Goal: Task Accomplishment & Management: Use online tool/utility

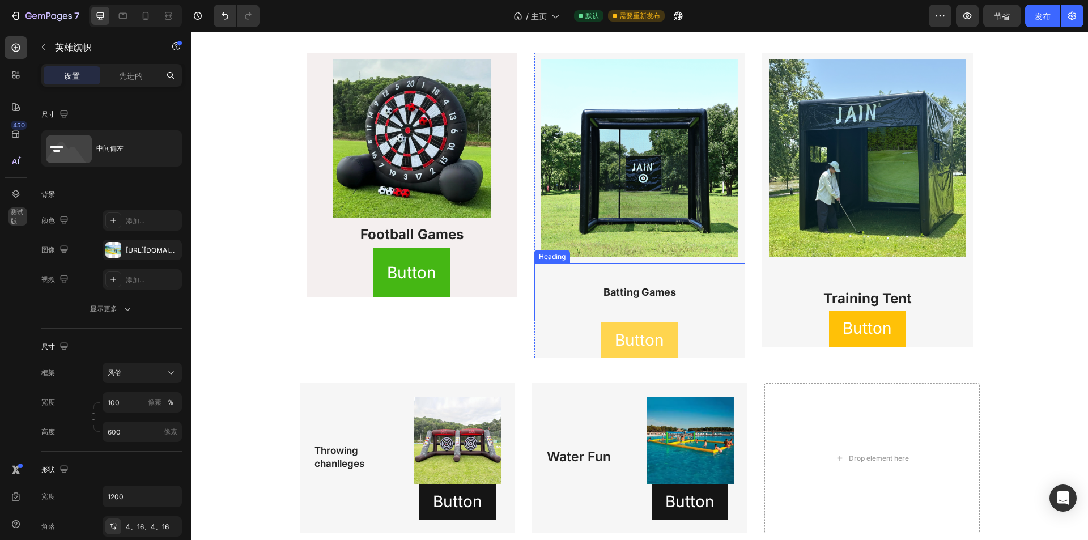
scroll to position [1190, 0]
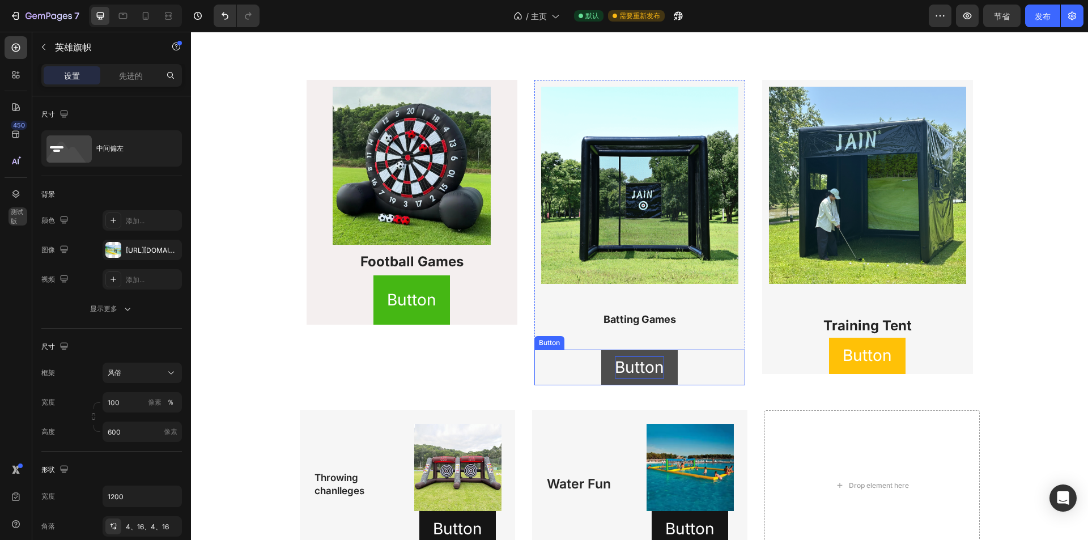
click at [635, 360] on p "Button" at bounding box center [639, 368] width 49 height 22
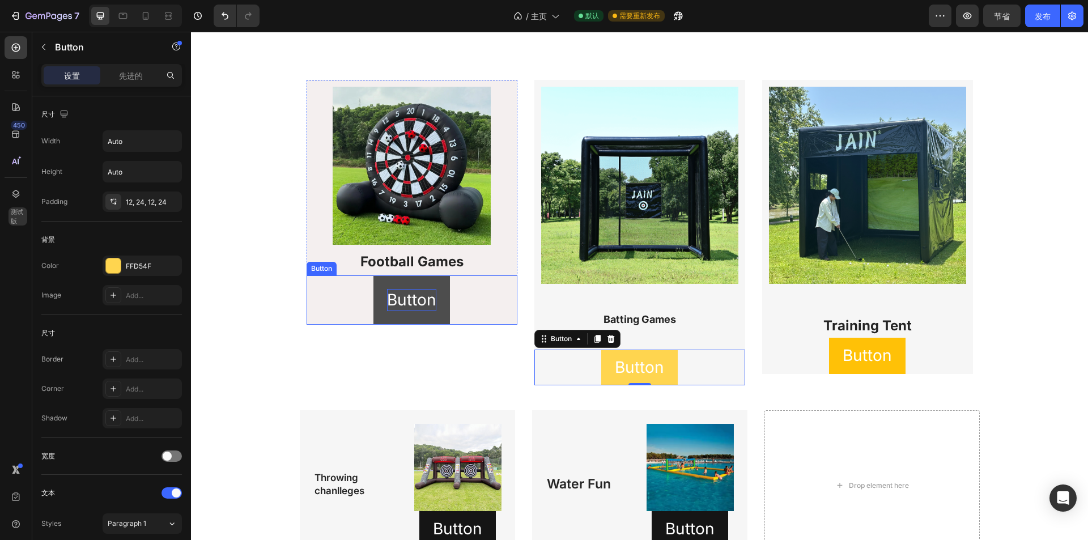
click at [418, 307] on p "Button" at bounding box center [411, 300] width 49 height 22
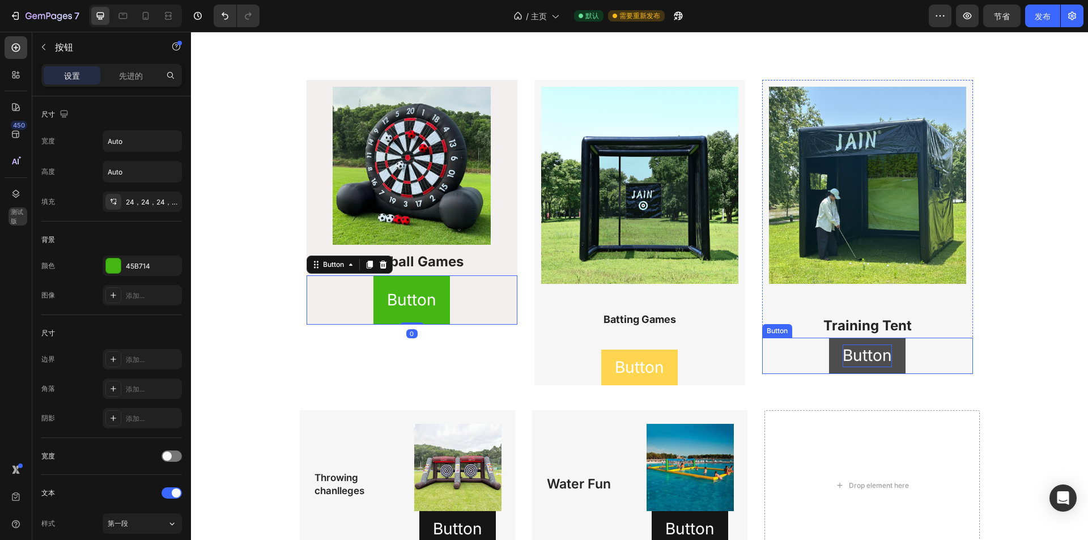
click at [859, 360] on p "Button" at bounding box center [867, 356] width 49 height 22
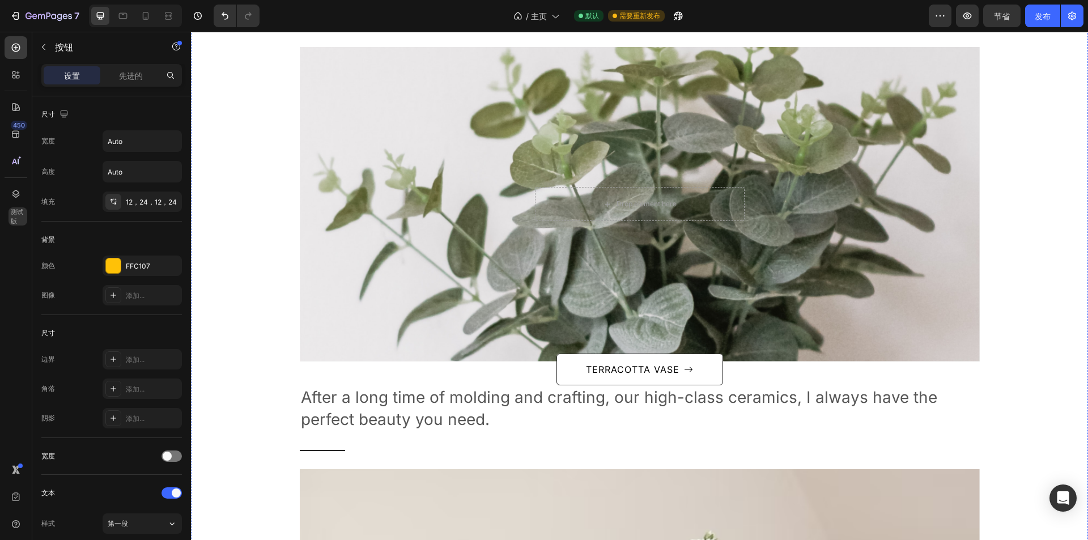
scroll to position [1757, 0]
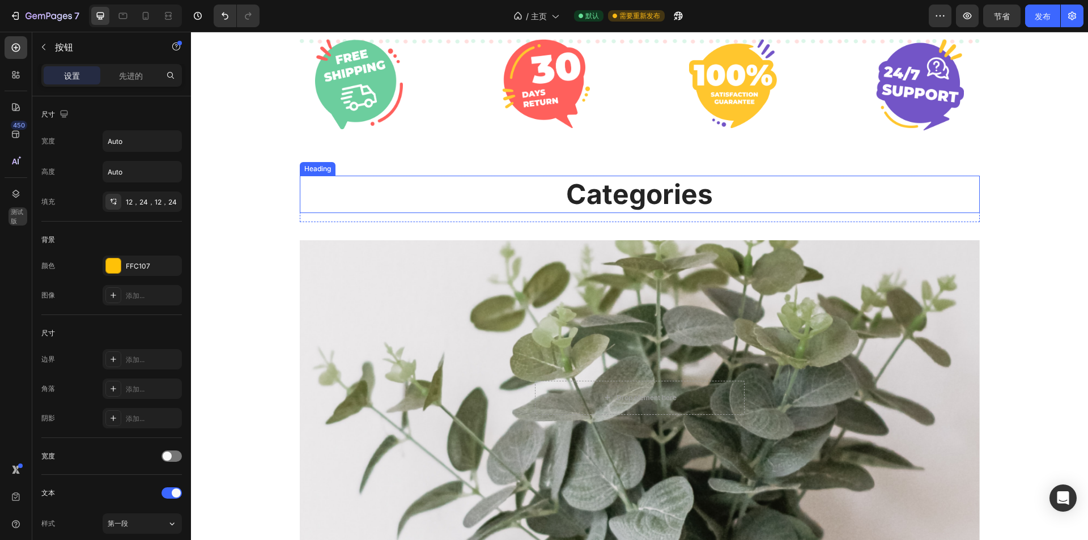
click at [499, 184] on p "Categories" at bounding box center [640, 194] width 678 height 35
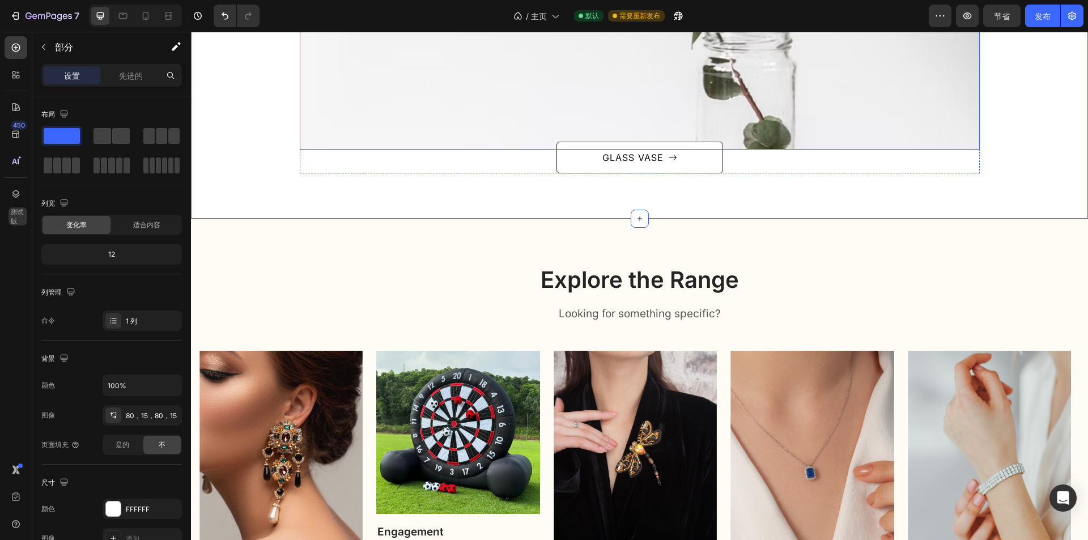
scroll to position [2777, 0]
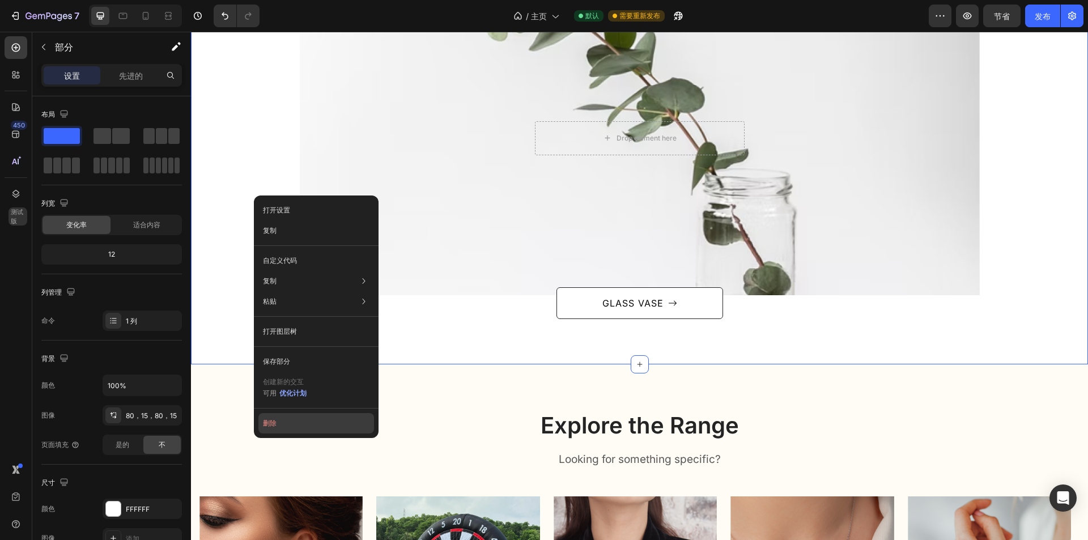
click at [308, 417] on button "删除" at bounding box center [316, 423] width 116 height 20
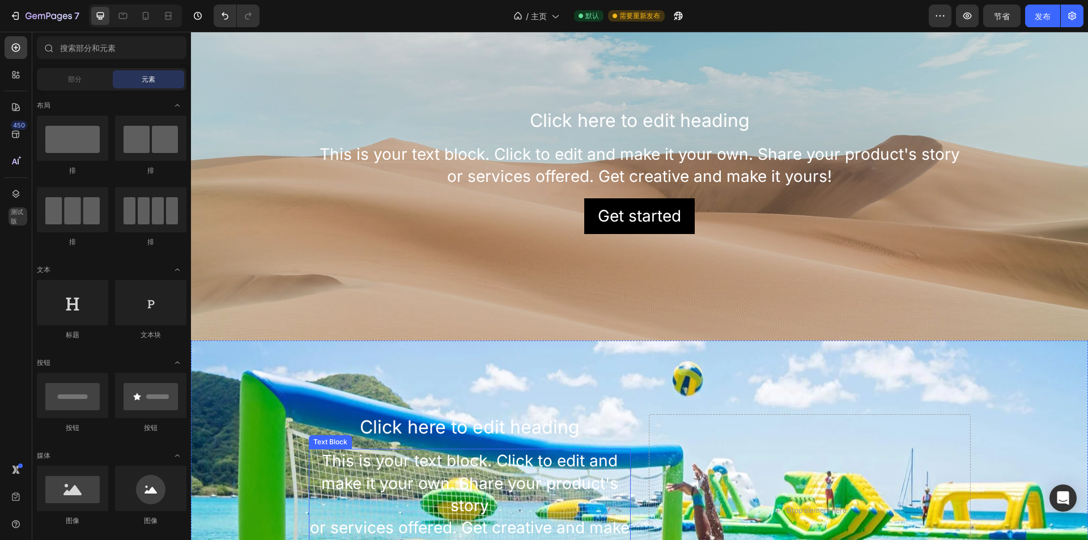
scroll to position [502, 0]
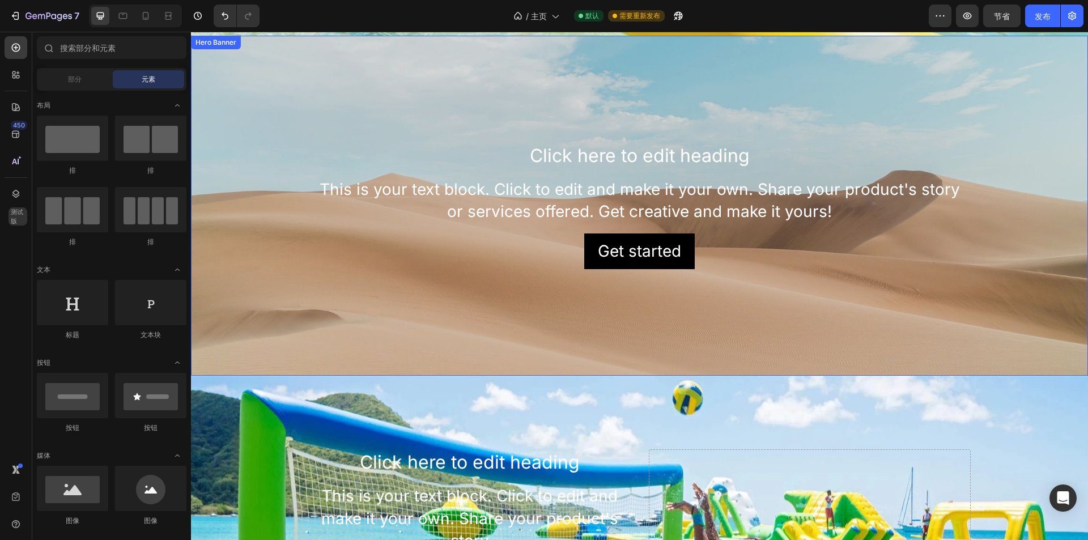
click at [444, 122] on div "Background Image" at bounding box center [639, 206] width 897 height 340
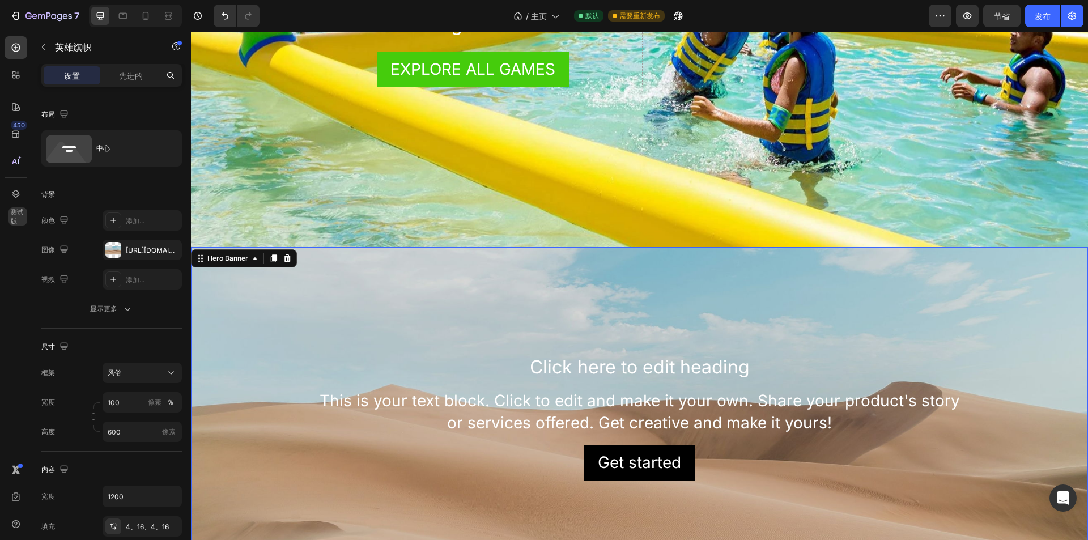
scroll to position [275, 0]
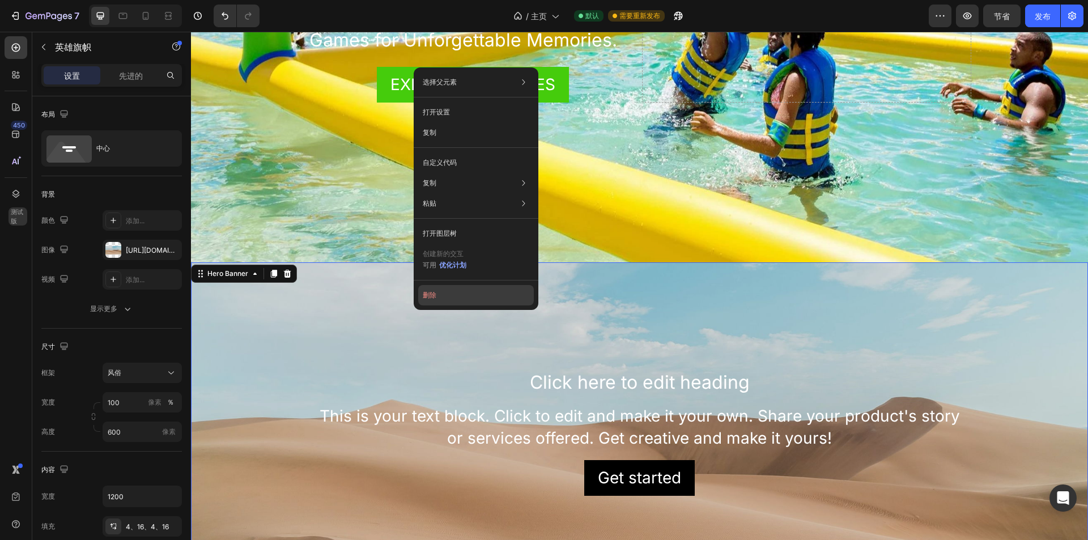
click at [468, 298] on button "删除" at bounding box center [476, 295] width 116 height 20
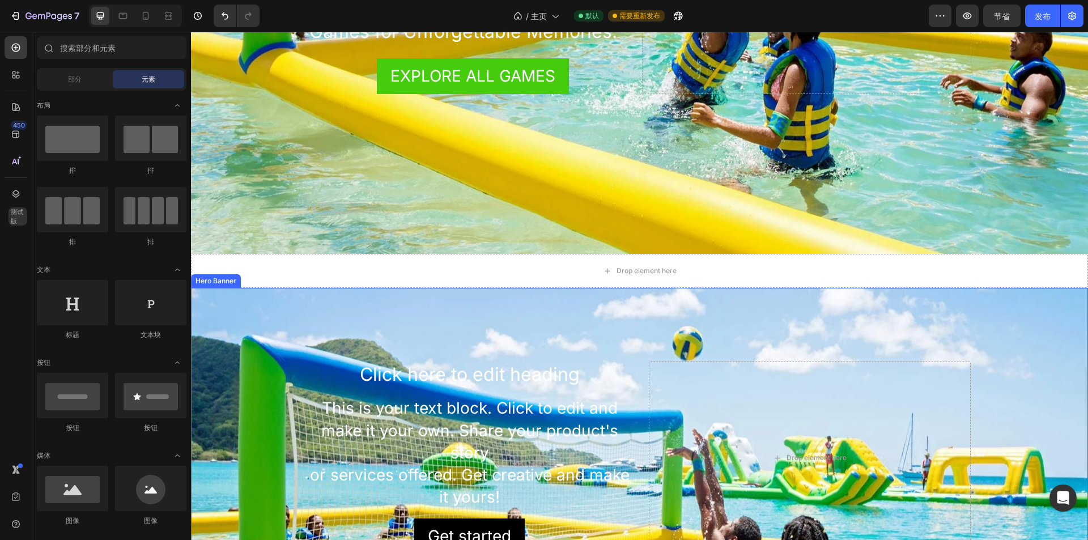
scroll to position [445, 0]
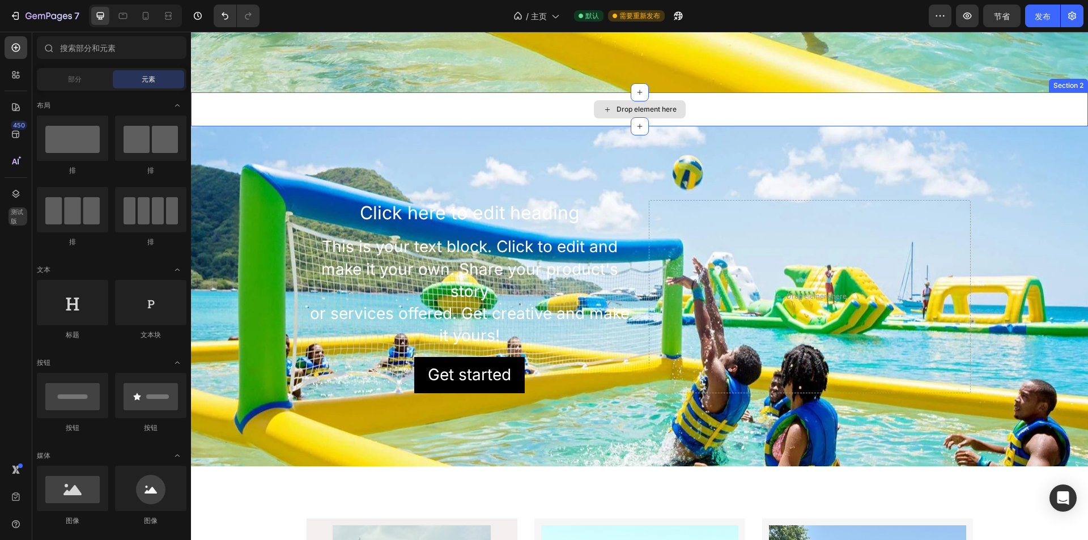
click at [536, 105] on div "Drop element here" at bounding box center [639, 109] width 897 height 34
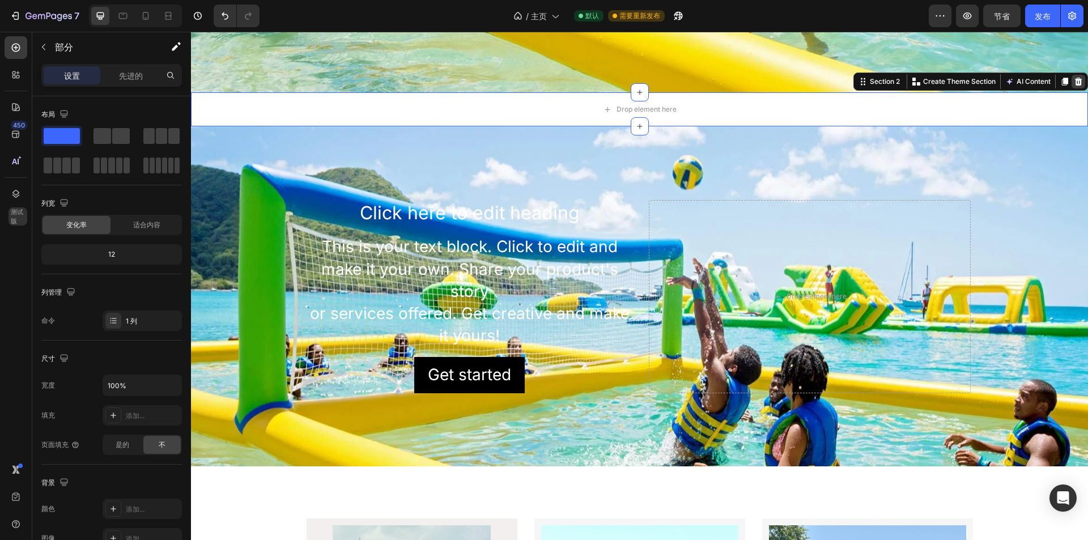
click at [1075, 85] on icon at bounding box center [1078, 82] width 7 height 8
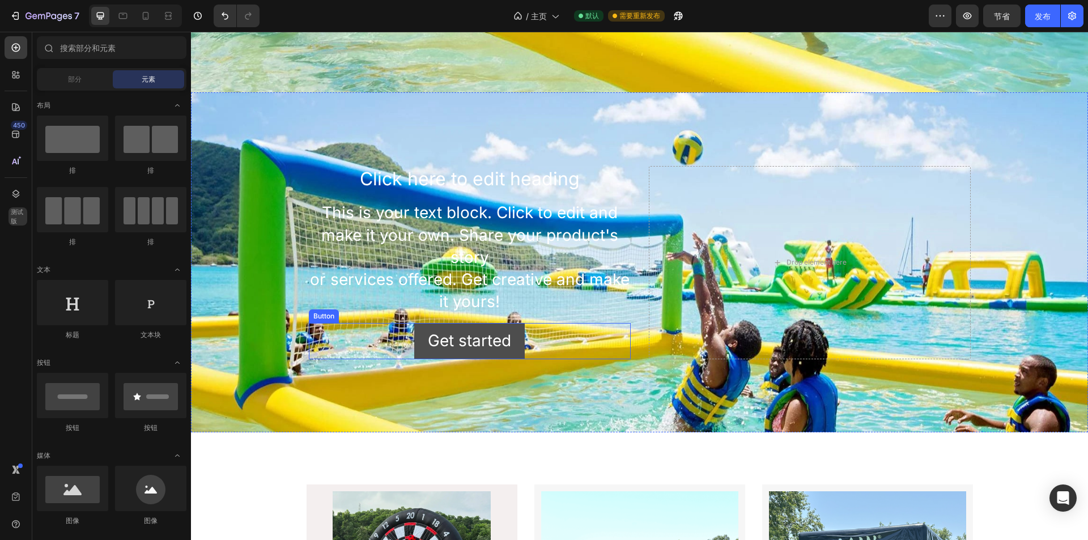
scroll to position [672, 0]
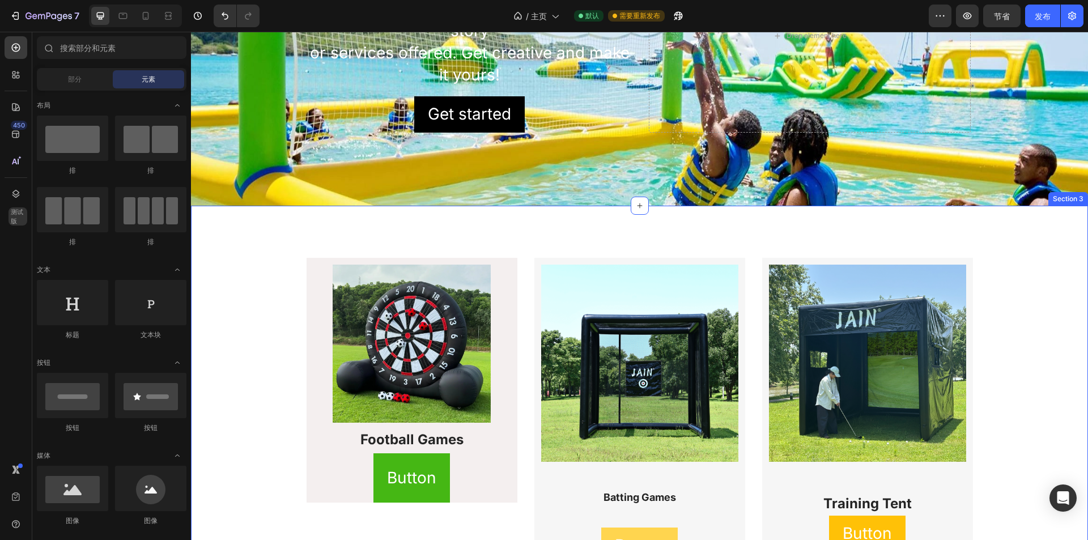
click at [450, 245] on div "Image Football Games​ ​ Heading Button Button Row Image Batting Games Heading B…" at bounding box center [639, 495] width 897 height 578
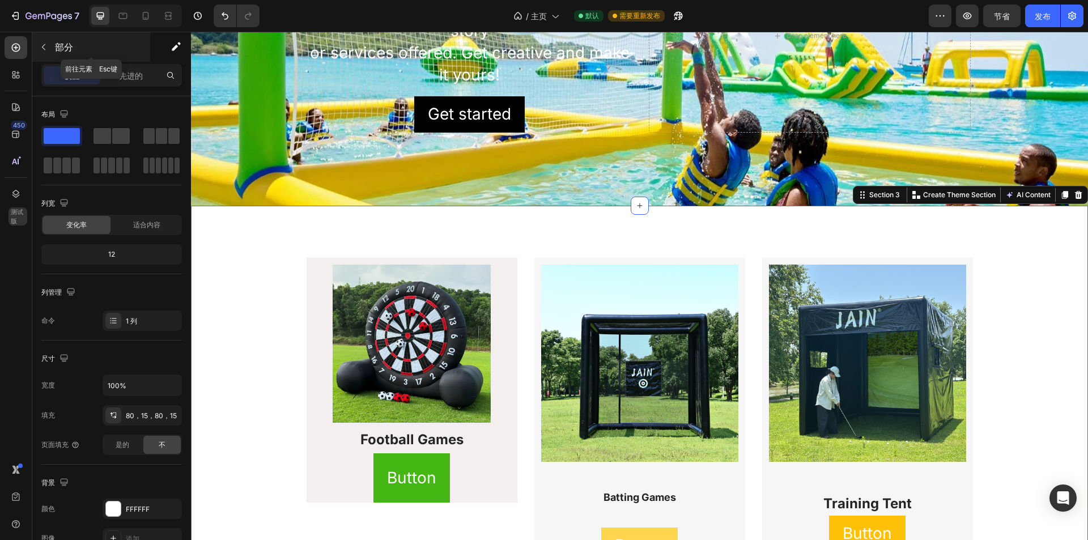
click at [50, 43] on button "button" at bounding box center [44, 47] width 18 height 18
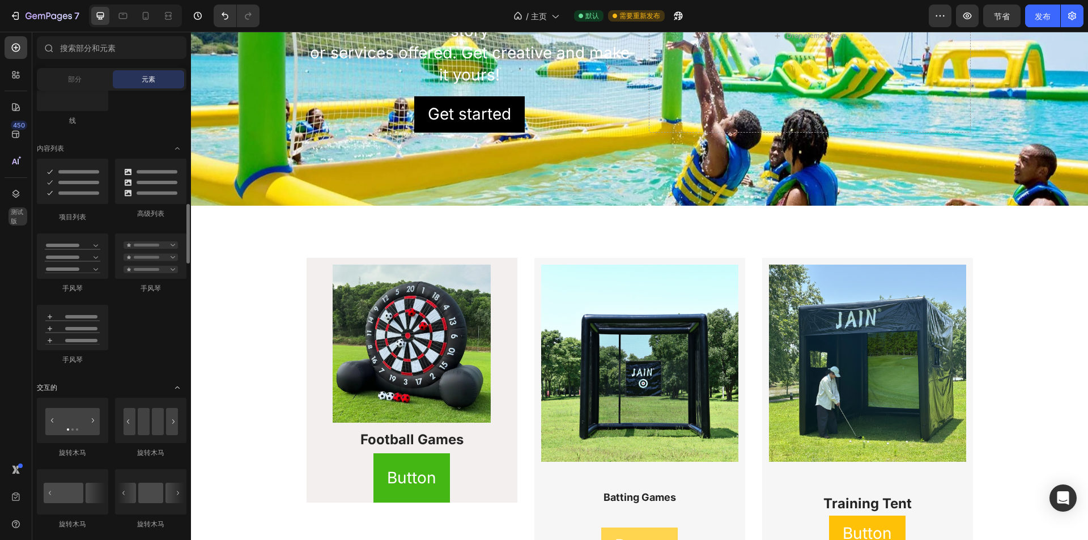
scroll to position [907, 0]
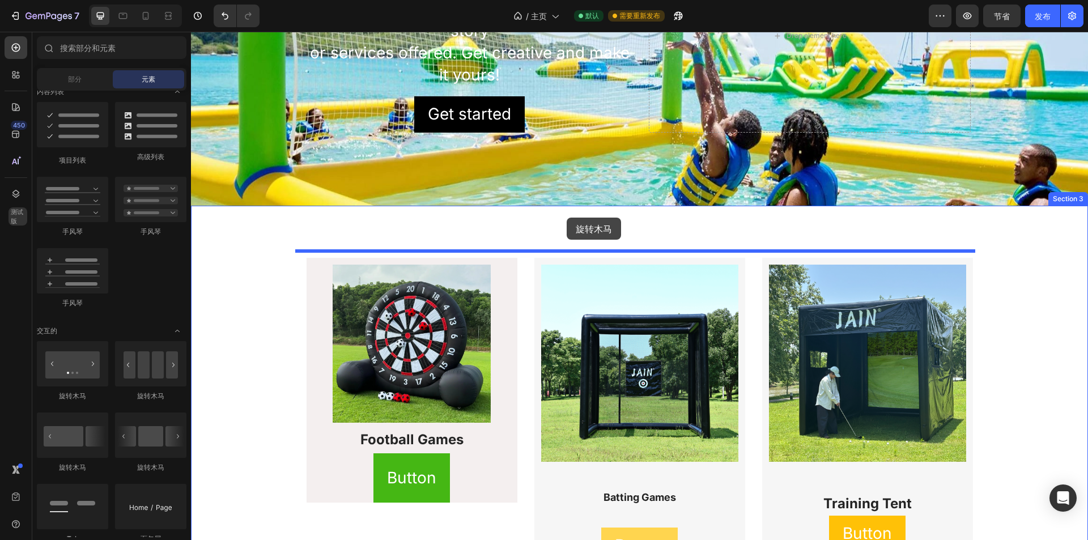
drag, startPoint x: 271, startPoint y: 405, endPoint x: 567, endPoint y: 218, distance: 349.5
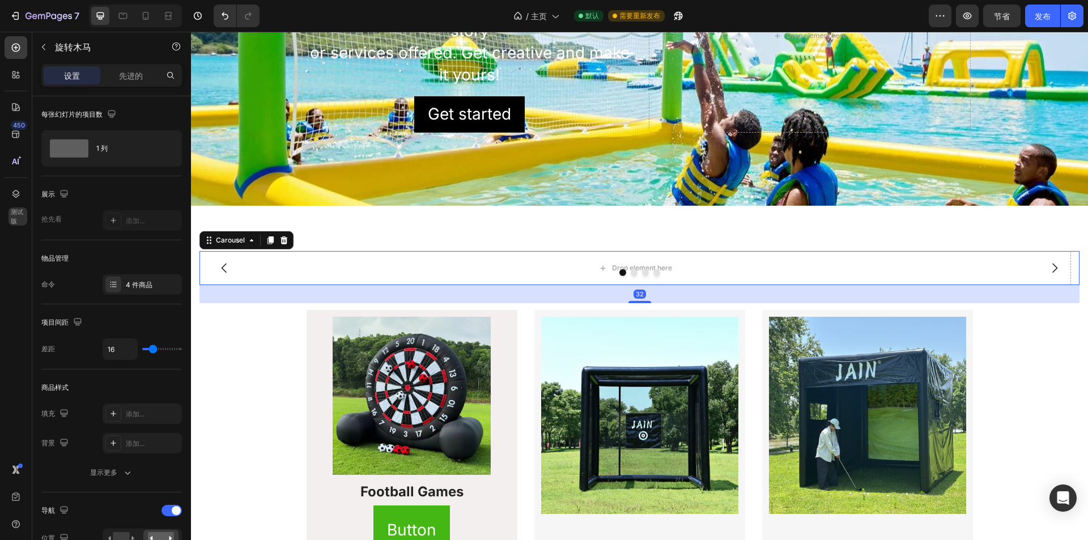
click at [644, 295] on div "32" at bounding box center [640, 294] width 880 height 18
click at [224, 264] on icon "Carousel Back Arrow" at bounding box center [225, 268] width 14 height 14
click at [1049, 264] on icon "Carousel Next Arrow" at bounding box center [1055, 268] width 14 height 14
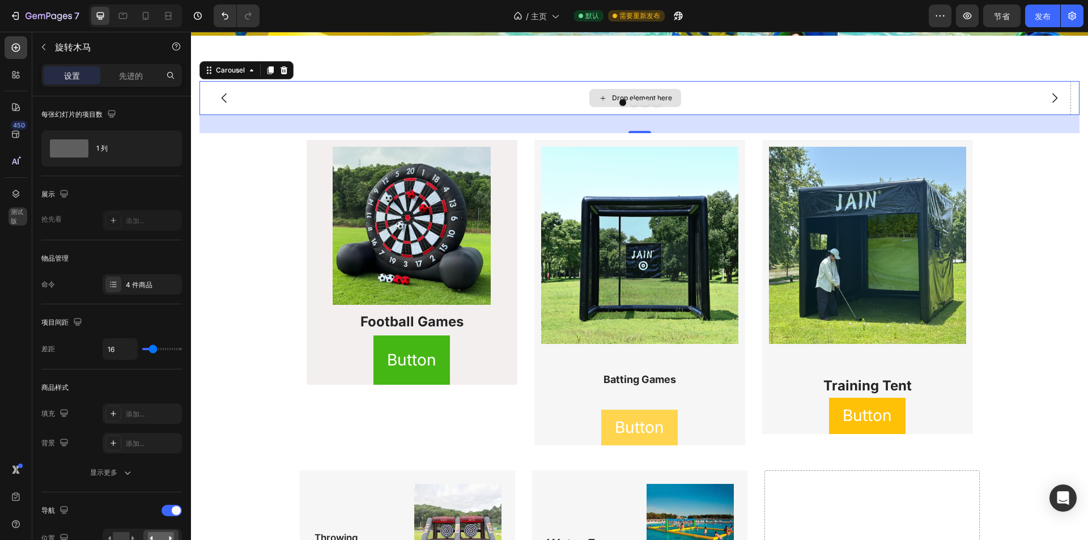
click at [689, 91] on div "Drop element here" at bounding box center [636, 98] width 872 height 34
click at [285, 71] on icon at bounding box center [284, 70] width 7 height 8
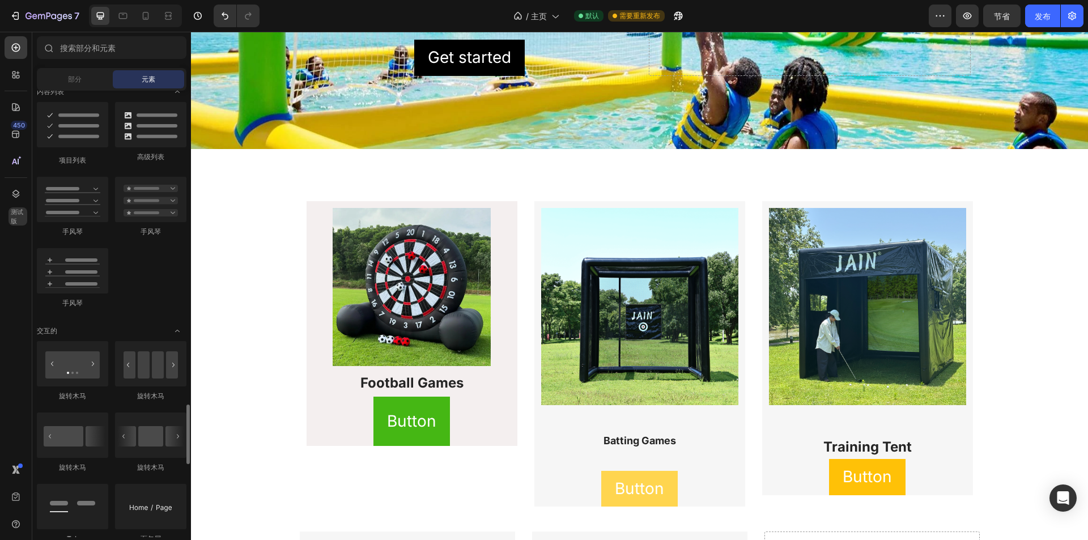
scroll to position [1077, 0]
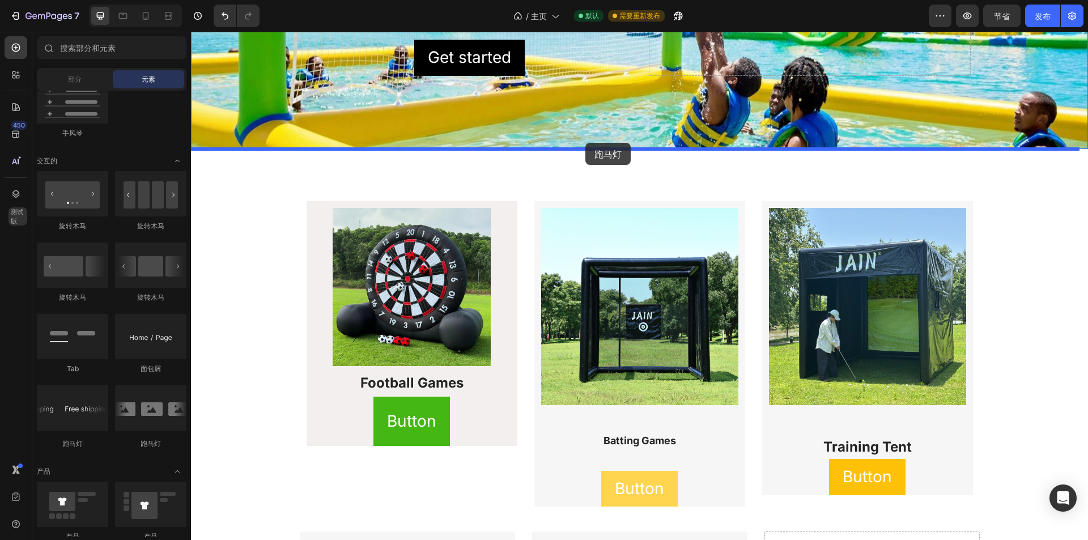
drag, startPoint x: 346, startPoint y: 443, endPoint x: 585, endPoint y: 143, distance: 384.0
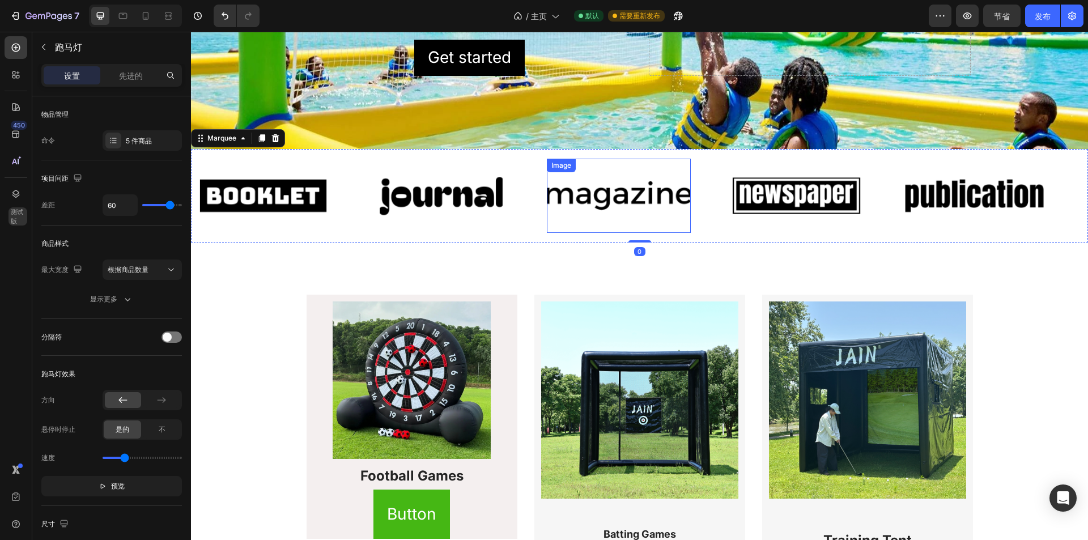
click at [654, 201] on img at bounding box center [619, 196] width 144 height 61
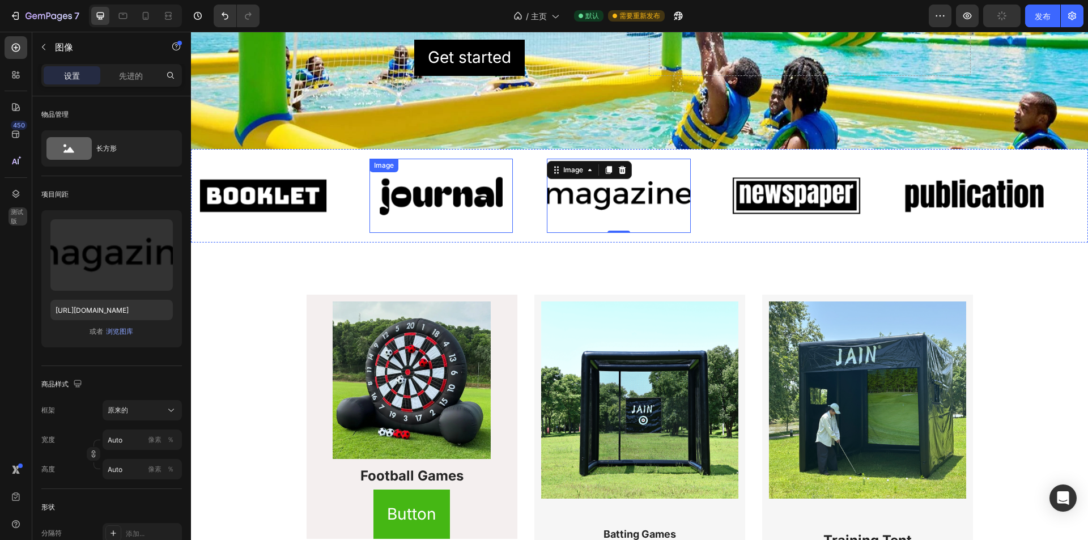
click at [429, 204] on img at bounding box center [442, 196] width 144 height 61
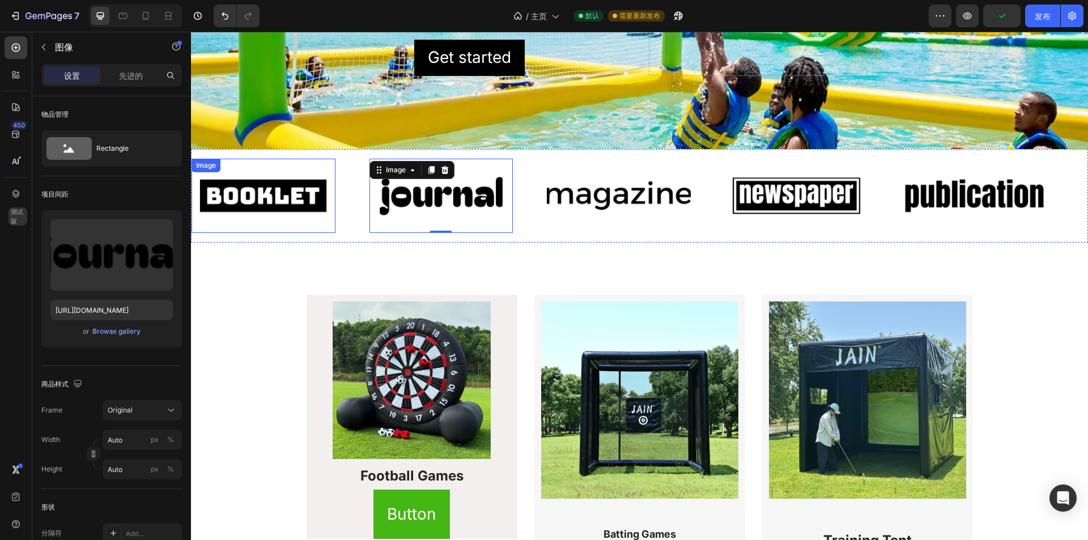
click at [257, 208] on img at bounding box center [264, 196] width 144 height 61
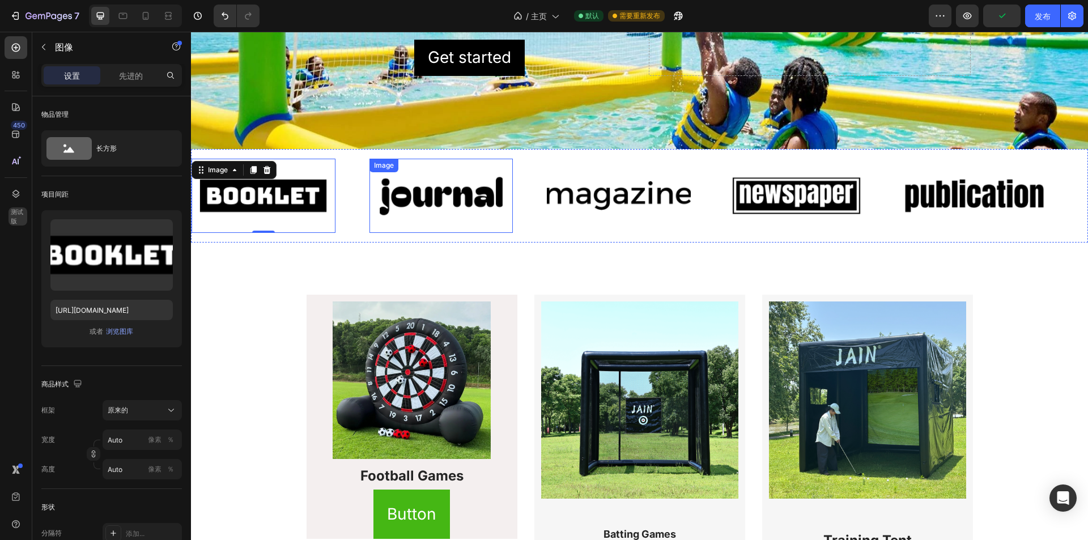
click at [428, 203] on img at bounding box center [442, 196] width 144 height 61
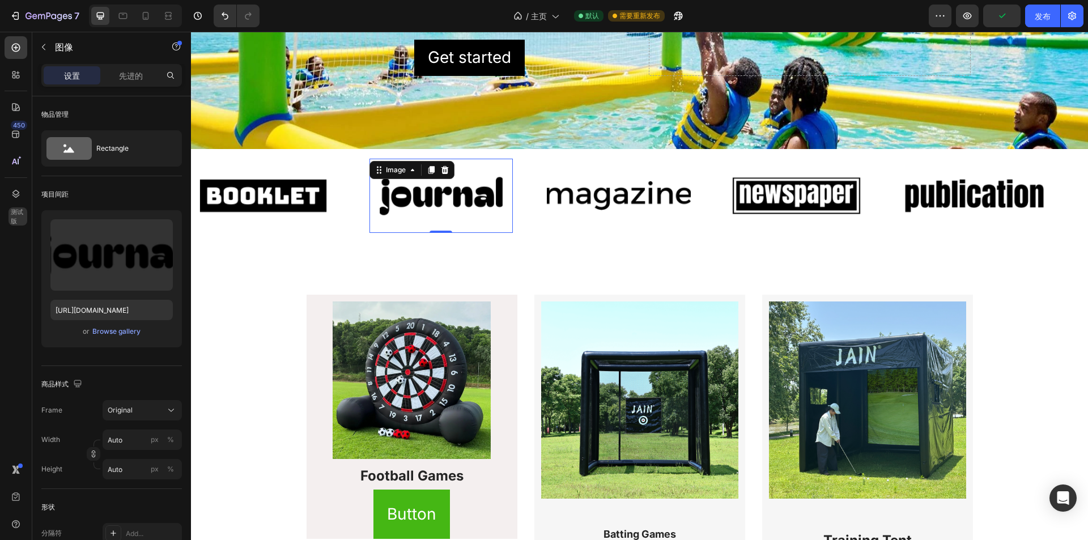
click at [247, 195] on img at bounding box center [264, 196] width 144 height 61
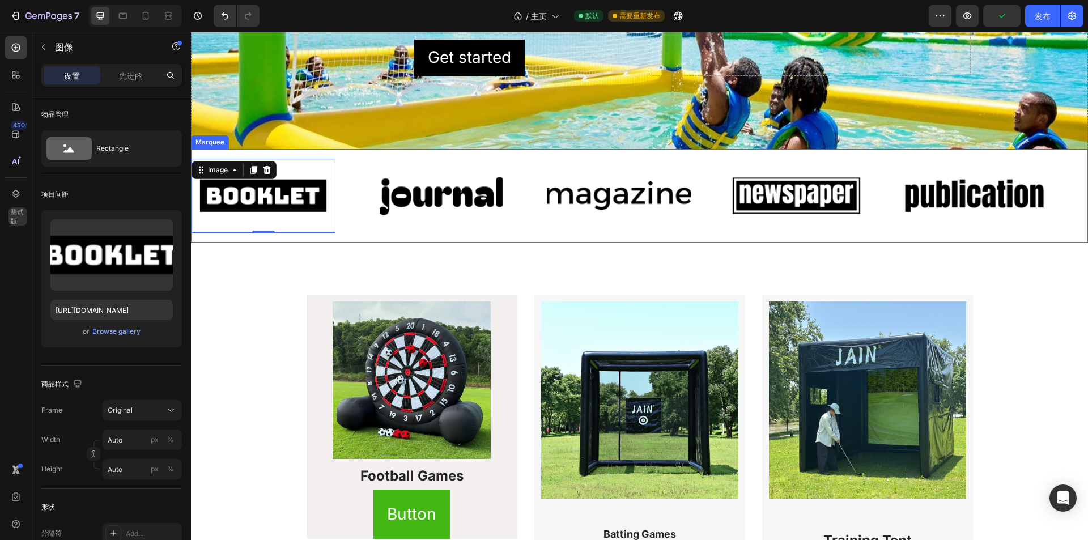
click at [485, 193] on img at bounding box center [442, 196] width 144 height 61
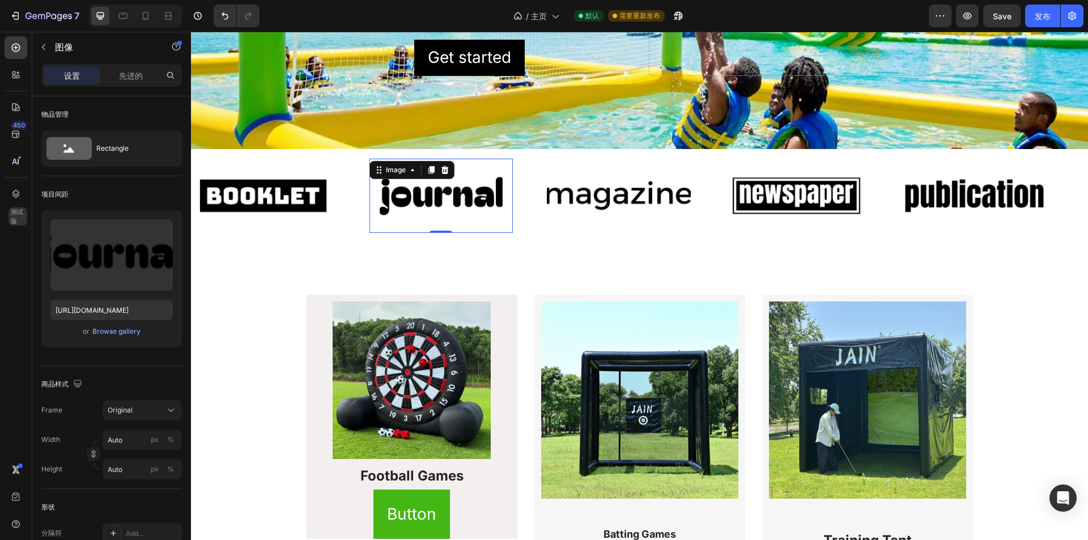
click at [245, 197] on img at bounding box center [264, 196] width 144 height 61
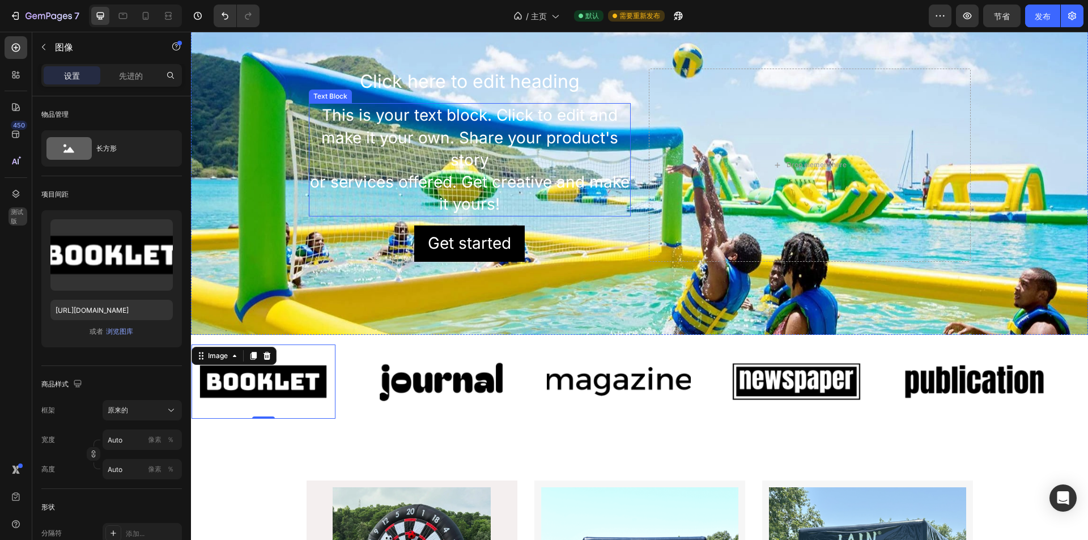
scroll to position [616, 0]
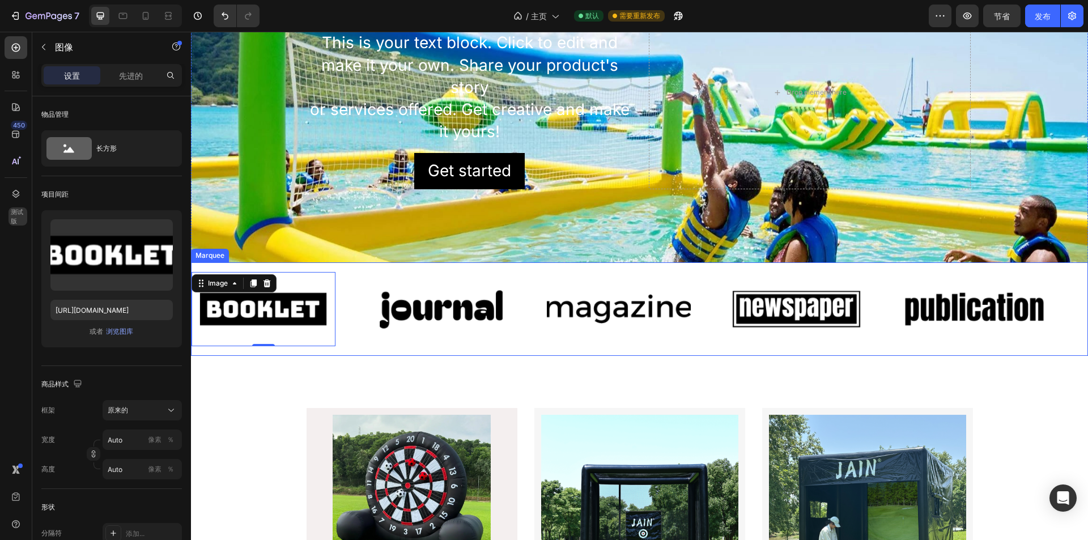
click at [368, 329] on div "Image 0" at bounding box center [281, 309] width 178 height 74
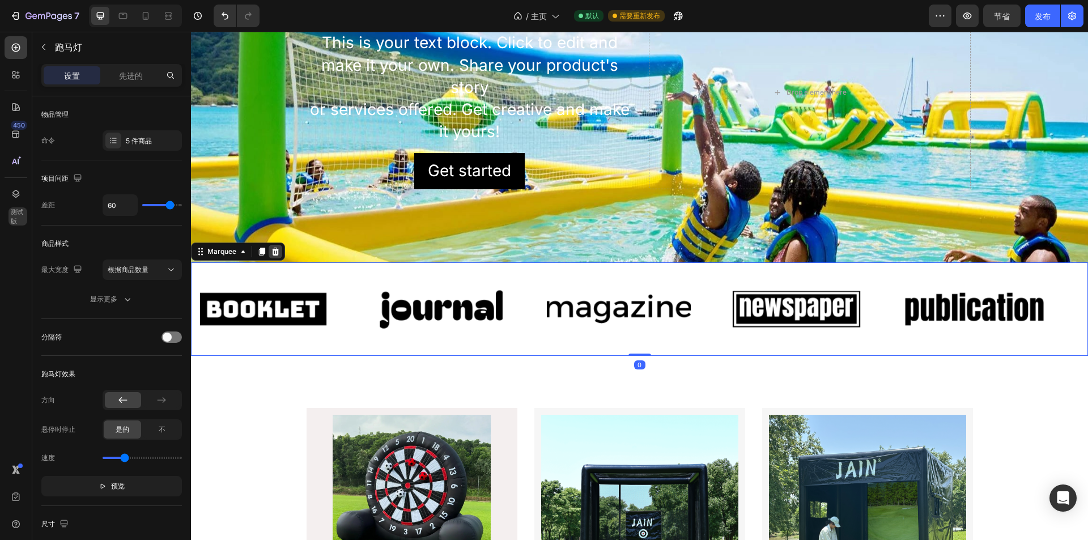
click at [275, 250] on icon at bounding box center [275, 252] width 7 height 8
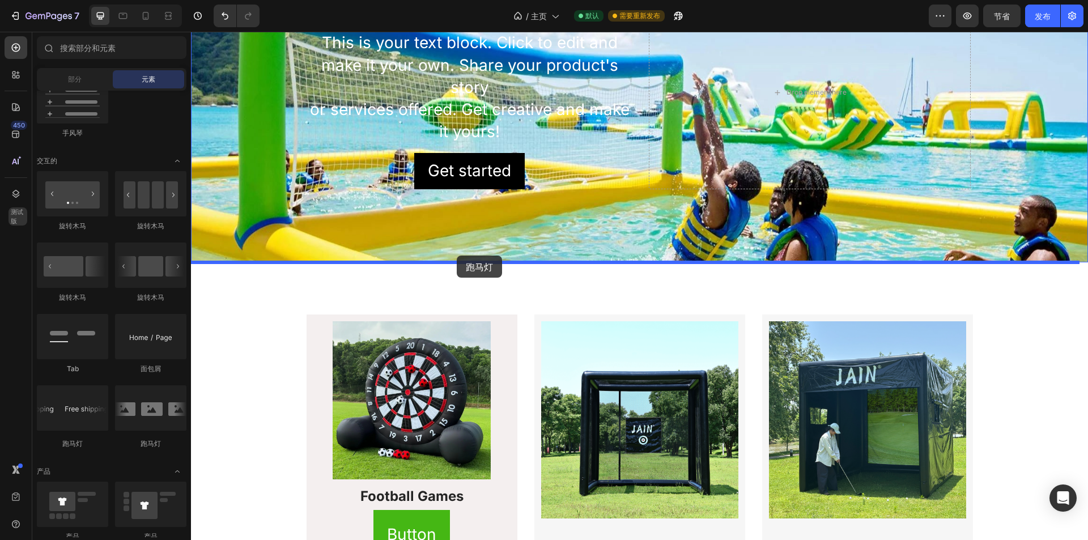
drag, startPoint x: 265, startPoint y: 451, endPoint x: 457, endPoint y: 256, distance: 273.7
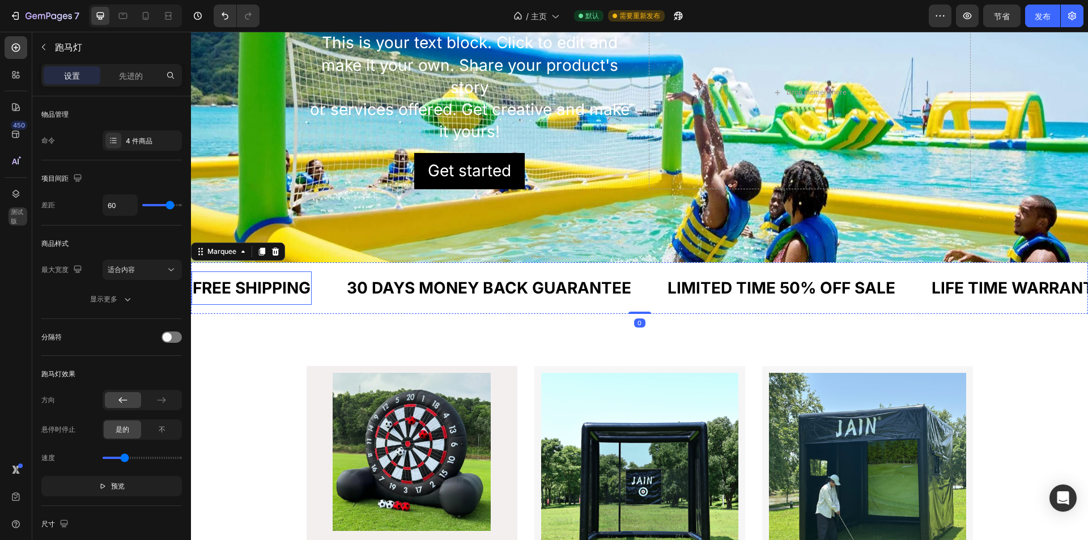
click at [269, 288] on div "FREE SHIPPING" at bounding box center [252, 288] width 120 height 24
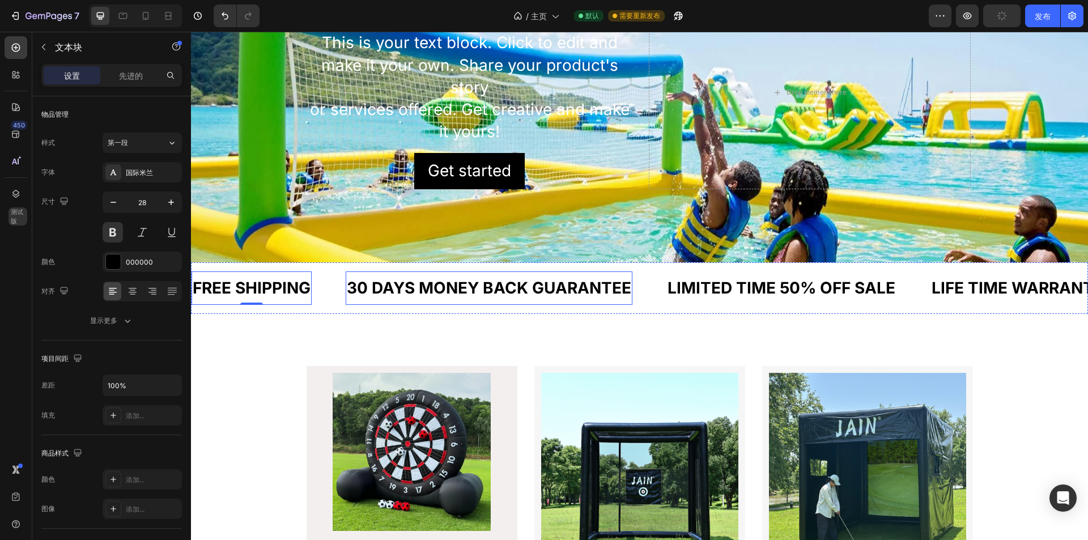
click at [386, 287] on div "30 DAYS MONEY BACK GUARANTEE" at bounding box center [489, 288] width 287 height 24
click at [301, 285] on div "FREE SHIPPING" at bounding box center [252, 288] width 120 height 24
click at [635, 276] on div "30 DAYS MONEY BACK GUARANTEE Text Block" at bounding box center [506, 287] width 321 height 33
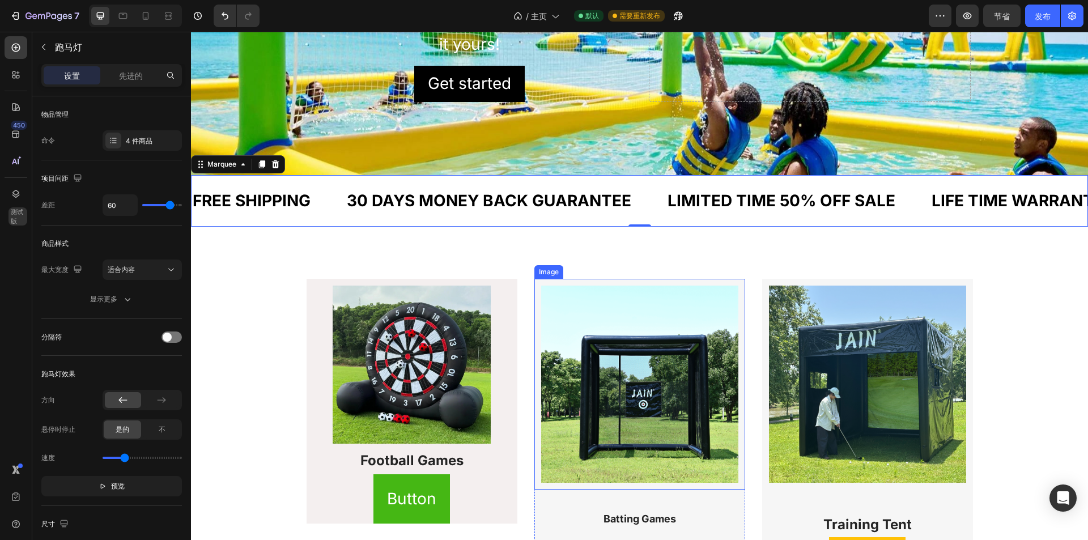
scroll to position [729, 0]
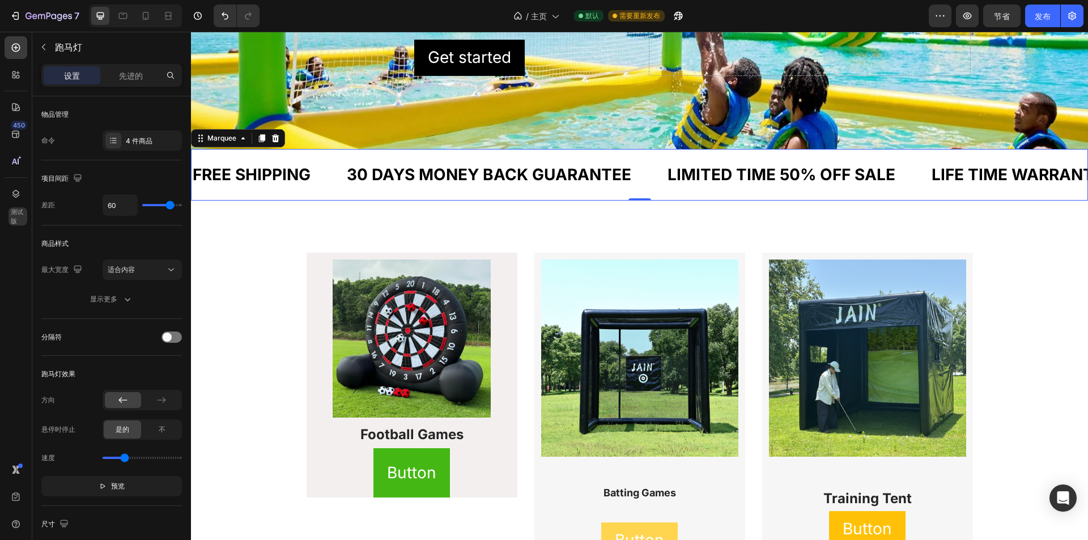
click at [647, 188] on div "30 DAYS MONEY BACK GUARANTEE Text Block" at bounding box center [506, 174] width 321 height 33
click at [274, 141] on icon at bounding box center [275, 138] width 7 height 8
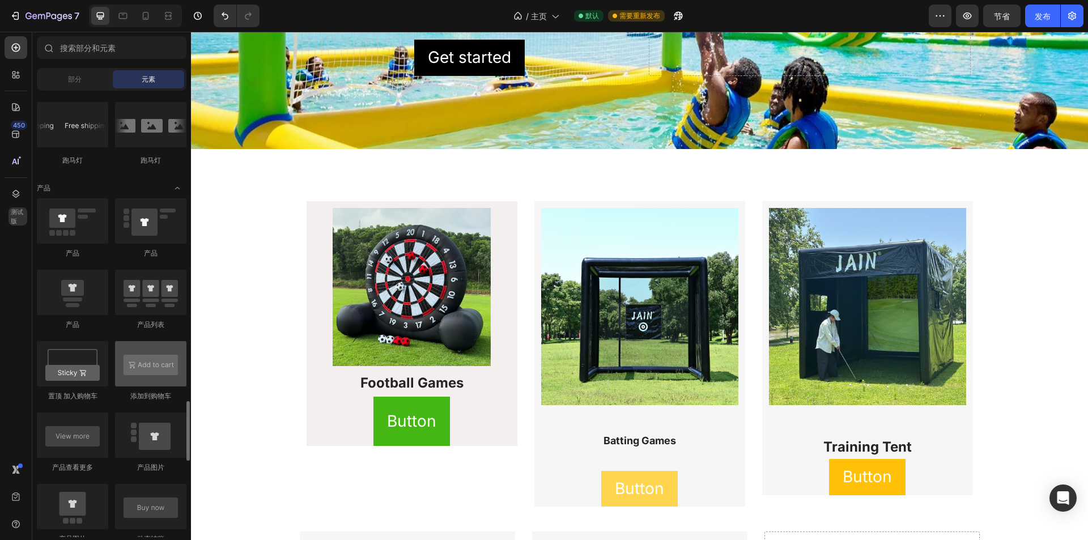
scroll to position [1474, 0]
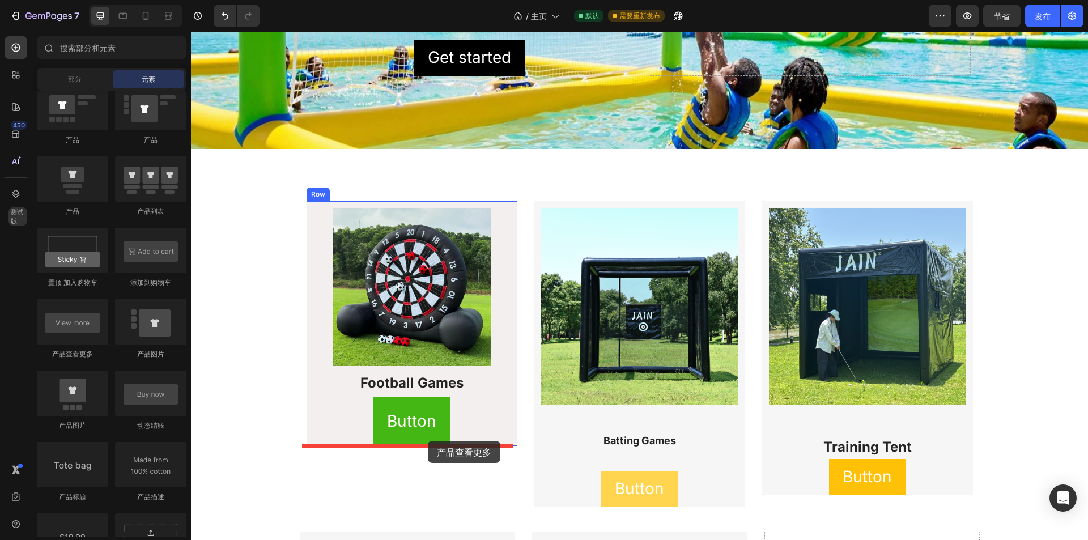
drag, startPoint x: 267, startPoint y: 363, endPoint x: 428, endPoint y: 441, distance: 178.7
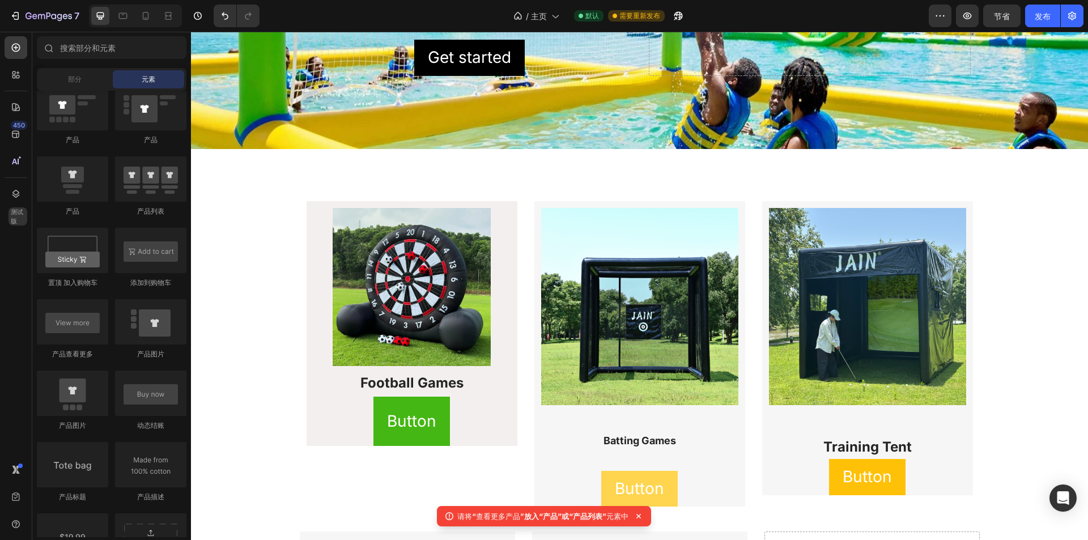
click at [642, 517] on icon at bounding box center [638, 516] width 11 height 11
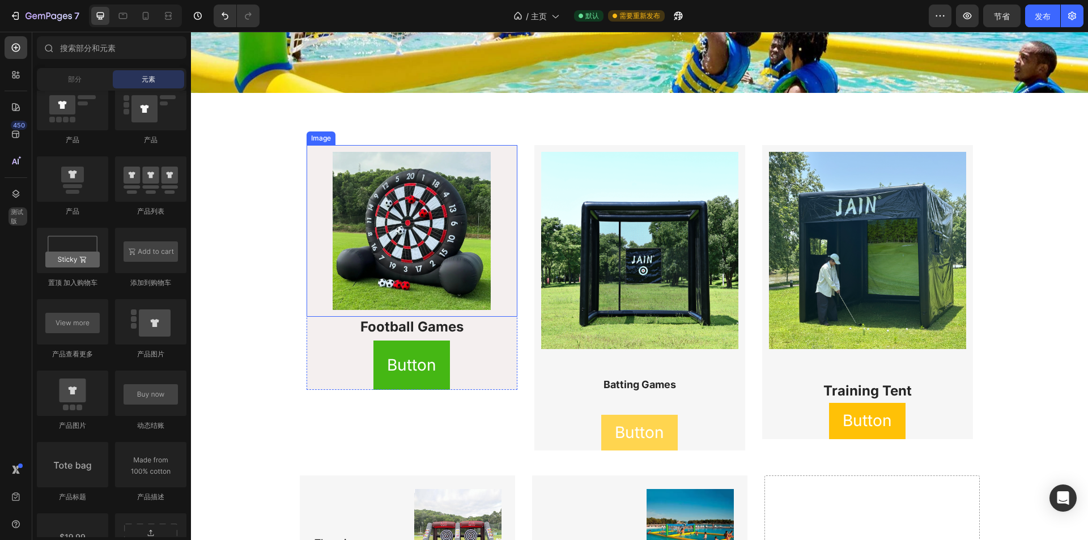
scroll to position [786, 0]
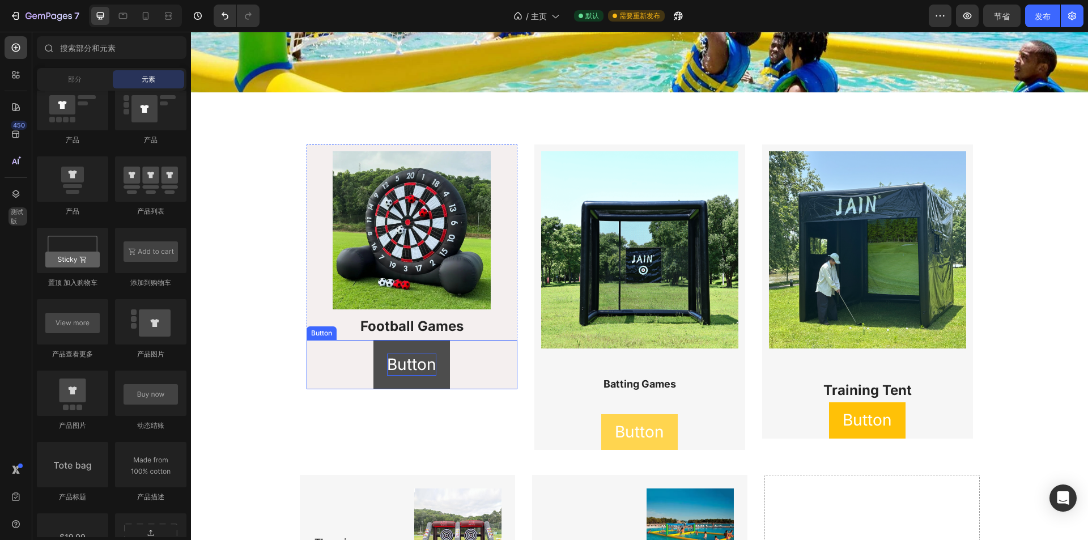
click at [418, 371] on p "Button" at bounding box center [411, 365] width 49 height 22
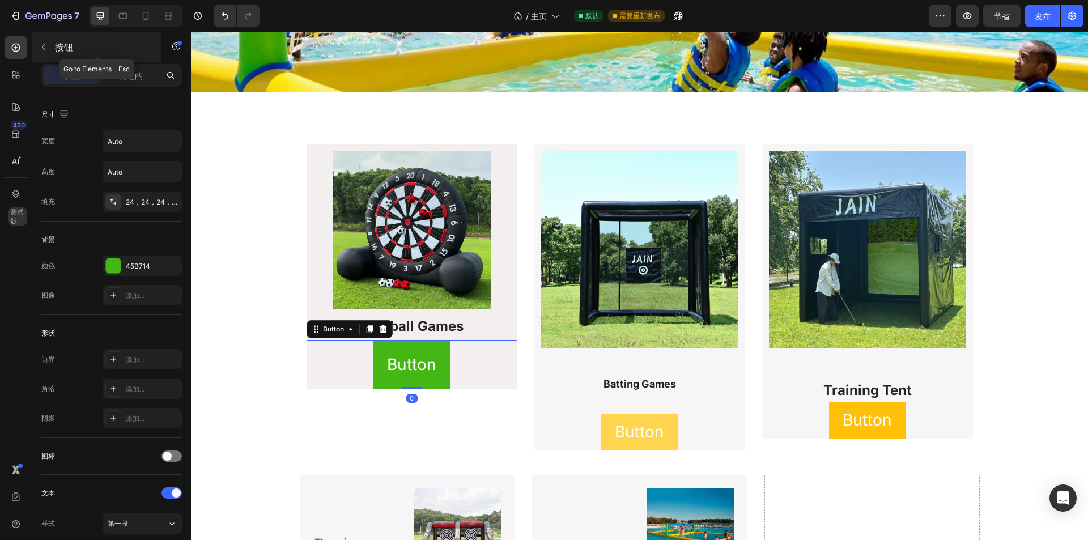
click at [46, 49] on icon "button" at bounding box center [43, 47] width 9 height 9
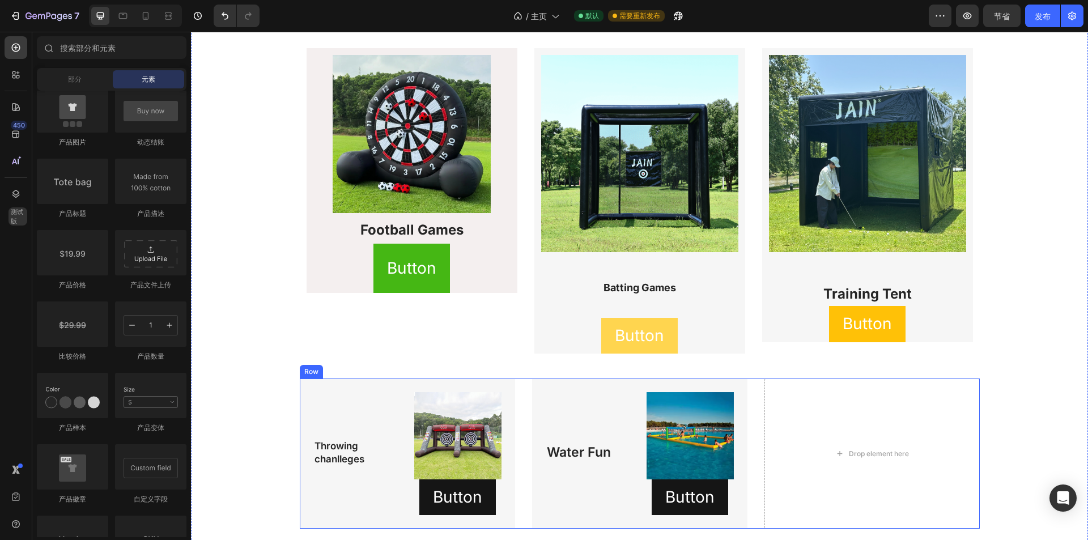
scroll to position [1012, 0]
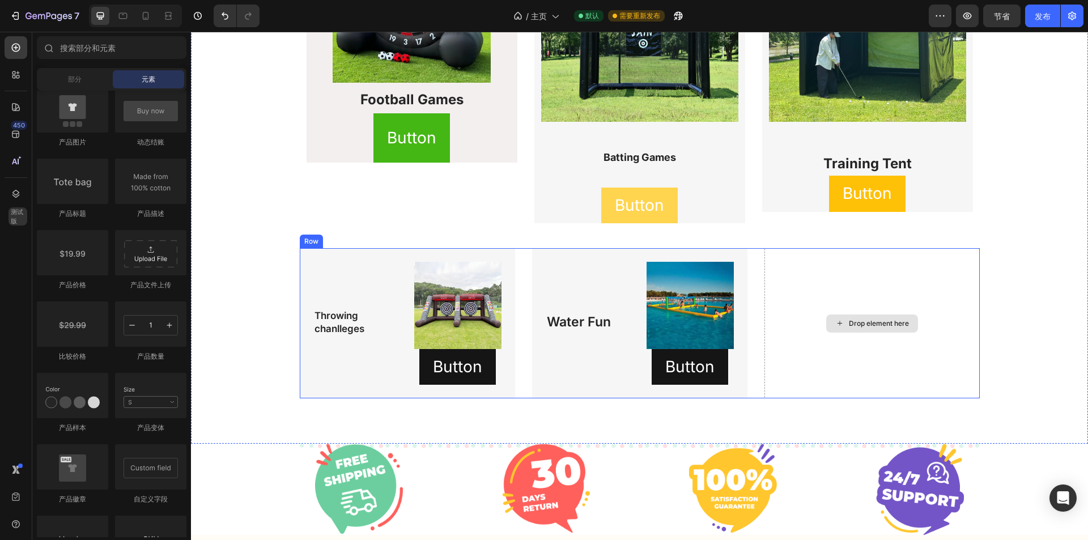
click at [829, 337] on div "Drop element here" at bounding box center [872, 323] width 215 height 150
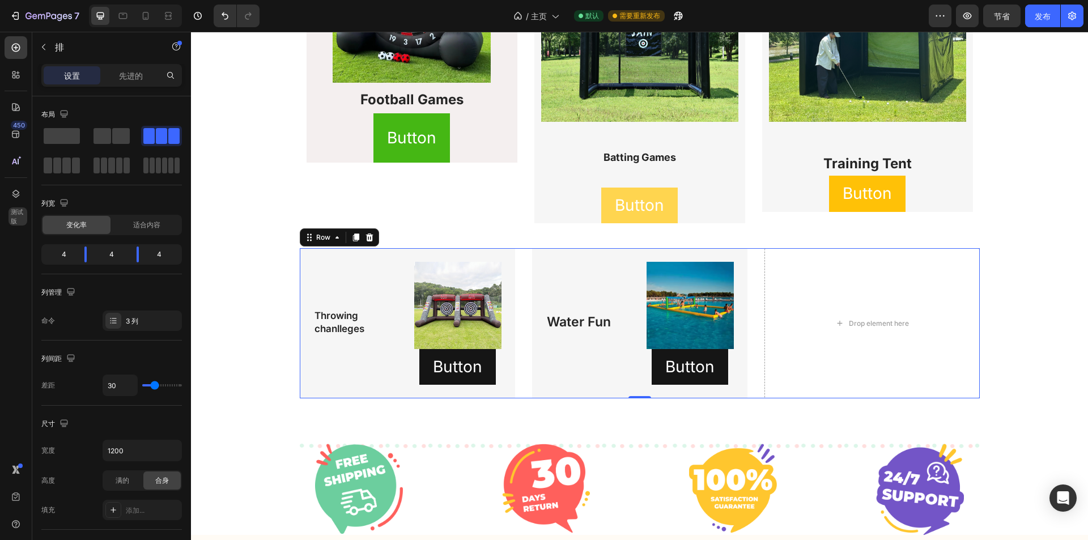
click at [135, 15] on div at bounding box center [135, 16] width 93 height 23
click at [139, 16] on div at bounding box center [146, 16] width 18 height 18
type input "0"
type input "100%"
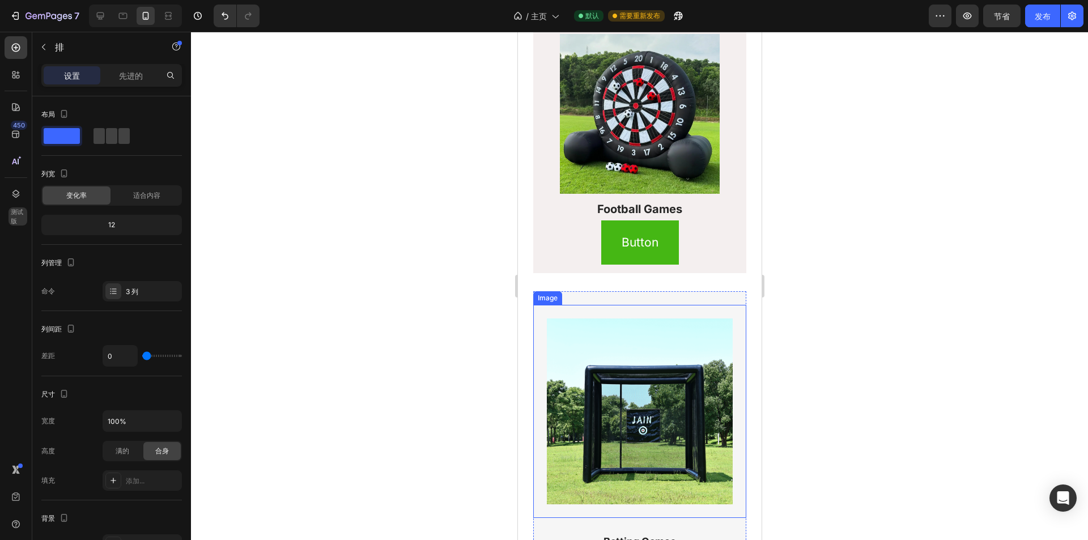
scroll to position [750, 0]
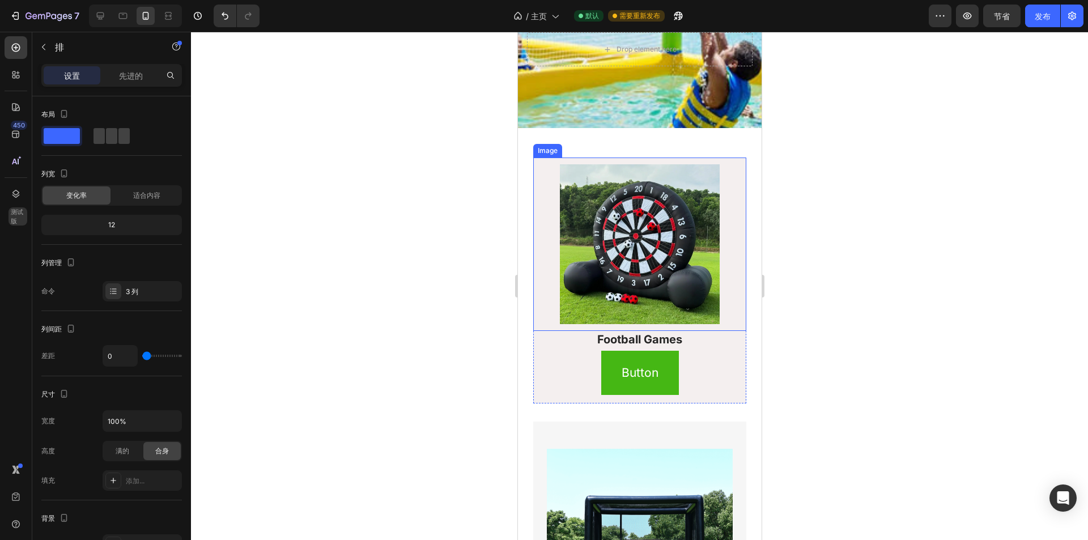
click at [628, 215] on img at bounding box center [639, 244] width 160 height 160
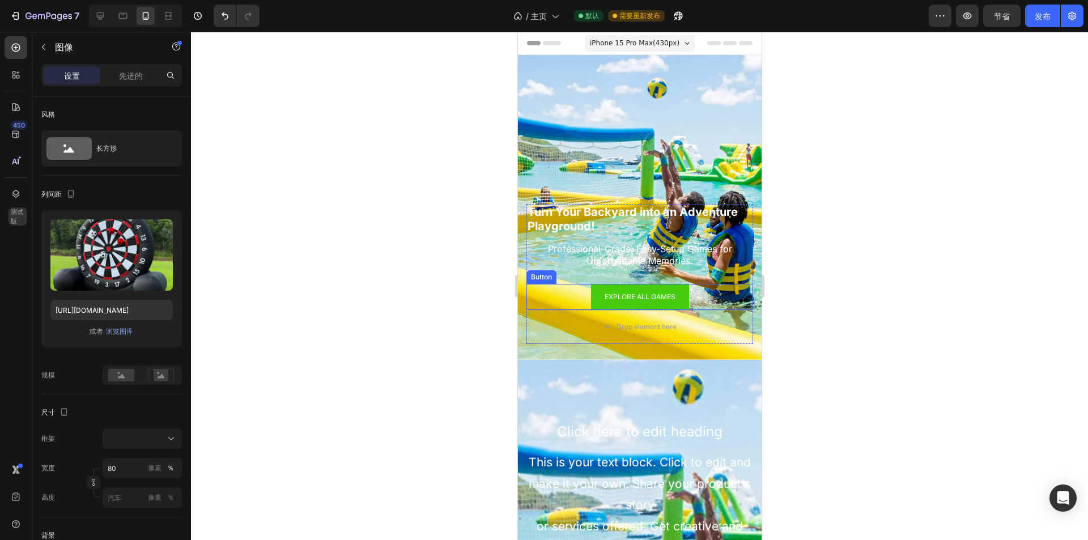
scroll to position [113, 0]
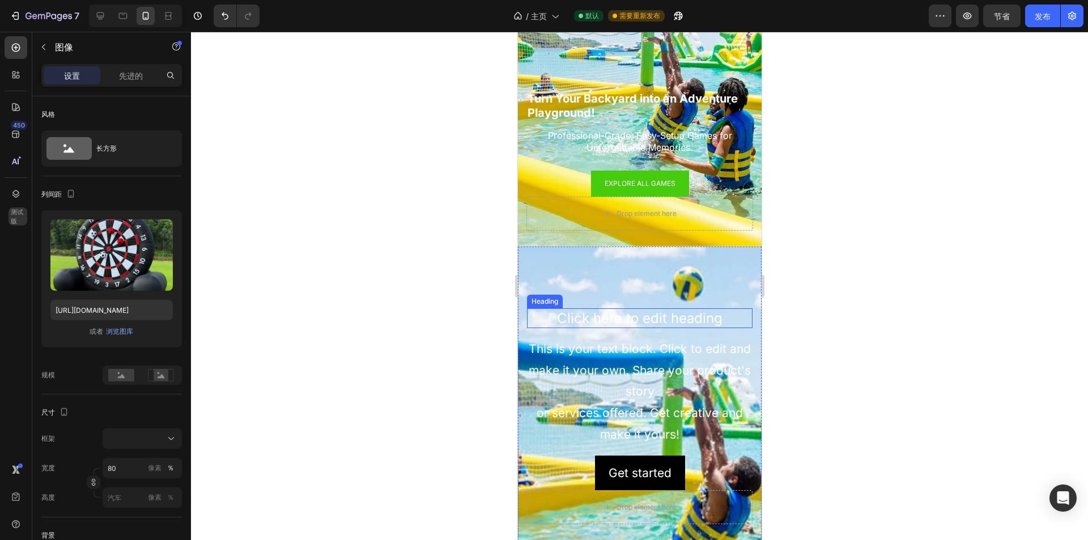
click at [657, 311] on h2 "Click here to edit heading" at bounding box center [640, 318] width 226 height 20
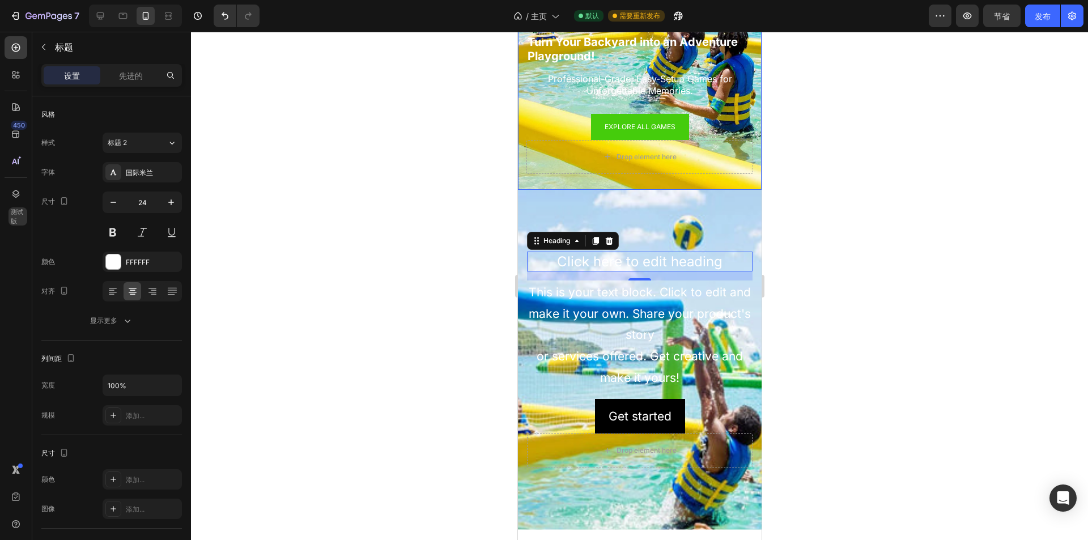
scroll to position [227, 0]
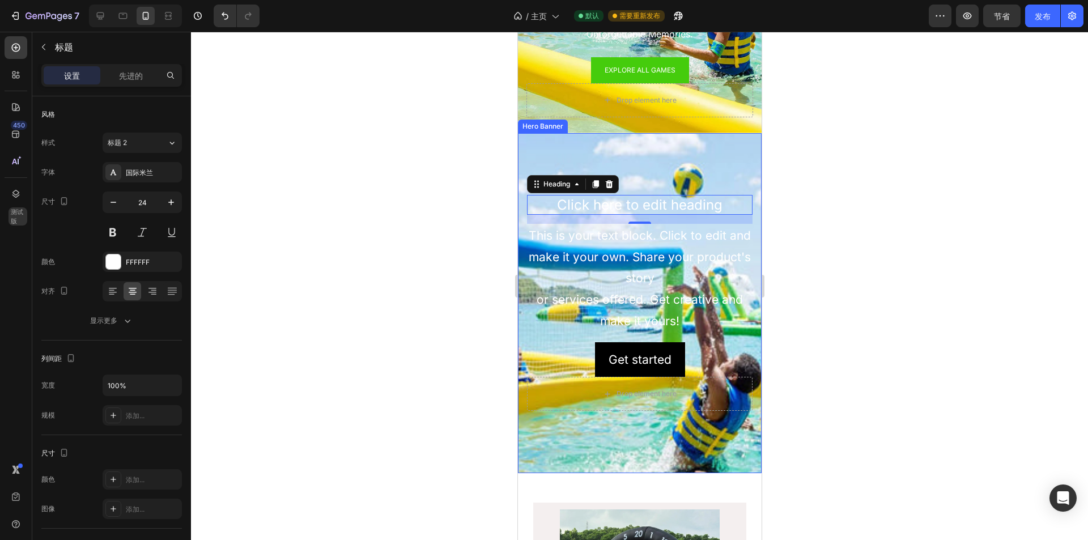
click at [659, 157] on div "Background Image" at bounding box center [639, 380] width 244 height 510
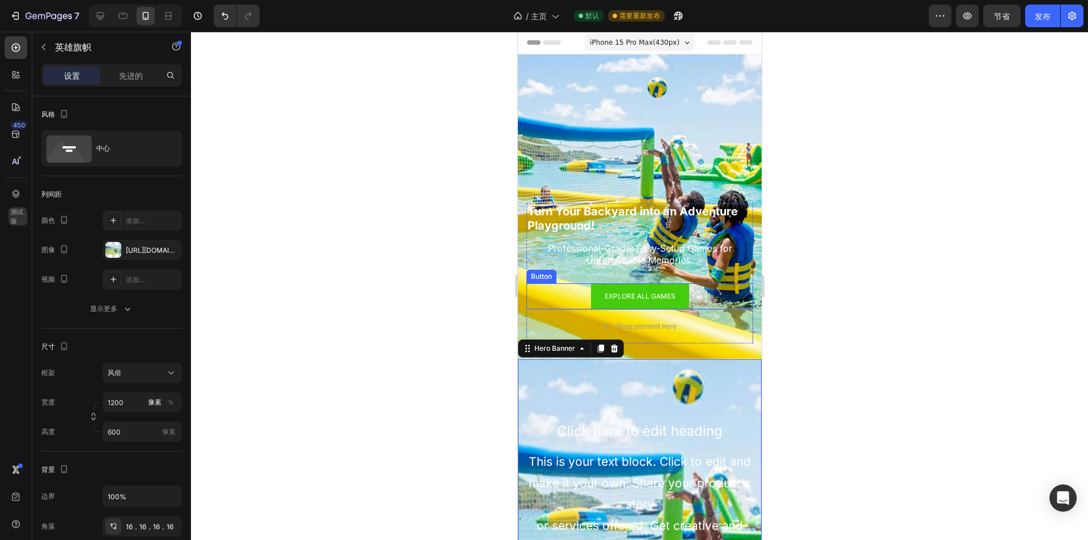
scroll to position [0, 0]
click at [601, 223] on h2 "​ ​Turn Your Backyard into an Adventure Playground!" at bounding box center [639, 219] width 227 height 30
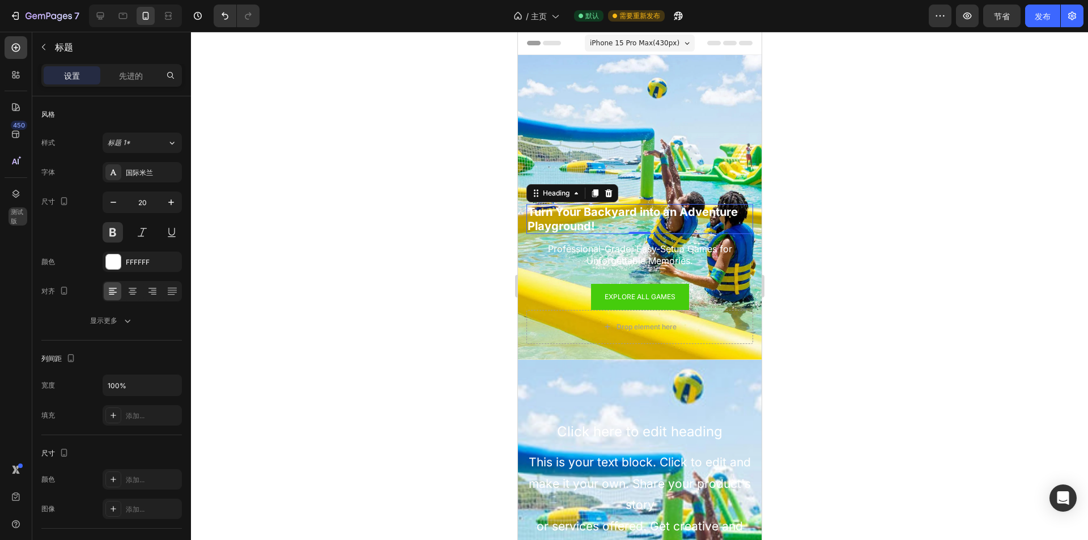
click at [658, 251] on p "Professional-Grade, Easy-Setup Games for Unforgettable Memories." at bounding box center [639, 255] width 209 height 24
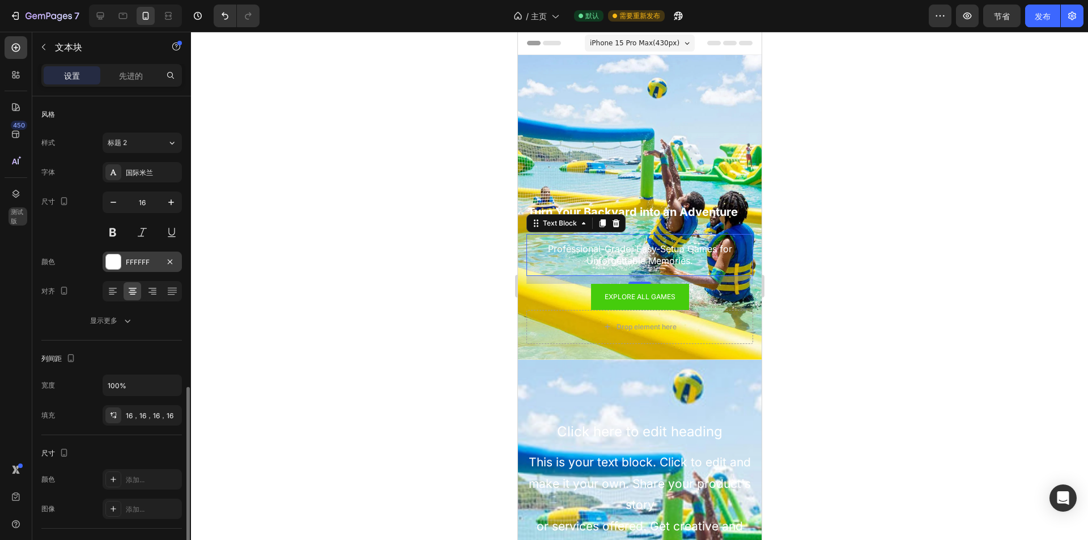
scroll to position [170, 0]
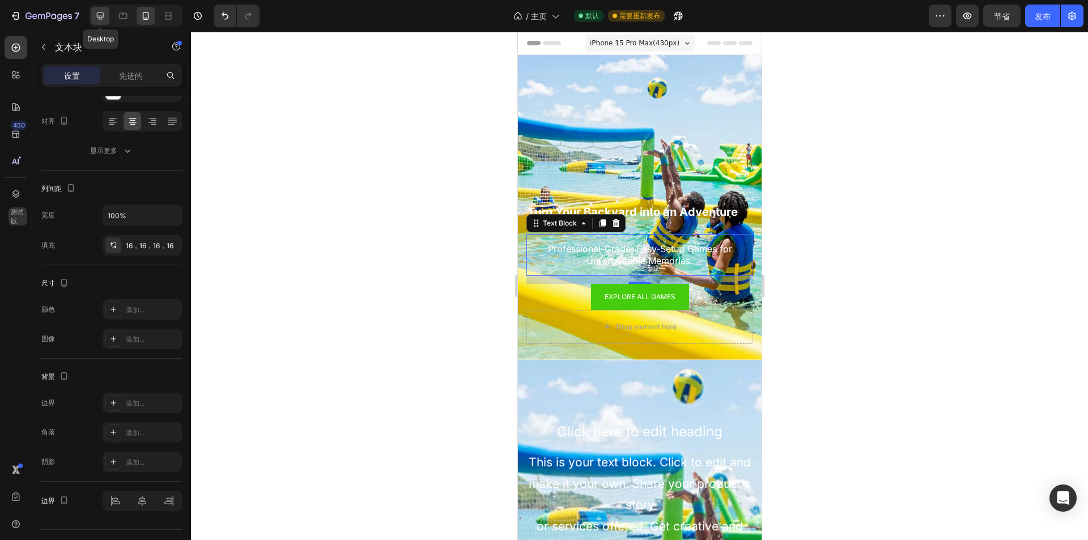
click at [103, 14] on icon at bounding box center [100, 15] width 11 height 11
type input "32"
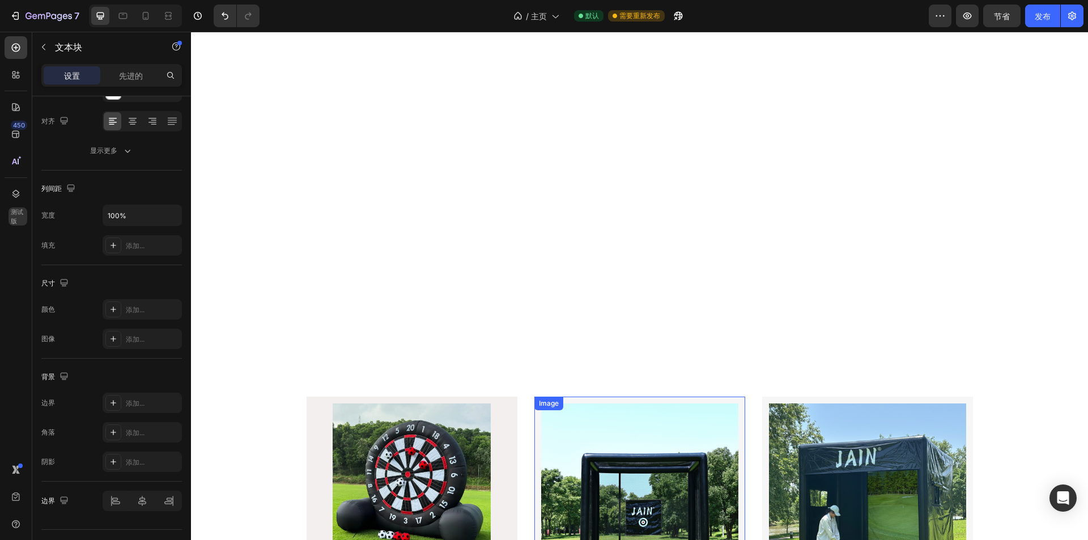
scroll to position [945, 0]
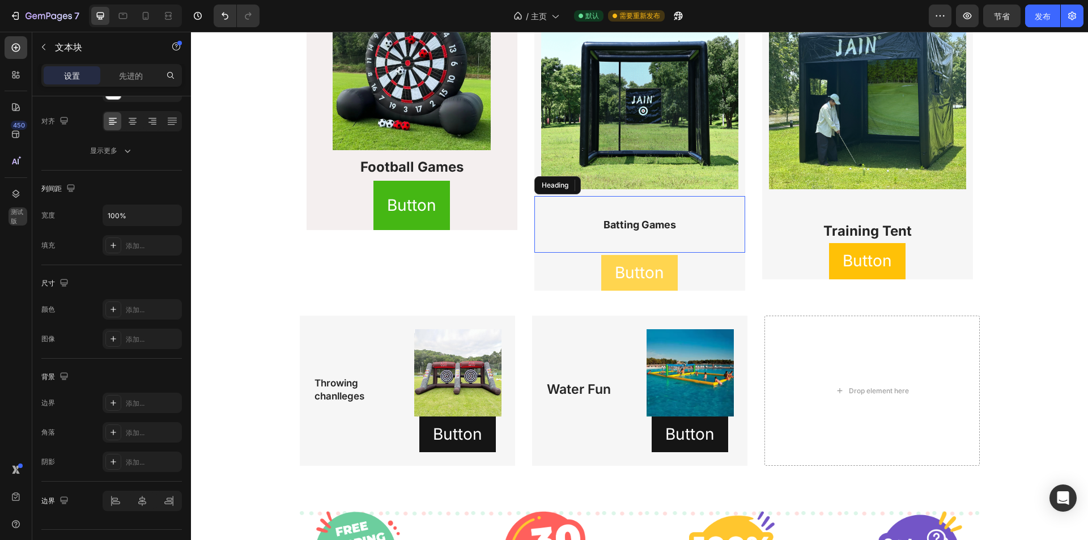
click at [671, 240] on h3 "Batting Games" at bounding box center [639, 224] width 211 height 57
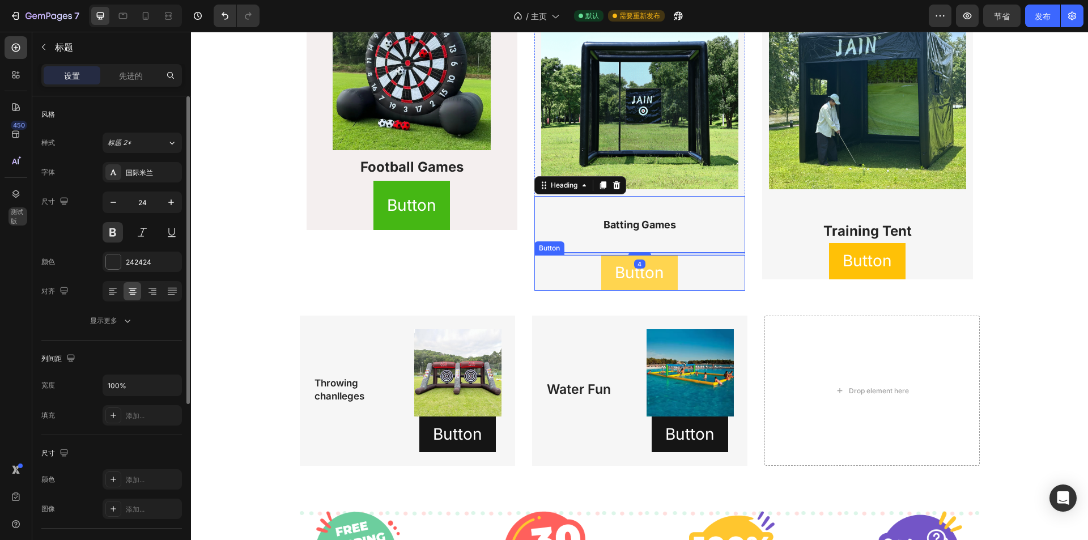
click at [700, 279] on div "Button Button" at bounding box center [639, 273] width 211 height 36
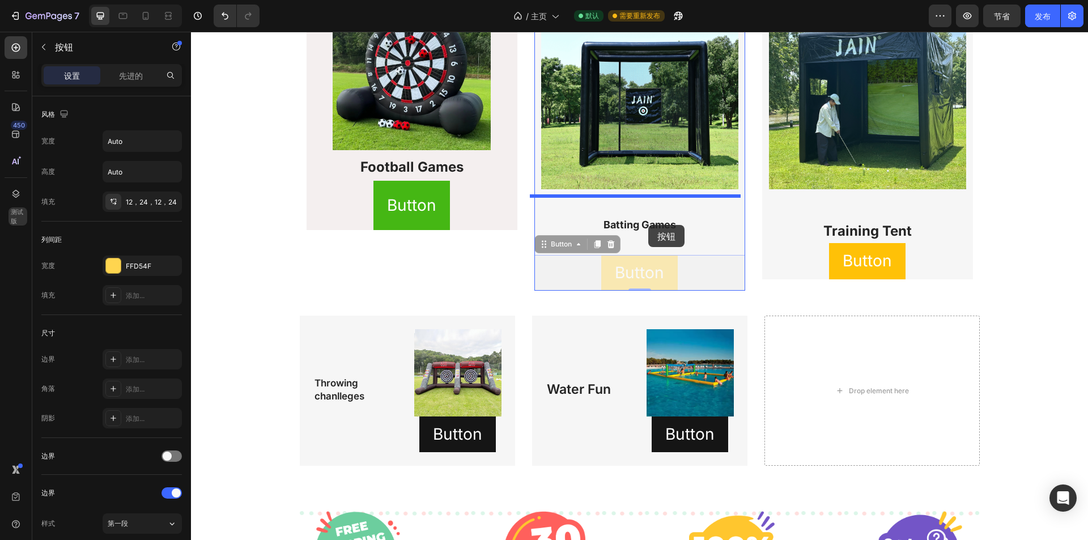
drag, startPoint x: 536, startPoint y: 243, endPoint x: 648, endPoint y: 225, distance: 114.2
click at [191, 32] on button "Button" at bounding box center [191, 32] width 0 height 0
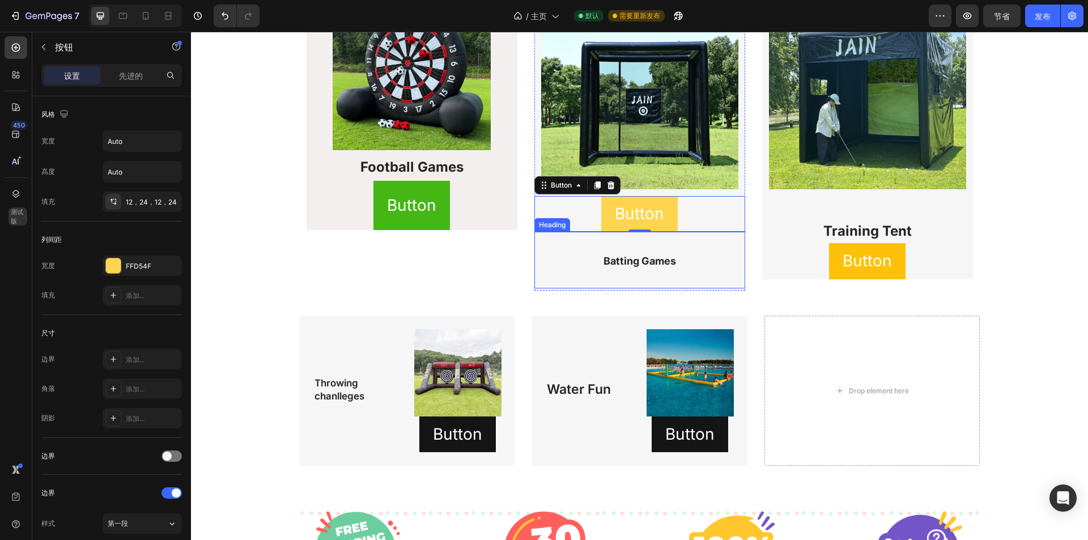
click at [672, 255] on h3 "Batting Games" at bounding box center [639, 260] width 211 height 57
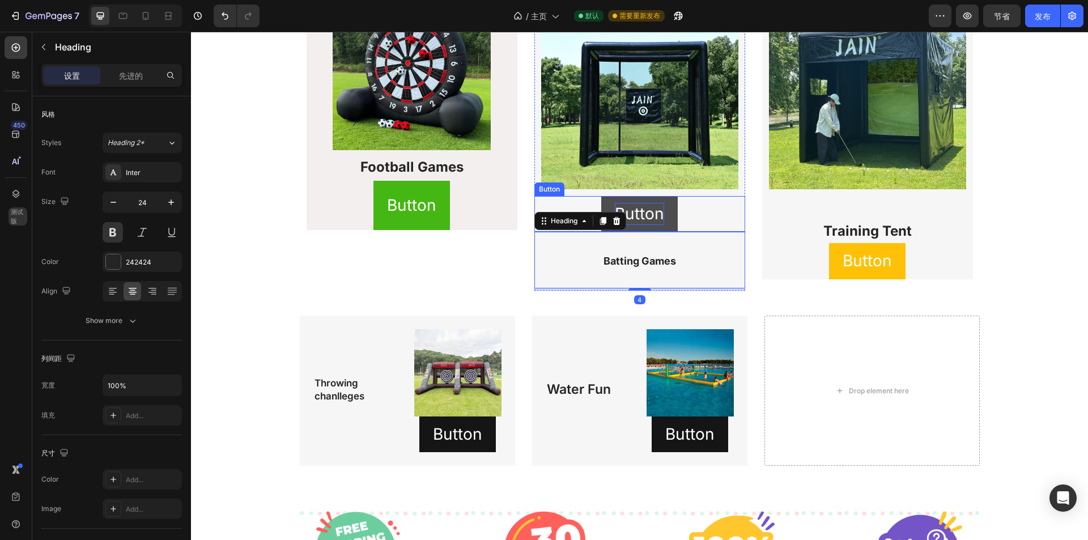
click at [648, 218] on p "Button" at bounding box center [639, 214] width 49 height 22
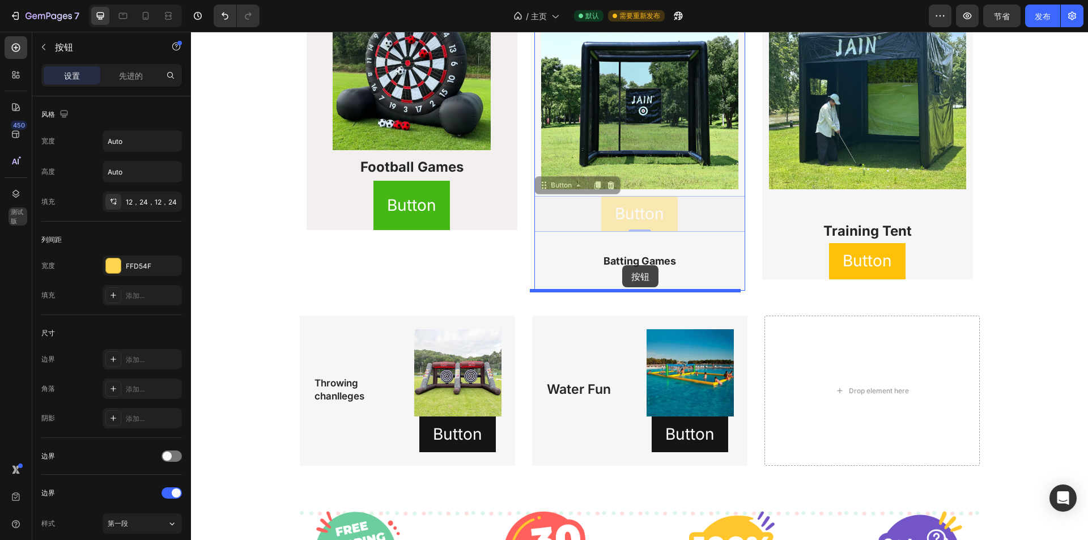
drag, startPoint x: 540, startPoint y: 185, endPoint x: 622, endPoint y: 266, distance: 115.8
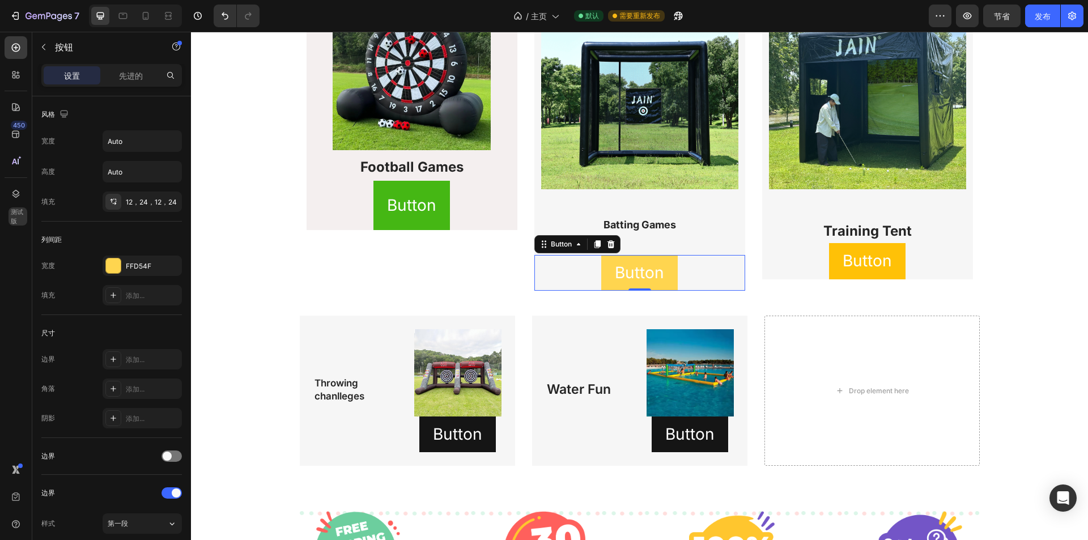
click at [776, 292] on div "Image Football Games​ ​ Heading Button Button Row Image Batting Games Heading B…" at bounding box center [640, 137] width 680 height 319
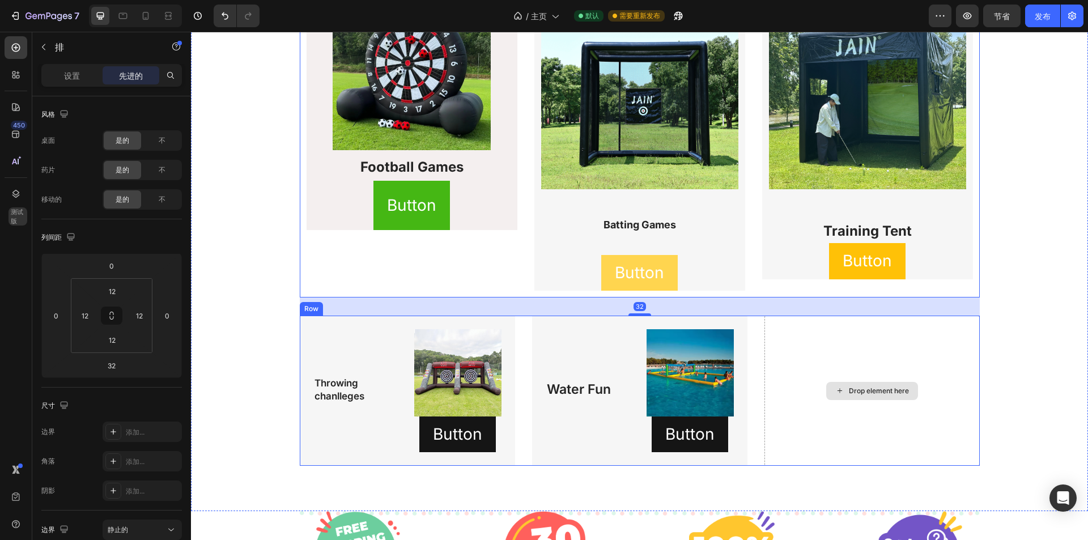
click at [712, 250] on h3 "Batting Games" at bounding box center [639, 224] width 211 height 57
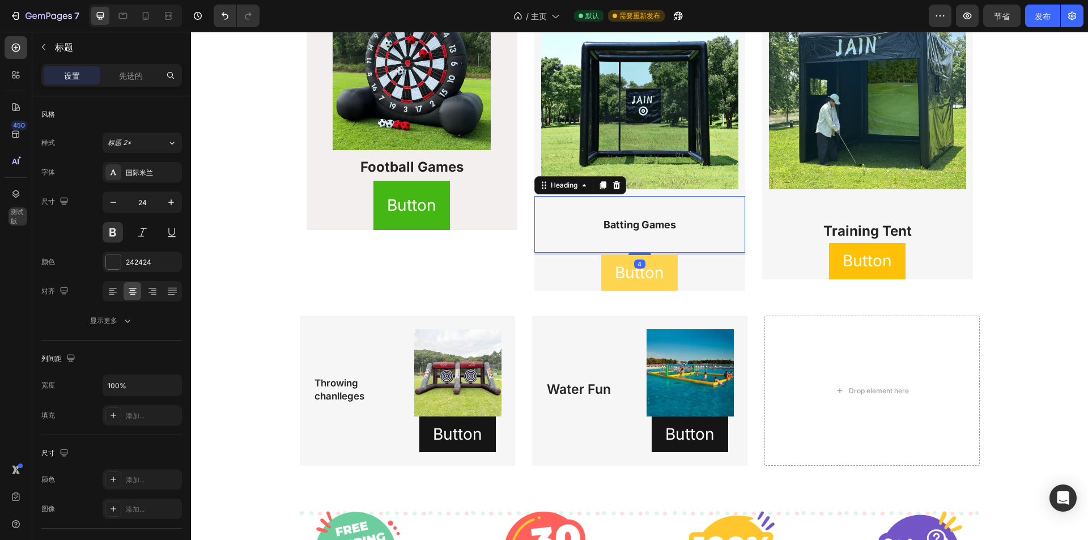
click at [693, 227] on h3 "Batting Games" at bounding box center [639, 224] width 211 height 57
click at [635, 243] on p "Batting Games" at bounding box center [640, 224] width 209 height 54
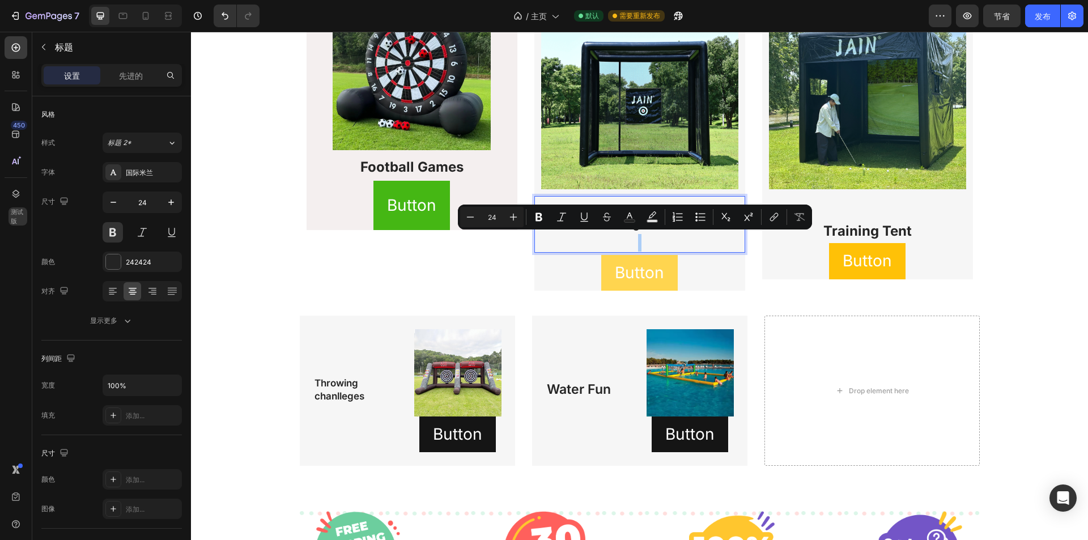
click at [617, 211] on div "Minus 24 Plus Bold Italic Underline Strikethrough Text Color Text Background Co…" at bounding box center [635, 217] width 350 height 20
click at [613, 250] on p "Batting Games" at bounding box center [640, 224] width 209 height 54
click at [482, 254] on div "Image Football Games​ ​ Heading Button Button Row" at bounding box center [412, 137] width 211 height 305
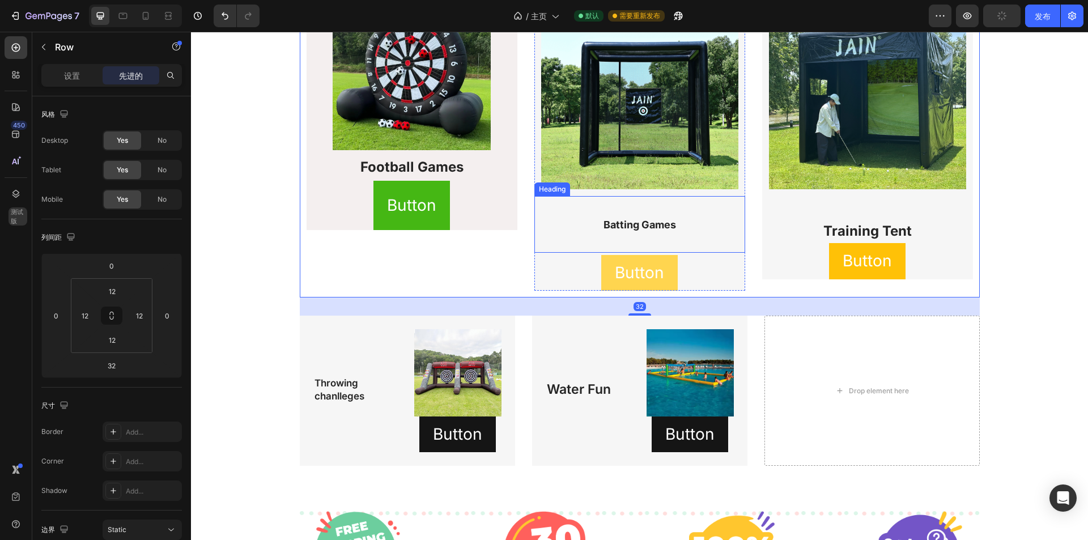
click at [591, 214] on p "⁠⁠⁠⁠⁠⁠⁠ Batting Games" at bounding box center [640, 224] width 209 height 54
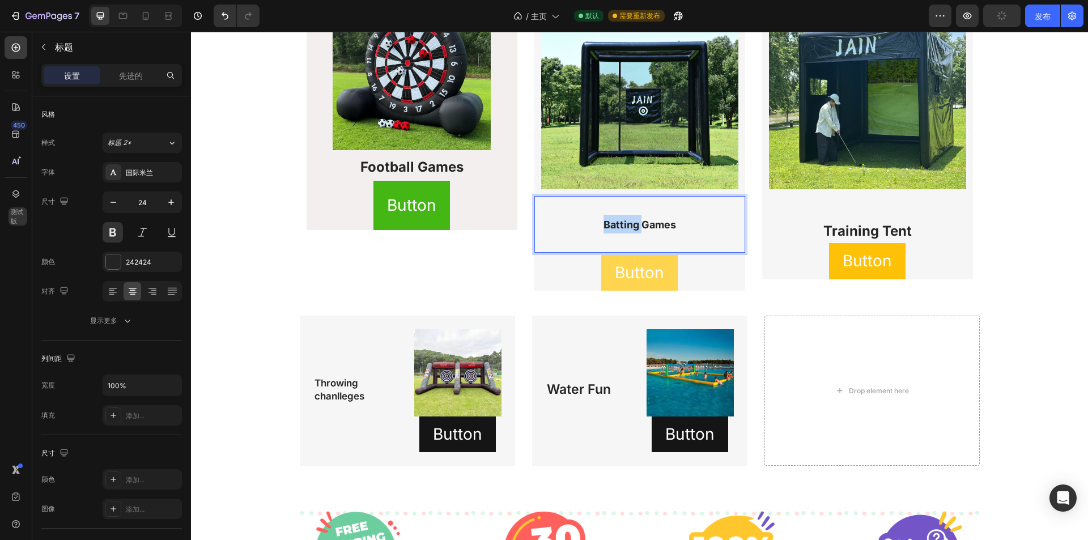
click at [604, 225] on span "Batting Games" at bounding box center [640, 225] width 73 height 12
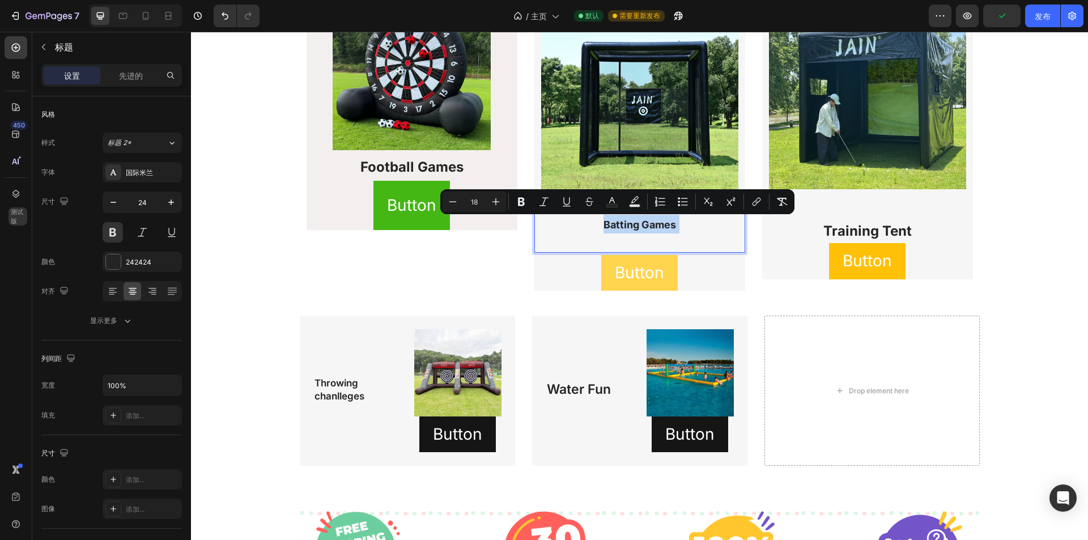
click at [604, 225] on span "Batting Games" at bounding box center [640, 225] width 73 height 12
click at [591, 225] on p "Batting Games" at bounding box center [640, 224] width 209 height 54
click at [604, 223] on span "Batting Games" at bounding box center [640, 225] width 73 height 12
click at [604, 220] on span "Batting Games" at bounding box center [640, 225] width 73 height 12
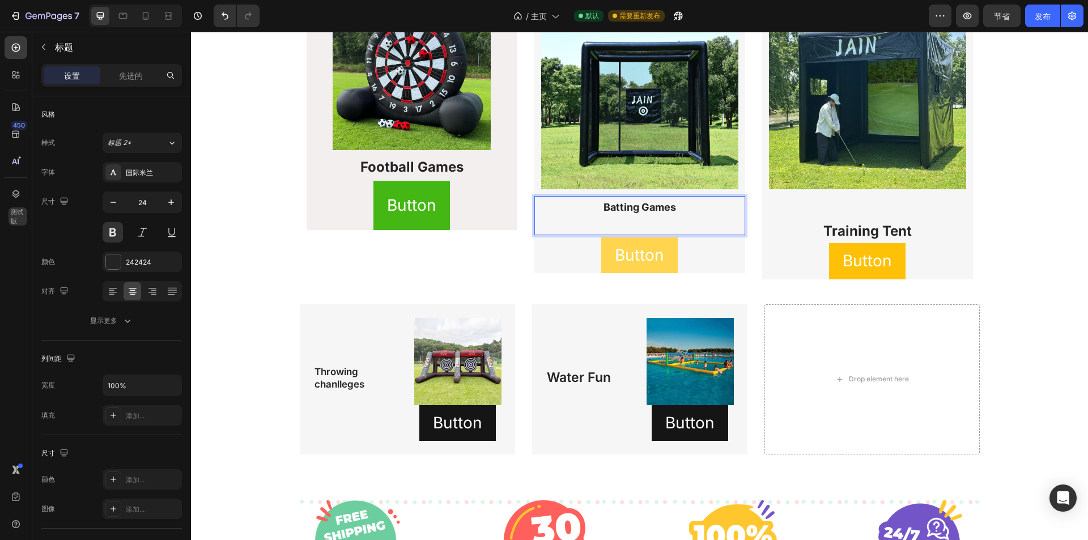
click at [601, 227] on p "Batting Games" at bounding box center [640, 215] width 209 height 36
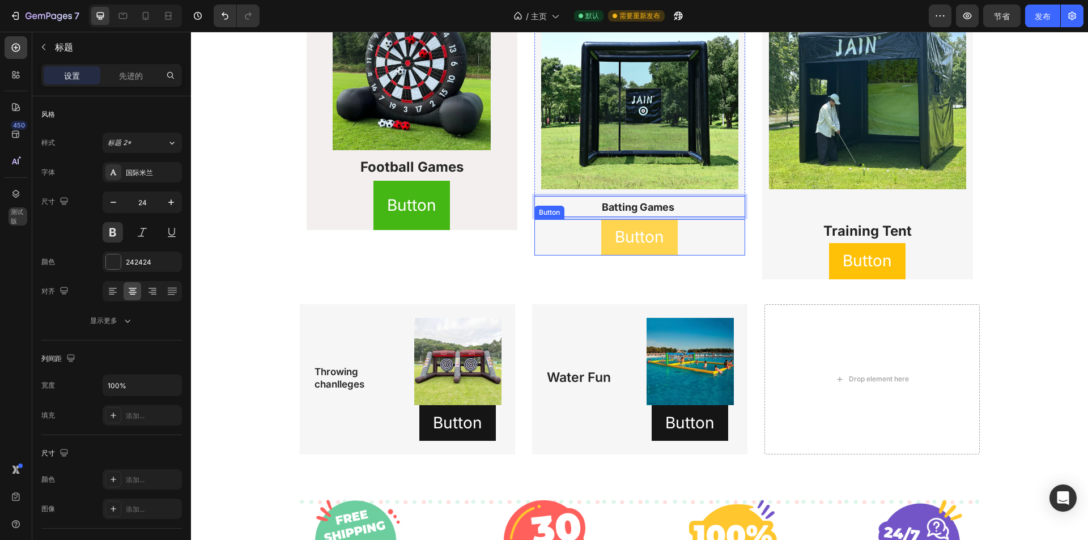
click at [724, 239] on div "Button Button" at bounding box center [639, 237] width 211 height 36
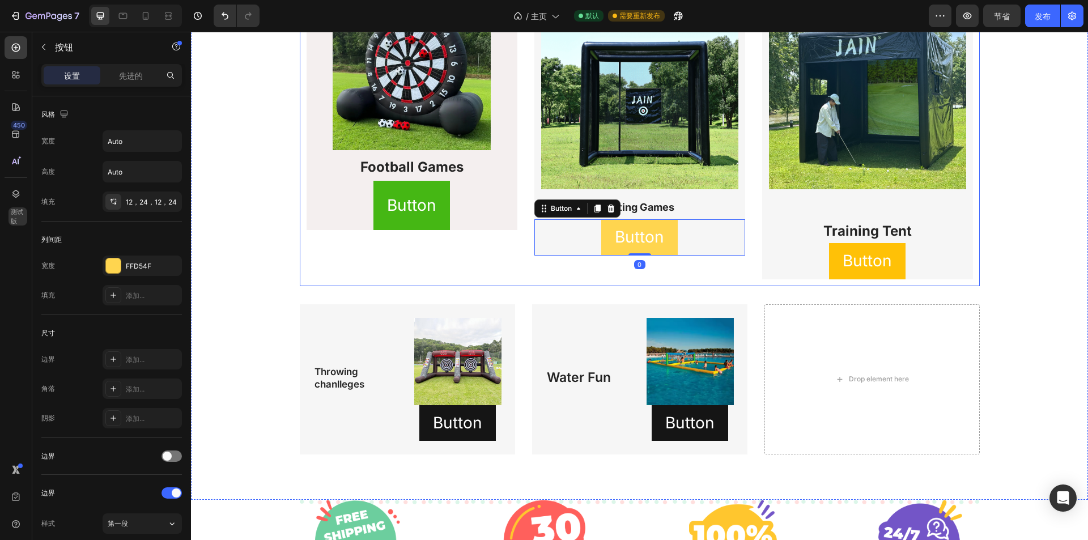
click at [775, 334] on div "Drop element here" at bounding box center [872, 379] width 215 height 150
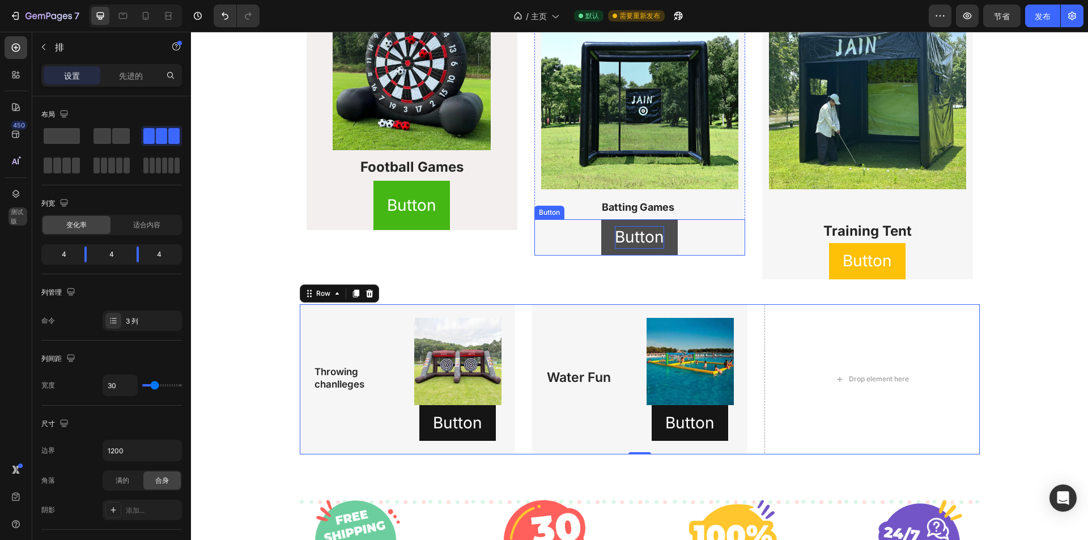
click at [638, 234] on p "Button" at bounding box center [639, 237] width 49 height 22
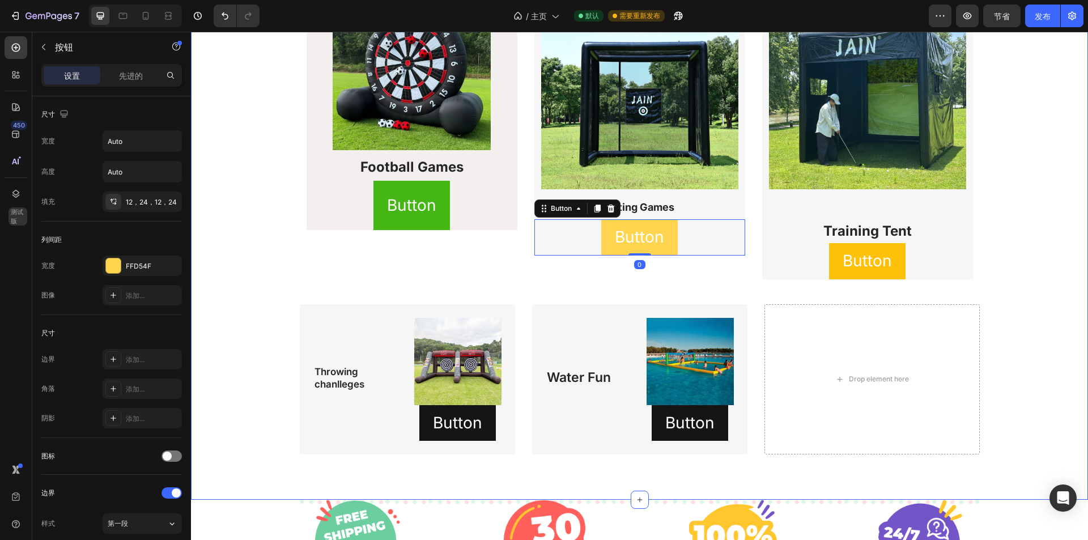
click at [1033, 249] on div "Image Football Games​ ​ Heading Button Button Row Image ⁠⁠⁠⁠⁠⁠⁠ Batting Games H…" at bounding box center [640, 216] width 880 height 476
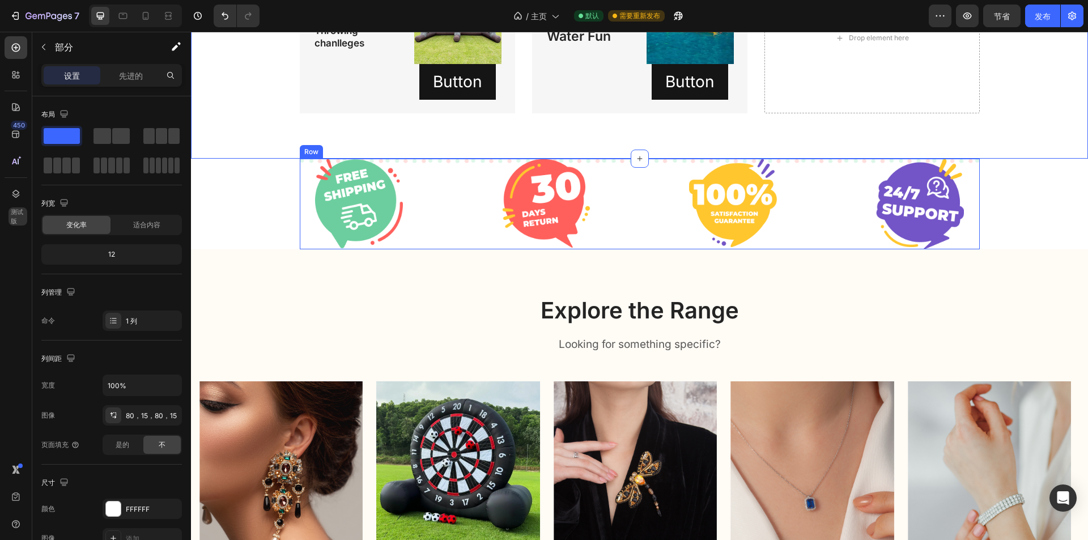
scroll to position [1380, 0]
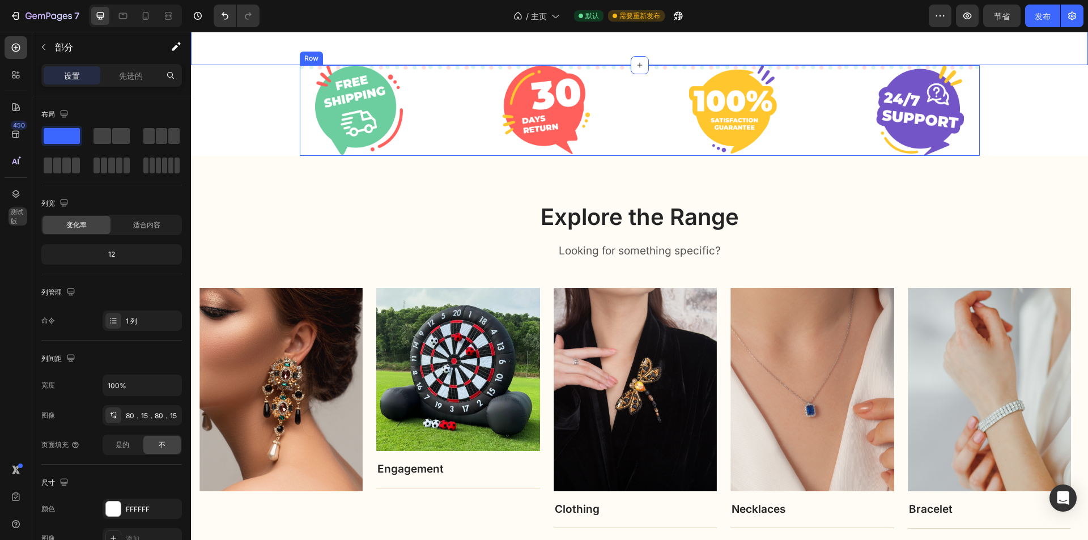
click at [802, 243] on p "Looking for something specific?" at bounding box center [640, 251] width 678 height 16
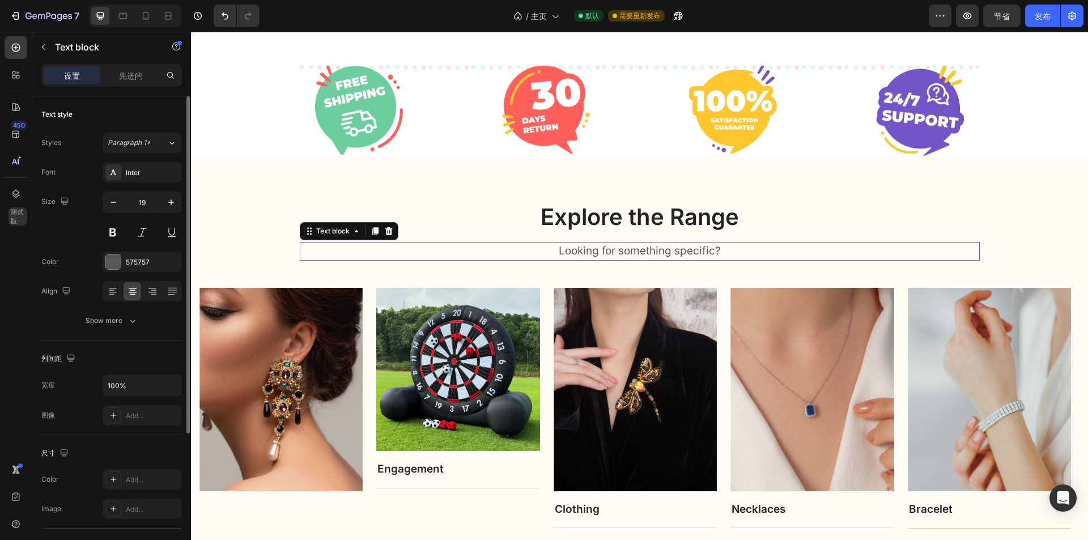
scroll to position [1455, 0]
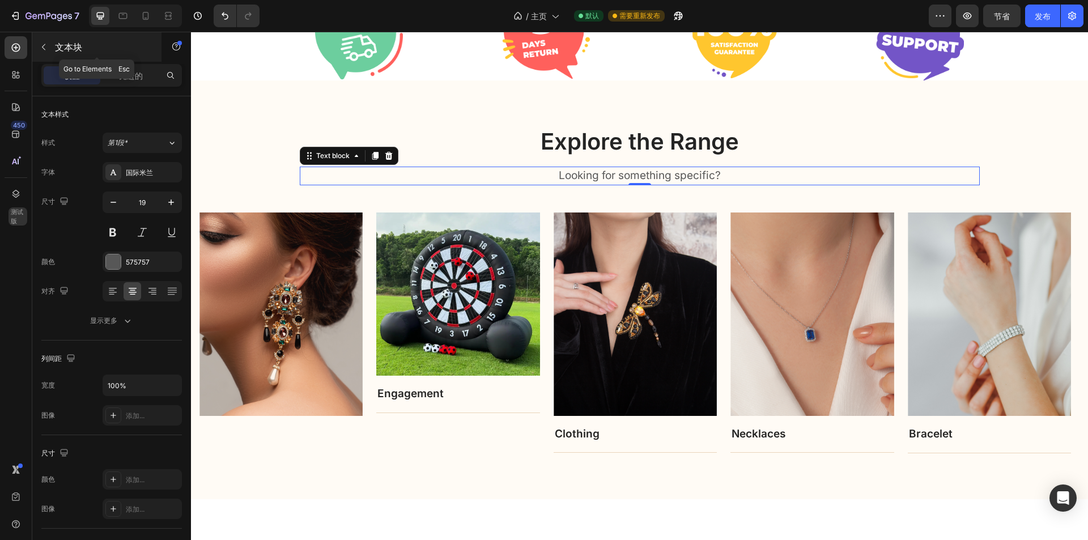
click at [51, 49] on button "button" at bounding box center [44, 47] width 18 height 18
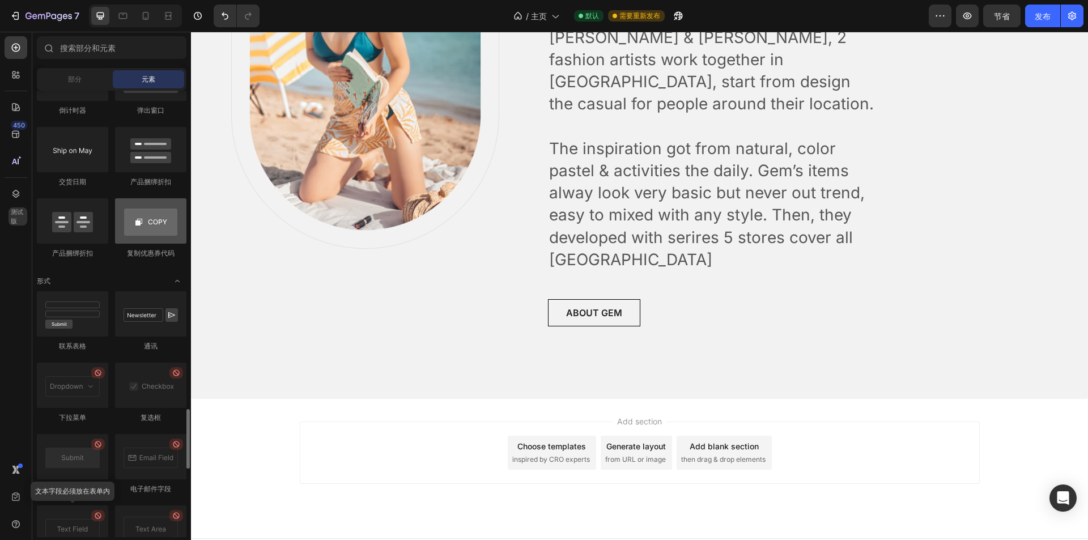
scroll to position [2325, 0]
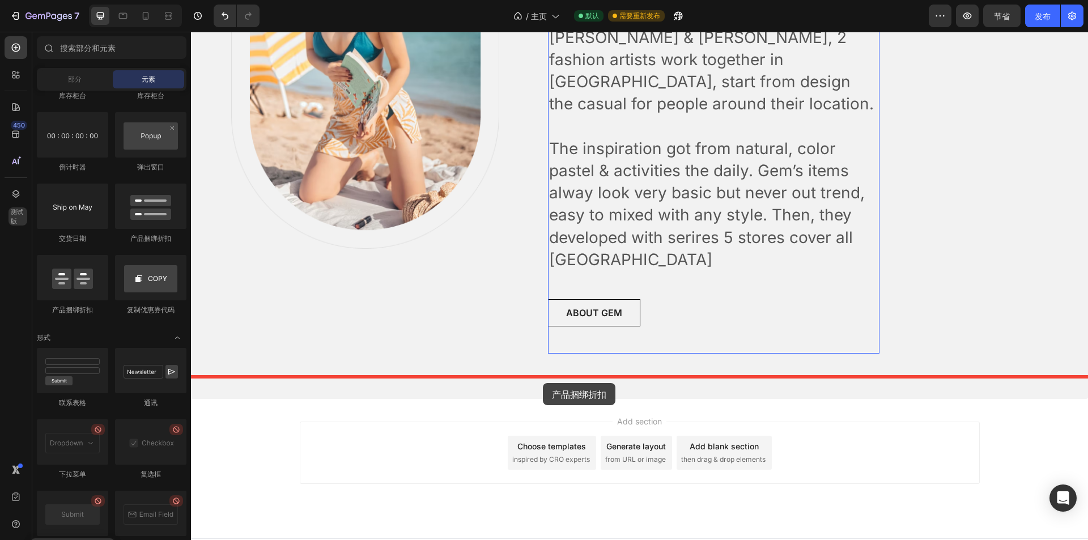
drag, startPoint x: 343, startPoint y: 237, endPoint x: 543, endPoint y: 383, distance: 247.0
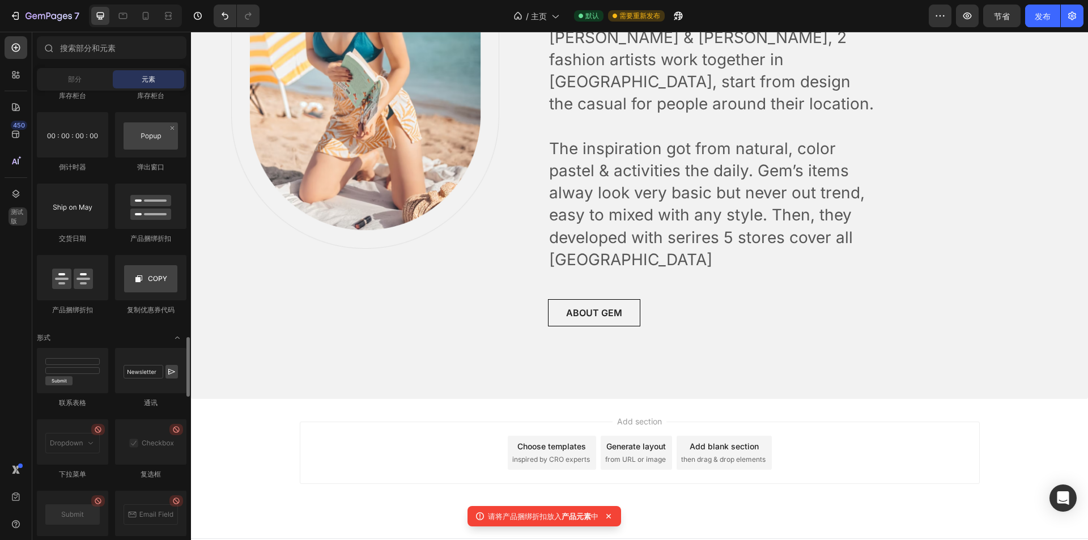
scroll to position [2268, 0]
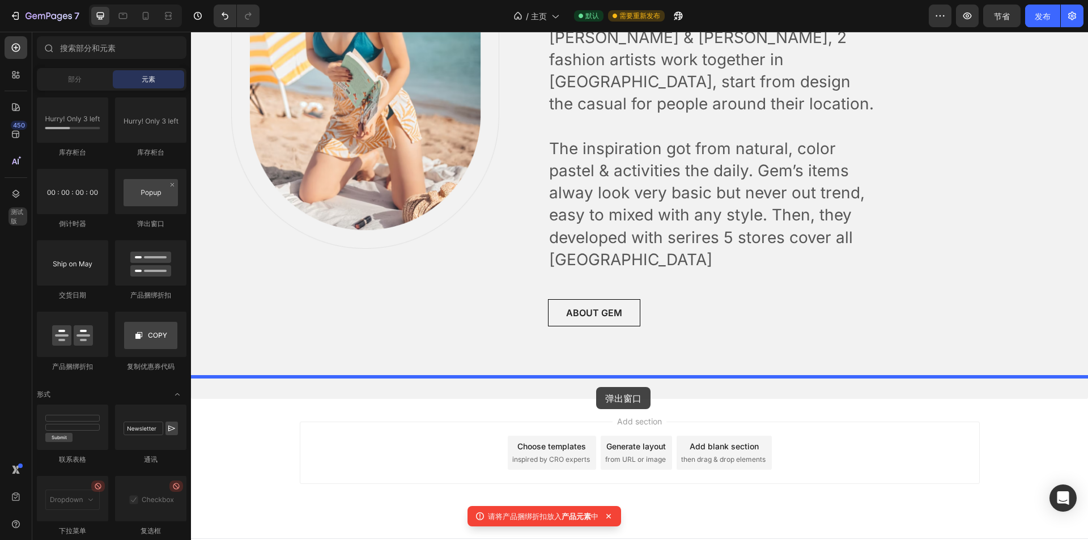
drag, startPoint x: 354, startPoint y: 240, endPoint x: 596, endPoint y: 387, distance: 283.4
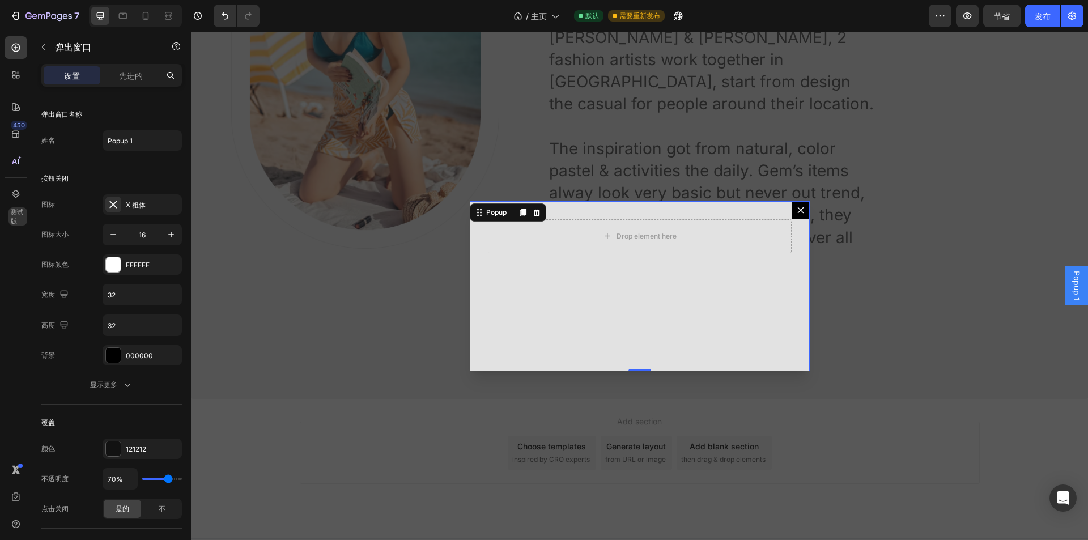
click at [804, 210] on button "Dialog content" at bounding box center [801, 210] width 18 height 18
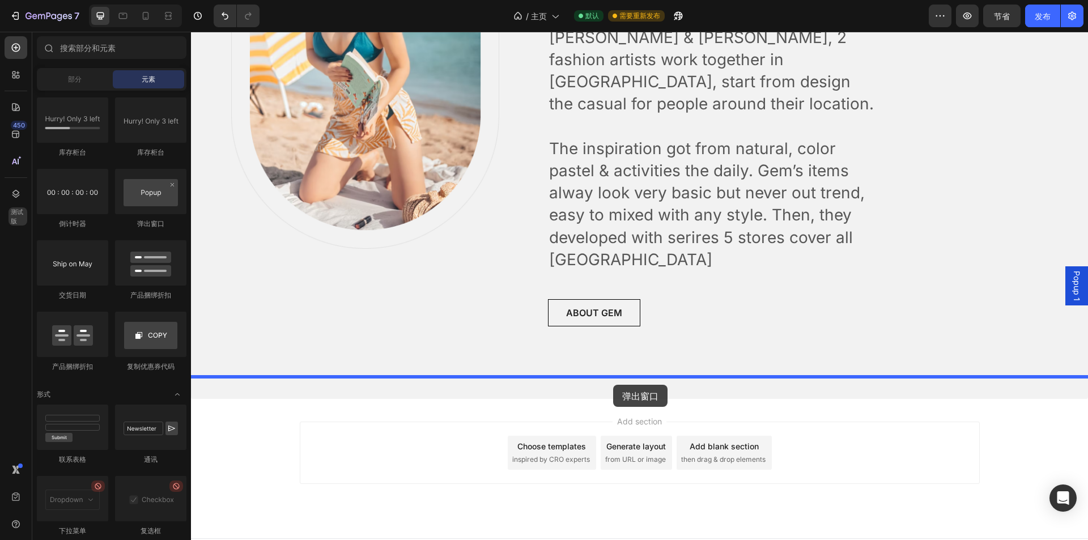
drag, startPoint x: 358, startPoint y: 235, endPoint x: 613, endPoint y: 385, distance: 296.5
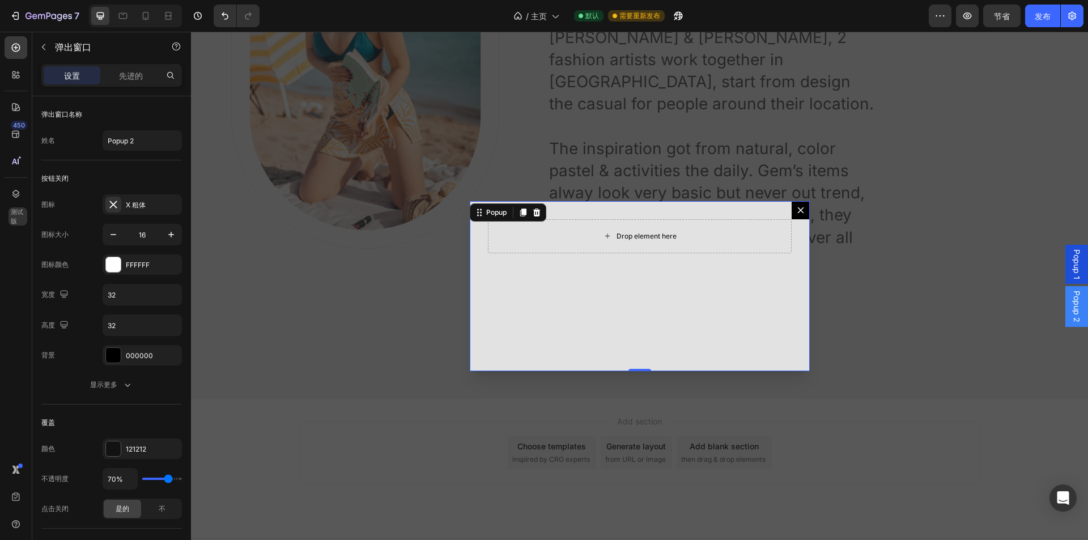
click at [622, 251] on div "Drop element here" at bounding box center [640, 236] width 304 height 34
drag, startPoint x: 598, startPoint y: 222, endPoint x: 608, endPoint y: 230, distance: 12.9
click at [599, 222] on div "Drop element here" at bounding box center [640, 236] width 304 height 34
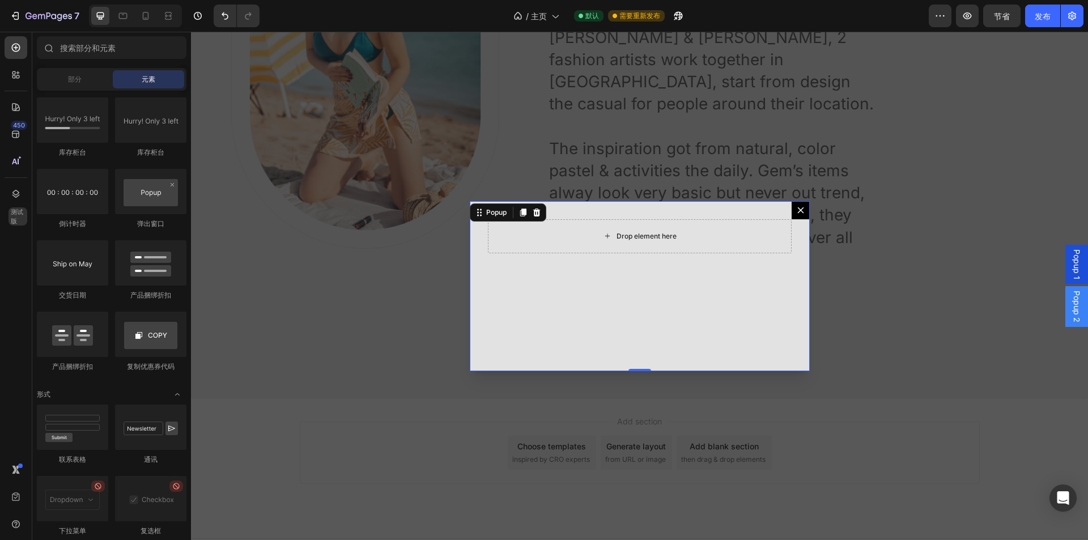
click at [609, 234] on div "Drop element here" at bounding box center [640, 236] width 92 height 18
click at [609, 235] on div "Drop element here" at bounding box center [640, 236] width 92 height 18
drag, startPoint x: 275, startPoint y: 155, endPoint x: 632, endPoint y: 258, distance: 371.1
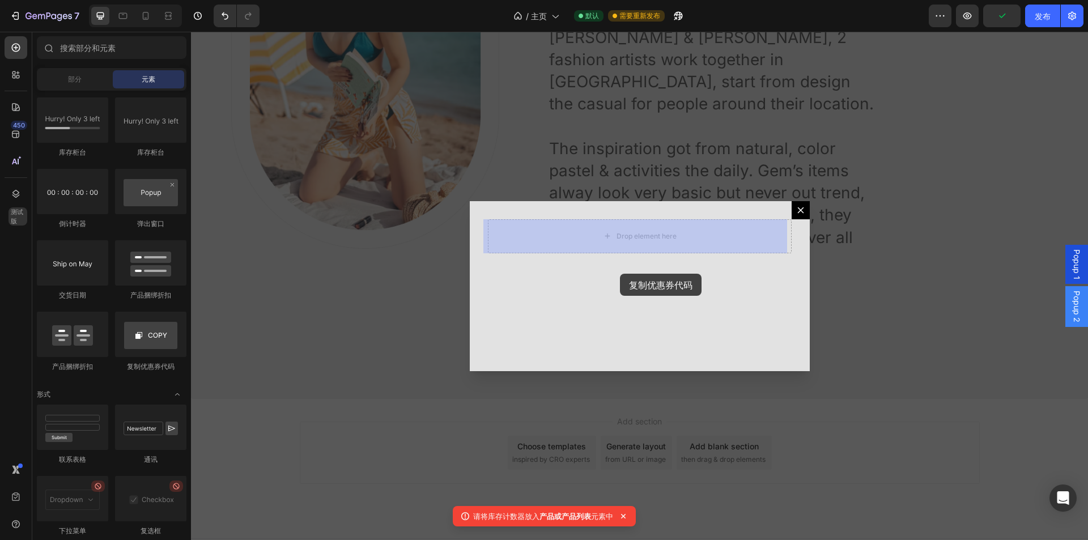
drag, startPoint x: 349, startPoint y: 377, endPoint x: 627, endPoint y: 269, distance: 299.1
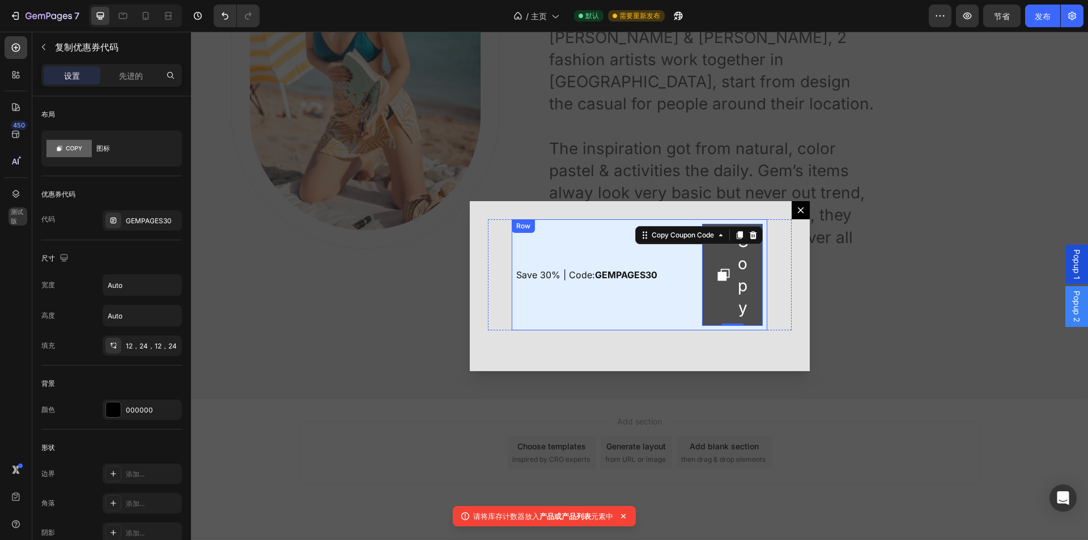
click at [694, 277] on div "Save 30% | Code: GEMPAGES30 Text Block Copy Copy Coupon Code 0 Row" at bounding box center [640, 275] width 256 height 112
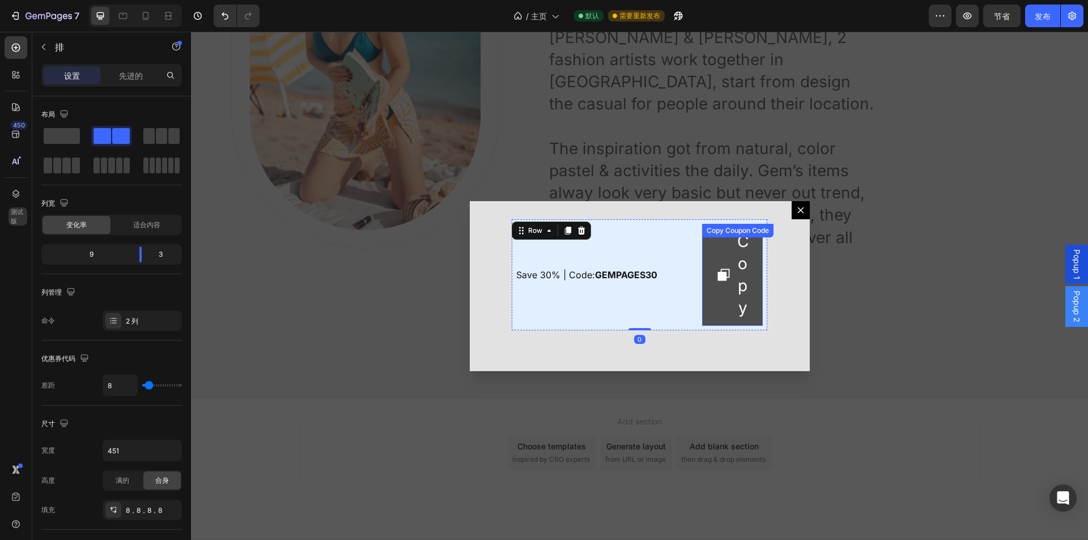
click at [718, 274] on icon "Copy" at bounding box center [724, 275] width 12 height 12
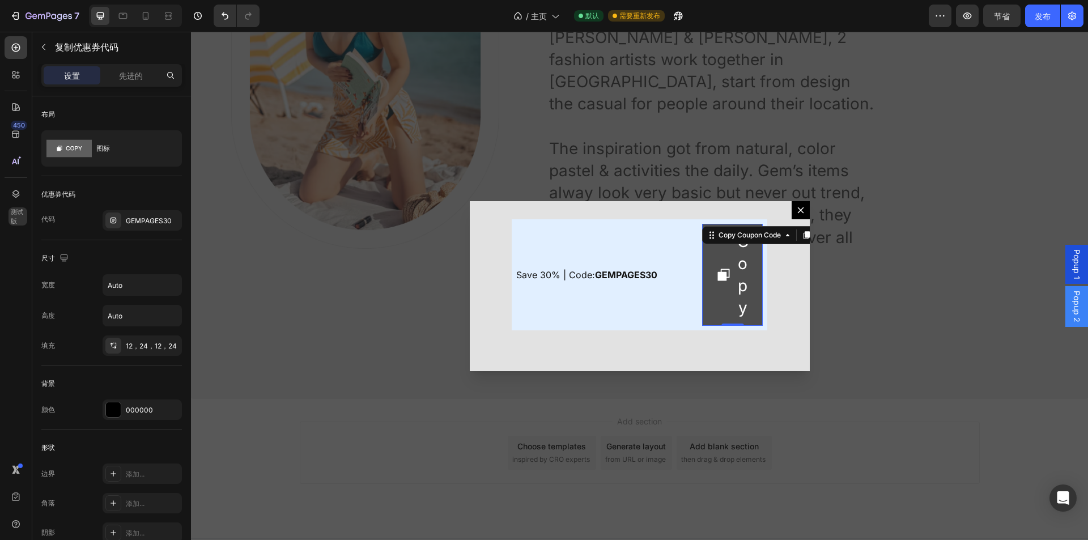
click at [718, 278] on icon "Copy" at bounding box center [724, 275] width 12 height 12
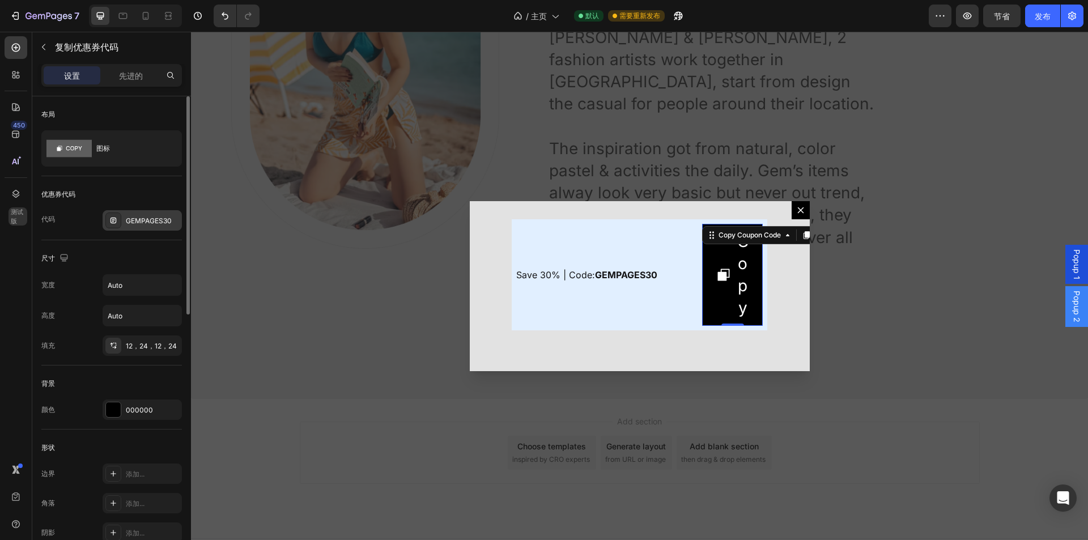
click at [139, 225] on div "GEMPAGES30" at bounding box center [152, 221] width 53 height 10
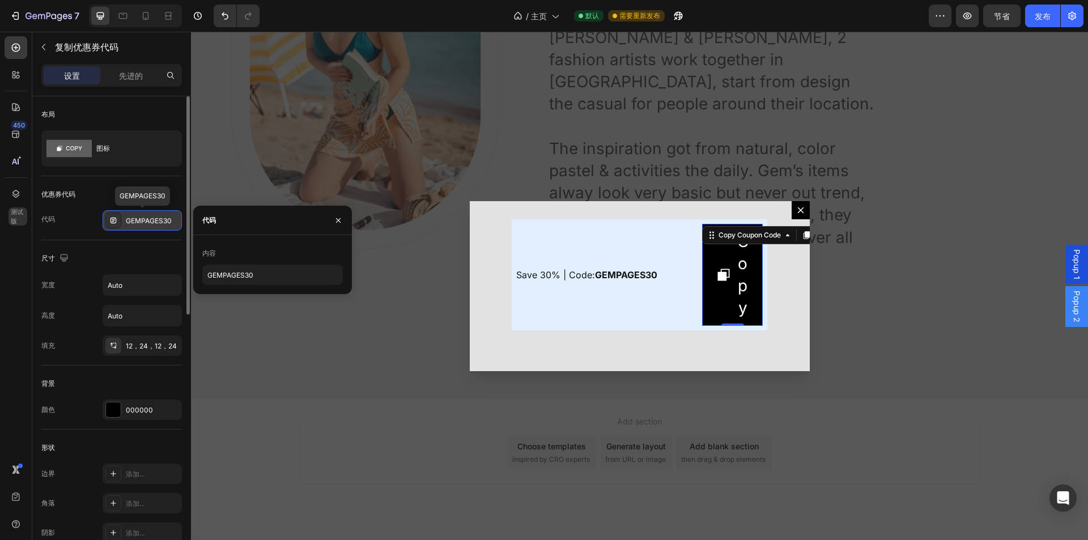
click at [139, 225] on div "GEMPAGES30" at bounding box center [152, 221] width 53 height 10
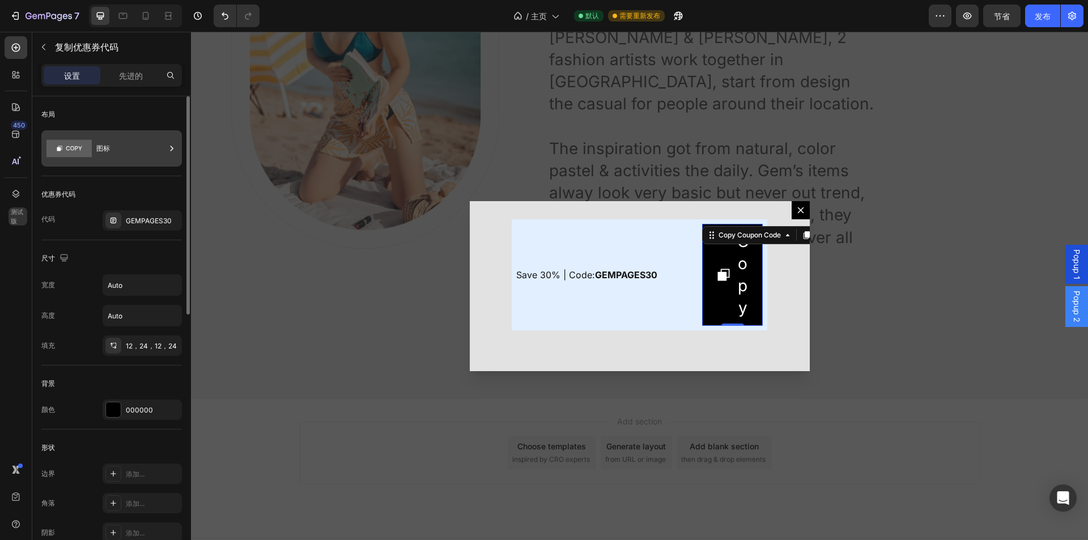
click at [124, 147] on div "图标" at bounding box center [130, 148] width 69 height 26
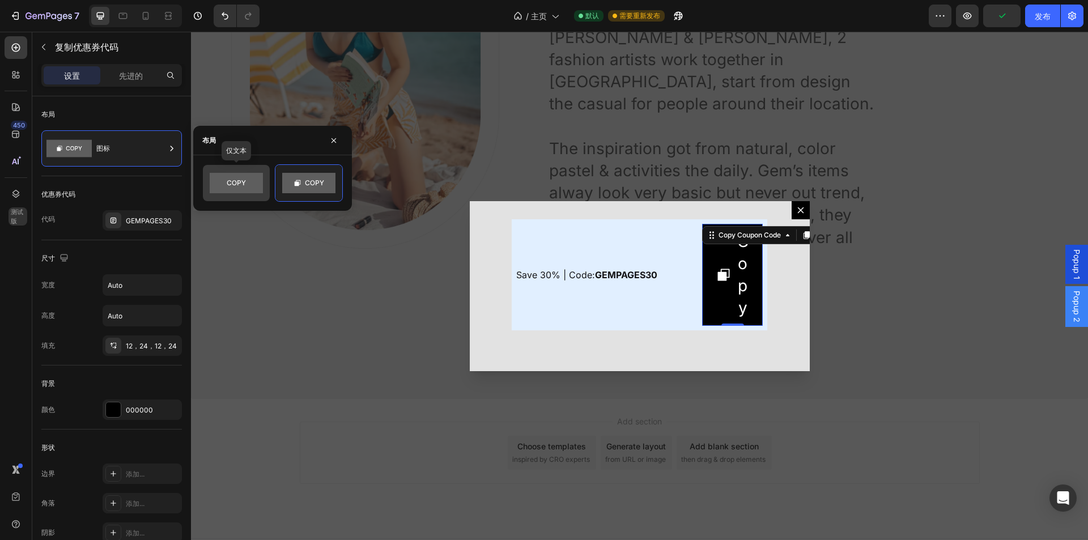
click at [239, 180] on rect at bounding box center [236, 183] width 53 height 20
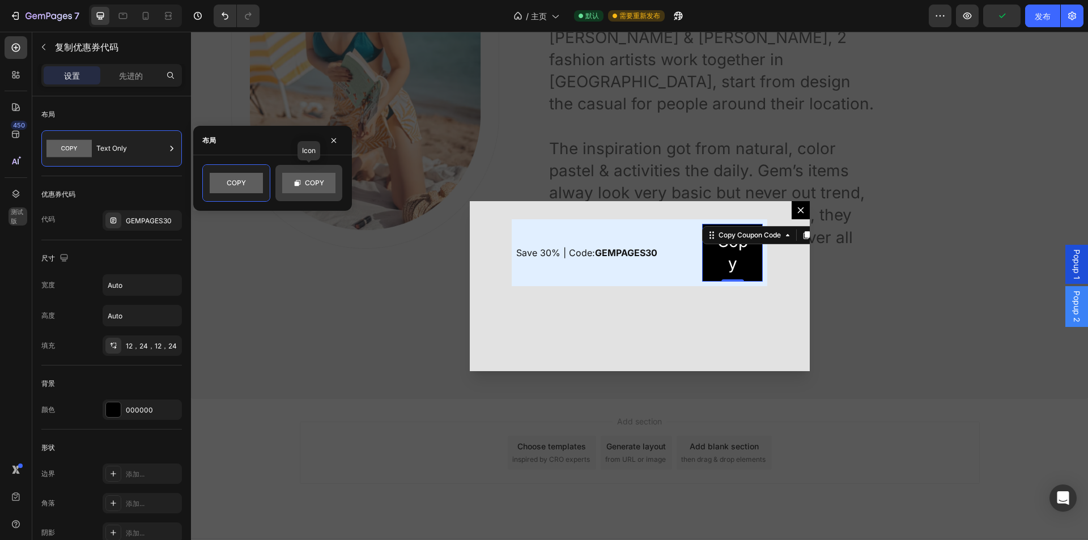
click at [299, 188] on rect at bounding box center [308, 183] width 53 height 20
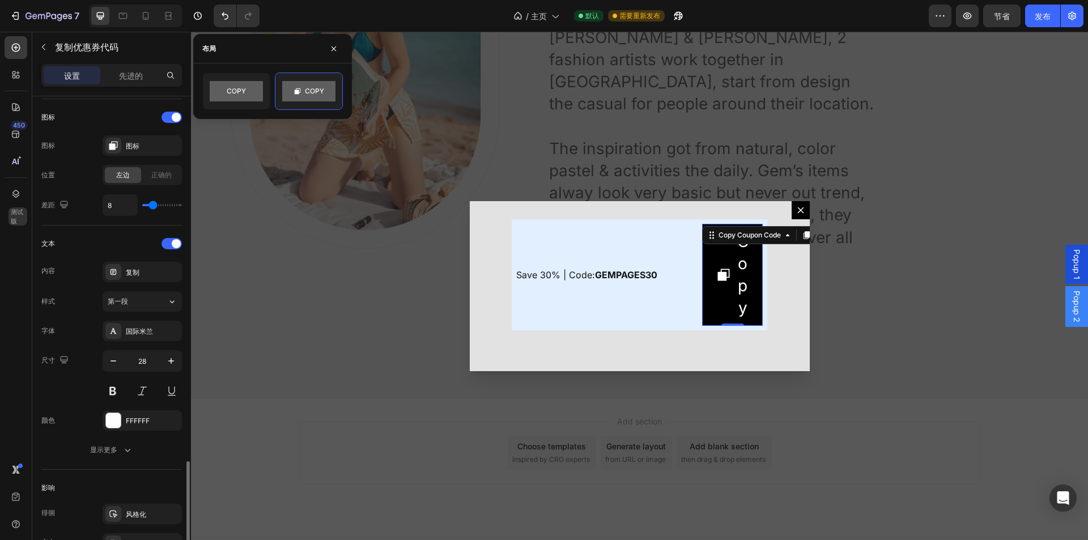
scroll to position [561, 0]
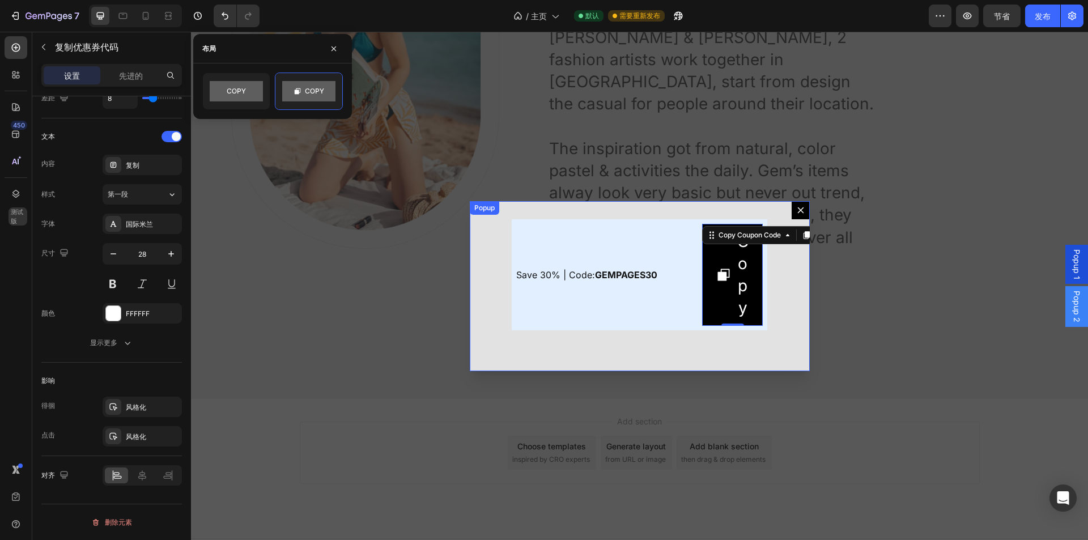
click at [792, 215] on button "Dialog content" at bounding box center [801, 210] width 18 height 18
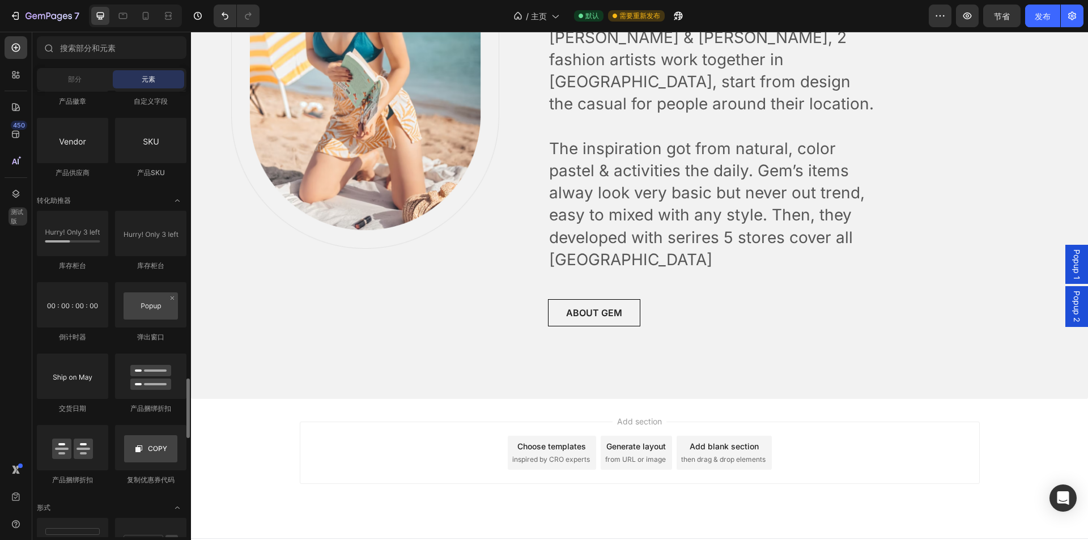
scroll to position [2042, 0]
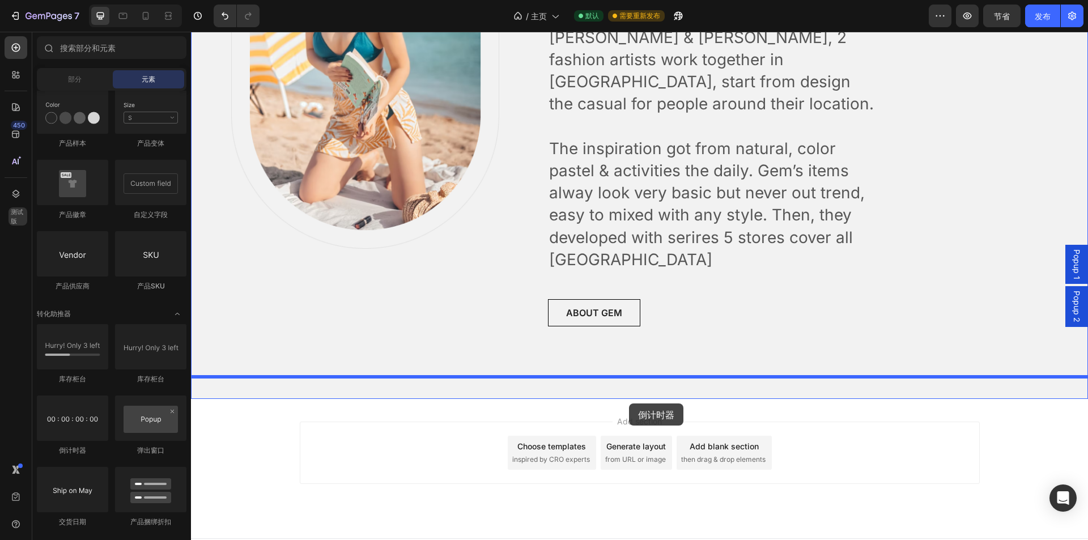
drag, startPoint x: 277, startPoint y: 445, endPoint x: 629, endPoint y: 404, distance: 355.0
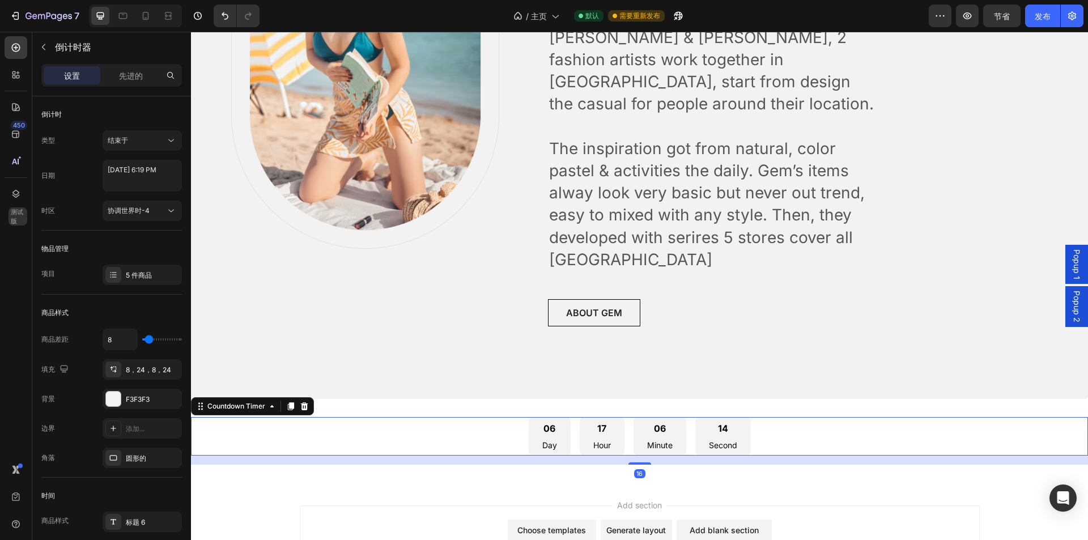
click at [782, 417] on div "06 Day 17 Hour 06 Minute 14 Second" at bounding box center [639, 436] width 897 height 39
click at [164, 171] on textarea "[DATE] 6:19 PM" at bounding box center [142, 176] width 79 height 32
select select "18"
select select "19"
select select "false"
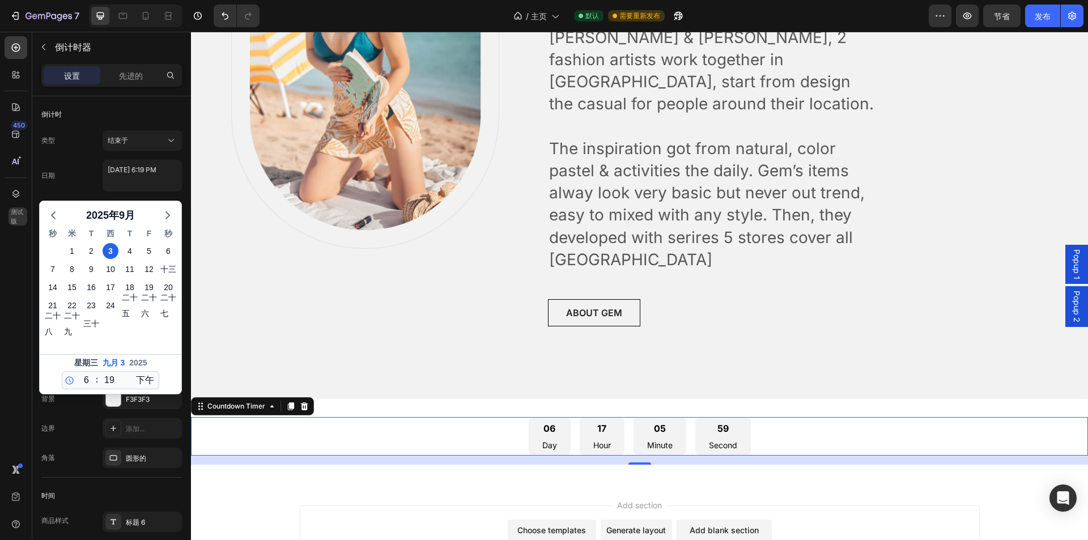
click at [754, 418] on div "06 Day 17 Hour 05 Minute 59 Second" at bounding box center [639, 436] width 897 height 39
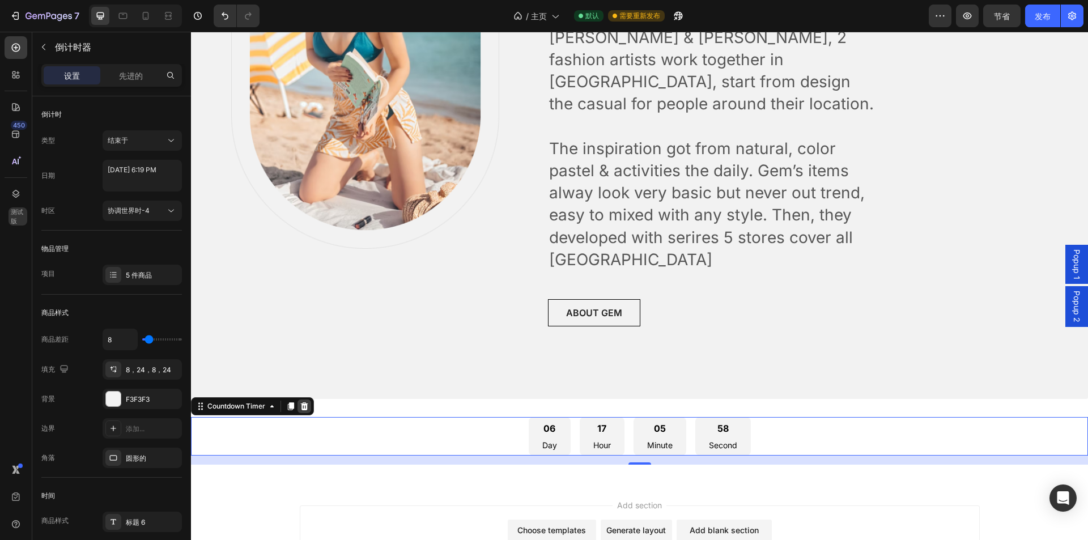
click at [309, 402] on icon at bounding box center [304, 406] width 9 height 9
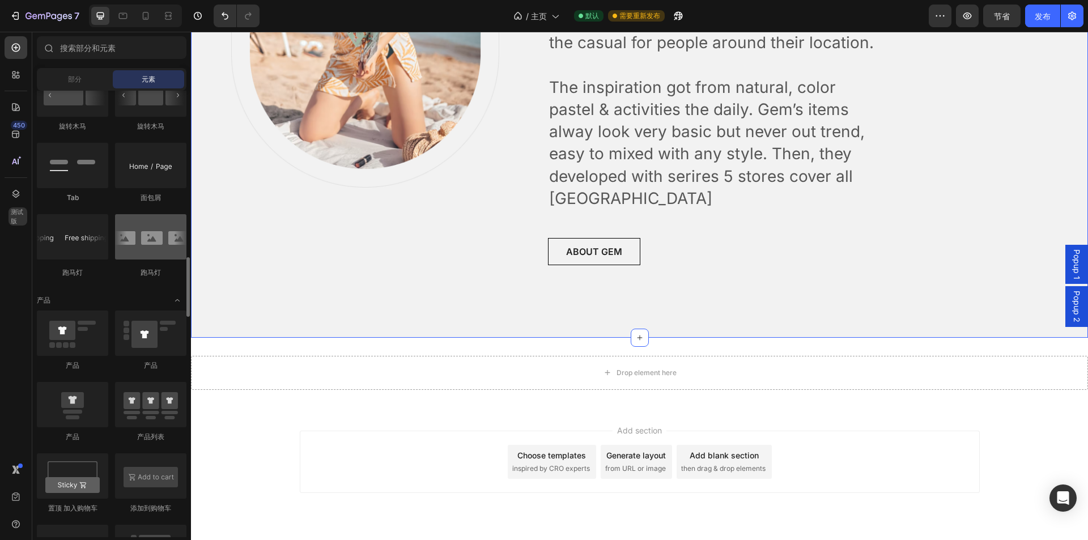
scroll to position [3634, 0]
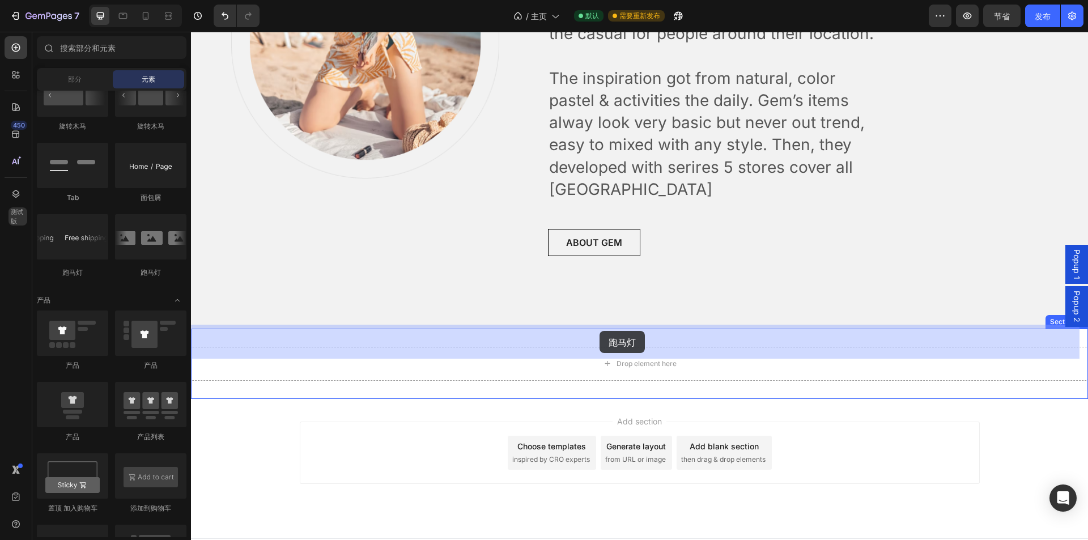
drag, startPoint x: 347, startPoint y: 267, endPoint x: 600, endPoint y: 331, distance: 260.8
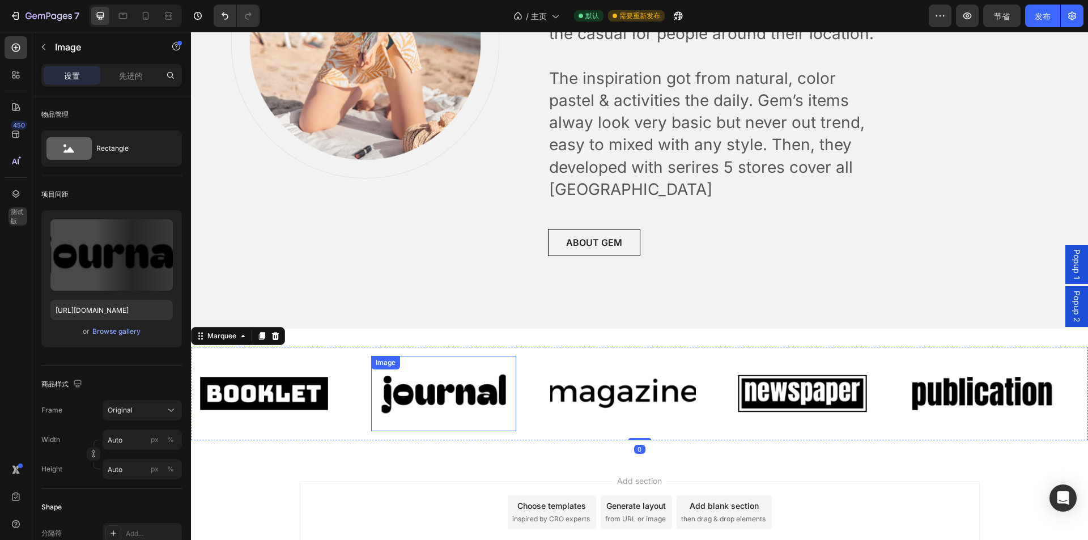
click at [460, 363] on img at bounding box center [444, 394] width 146 height 62
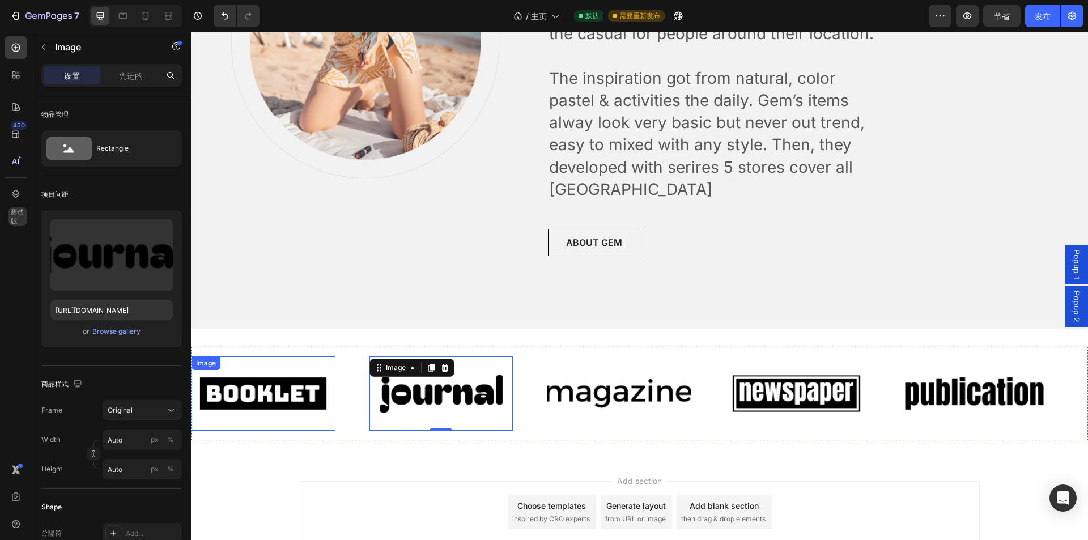
click at [315, 376] on img at bounding box center [264, 393] width 144 height 61
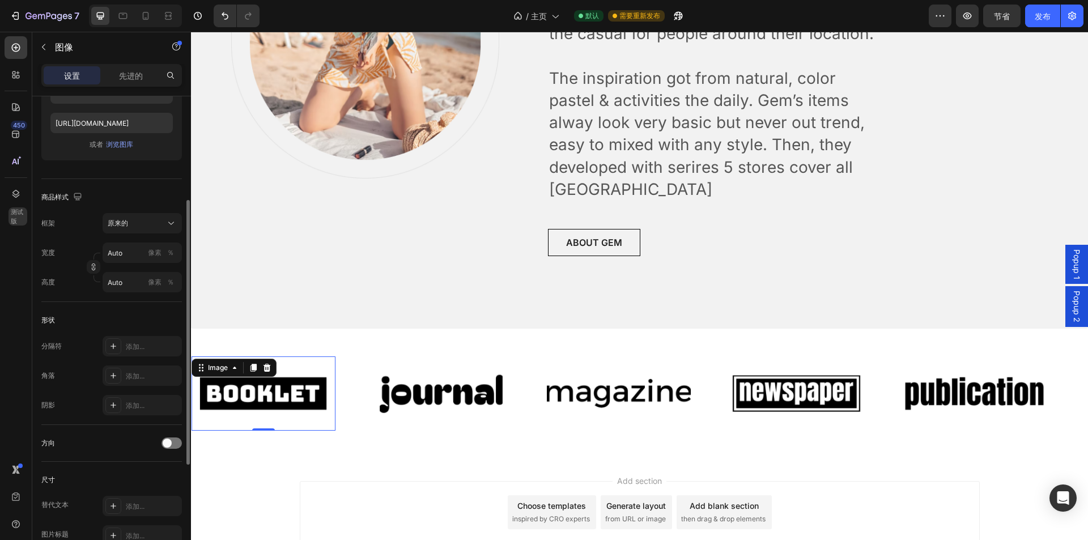
scroll to position [74, 0]
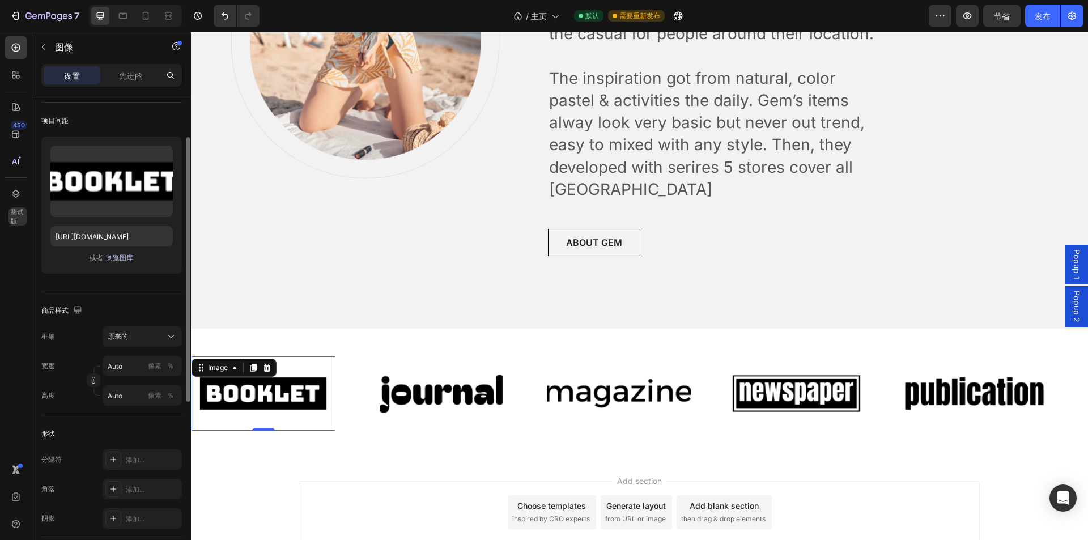
click at [126, 255] on font "浏览图库" at bounding box center [119, 257] width 27 height 9
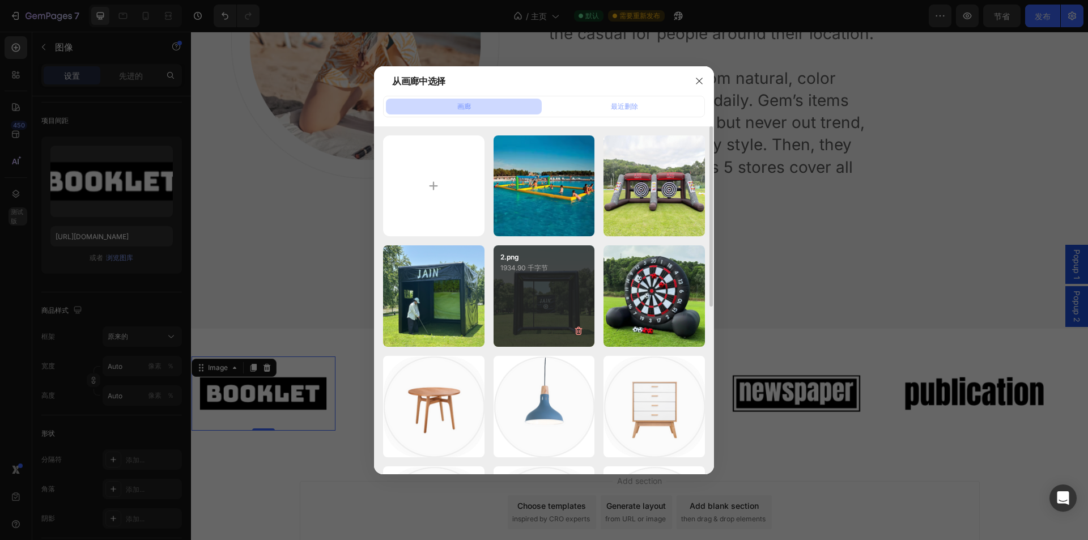
click at [569, 301] on div "2.png 1934.90 千字节" at bounding box center [544, 295] width 101 height 101
type input "[URL][DOMAIN_NAME]"
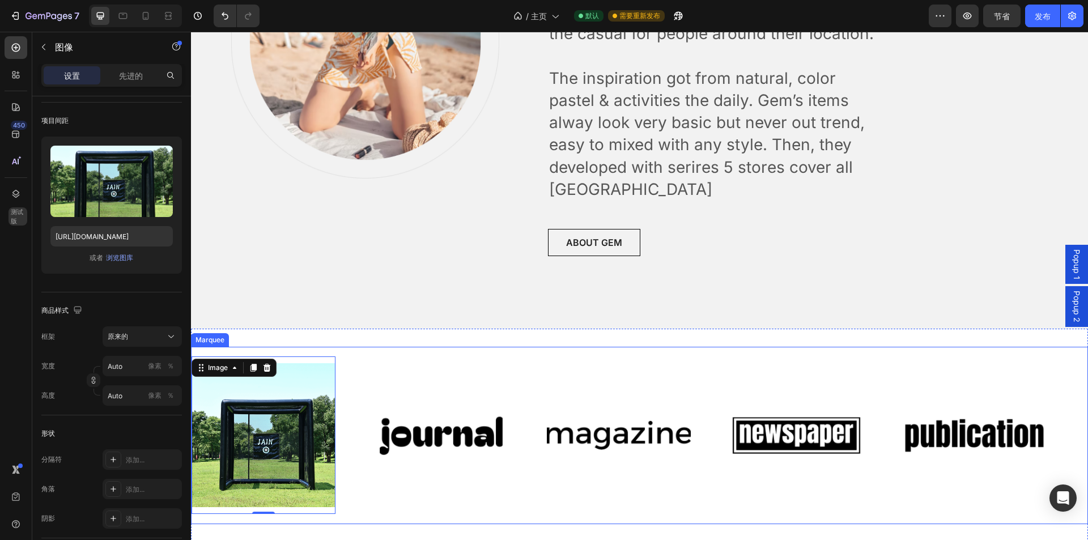
scroll to position [3690, 0]
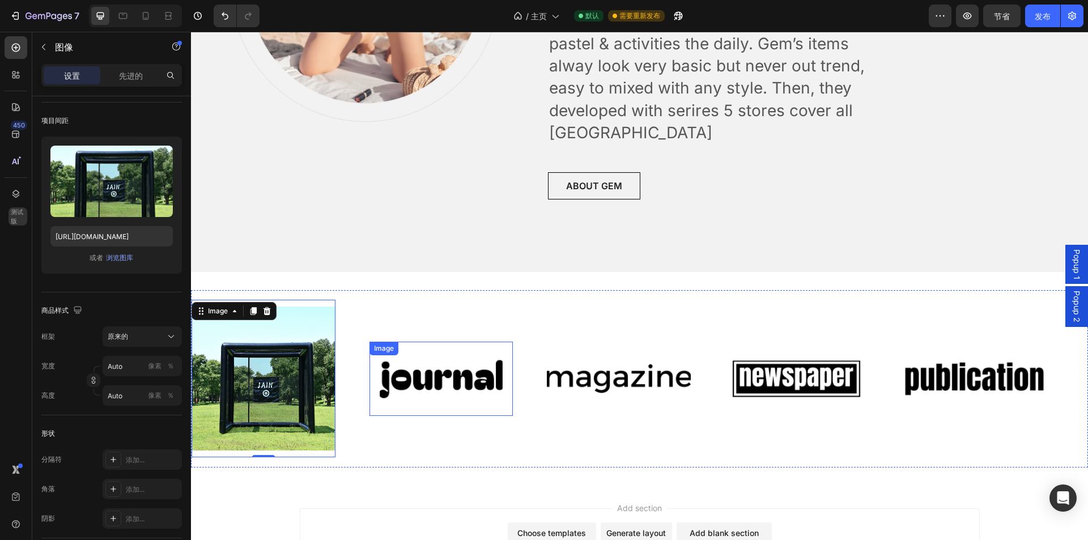
click at [439, 349] on img at bounding box center [442, 379] width 144 height 61
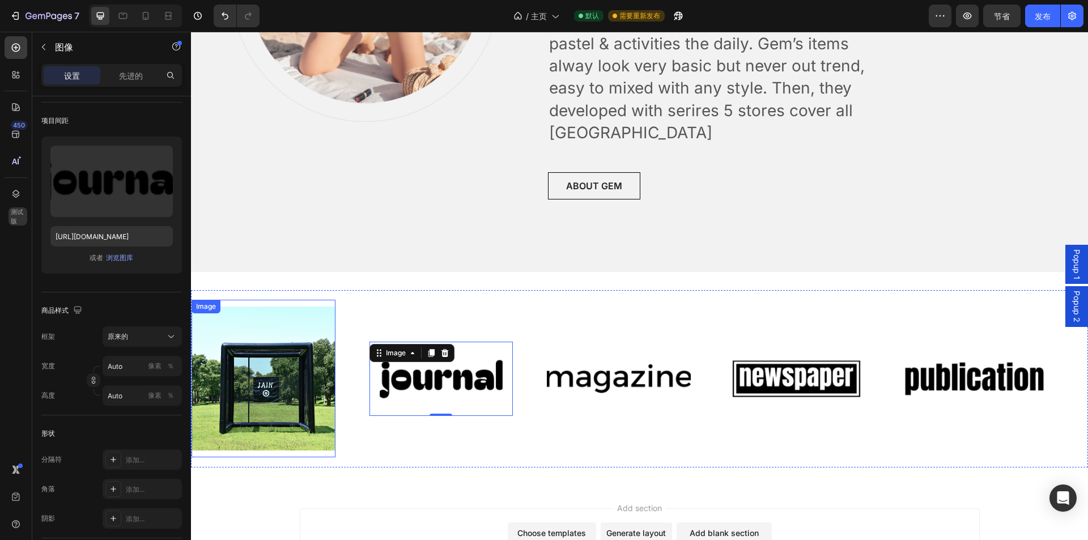
click at [269, 426] on img at bounding box center [264, 379] width 144 height 144
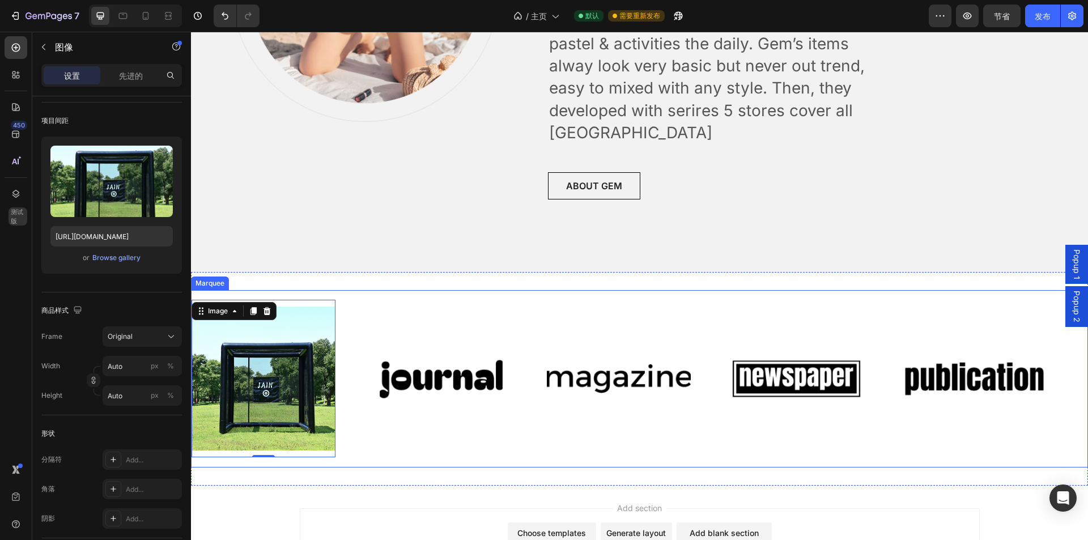
click at [428, 412] on div "Image 0 Image Image Image Image" at bounding box center [636, 379] width 889 height 158
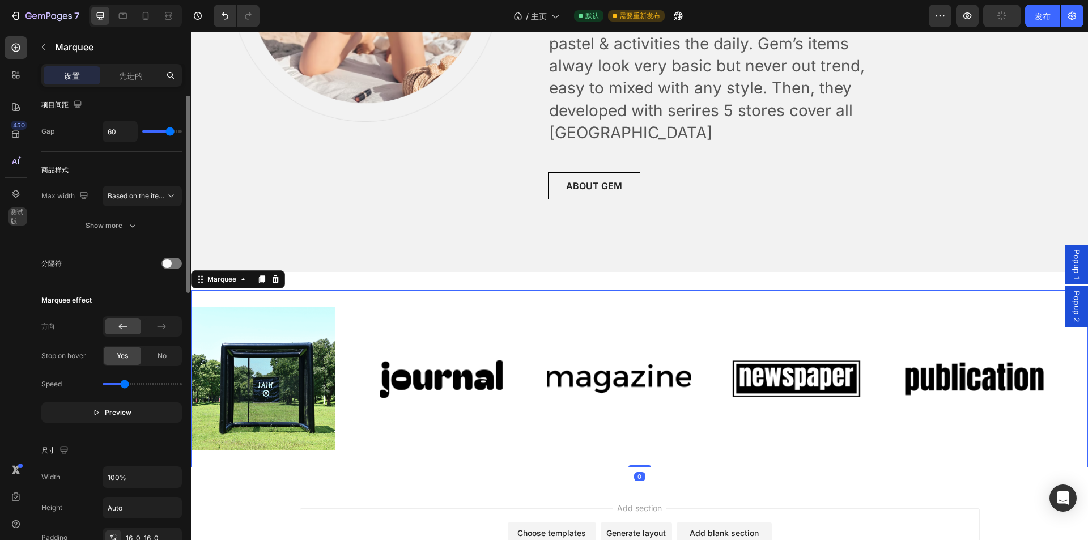
scroll to position [0, 0]
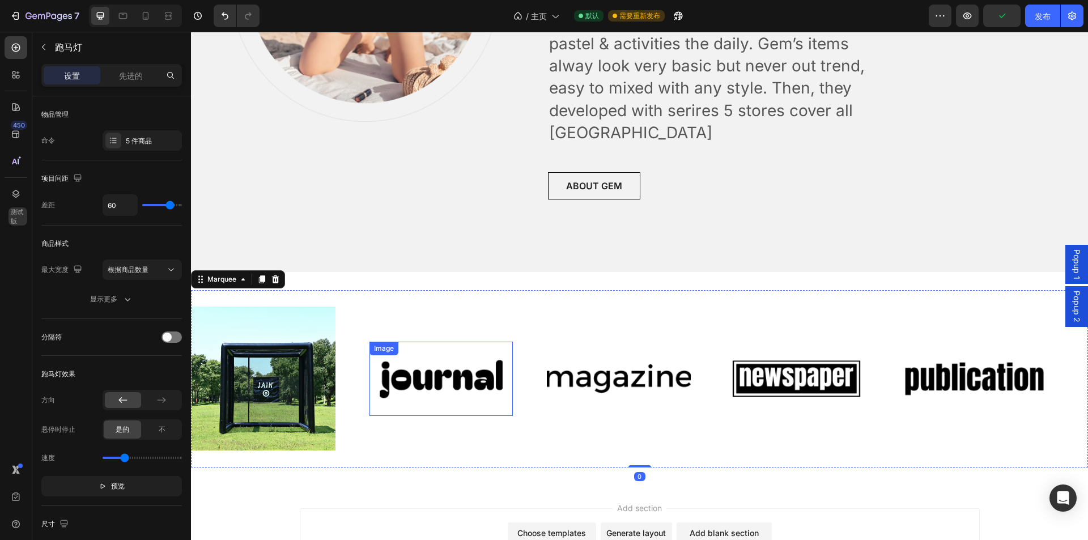
click at [461, 357] on img at bounding box center [442, 379] width 144 height 61
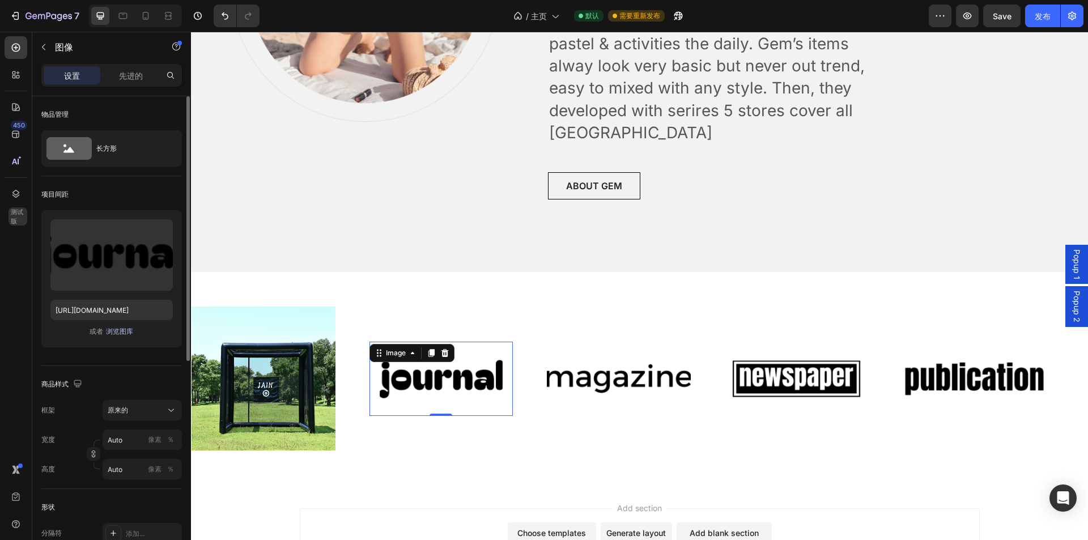
click at [120, 333] on font "浏览图库" at bounding box center [119, 331] width 27 height 9
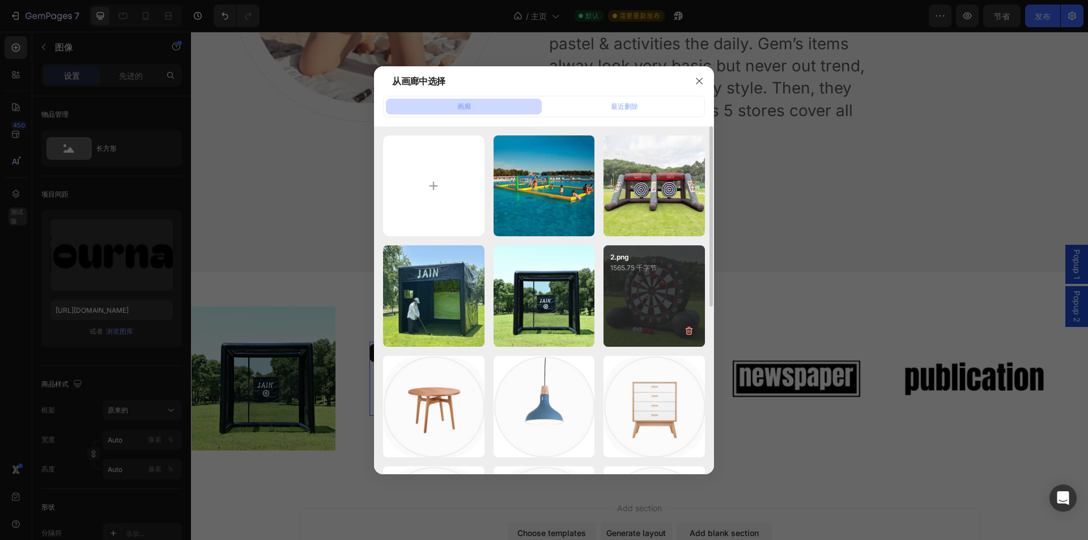
click at [657, 289] on div "2.png 1565.75 千字节" at bounding box center [654, 295] width 101 height 101
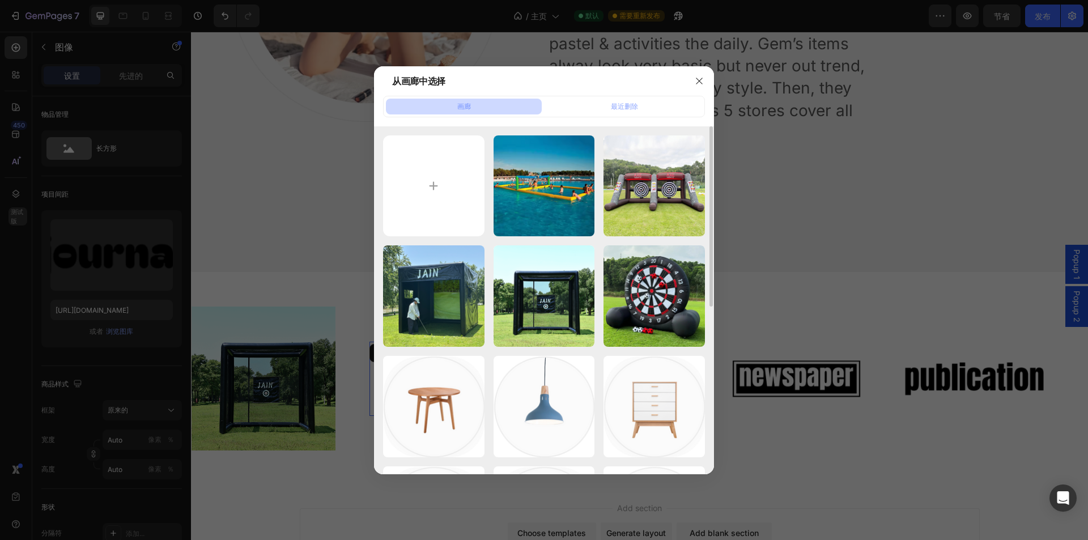
type input "[URL][DOMAIN_NAME]"
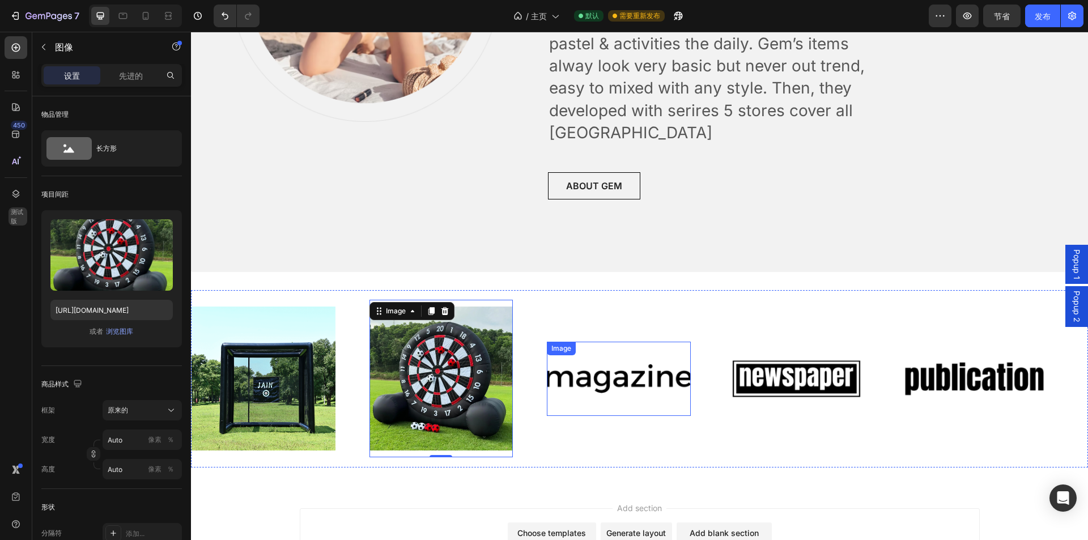
click at [584, 359] on img at bounding box center [619, 379] width 144 height 61
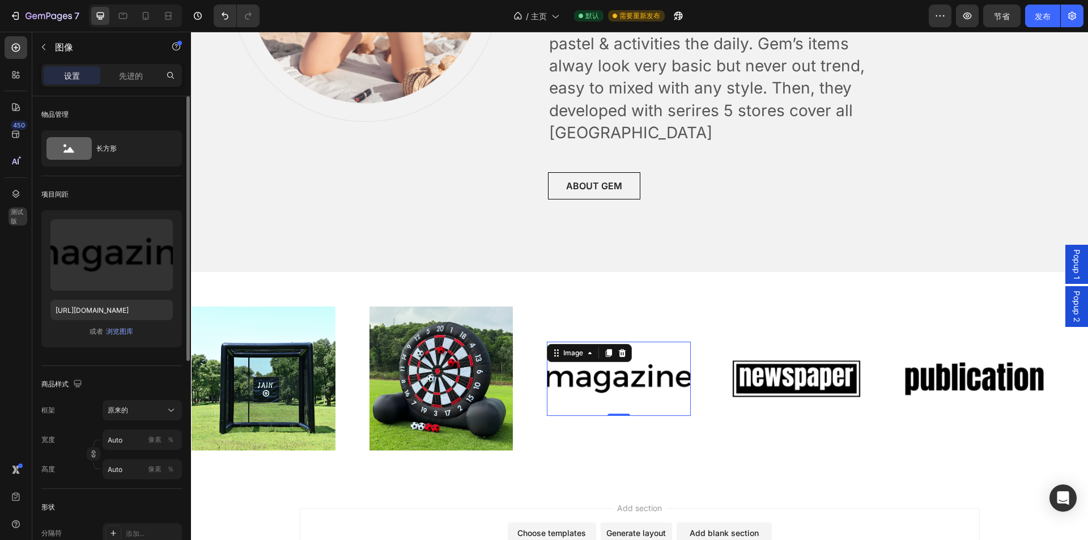
click at [114, 325] on div "或者 浏览图库" at bounding box center [111, 332] width 122 height 14
click at [116, 332] on font "浏览图库" at bounding box center [119, 331] width 27 height 9
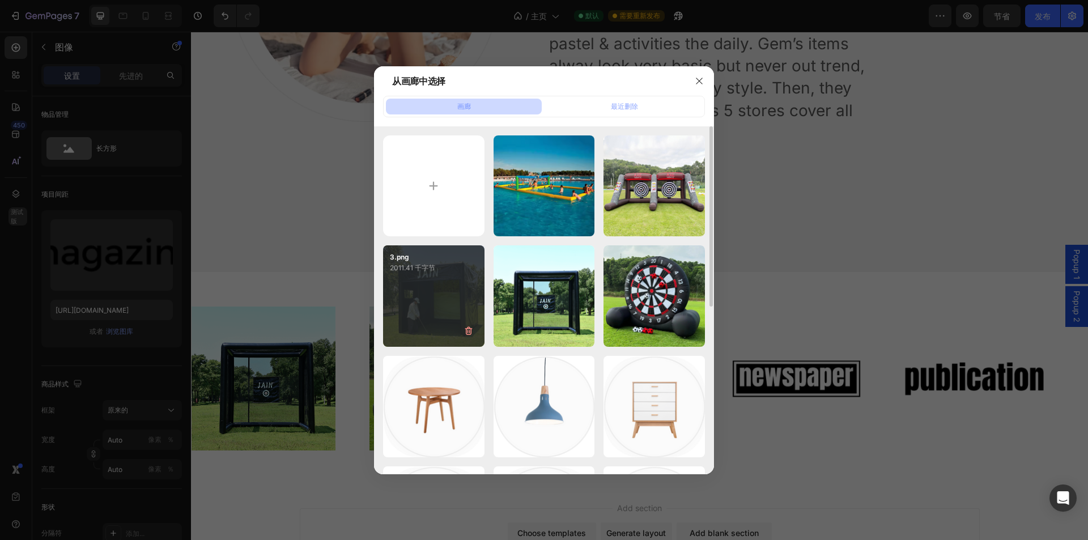
click at [442, 297] on div "3.png 2011.41 千字节" at bounding box center [433, 295] width 101 height 101
type input "[URL][DOMAIN_NAME]"
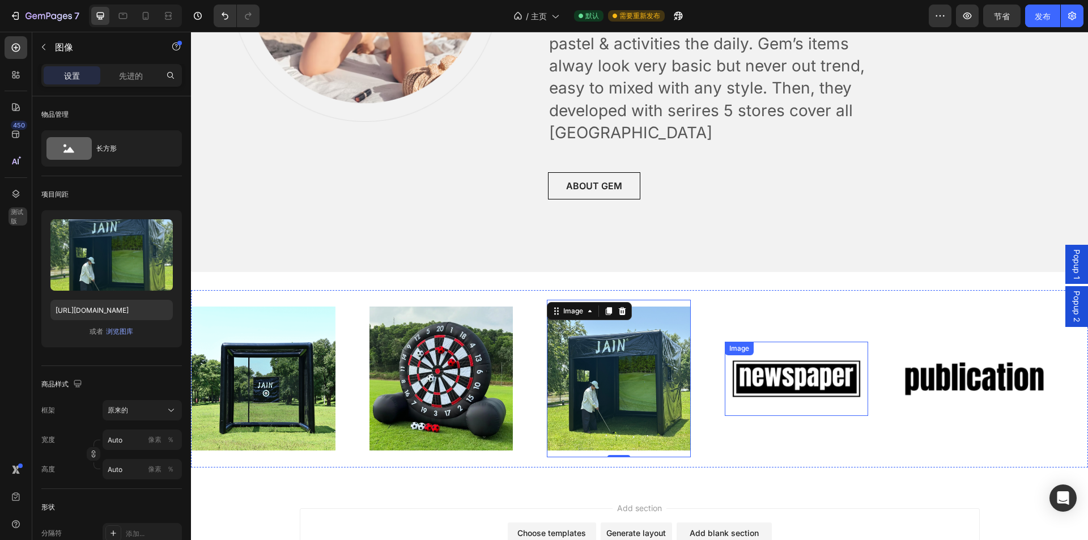
click at [794, 355] on img at bounding box center [797, 379] width 144 height 61
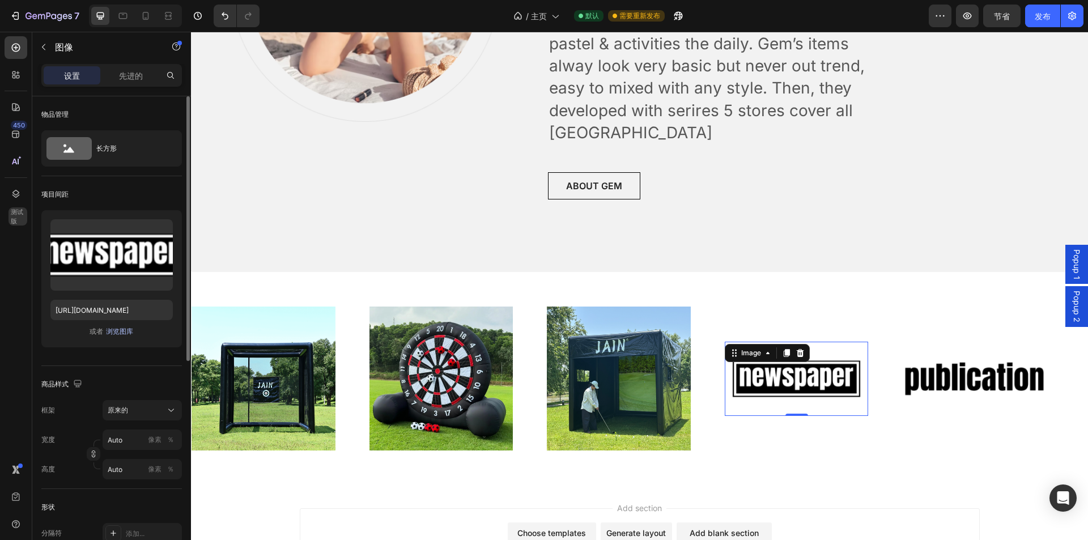
click at [127, 328] on font "浏览图库" at bounding box center [119, 331] width 27 height 9
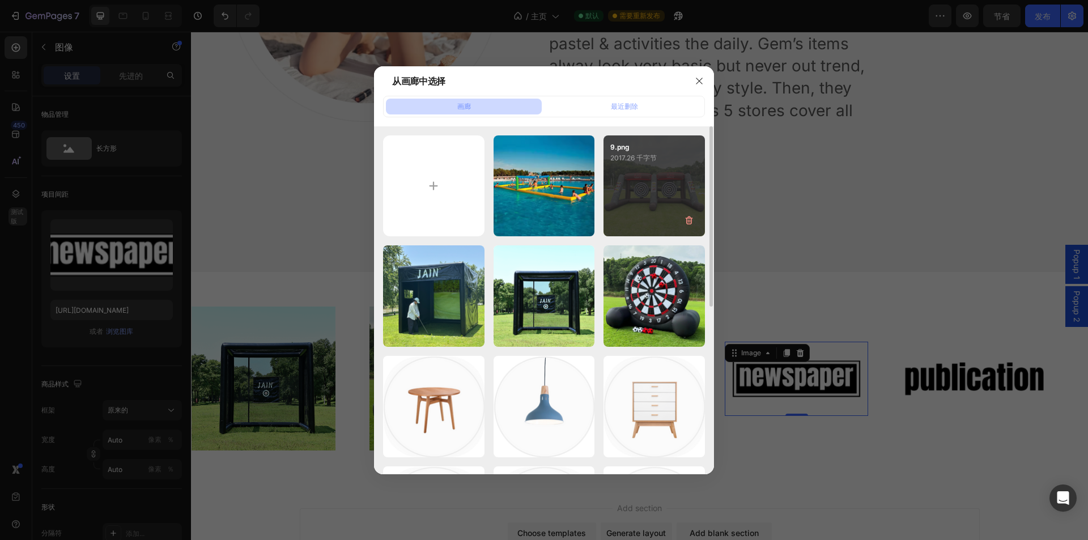
click at [639, 205] on div "9.png 2017.26 千字节" at bounding box center [654, 185] width 101 height 101
type input "[URL][DOMAIN_NAME]"
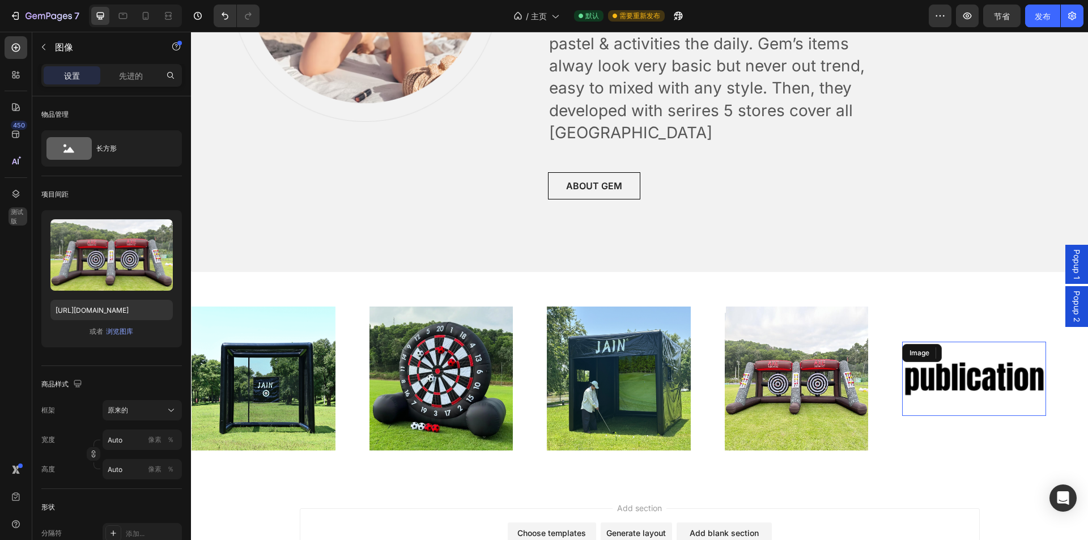
click at [959, 349] on img at bounding box center [974, 379] width 144 height 61
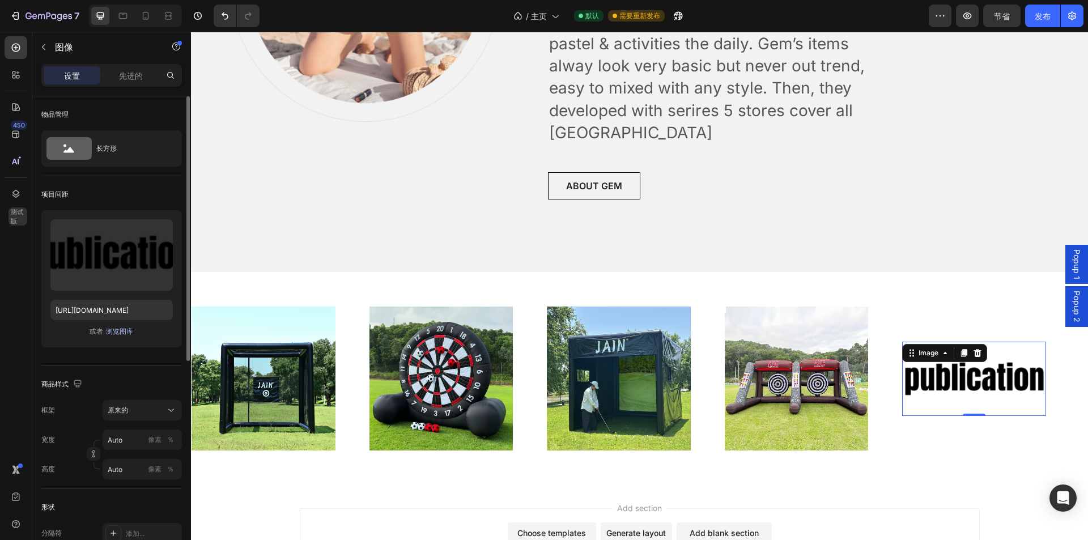
click at [107, 333] on font "浏览图库" at bounding box center [119, 331] width 27 height 9
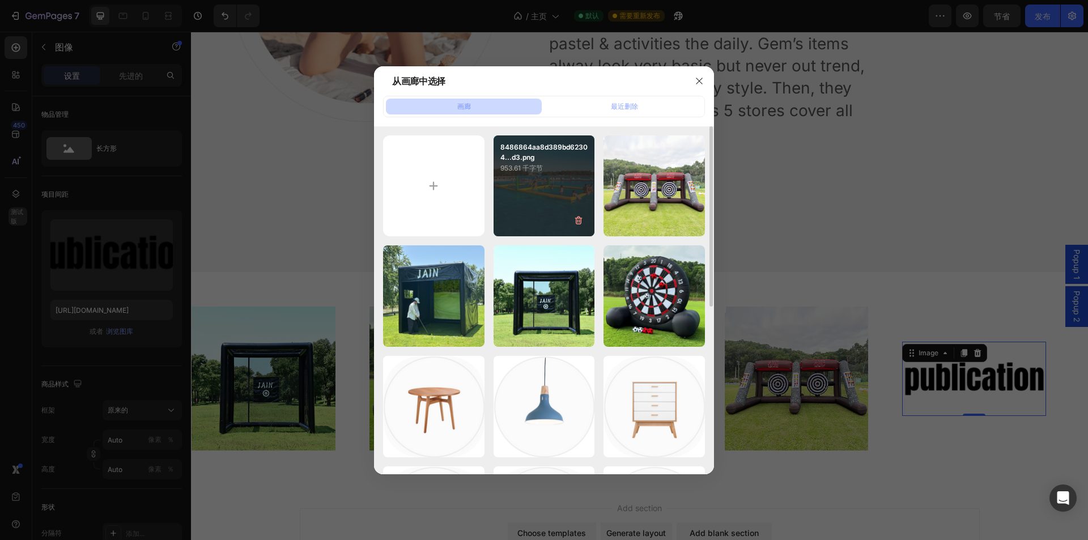
click at [524, 190] on div "8486864aa8d389bd62304...d3.png 953.61 千字节" at bounding box center [544, 185] width 101 height 101
type input "[URL][DOMAIN_NAME]"
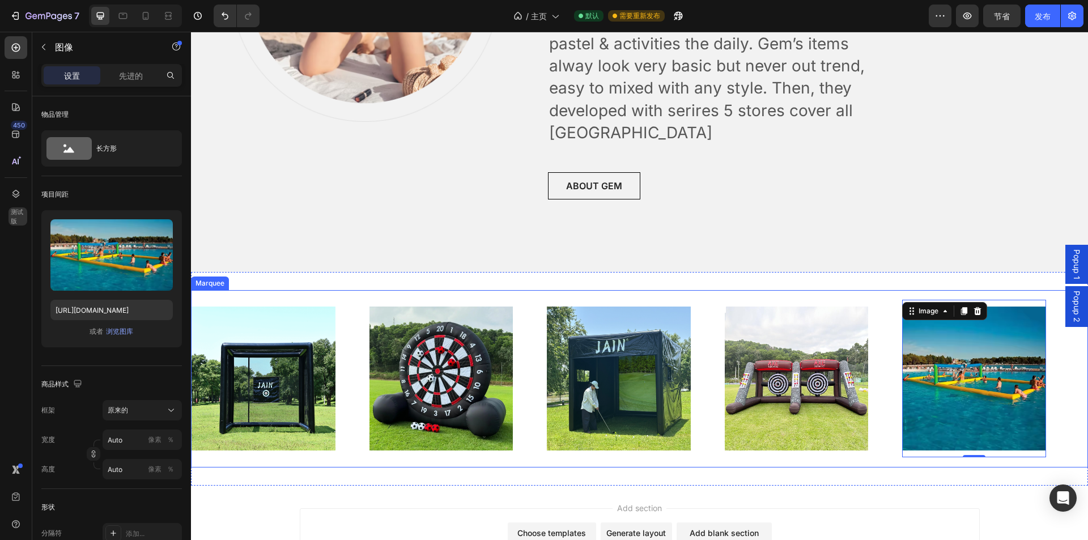
click at [1072, 353] on div "Image 0" at bounding box center [991, 379] width 178 height 158
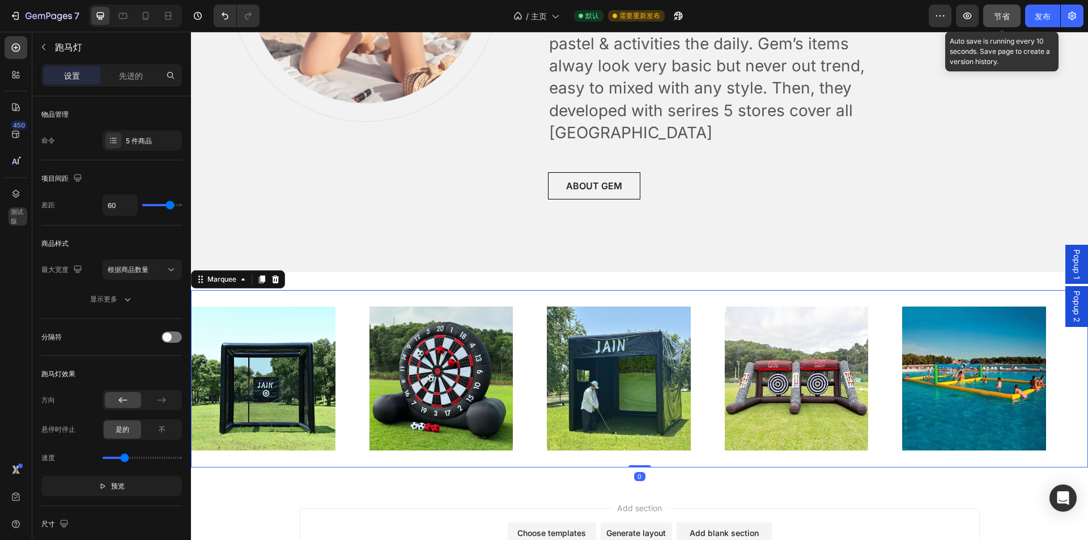
click at [999, 19] on font "节省" at bounding box center [1002, 16] width 16 height 10
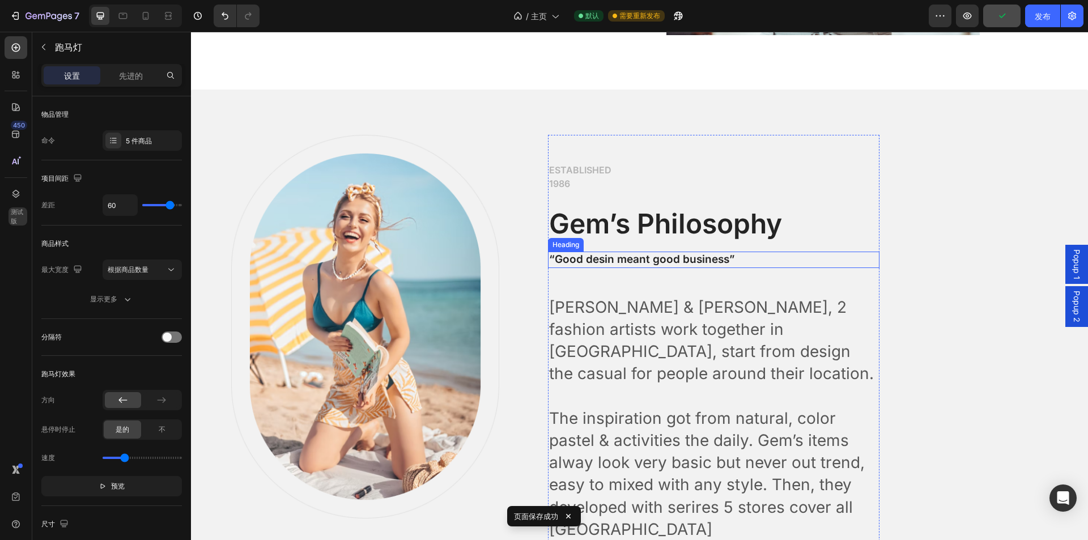
scroll to position [3124, 0]
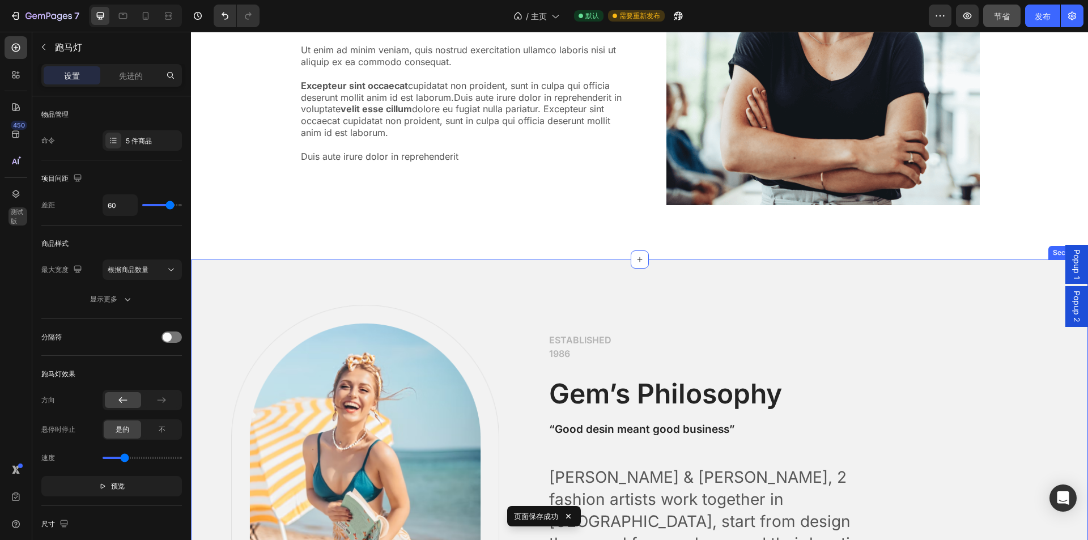
click at [733, 280] on div "Image Row ESTABLISHED 1986 Text block Gem’s Philosophy Heading “Good desin mean…" at bounding box center [639, 549] width 897 height 579
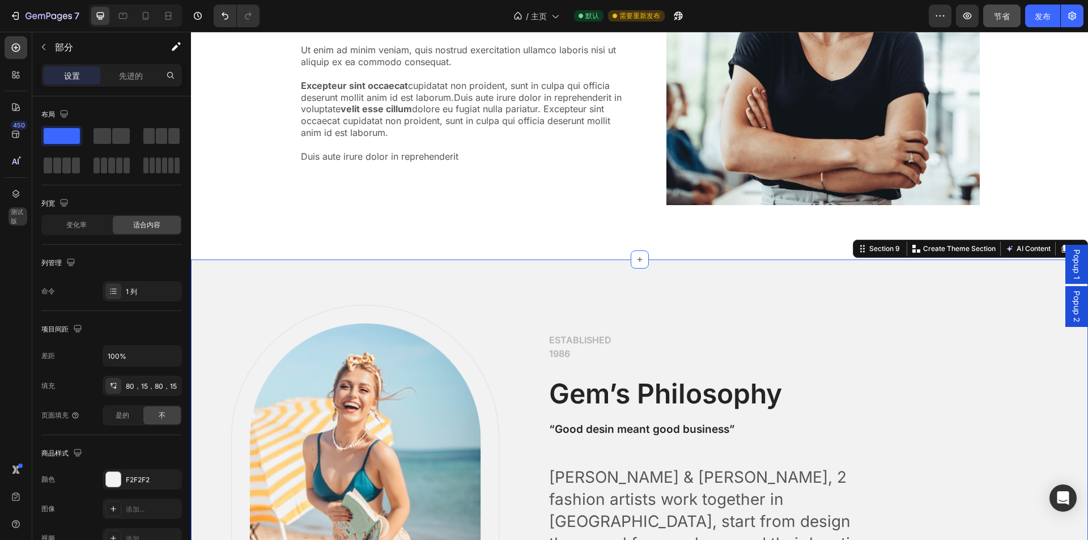
drag, startPoint x: 1065, startPoint y: 324, endPoint x: 1054, endPoint y: 368, distance: 45.5
click at [1066, 265] on div "Popup 1" at bounding box center [1077, 264] width 23 height 39
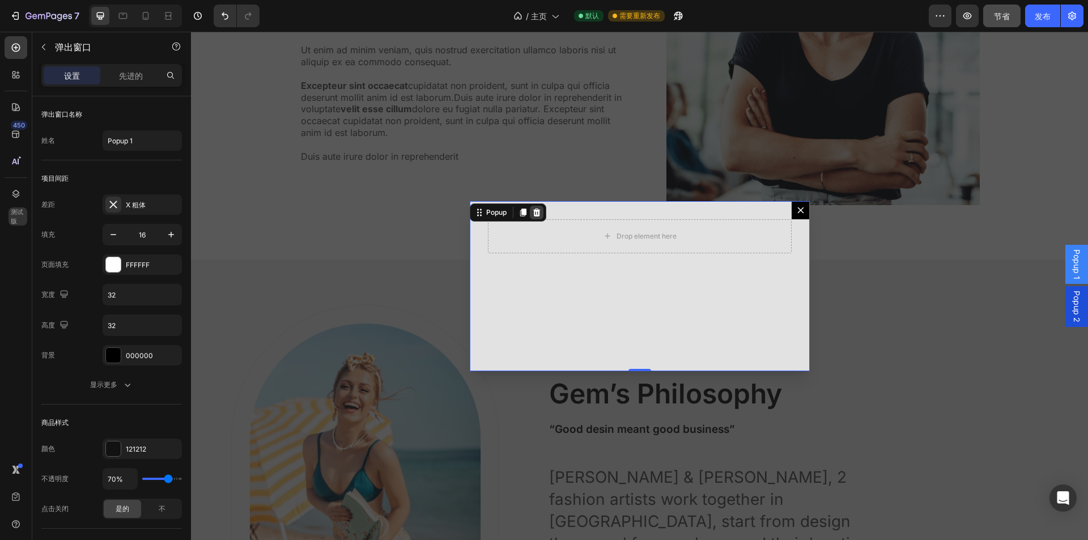
click at [534, 214] on icon "Dialog content" at bounding box center [536, 212] width 9 height 9
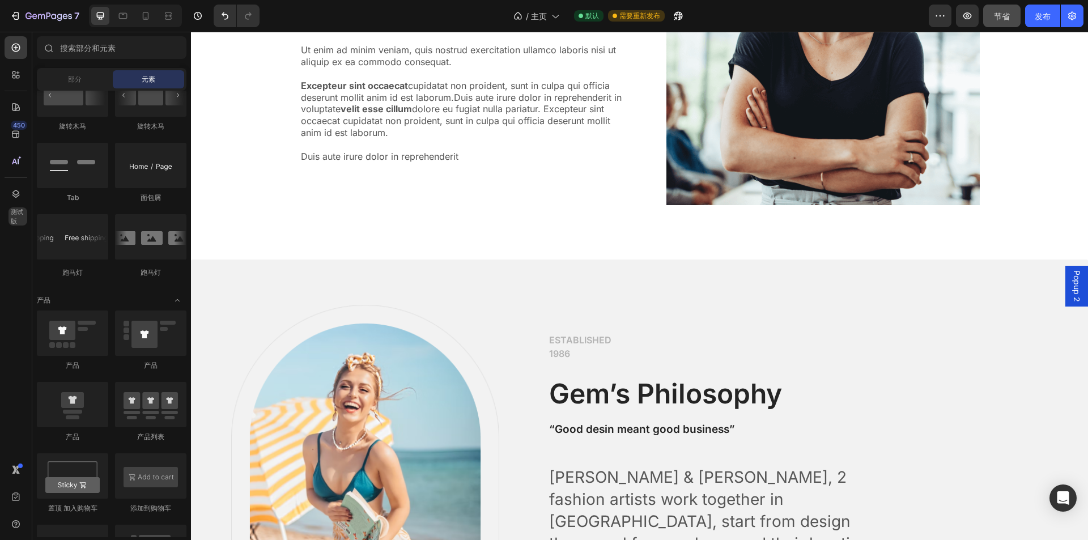
click at [1071, 281] on span "Popup 2" at bounding box center [1076, 286] width 11 height 32
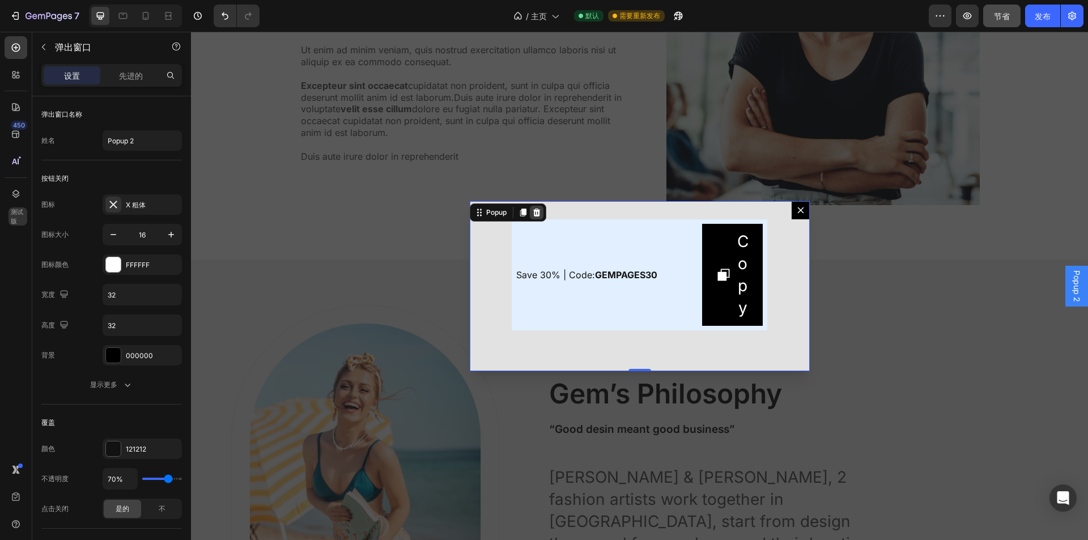
click at [536, 214] on icon "Dialog content" at bounding box center [536, 212] width 7 height 8
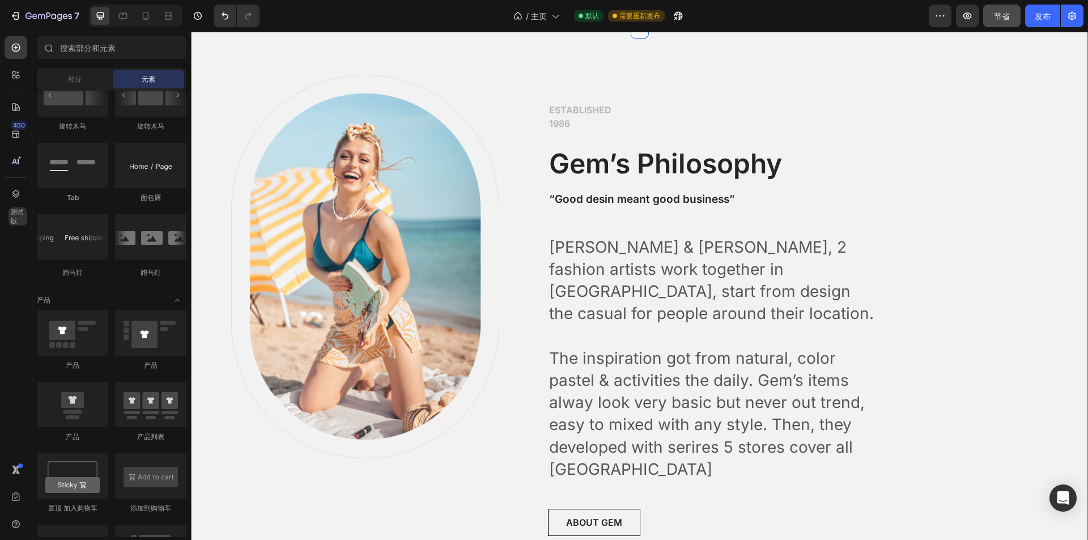
scroll to position [3634, 0]
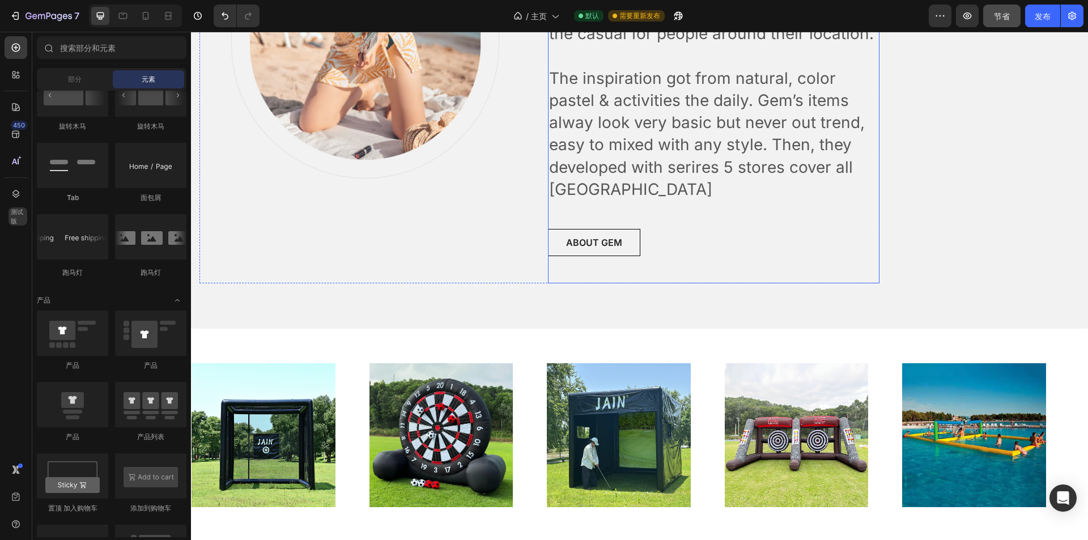
click at [706, 251] on div "ESTABLISHED 1986 Text block Gem’s Philosophy Heading “Good desin meant good bus…" at bounding box center [714, 39] width 332 height 489
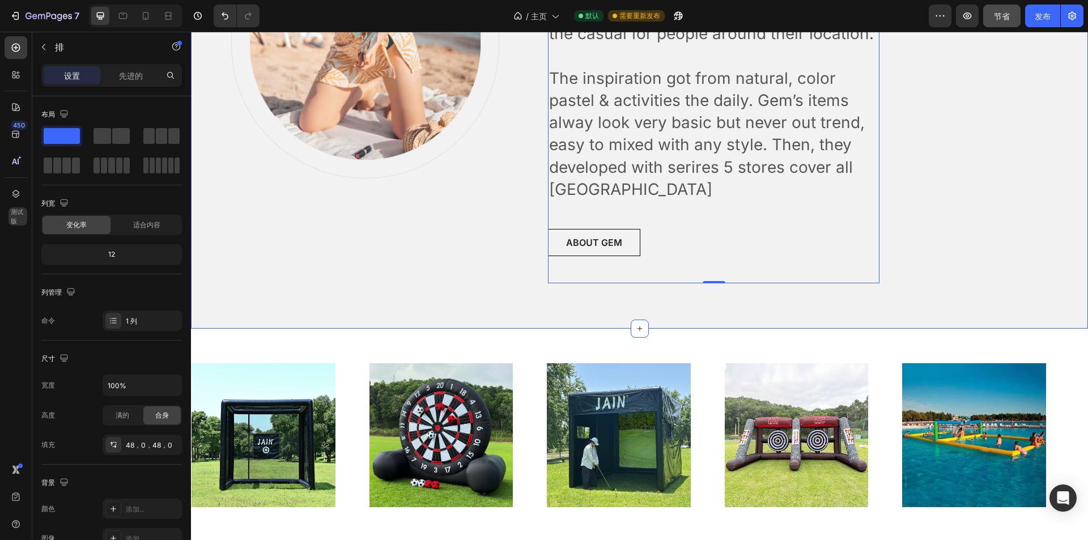
click at [712, 288] on div "Image Row ESTABLISHED 1986 Text block Gem’s Philosophy Heading “Good desin mean…" at bounding box center [639, 38] width 897 height 579
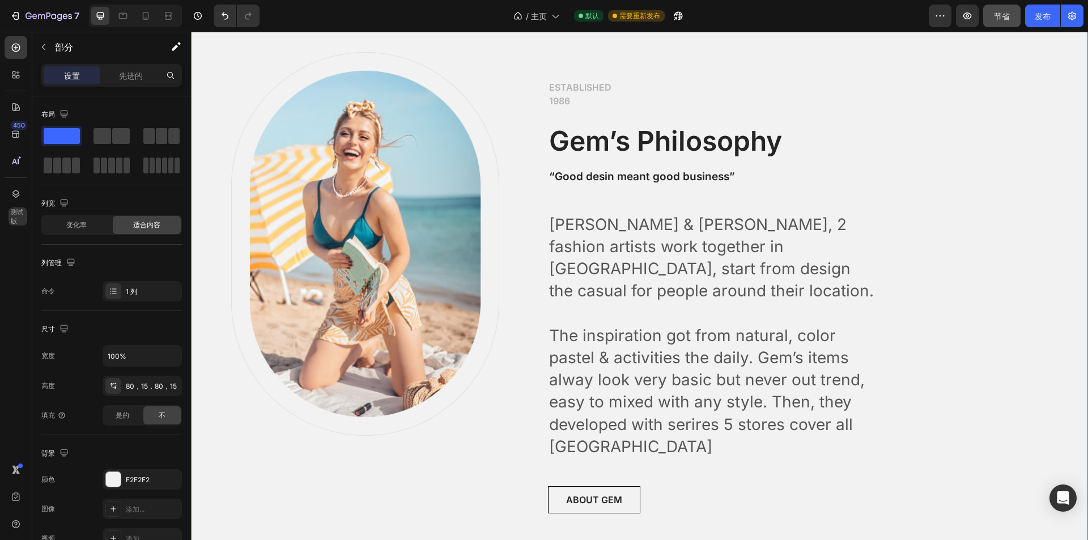
scroll to position [3294, 0]
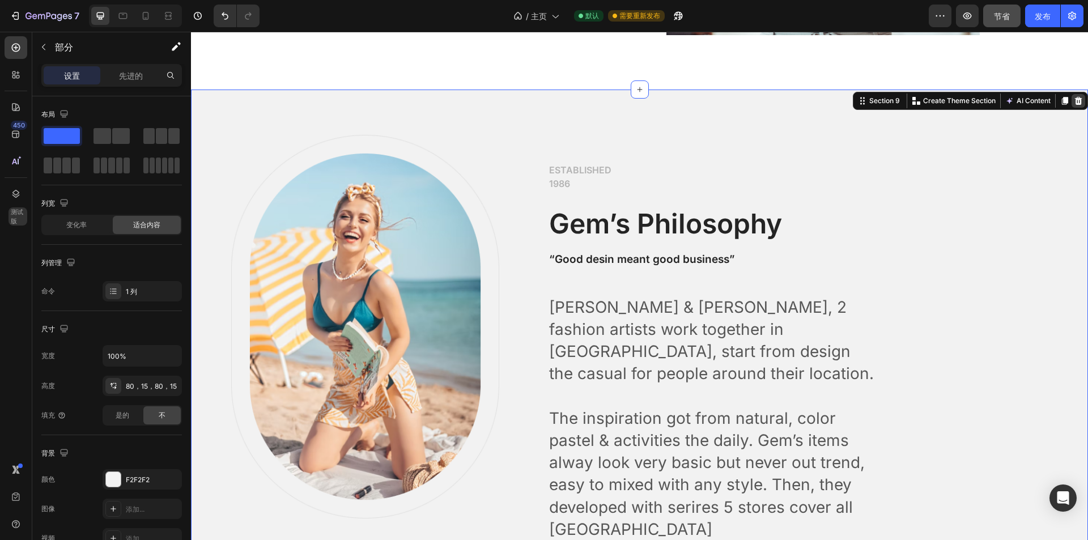
click at [1075, 103] on icon at bounding box center [1078, 100] width 7 height 8
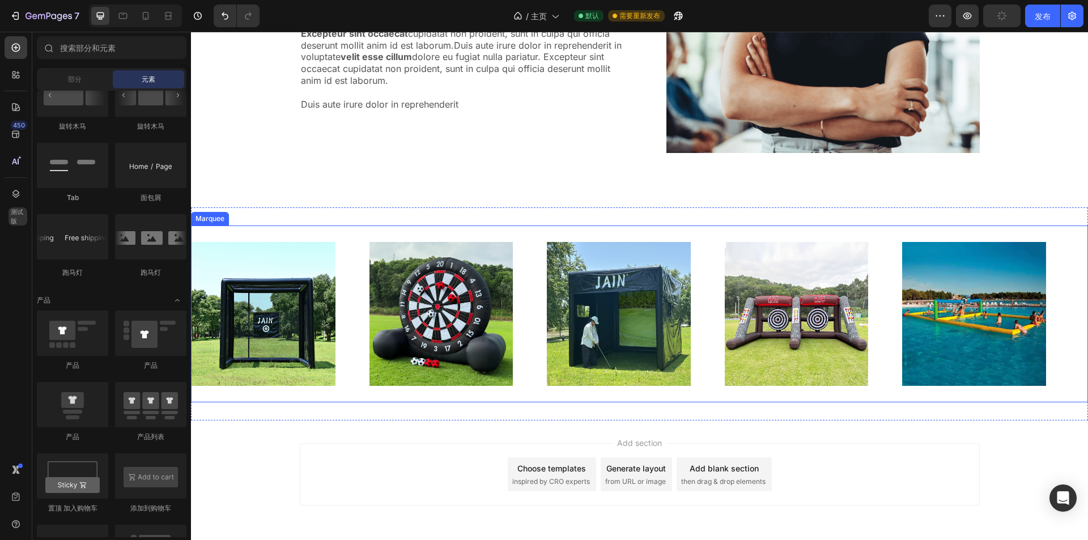
scroll to position [3104, 0]
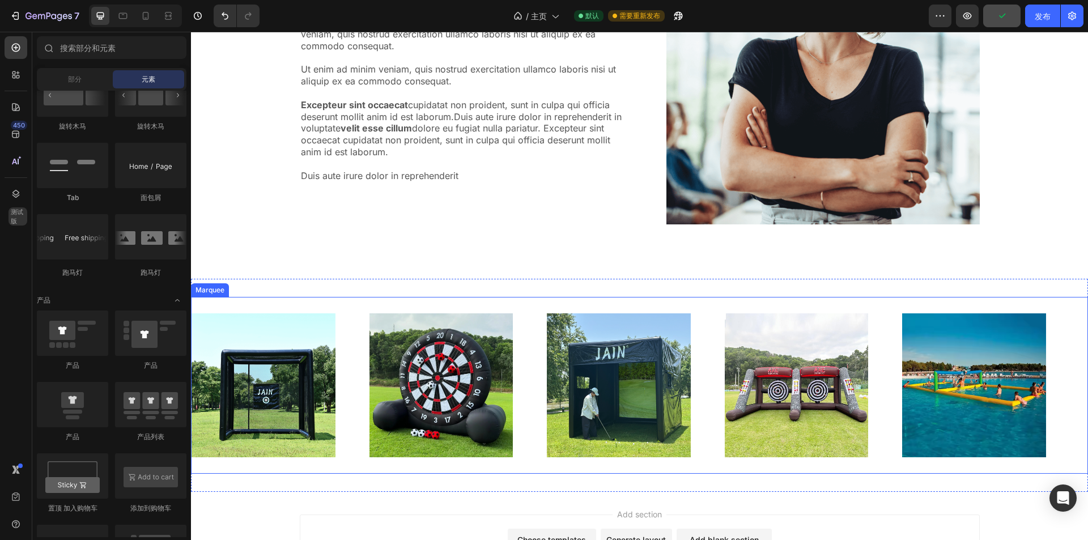
click at [1074, 370] on div "Image" at bounding box center [991, 386] width 178 height 158
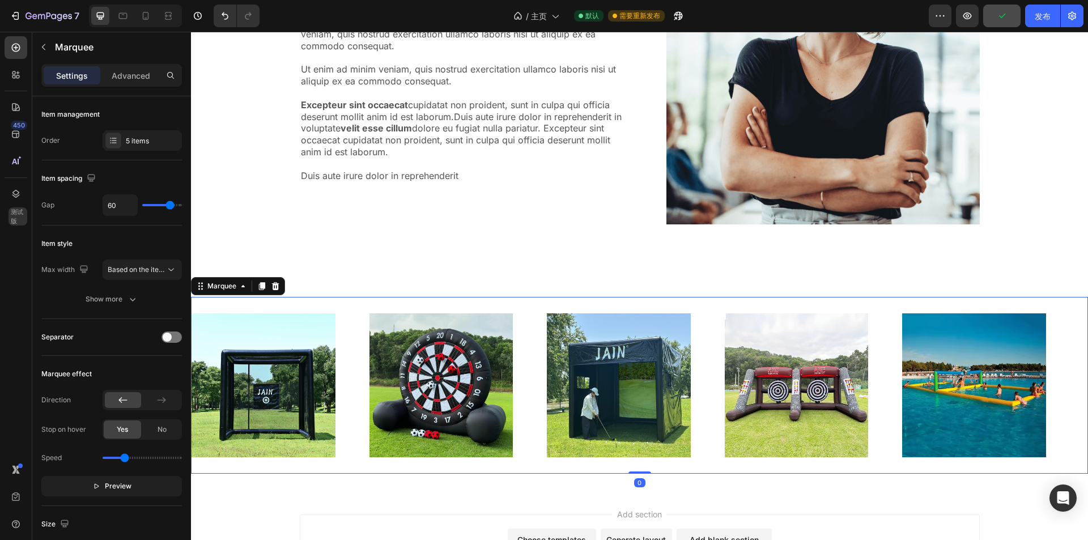
click at [1074, 370] on div "Image" at bounding box center [991, 386] width 178 height 158
click at [148, 269] on div "根据商品数量" at bounding box center [137, 270] width 58 height 10
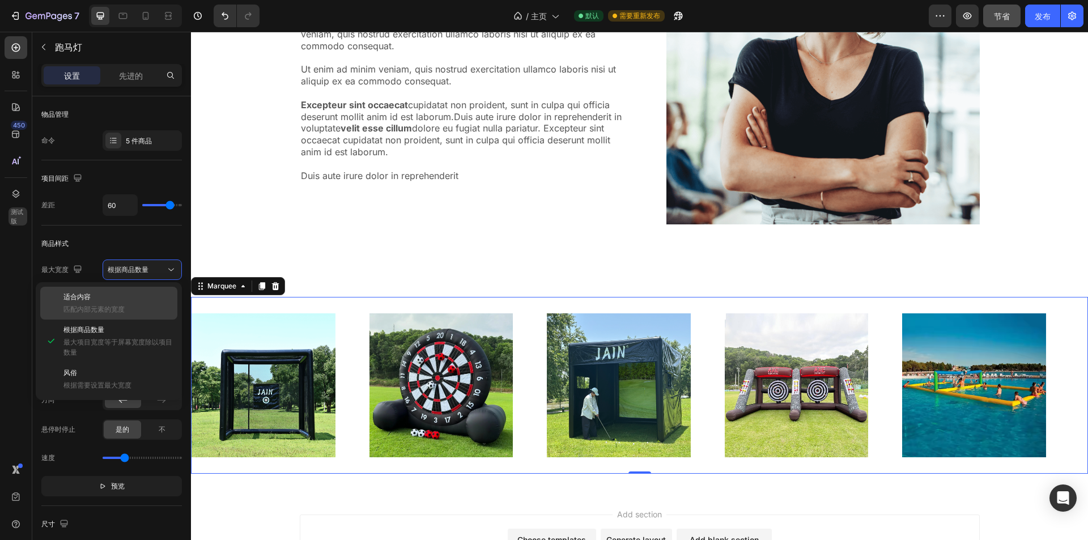
click at [137, 301] on p "适合内容" at bounding box center [117, 297] width 109 height 10
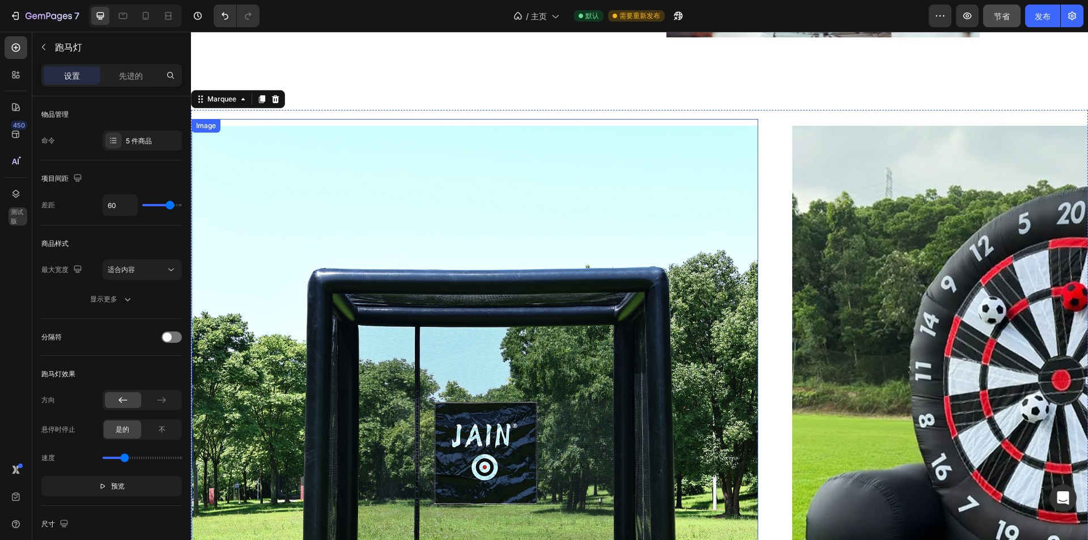
scroll to position [3388, 0]
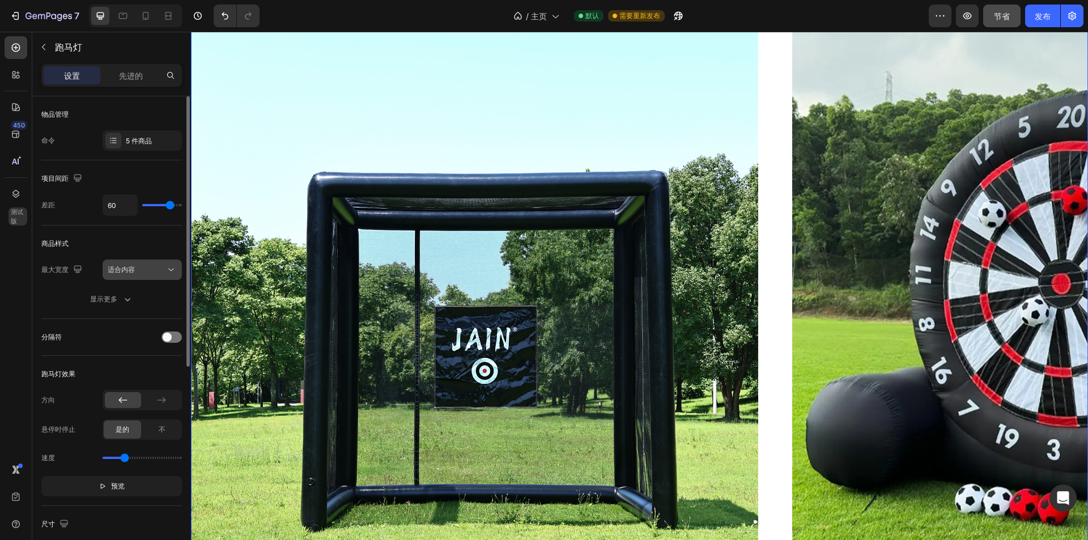
click at [153, 273] on div "适合内容" at bounding box center [137, 270] width 58 height 10
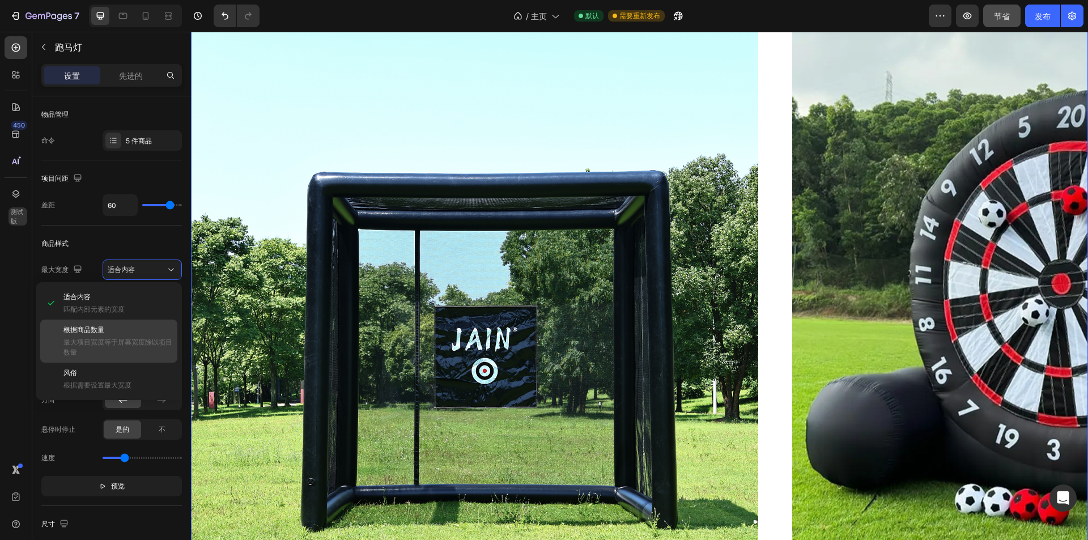
click at [135, 334] on p "根据商品数量" at bounding box center [117, 330] width 109 height 10
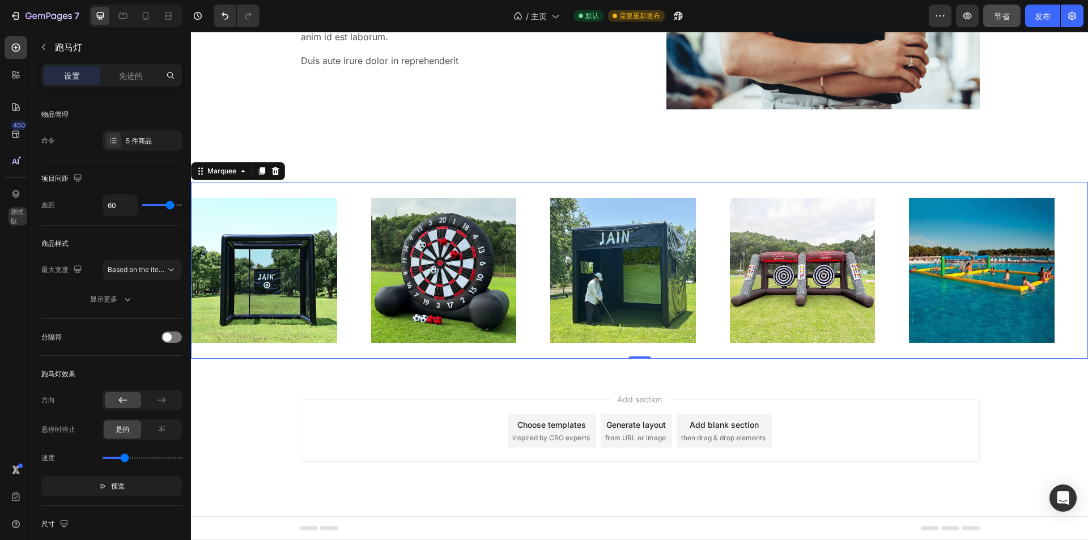
scroll to position [3218, 0]
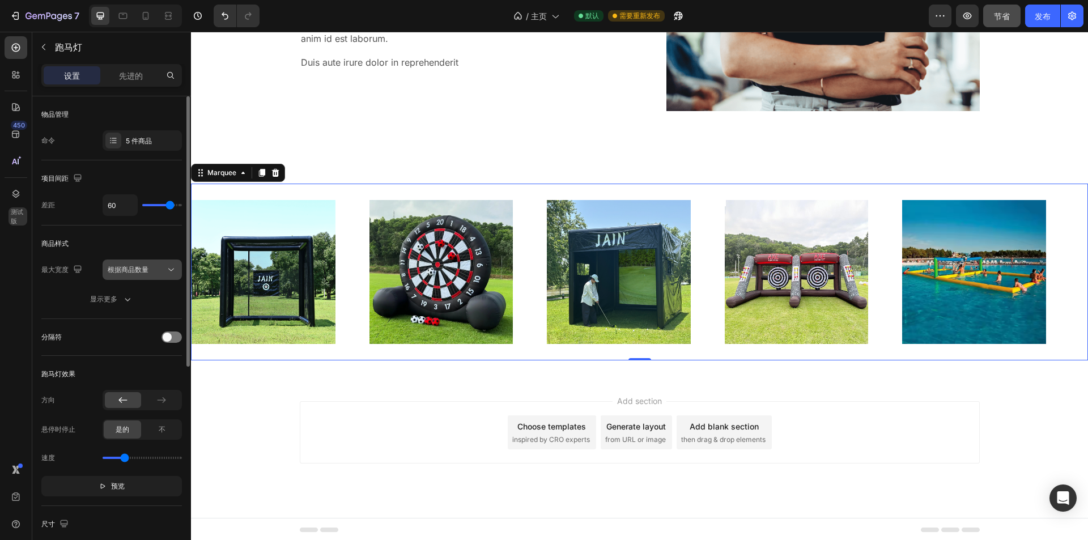
click at [142, 278] on button "根据商品数量" at bounding box center [142, 270] width 79 height 20
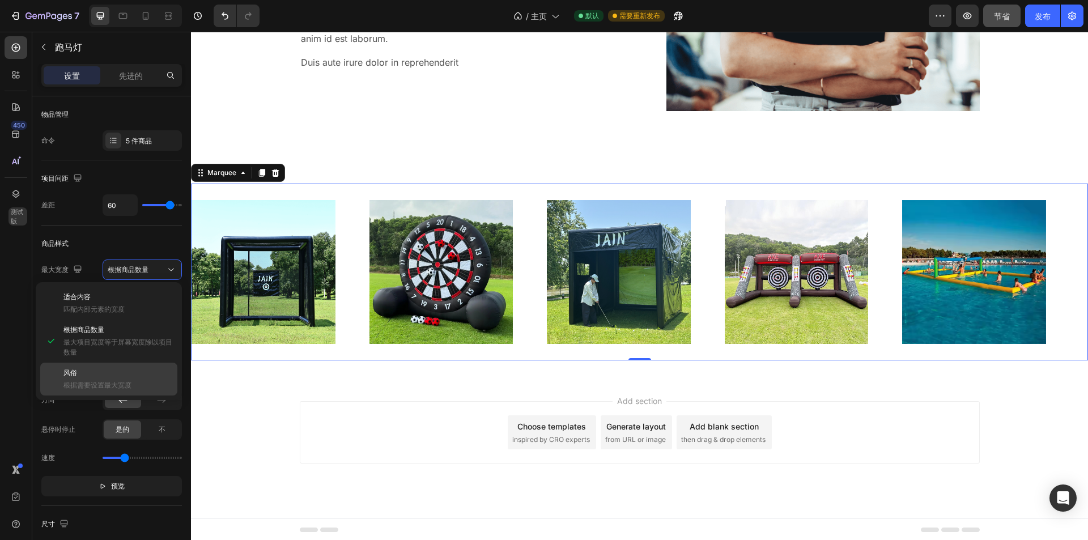
click at [131, 376] on p "风俗" at bounding box center [117, 373] width 109 height 10
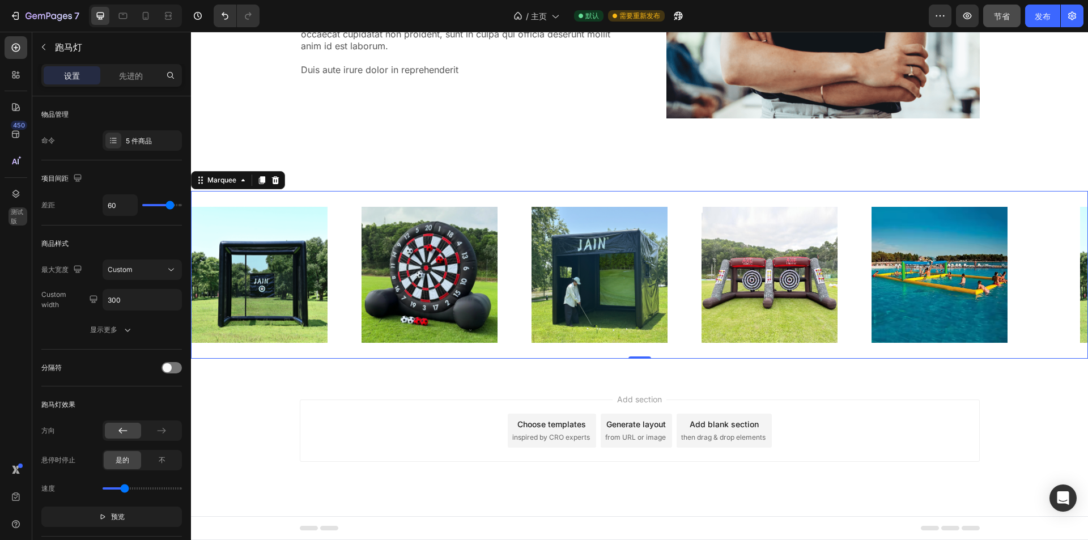
scroll to position [3210, 0]
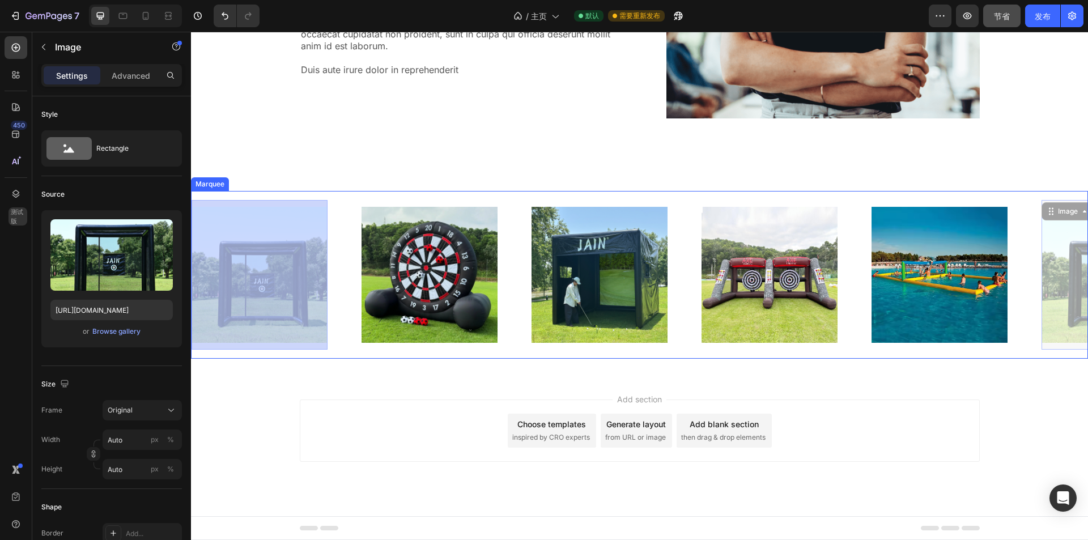
click at [447, 278] on img at bounding box center [430, 275] width 136 height 136
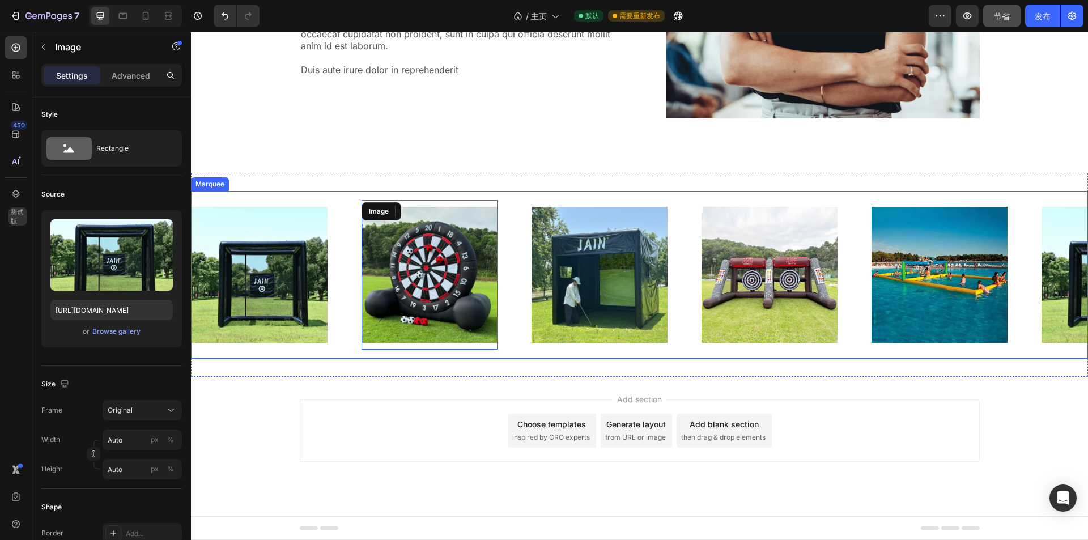
click at [591, 269] on img at bounding box center [600, 275] width 136 height 136
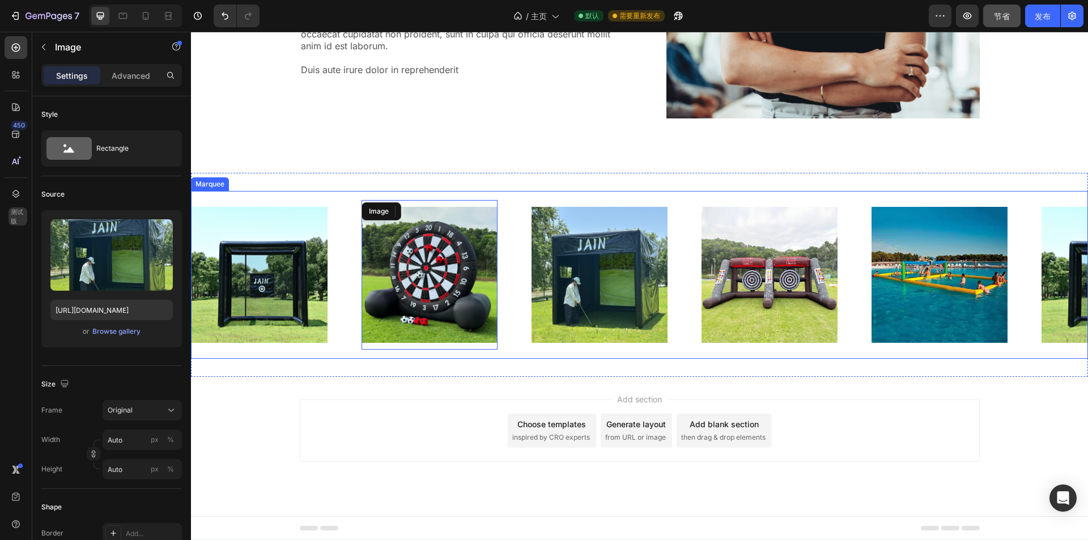
click at [774, 276] on img at bounding box center [770, 275] width 136 height 136
click at [978, 282] on img at bounding box center [940, 275] width 136 height 136
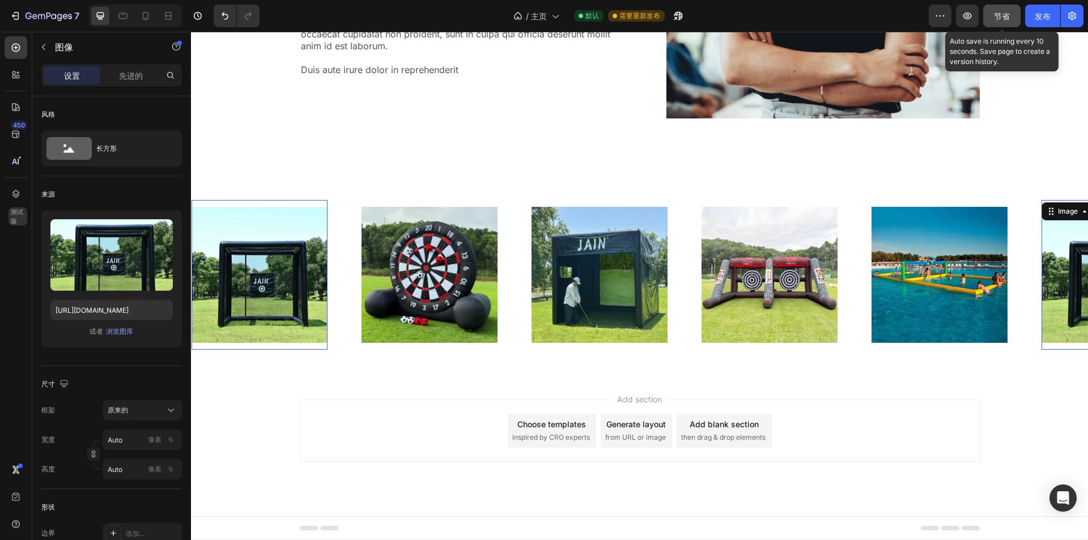
click at [1008, 14] on font "节省" at bounding box center [1002, 16] width 16 height 10
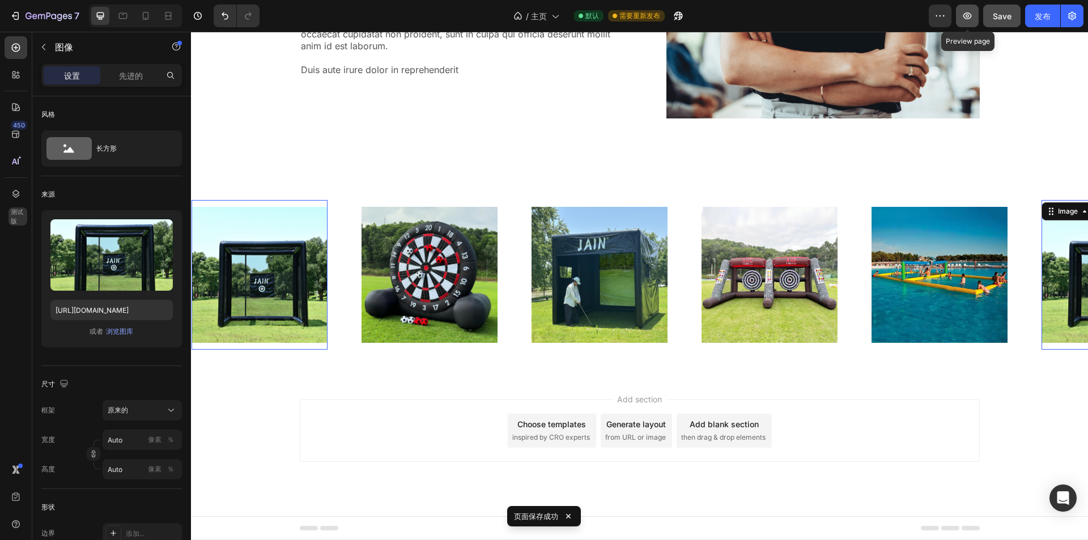
click at [968, 19] on icon "button" at bounding box center [968, 15] width 9 height 7
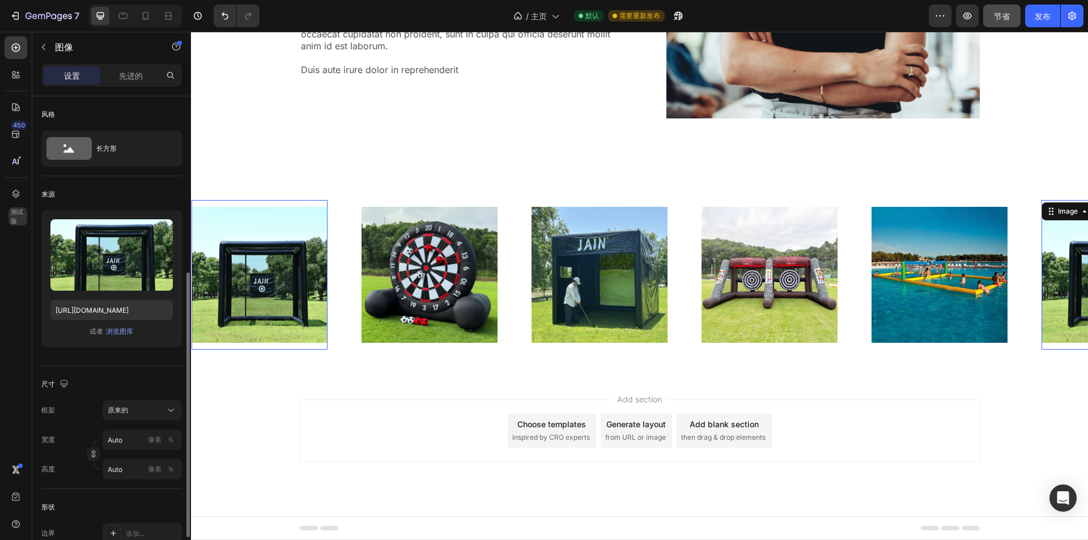
scroll to position [113, 0]
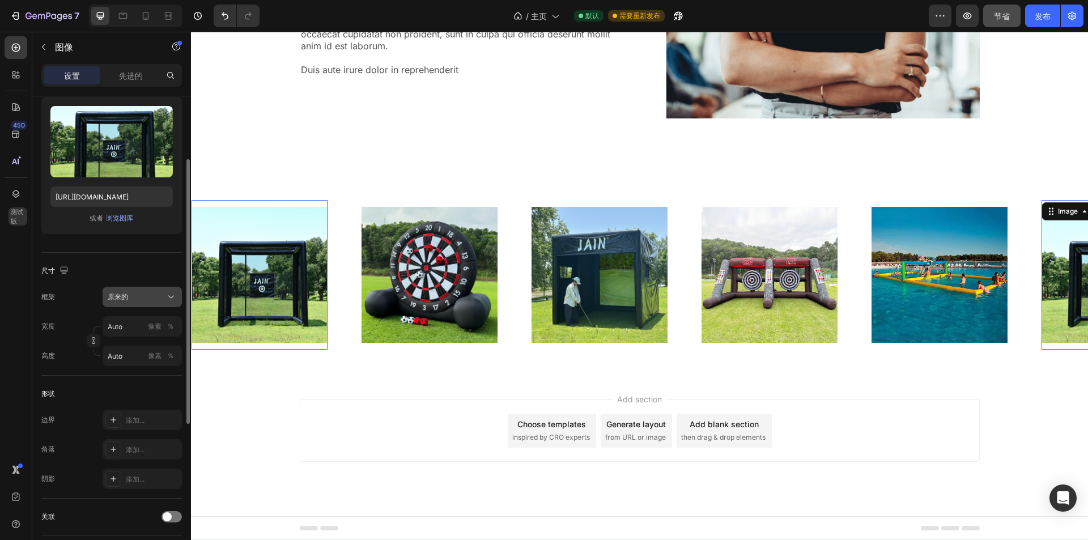
click at [169, 302] on icon at bounding box center [171, 296] width 11 height 11
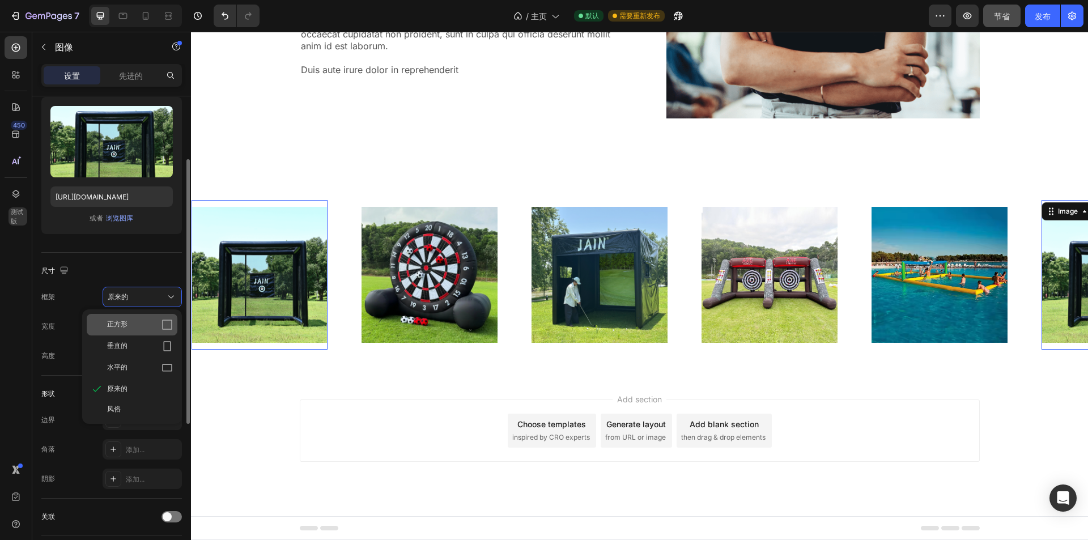
click at [169, 322] on icon at bounding box center [167, 324] width 11 height 11
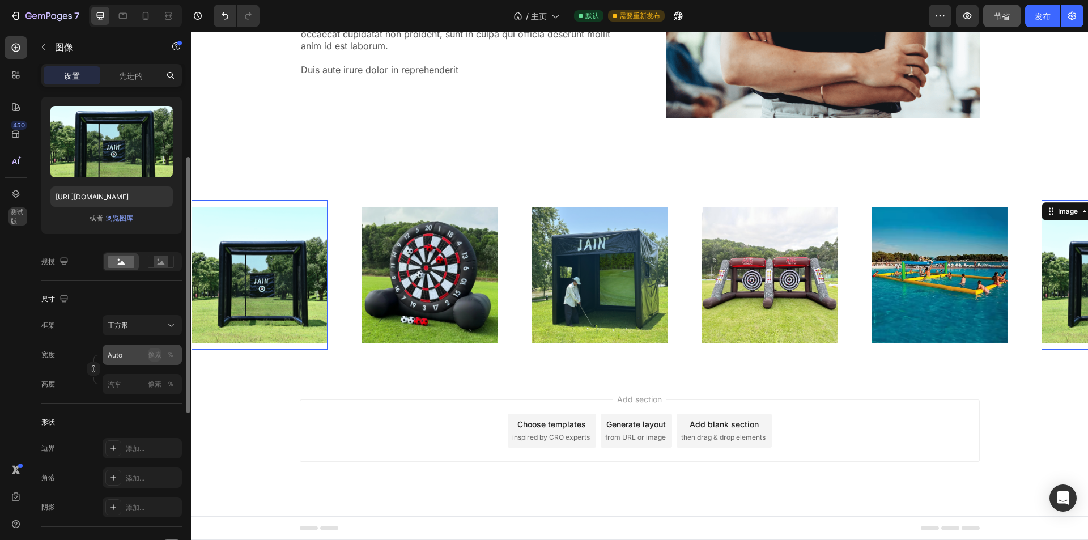
click at [159, 354] on font "像素" at bounding box center [155, 354] width 14 height 9
type input "1"
click at [168, 354] on font "％" at bounding box center [170, 354] width 7 height 9
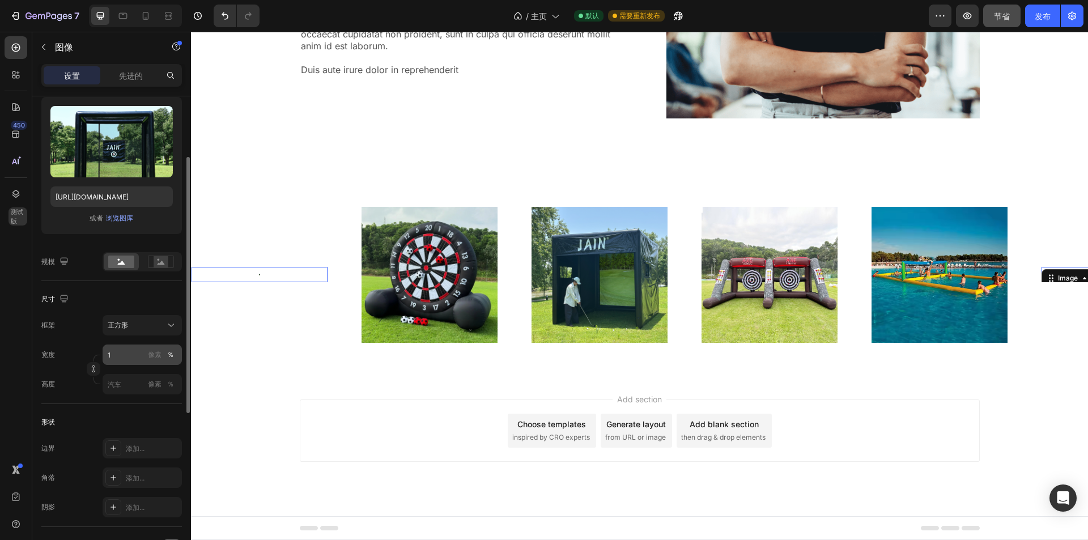
click at [169, 356] on font "％" at bounding box center [170, 354] width 7 height 9
click at [120, 353] on input "1" at bounding box center [142, 355] width 79 height 20
click at [124, 381] on p "满的 100%" at bounding box center [140, 382] width 66 height 10
type input "100"
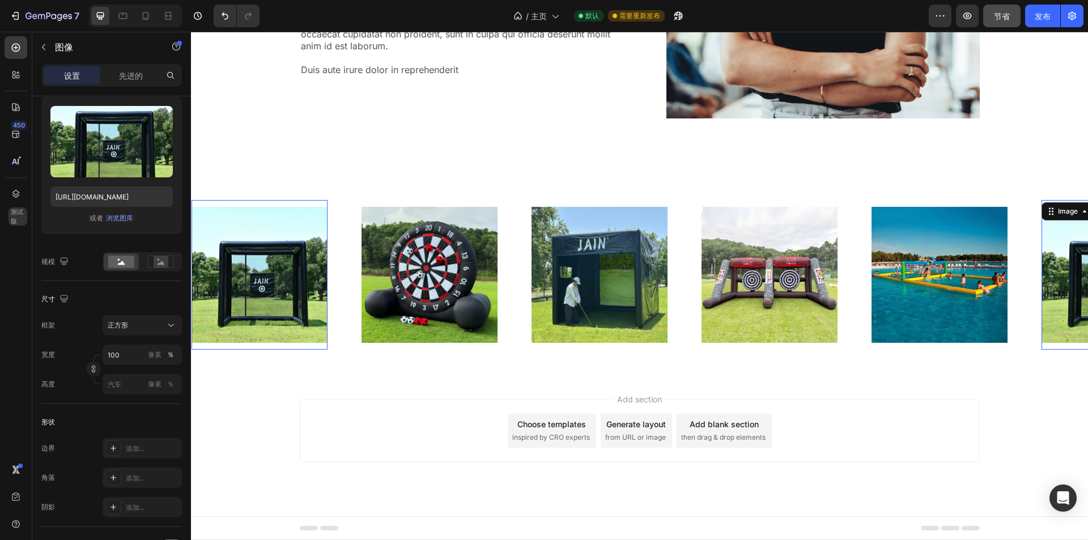
click at [261, 195] on div "Image 0 Image Image Image Image Image 0 Image Image Image Image Image 0 Image I…" at bounding box center [639, 275] width 897 height 168
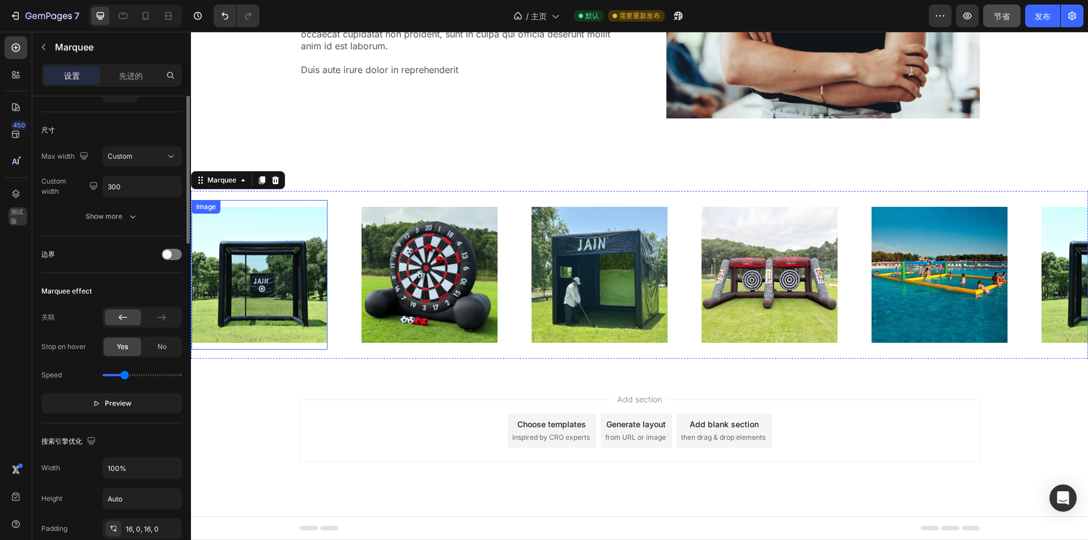
scroll to position [0, 0]
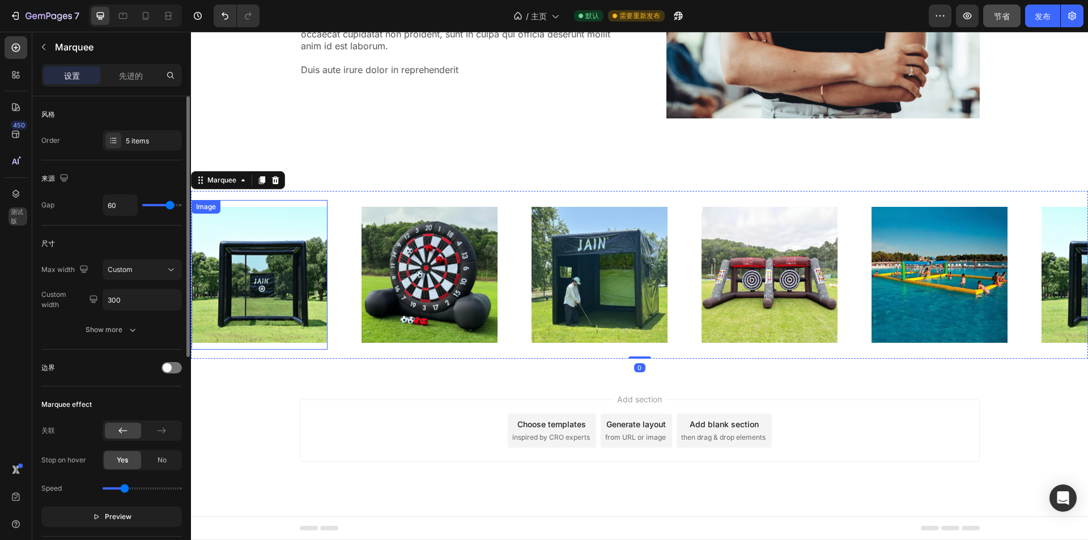
click at [266, 230] on img at bounding box center [260, 275] width 136 height 136
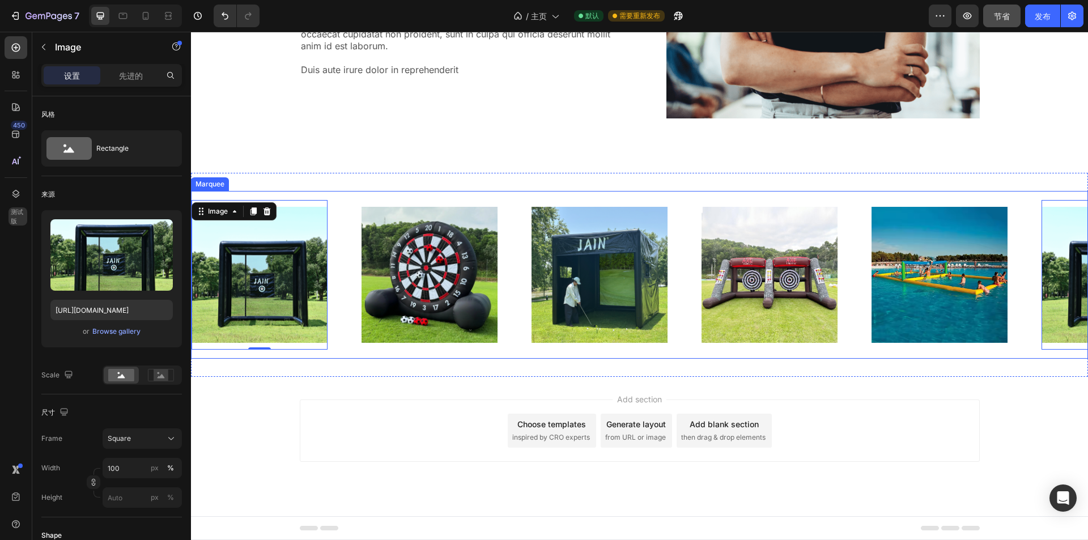
click at [283, 198] on div "Image 0 Image Image Image Image Image 0 Image Image Image Image Image 0 Image I…" at bounding box center [639, 275] width 897 height 168
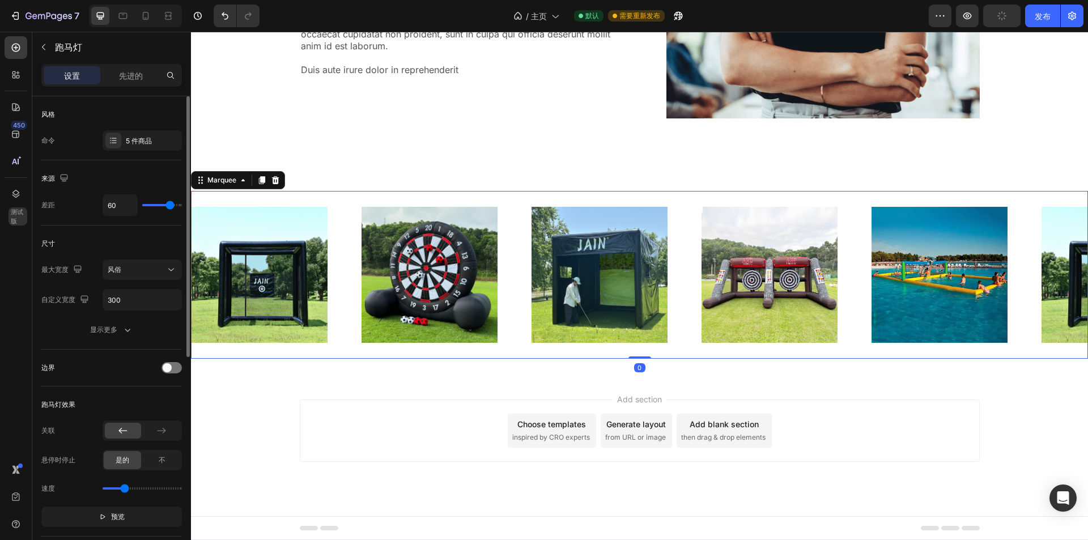
type input "73"
type input "0"
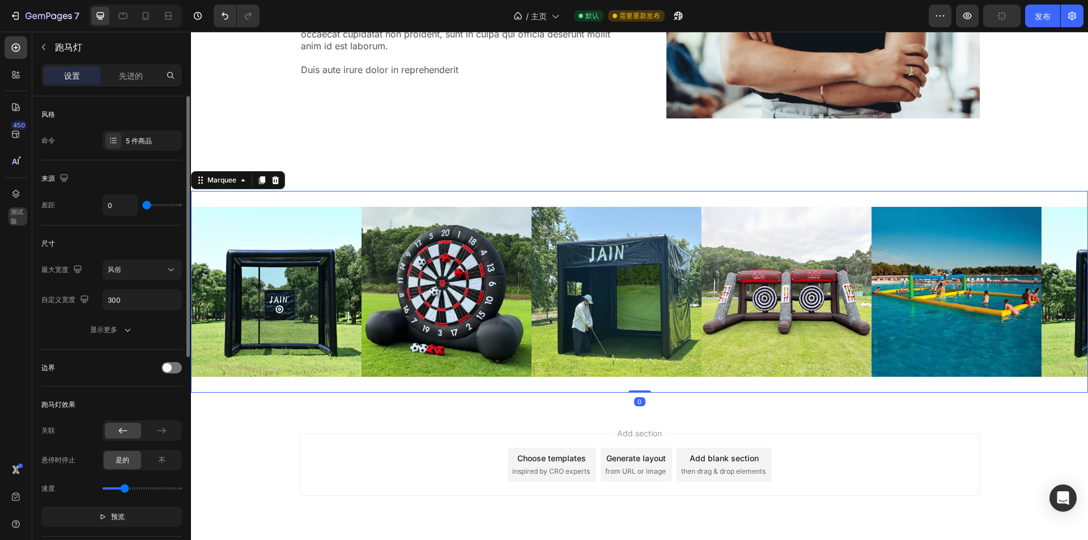
scroll to position [3218, 0]
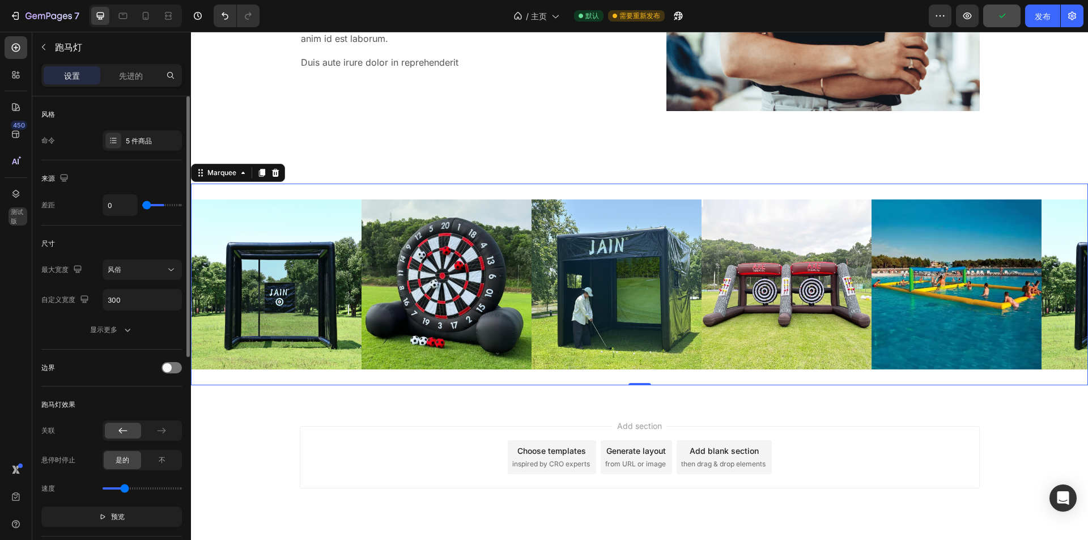
type input "40"
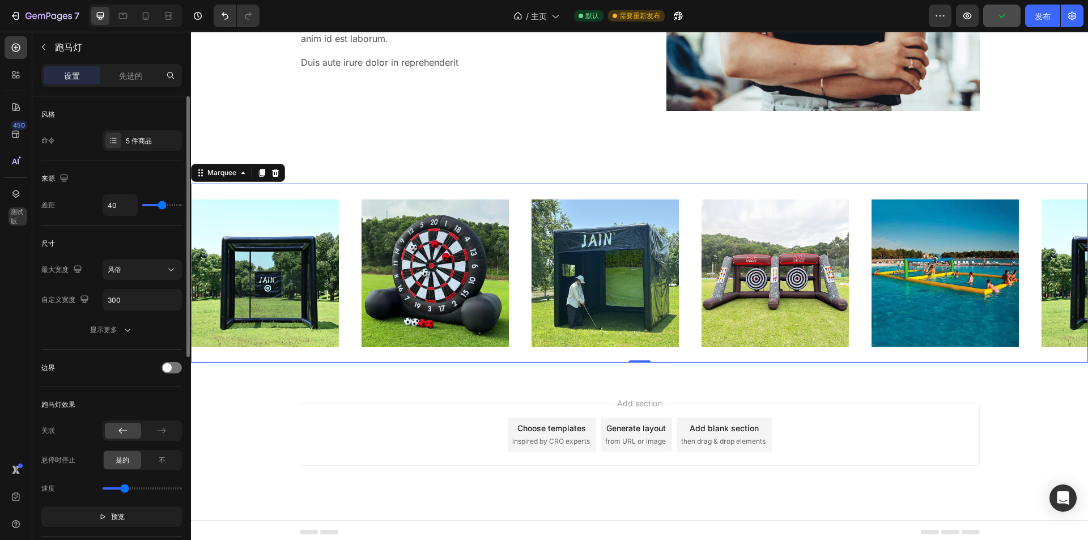
drag, startPoint x: 172, startPoint y: 205, endPoint x: 162, endPoint y: 209, distance: 10.4
type input "40"
click at [162, 206] on input "range" at bounding box center [162, 205] width 40 height 2
click at [152, 138] on div "5 件商品" at bounding box center [152, 141] width 53 height 10
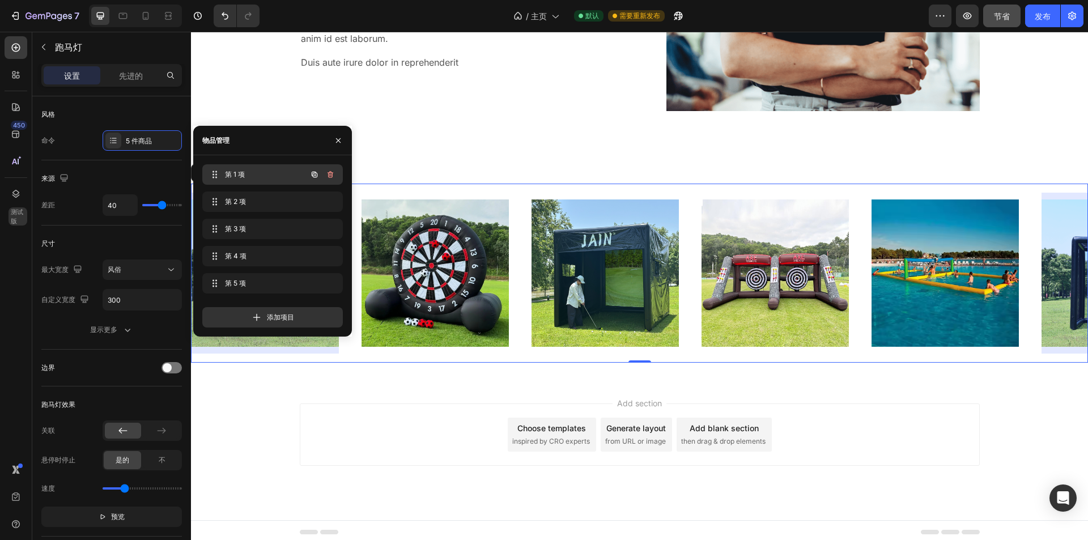
click at [258, 176] on span "第 1 项" at bounding box center [257, 174] width 64 height 10
click at [442, 283] on img at bounding box center [435, 273] width 147 height 147
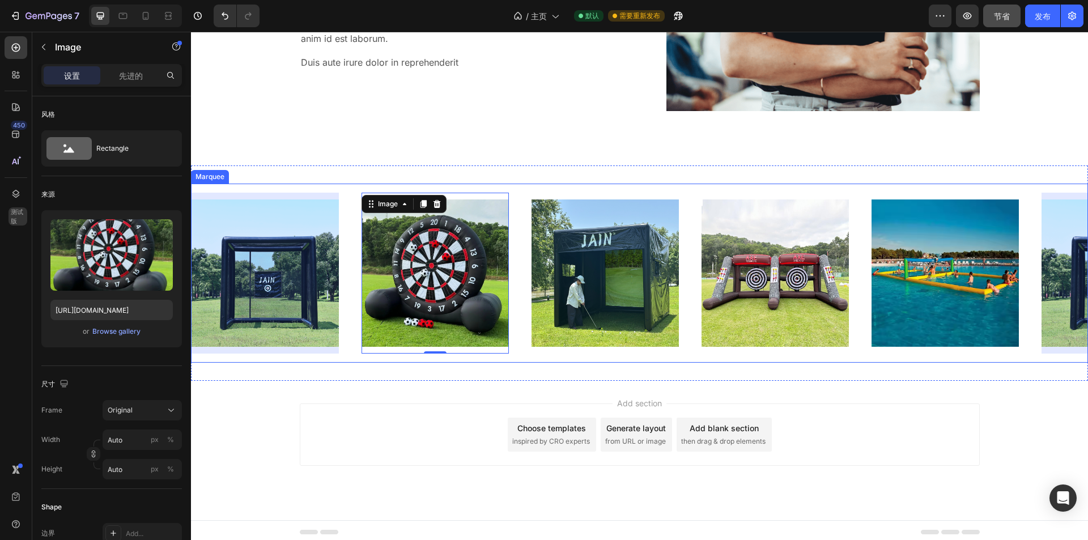
click at [286, 277] on img at bounding box center [265, 273] width 147 height 147
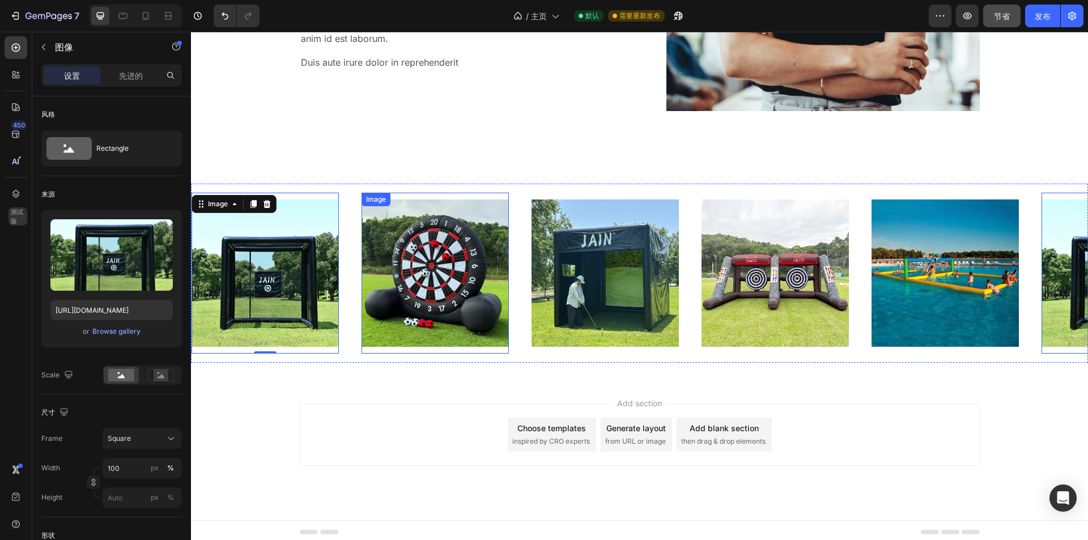
click at [444, 281] on img at bounding box center [435, 273] width 147 height 147
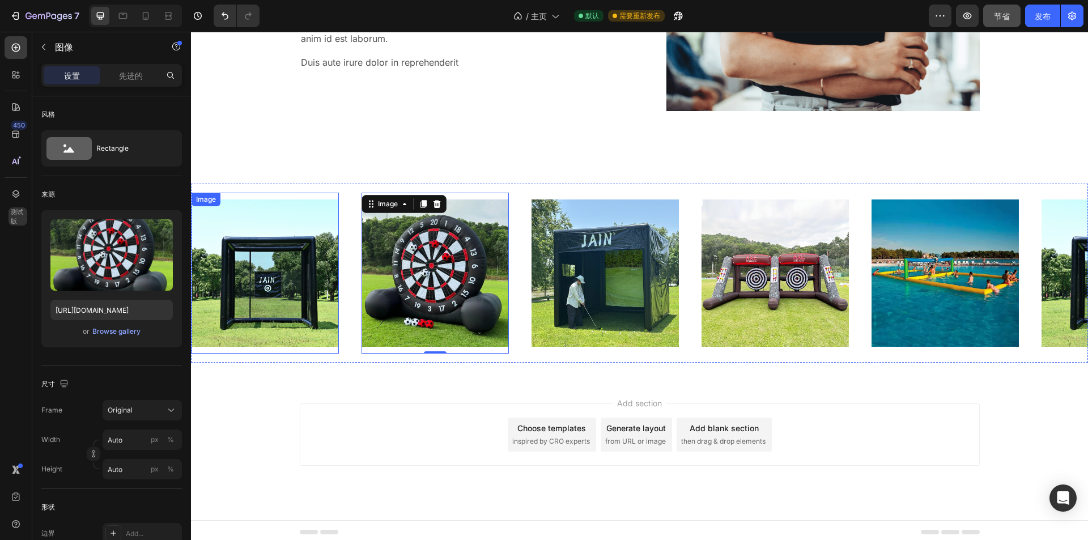
click at [281, 275] on img at bounding box center [265, 273] width 147 height 147
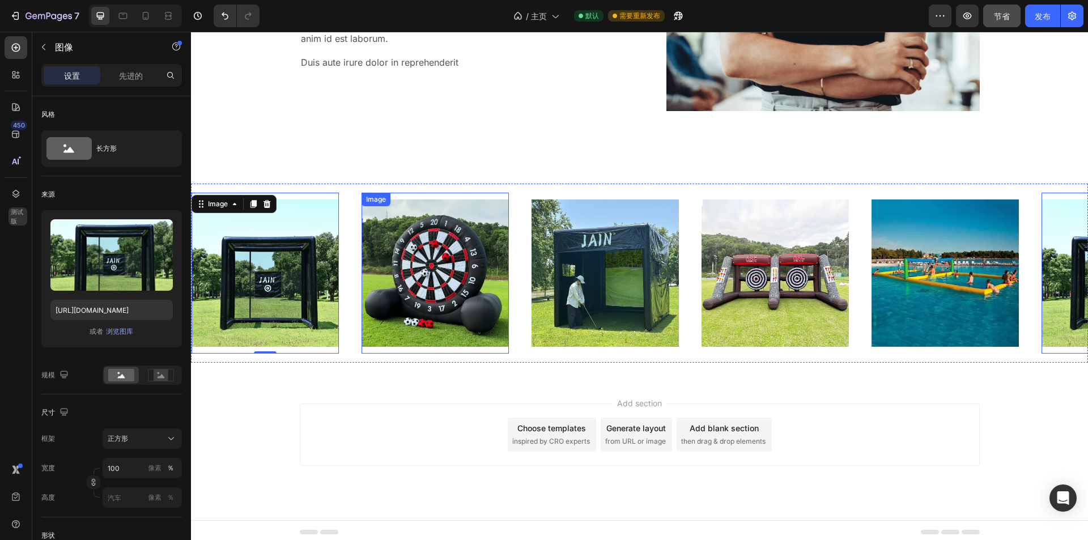
click at [432, 282] on img at bounding box center [435, 273] width 147 height 147
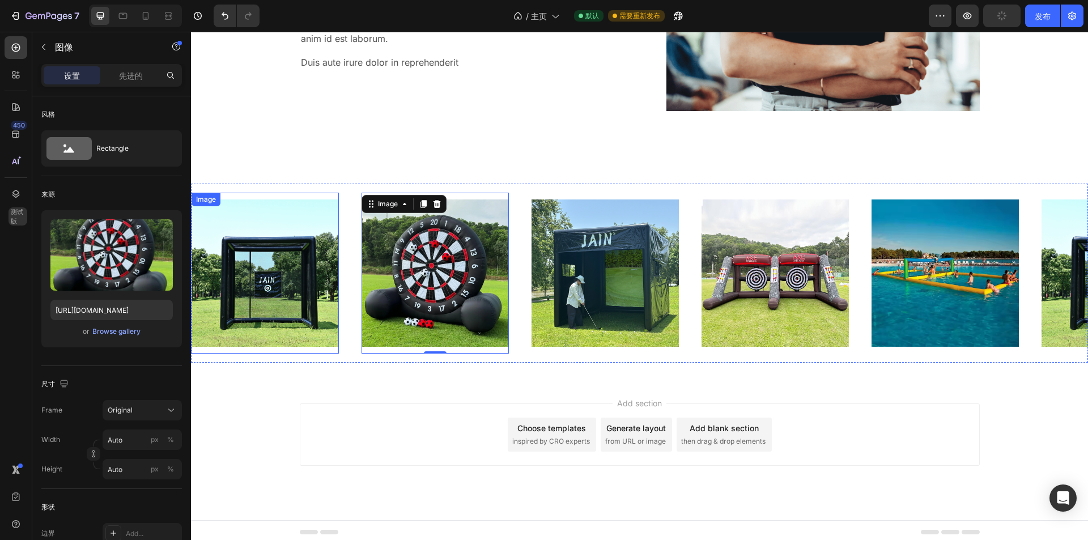
click at [281, 279] on img at bounding box center [265, 273] width 147 height 147
click at [442, 279] on img at bounding box center [435, 273] width 147 height 147
click at [276, 274] on img at bounding box center [265, 273] width 147 height 147
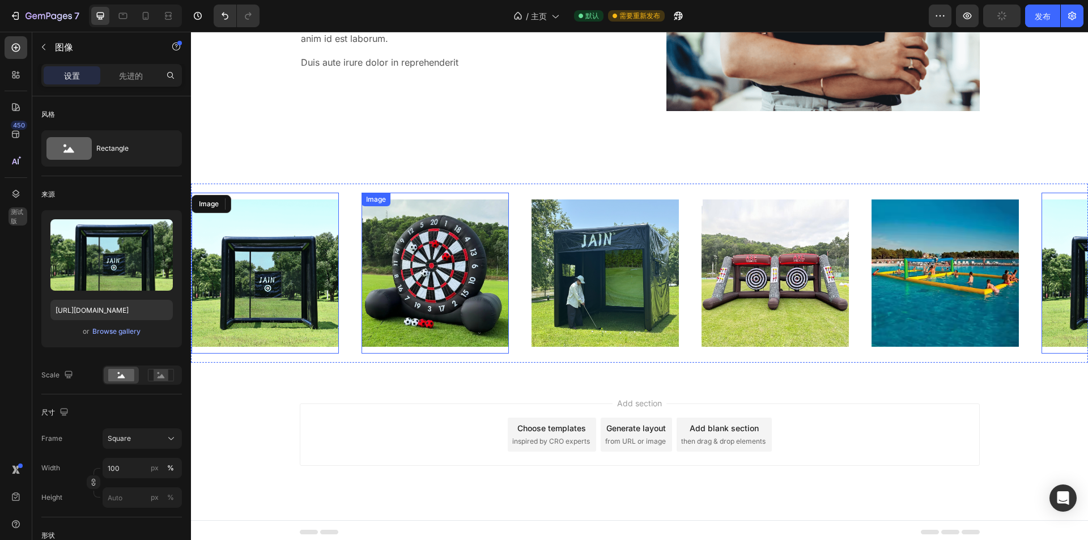
click at [414, 275] on img at bounding box center [435, 273] width 147 height 147
click at [242, 268] on img at bounding box center [265, 273] width 147 height 147
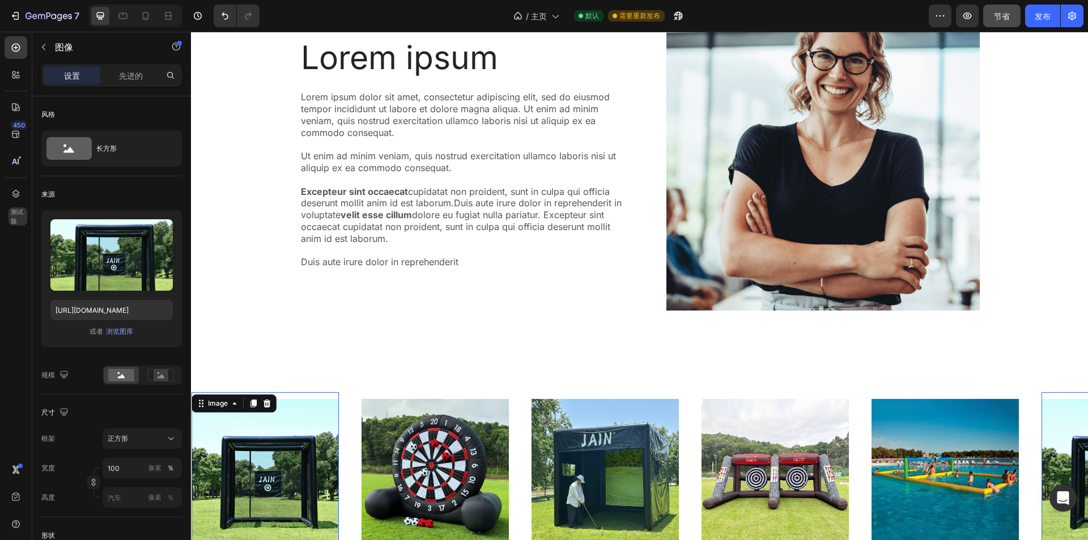
scroll to position [2878, 0]
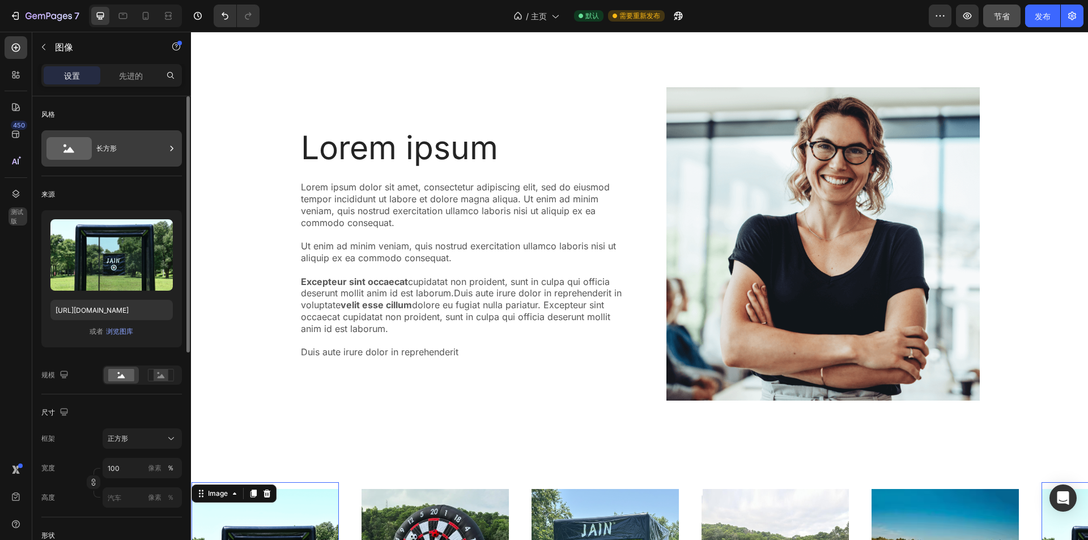
click at [122, 138] on div "长方形" at bounding box center [130, 148] width 69 height 26
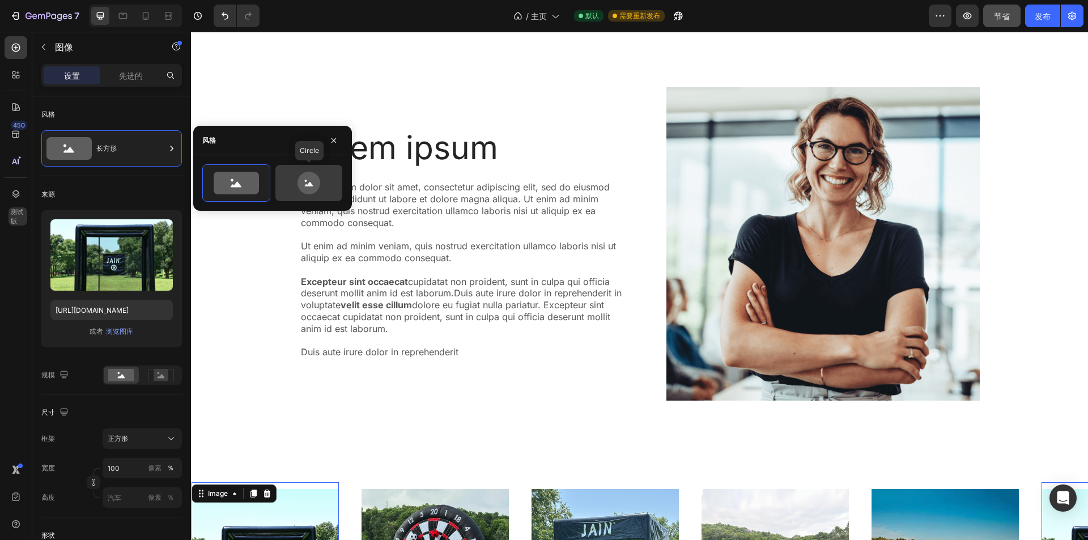
click at [309, 180] on icon at bounding box center [309, 183] width 23 height 23
type input "80"
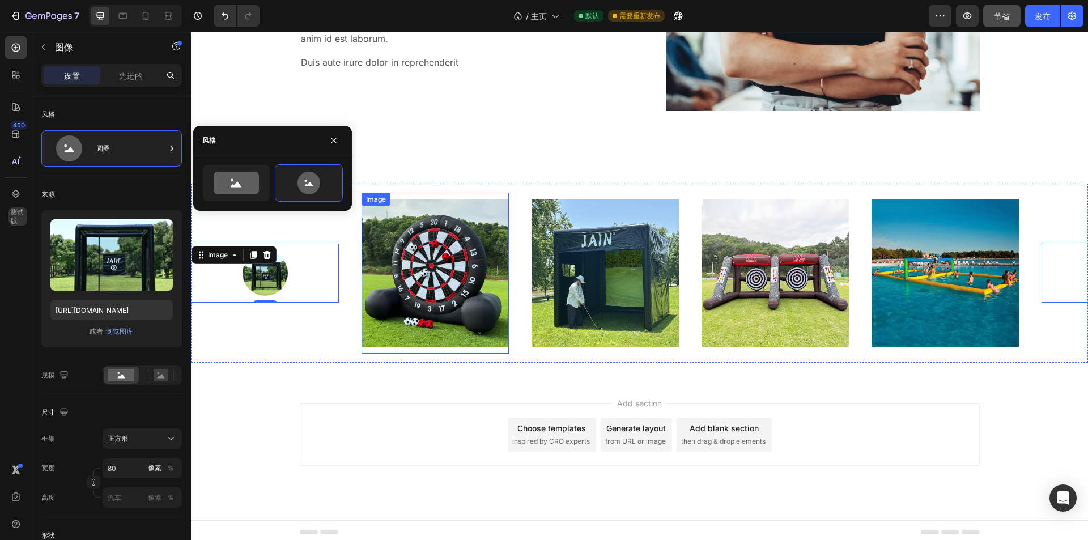
scroll to position [3222, 0]
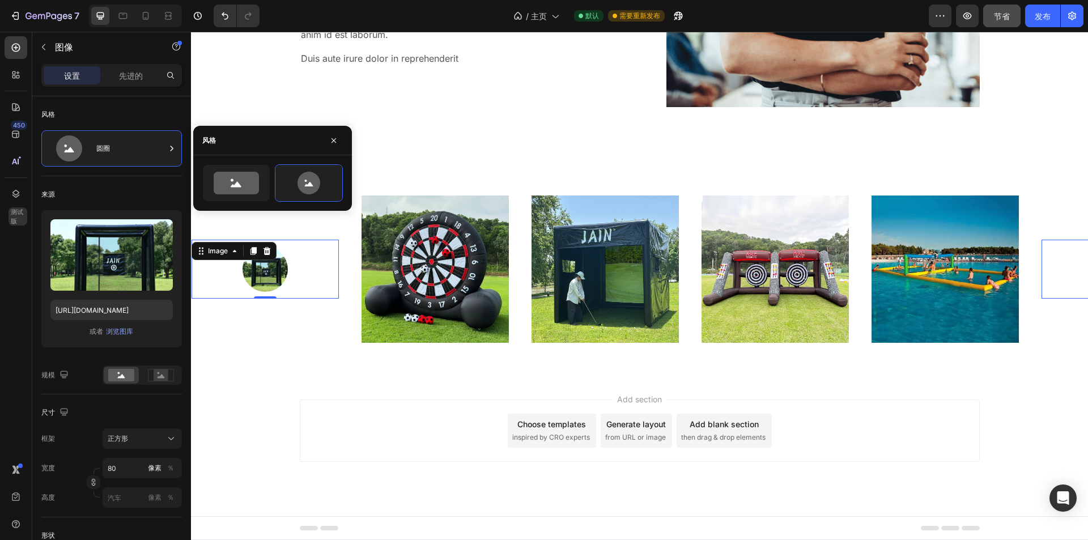
click at [283, 275] on img at bounding box center [265, 269] width 45 height 45
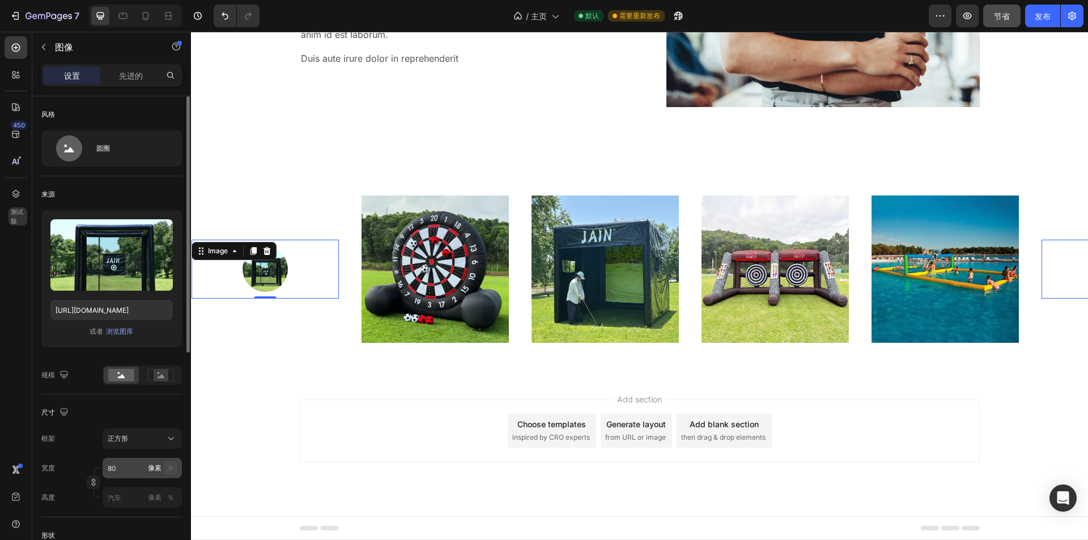
click at [171, 469] on font "％" at bounding box center [170, 468] width 7 height 9
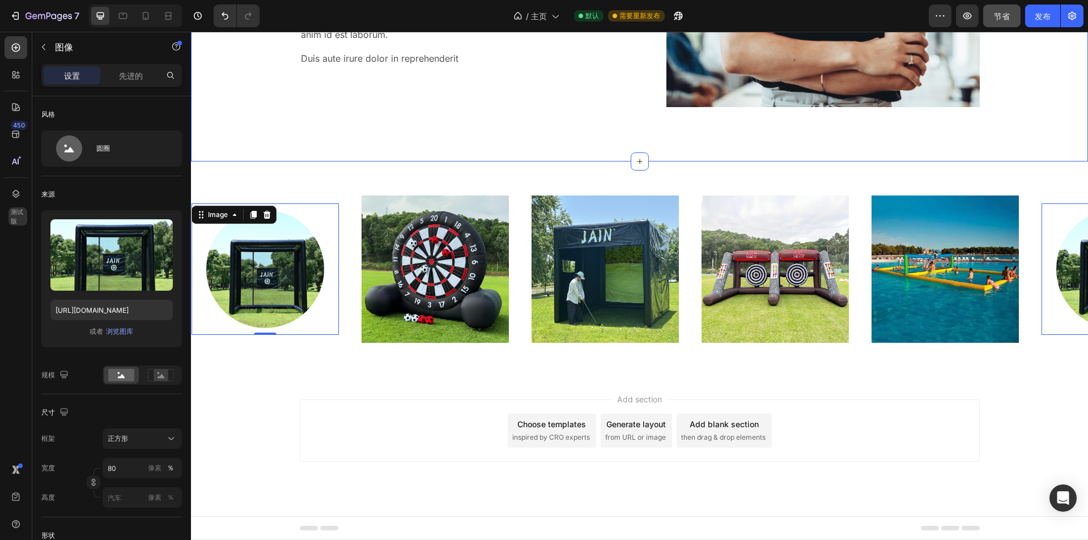
drag, startPoint x: 374, startPoint y: 135, endPoint x: 371, endPoint y: 141, distance: 5.8
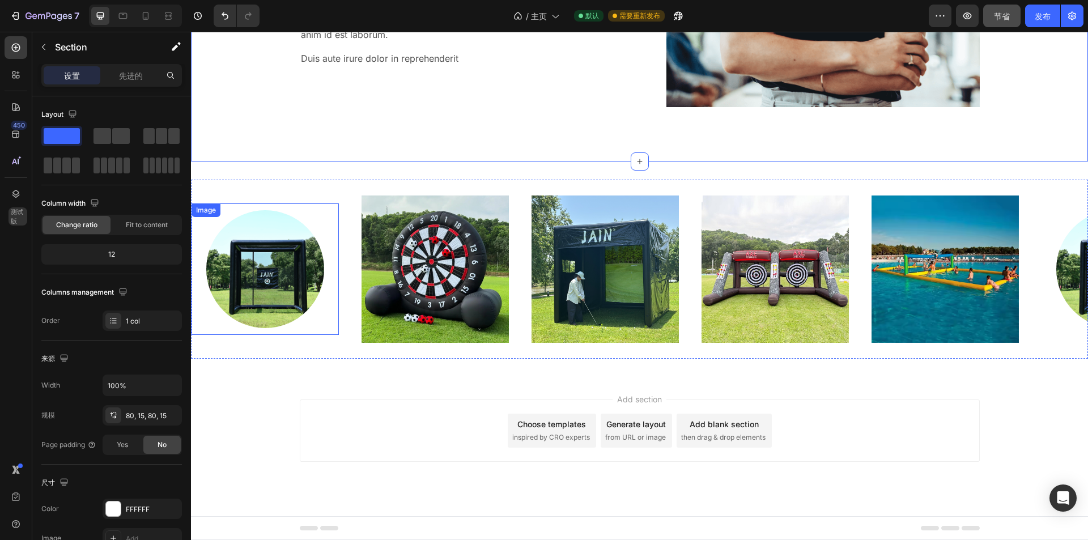
click at [279, 250] on img at bounding box center [265, 269] width 118 height 118
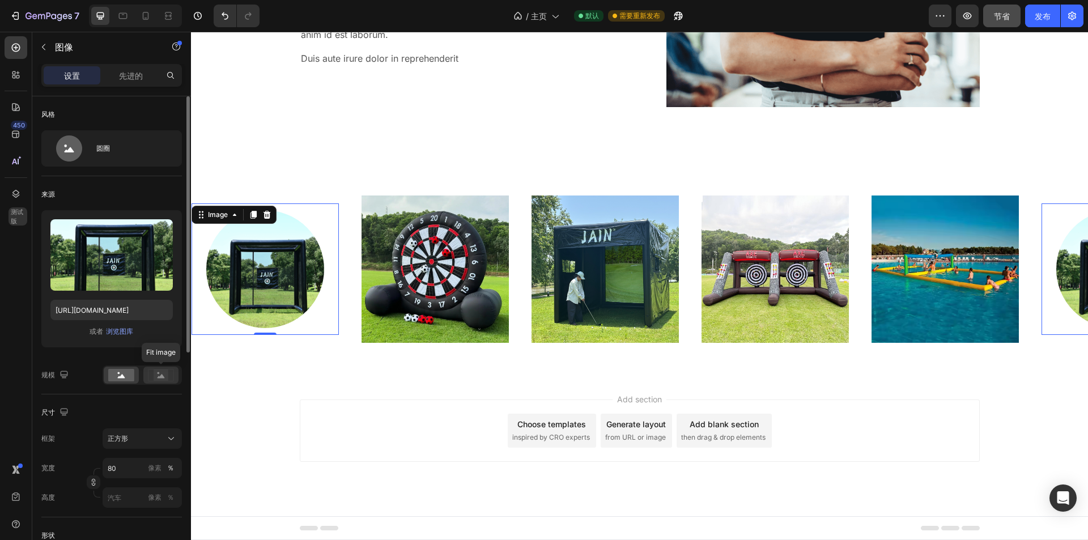
click at [154, 380] on icon at bounding box center [161, 375] width 26 height 12
click at [119, 375] on rect at bounding box center [121, 375] width 26 height 12
click at [169, 441] on icon at bounding box center [171, 438] width 11 height 11
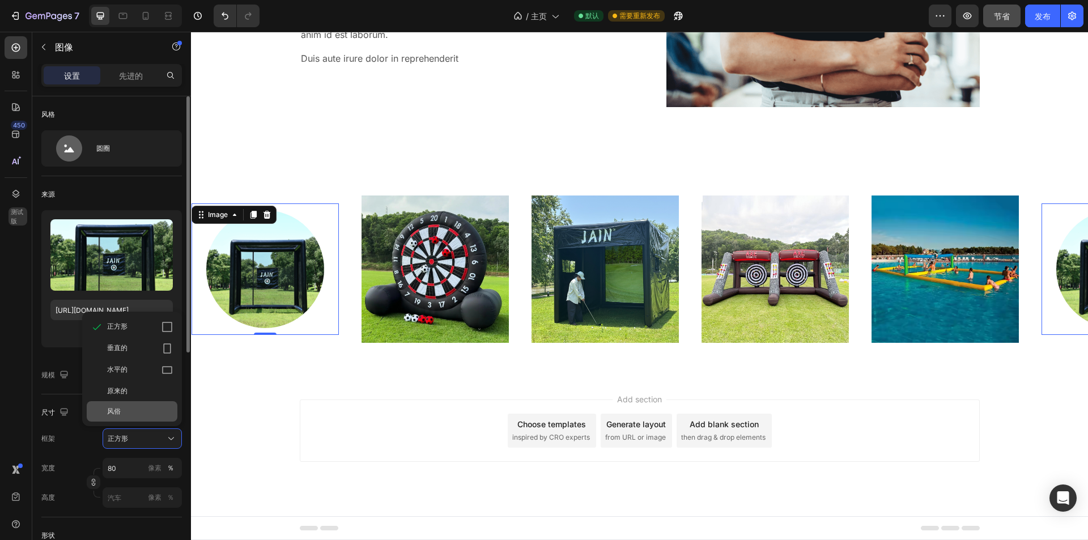
click at [152, 415] on div "风俗" at bounding box center [140, 411] width 66 height 10
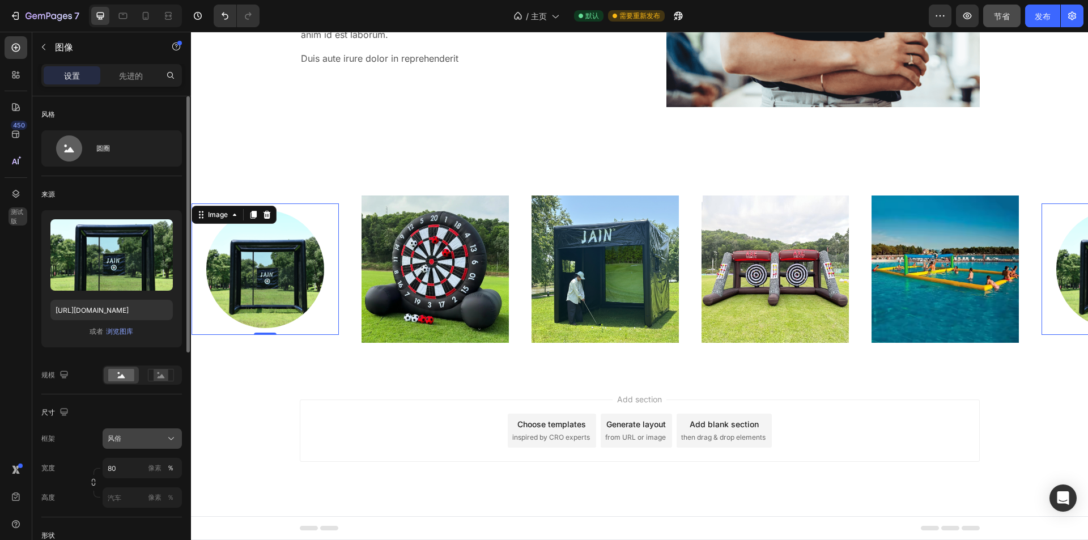
click at [165, 441] on div "风俗" at bounding box center [142, 438] width 69 height 11
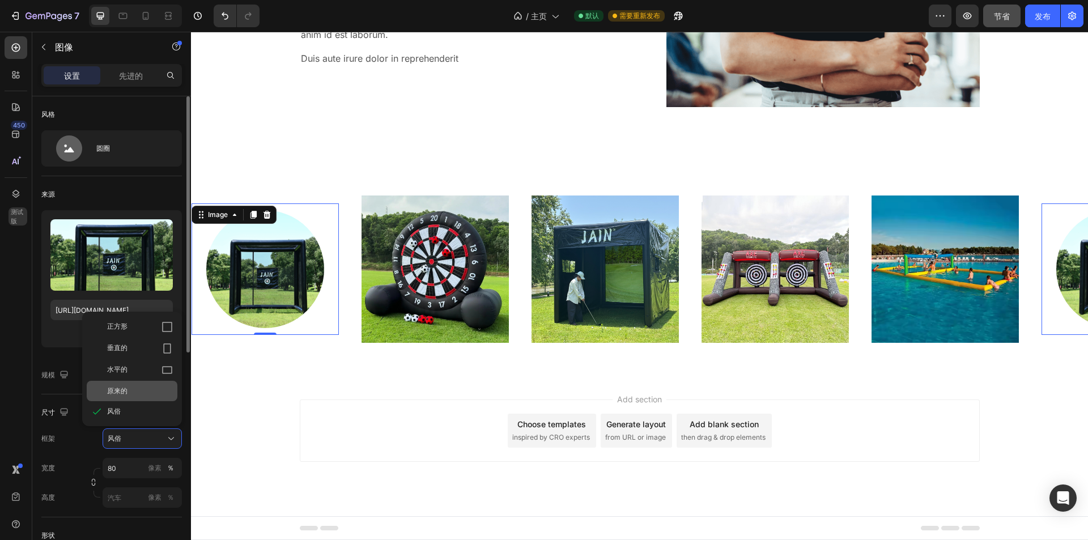
click at [144, 394] on div "原来的" at bounding box center [140, 391] width 66 height 10
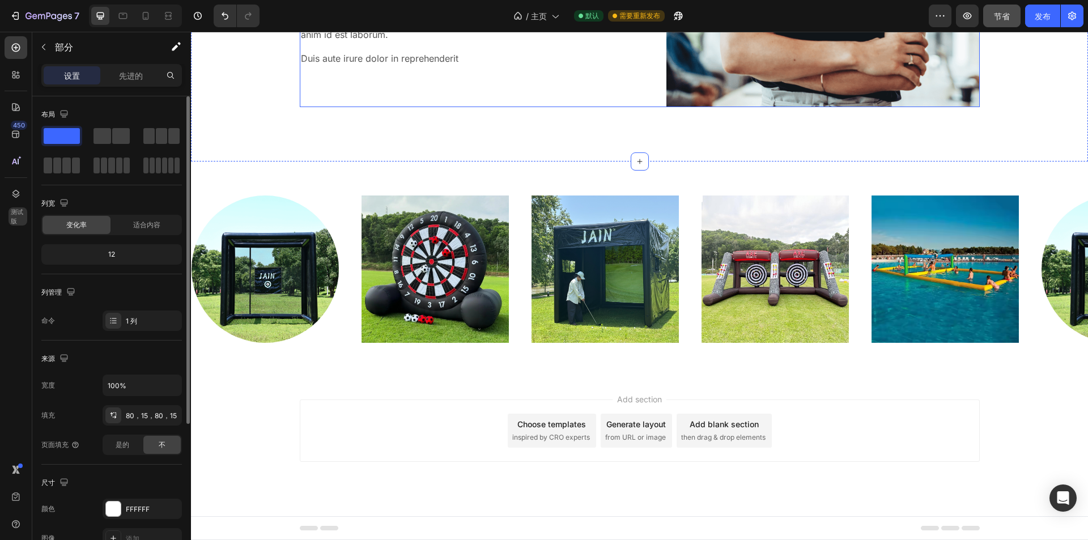
scroll to position [3165, 0]
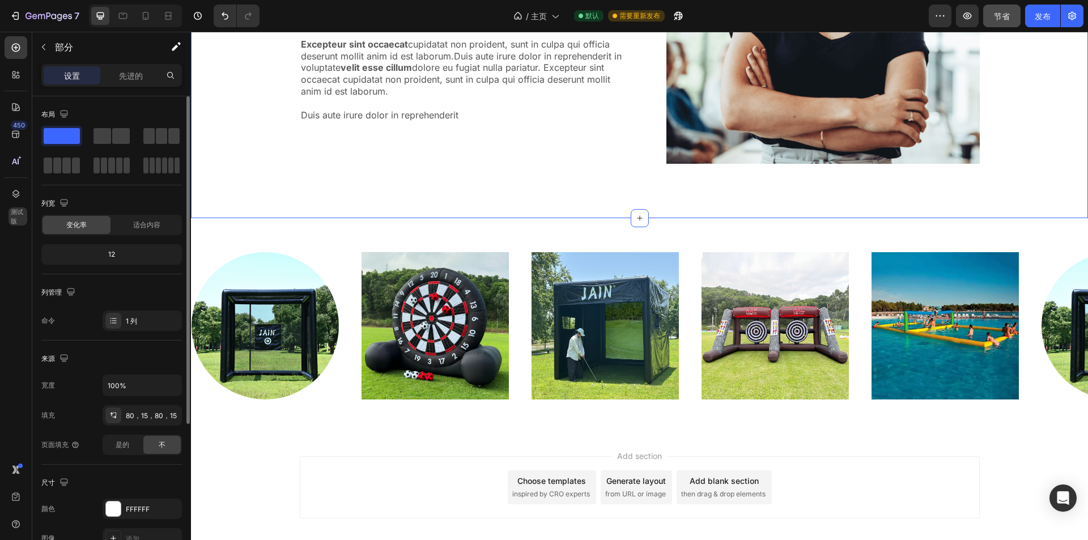
click at [449, 277] on img at bounding box center [435, 325] width 147 height 147
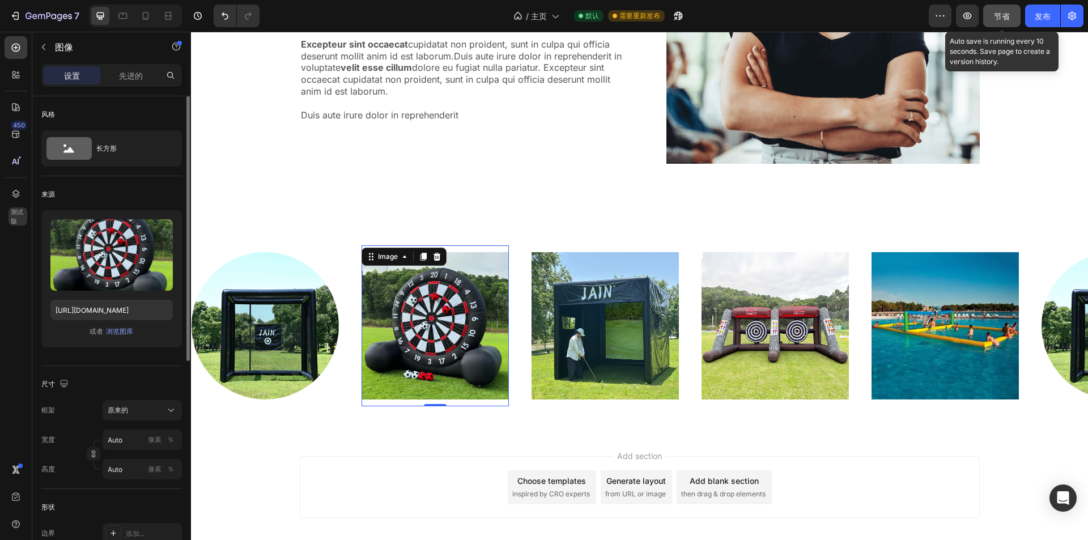
click at [995, 20] on div "节省" at bounding box center [1002, 16] width 16 height 12
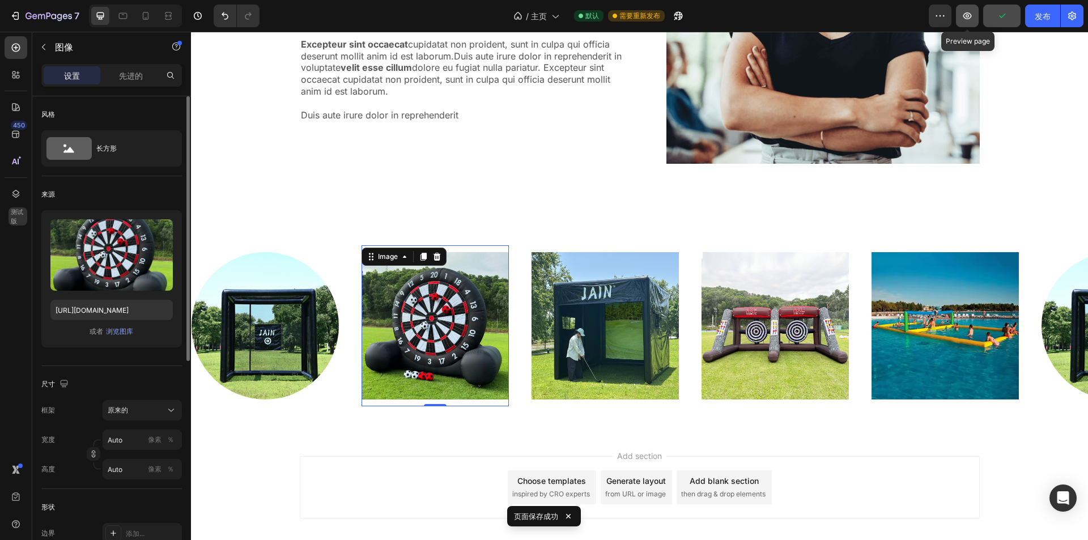
click at [962, 10] on icon "button" at bounding box center [967, 15] width 11 height 11
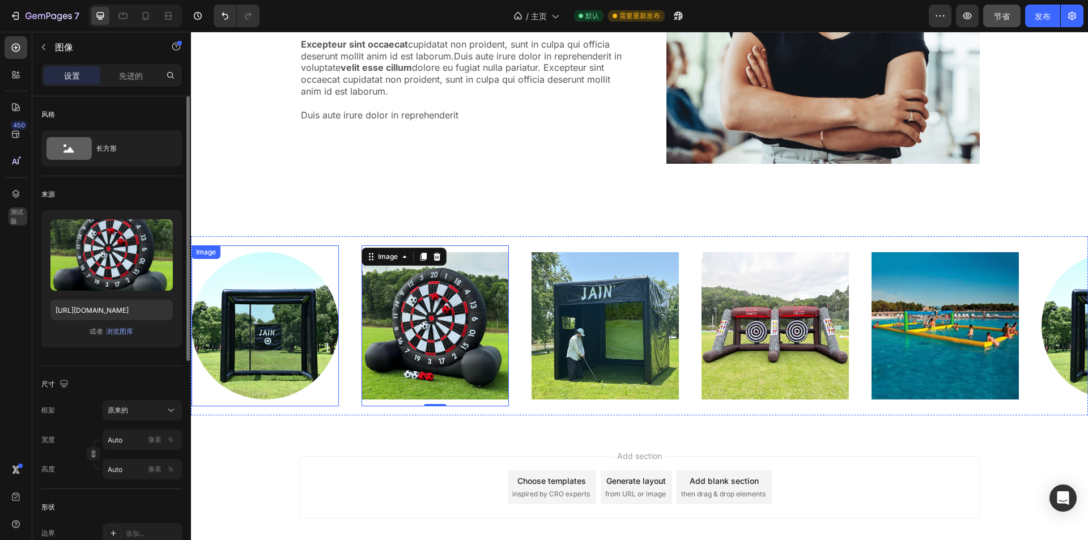
drag, startPoint x: 283, startPoint y: 401, endPoint x: 286, endPoint y: 410, distance: 9.5
click at [283, 401] on div "Image" at bounding box center [265, 325] width 147 height 161
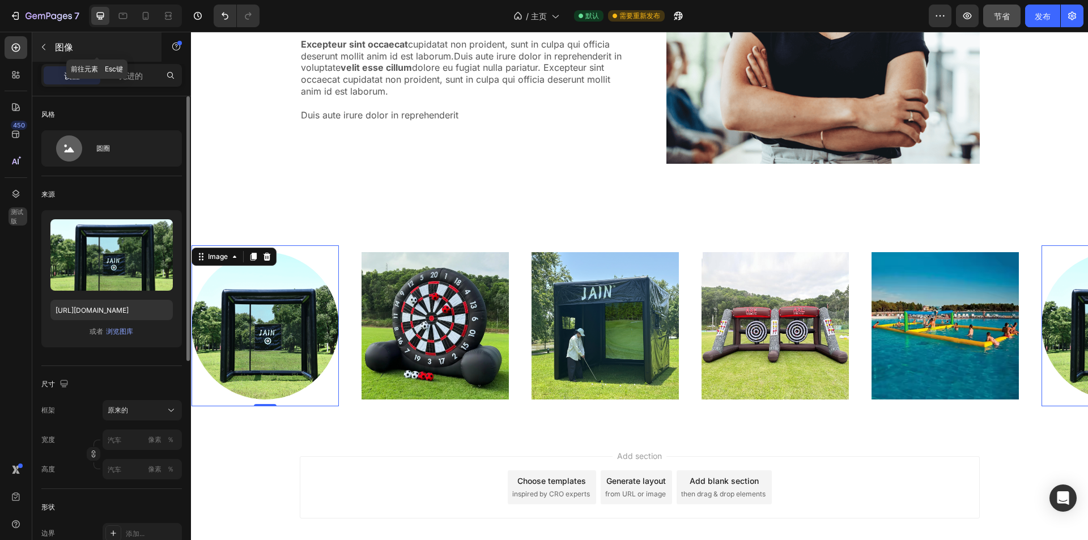
click at [54, 50] on div "图像" at bounding box center [96, 46] width 129 height 29
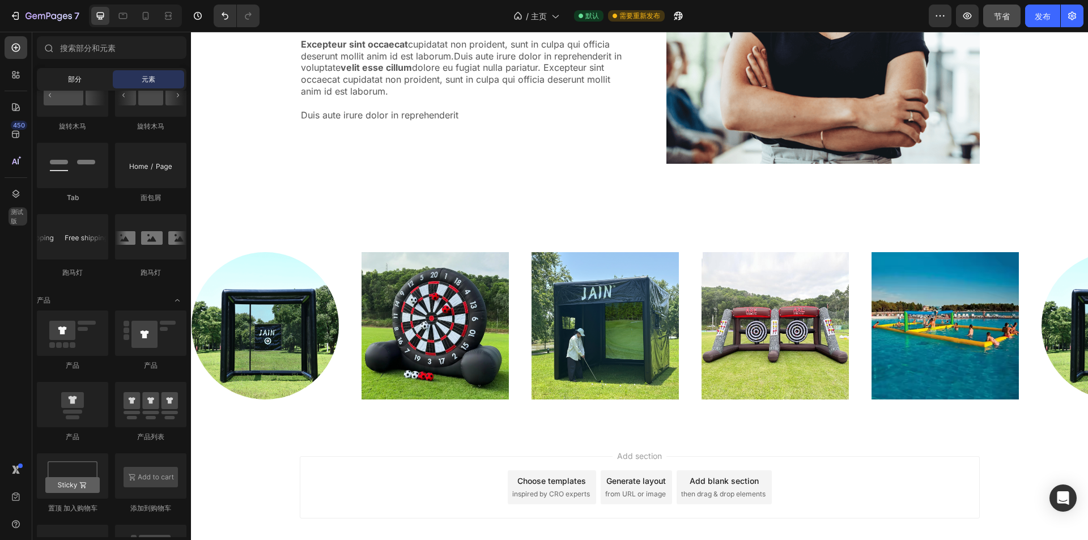
click at [93, 80] on div "部分" at bounding box center [74, 79] width 71 height 18
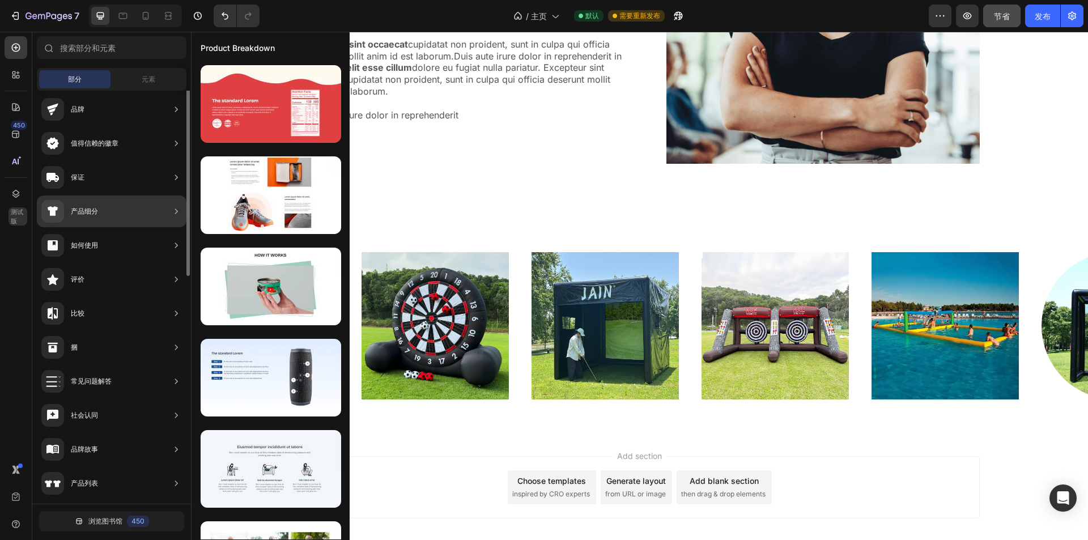
scroll to position [0, 0]
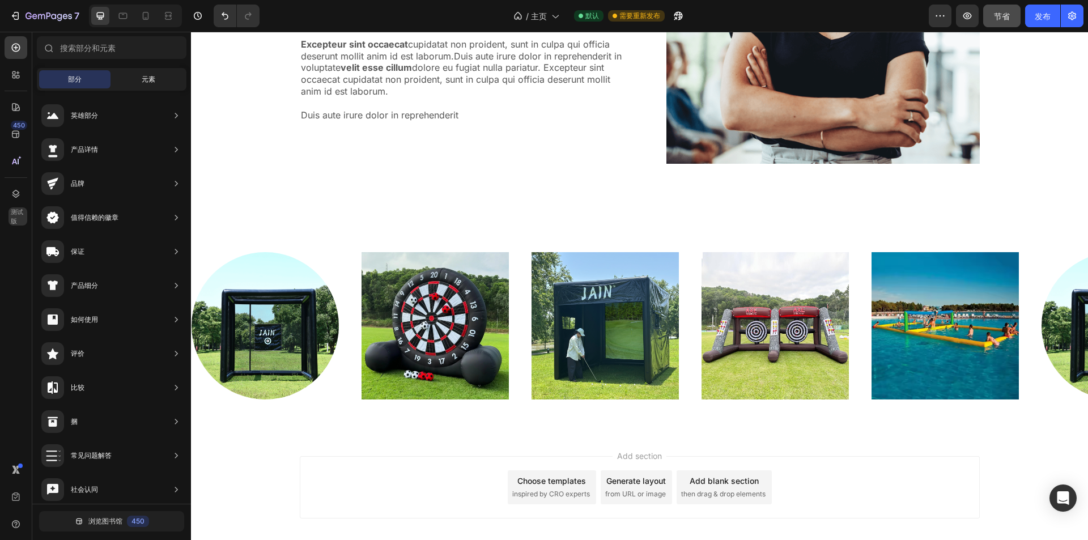
click at [138, 77] on div "元素" at bounding box center [148, 79] width 71 height 18
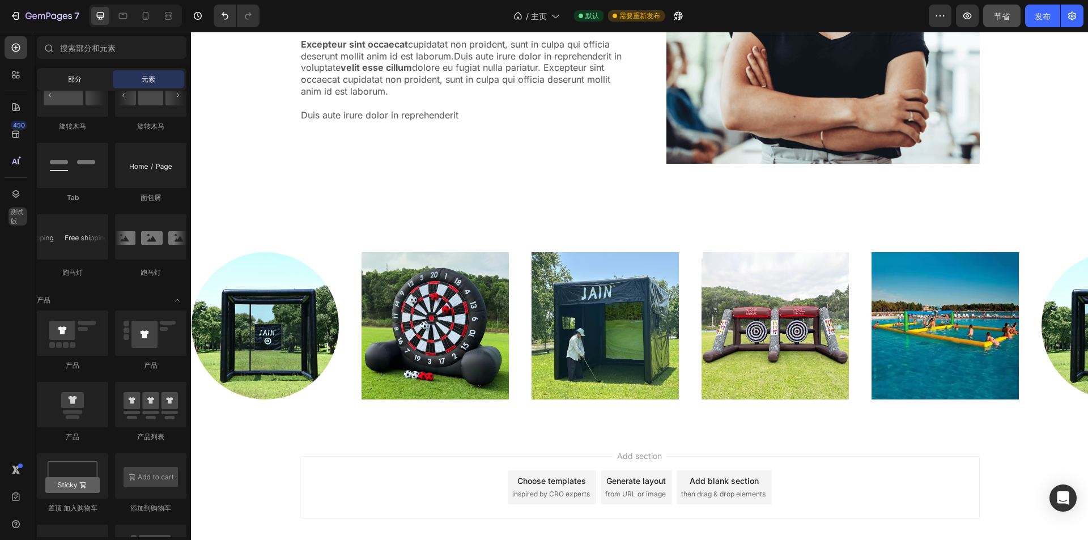
click at [79, 74] on div "部分" at bounding box center [74, 79] width 71 height 18
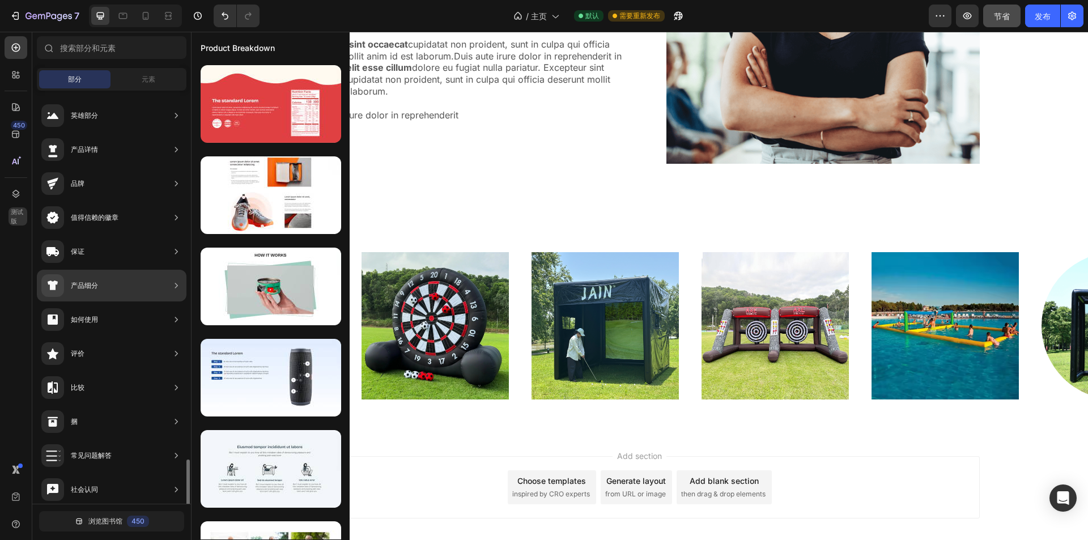
scroll to position [244, 0]
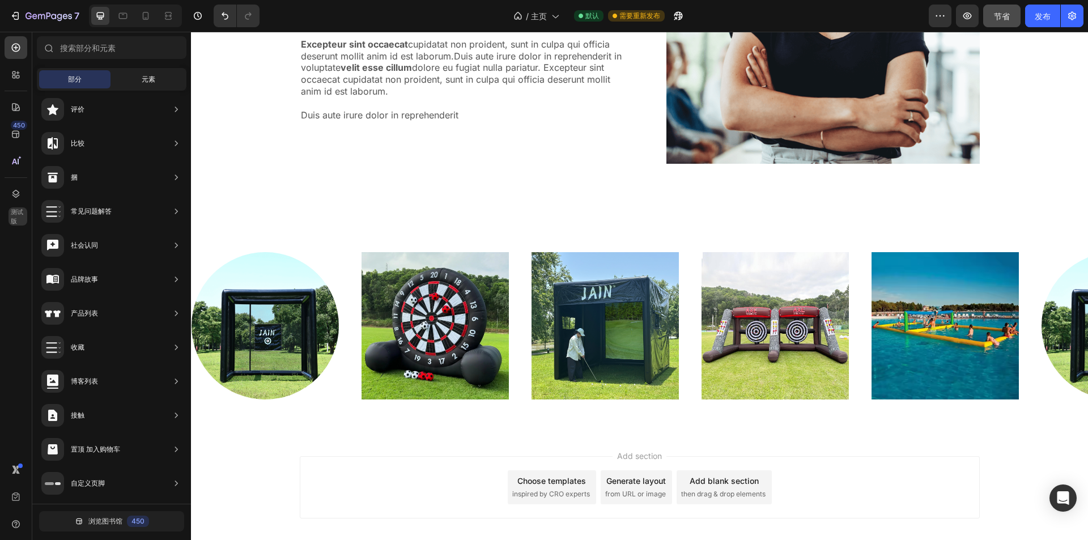
click at [144, 78] on font "元素" at bounding box center [149, 79] width 14 height 9
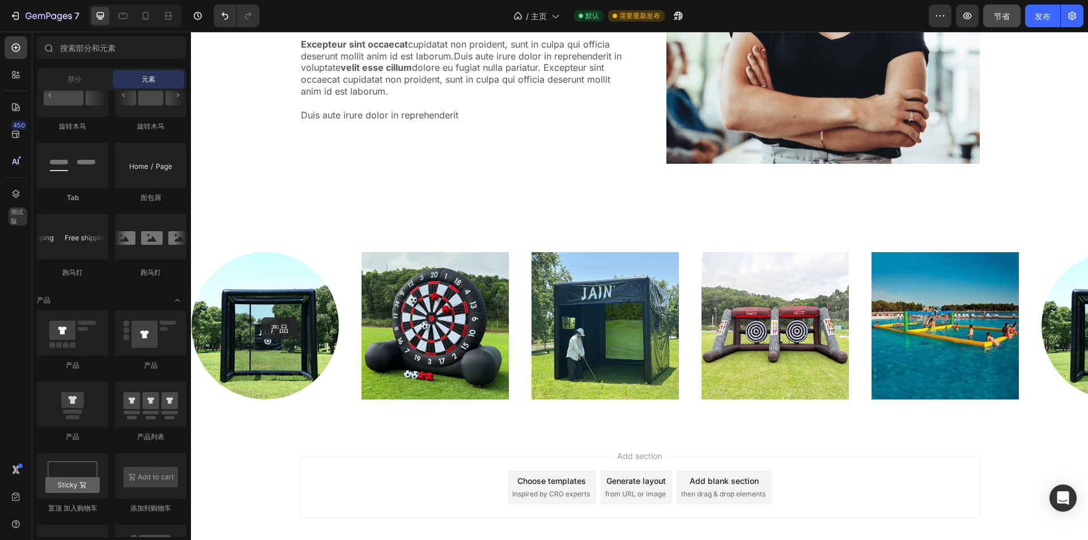
drag, startPoint x: 261, startPoint y: 372, endPoint x: 270, endPoint y: 316, distance: 56.9
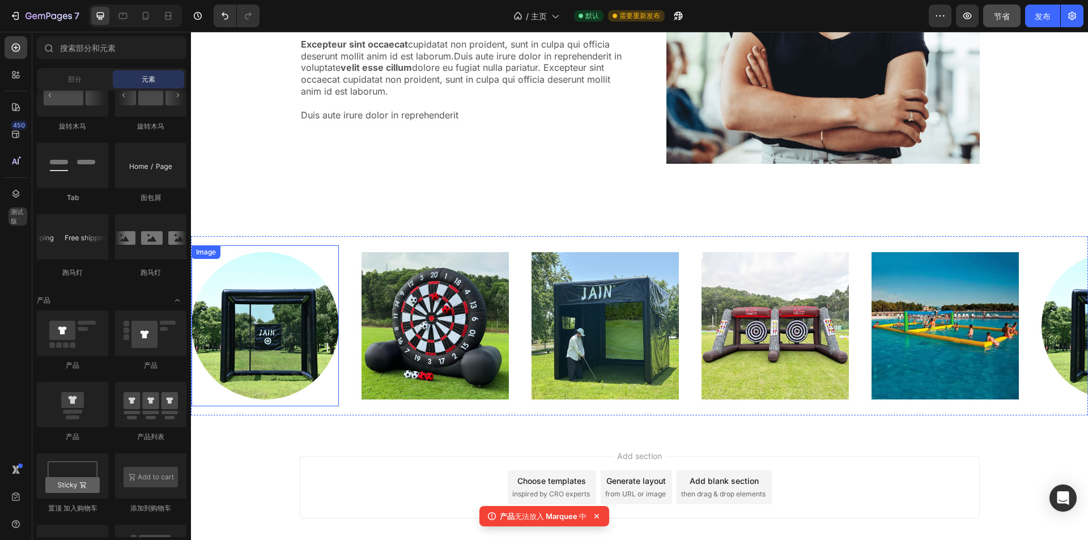
click at [282, 271] on img at bounding box center [265, 325] width 147 height 147
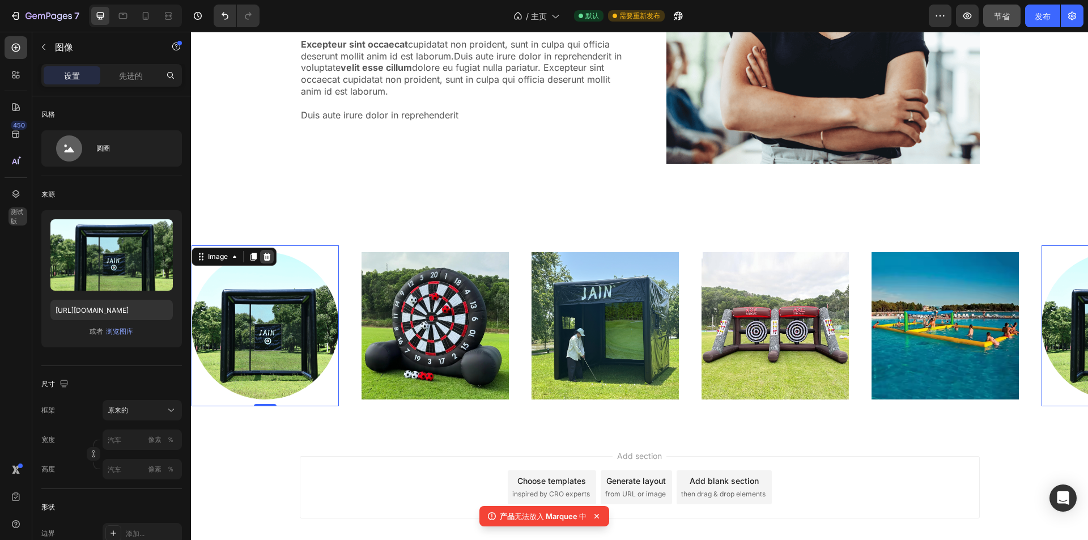
click at [268, 256] on icon at bounding box center [267, 256] width 7 height 8
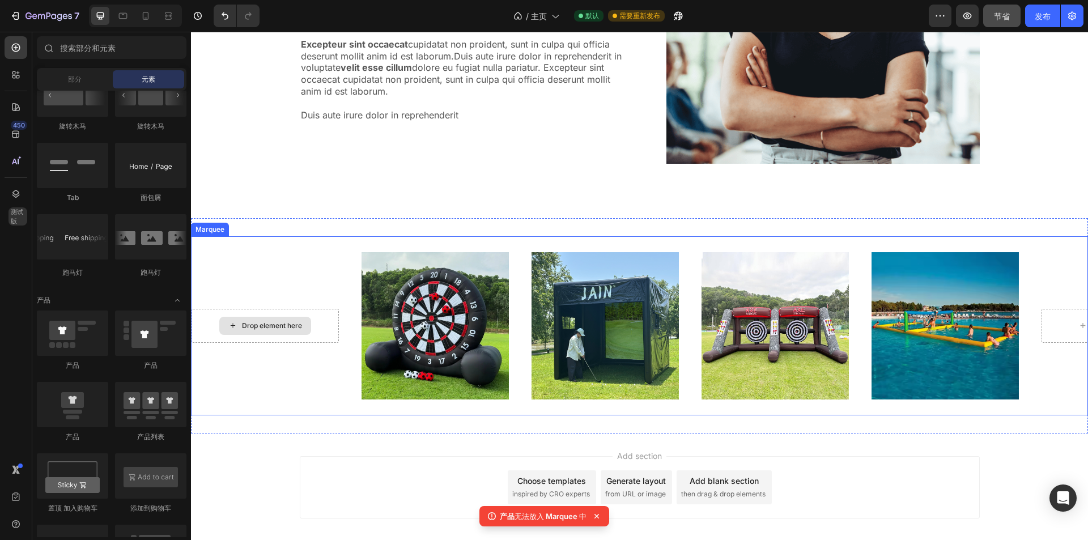
click at [303, 334] on div "Drop element here" at bounding box center [265, 326] width 92 height 18
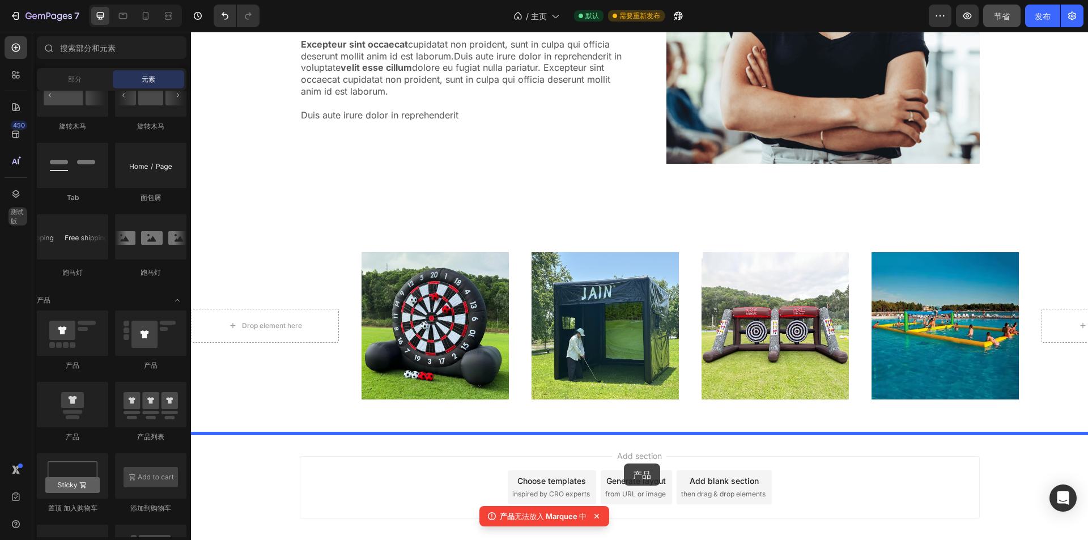
drag, startPoint x: 351, startPoint y: 370, endPoint x: 624, endPoint y: 464, distance: 288.2
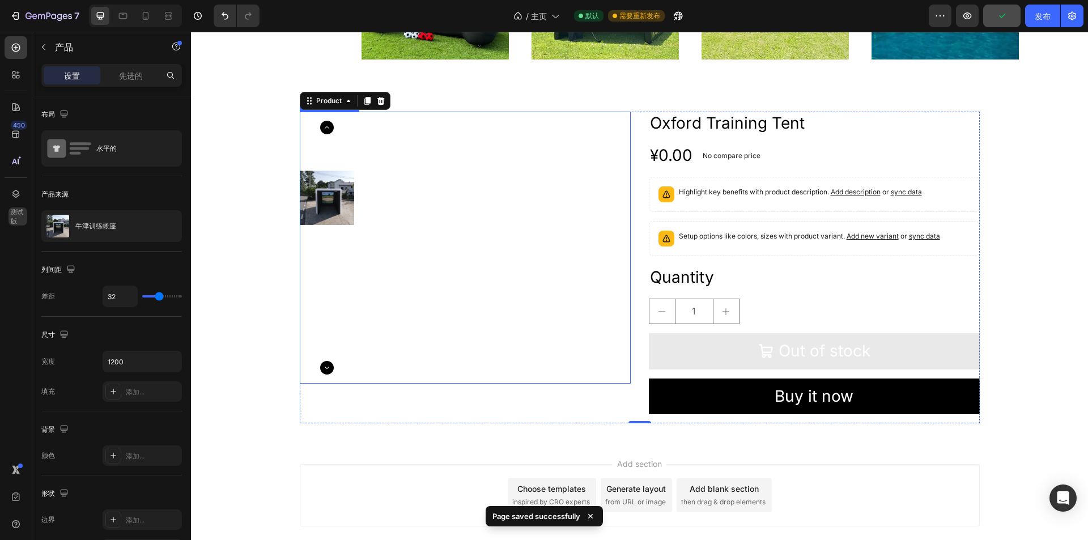
scroll to position [3448, 0]
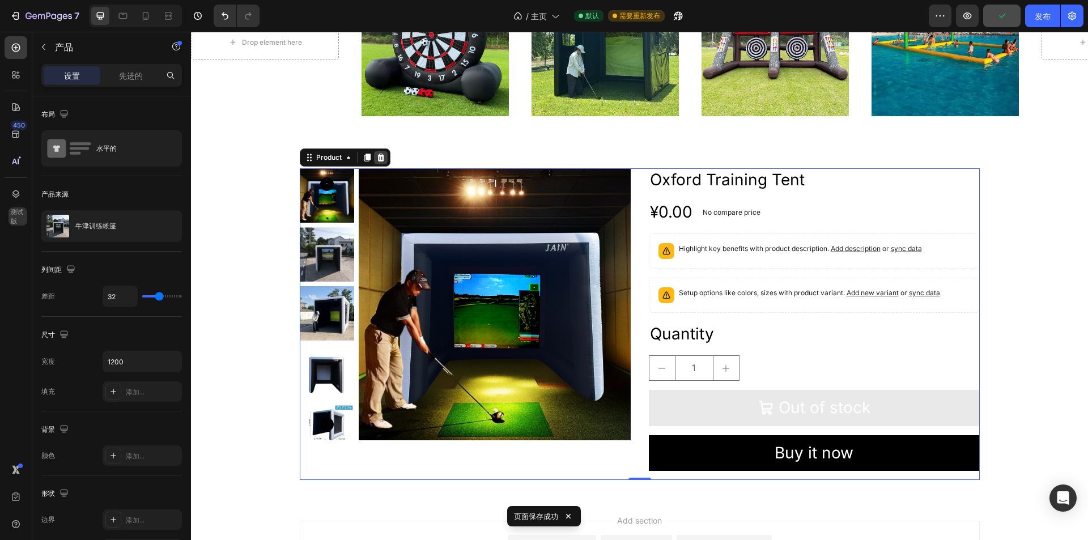
click at [376, 158] on icon at bounding box center [380, 157] width 9 height 9
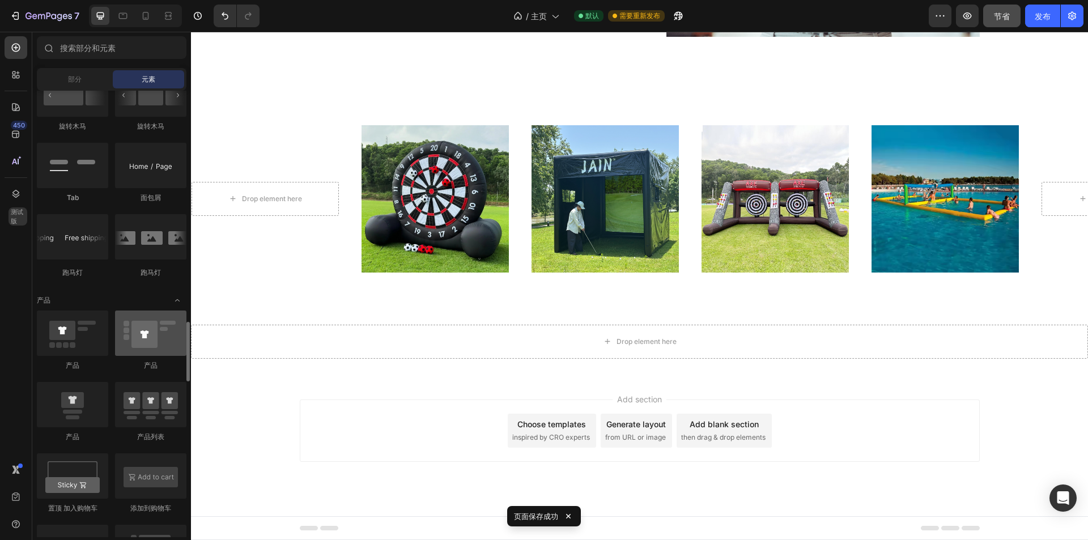
scroll to position [1361, 0]
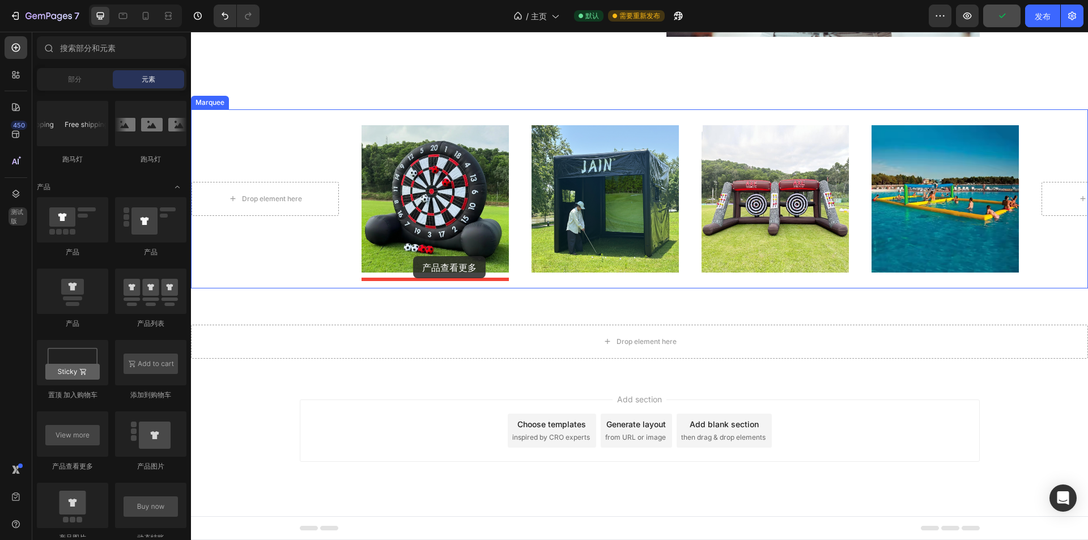
drag, startPoint x: 274, startPoint y: 468, endPoint x: 414, endPoint y: 257, distance: 253.4
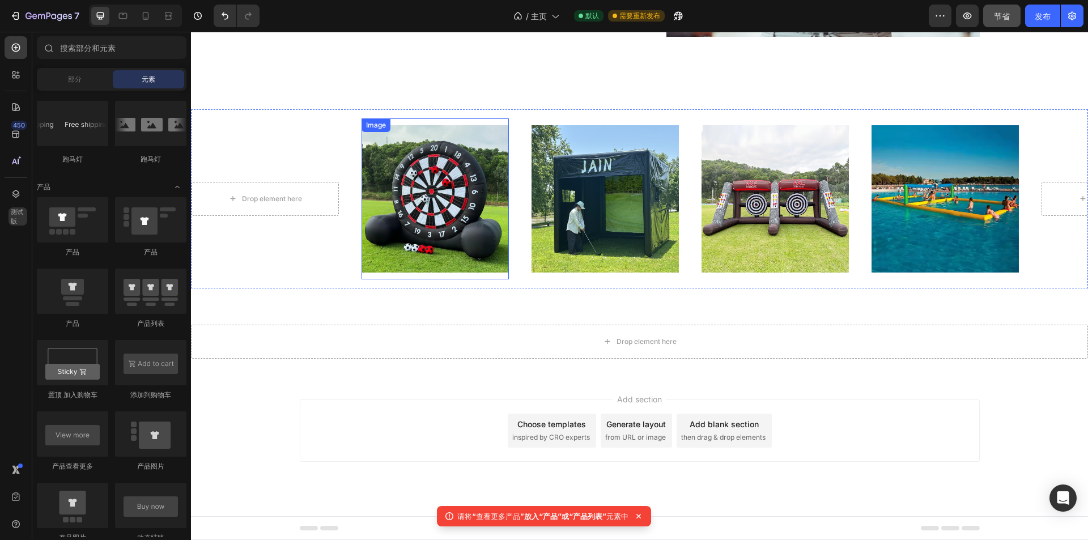
click at [413, 184] on img at bounding box center [435, 198] width 147 height 147
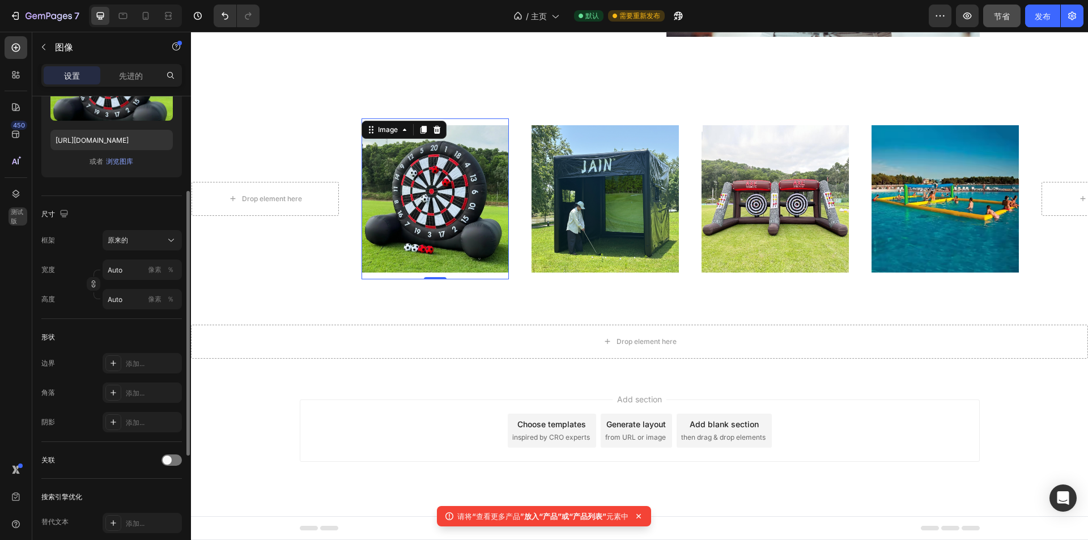
scroll to position [227, 0]
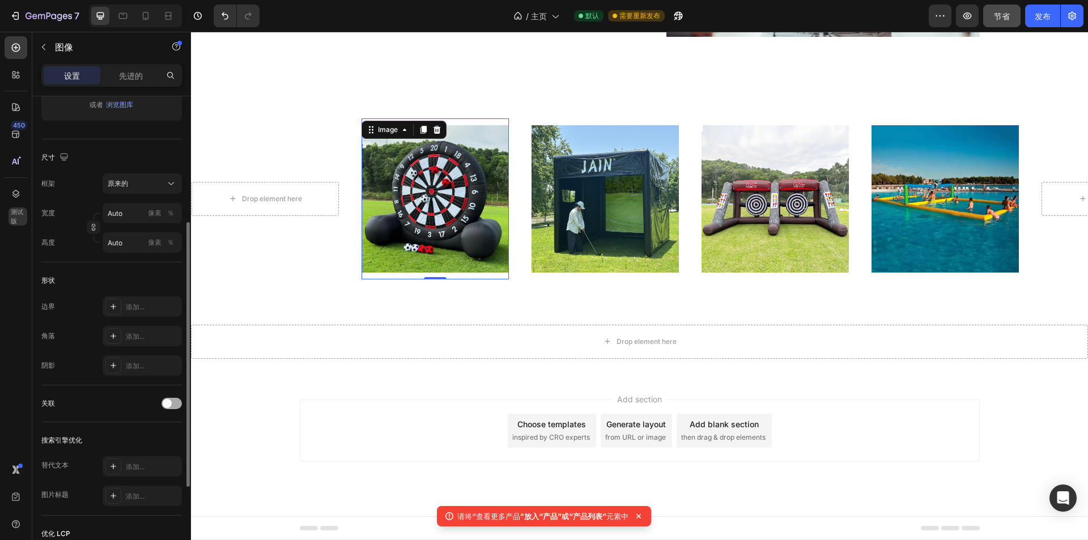
click at [173, 404] on div at bounding box center [172, 403] width 20 height 11
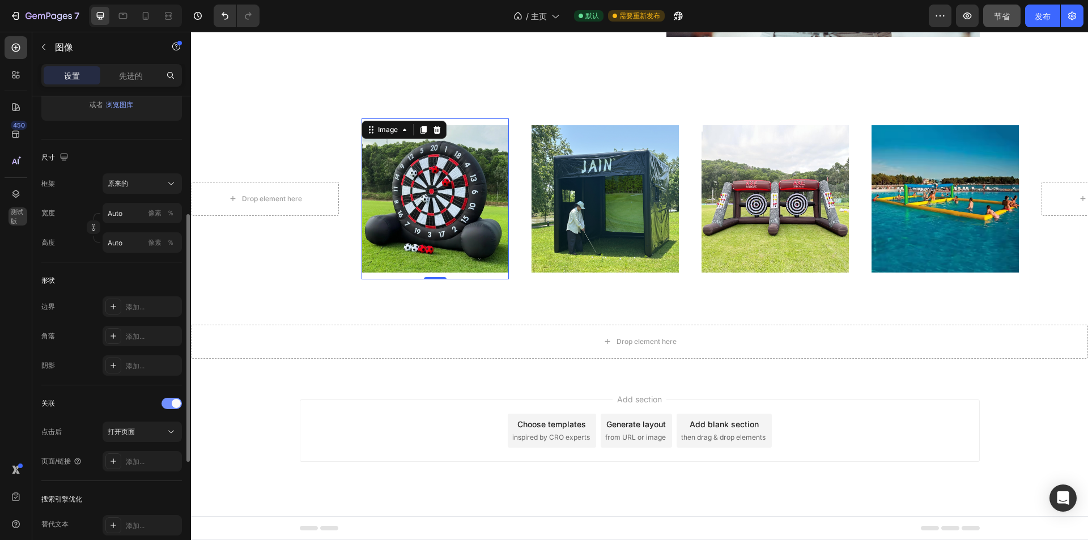
click at [173, 408] on div at bounding box center [172, 403] width 20 height 11
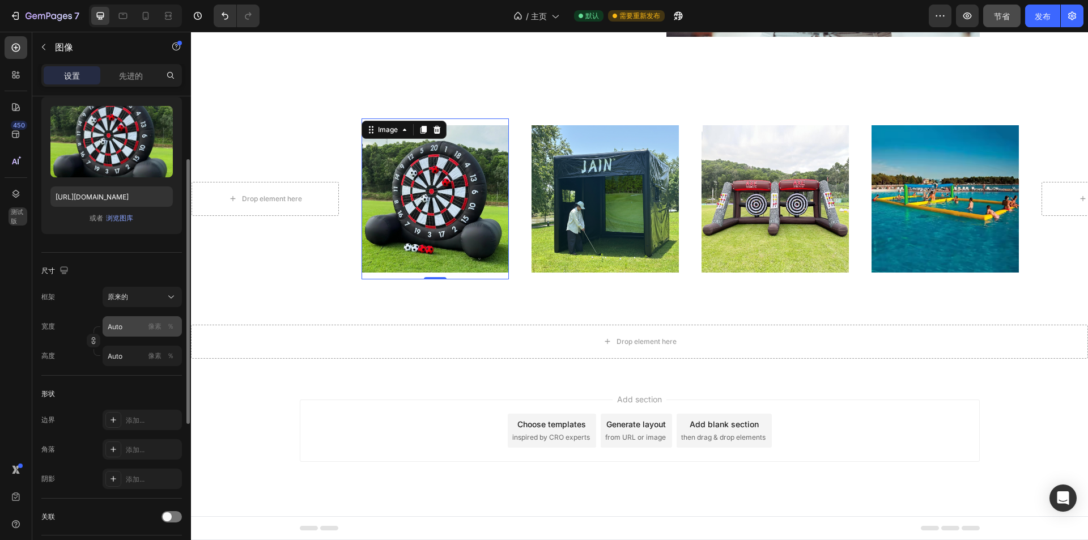
scroll to position [0, 0]
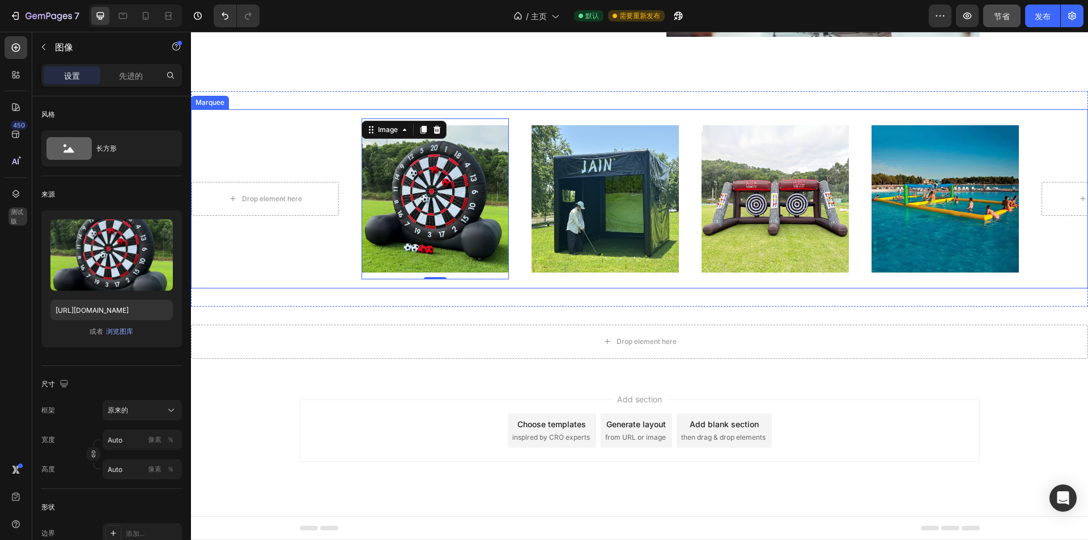
click at [269, 175] on div "Drop element here Image 0 Image Image Image" at bounding box center [617, 198] width 850 height 161
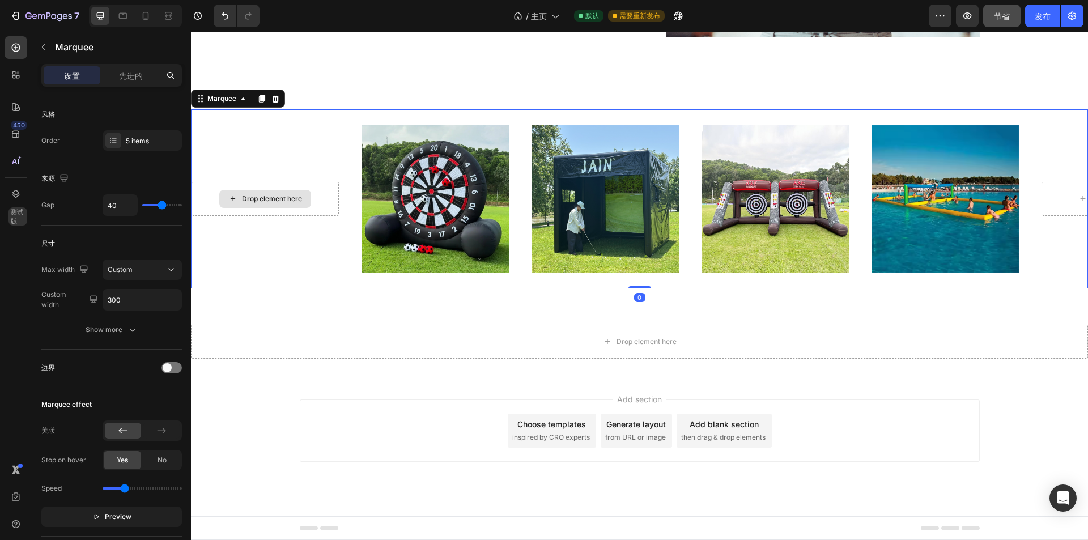
click at [275, 197] on div "Drop element here" at bounding box center [272, 198] width 60 height 9
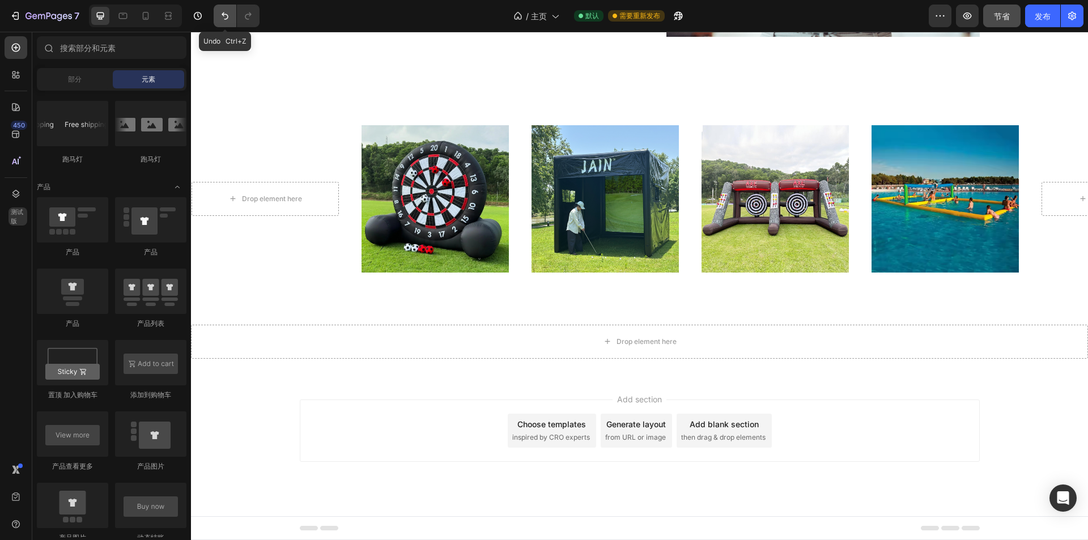
click at [224, 14] on icon "撤消/重做" at bounding box center [225, 15] width 7 height 7
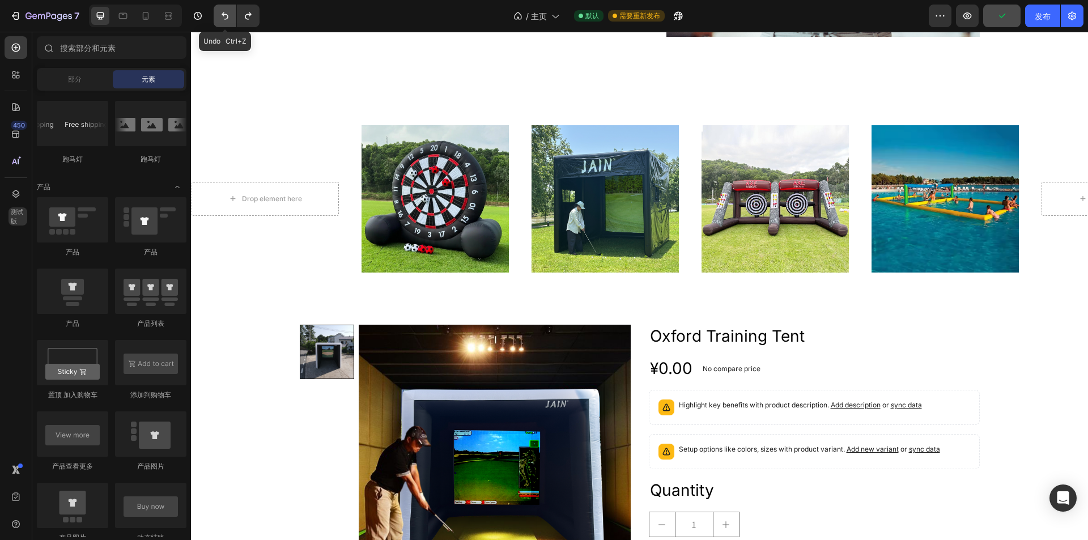
click at [226, 22] on button "撤消/重做" at bounding box center [225, 16] width 23 height 23
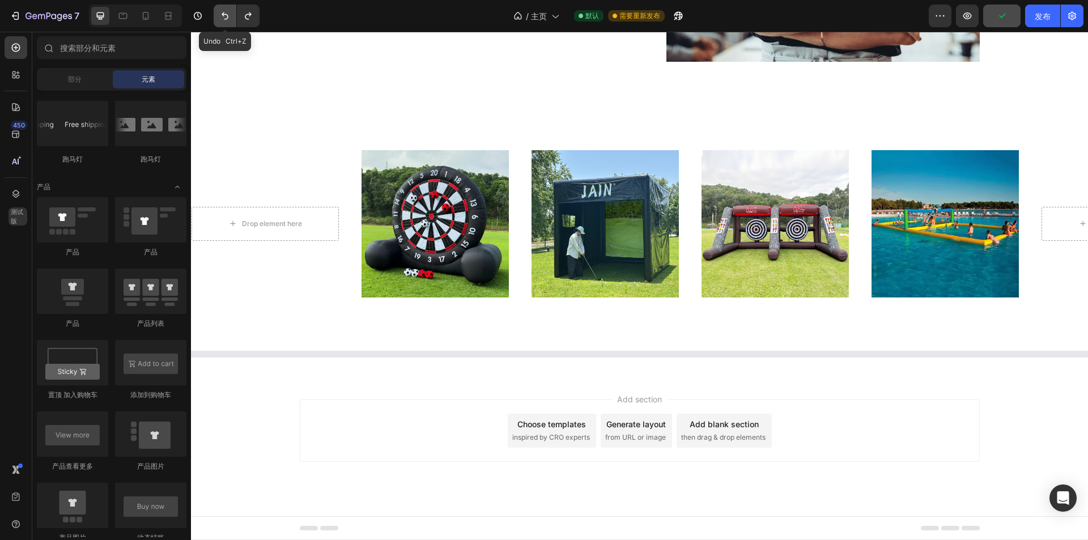
scroll to position [3267, 0]
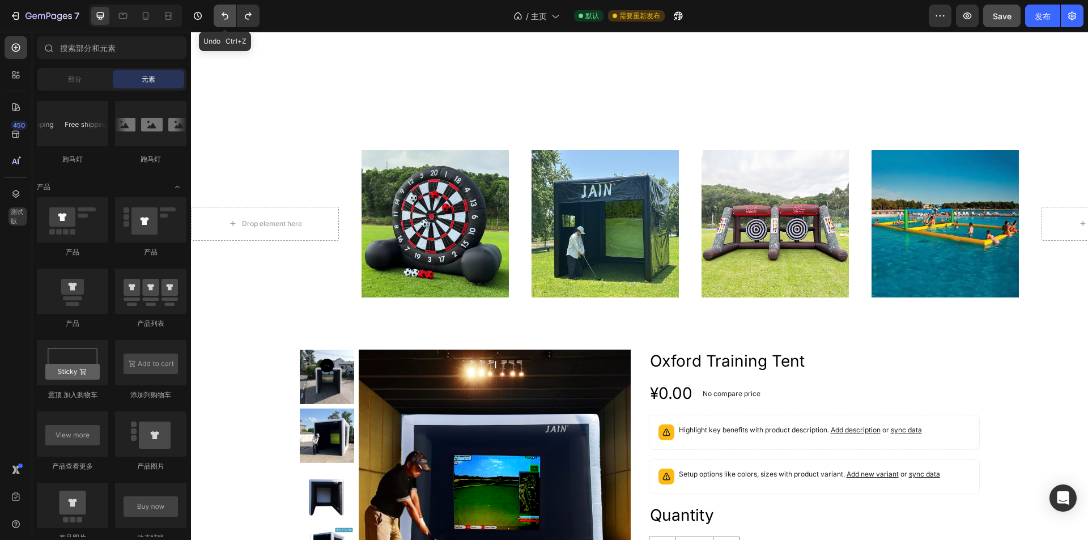
click at [226, 22] on button "撤消/重做" at bounding box center [225, 16] width 23 height 23
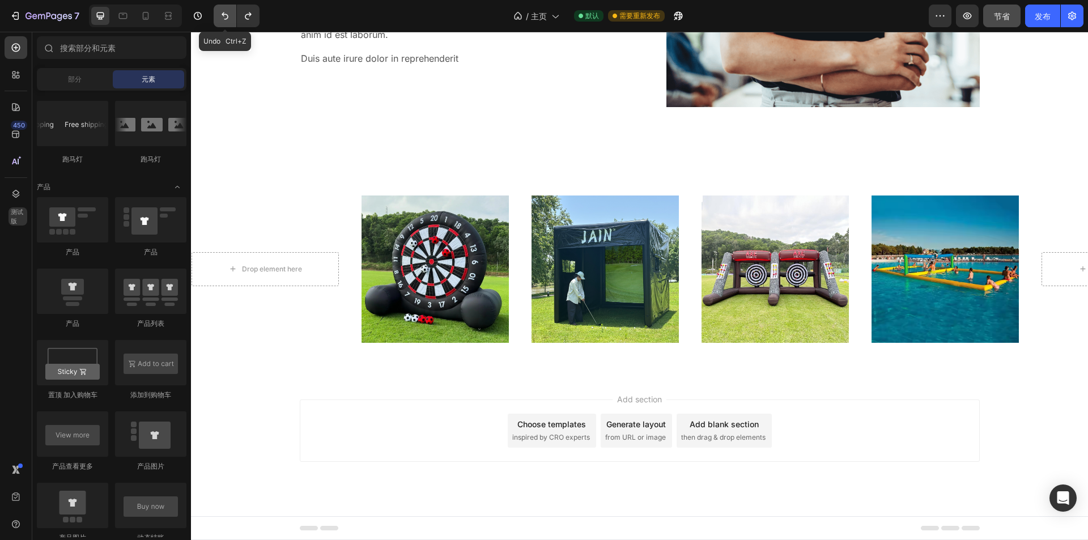
click at [226, 22] on button "撤消/重做" at bounding box center [225, 16] width 23 height 23
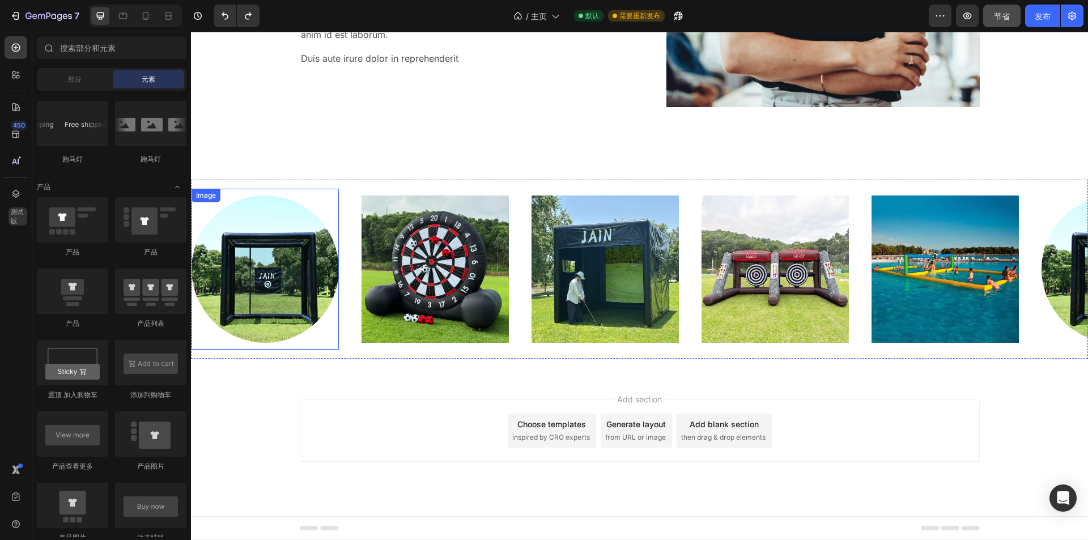
click at [299, 248] on img at bounding box center [265, 269] width 147 height 147
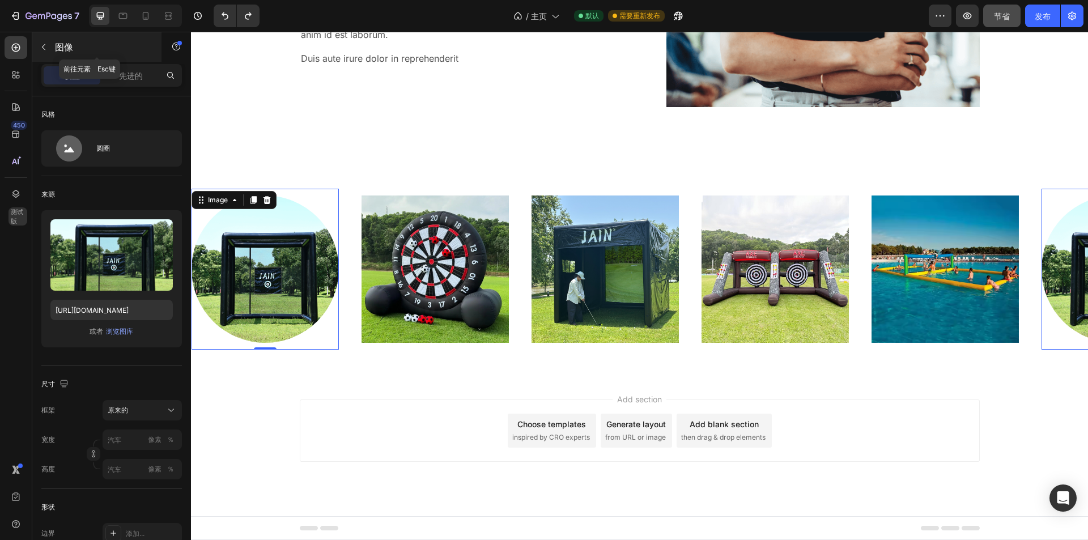
click at [50, 49] on button "button" at bounding box center [44, 47] width 18 height 18
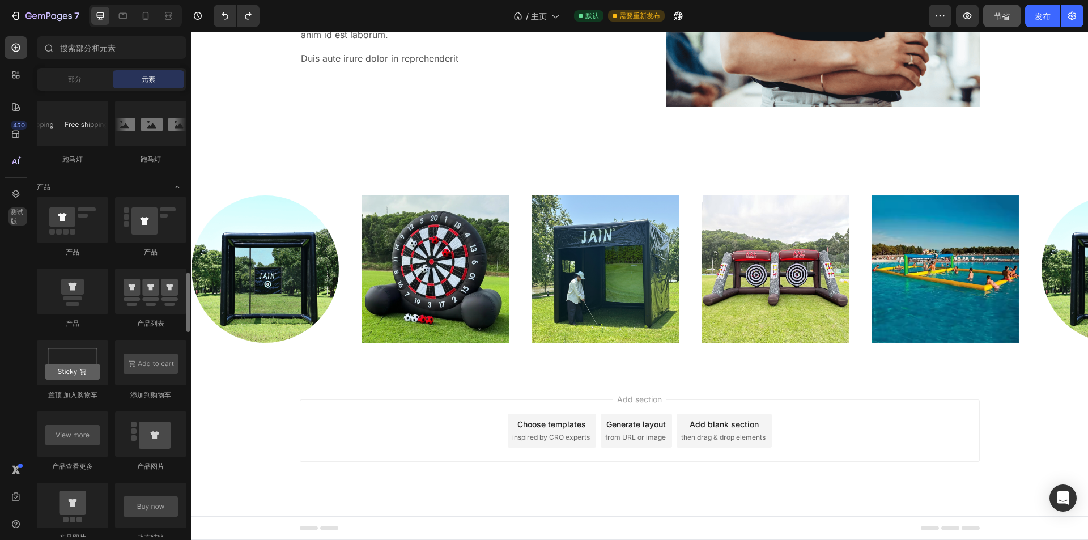
scroll to position [1305, 0]
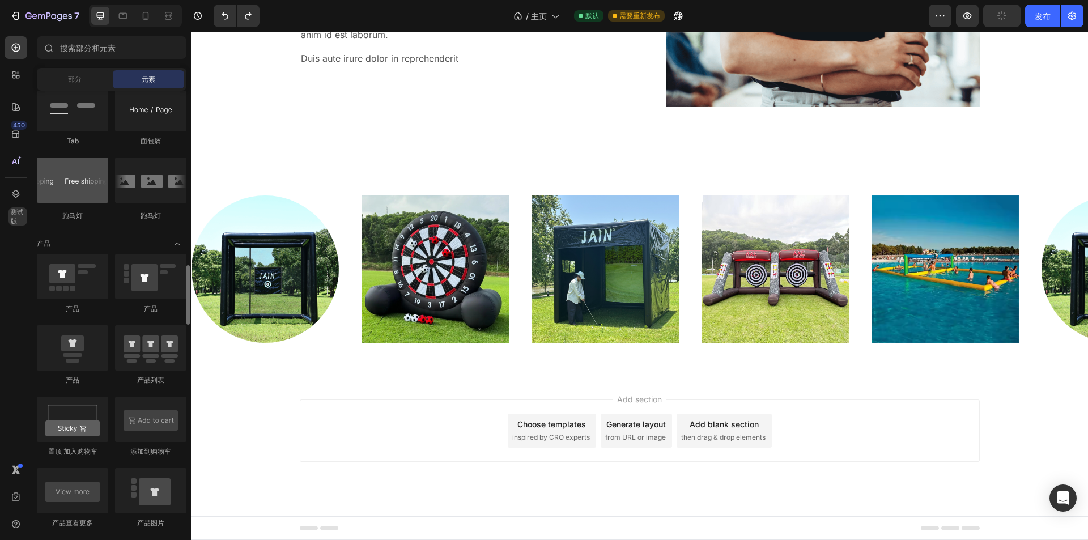
click at [71, 196] on div at bounding box center [72, 180] width 71 height 45
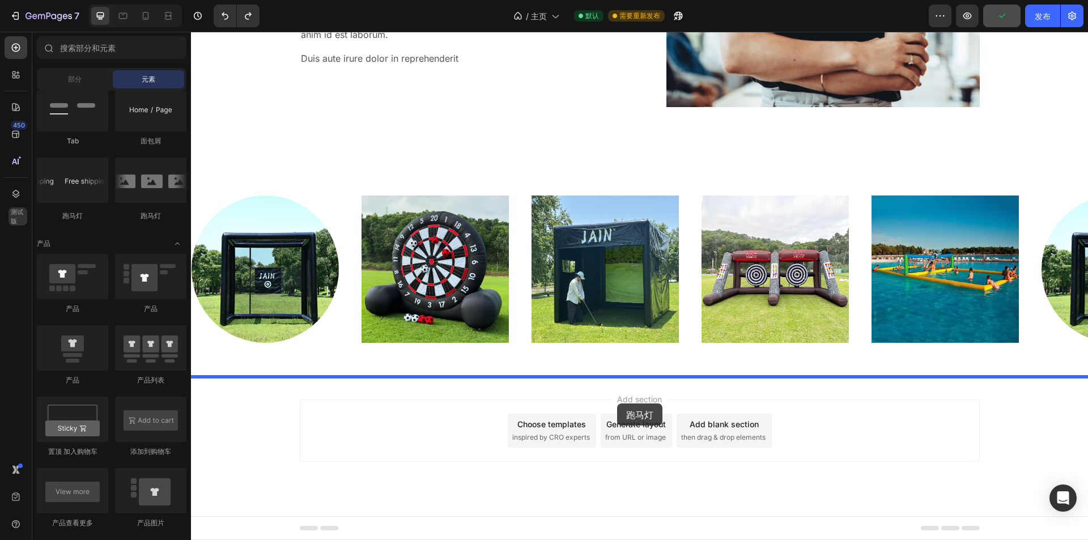
drag, startPoint x: 273, startPoint y: 223, endPoint x: 617, endPoint y: 404, distance: 388.7
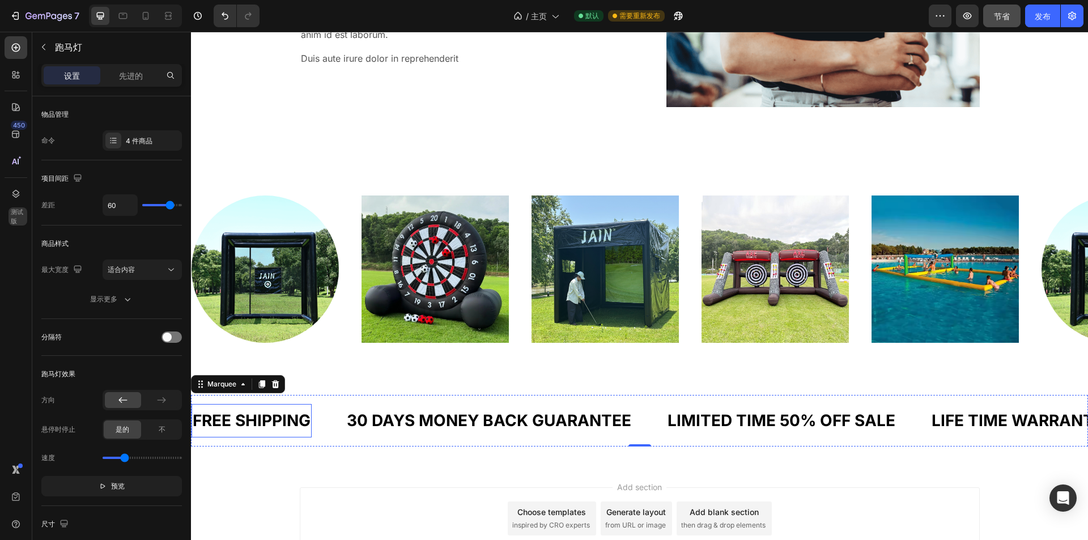
click at [253, 418] on div "FREE SHIPPING" at bounding box center [252, 421] width 120 height 24
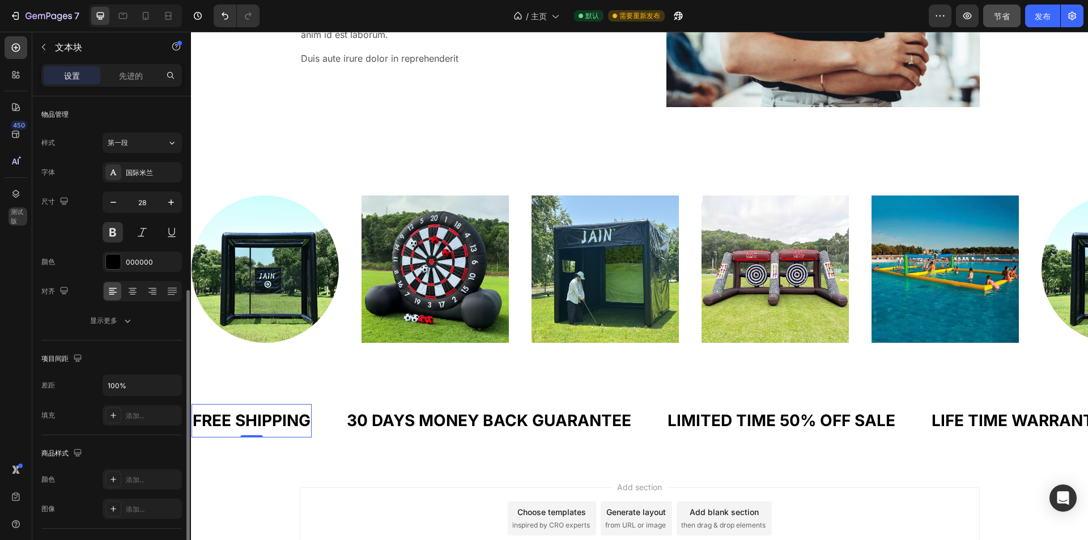
scroll to position [113, 0]
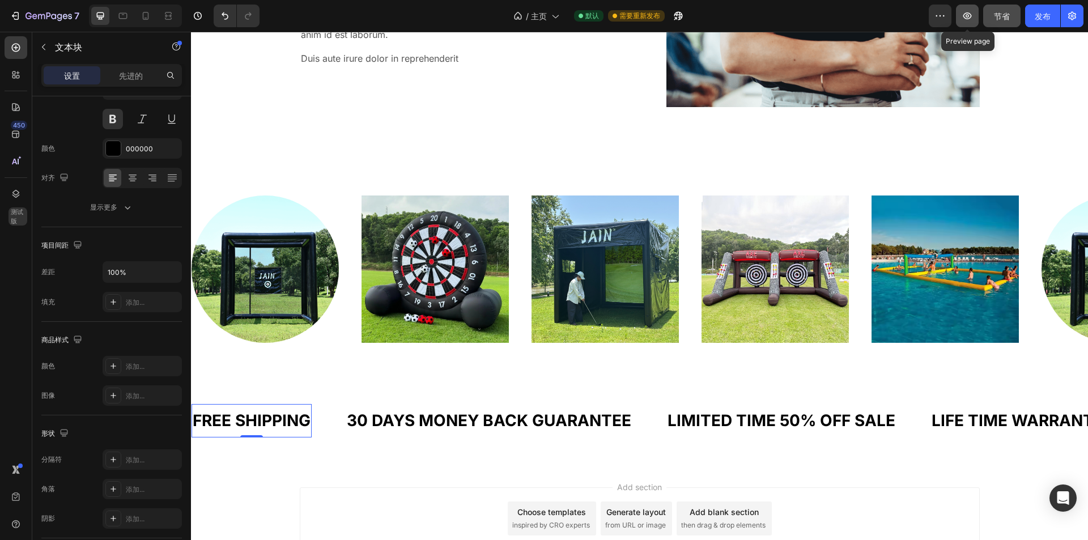
click at [973, 11] on icon "button" at bounding box center [967, 15] width 11 height 11
click at [347, 340] on div "Image" at bounding box center [277, 269] width 170 height 161
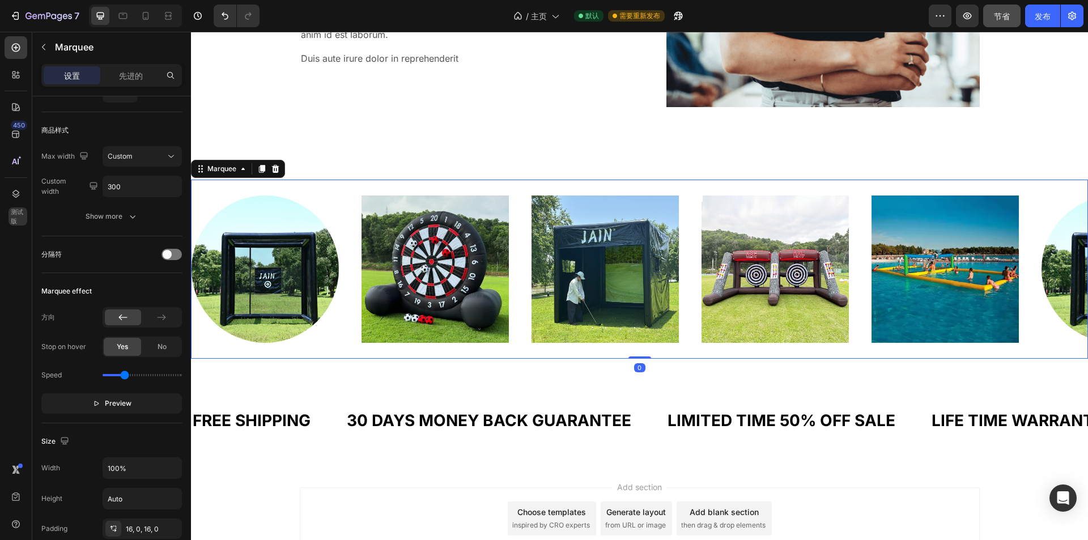
scroll to position [0, 0]
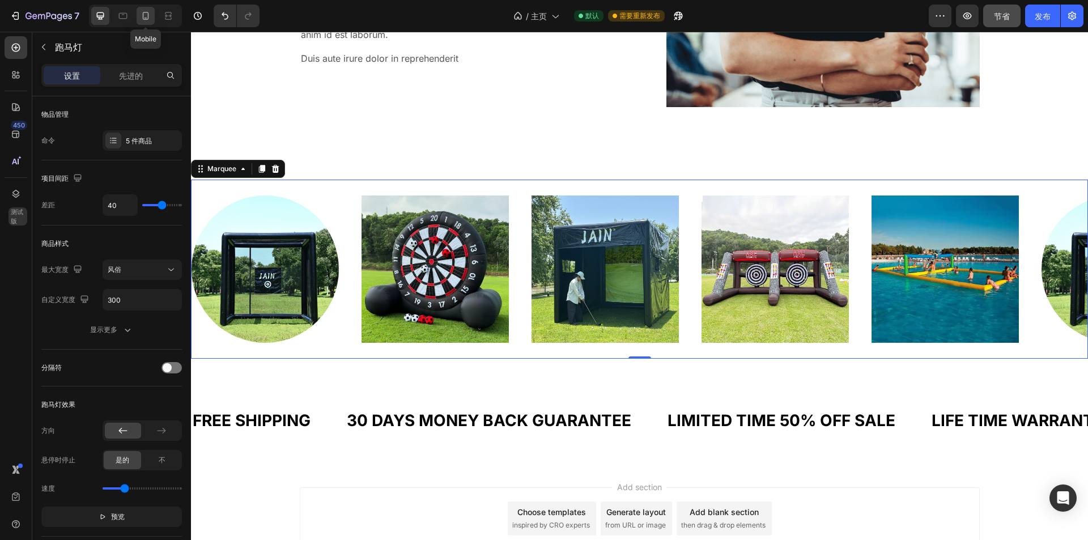
click at [148, 14] on icon at bounding box center [146, 16] width 6 height 8
type input "20"
type input "150"
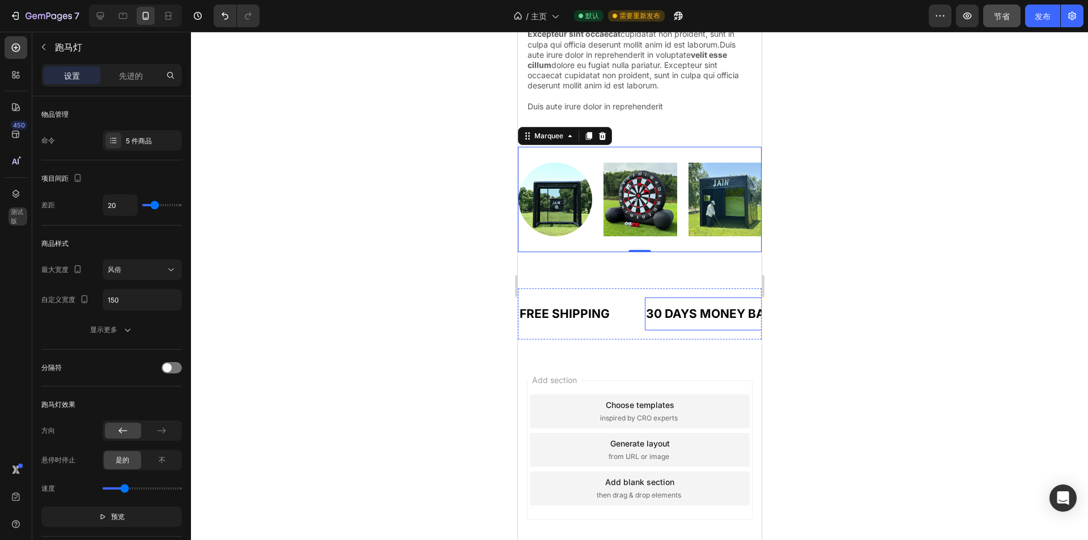
scroll to position [3148, 0]
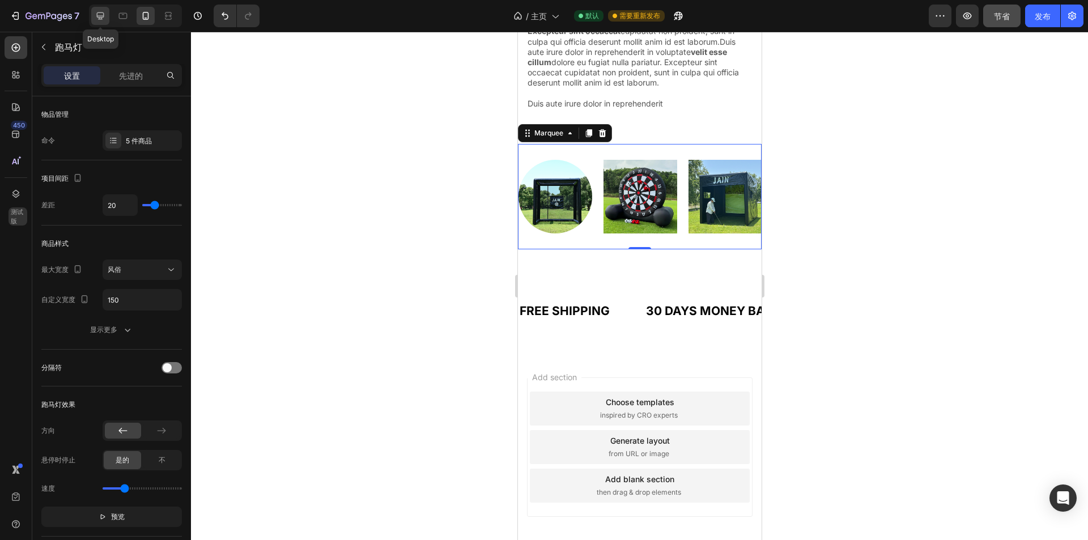
click at [105, 11] on div at bounding box center [100, 16] width 18 height 18
type input "40"
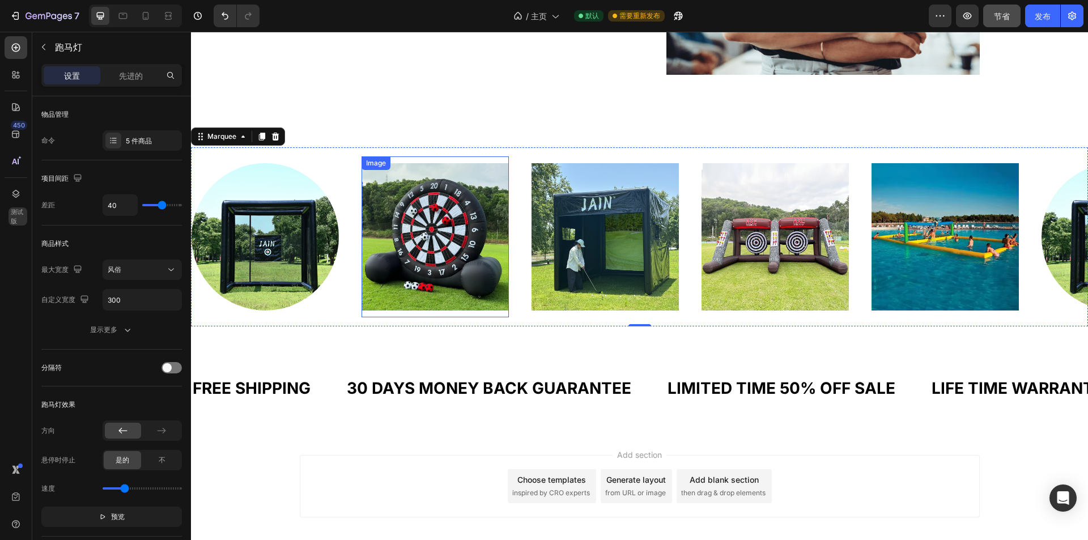
scroll to position [3309, 0]
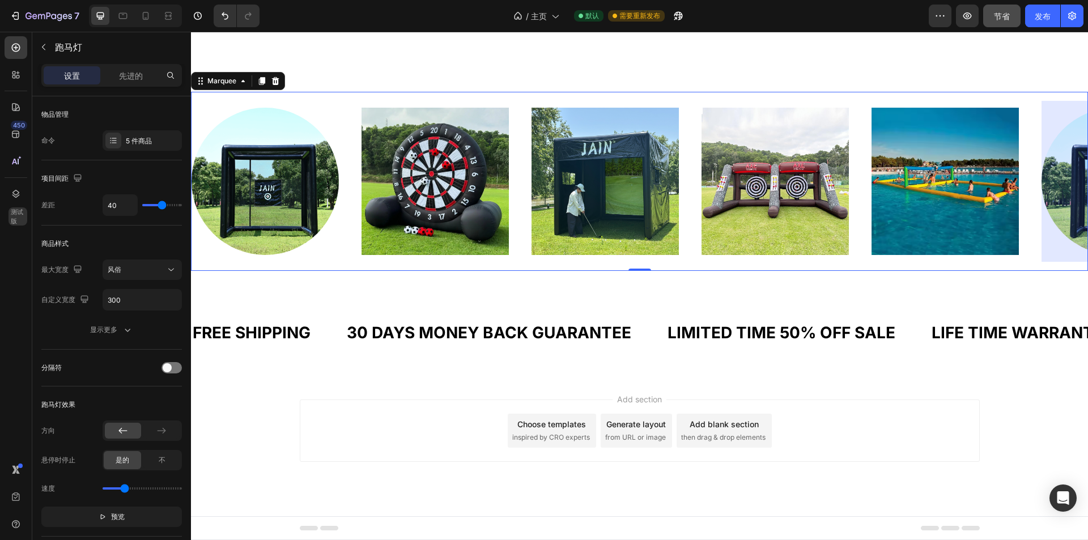
click at [346, 104] on div "Image" at bounding box center [277, 181] width 170 height 161
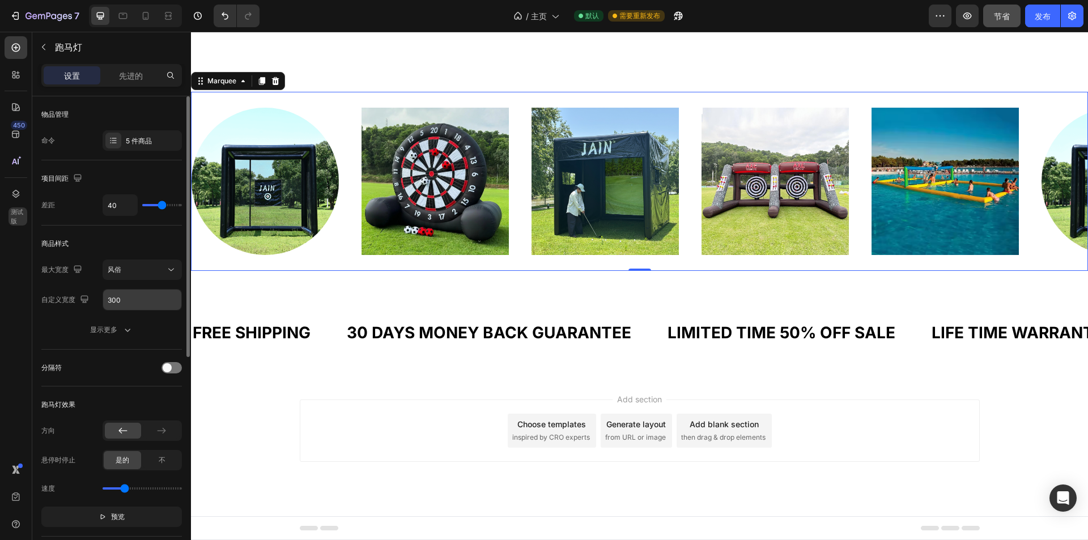
click at [148, 295] on input "300" at bounding box center [142, 300] width 78 height 20
click at [161, 268] on div "风俗" at bounding box center [137, 270] width 58 height 10
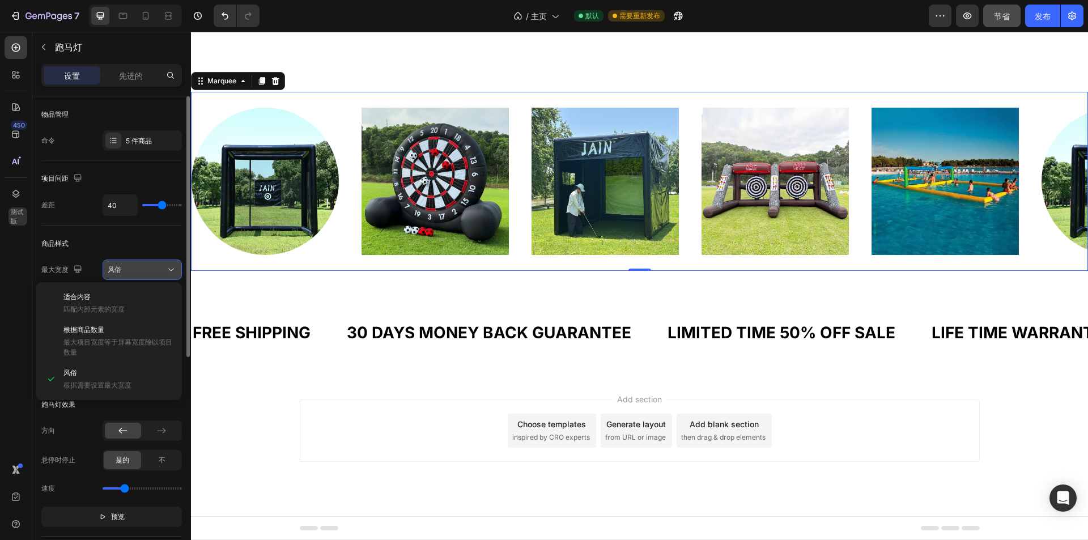
click at [163, 269] on div "风俗" at bounding box center [137, 270] width 58 height 10
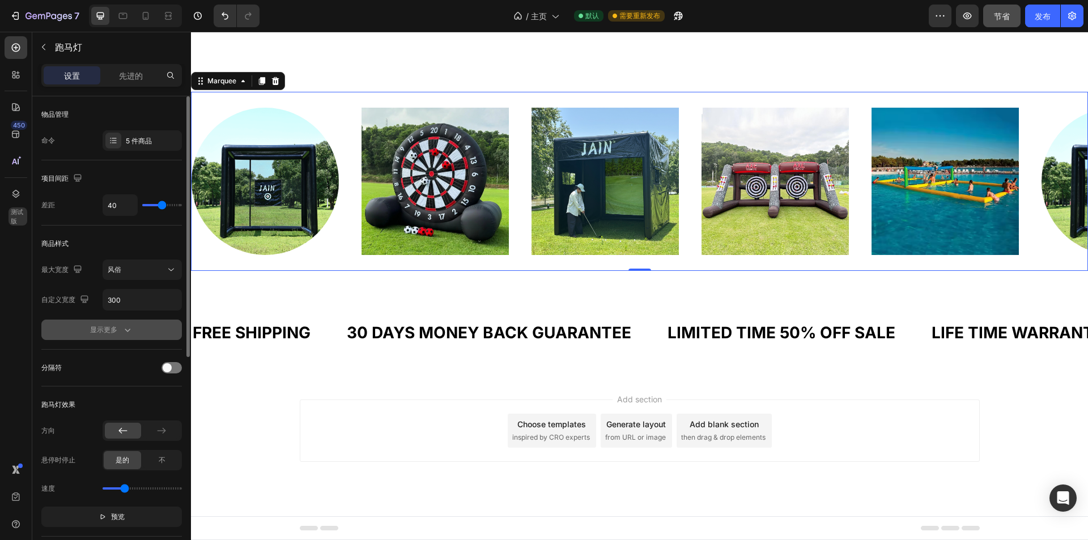
click at [118, 328] on div "显示更多" at bounding box center [111, 329] width 43 height 11
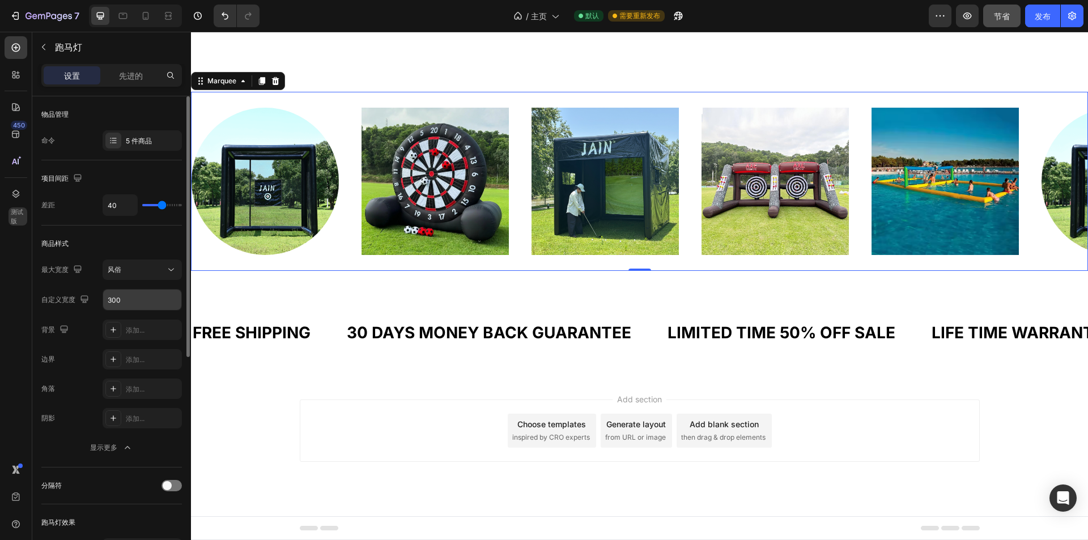
click at [147, 299] on input "300" at bounding box center [142, 300] width 78 height 20
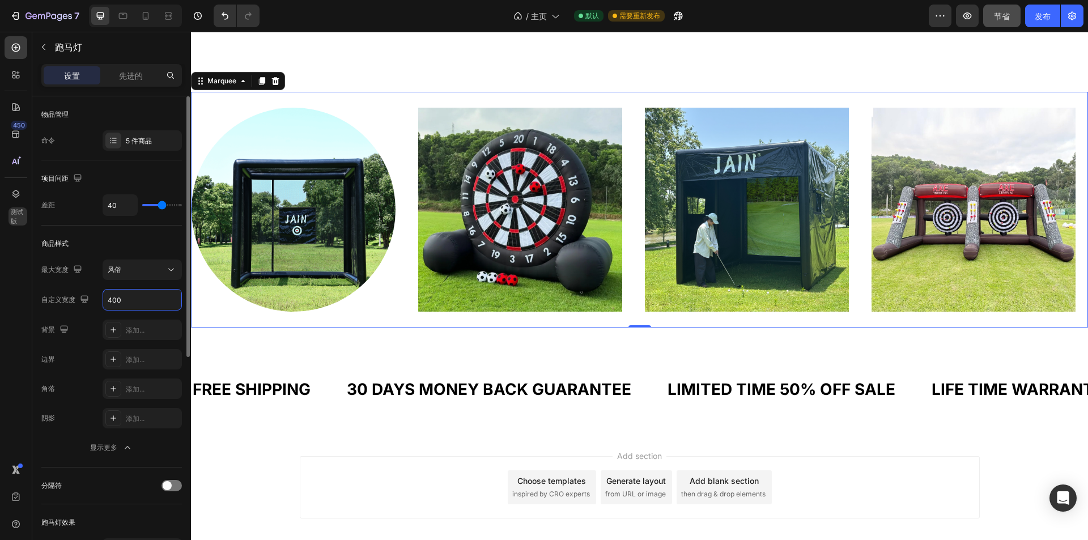
type input "400"
click at [151, 242] on div "商品样式" at bounding box center [111, 244] width 141 height 18
click at [138, 336] on div "添加..." at bounding box center [142, 330] width 79 height 20
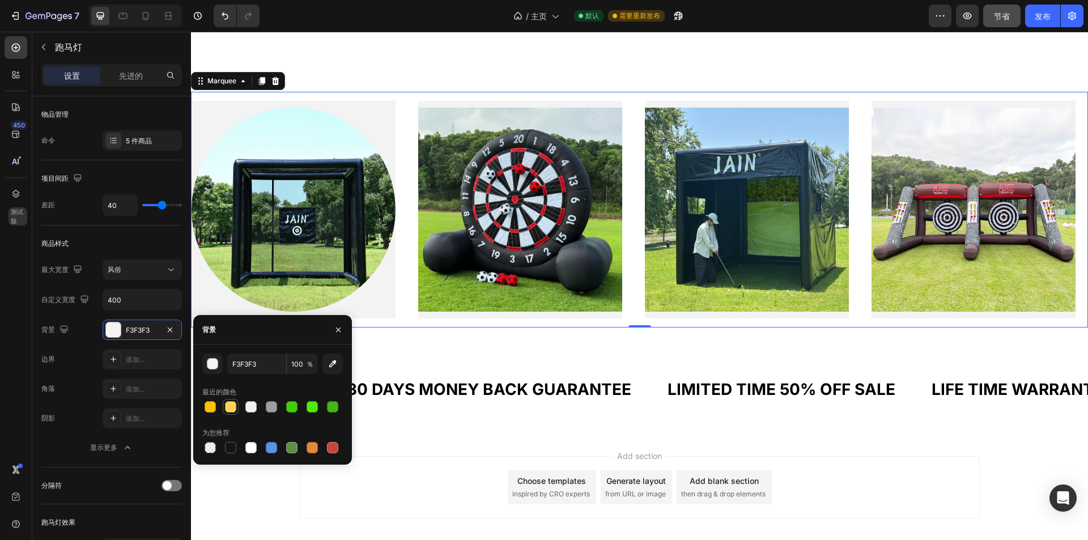
click at [230, 406] on div at bounding box center [230, 406] width 11 height 11
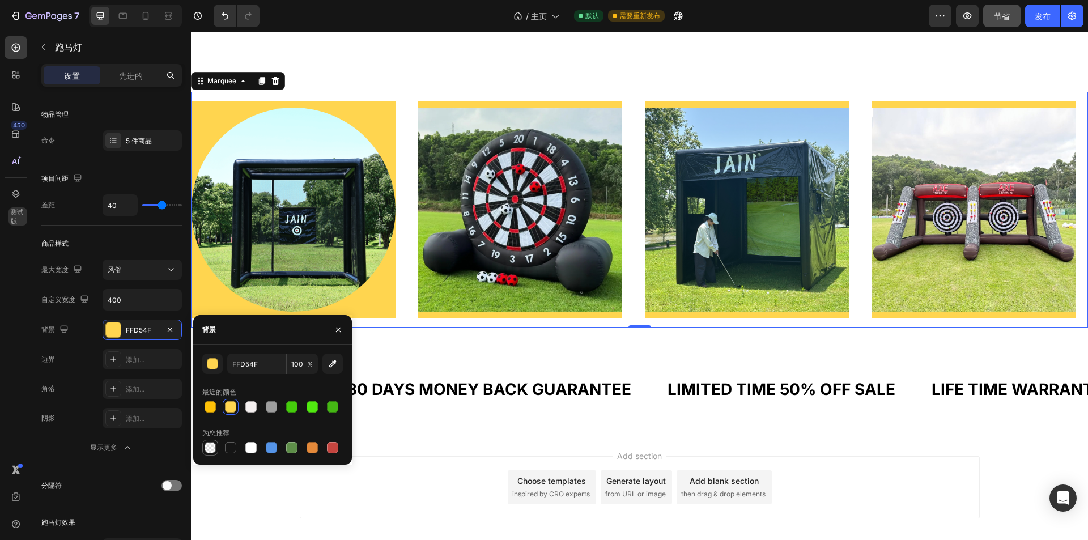
click at [209, 449] on div at bounding box center [210, 447] width 11 height 11
type input "000000"
type input "0"
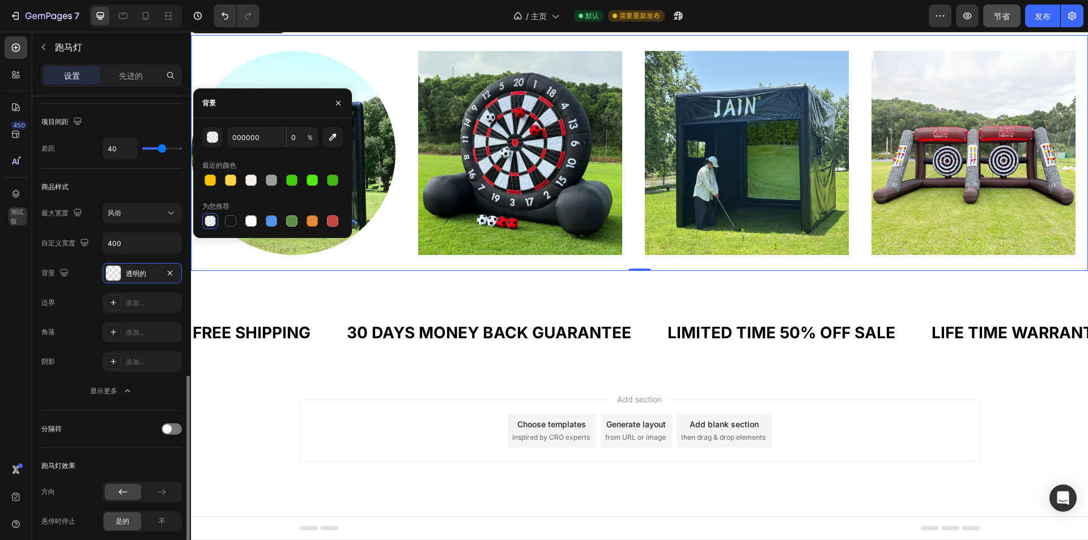
scroll to position [227, 0]
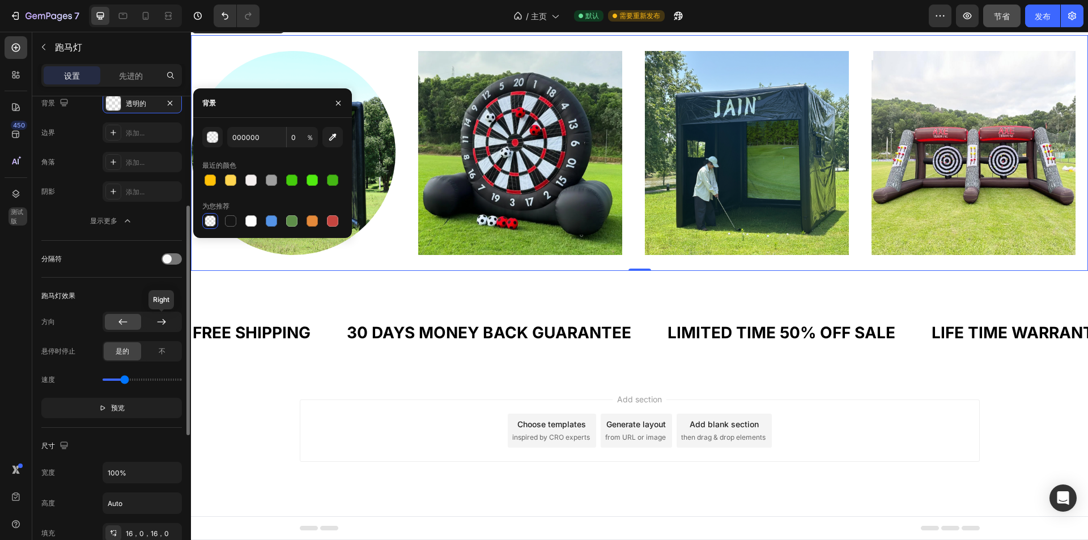
click at [151, 328] on div at bounding box center [161, 322] width 36 height 16
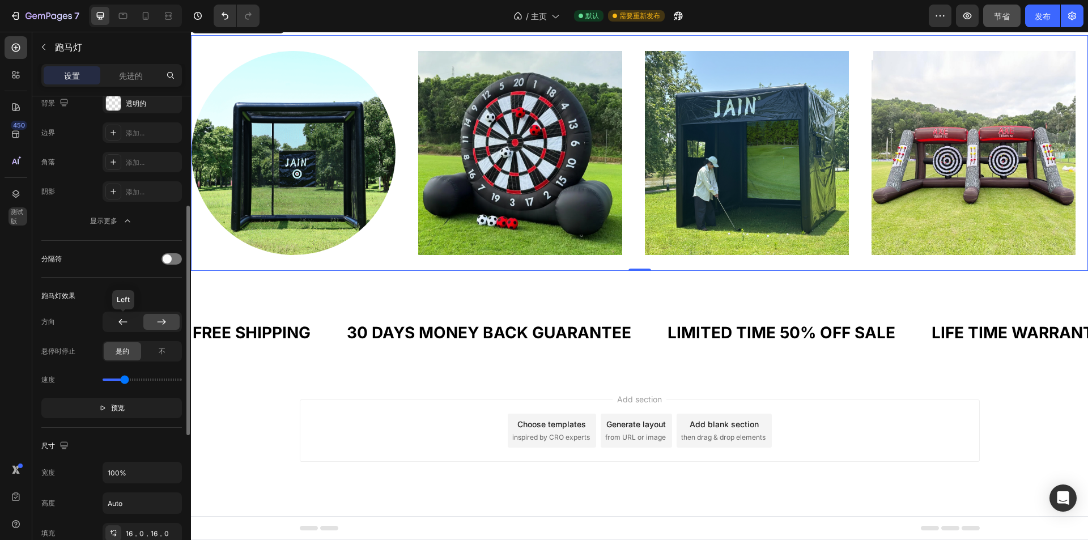
click at [128, 325] on icon at bounding box center [122, 321] width 11 height 11
click at [164, 263] on div at bounding box center [172, 258] width 20 height 11
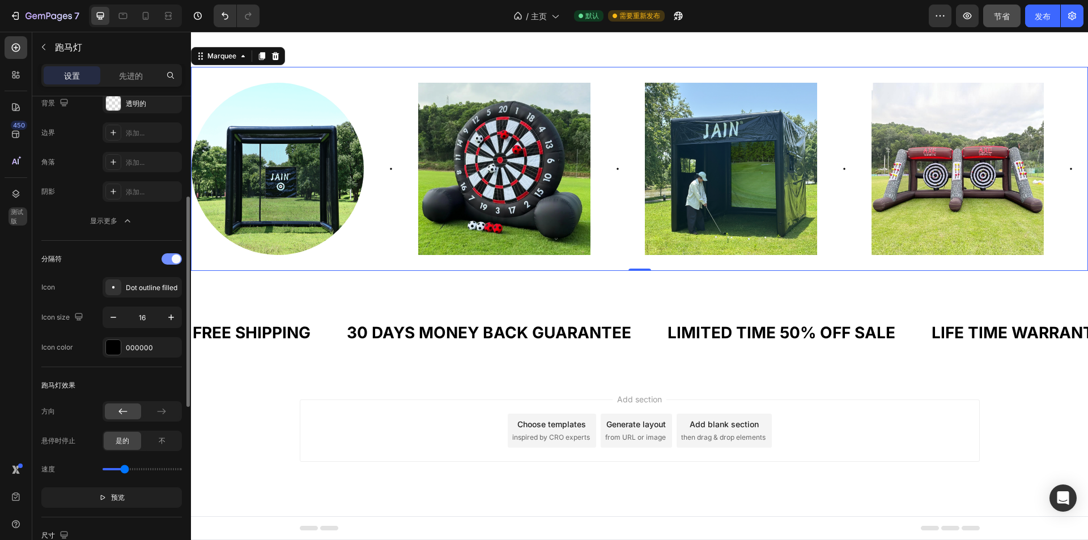
scroll to position [3334, 0]
click at [170, 260] on div at bounding box center [172, 258] width 20 height 11
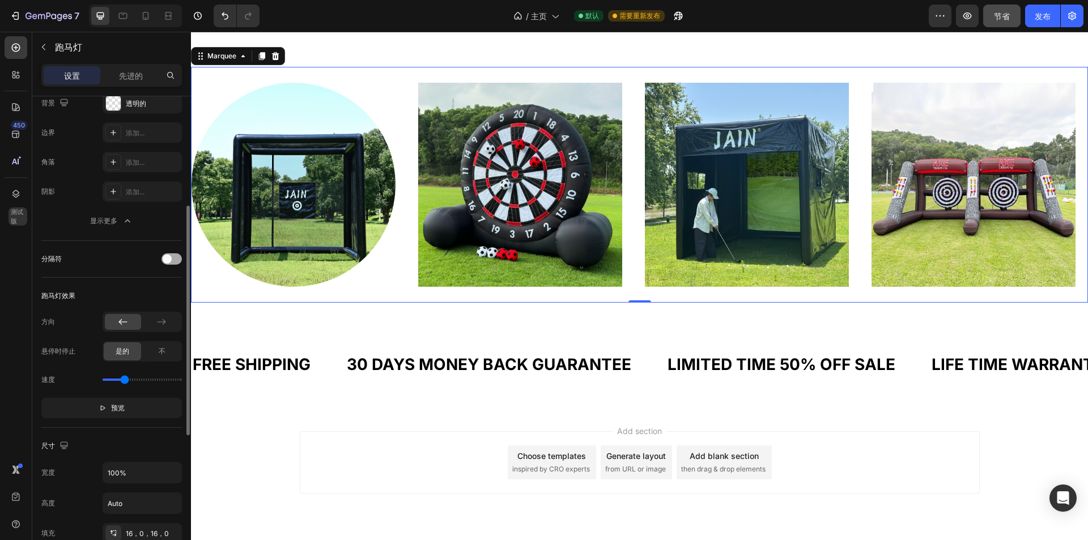
scroll to position [3366, 0]
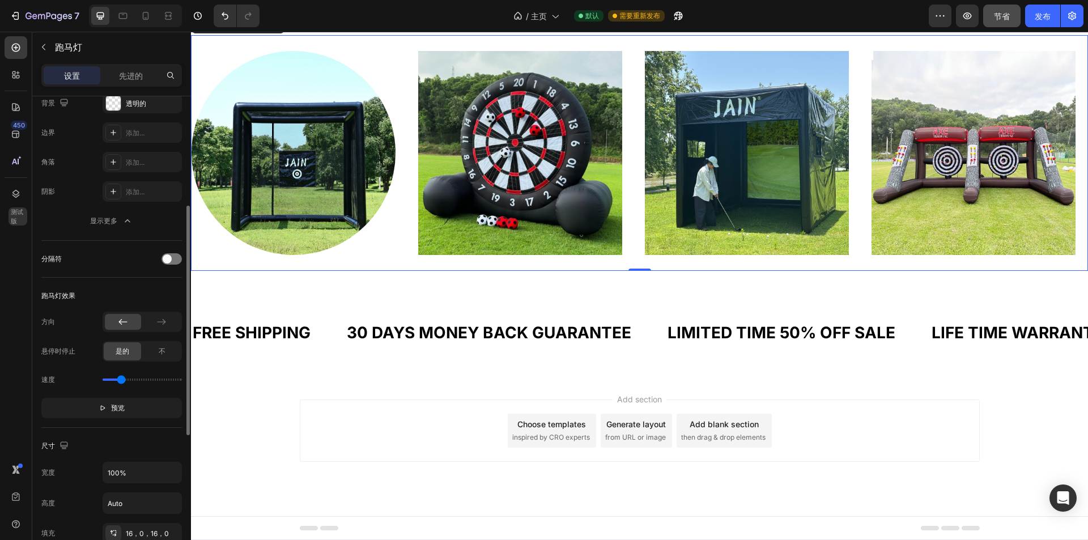
type input "0.8"
click at [121, 380] on input "range" at bounding box center [142, 380] width 79 height 2
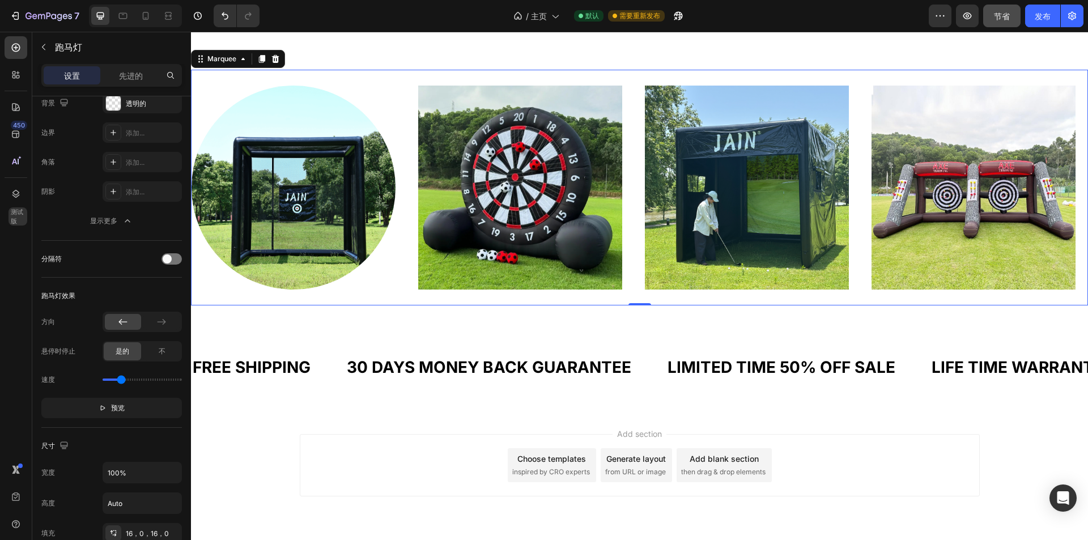
scroll to position [3196, 0]
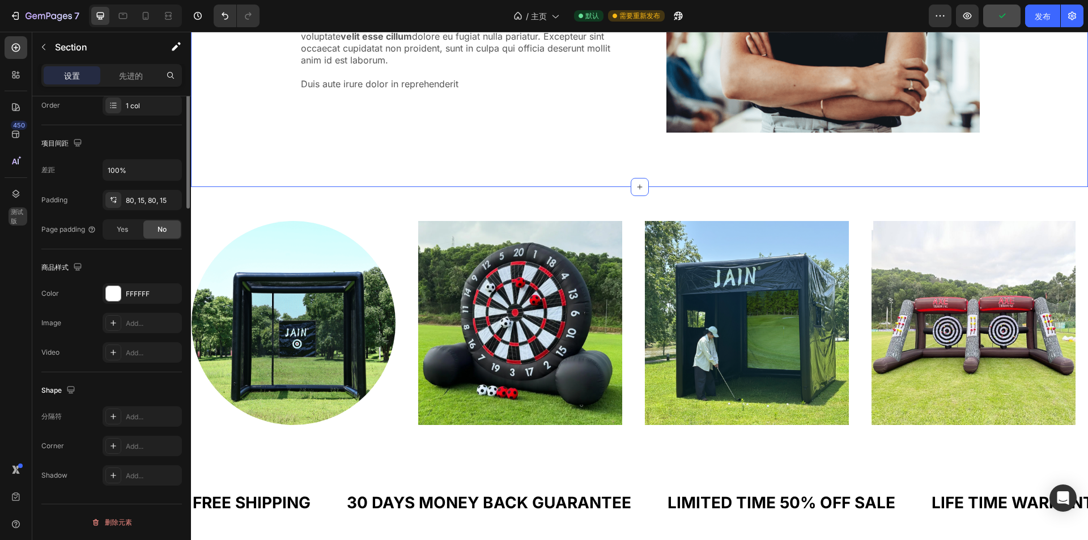
scroll to position [0, 0]
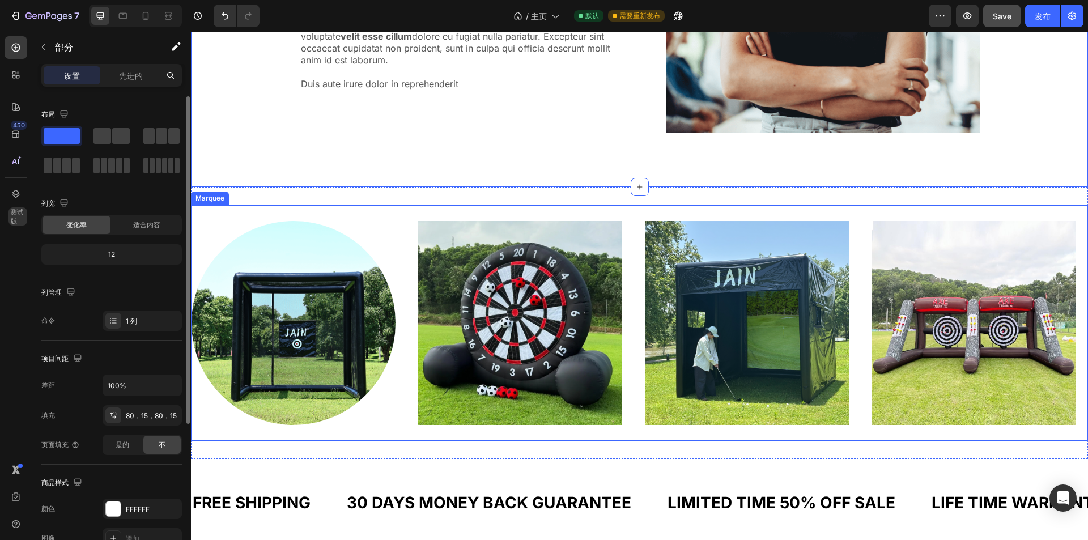
click at [393, 222] on div at bounding box center [291, 323] width 204 height 204
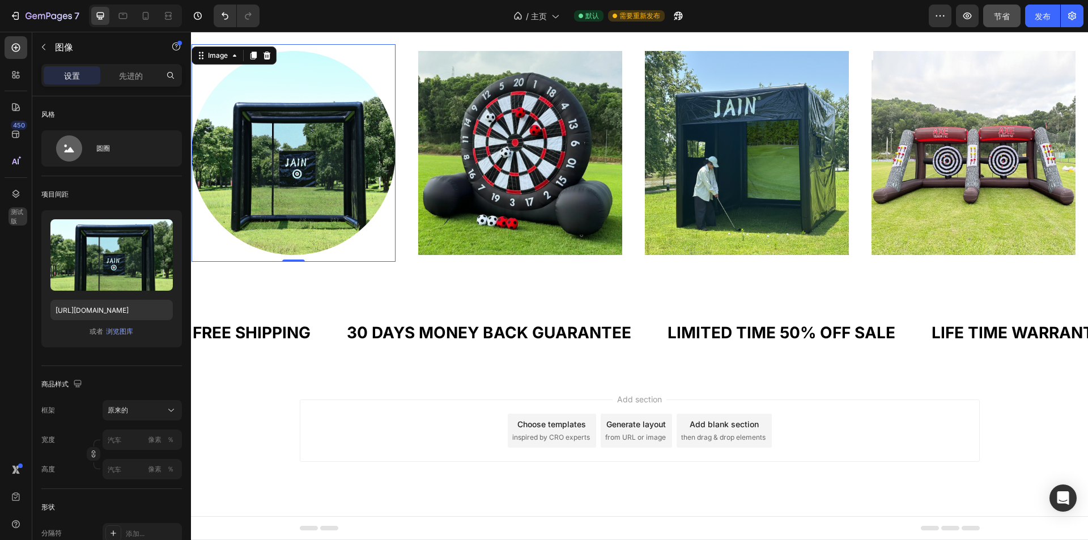
scroll to position [3253, 0]
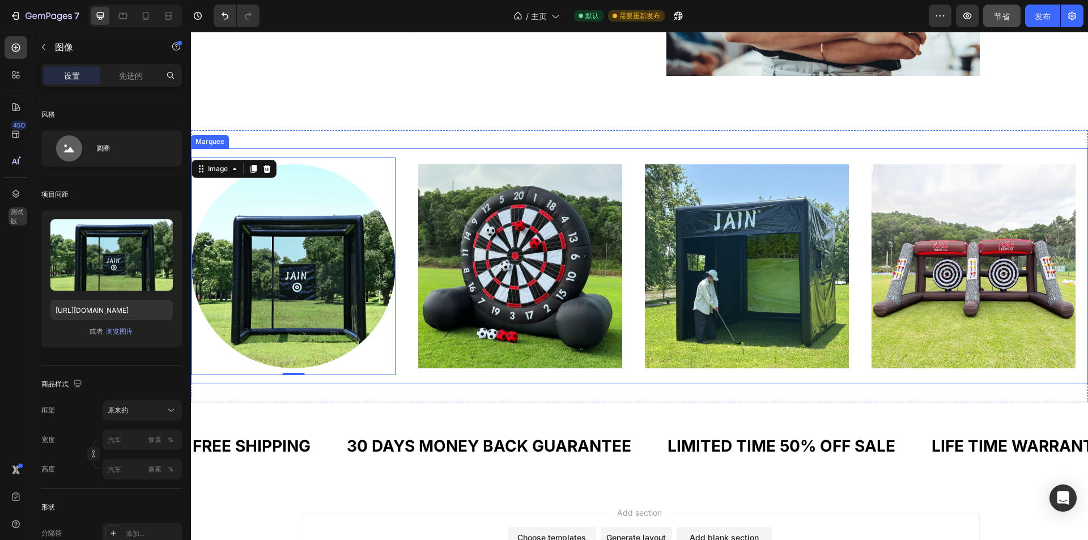
click at [413, 148] on div "Image 0 Image Image Image Image Image 0 Image Image Image Image Marquee" at bounding box center [639, 266] width 897 height 236
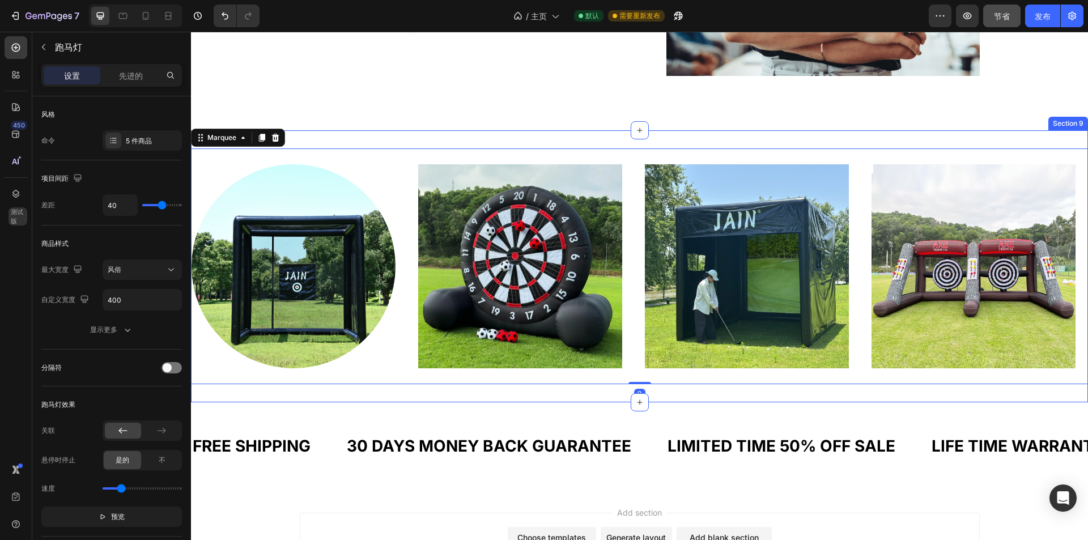
click at [413, 135] on div "Image Image Image Image Image Image Image Image Image Image Marquee 0 Section 9" at bounding box center [639, 266] width 897 height 272
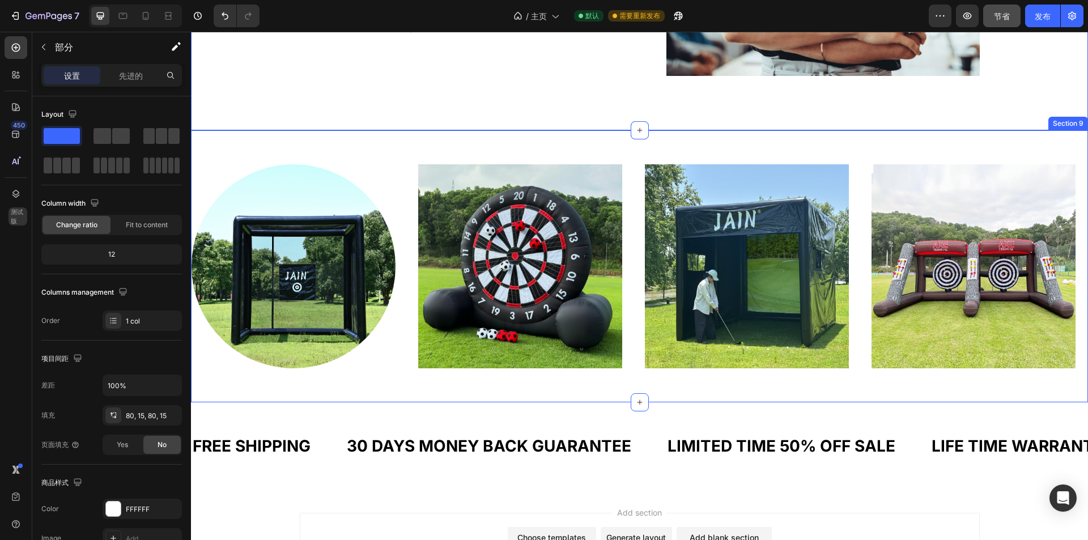
drag, startPoint x: 602, startPoint y: 129, endPoint x: 336, endPoint y: 244, distance: 290.7
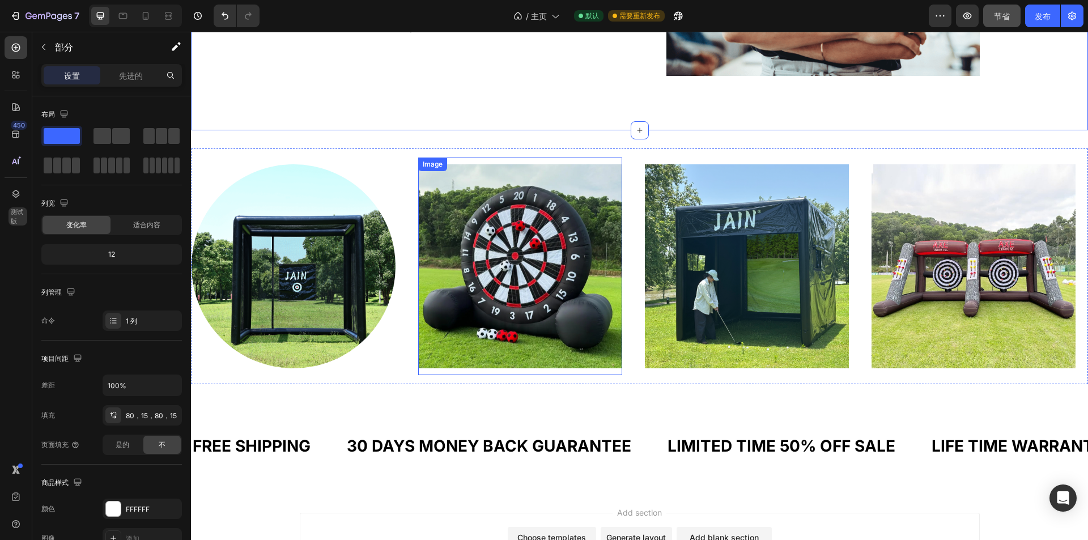
click at [529, 278] on img at bounding box center [516, 266] width 204 height 204
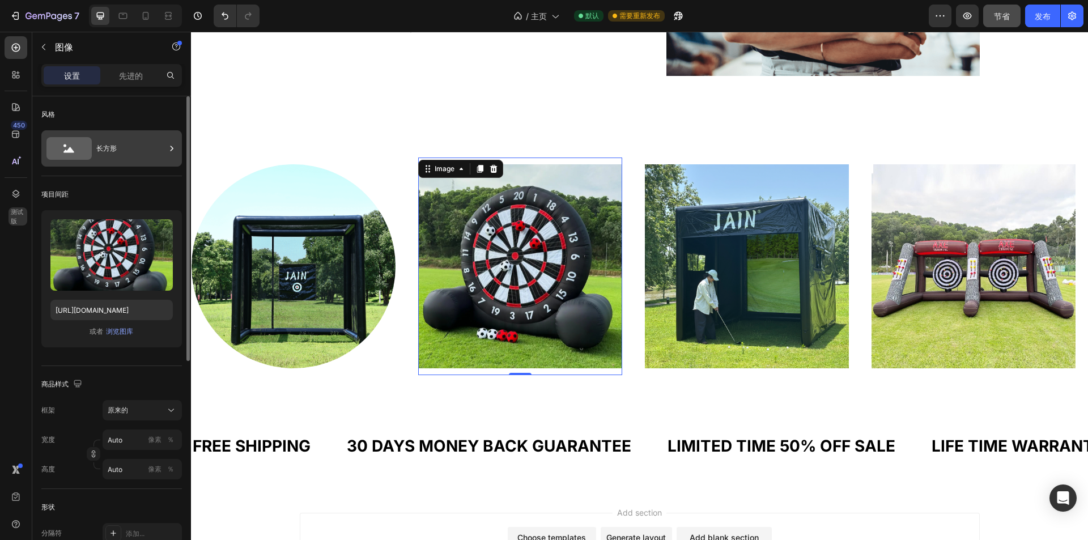
click at [131, 143] on div "长方形" at bounding box center [130, 148] width 69 height 26
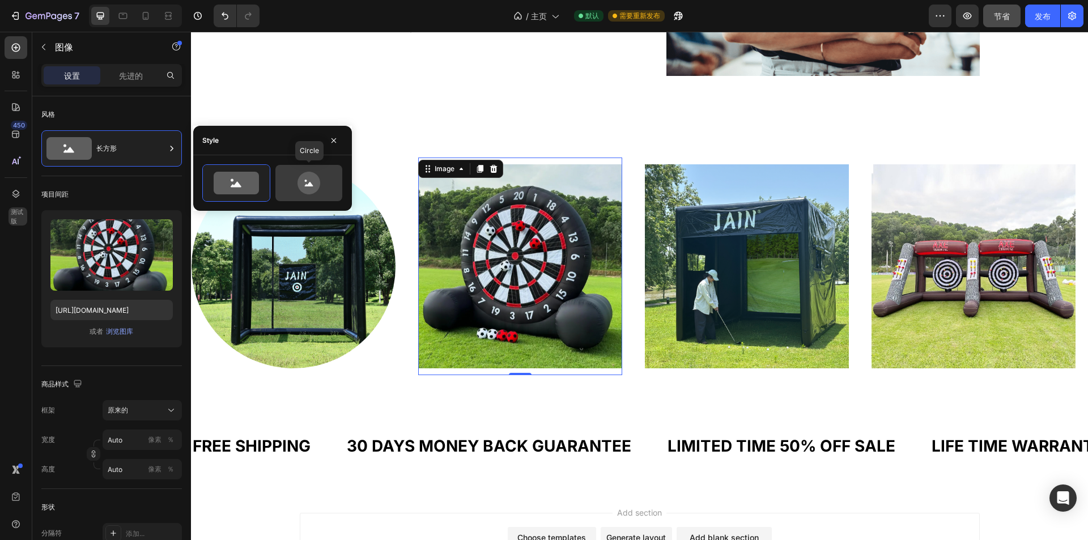
click at [298, 181] on icon at bounding box center [308, 183] width 53 height 23
type input "80"
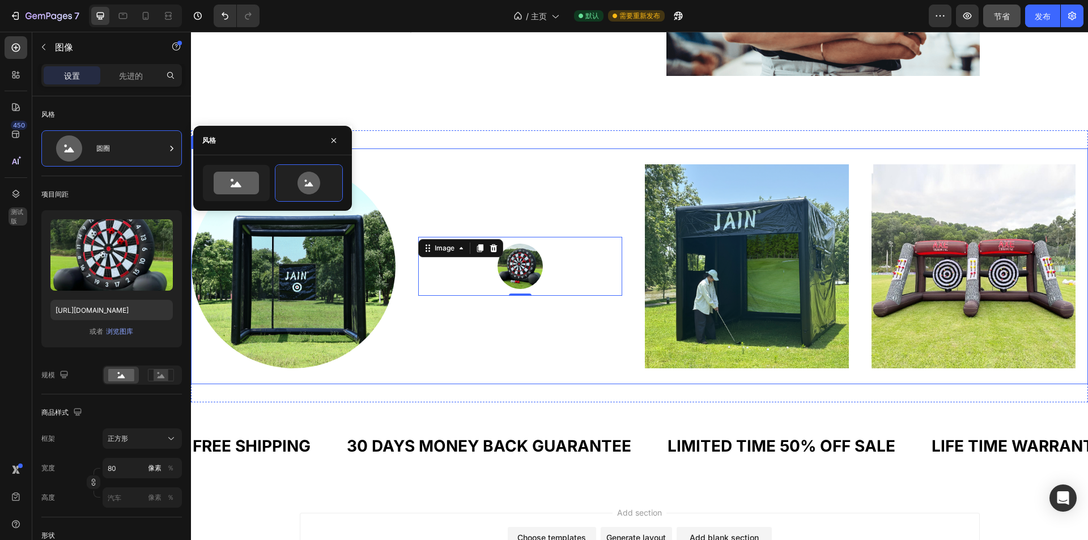
click at [731, 258] on img at bounding box center [745, 266] width 204 height 204
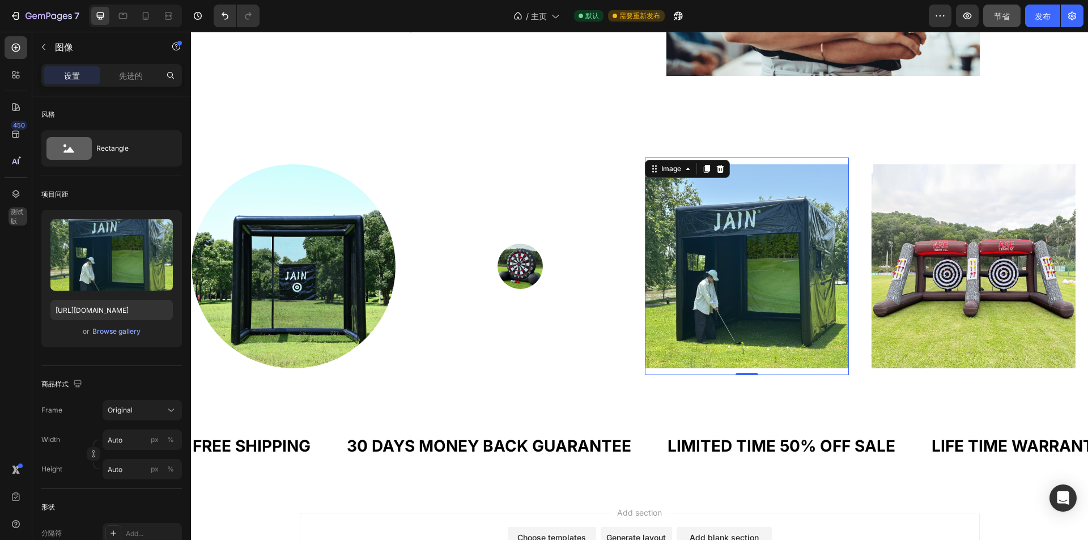
click at [512, 254] on img at bounding box center [517, 266] width 45 height 45
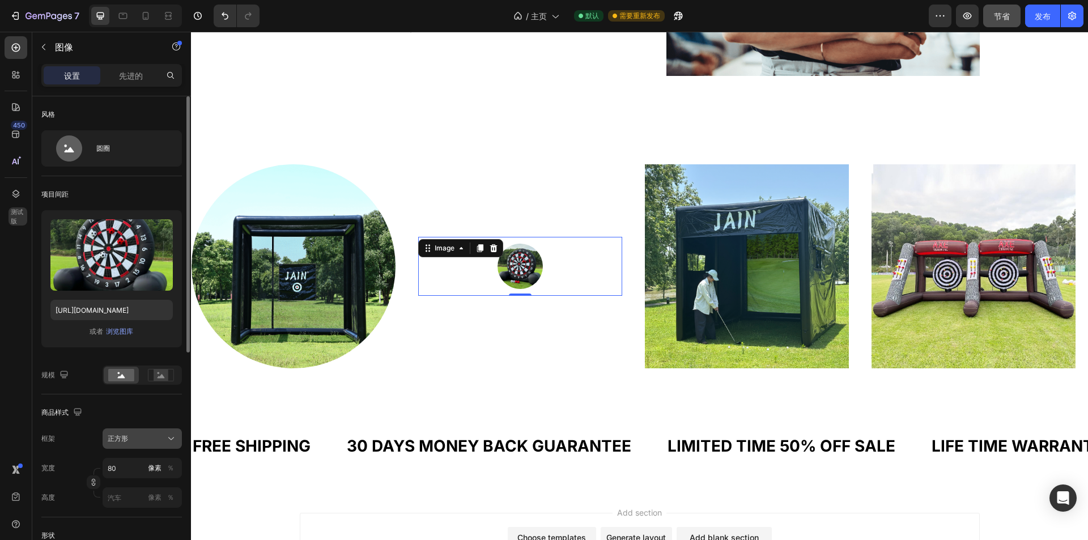
click at [172, 439] on icon at bounding box center [171, 439] width 6 height 3
click at [167, 467] on button "％" at bounding box center [171, 468] width 14 height 14
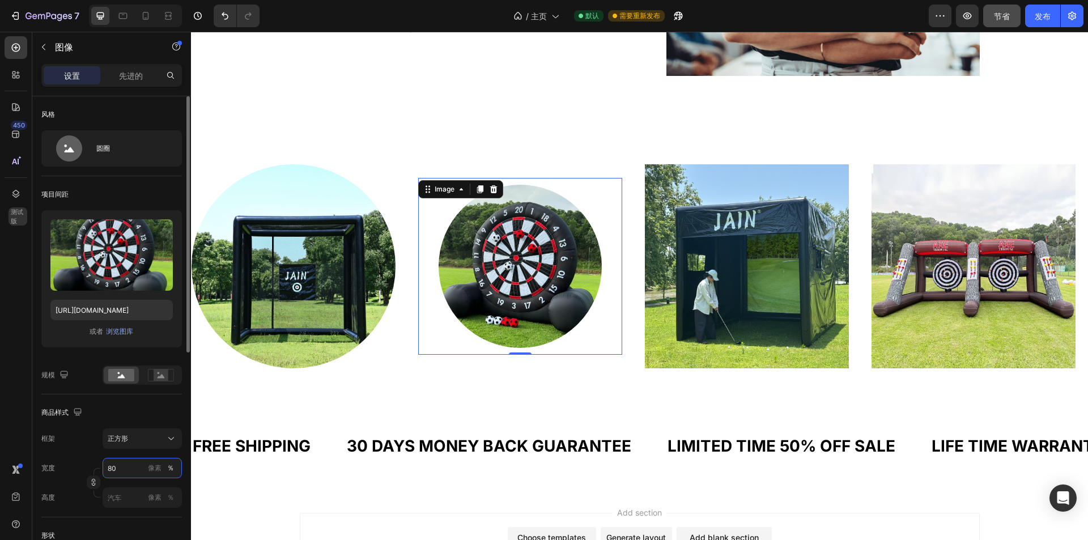
click at [121, 468] on input "80" at bounding box center [142, 468] width 79 height 20
click at [119, 468] on input "80" at bounding box center [142, 468] width 79 height 20
click at [119, 469] on input "80" at bounding box center [142, 468] width 79 height 20
click at [121, 502] on div "满的 100%" at bounding box center [130, 495] width 93 height 20
type input "100"
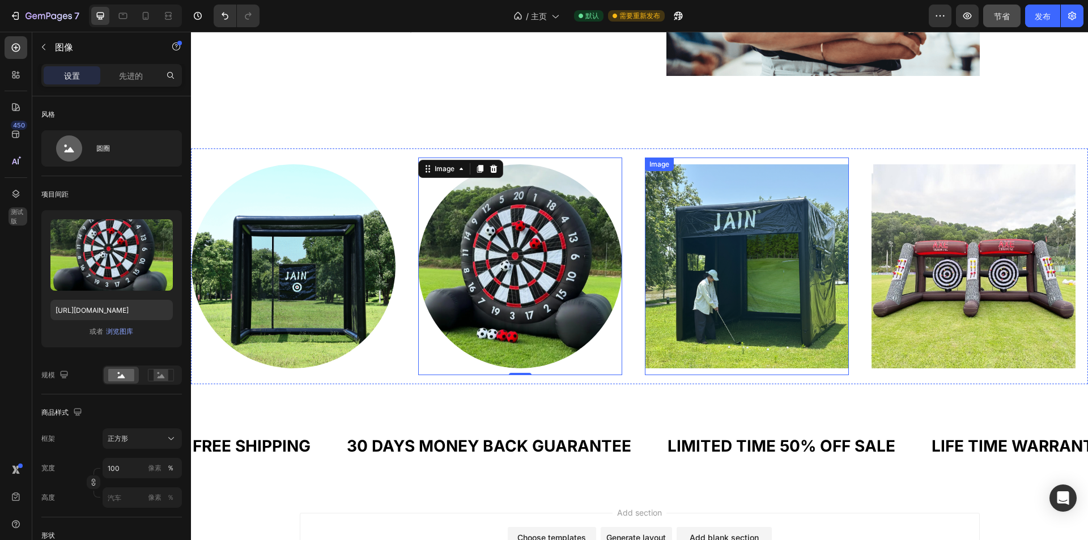
click at [727, 264] on img at bounding box center [743, 266] width 204 height 204
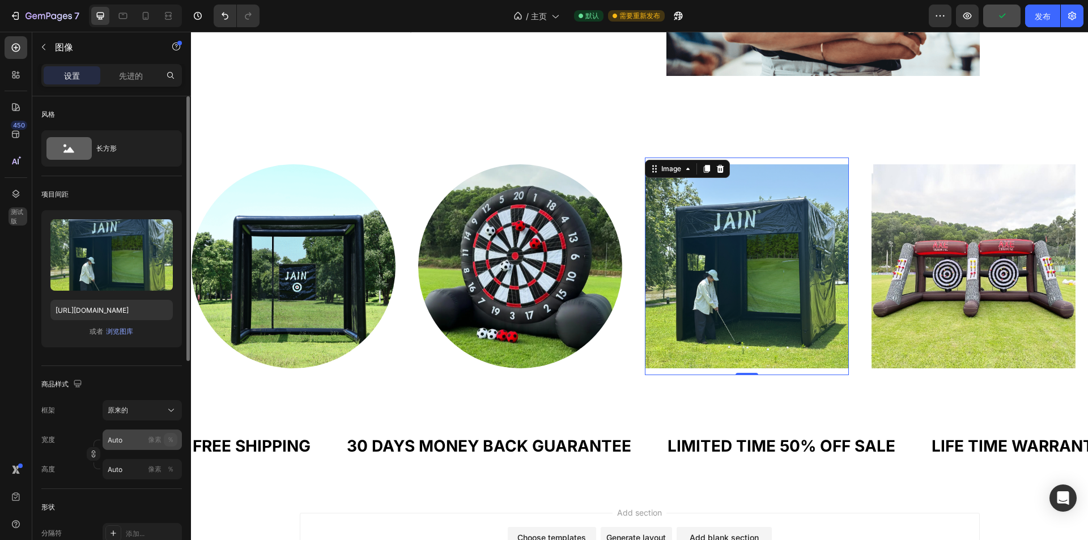
click at [170, 440] on font "％" at bounding box center [170, 439] width 7 height 9
type input "1"
click at [166, 441] on button "％" at bounding box center [171, 440] width 14 height 14
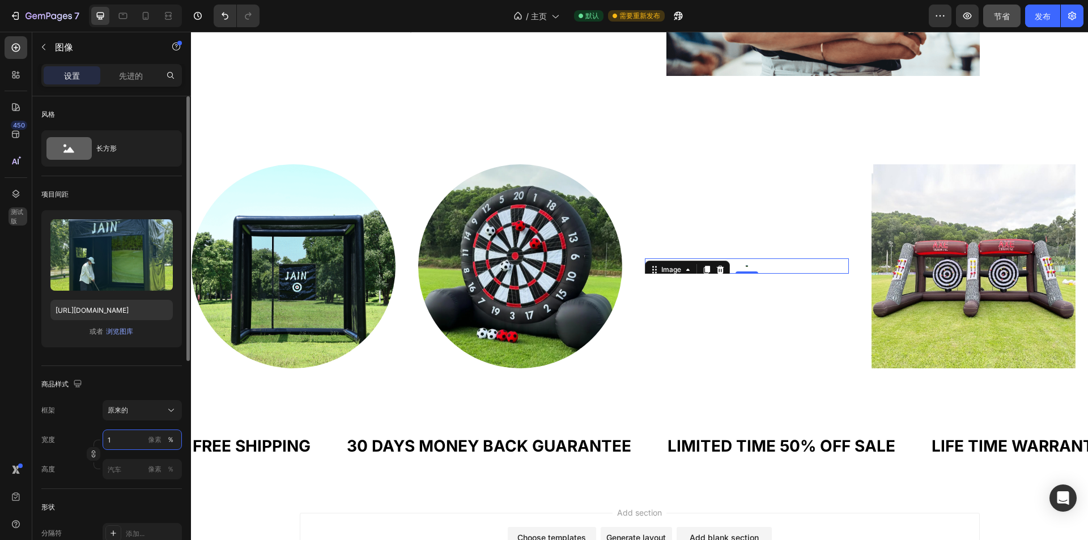
click at [121, 438] on input "1" at bounding box center [142, 440] width 79 height 20
click at [119, 442] on input "1" at bounding box center [142, 440] width 79 height 20
click at [121, 463] on p "满的 100%" at bounding box center [140, 467] width 66 height 10
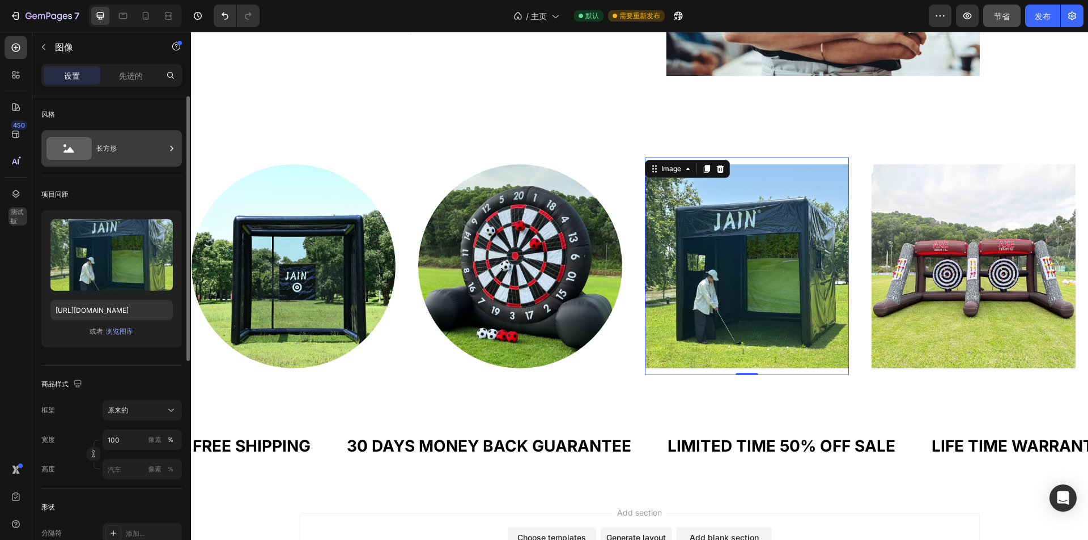
click at [127, 146] on div "长方形" at bounding box center [130, 148] width 69 height 26
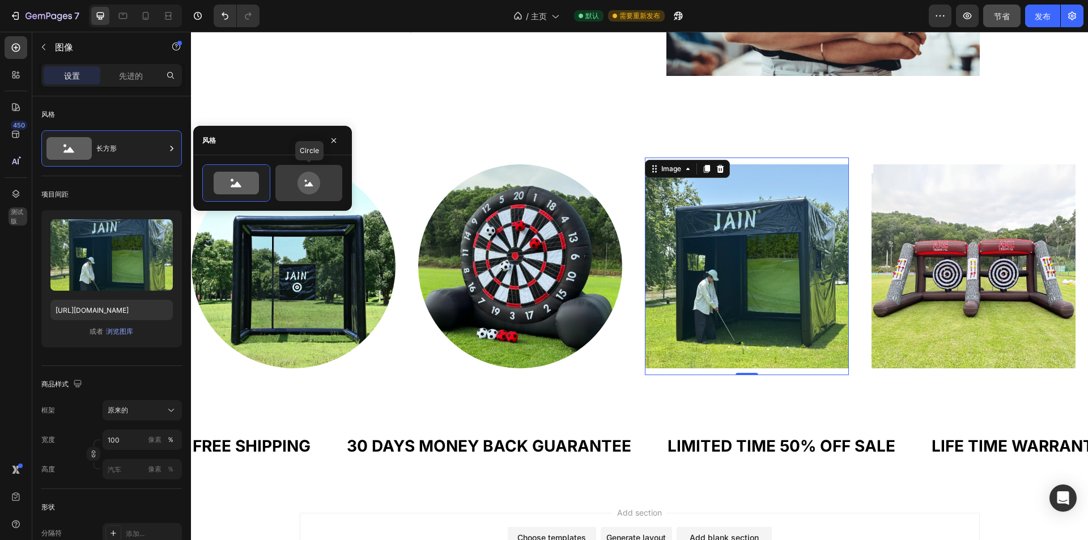
click at [305, 181] on circle at bounding box center [306, 181] width 2 height 2
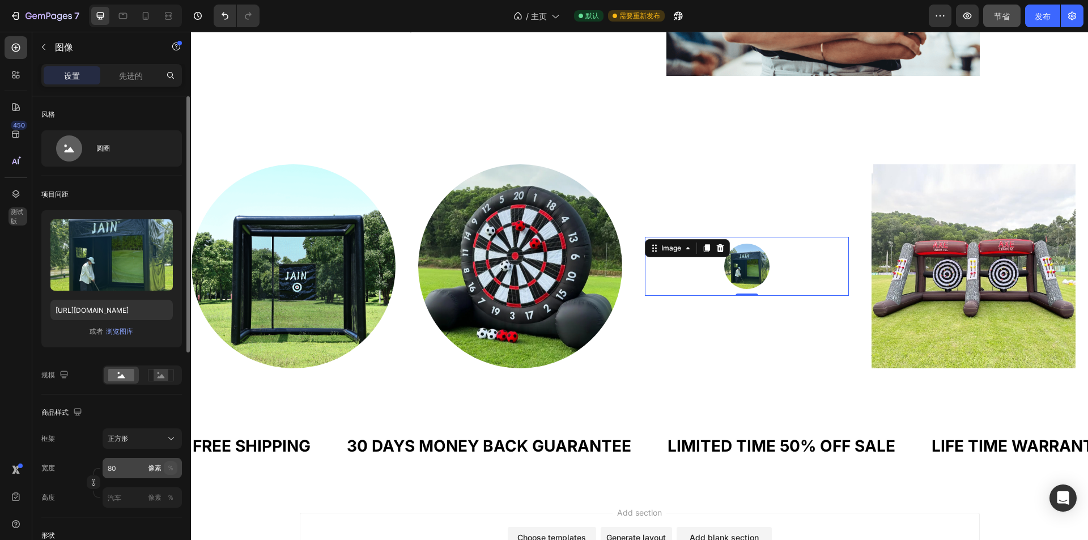
click at [167, 466] on button "％" at bounding box center [171, 468] width 14 height 14
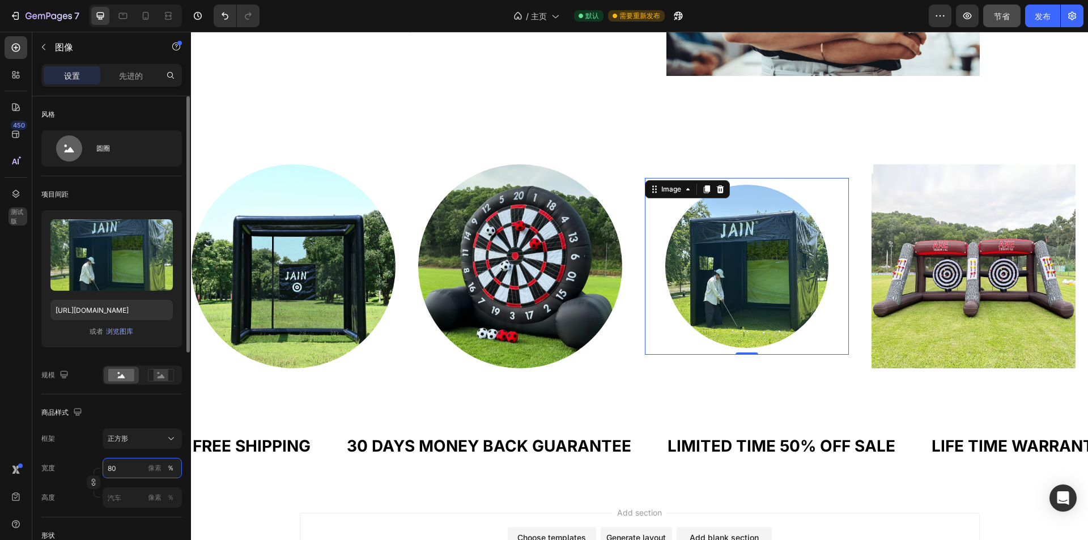
click at [131, 469] on input "80" at bounding box center [142, 468] width 79 height 20
click at [129, 496] on p "满的 100%" at bounding box center [140, 495] width 66 height 10
type input "100"
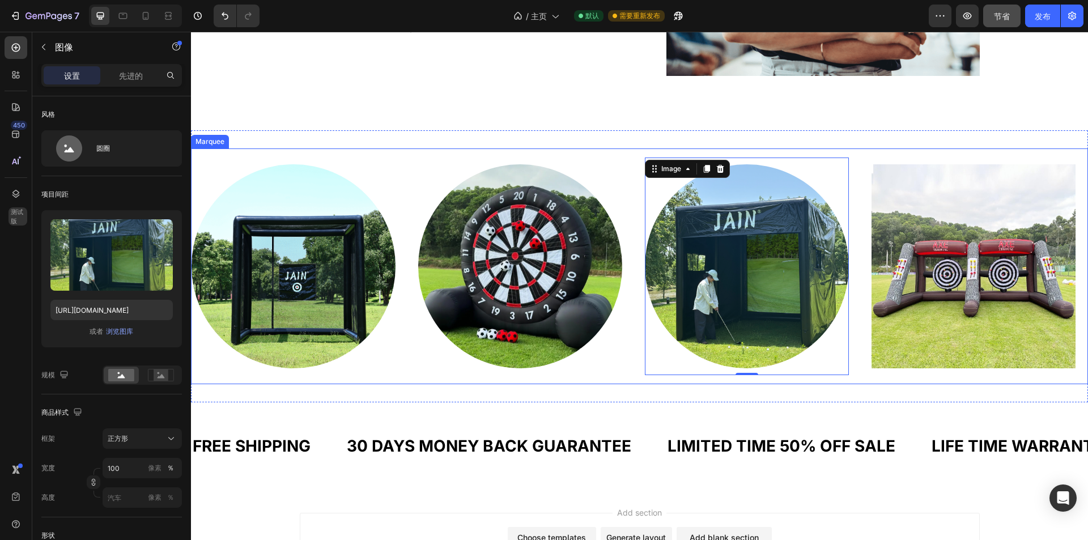
click at [990, 251] on img at bounding box center [970, 266] width 204 height 204
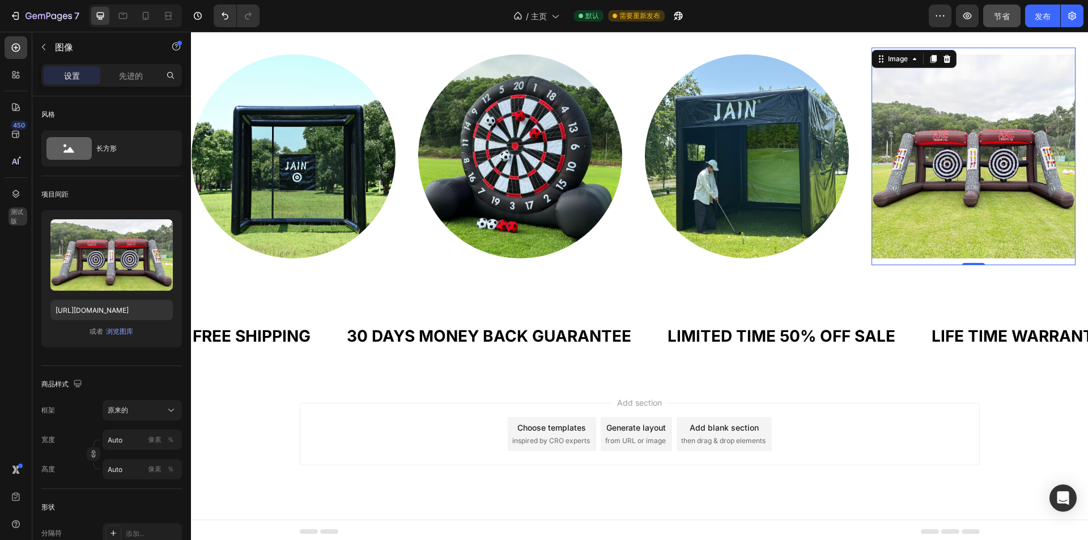
scroll to position [3366, 0]
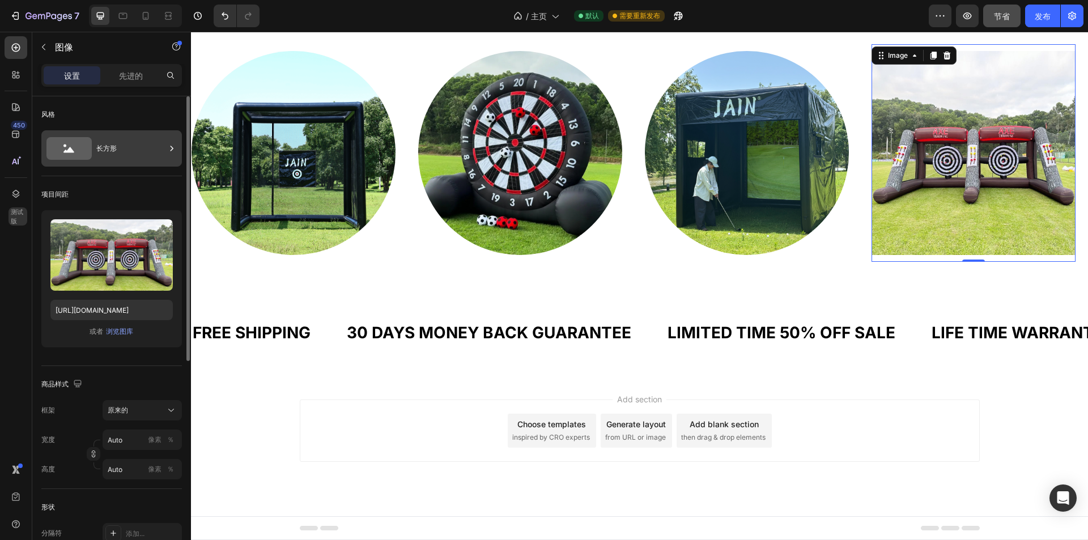
click at [128, 143] on div "长方形" at bounding box center [130, 148] width 69 height 26
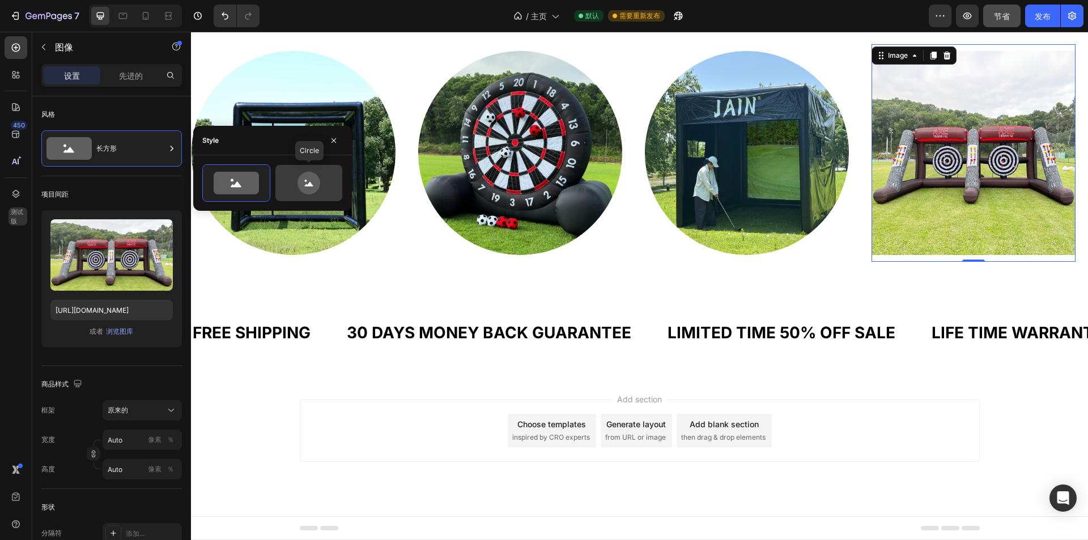
click at [313, 187] on icon at bounding box center [309, 183] width 23 height 23
type input "80"
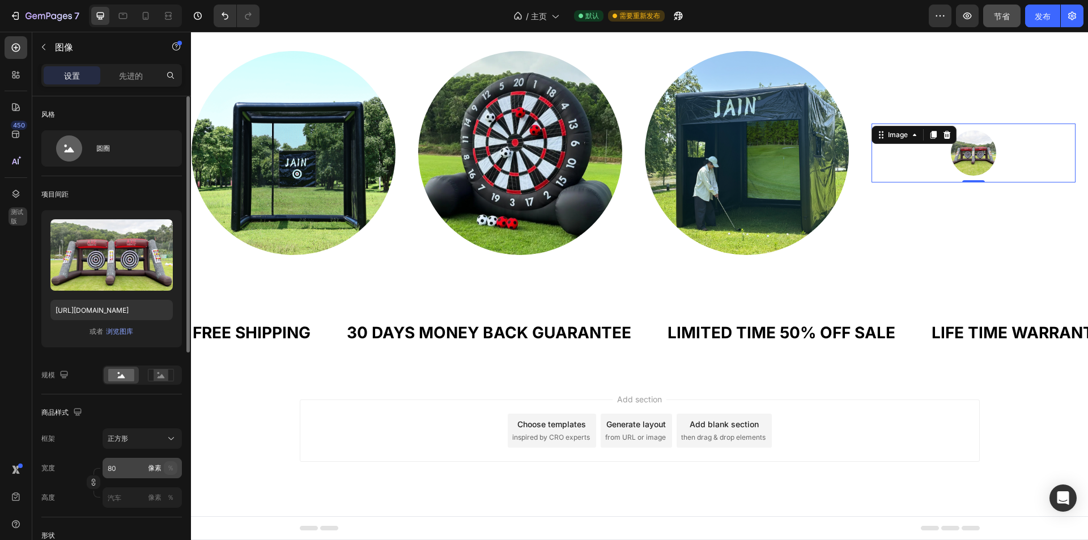
click at [167, 470] on button "％" at bounding box center [171, 468] width 14 height 14
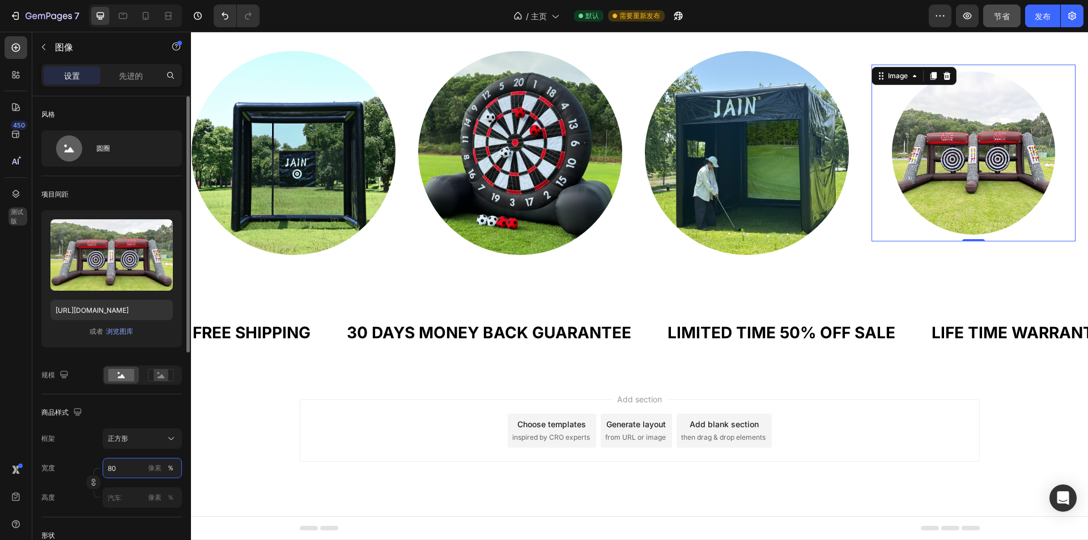
click at [131, 467] on input "80" at bounding box center [142, 468] width 79 height 20
click at [124, 495] on p "满的 100%" at bounding box center [140, 495] width 66 height 10
type input "100"
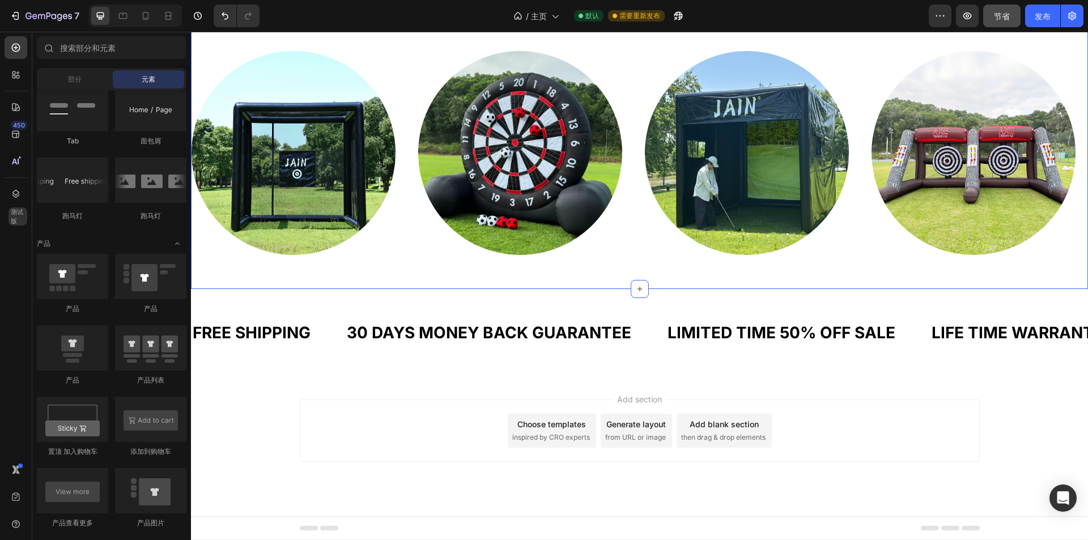
click at [686, 273] on div "Image Image Image Image Image Image Image Image Image Image Marquee Section 9" at bounding box center [639, 153] width 897 height 272
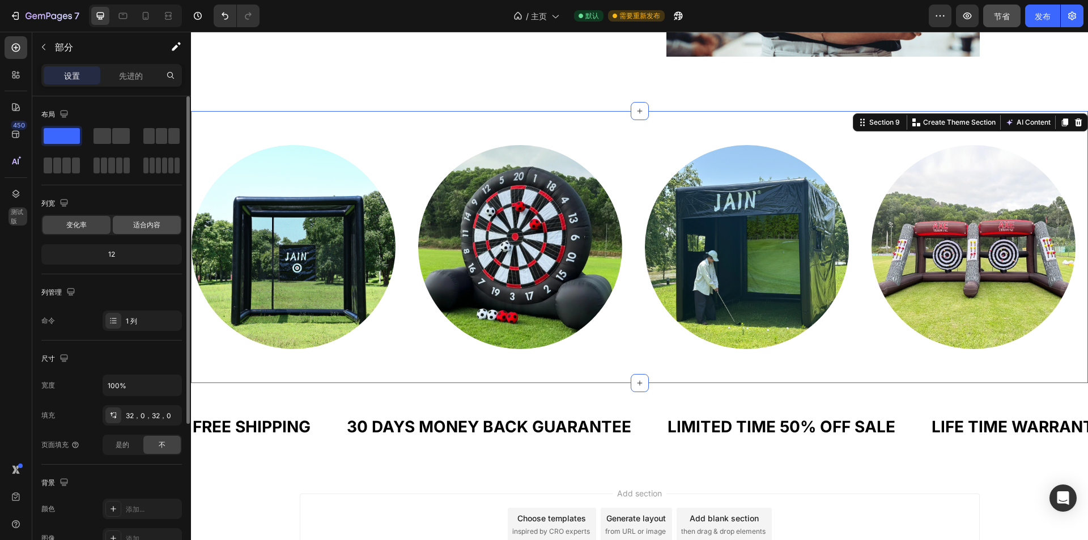
scroll to position [3253, 0]
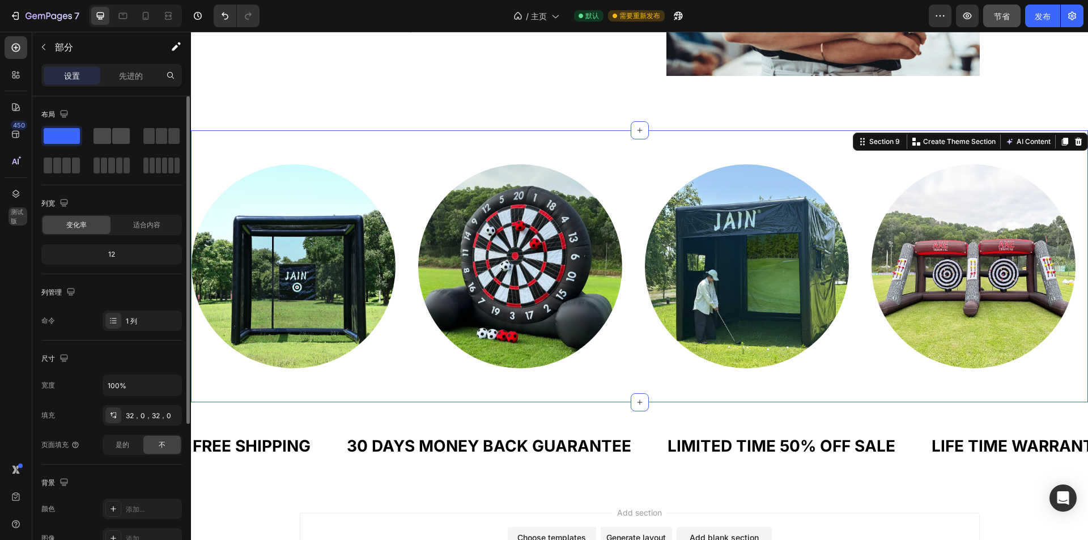
click at [113, 132] on span at bounding box center [121, 136] width 18 height 16
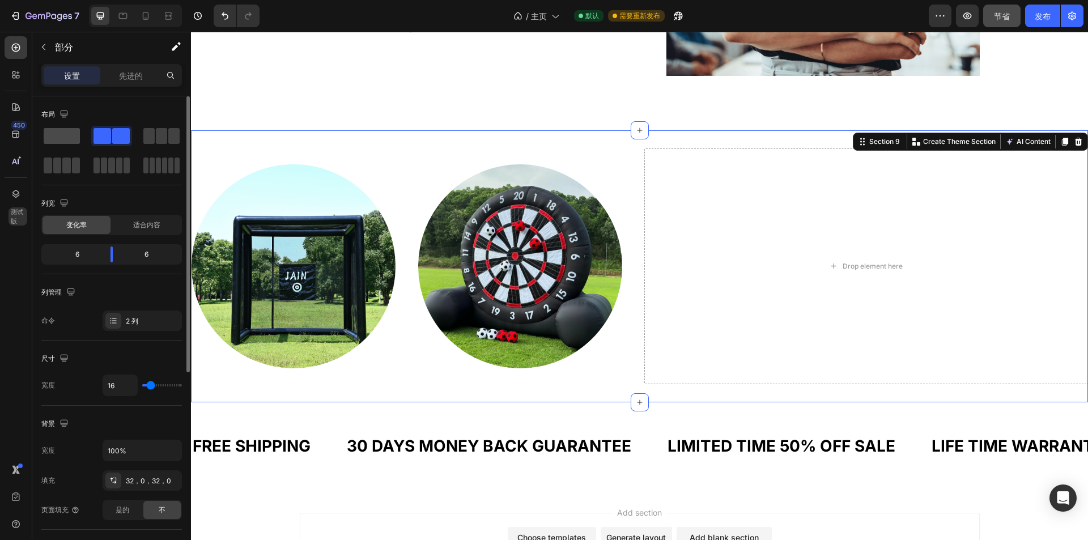
click at [46, 135] on span at bounding box center [62, 136] width 36 height 16
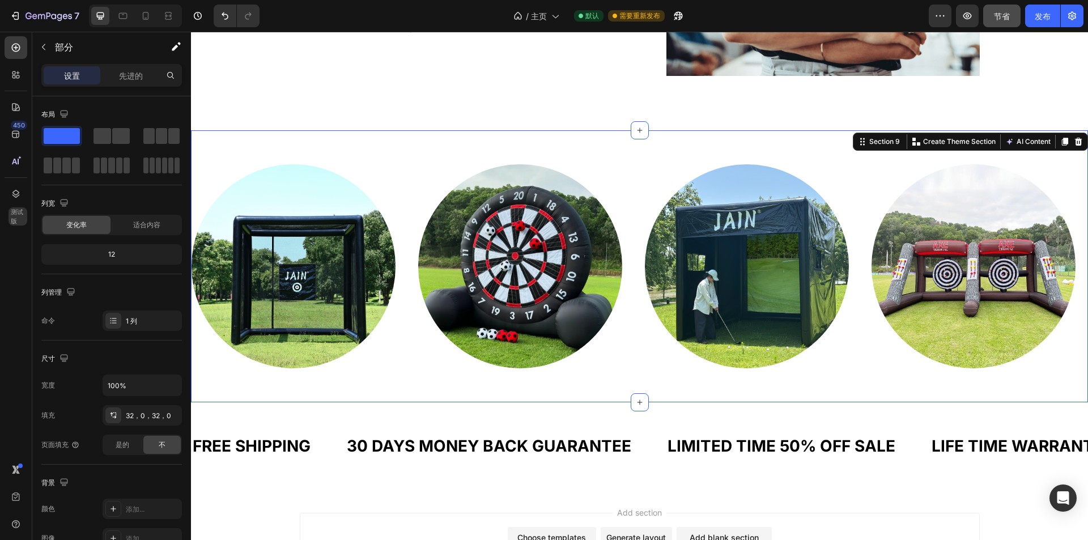
drag, startPoint x: 1088, startPoint y: 265, endPoint x: 239, endPoint y: 166, distance: 854.2
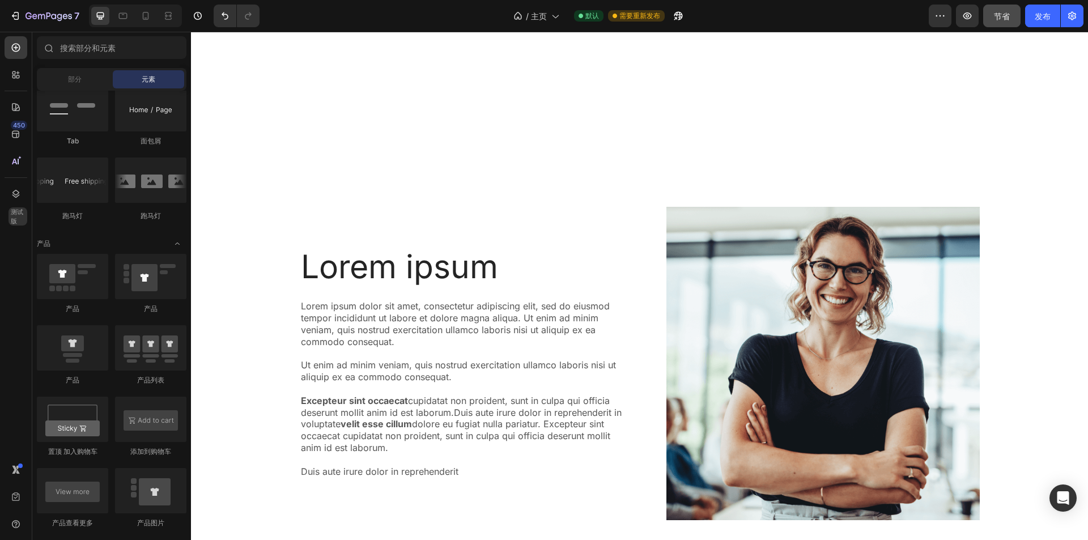
scroll to position [3366, 0]
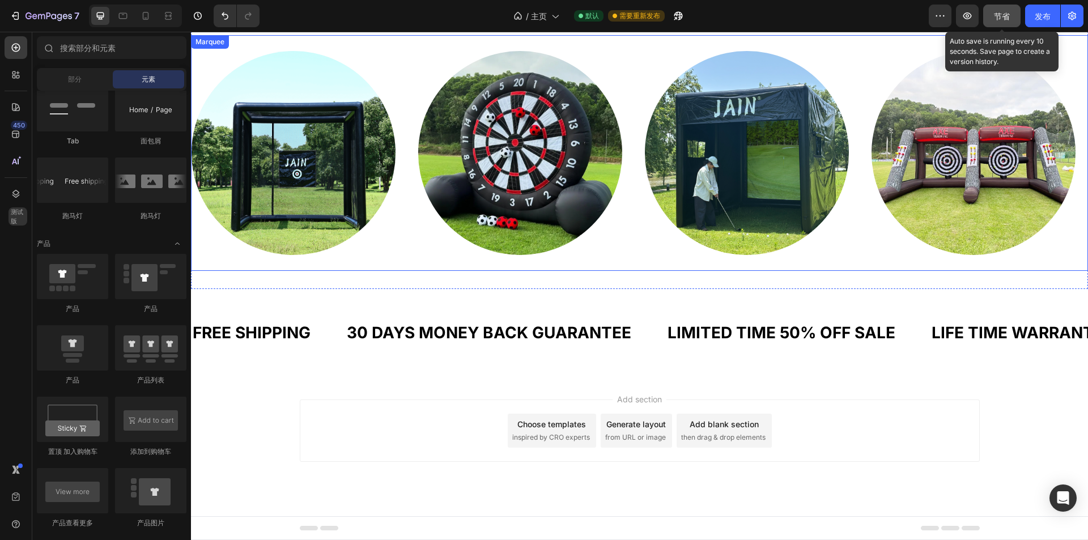
click at [1005, 22] on button "节省" at bounding box center [1001, 16] width 37 height 23
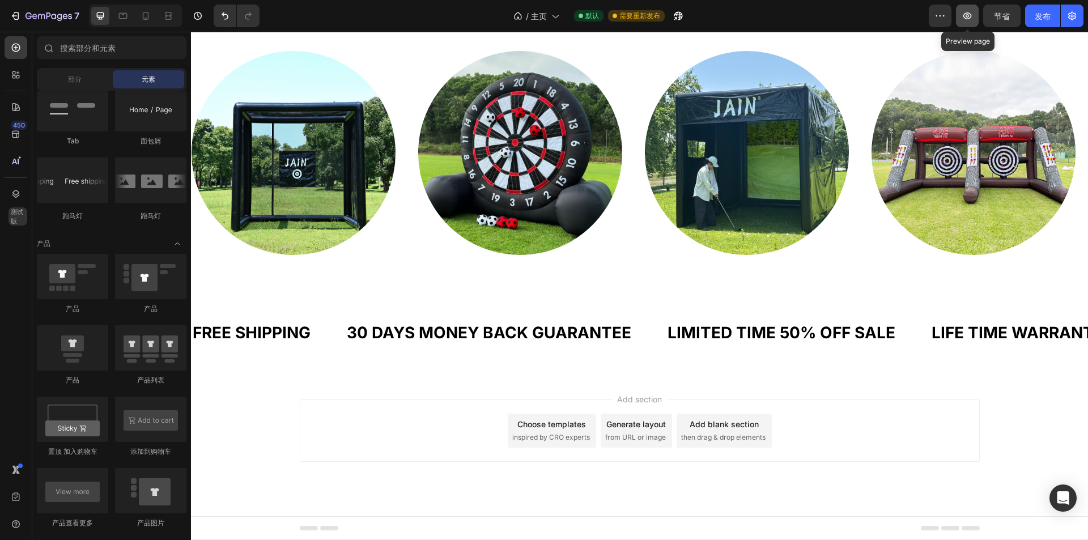
click at [971, 12] on icon "button" at bounding box center [967, 15] width 11 height 11
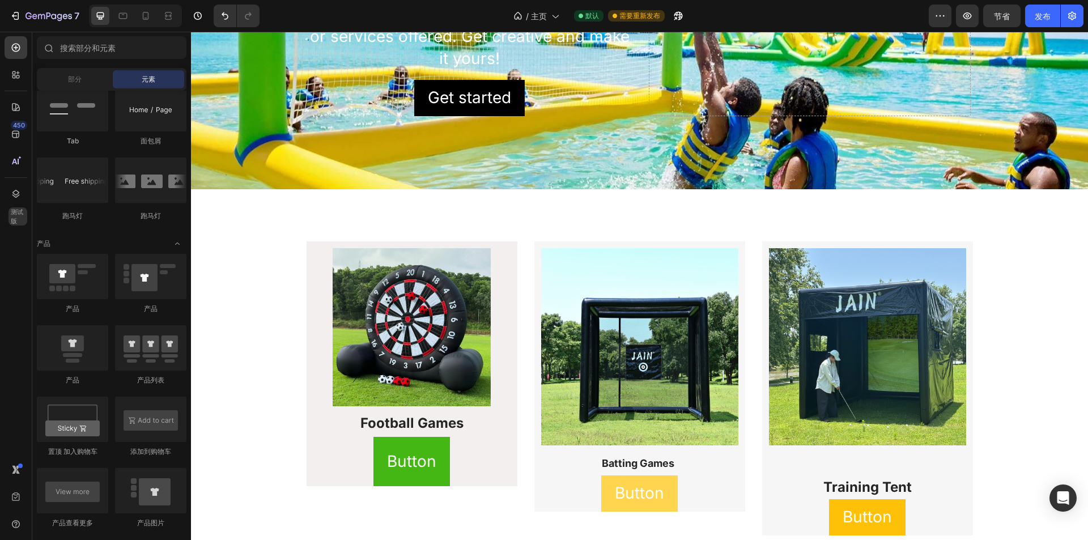
scroll to position [0, 0]
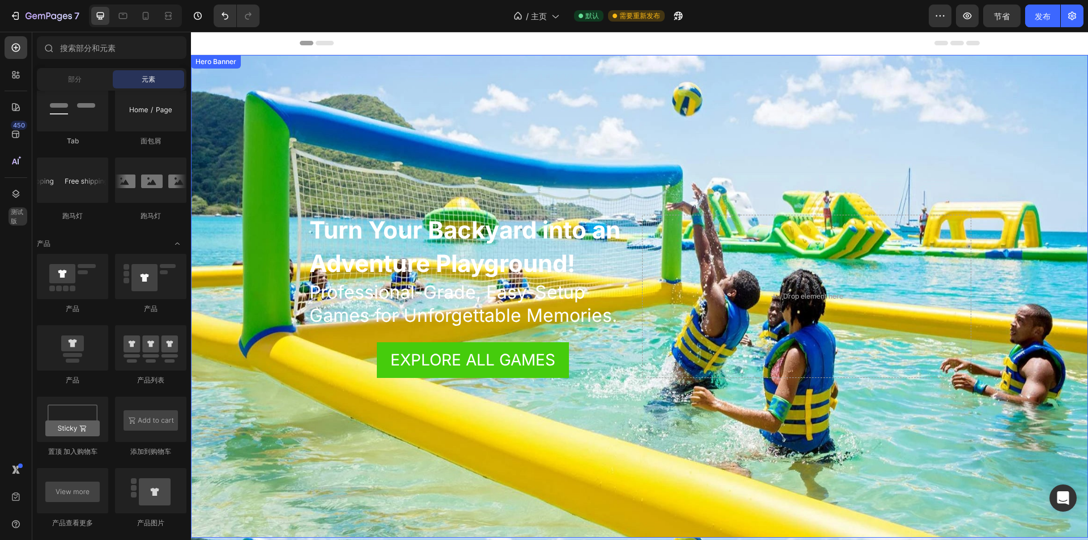
click at [791, 154] on div "Background Image" at bounding box center [639, 296] width 897 height 483
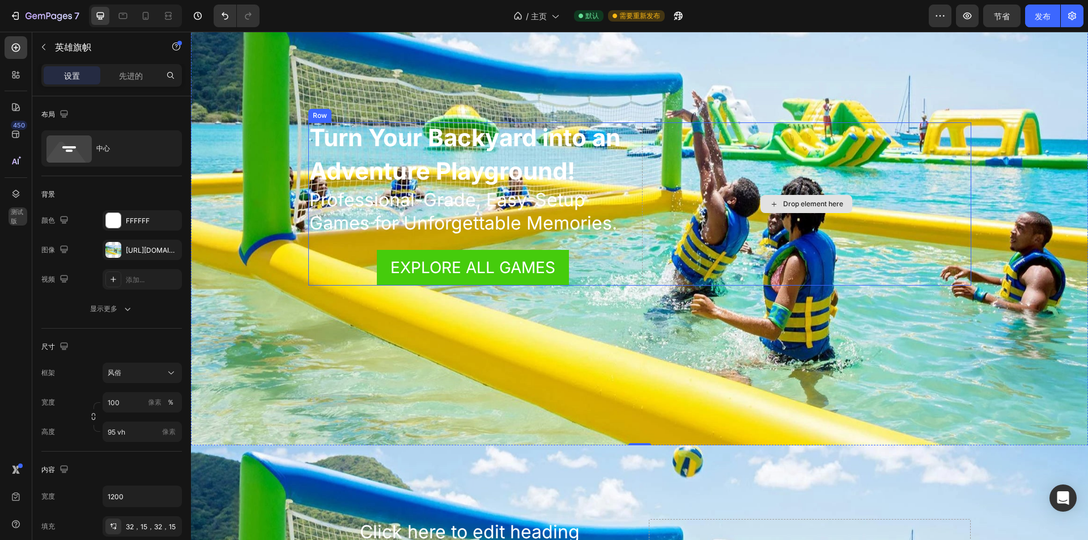
scroll to position [57, 0]
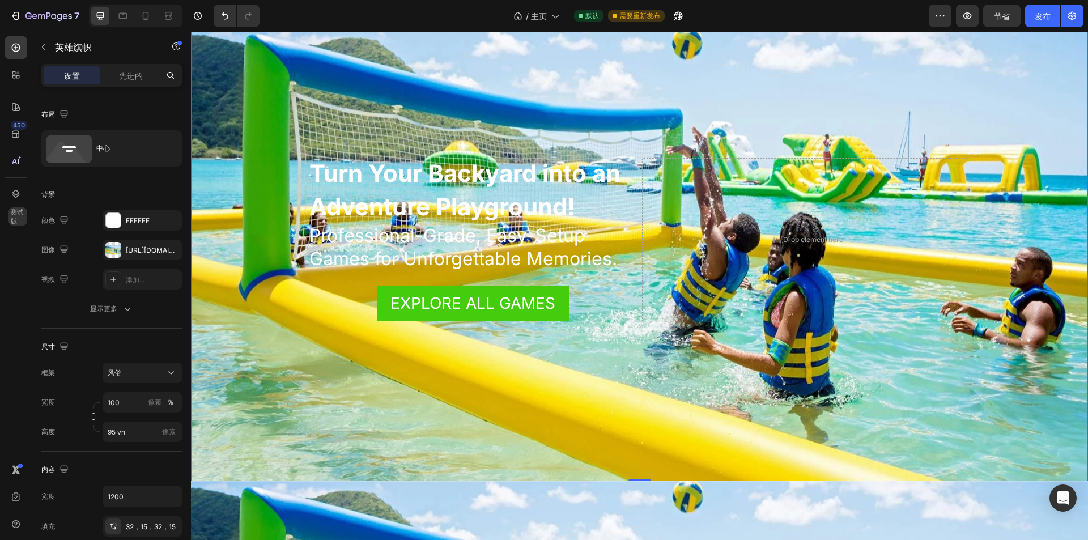
click at [587, 353] on div "Background Image" at bounding box center [639, 239] width 897 height 483
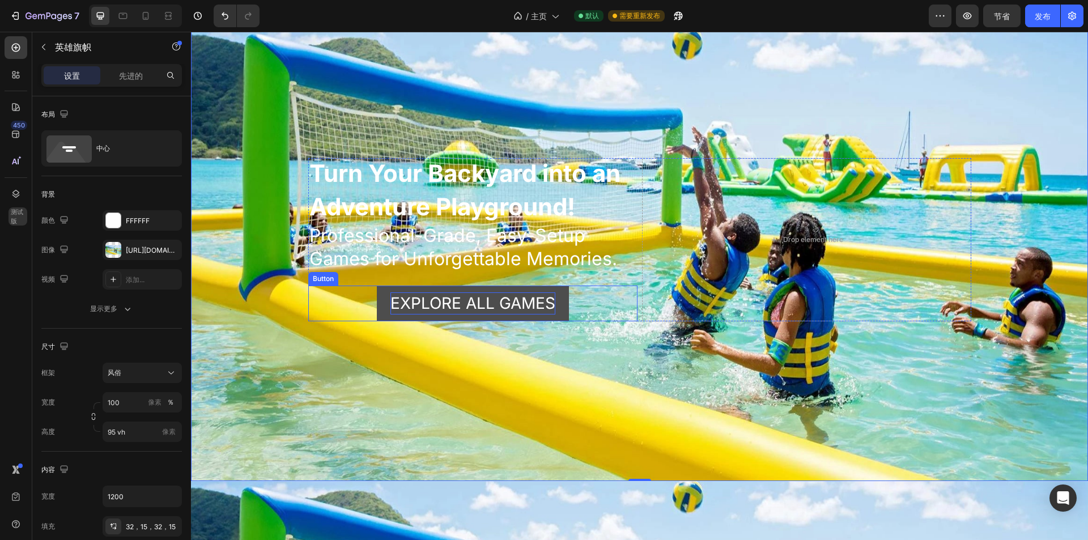
click at [523, 303] on p "EXPLORE ALL GAMES" at bounding box center [473, 303] width 165 height 22
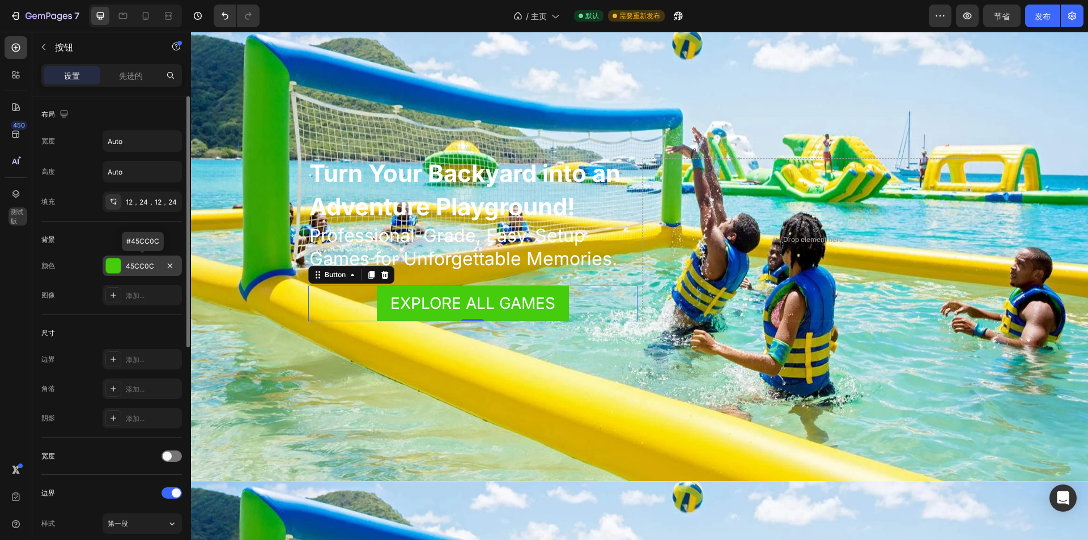
click at [142, 265] on font "45CC0C" at bounding box center [140, 266] width 28 height 9
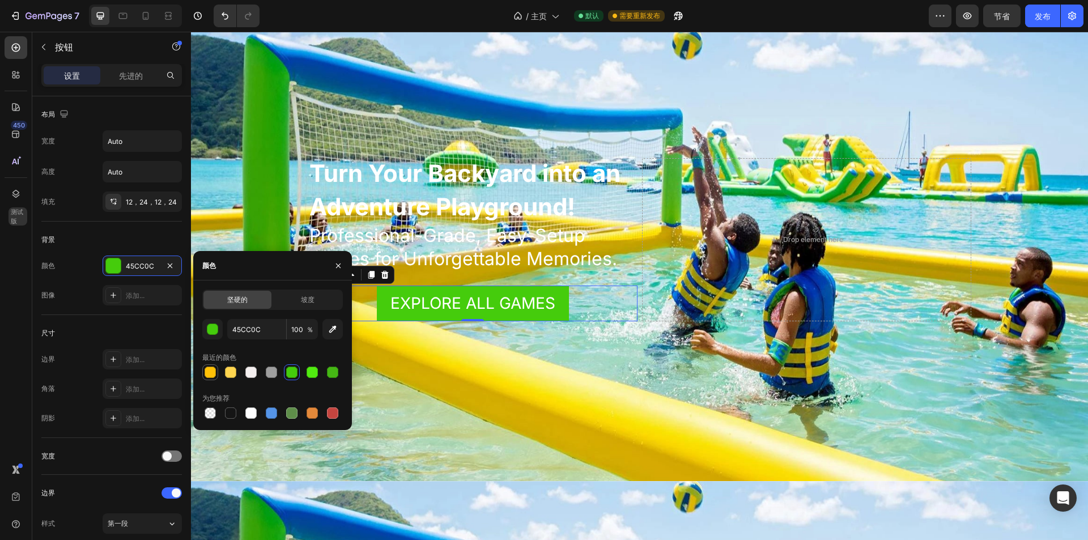
click at [210, 372] on div at bounding box center [210, 372] width 11 height 11
type input "FFC107"
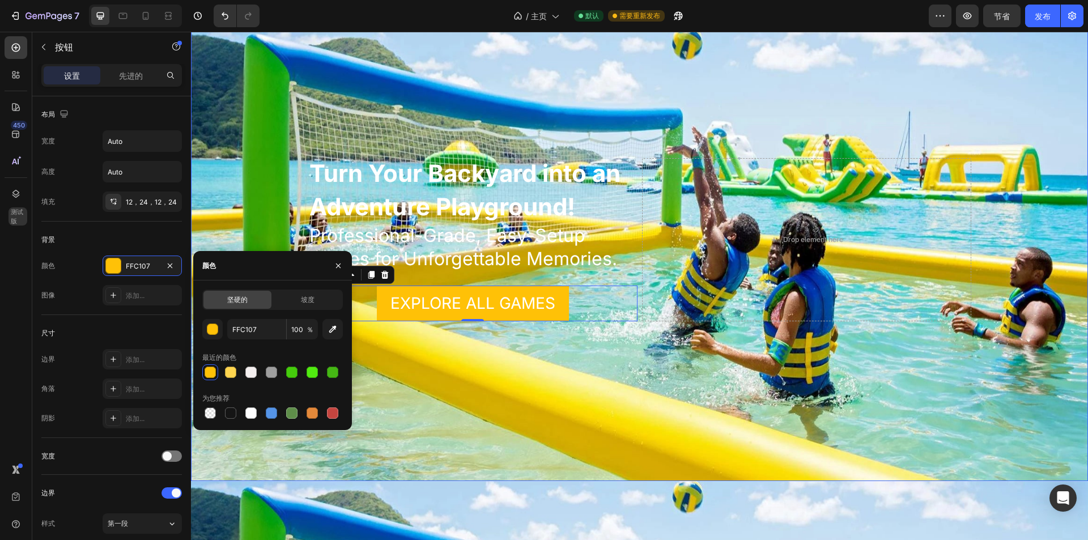
click at [684, 362] on div "Background Image" at bounding box center [639, 239] width 897 height 483
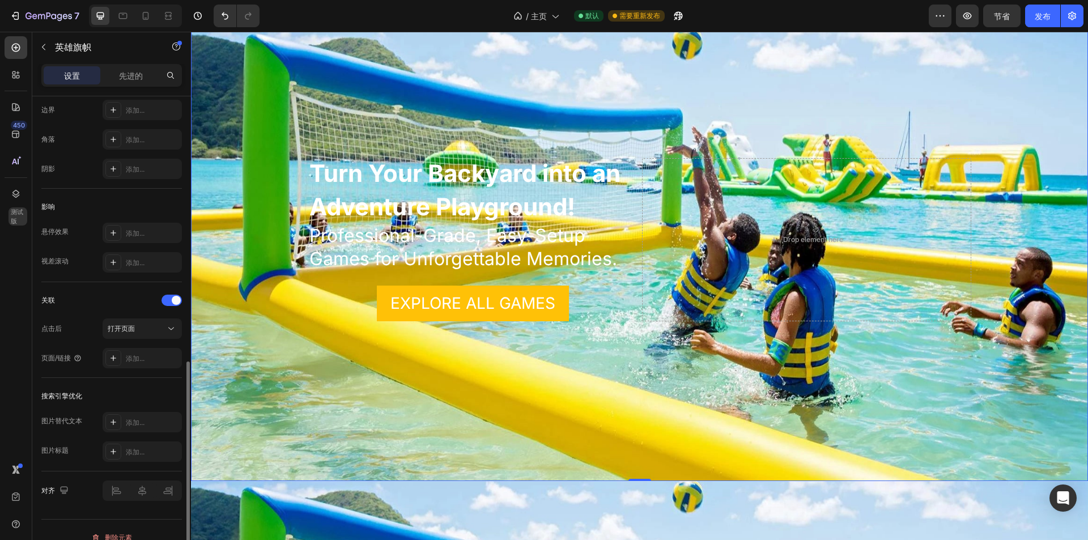
scroll to position [525, 0]
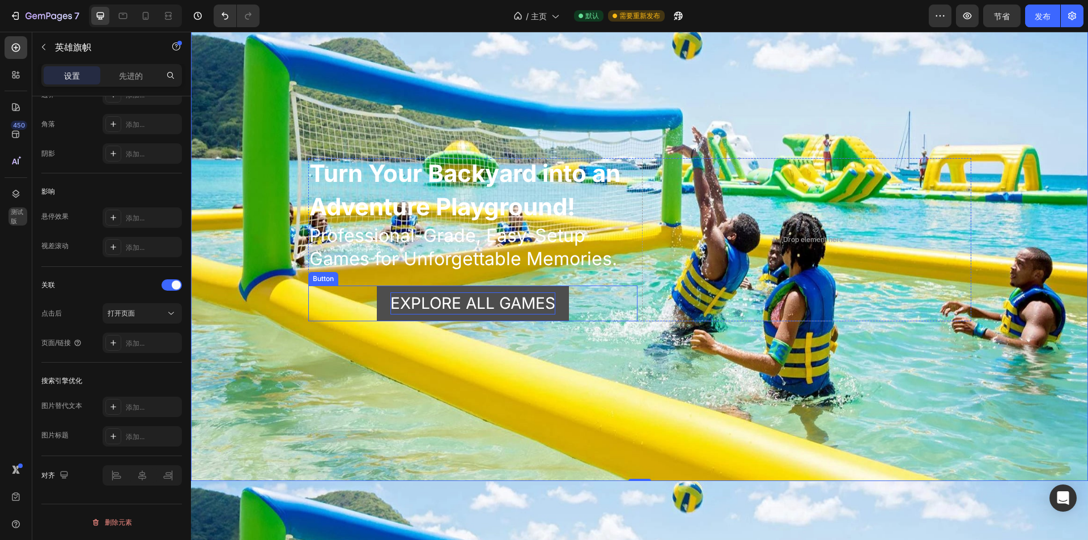
click at [461, 304] on p "EXPLORE ALL GAMES" at bounding box center [473, 303] width 165 height 22
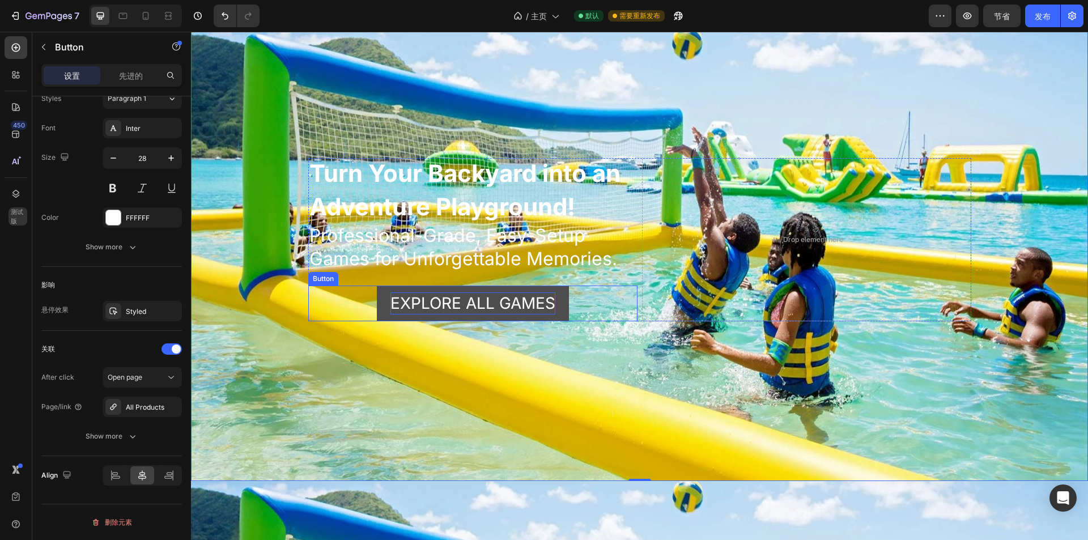
scroll to position [0, 0]
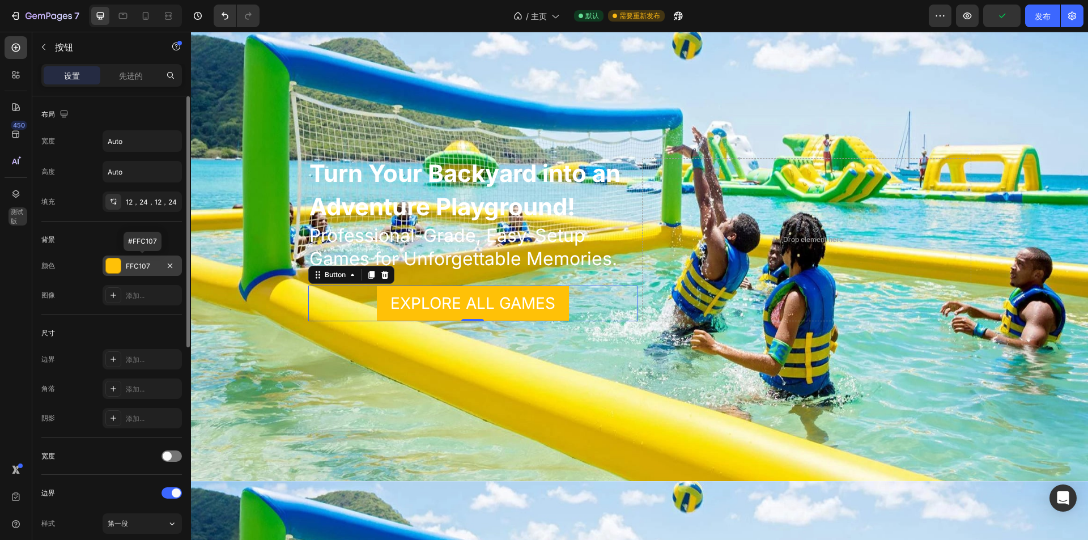
click at [147, 265] on font "FFC107" at bounding box center [138, 266] width 24 height 9
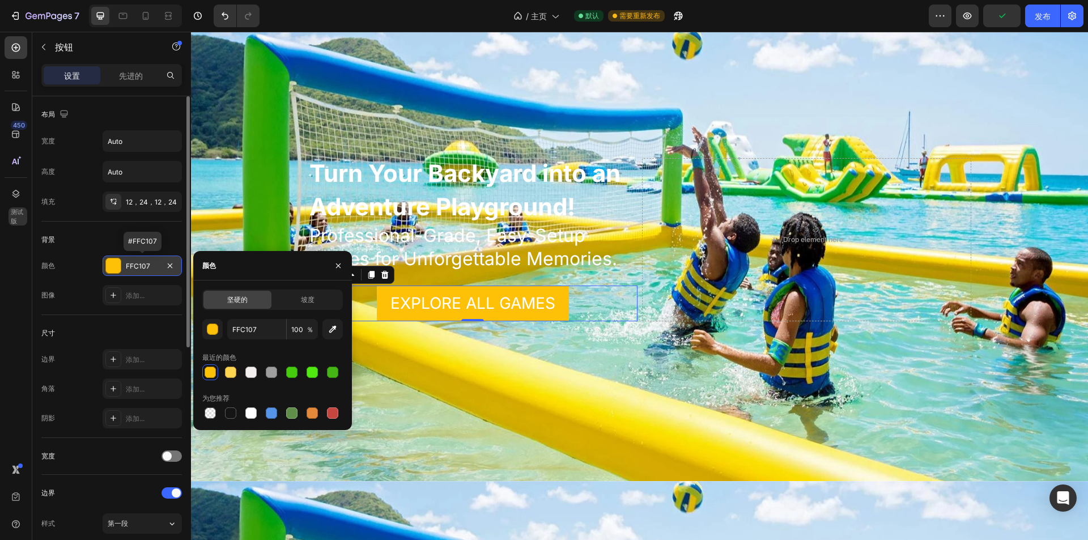
click at [147, 265] on font "FFC107" at bounding box center [138, 266] width 24 height 9
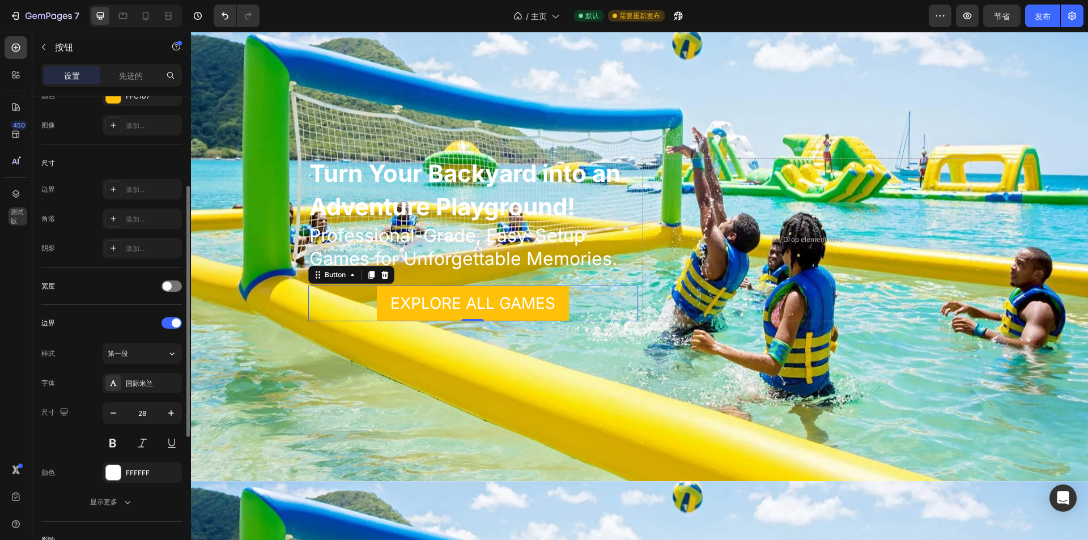
scroll to position [340, 0]
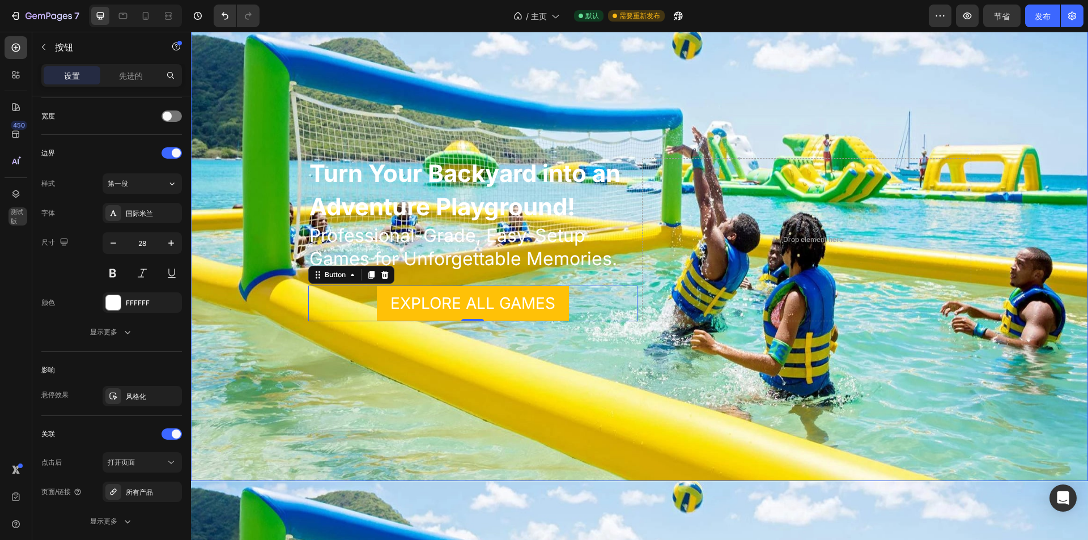
click at [593, 78] on div "Background Image" at bounding box center [639, 239] width 897 height 483
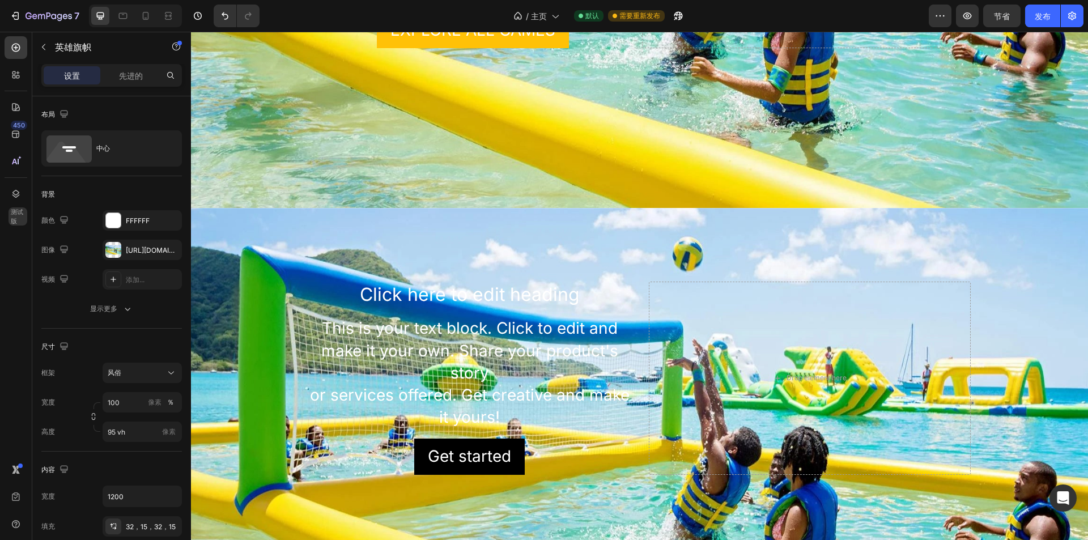
scroll to position [397, 0]
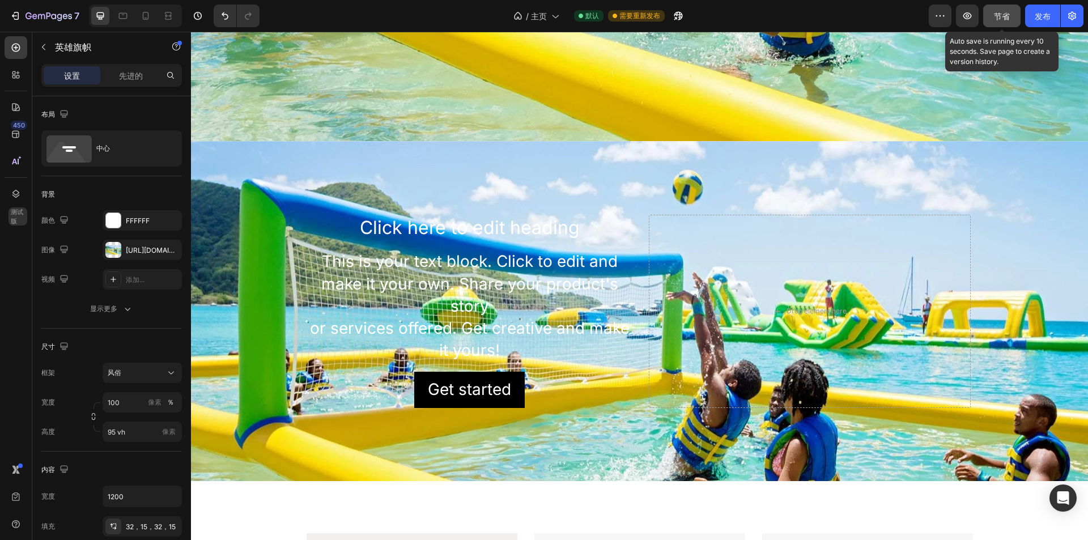
click at [991, 15] on button "节省" at bounding box center [1001, 16] width 37 height 23
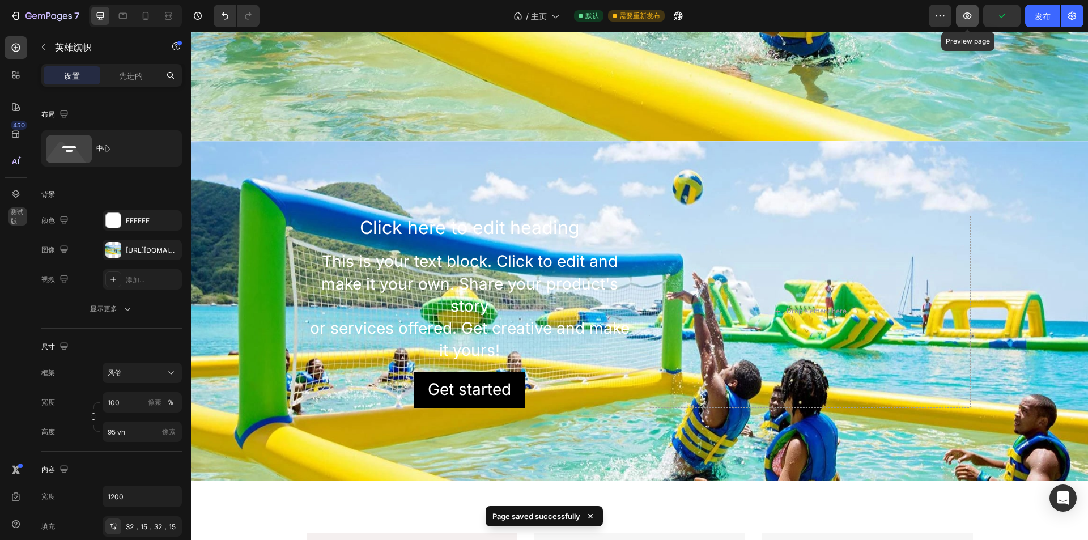
click at [970, 15] on icon "button" at bounding box center [967, 15] width 11 height 11
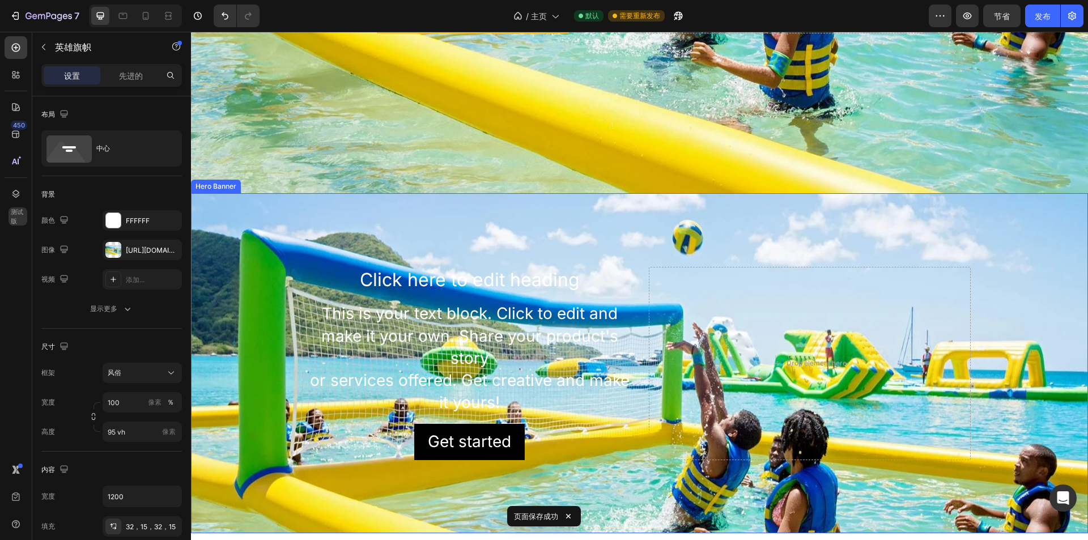
scroll to position [340, 0]
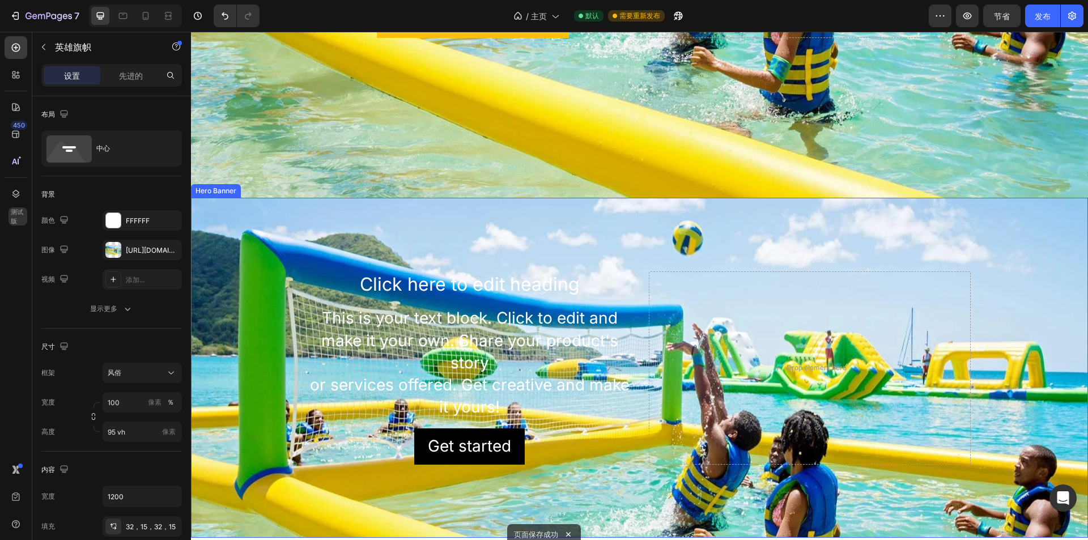
click at [716, 249] on div "Background Image" at bounding box center [639, 438] width 897 height 510
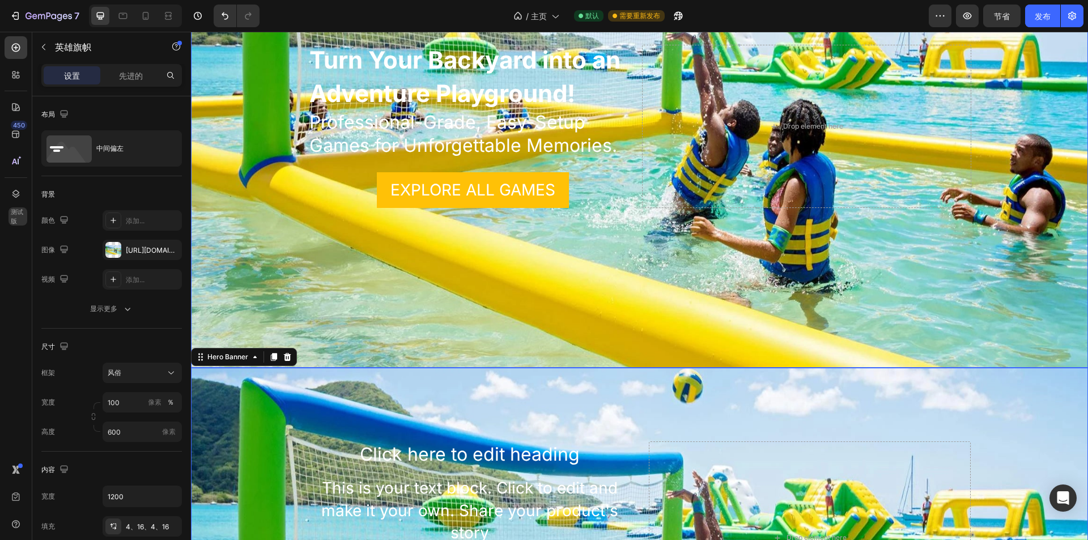
scroll to position [57, 0]
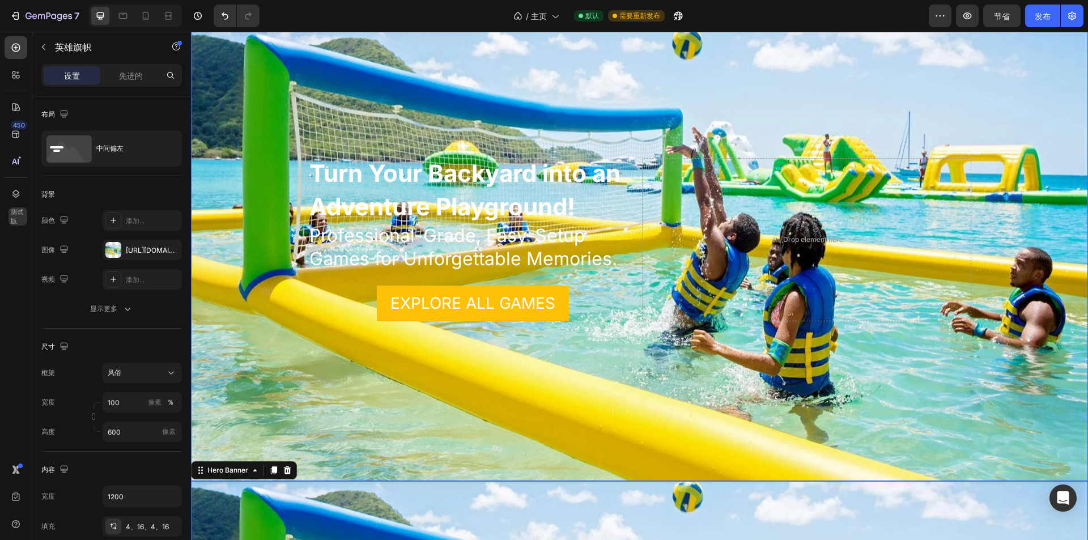
drag, startPoint x: 626, startPoint y: 353, endPoint x: 608, endPoint y: 358, distance: 18.3
click at [626, 351] on div "Background Image" at bounding box center [639, 239] width 897 height 483
click at [141, 78] on font "先进的" at bounding box center [131, 76] width 24 height 10
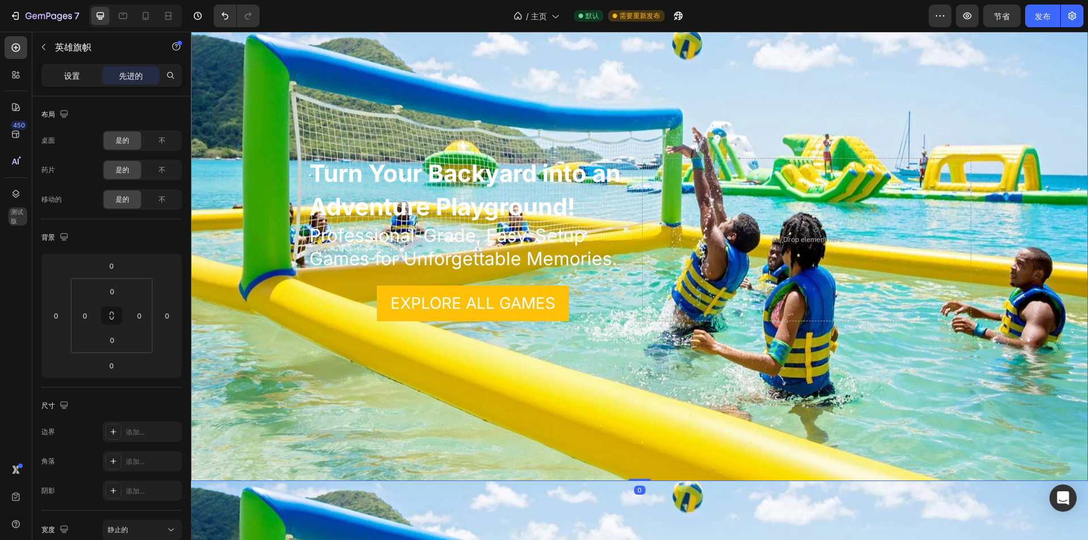
click at [92, 79] on div "设置" at bounding box center [72, 75] width 57 height 18
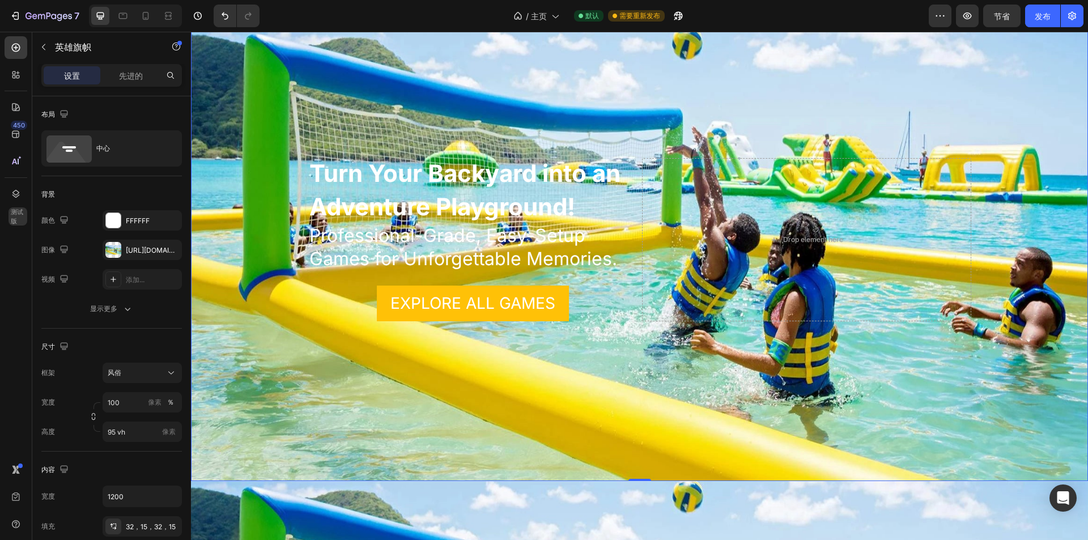
click at [580, 101] on div "Background Image" at bounding box center [639, 239] width 897 height 483
click at [531, 101] on div "Background Image" at bounding box center [639, 239] width 897 height 483
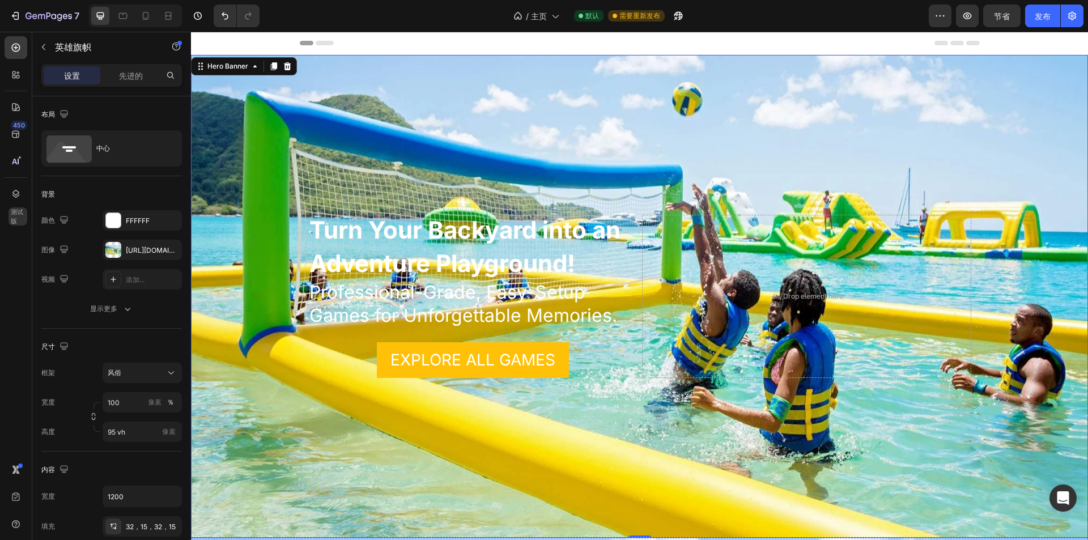
scroll to position [340, 0]
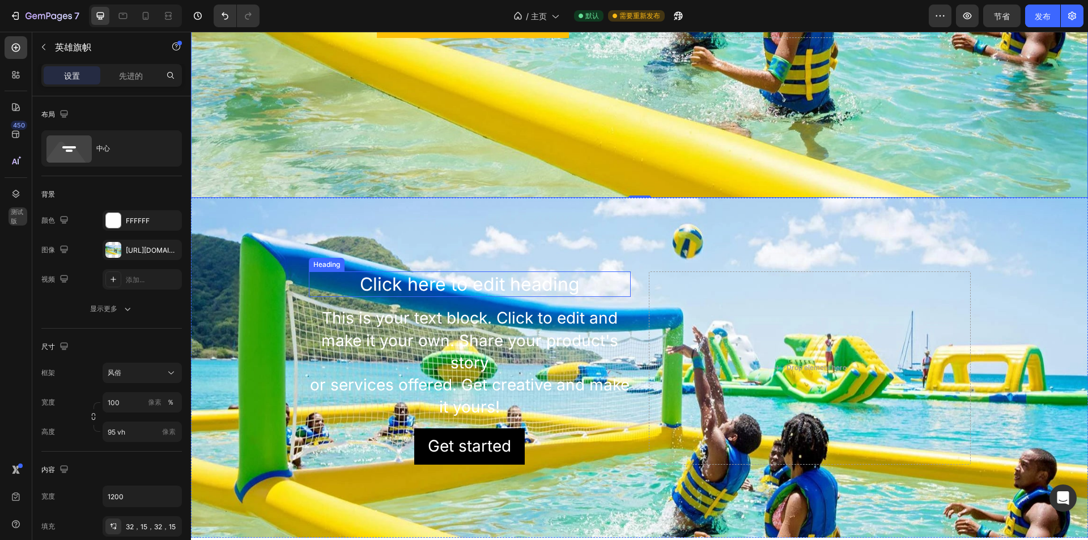
click at [577, 256] on div "Background Image" at bounding box center [639, 441] width 897 height 510
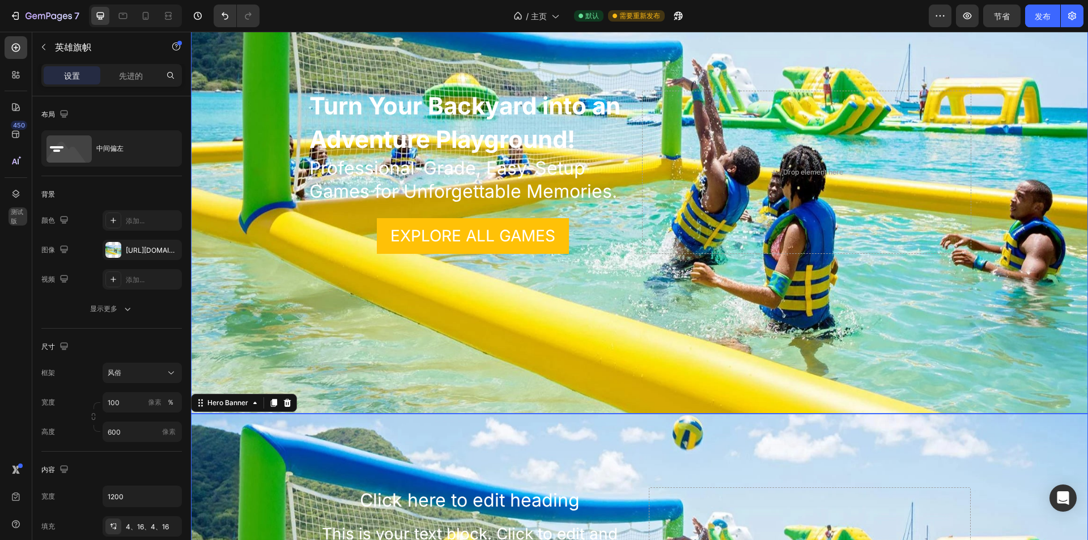
scroll to position [113, 0]
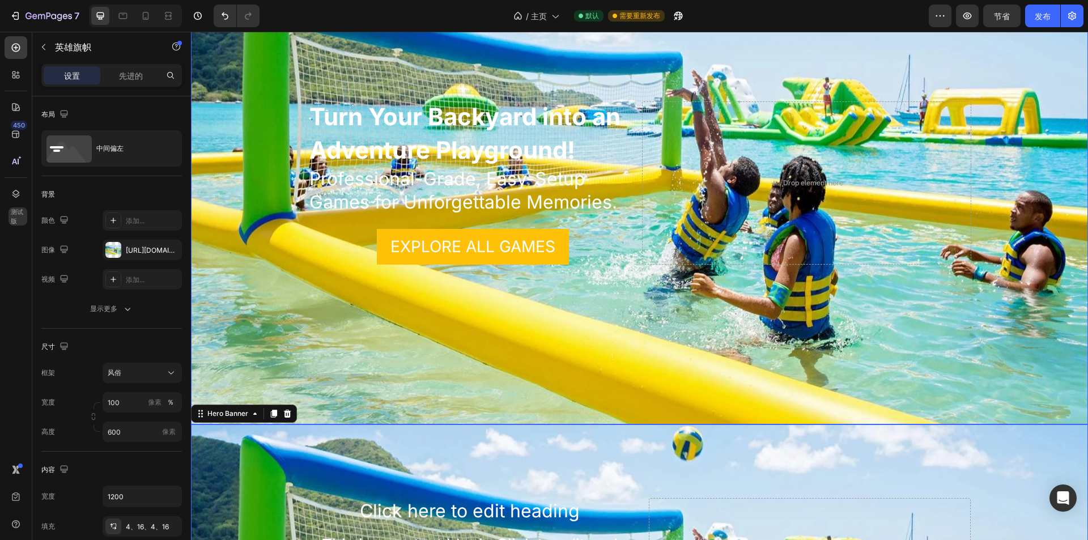
click at [513, 344] on div "Background Image" at bounding box center [639, 183] width 897 height 483
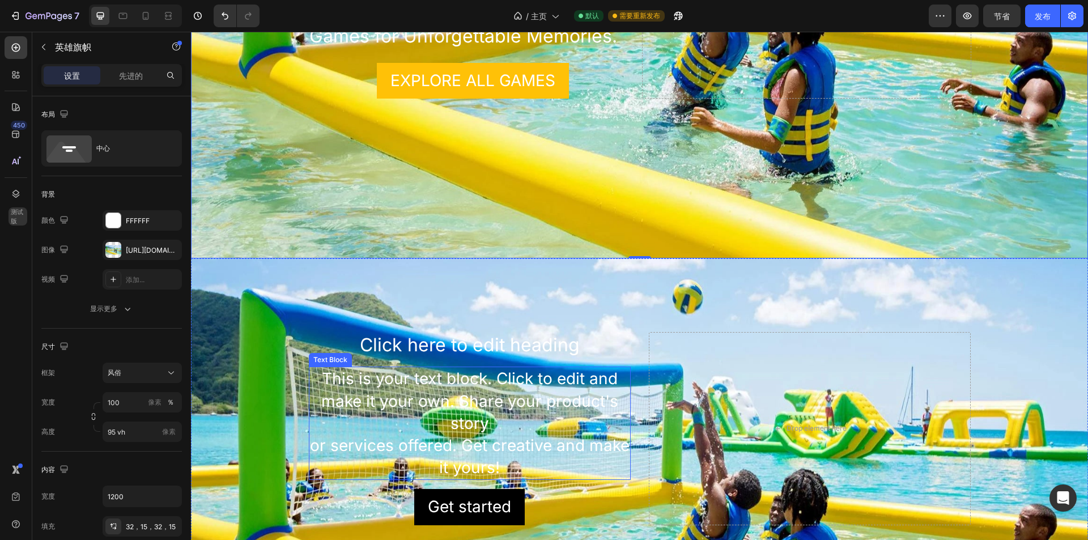
scroll to position [510, 0]
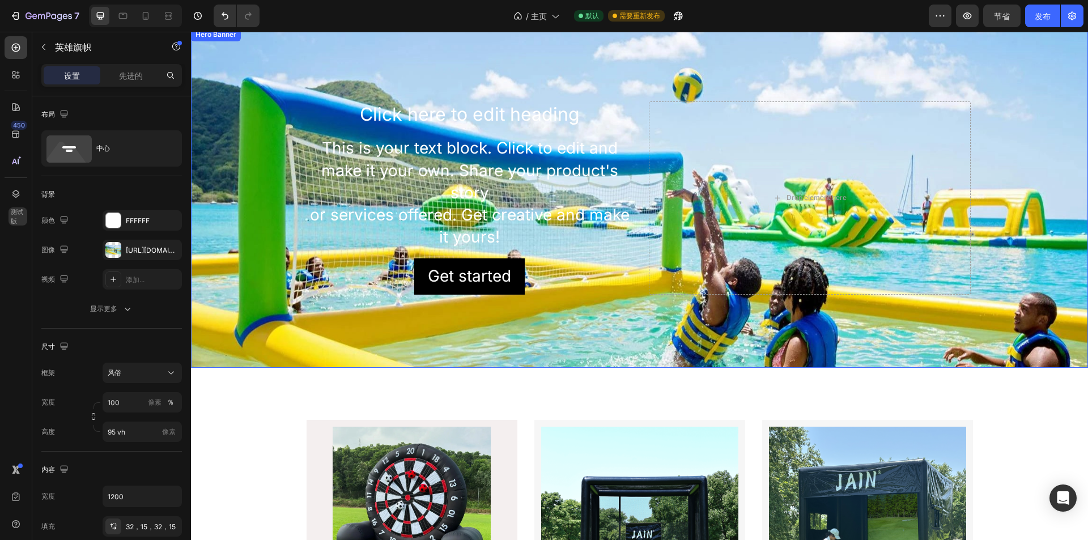
click at [630, 341] on div "Background Image" at bounding box center [639, 285] width 897 height 510
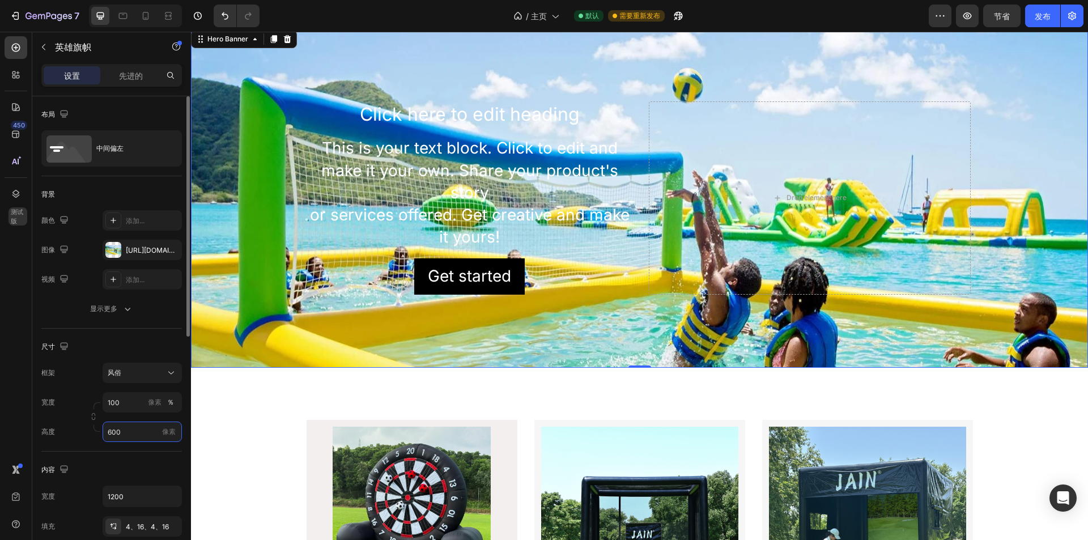
click at [135, 428] on input "600" at bounding box center [142, 432] width 79 height 20
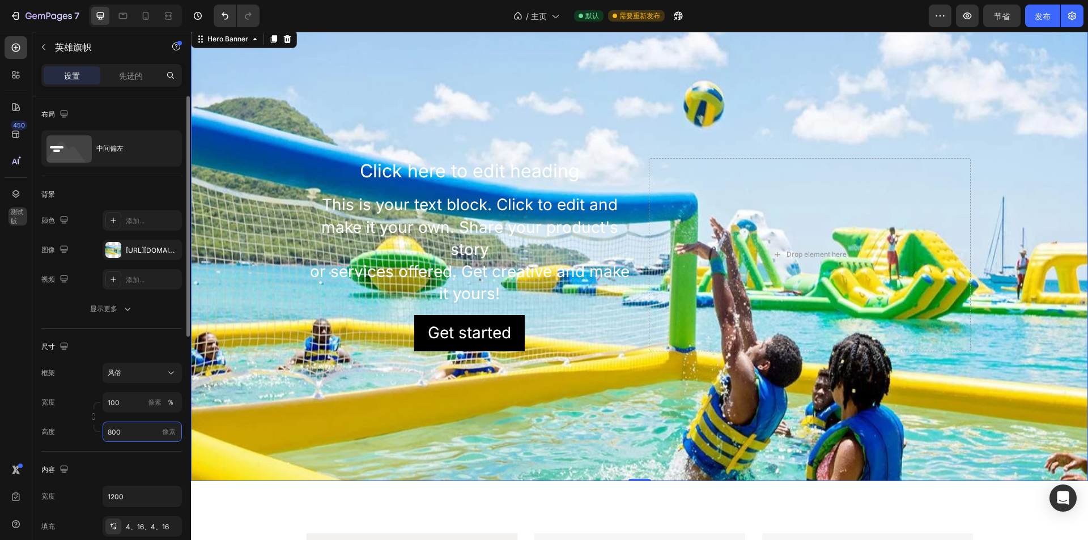
drag, startPoint x: 134, startPoint y: 428, endPoint x: 100, endPoint y: 433, distance: 33.8
click at [100, 434] on div "高度 800 像素" at bounding box center [111, 432] width 141 height 20
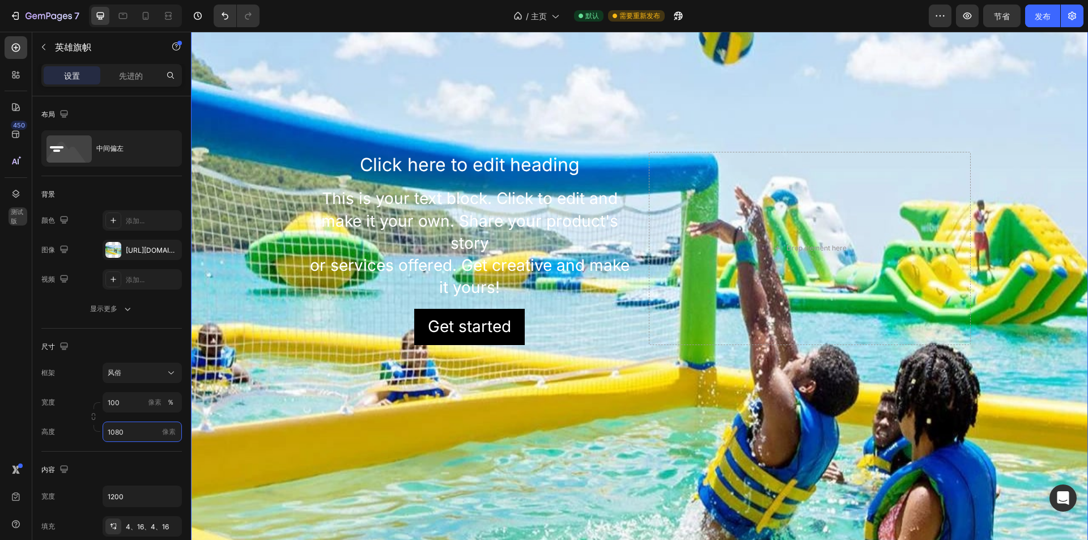
scroll to position [623, 0]
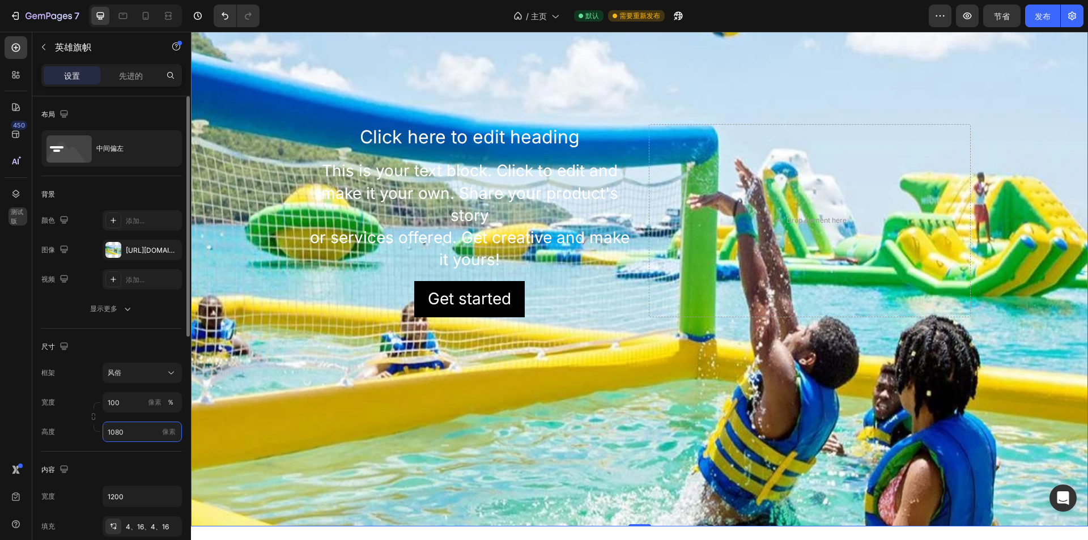
click at [126, 431] on input "1080" at bounding box center [142, 432] width 79 height 20
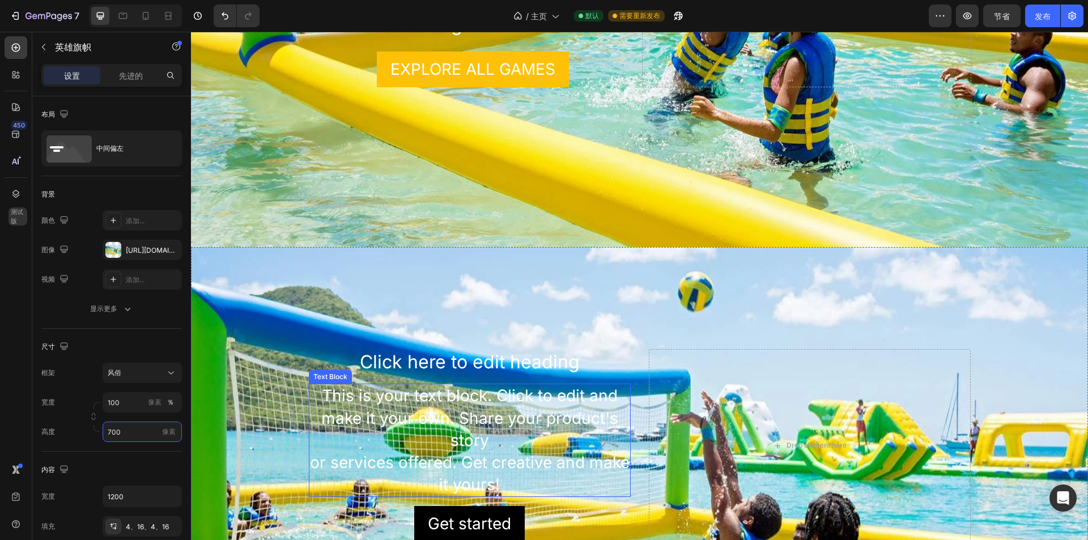
scroll to position [262, 0]
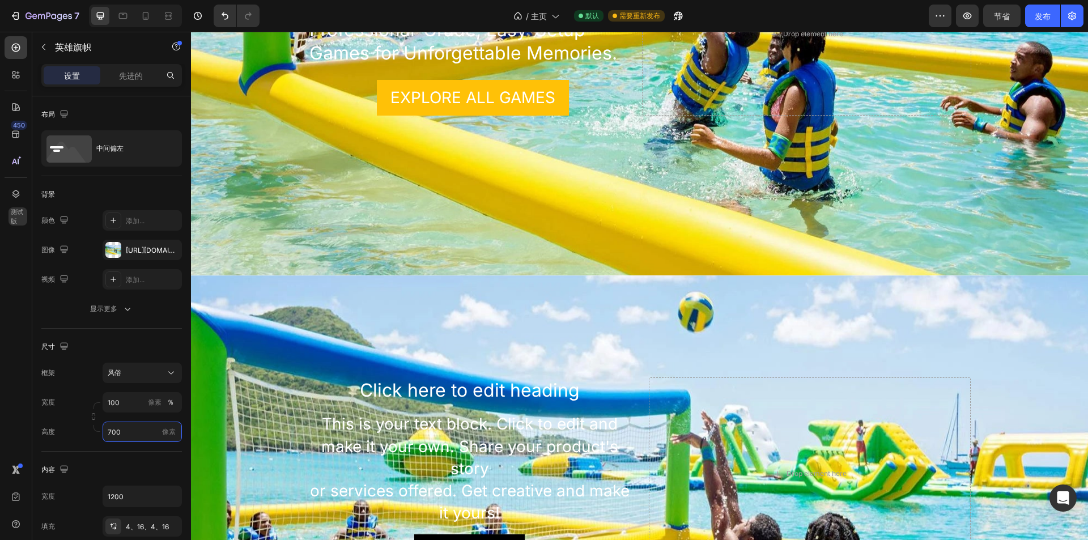
type input "700"
click at [575, 321] on div "Background Image" at bounding box center [639, 544] width 897 height 595
click at [371, 318] on div "Background Image" at bounding box center [639, 544] width 897 height 595
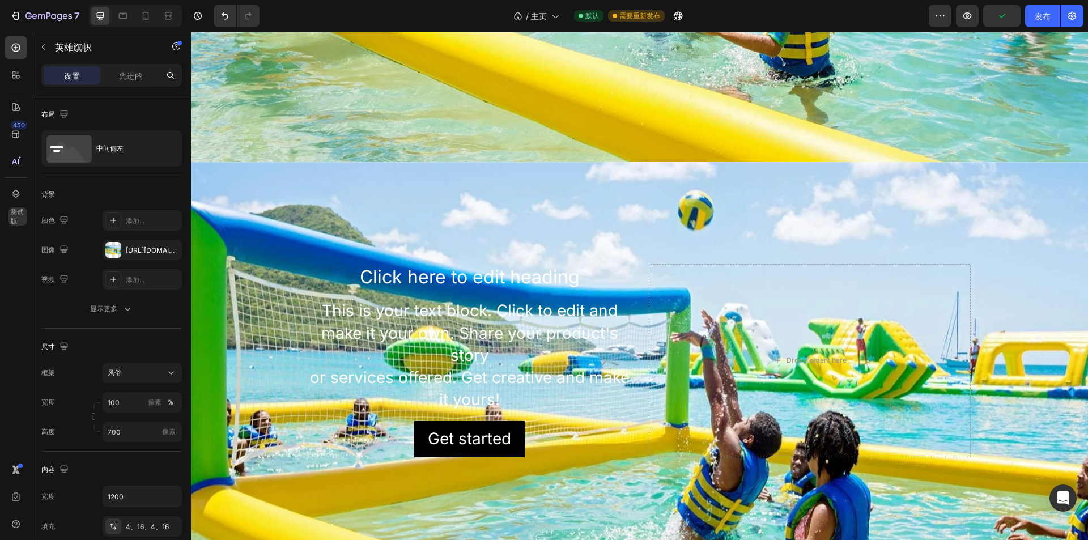
click at [589, 238] on div "Background Image" at bounding box center [639, 443] width 897 height 595
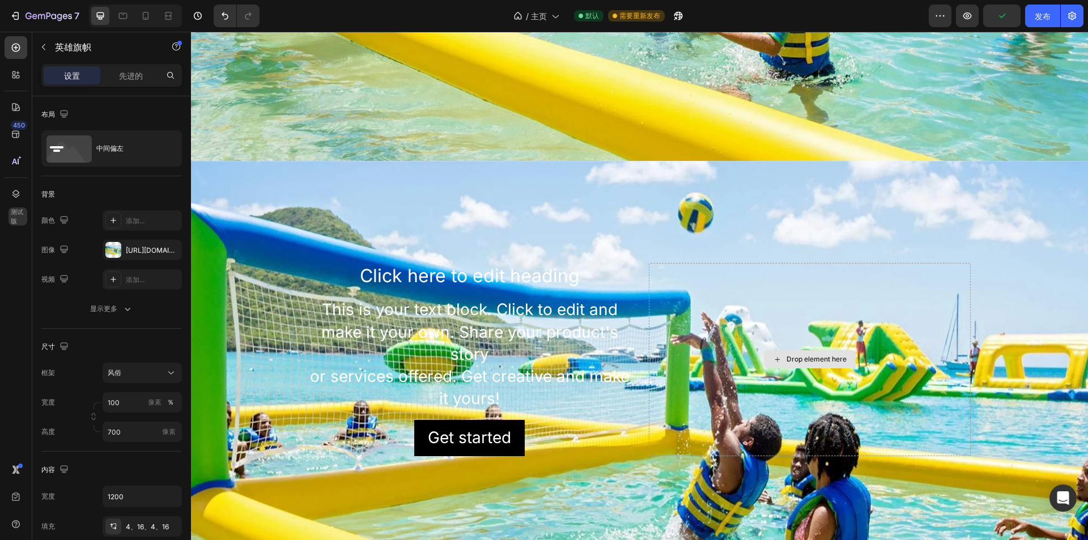
scroll to position [489, 0]
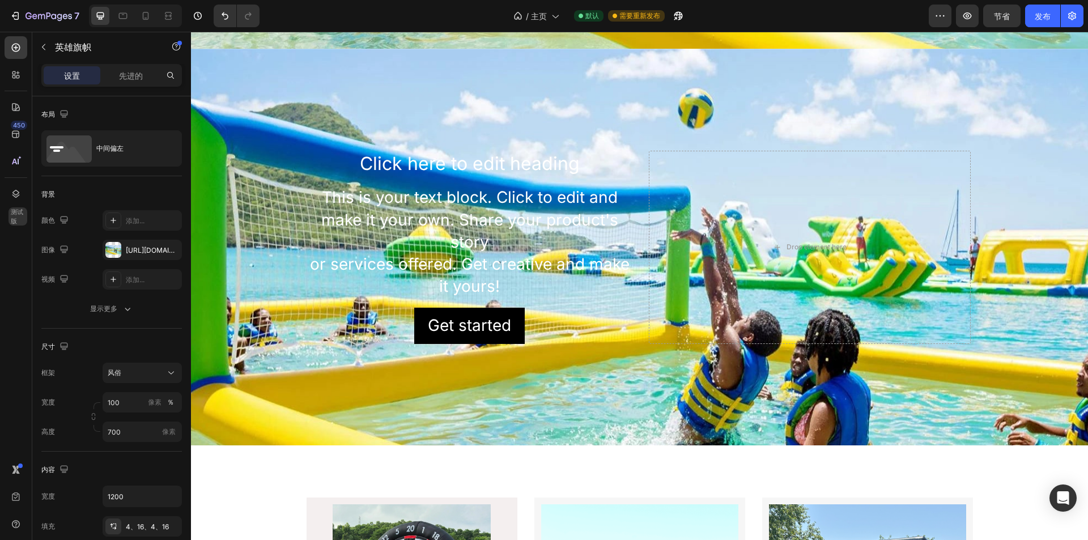
click at [591, 396] on div "Background Image" at bounding box center [639, 341] width 897 height 595
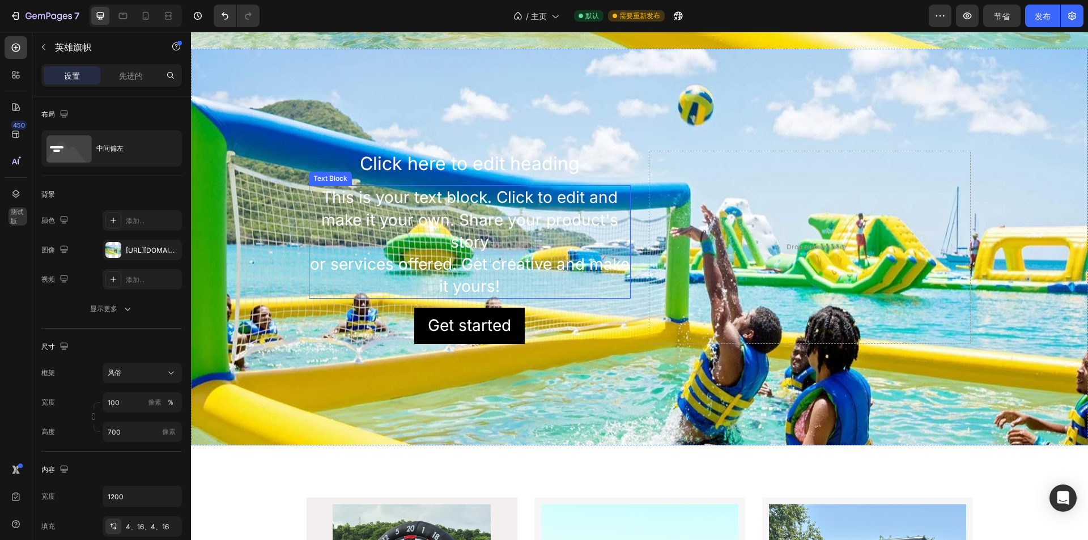
scroll to position [432, 0]
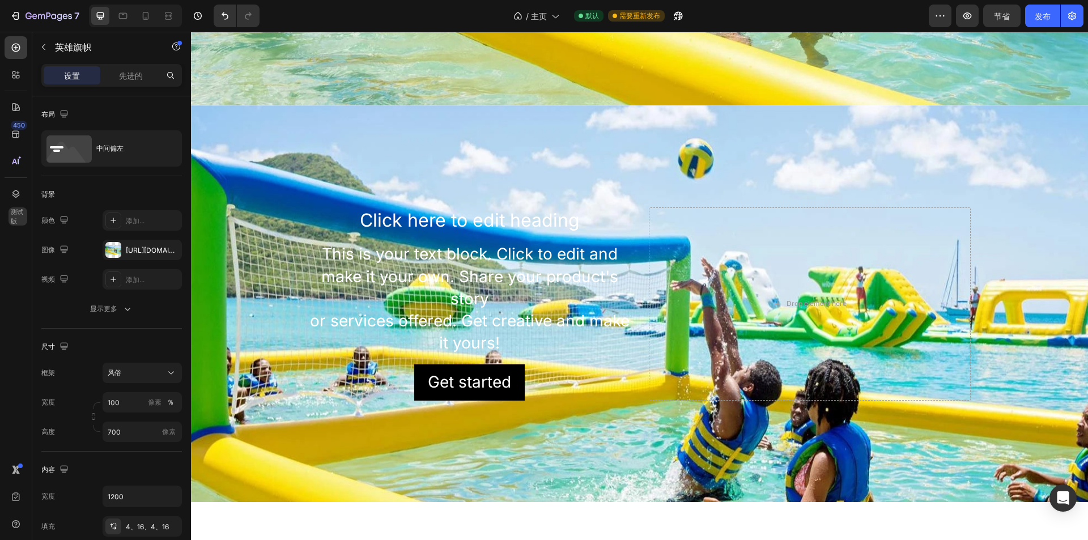
click at [413, 185] on div "Background Image" at bounding box center [639, 391] width 897 height 595
click at [41, 45] on icon "button" at bounding box center [43, 47] width 9 height 9
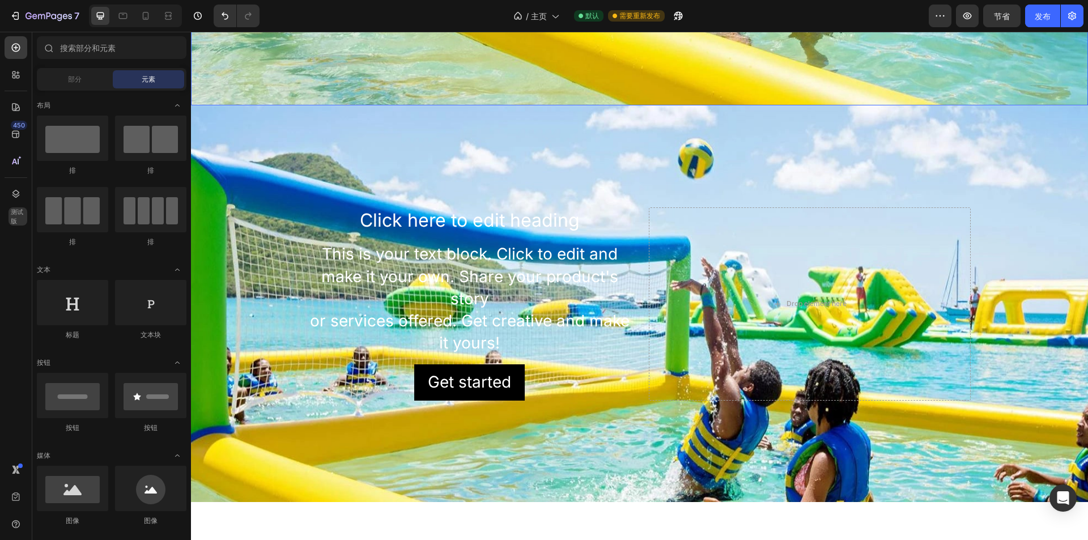
click at [403, 155] on div "Background Image" at bounding box center [639, 391] width 897 height 595
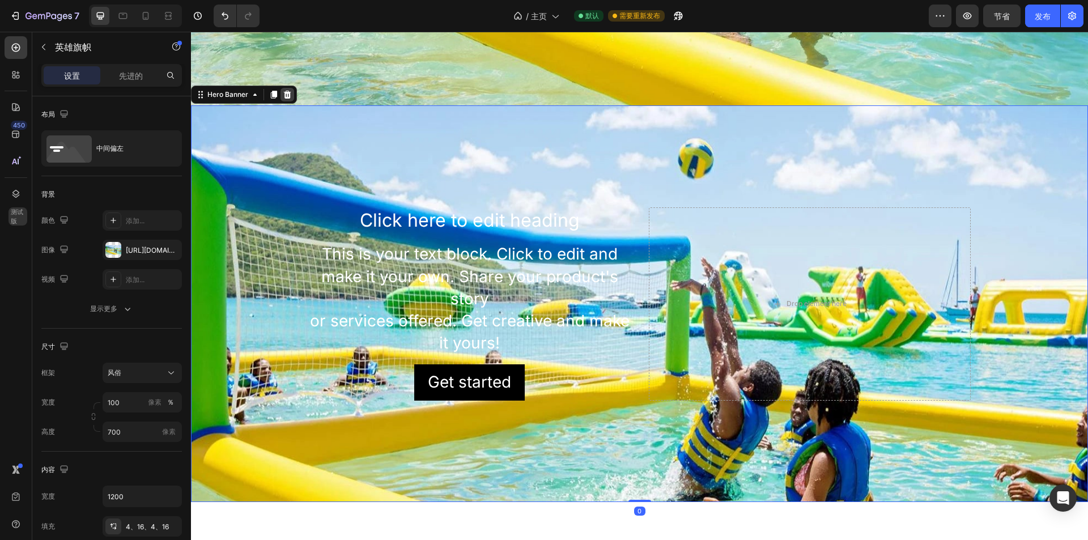
click at [282, 95] on div at bounding box center [288, 95] width 14 height 14
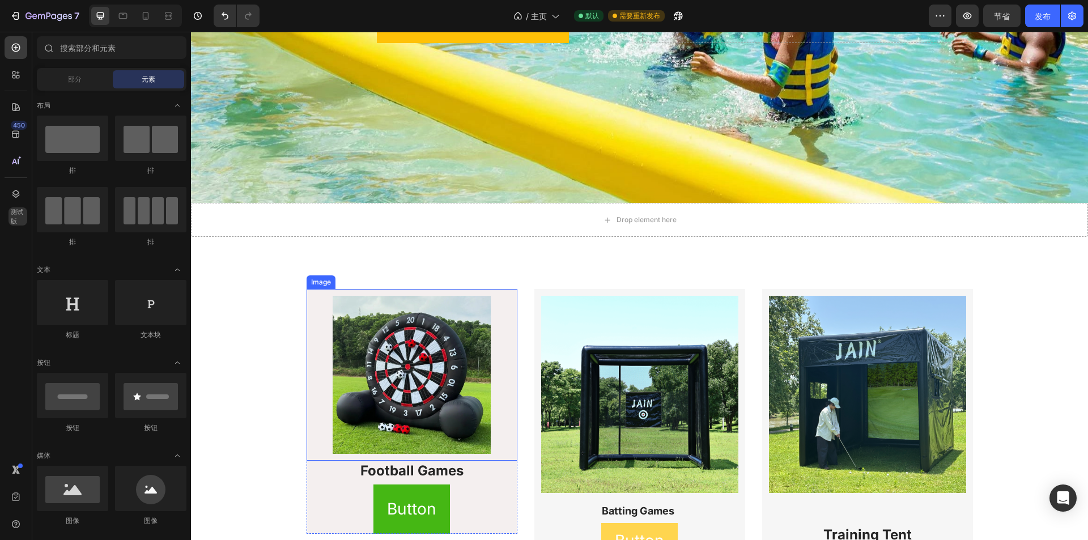
scroll to position [206, 0]
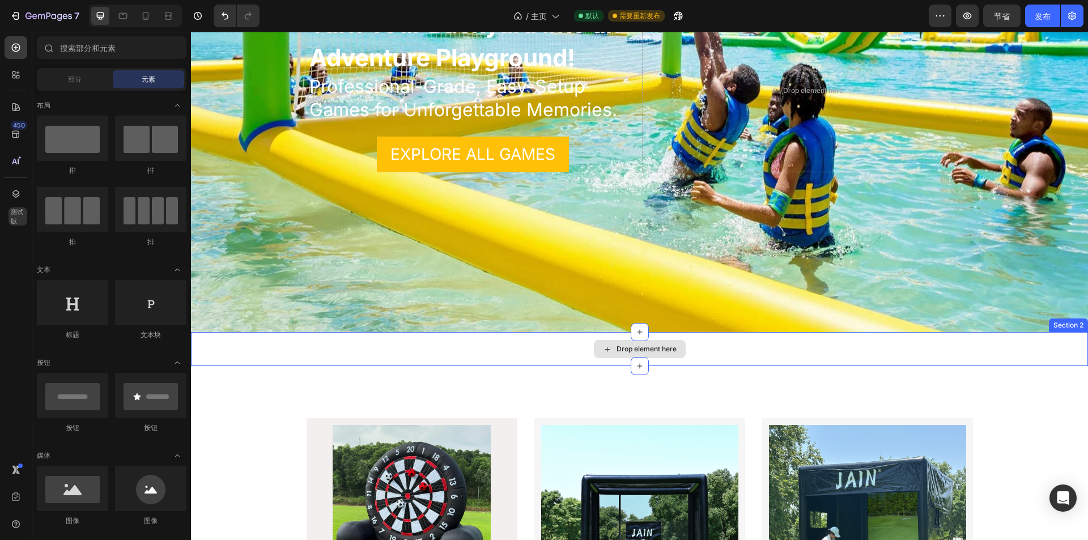
click at [673, 349] on div "Drop element here" at bounding box center [640, 349] width 92 height 18
click at [1019, 346] on div "Drop element here" at bounding box center [639, 349] width 897 height 34
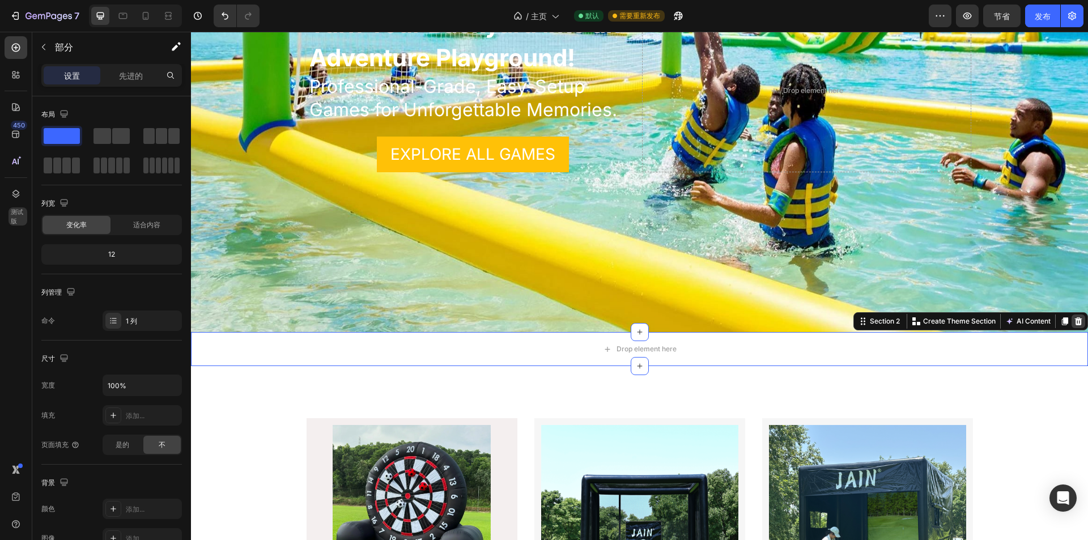
click at [1074, 324] on icon at bounding box center [1078, 321] width 9 height 9
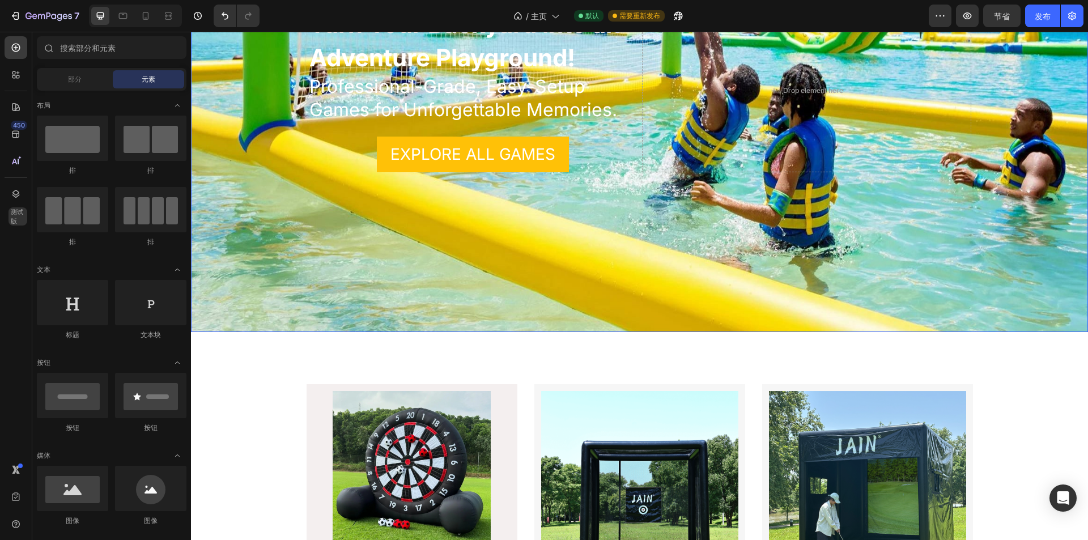
click at [589, 275] on div "Background Image" at bounding box center [639, 90] width 897 height 483
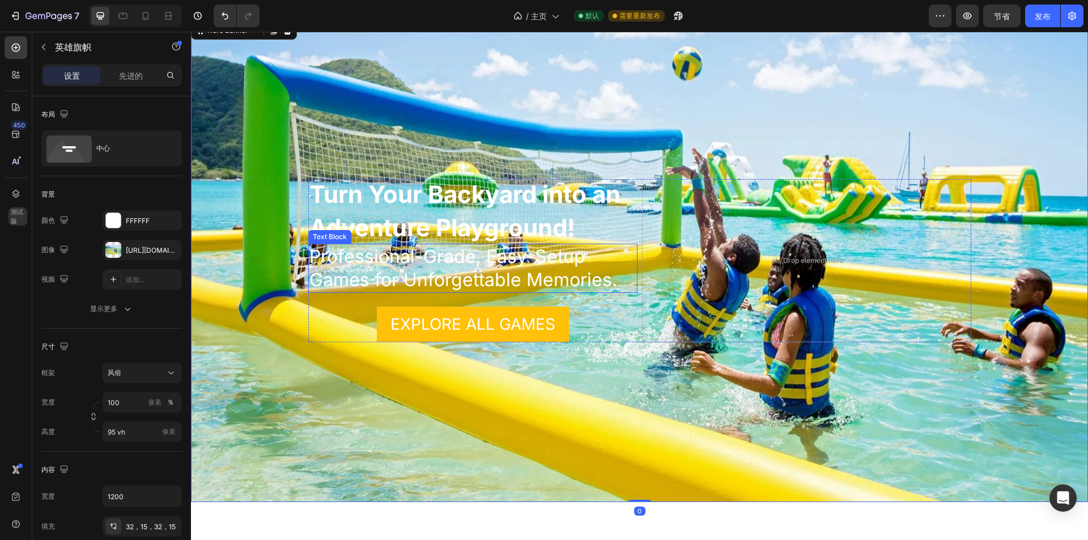
scroll to position [0, 0]
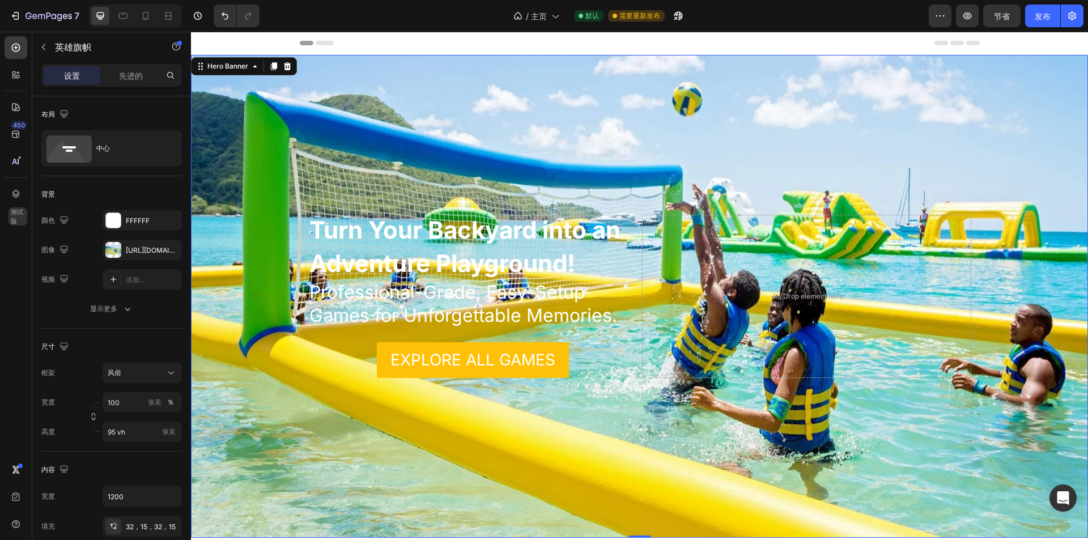
click at [613, 159] on div "Background Image" at bounding box center [639, 296] width 897 height 483
click at [116, 308] on font "显示更多" at bounding box center [103, 308] width 27 height 9
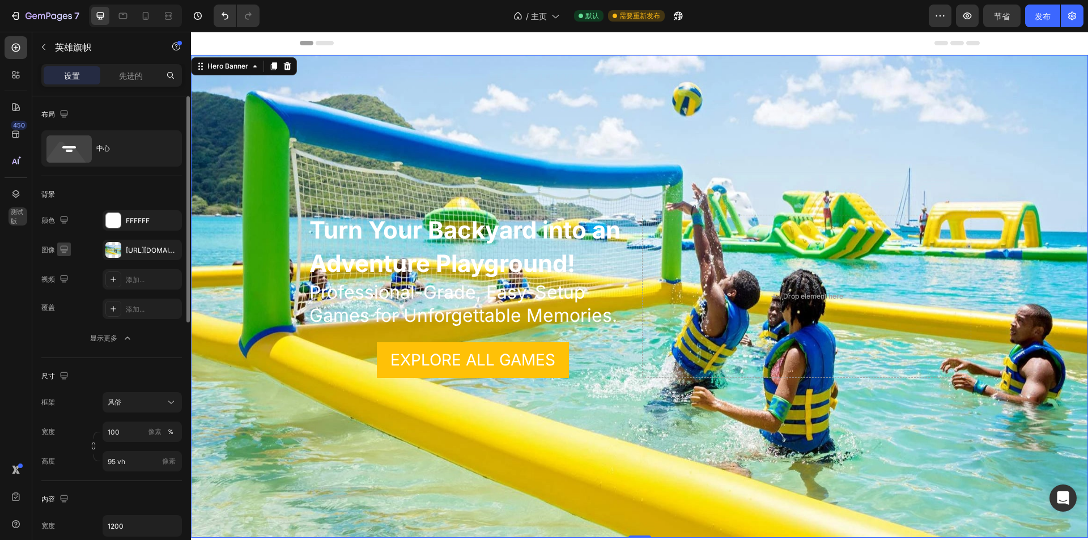
click at [56, 249] on div "图像" at bounding box center [55, 250] width 29 height 15
click at [59, 248] on icon "button" at bounding box center [63, 249] width 11 height 11
click at [67, 303] on icon "button" at bounding box center [66, 308] width 11 height 11
type input "100%"
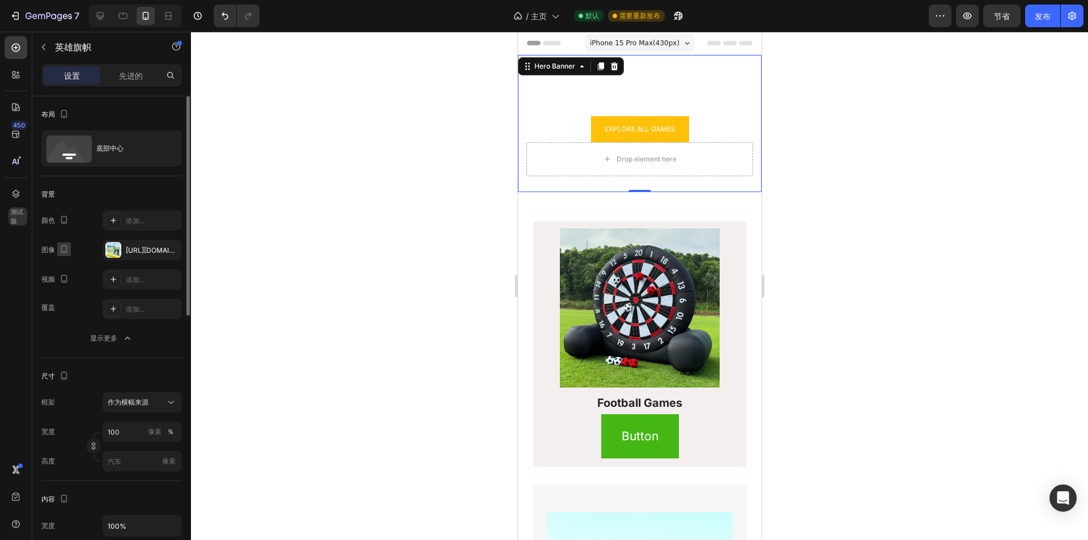
click at [64, 250] on icon "button" at bounding box center [63, 249] width 11 height 11
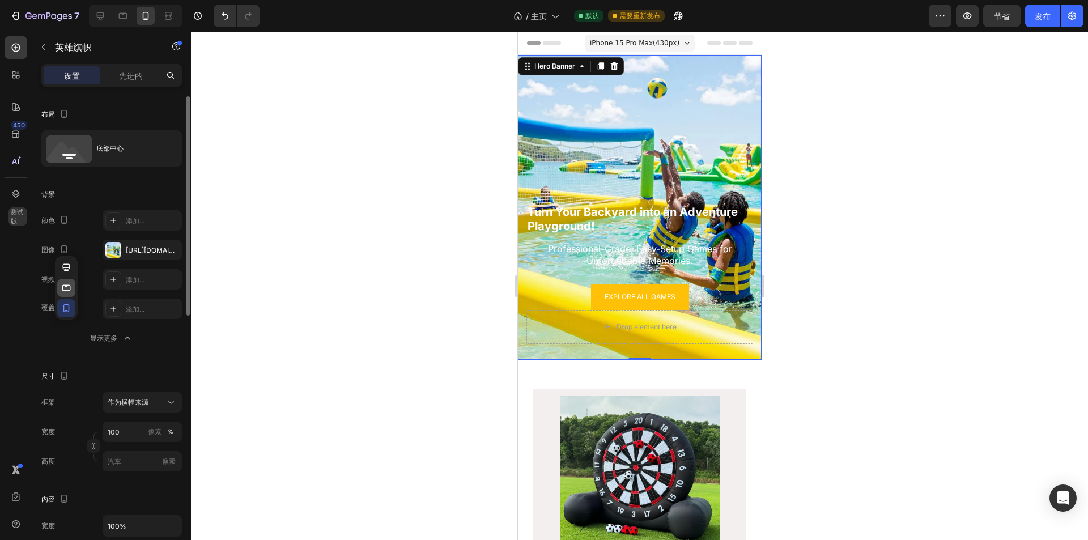
click at [71, 284] on icon "button" at bounding box center [66, 287] width 11 height 11
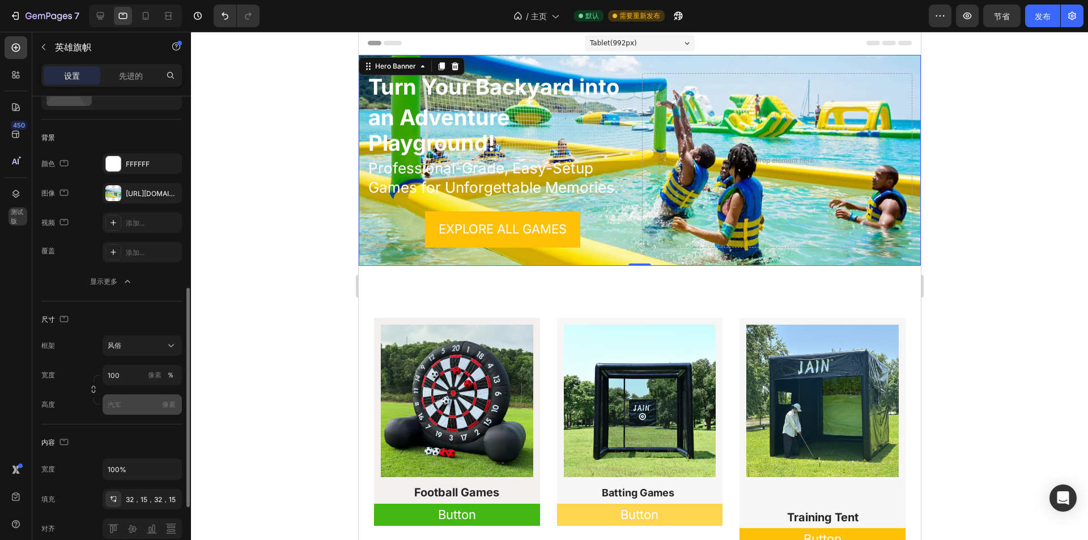
scroll to position [170, 0]
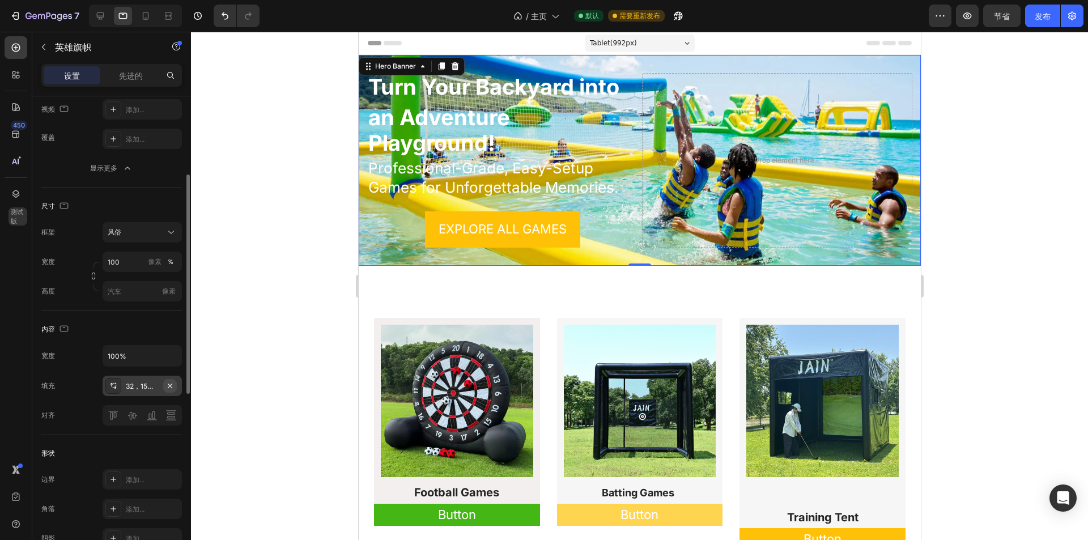
click at [169, 390] on icon "button" at bounding box center [170, 385] width 9 height 9
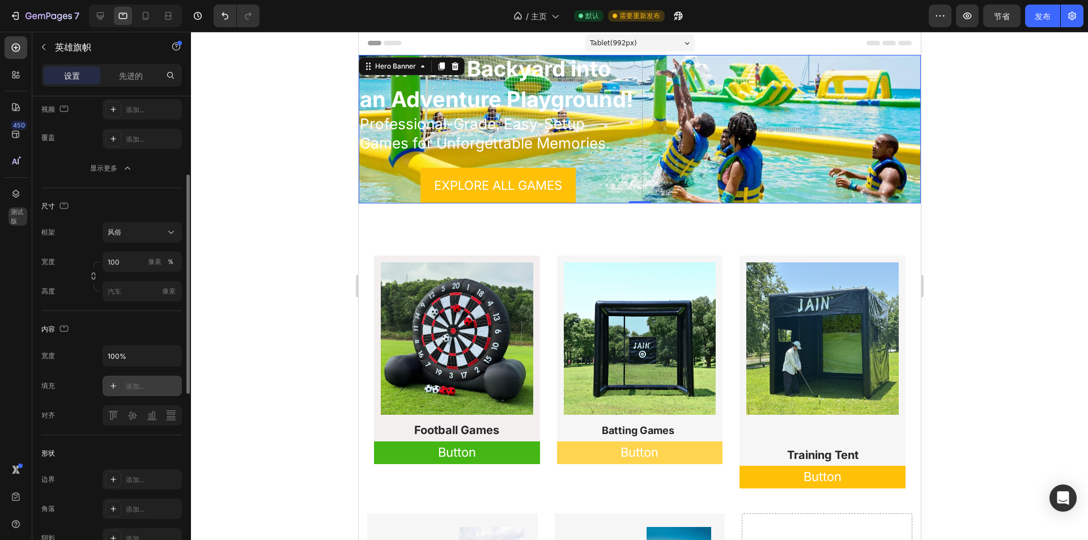
click at [153, 385] on div "添加..." at bounding box center [152, 386] width 53 height 10
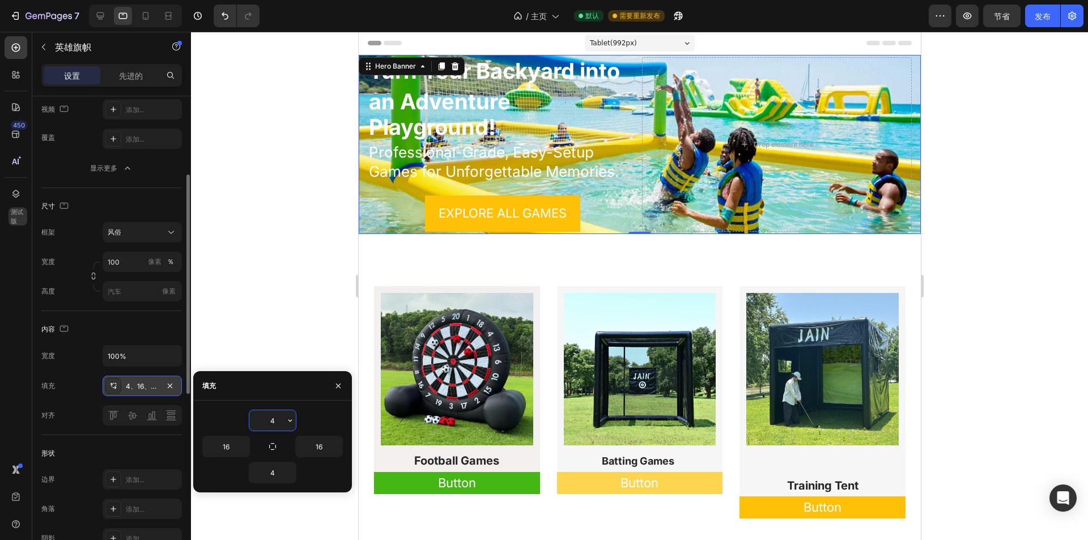
type input "0"
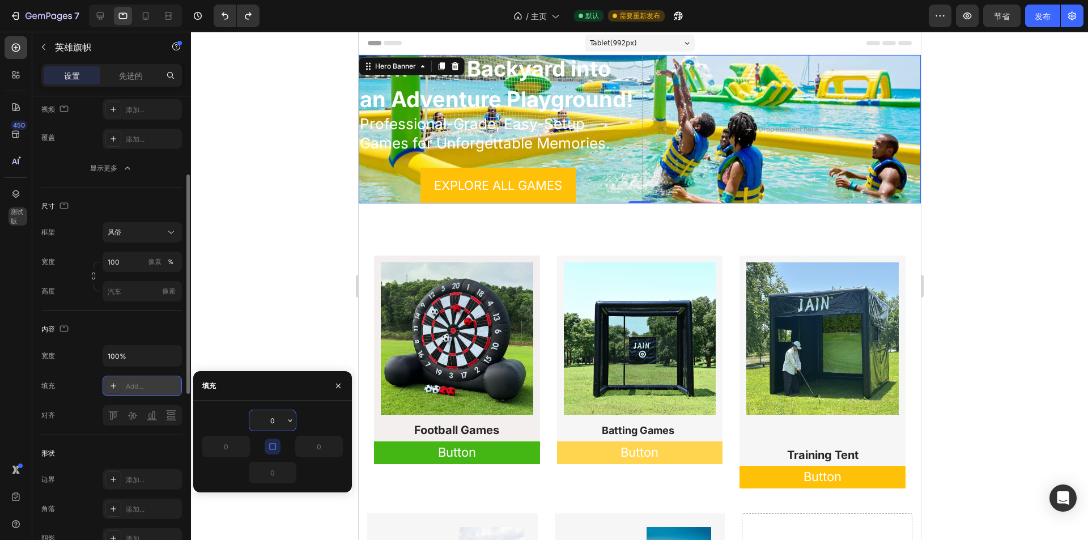
type input "32"
type input "15"
type input "32"
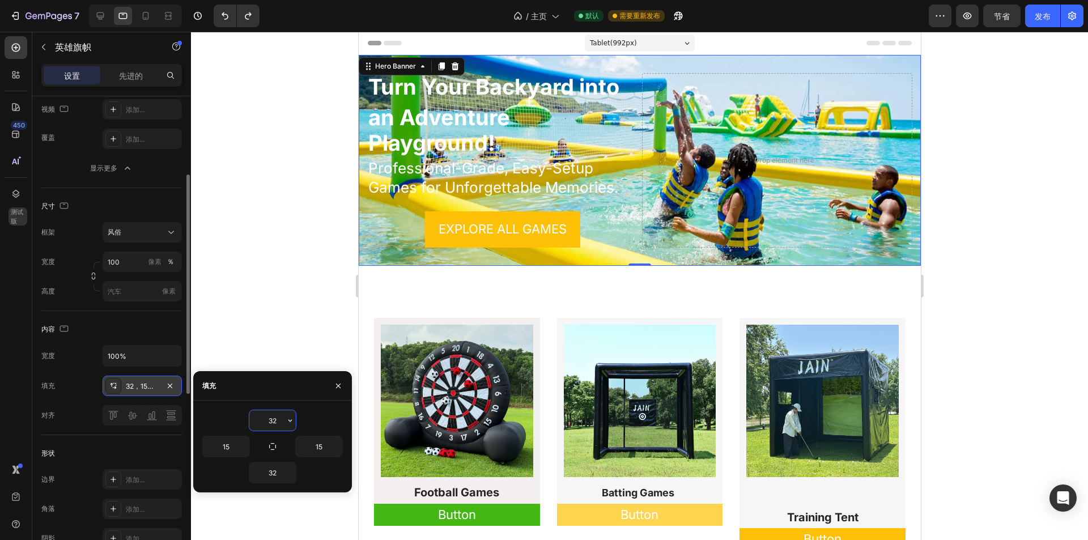
click at [987, 107] on div at bounding box center [639, 286] width 897 height 508
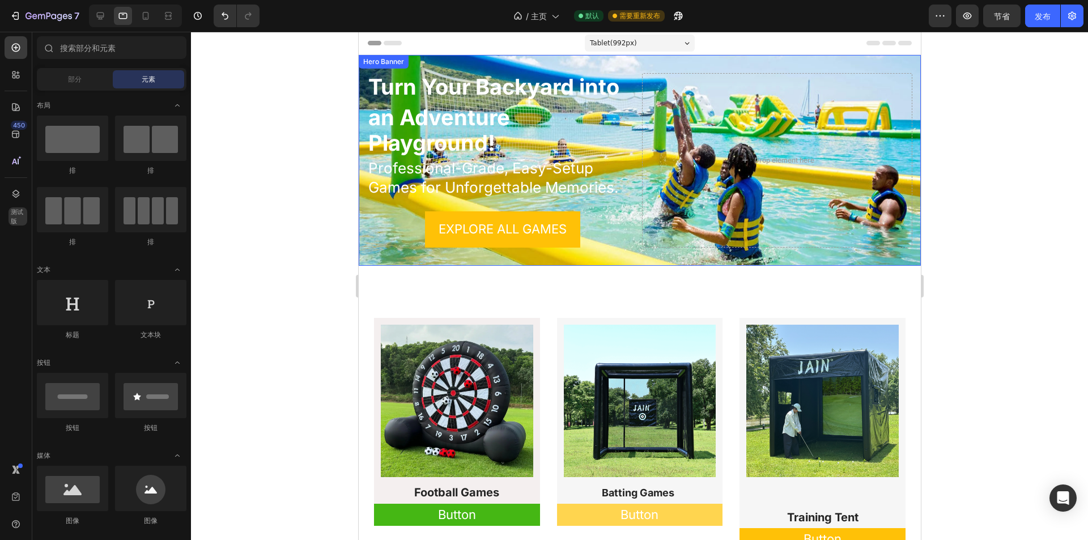
click at [609, 60] on div "​ ​Turn Your Backyard into an Adventure Playground! Heading Professional-Grade,…" at bounding box center [639, 160] width 562 height 211
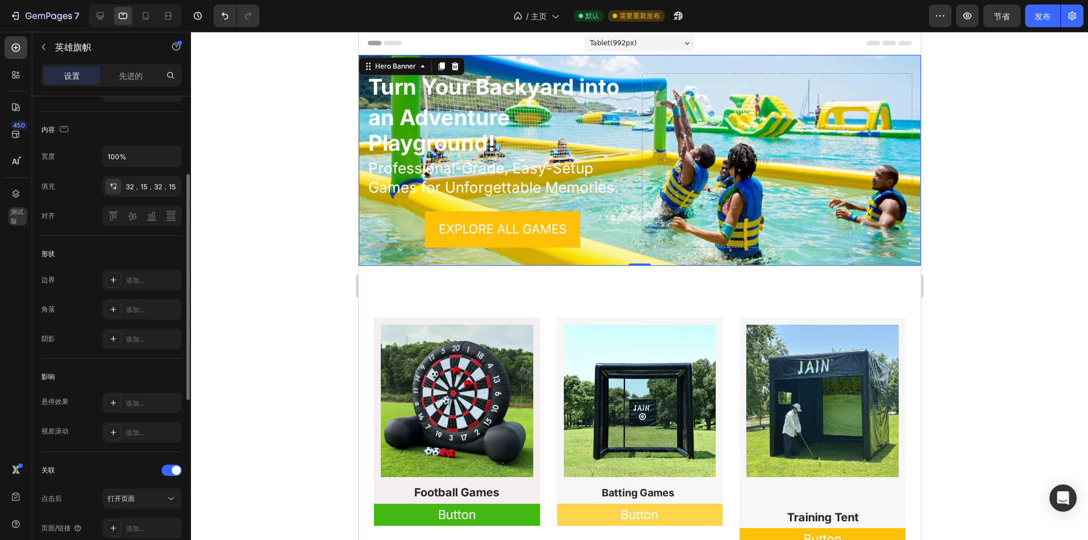
scroll to position [227, 0]
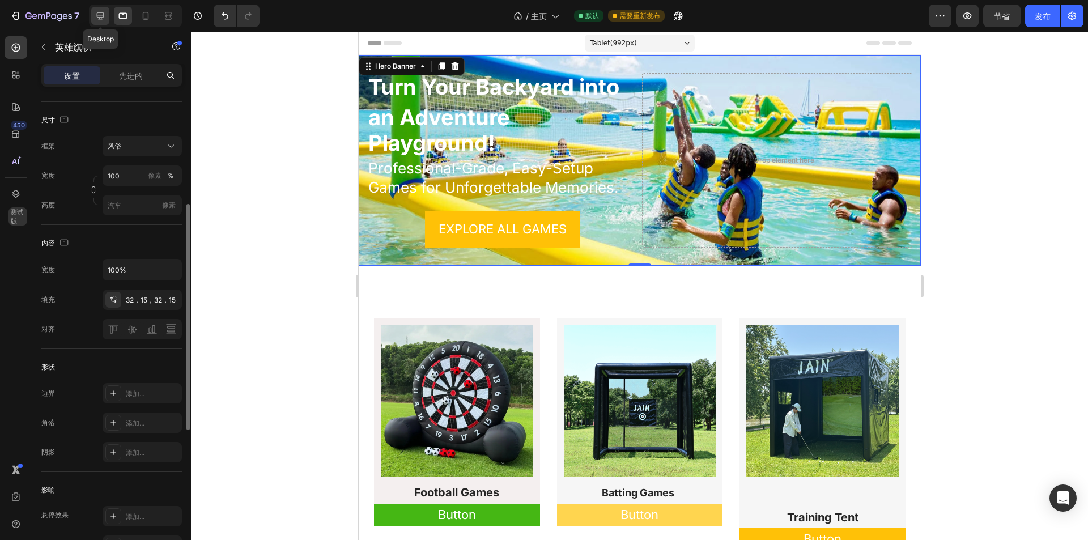
click at [98, 19] on icon at bounding box center [100, 15] width 11 height 11
type input "95 vh"
type input "1200"
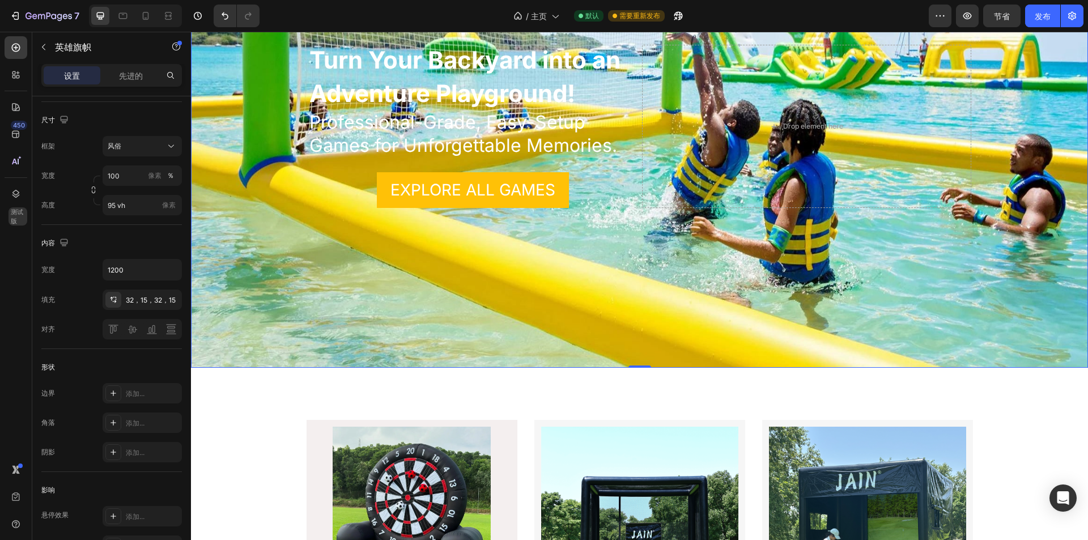
click at [633, 281] on div "Background Image" at bounding box center [639, 126] width 897 height 483
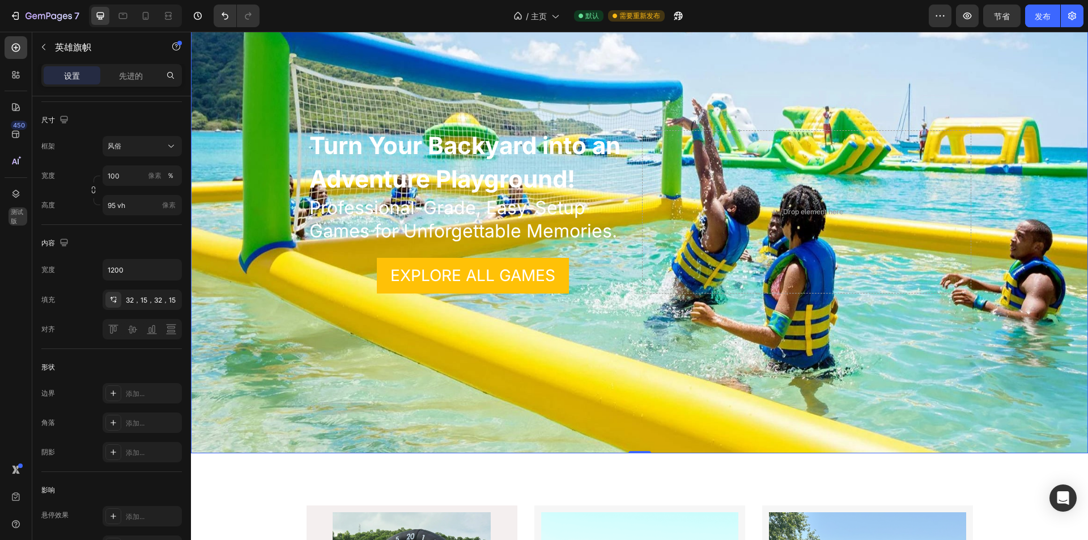
scroll to position [0, 0]
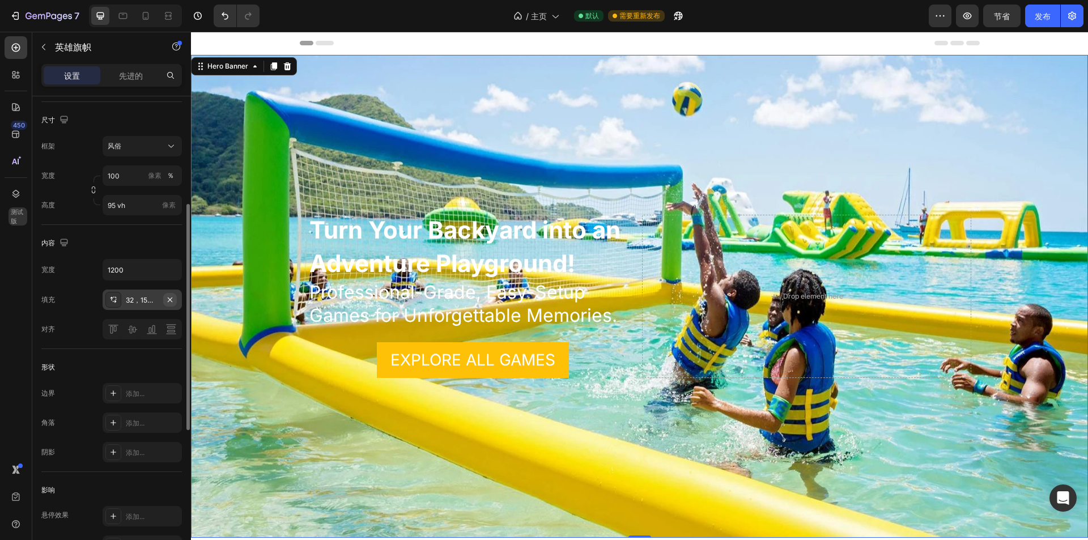
click at [169, 300] on icon "button" at bounding box center [170, 299] width 9 height 9
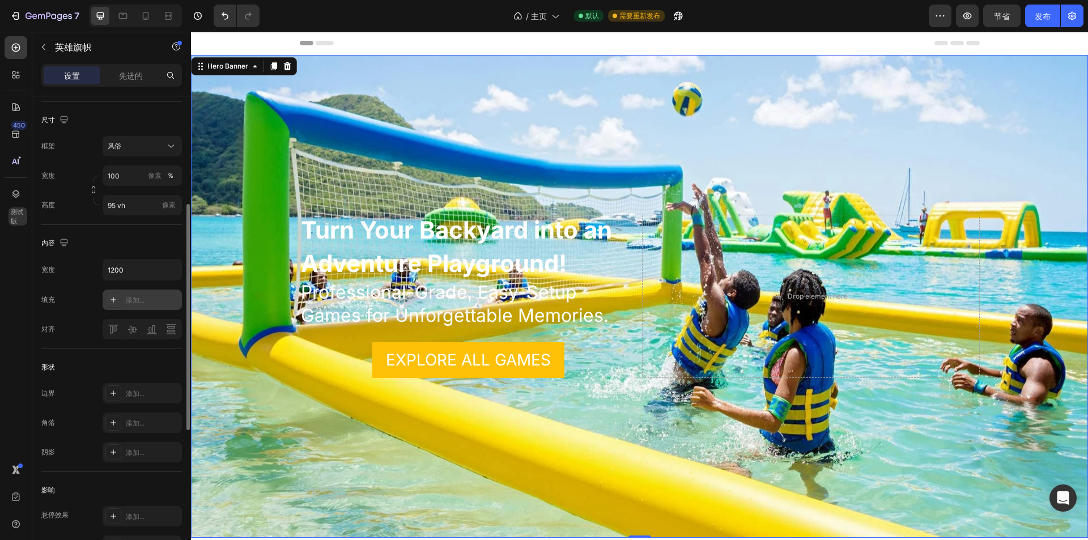
click at [143, 298] on font "添加..." at bounding box center [135, 300] width 19 height 9
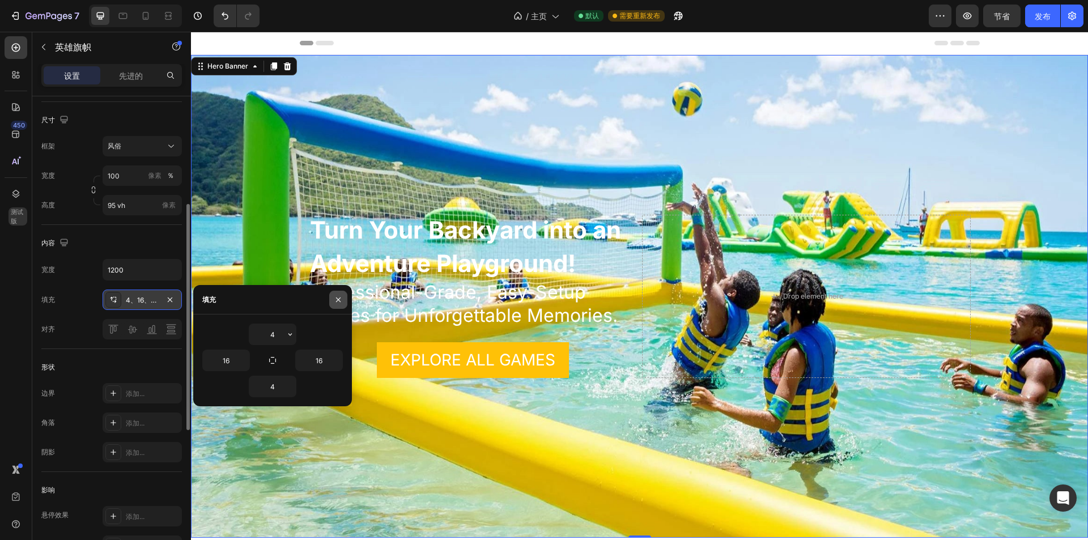
click at [339, 299] on icon "button" at bounding box center [338, 299] width 5 height 5
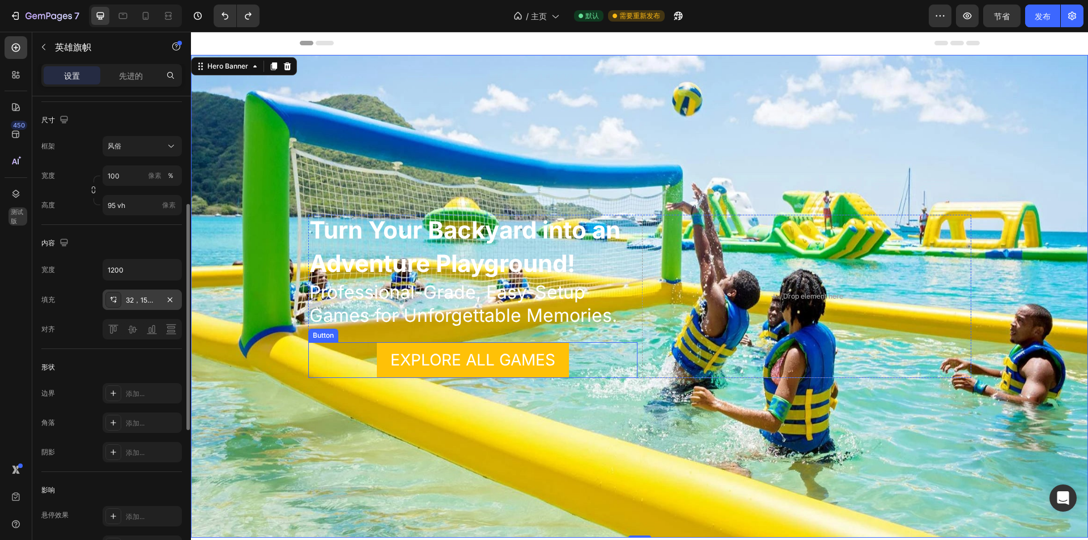
click at [308, 343] on div "EXPLORE ALL GAMES Button" at bounding box center [472, 360] width 329 height 36
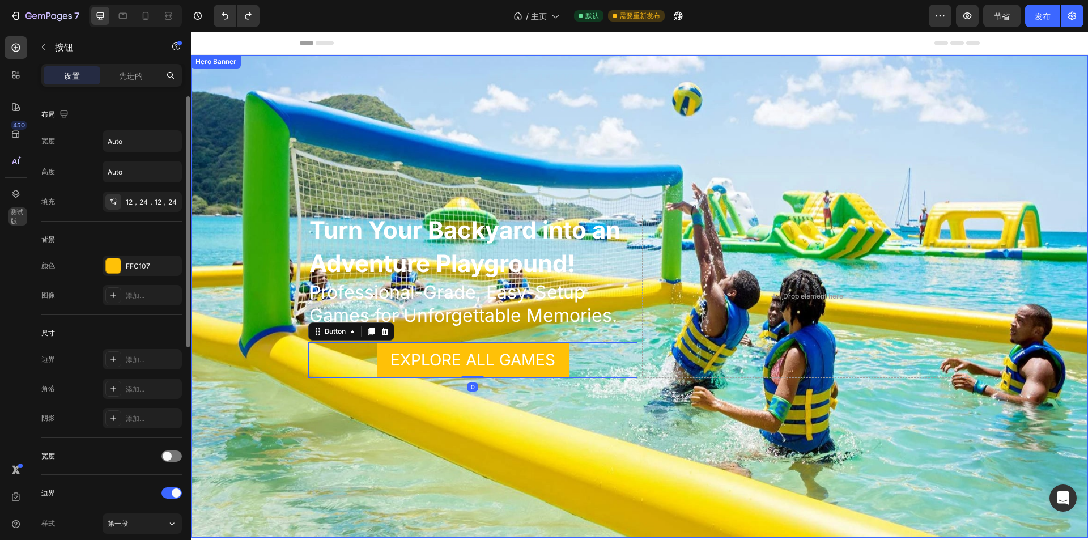
click at [303, 315] on div "​ ​Turn Your Backyard into an Adventure Playground! Heading Professional-Grade,…" at bounding box center [640, 297] width 680 height 200
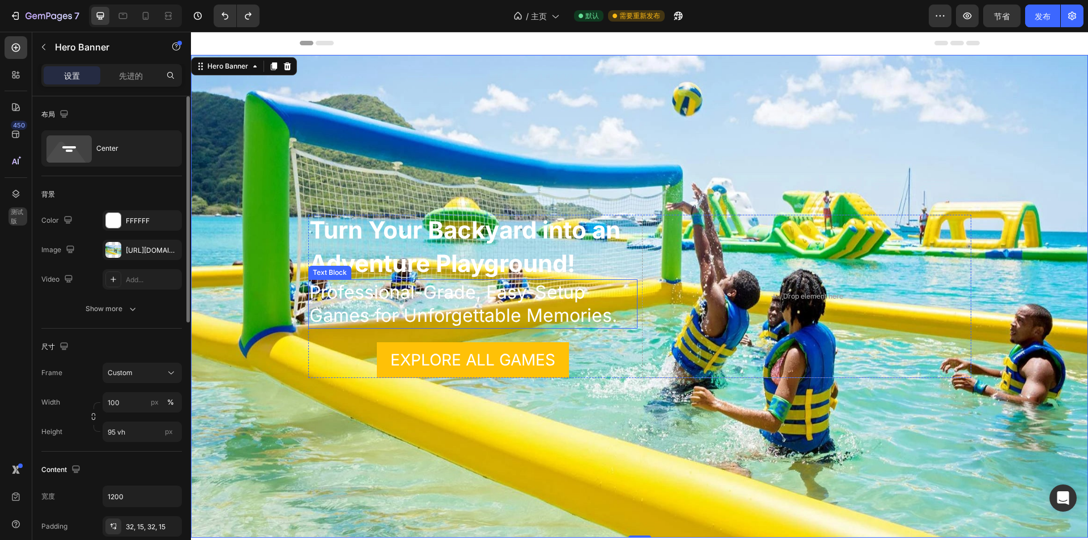
click at [311, 303] on p "Professional-Grade, Easy-Setup Games for Unforgettable Memories." at bounding box center [472, 304] width 327 height 47
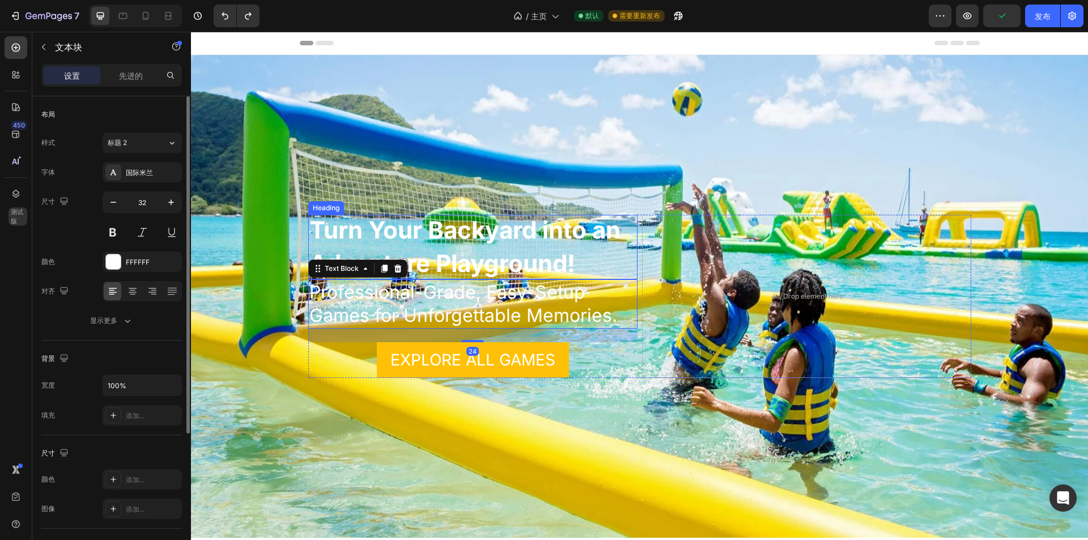
click at [311, 240] on strong "​Turn Your Backyard into an Adventure Playground!" at bounding box center [464, 246] width 311 height 62
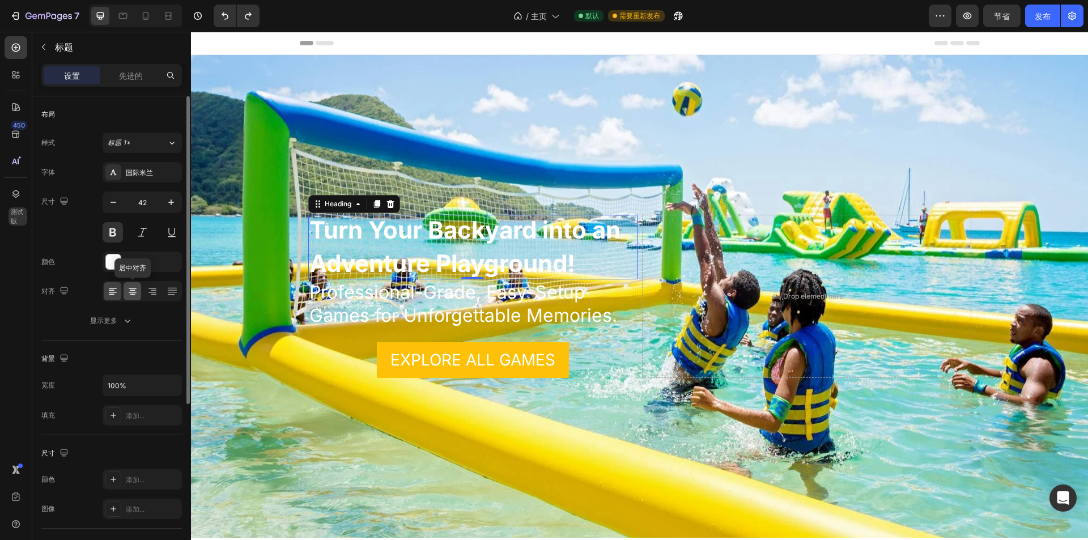
click at [136, 289] on icon at bounding box center [132, 291] width 11 height 11
click at [113, 291] on icon at bounding box center [112, 291] width 11 height 11
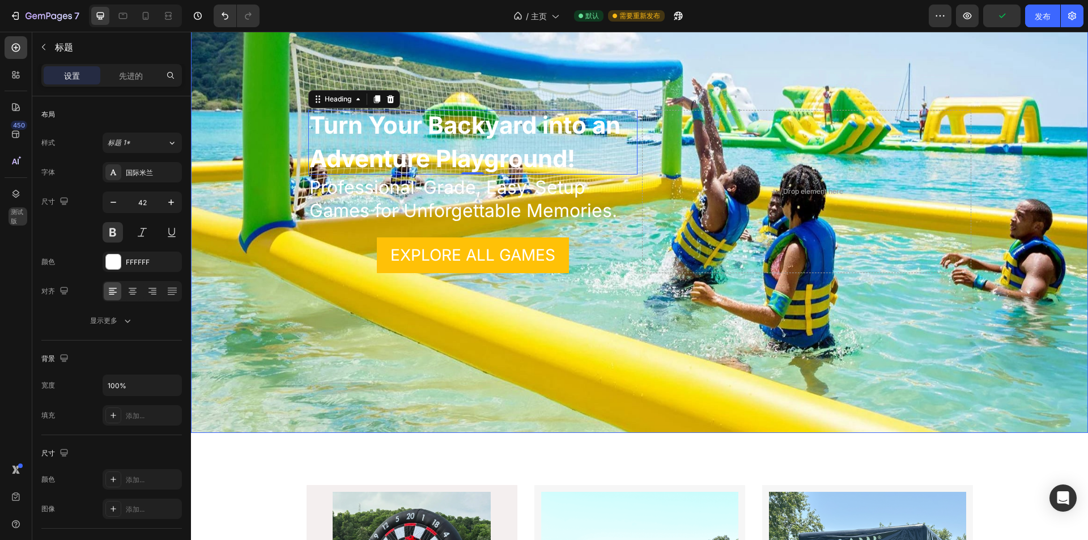
scroll to position [170, 0]
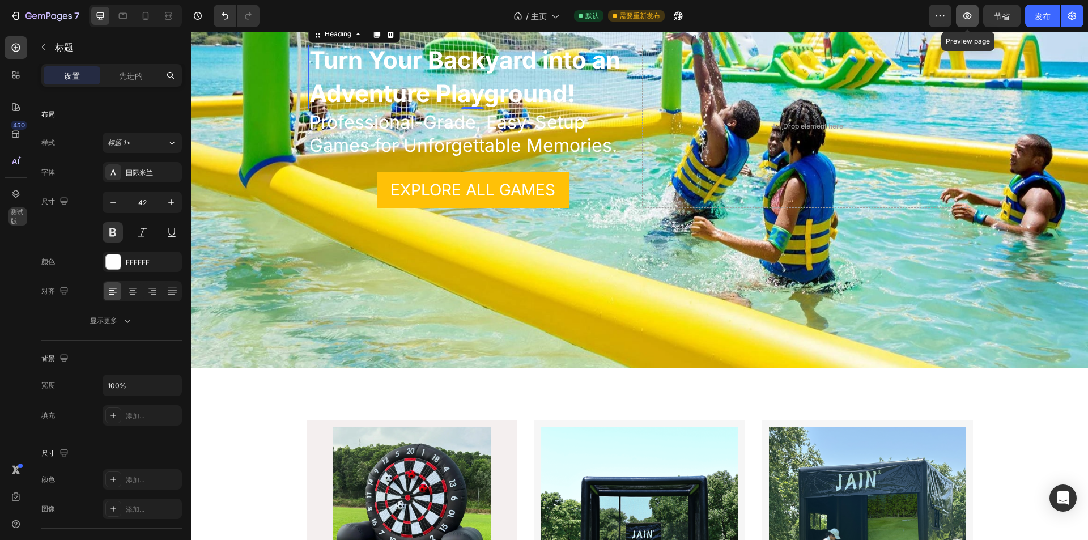
click at [970, 18] on icon "button" at bounding box center [968, 15] width 9 height 7
click at [996, 18] on font "节省" at bounding box center [1002, 16] width 16 height 10
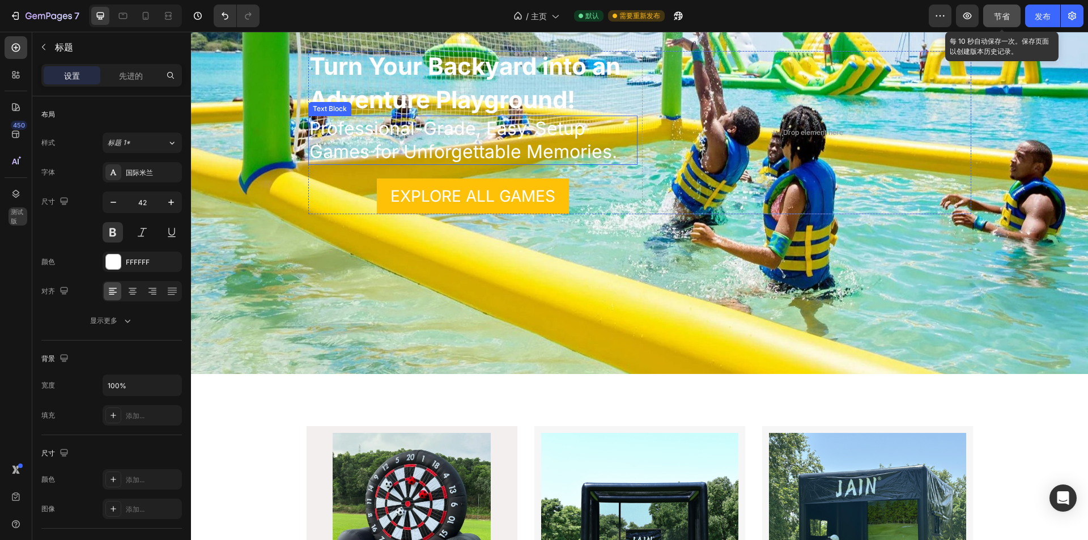
scroll to position [57, 0]
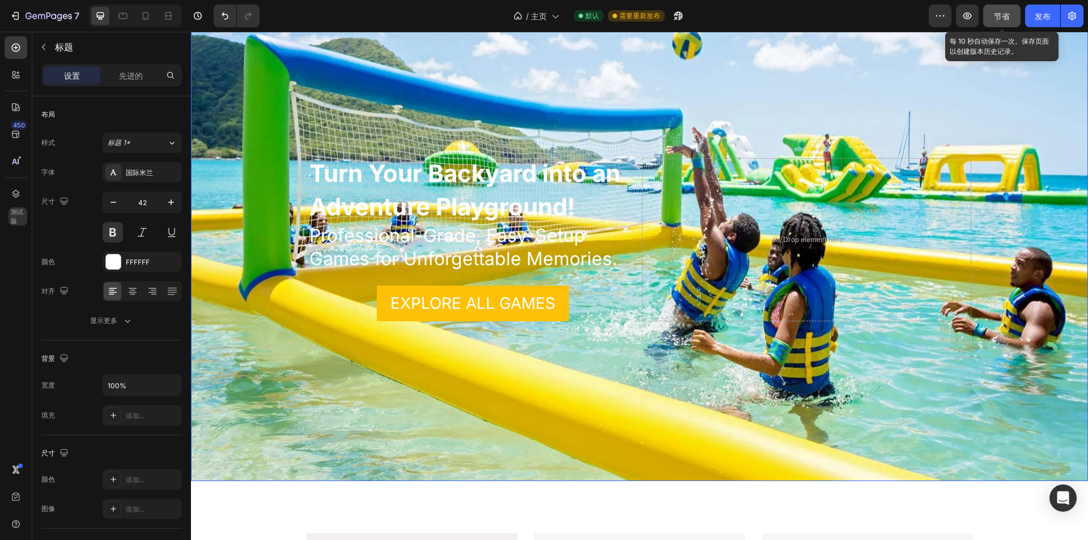
click at [571, 403] on div "Background Image" at bounding box center [639, 239] width 897 height 483
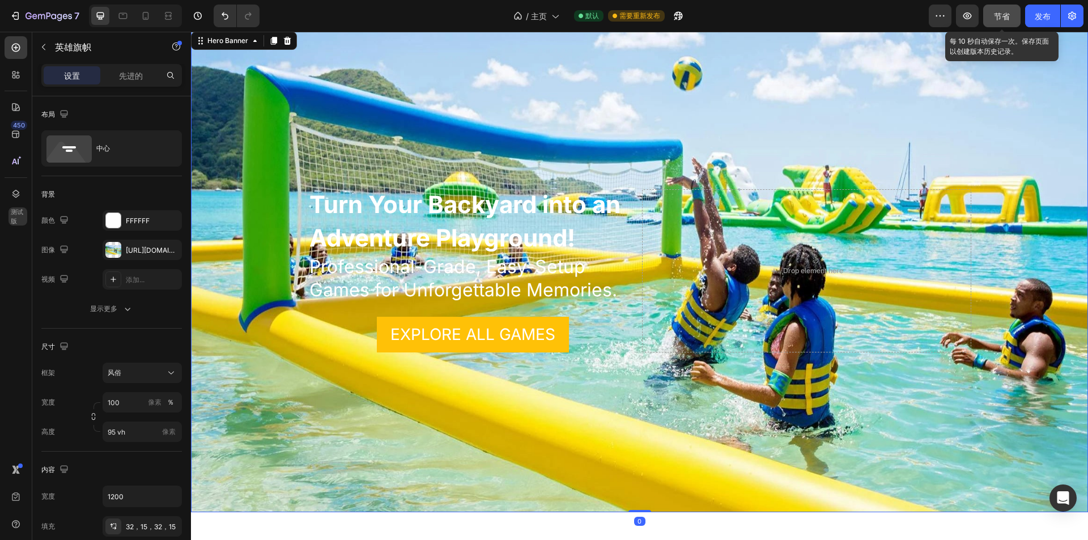
scroll to position [0, 0]
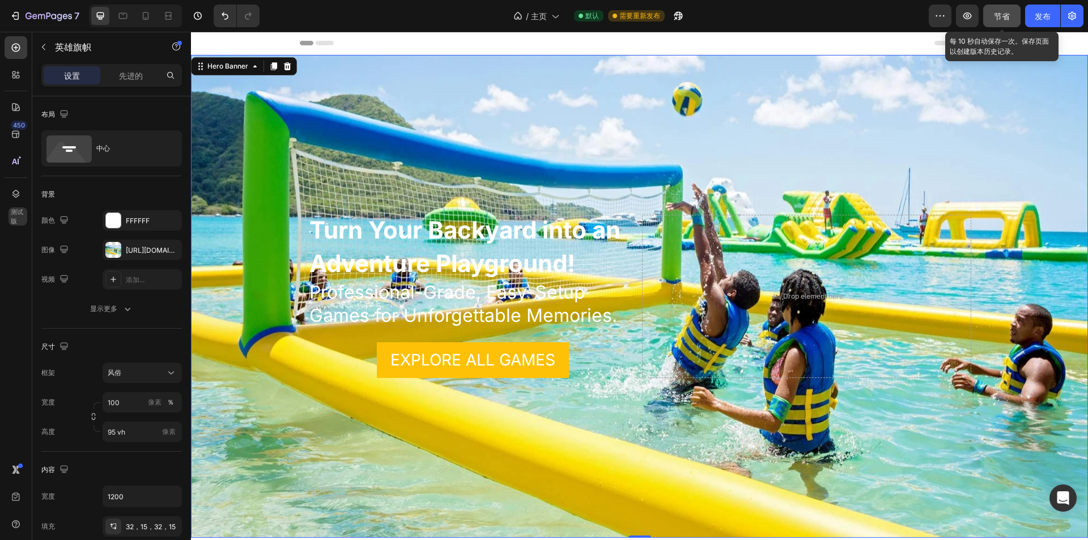
click at [613, 132] on div "Background Image" at bounding box center [639, 296] width 897 height 483
click at [517, 235] on strong "​Turn Your Backyard into an Adventure Playground!" at bounding box center [464, 246] width 311 height 62
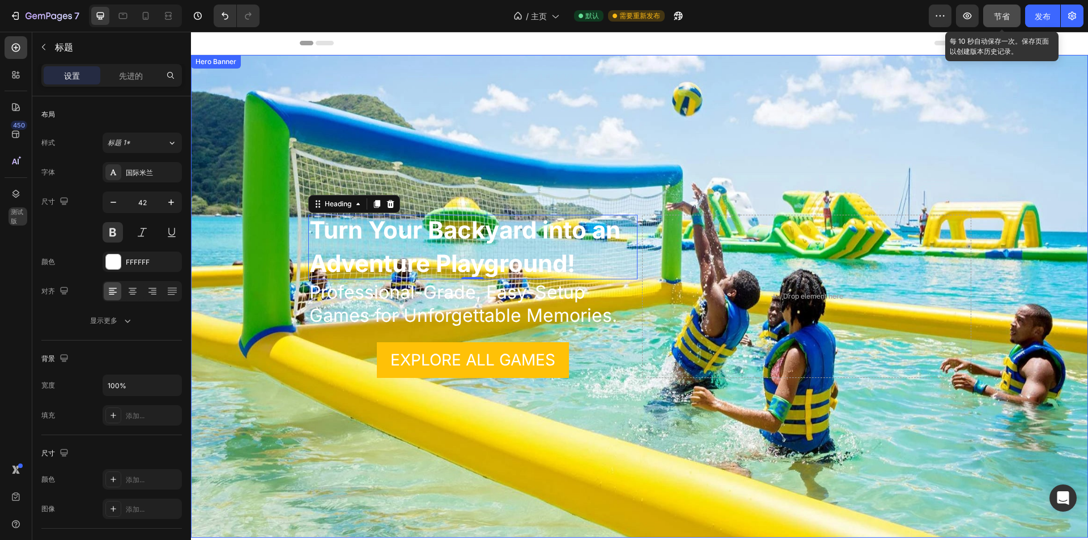
click at [655, 158] on div "Background Image" at bounding box center [639, 296] width 897 height 483
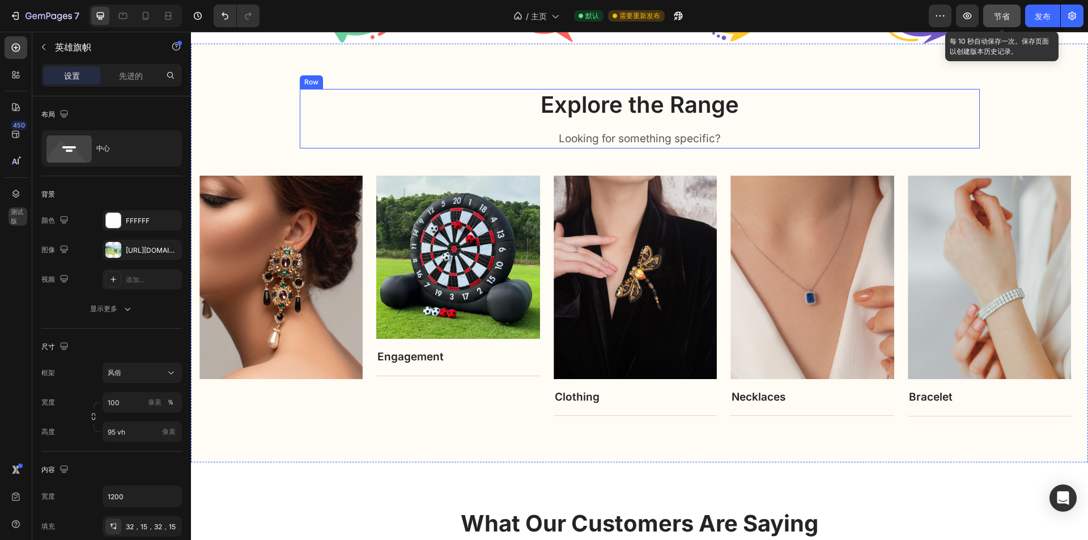
scroll to position [1134, 0]
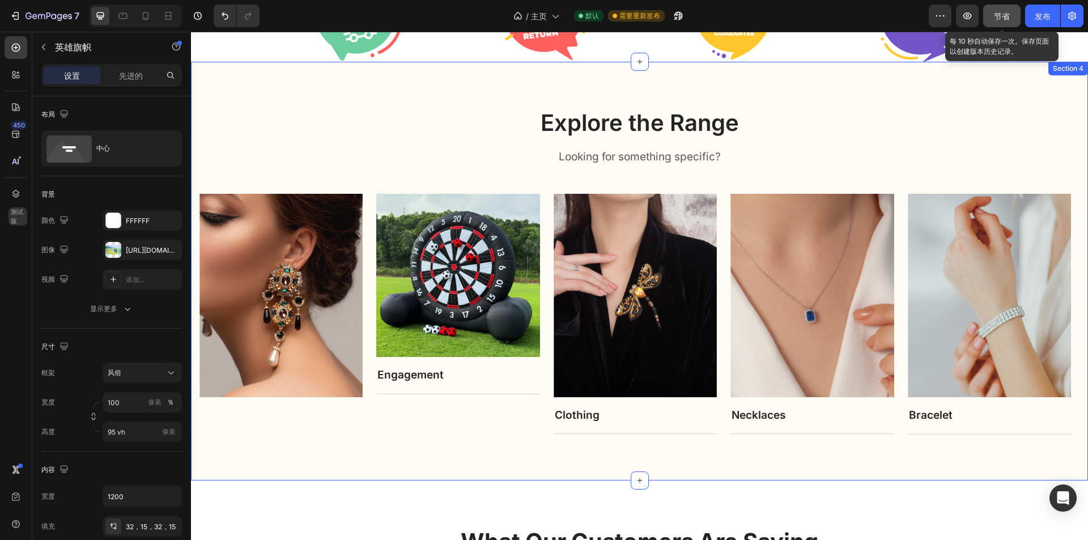
click at [439, 103] on div "Explore the Range Heading Looking for something specific? Text block Row Image …" at bounding box center [639, 271] width 897 height 418
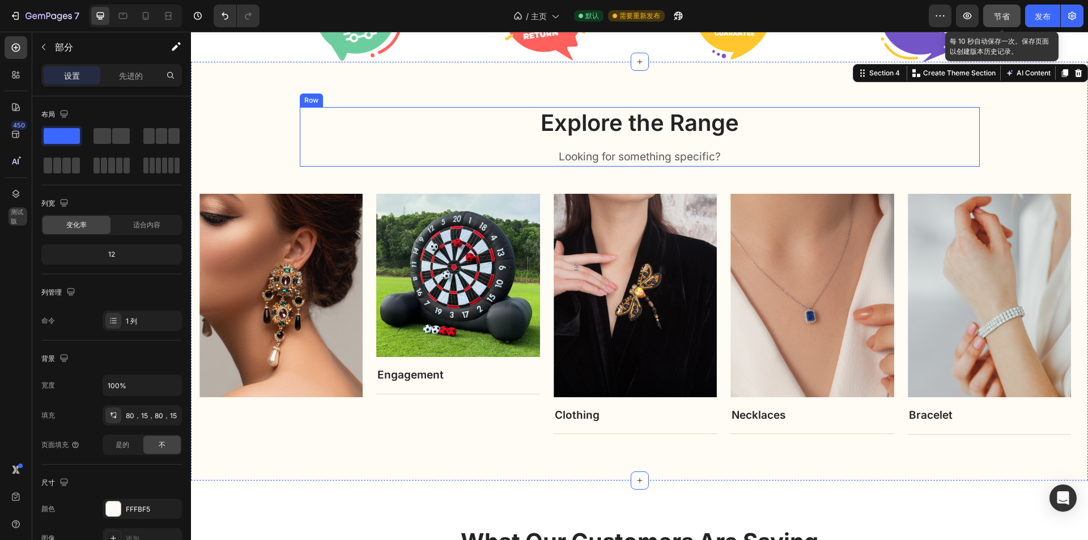
scroll to position [1113, 0]
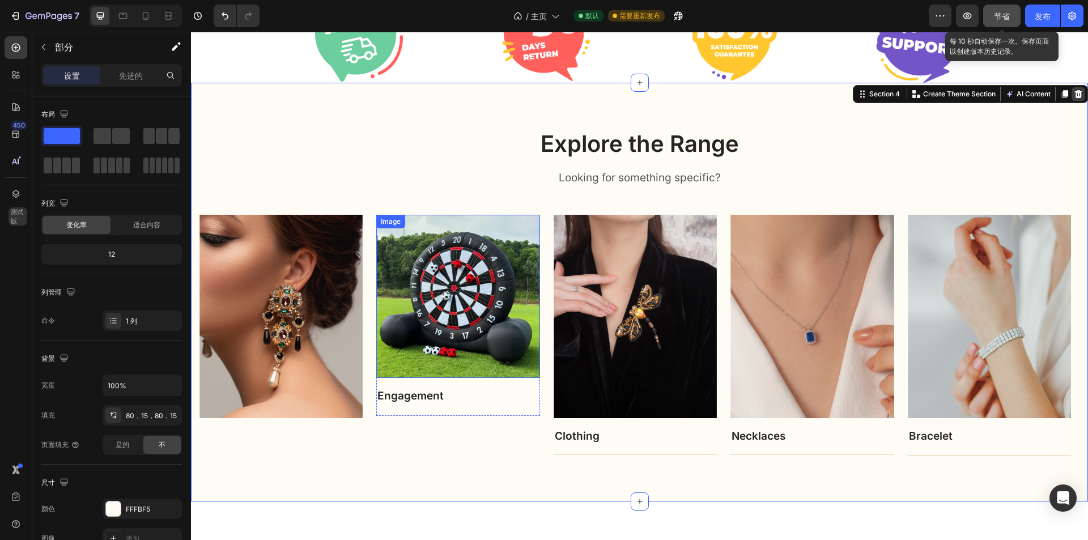
click at [1072, 87] on div at bounding box center [1079, 94] width 14 height 14
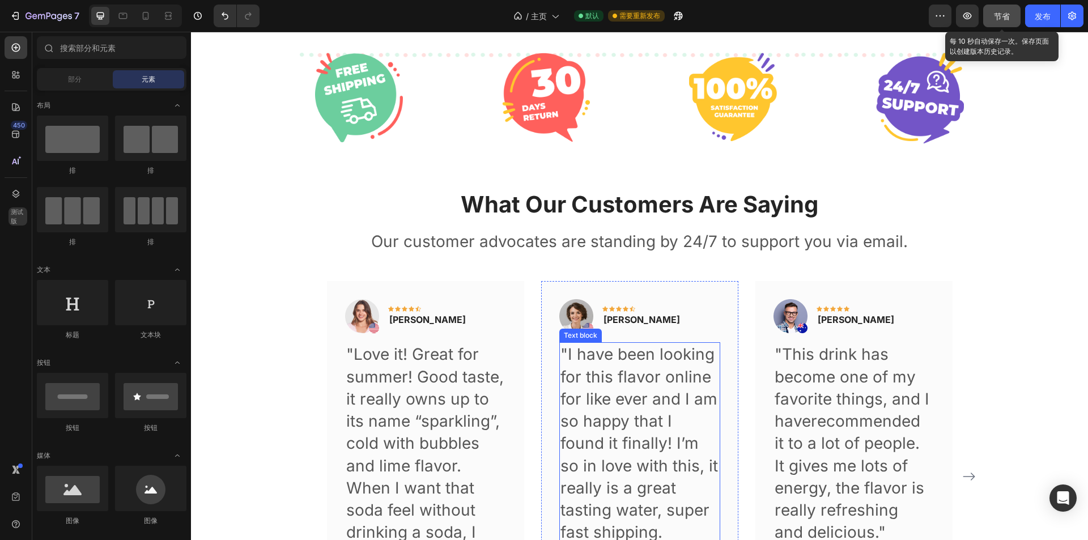
scroll to position [961, 0]
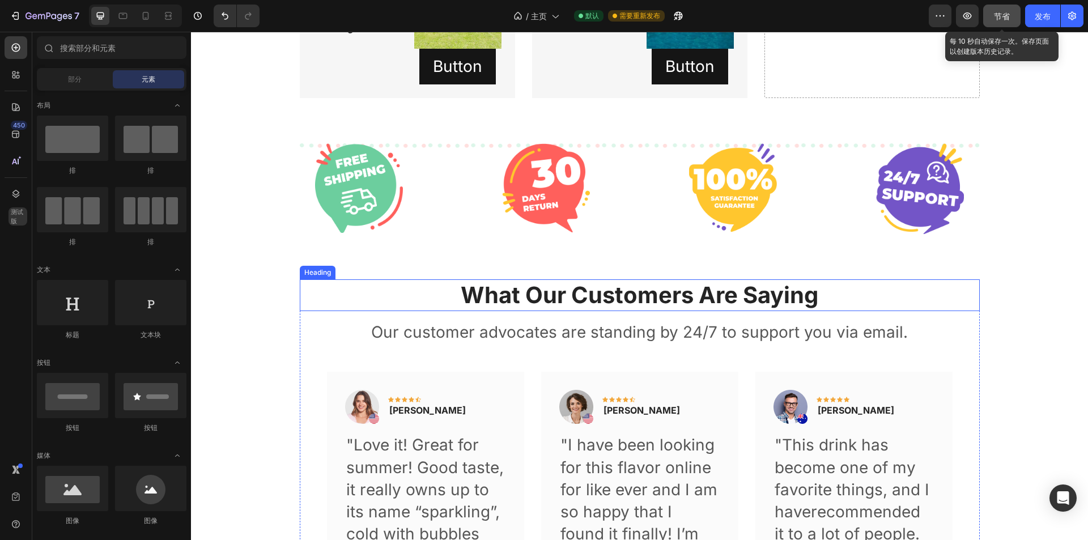
click at [383, 302] on p "What Our Customers Are Saying" at bounding box center [640, 295] width 678 height 29
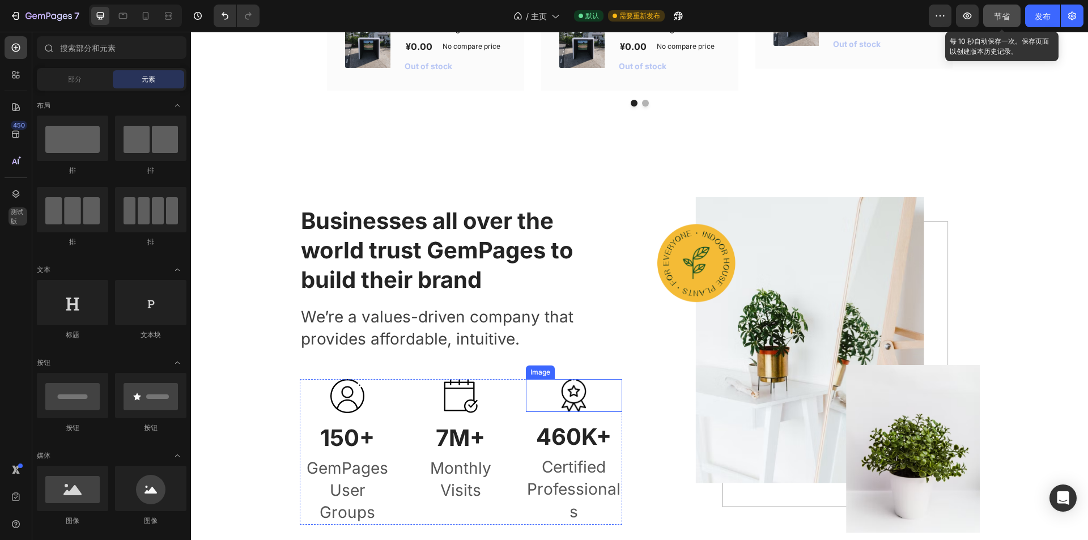
scroll to position [1755, 0]
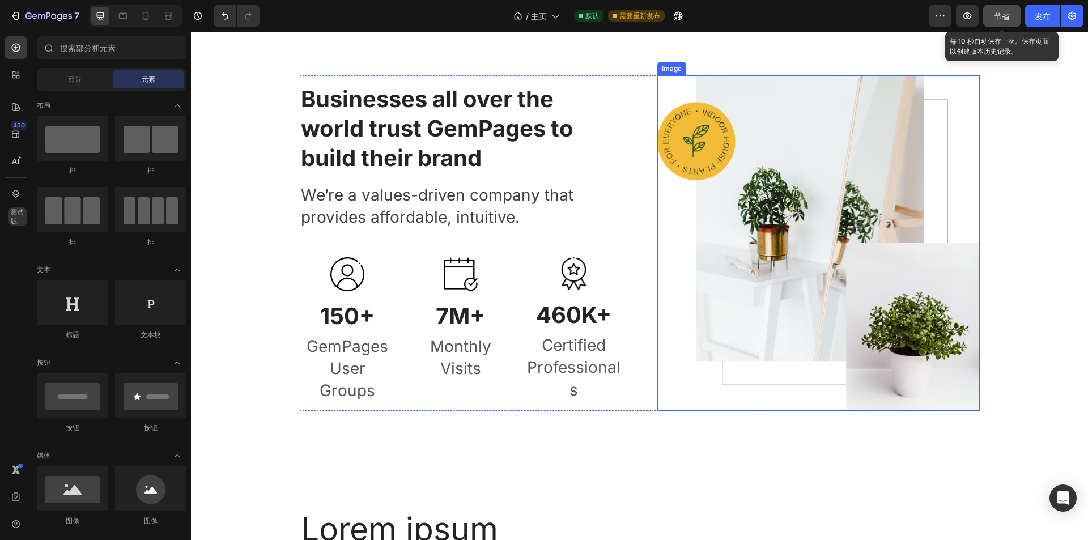
click at [657, 244] on img at bounding box center [818, 243] width 323 height 336
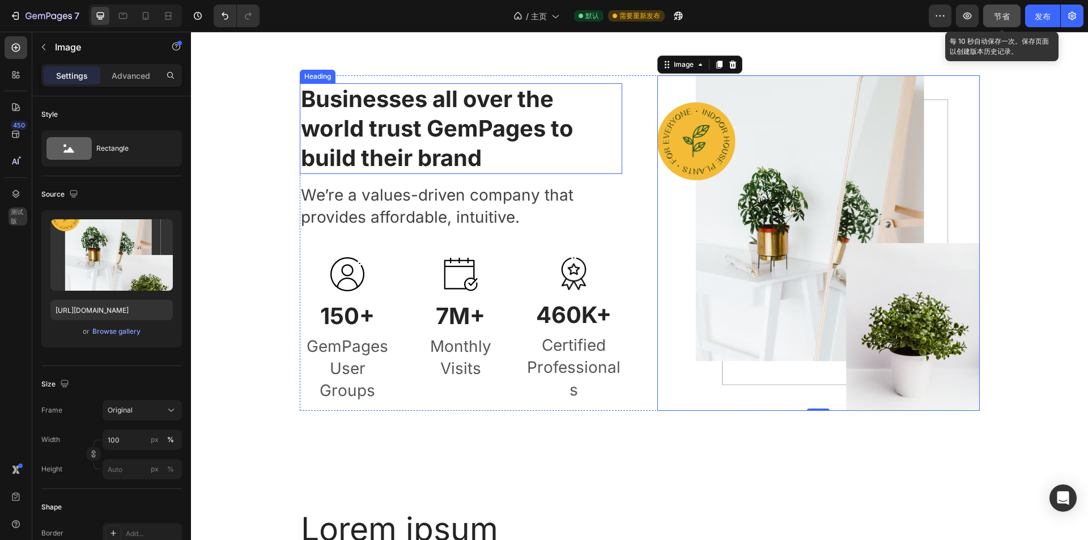
scroll to position [1534, 0]
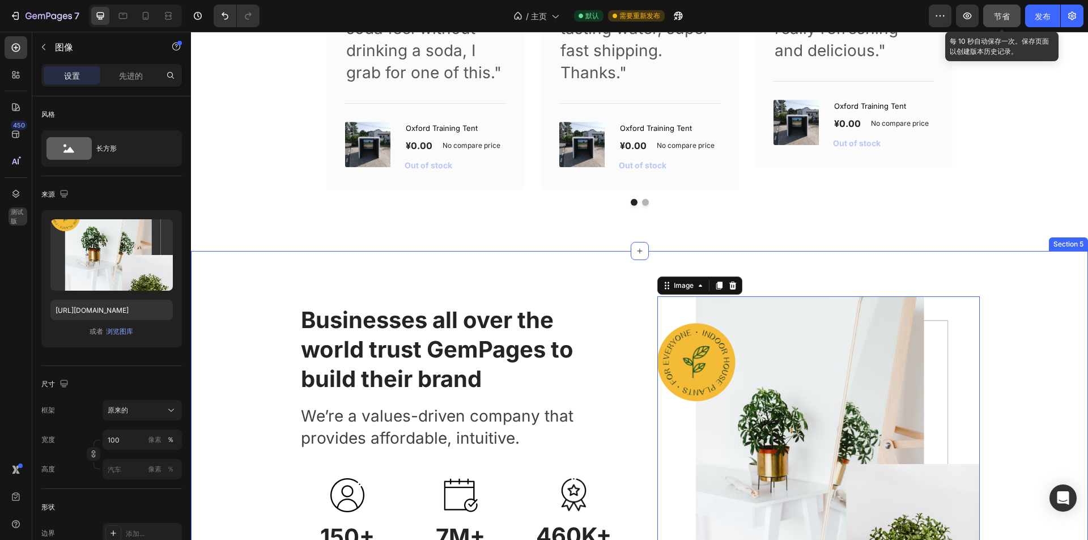
click at [604, 278] on div "Businesses all over the world trust GemPages to build their brand Heading We’re…" at bounding box center [639, 464] width 897 height 426
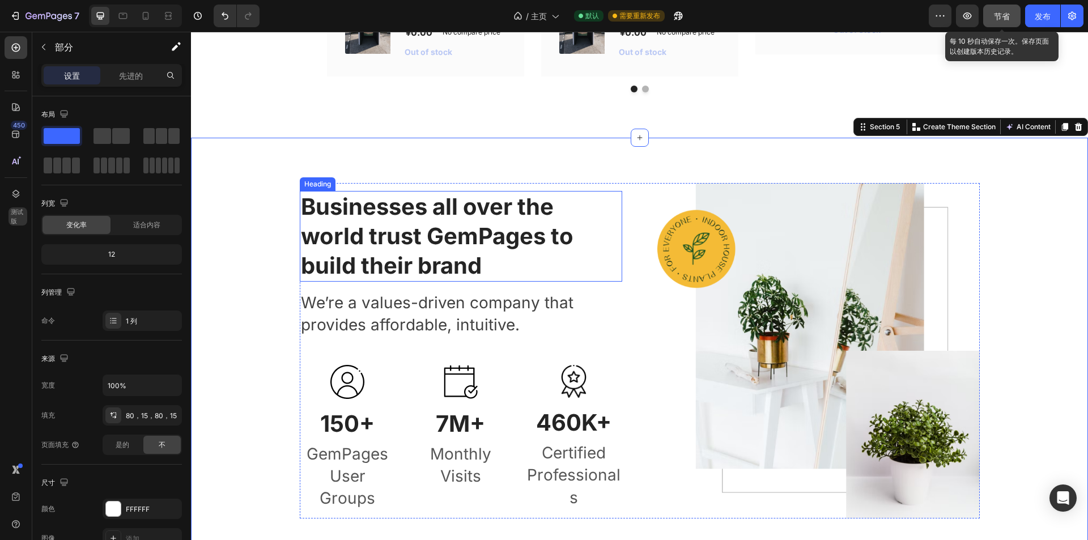
scroll to position [1817, 0]
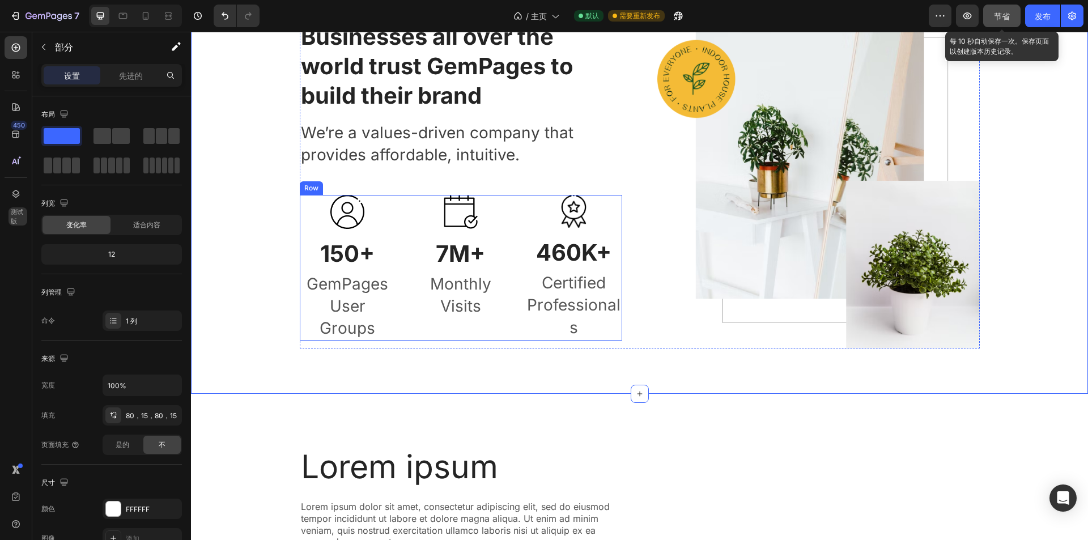
click at [634, 263] on div "Businesses all over the world trust GemPages to build their brand Heading We’re…" at bounding box center [640, 181] width 680 height 336
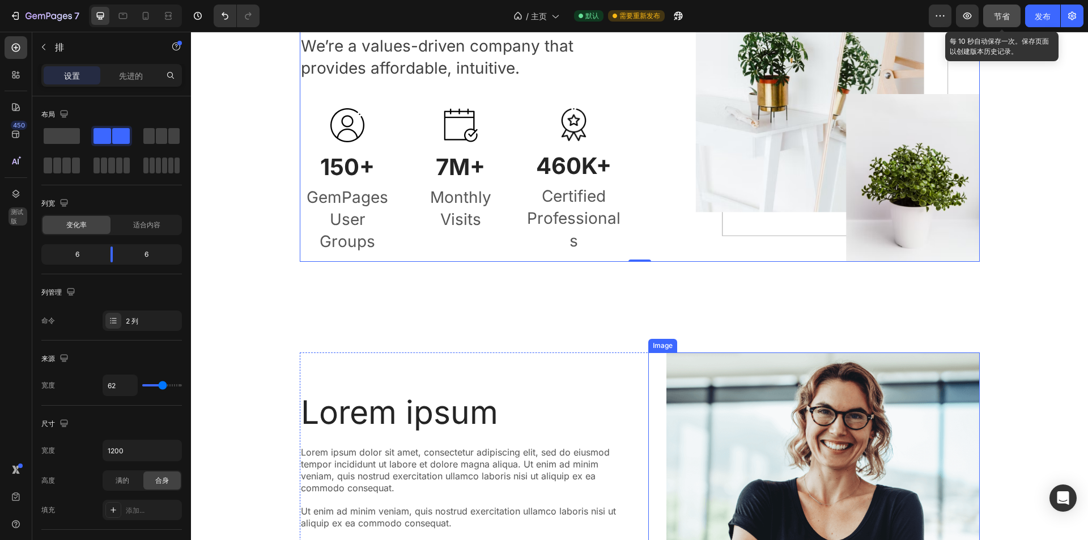
scroll to position [2101, 0]
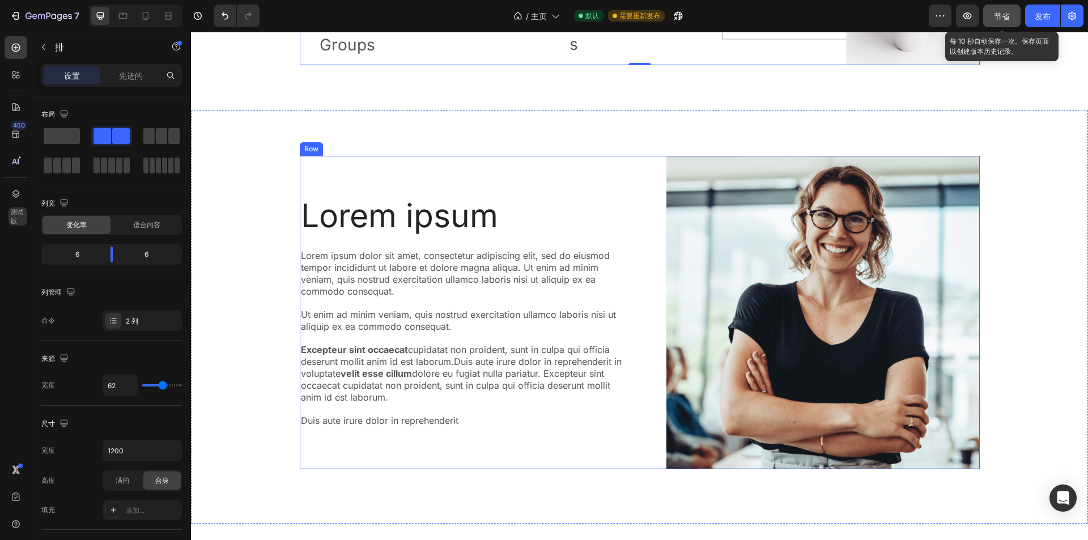
click at [638, 224] on div "Lorem ipsum Heading Lorem ipsum dolor sit amet, consectetur adipiscing elit, se…" at bounding box center [640, 312] width 680 height 313
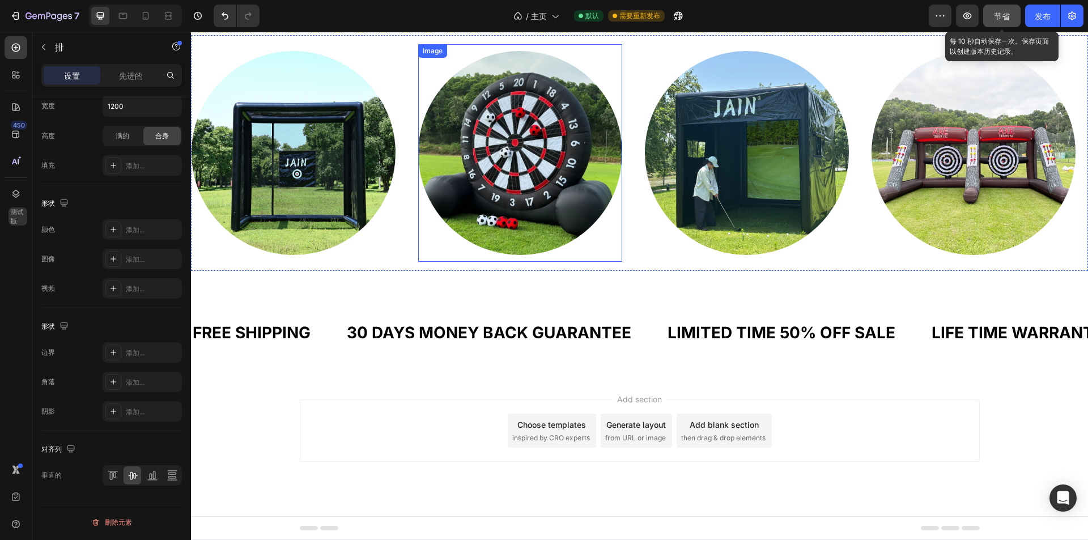
scroll to position [2494, 0]
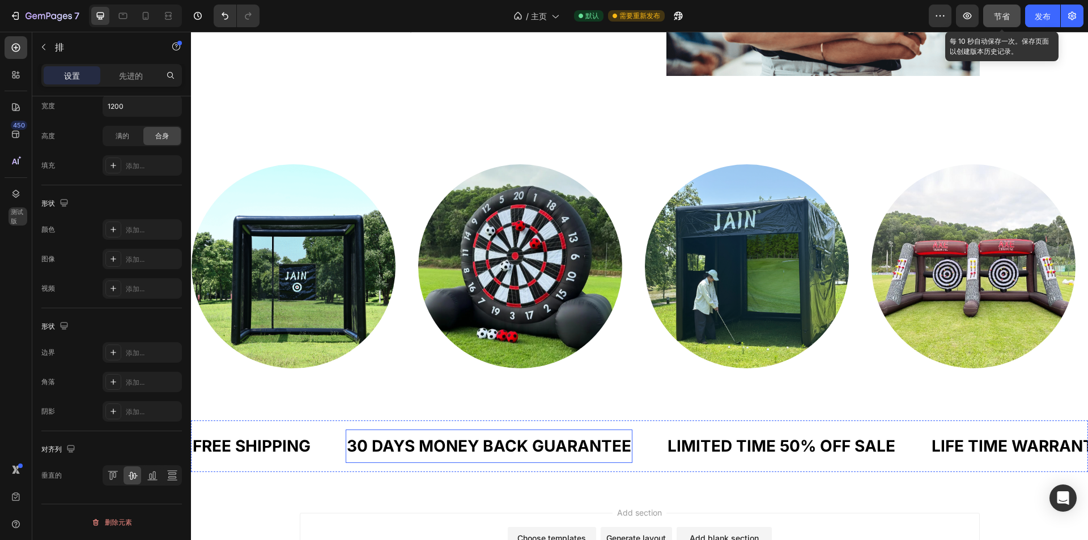
click at [559, 436] on div "30 DAYS MONEY BACK GUARANTEE" at bounding box center [489, 446] width 287 height 24
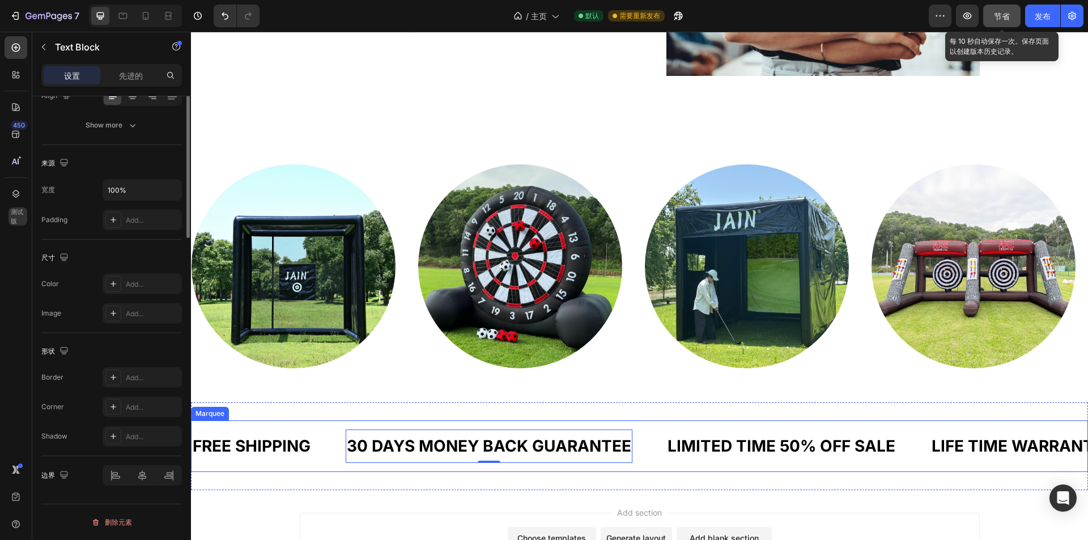
scroll to position [0, 0]
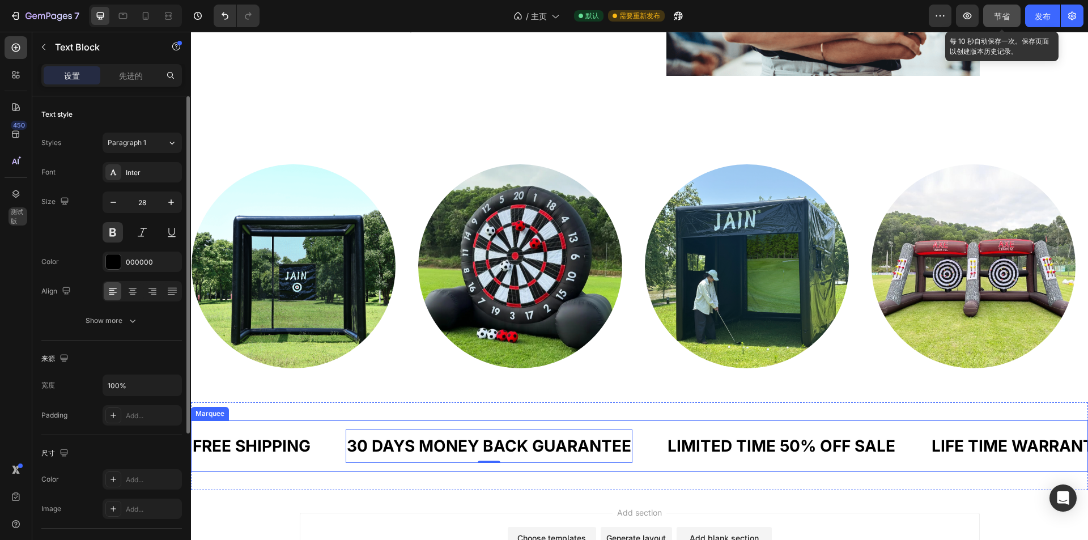
click at [591, 425] on div "FREE SHIPPING Text Block 30 DAYS MONEY BACK GUARANTEE Text Block 0 LIMITED TIME…" at bounding box center [639, 447] width 897 height 52
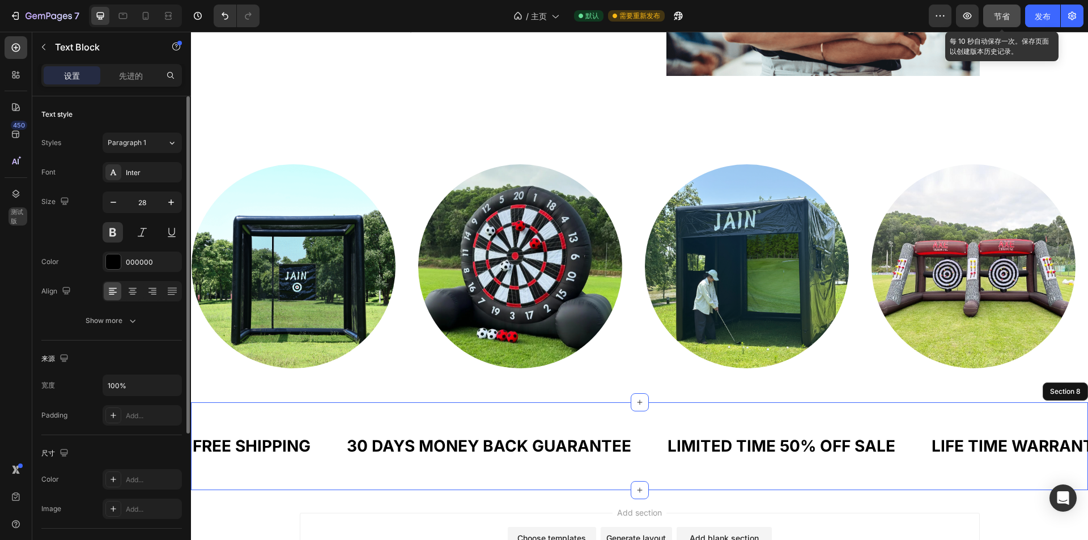
click at [617, 418] on div "FREE SHIPPING Text Block 30 DAYS MONEY BACK GUARANTEE Text Block 0 LIMITED TIME…" at bounding box center [639, 446] width 897 height 88
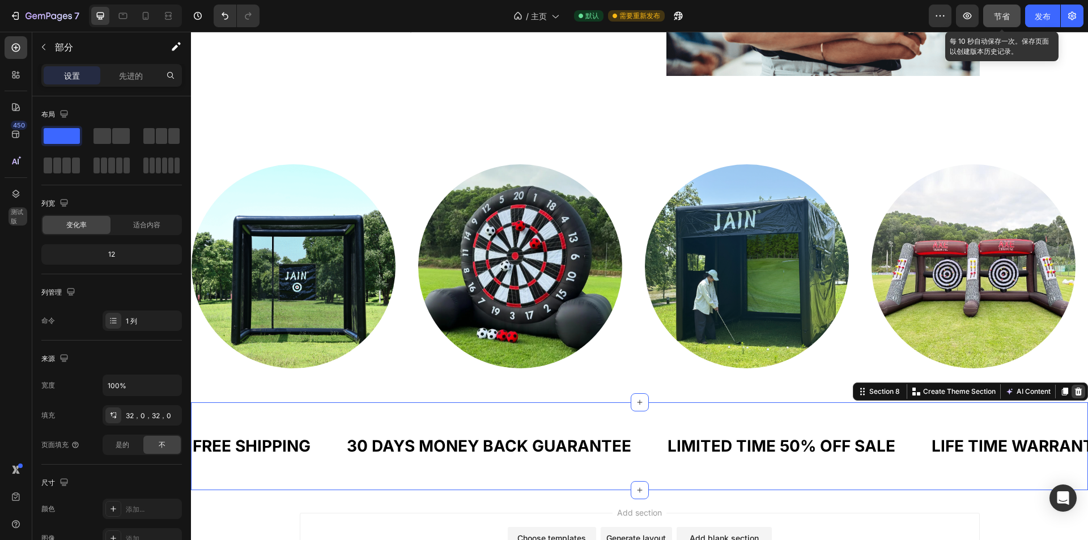
click at [1075, 393] on icon at bounding box center [1078, 392] width 7 height 8
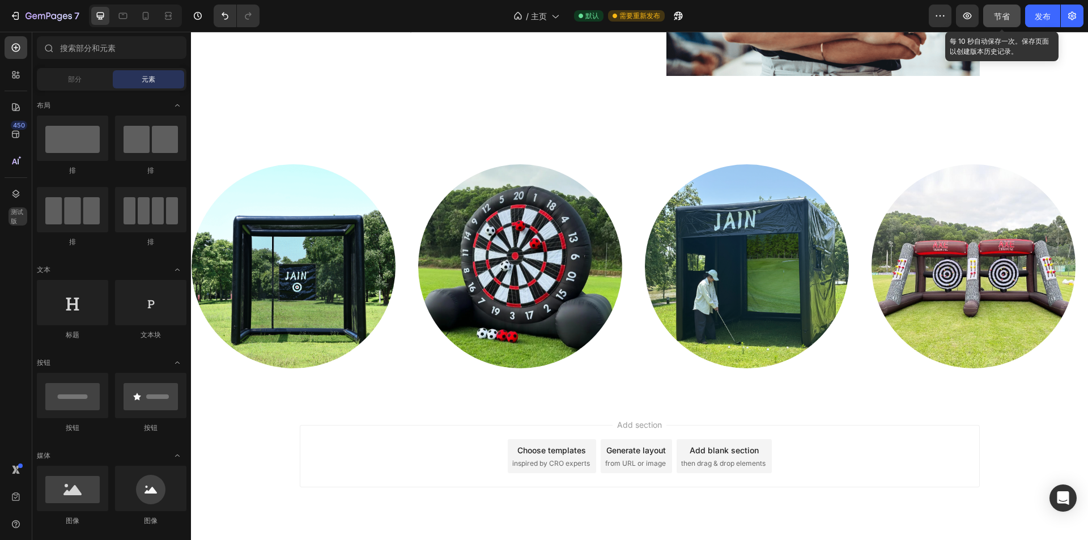
click at [718, 432] on div "Add section Choose templates inspired by CRO experts Generate layout from URL o…" at bounding box center [640, 456] width 680 height 62
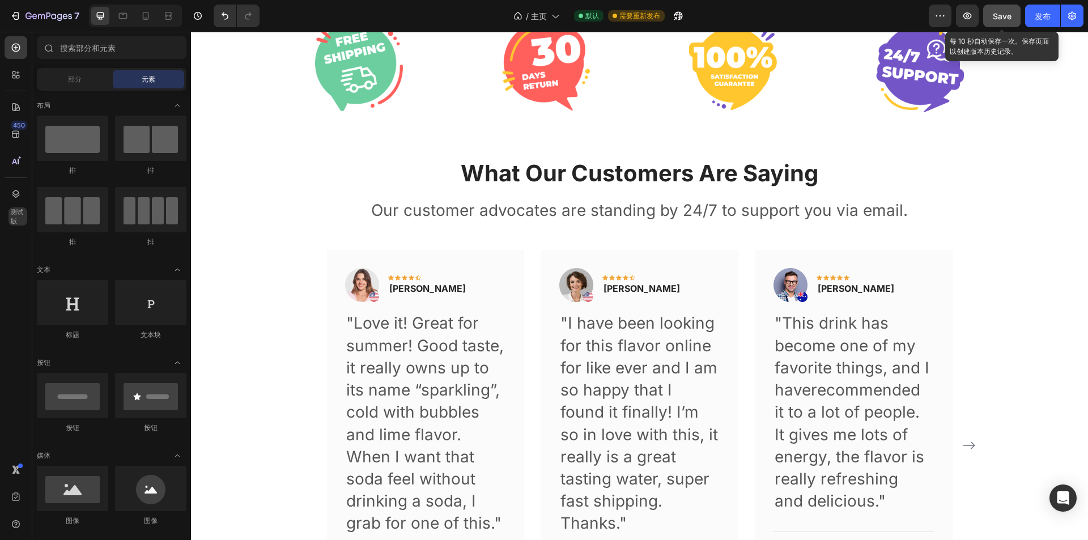
scroll to position [909, 0]
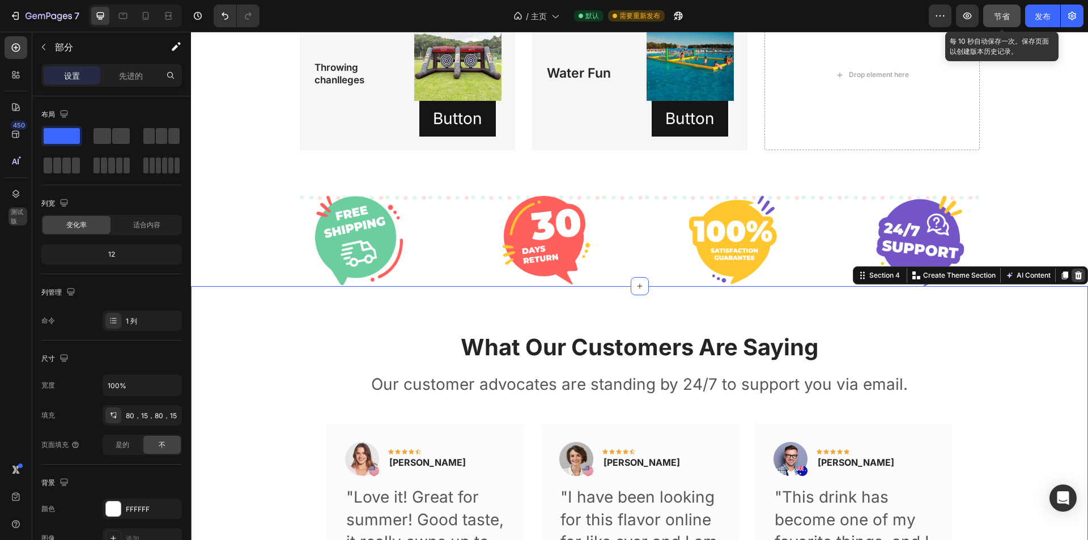
click at [1075, 273] on icon at bounding box center [1078, 275] width 7 height 8
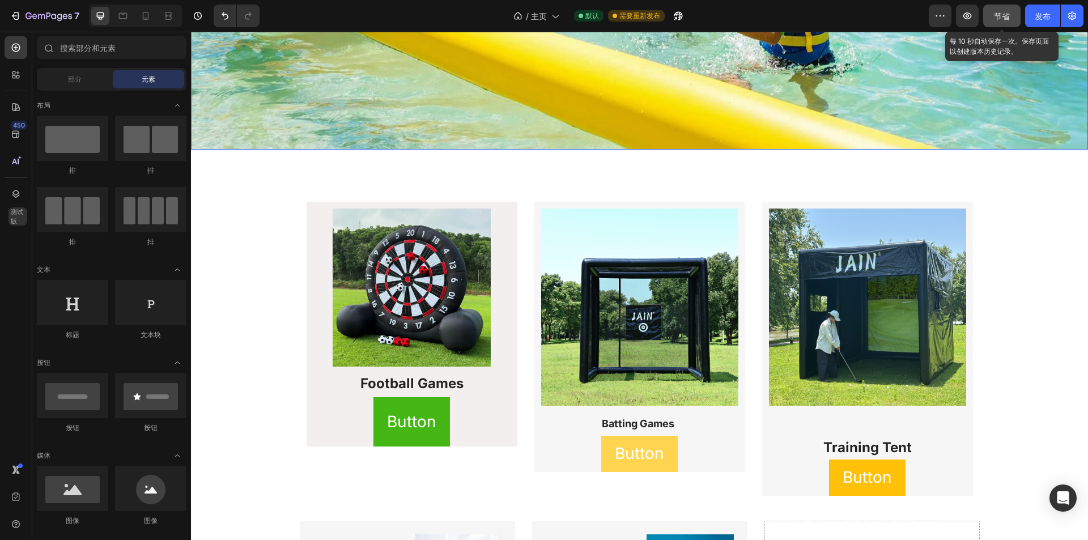
scroll to position [399, 0]
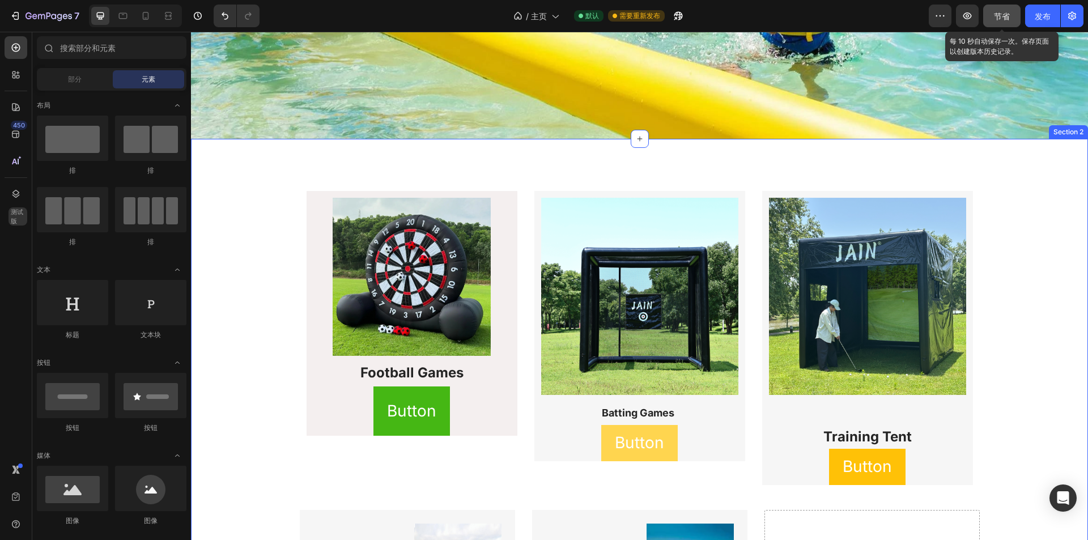
click at [561, 171] on div "Image Football Games​ ​ Heading Button Button Row Image Batting Games Heading B…" at bounding box center [639, 422] width 897 height 567
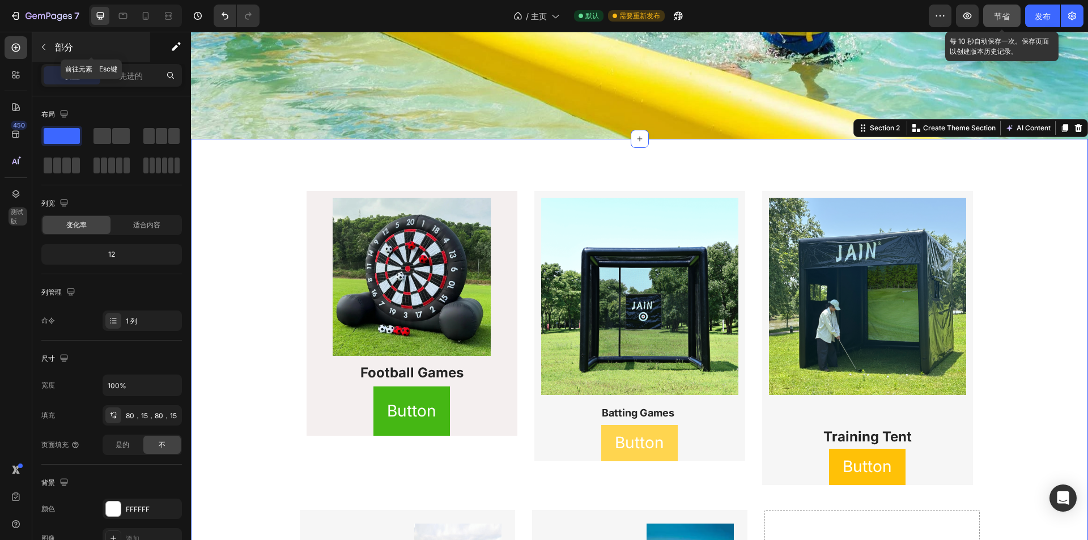
click at [48, 49] on button "button" at bounding box center [44, 47] width 18 height 18
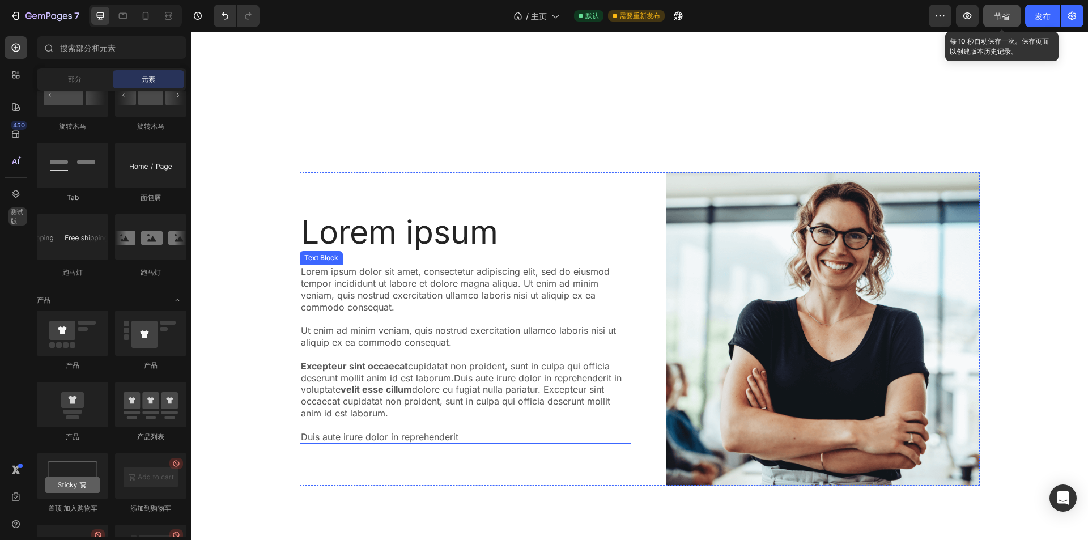
scroll to position [1930, 0]
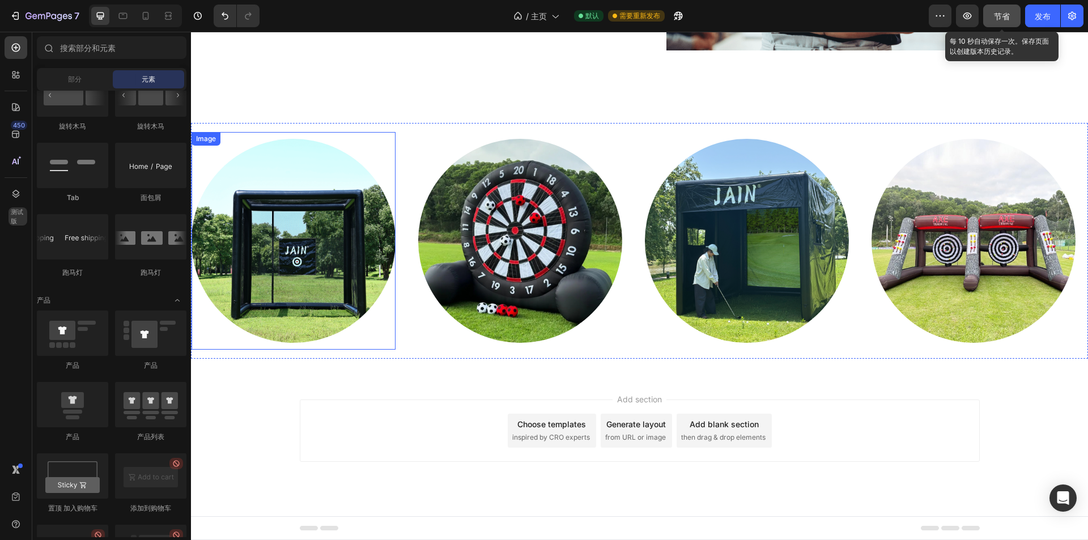
click at [340, 339] on div at bounding box center [294, 241] width 204 height 204
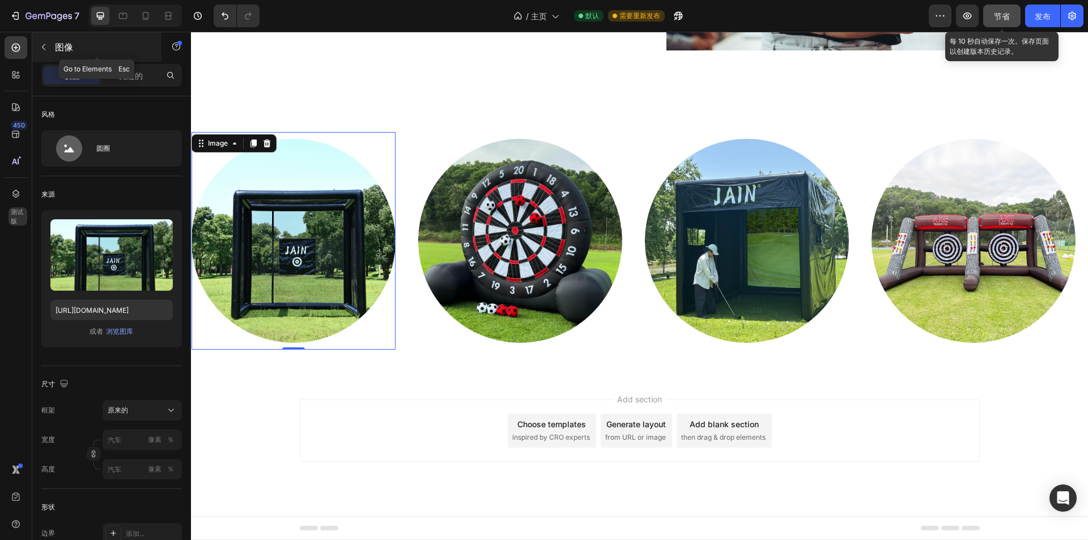
click at [51, 49] on button "button" at bounding box center [44, 47] width 18 height 18
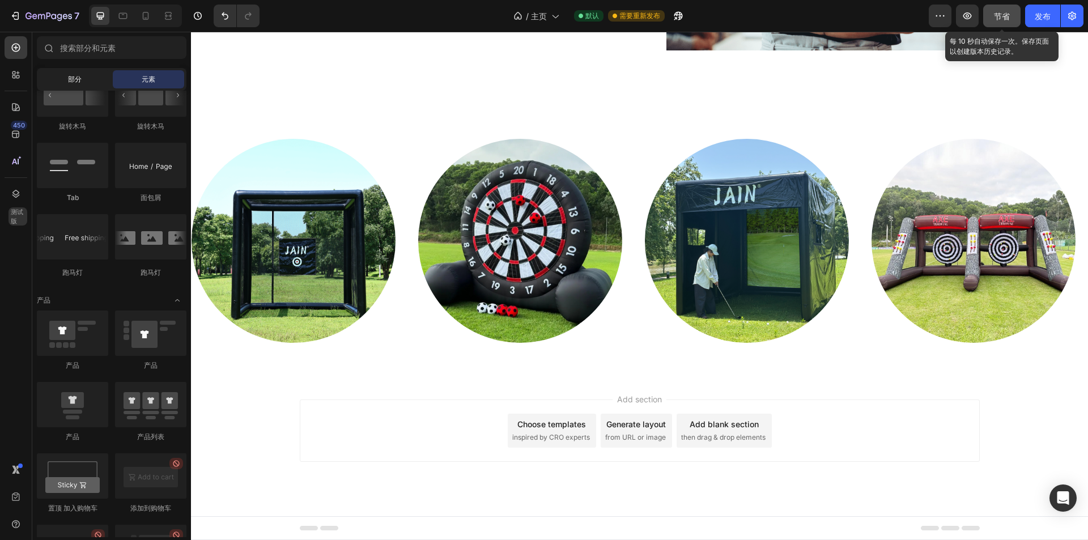
click at [77, 75] on font "部分" at bounding box center [75, 79] width 14 height 9
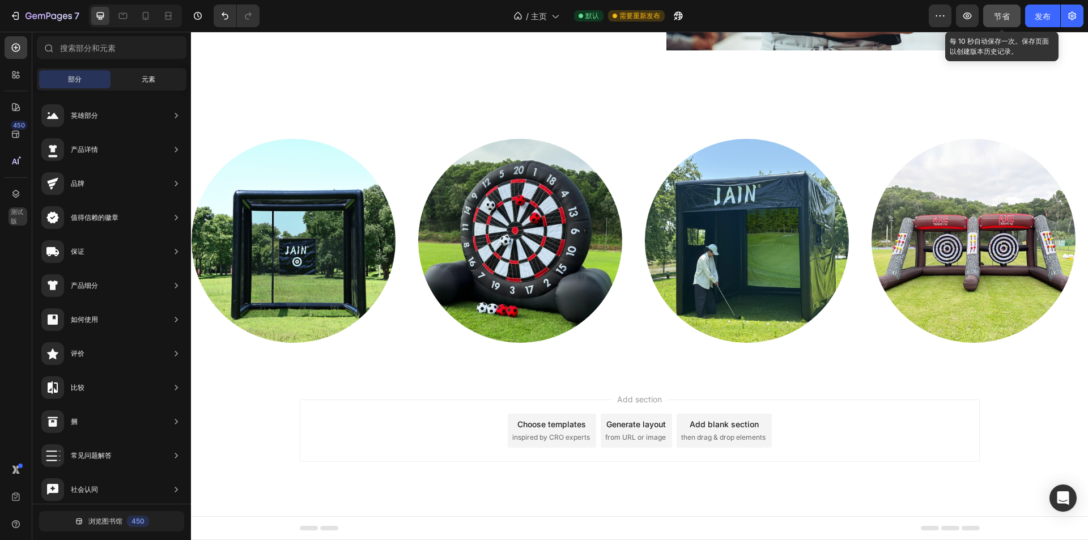
click at [142, 73] on div "元素" at bounding box center [148, 79] width 71 height 18
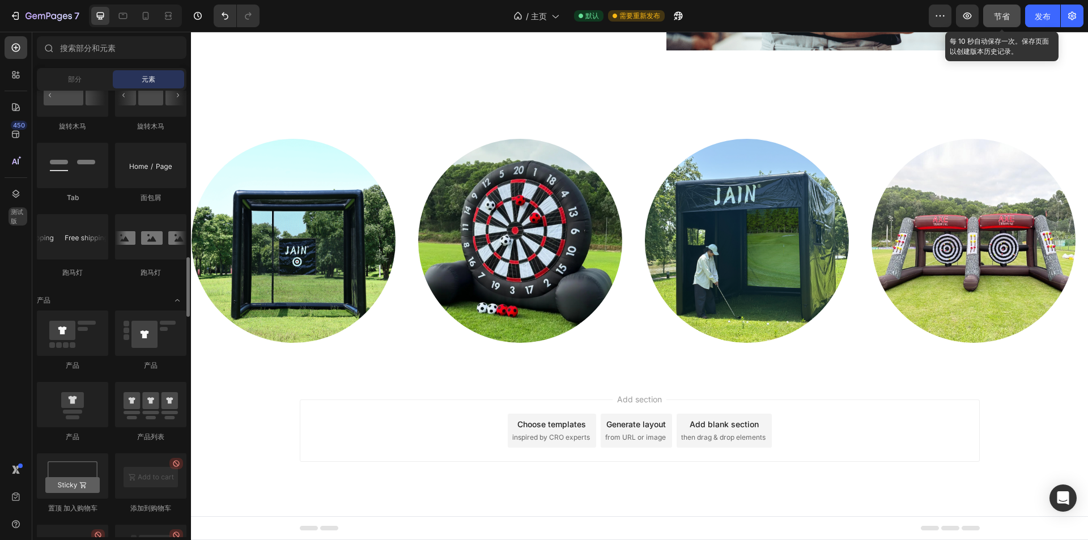
scroll to position [965, 0]
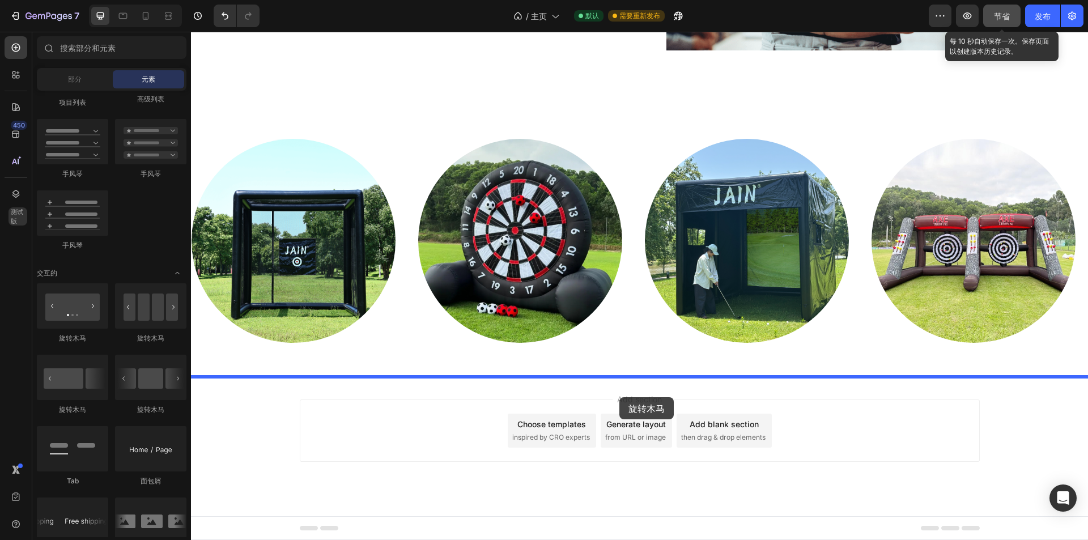
drag, startPoint x: 271, startPoint y: 343, endPoint x: 619, endPoint y: 397, distance: 352.1
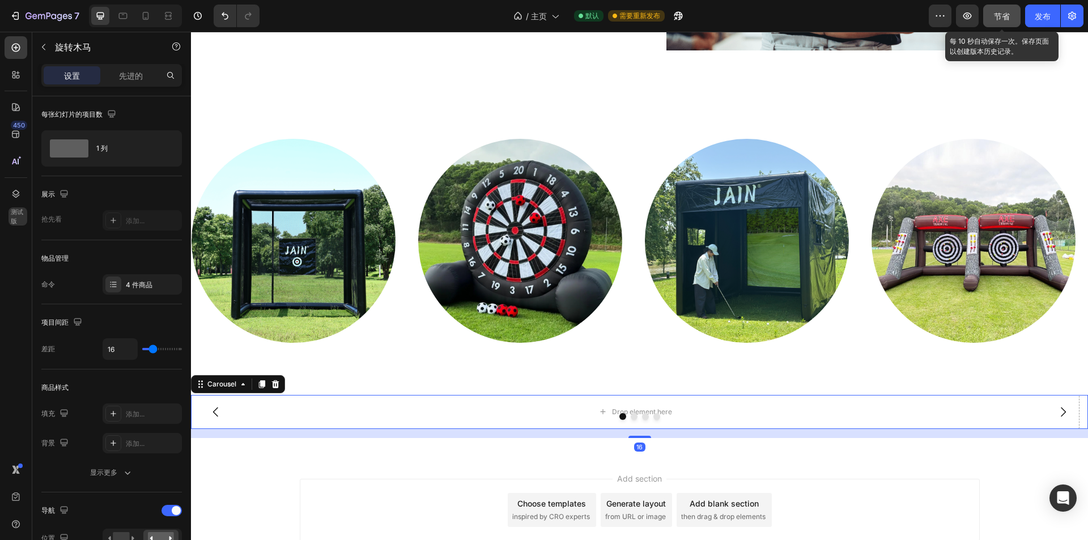
click at [676, 413] on div at bounding box center [639, 416] width 897 height 7
click at [154, 150] on div "1 列" at bounding box center [130, 148] width 69 height 26
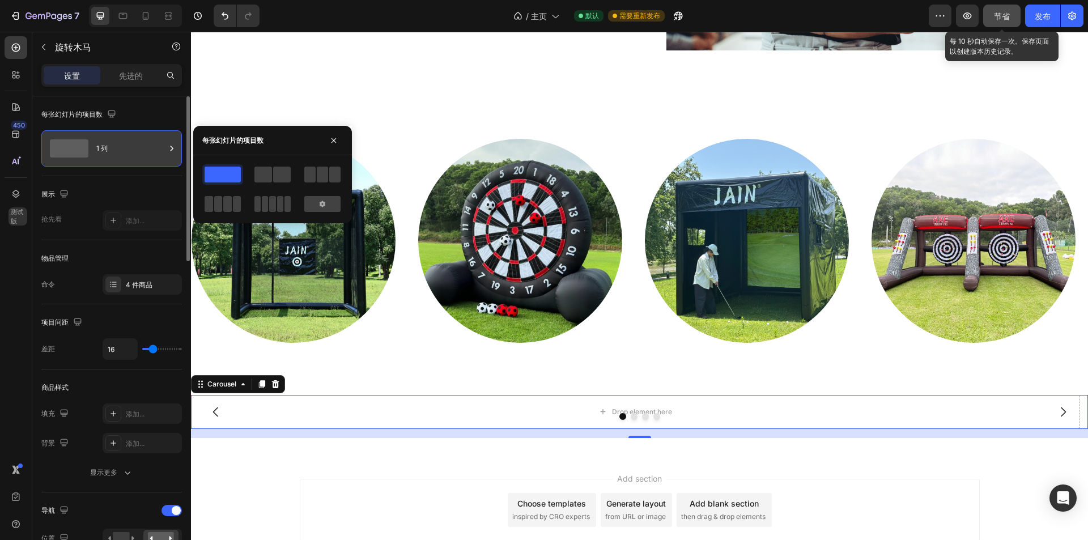
click at [169, 147] on icon at bounding box center [171, 148] width 11 height 11
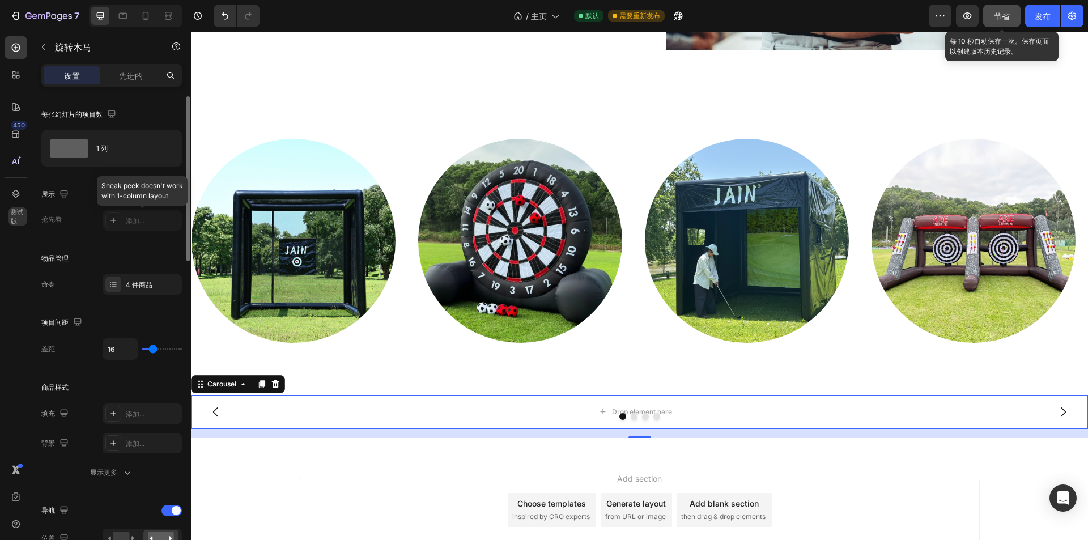
click at [142, 221] on div at bounding box center [142, 220] width 79 height 20
click at [143, 288] on font "4 件商品" at bounding box center [139, 285] width 27 height 9
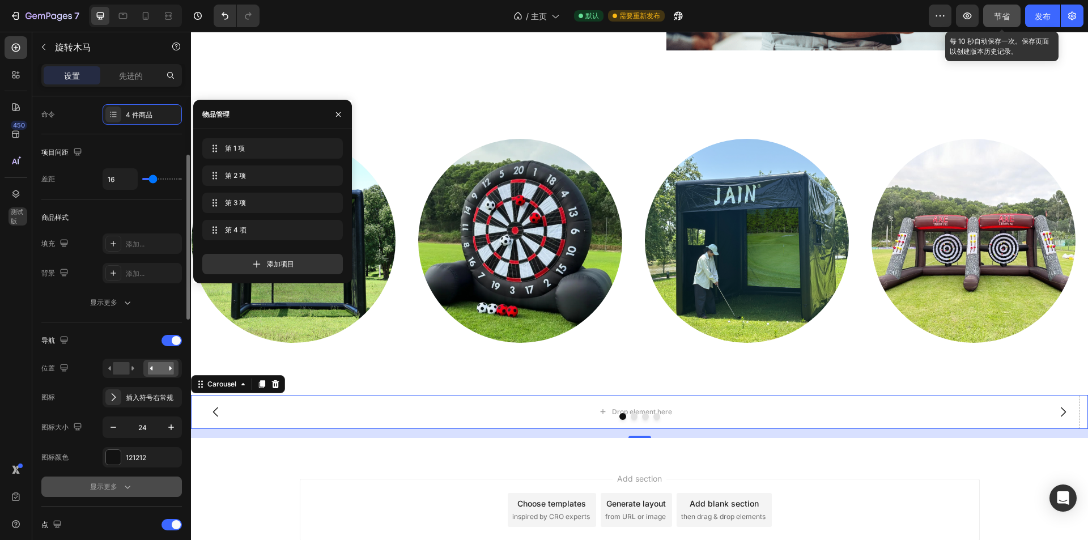
scroll to position [283, 0]
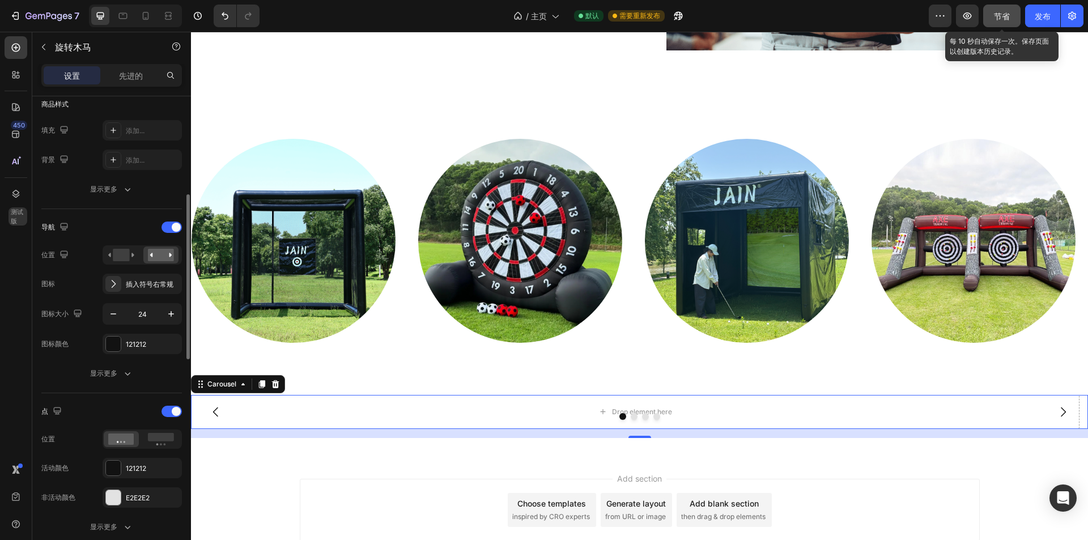
click at [443, 414] on div at bounding box center [639, 416] width 897 height 7
click at [50, 50] on button "button" at bounding box center [44, 47] width 18 height 18
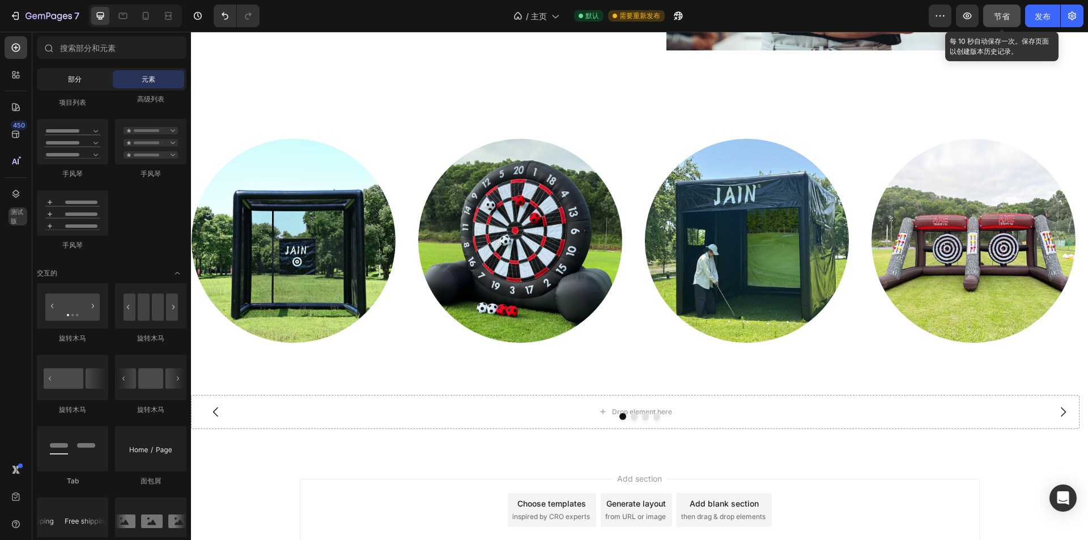
click at [77, 78] on font "部分" at bounding box center [75, 79] width 14 height 9
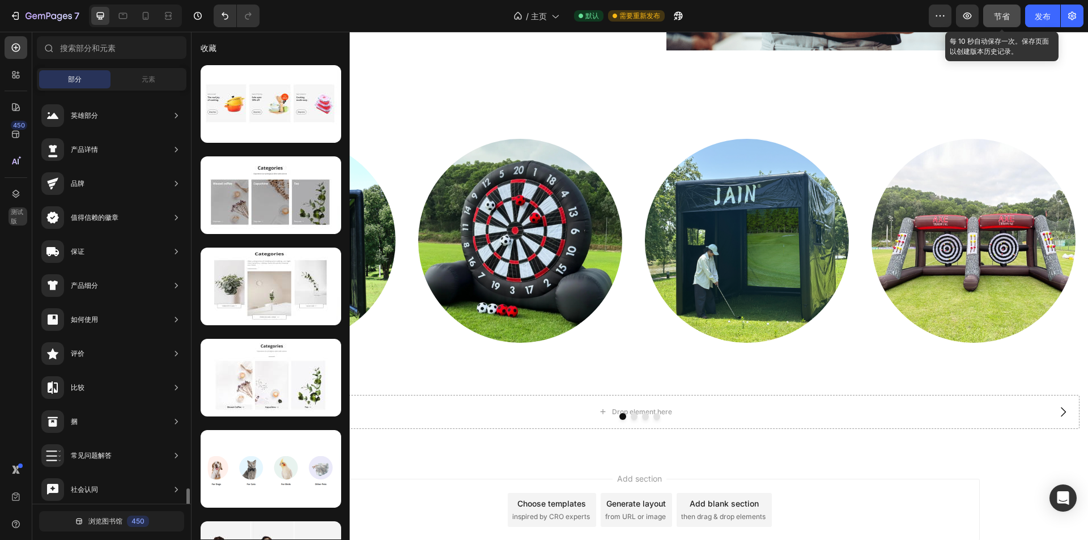
drag, startPoint x: 138, startPoint y: 346, endPoint x: 126, endPoint y: 342, distance: 12.4
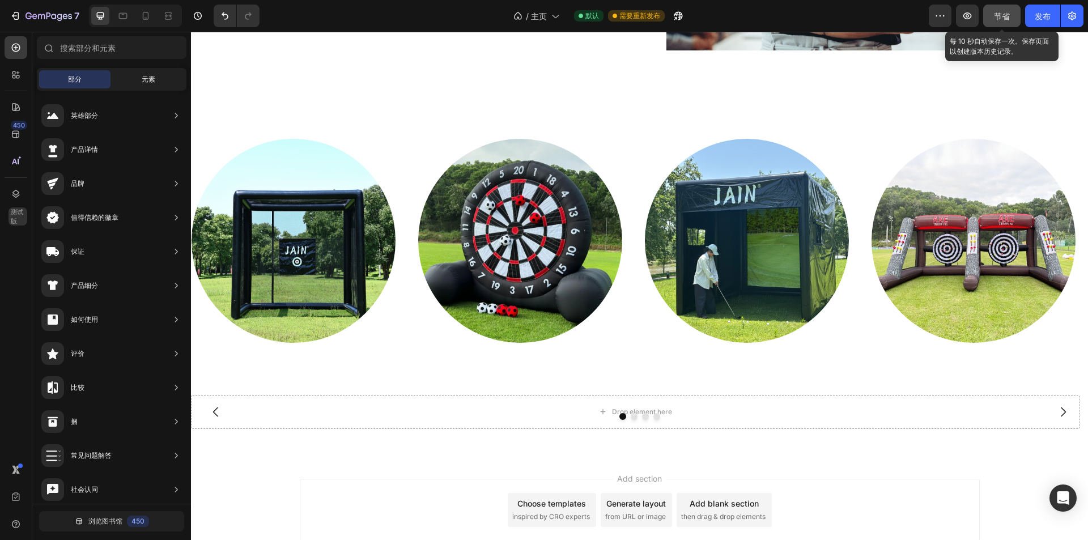
click at [142, 84] on span "元素" at bounding box center [149, 79] width 14 height 10
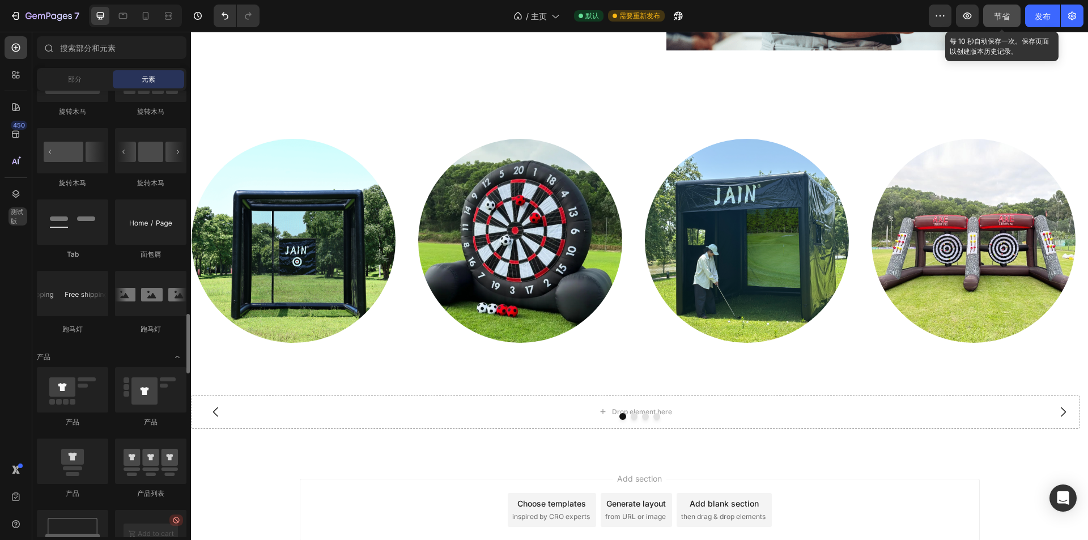
scroll to position [1248, 0]
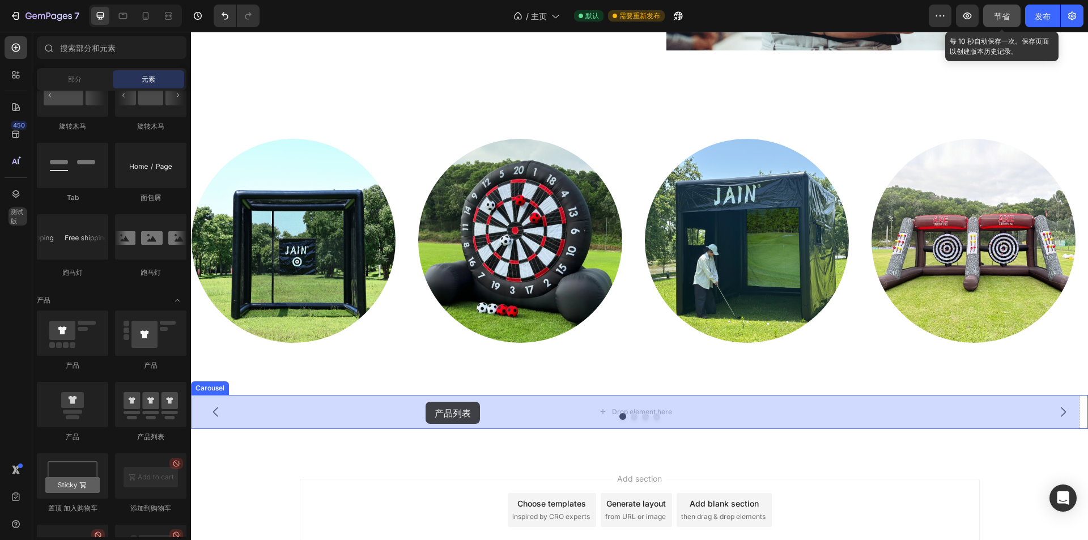
drag, startPoint x: 340, startPoint y: 440, endPoint x: 427, endPoint y: 403, distance: 95.0
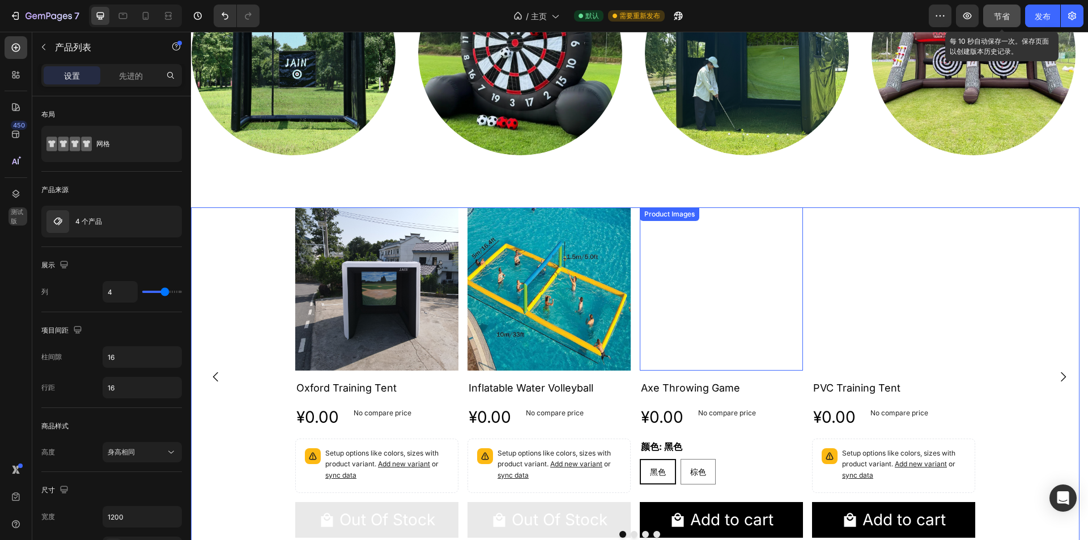
scroll to position [2180, 0]
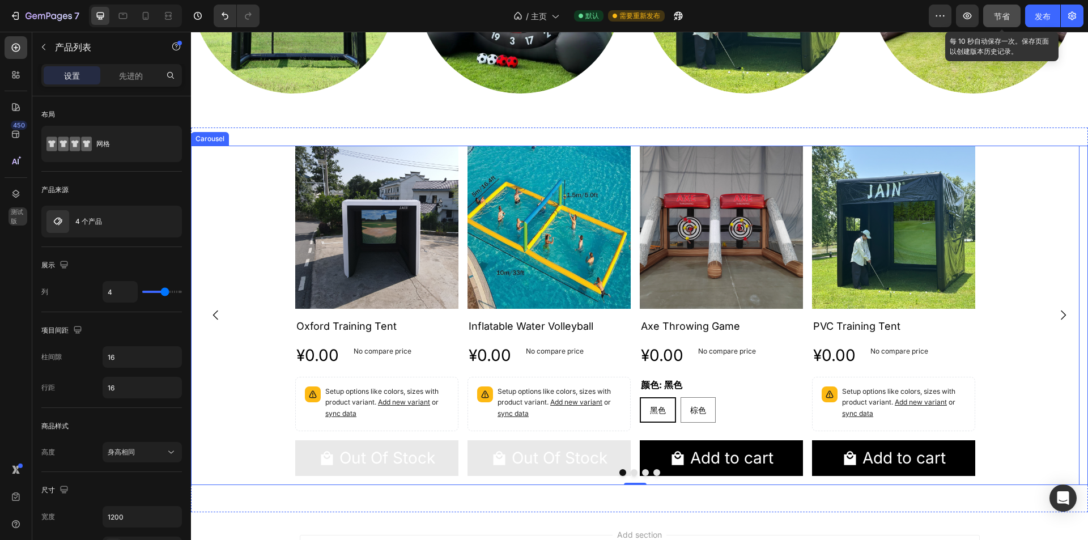
click at [1056, 312] on icon "Carousel Next Arrow" at bounding box center [1063, 315] width 14 height 14
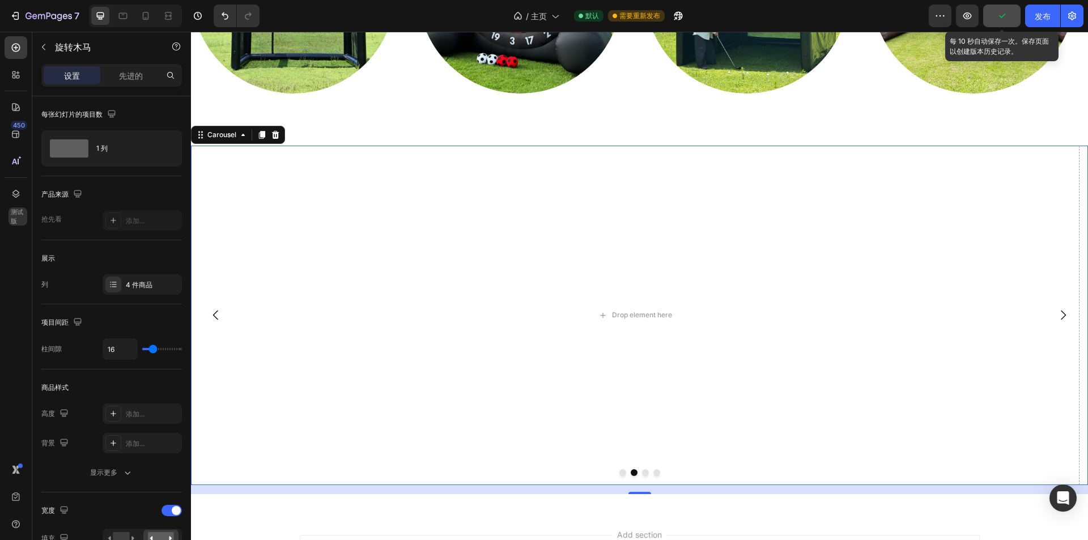
click at [219, 310] on icon "Carousel Back Arrow" at bounding box center [216, 315] width 14 height 14
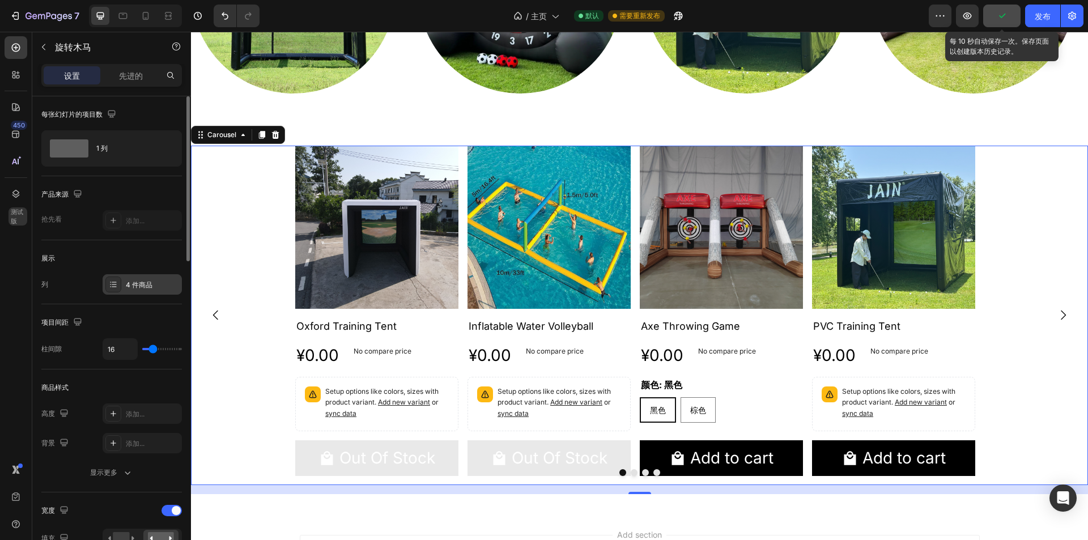
click at [154, 283] on div "4 件商品" at bounding box center [152, 285] width 53 height 10
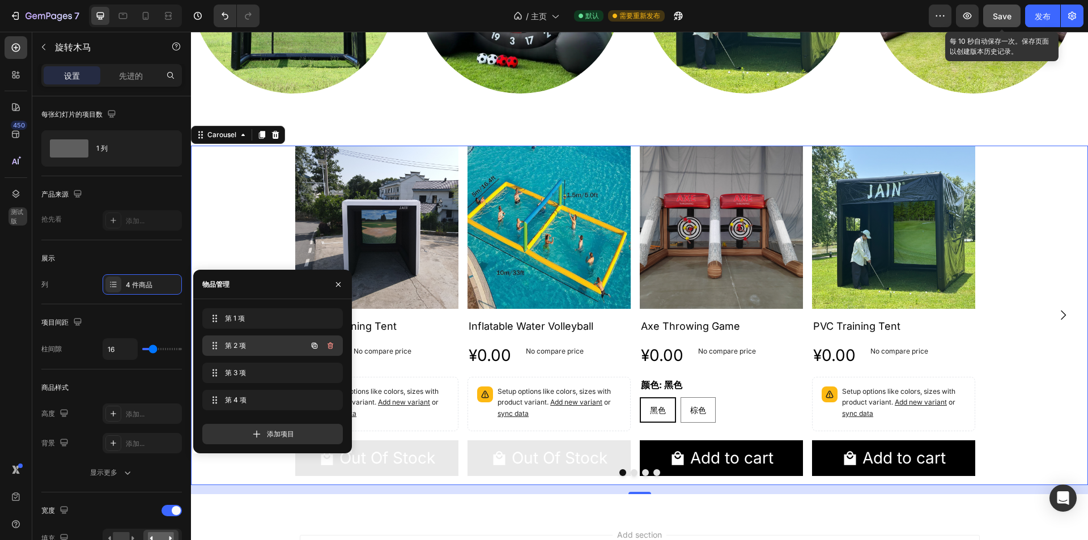
click at [255, 345] on span "第 2 项" at bounding box center [257, 346] width 64 height 10
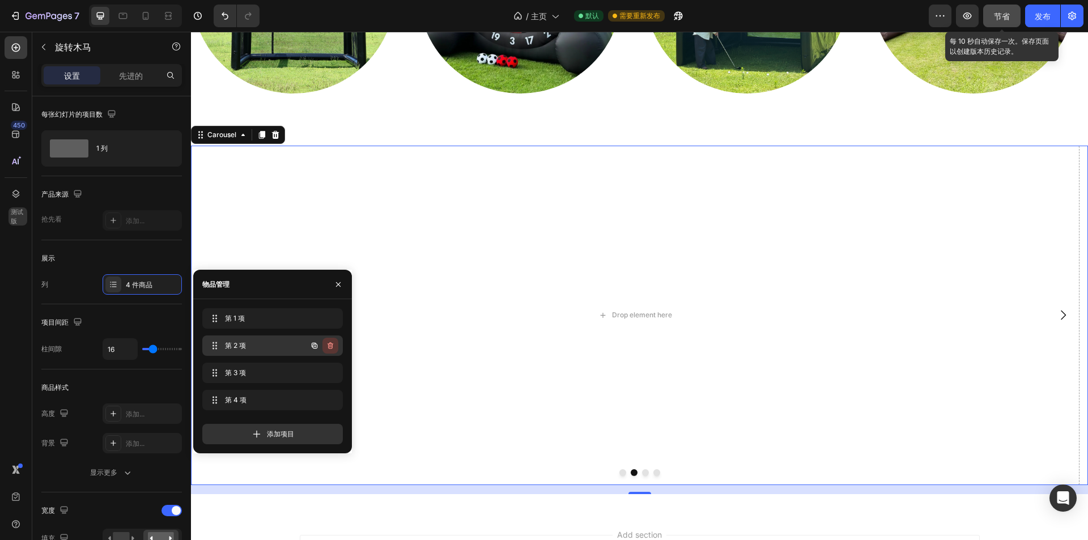
click at [332, 347] on icon "button" at bounding box center [330, 345] width 9 height 9
click at [330, 368] on icon "button" at bounding box center [330, 372] width 9 height 9
click at [330, 377] on font "删除" at bounding box center [327, 373] width 14 height 10
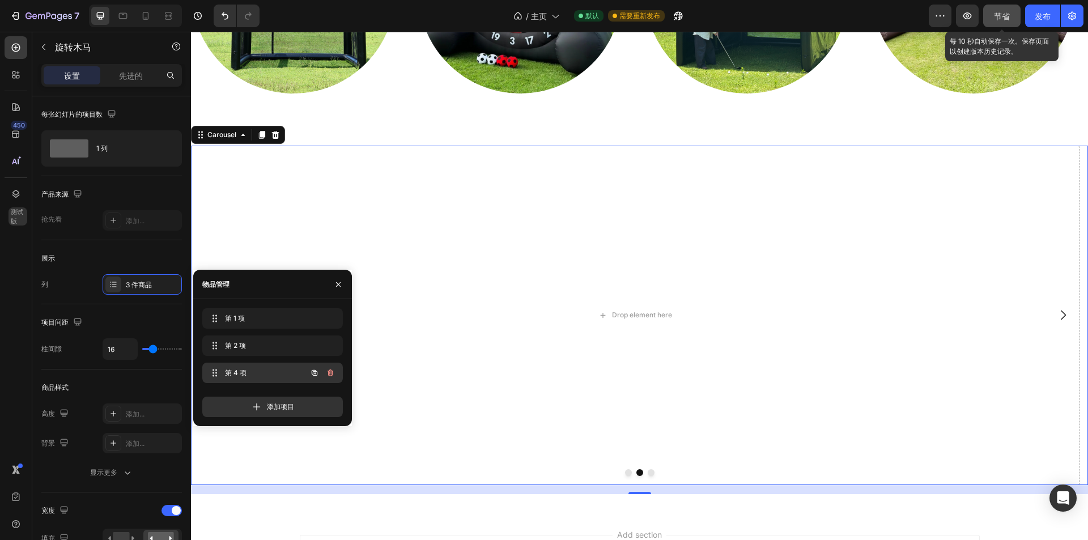
click at [332, 375] on icon "button" at bounding box center [330, 372] width 9 height 9
click at [332, 377] on font "删除" at bounding box center [327, 373] width 14 height 10
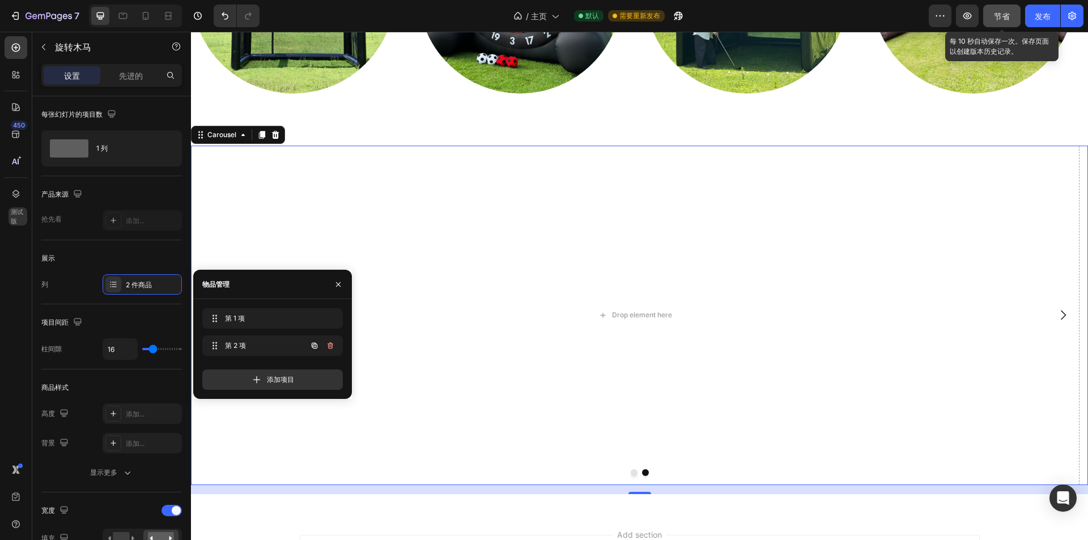
click at [261, 335] on div "第 1 项 Item 1 第 2 项 Item 2" at bounding box center [272, 334] width 141 height 52
click at [260, 316] on span "第 1 项" at bounding box center [265, 318] width 84 height 10
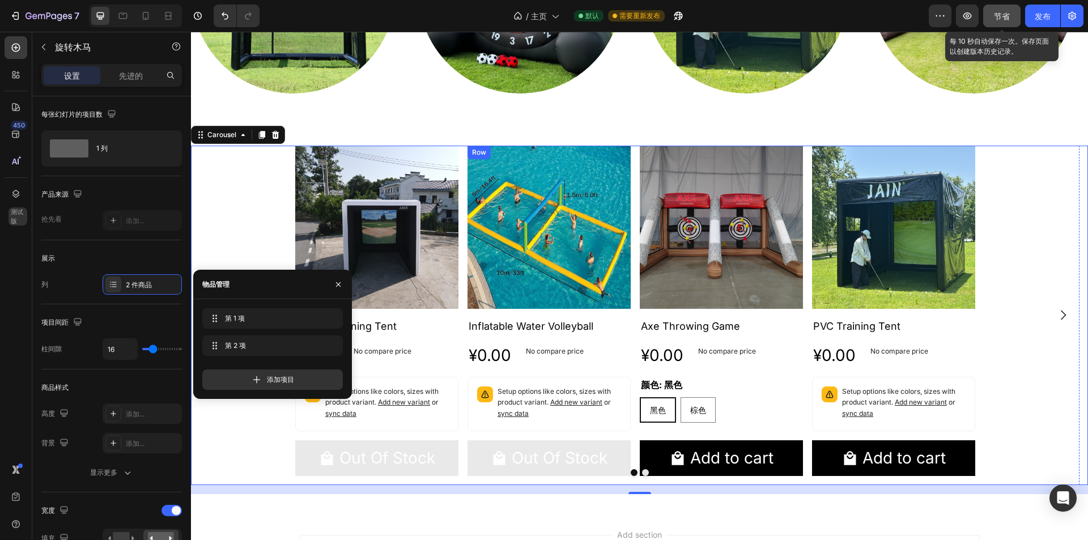
scroll to position [2123, 0]
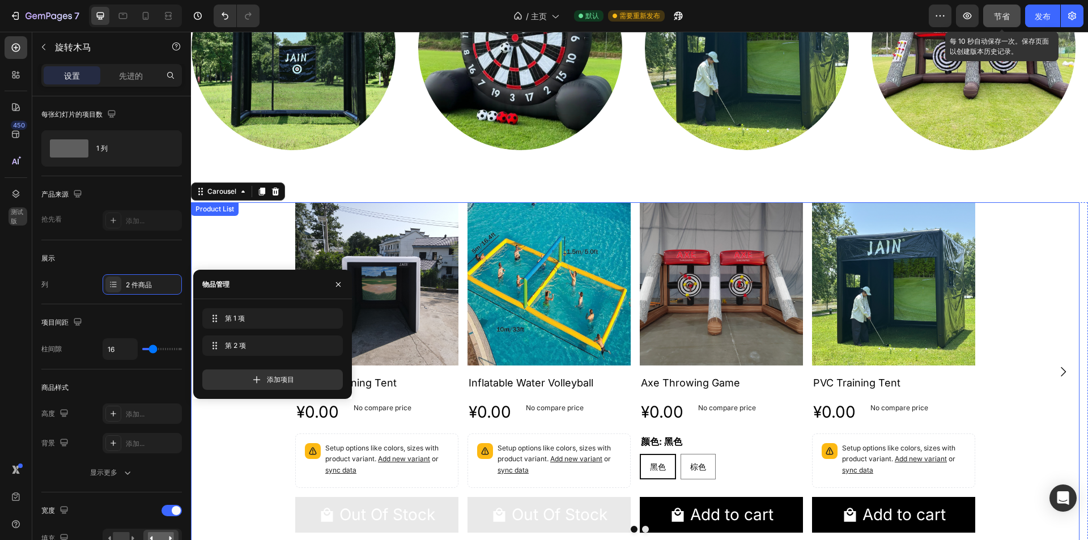
click at [1039, 278] on div "Product Images Oxford Training Tent Product Title ¥0.00 Product Price Product P…" at bounding box center [635, 372] width 889 height 340
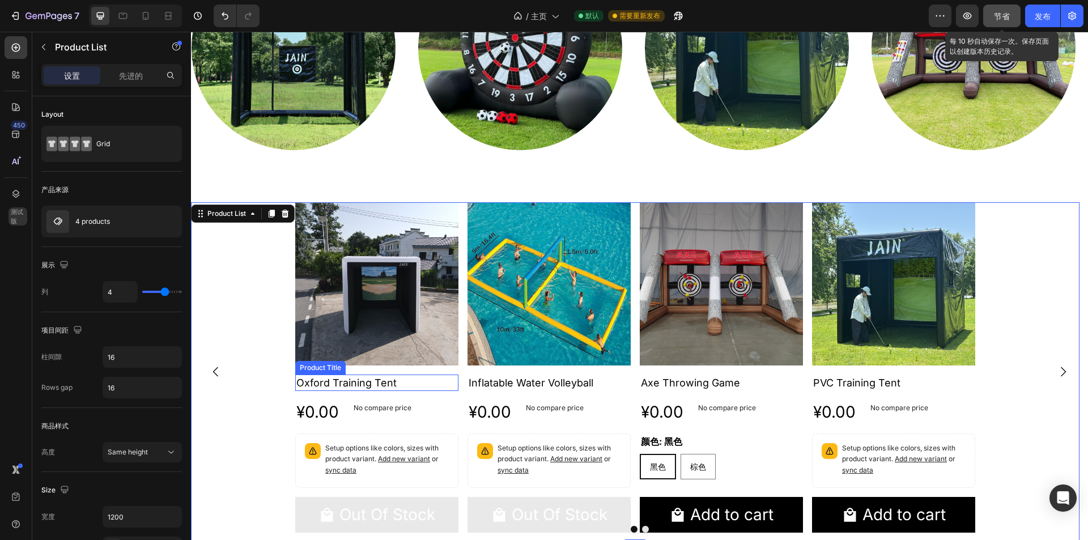
click at [367, 394] on div "Product Images Oxford Training Tent Product Title ¥0.00 Product Price Product P…" at bounding box center [376, 372] width 163 height 340
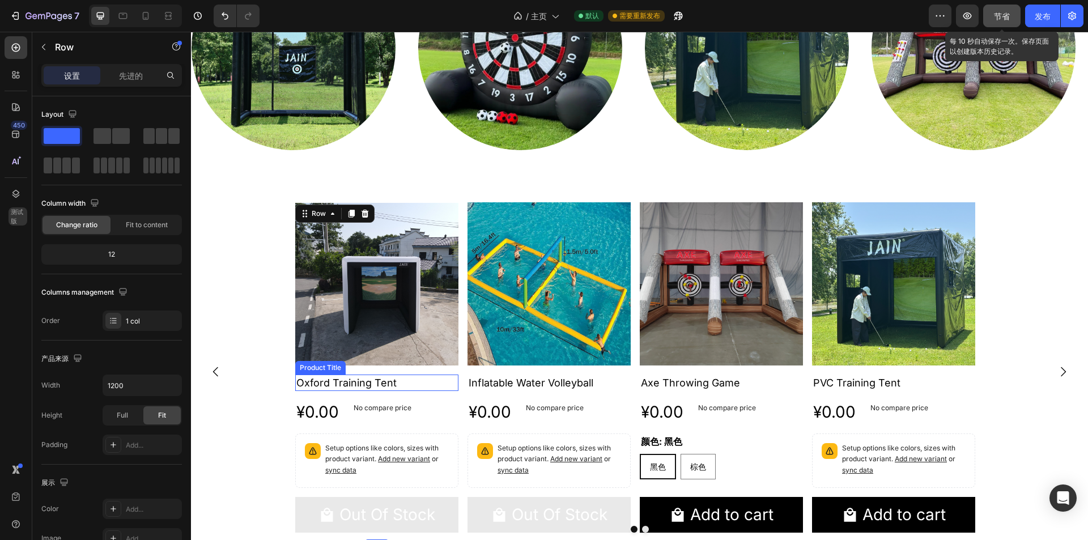
click at [359, 381] on h2 "Oxford Training Tent" at bounding box center [376, 383] width 163 height 16
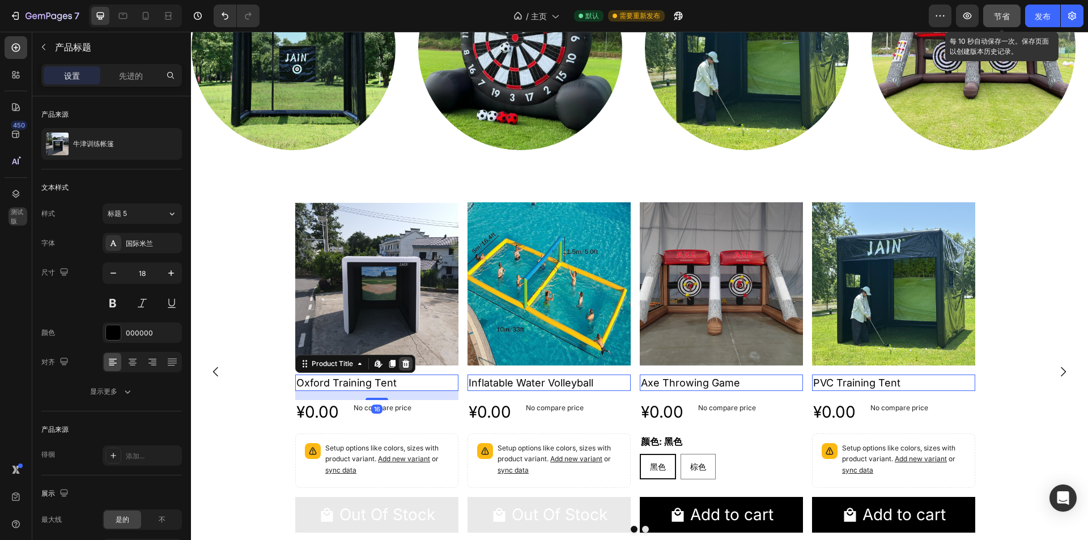
click at [409, 364] on icon at bounding box center [405, 363] width 9 height 9
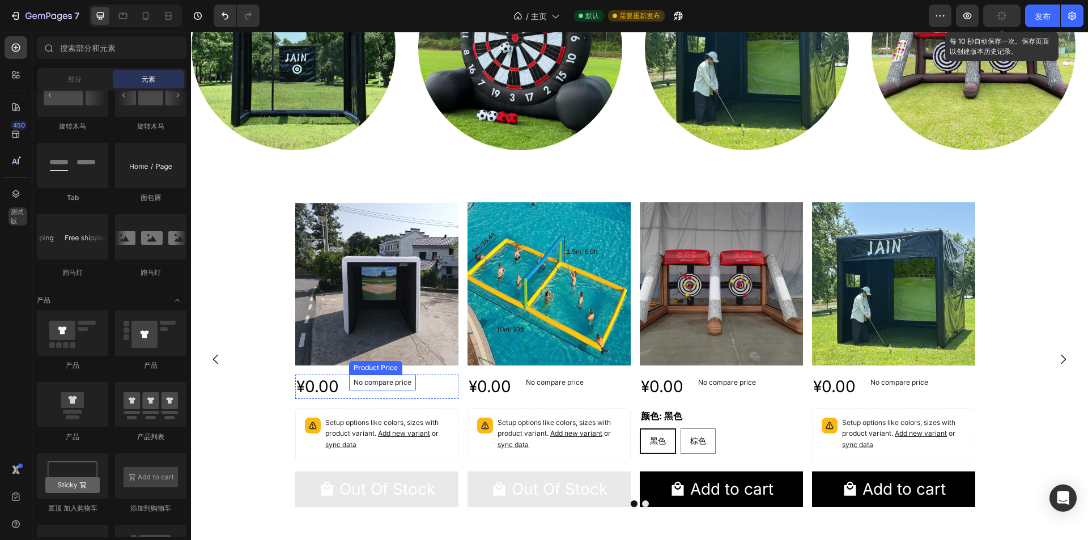
click at [393, 388] on div "No compare price" at bounding box center [382, 383] width 67 height 16
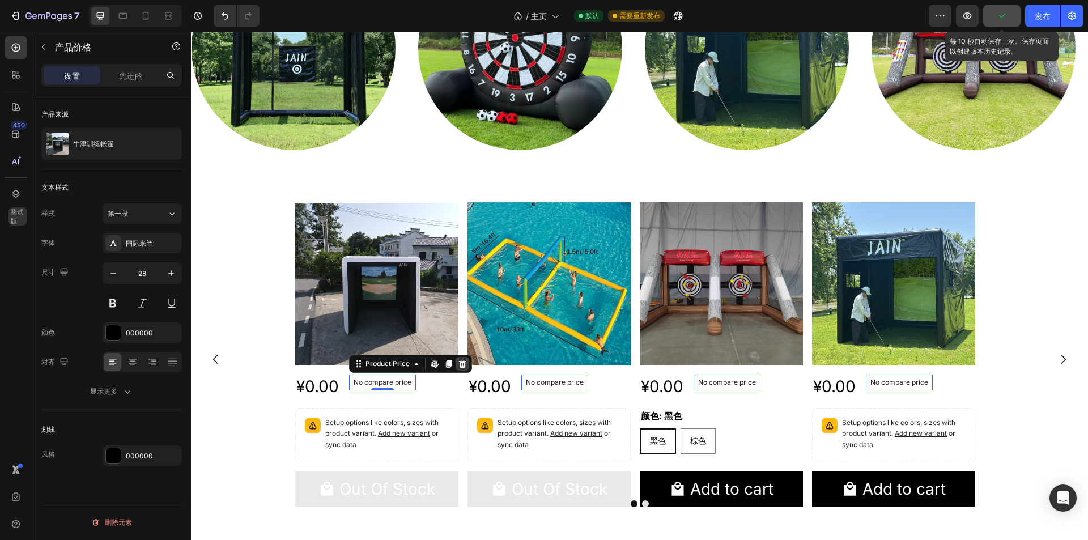
click at [464, 364] on icon at bounding box center [462, 363] width 9 height 9
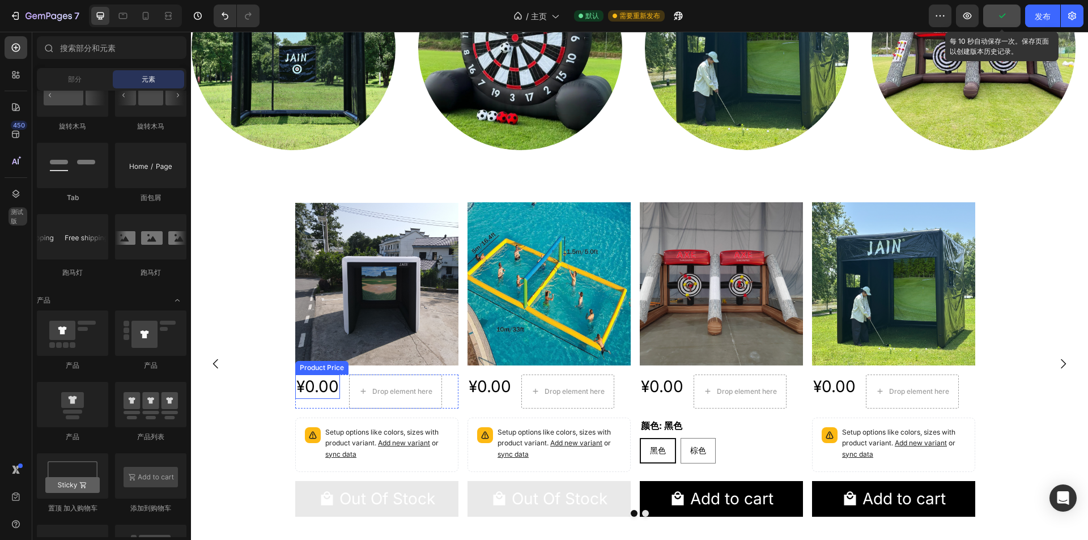
click at [328, 388] on div "¥0.00" at bounding box center [317, 387] width 45 height 24
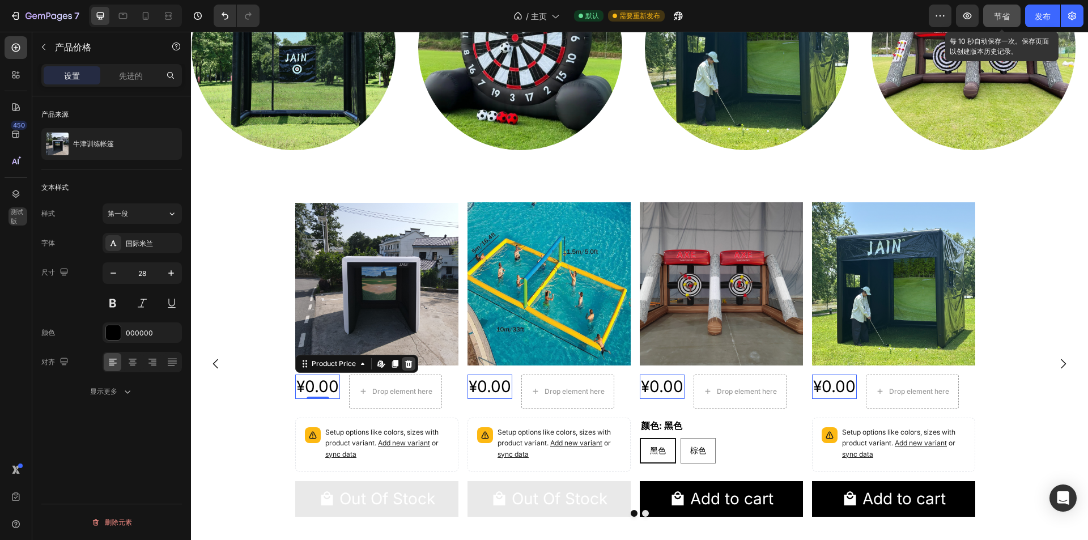
click at [408, 364] on icon at bounding box center [408, 363] width 9 height 9
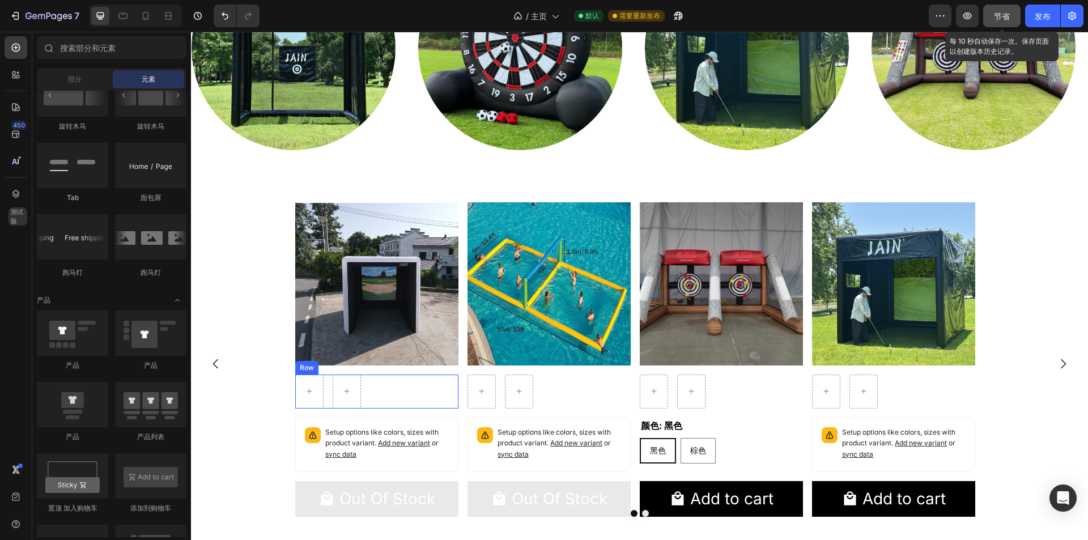
click at [371, 392] on div "Row" at bounding box center [376, 392] width 163 height 34
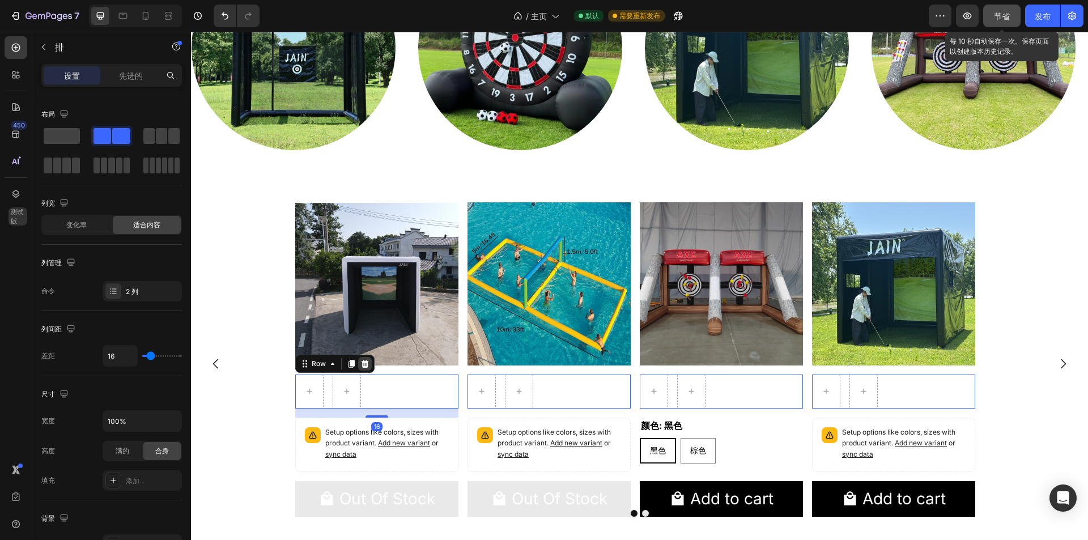
click at [367, 364] on icon at bounding box center [365, 363] width 7 height 8
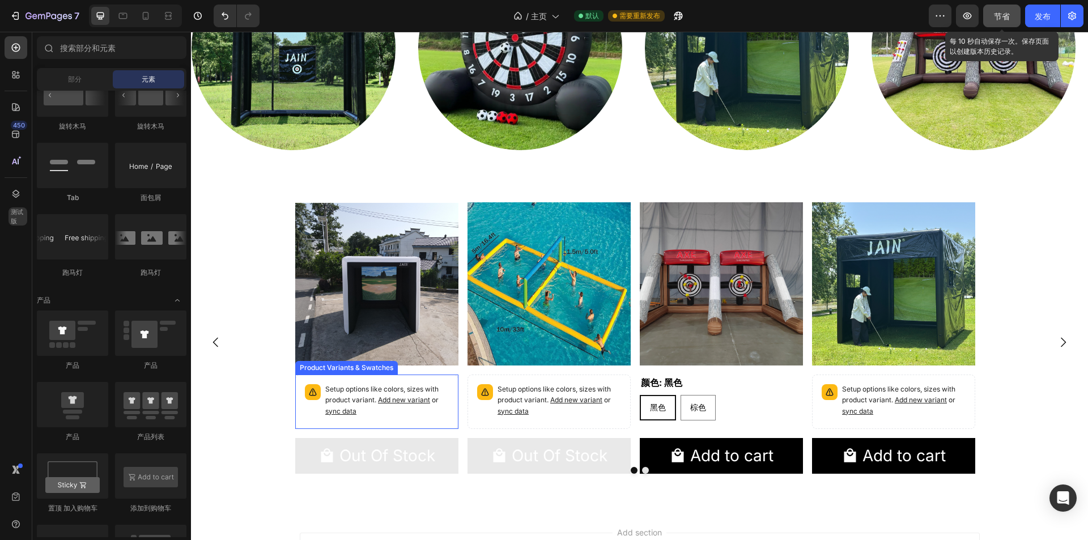
click at [365, 398] on p "Setup options like colors, sizes with product variant. Add new variant or sync …" at bounding box center [387, 400] width 124 height 33
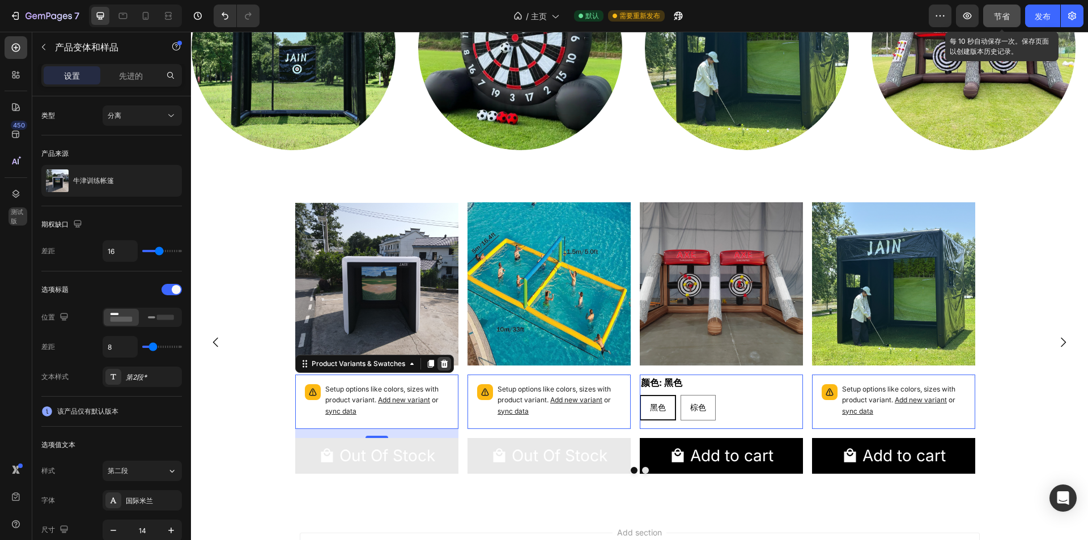
click at [442, 367] on icon at bounding box center [444, 363] width 9 height 9
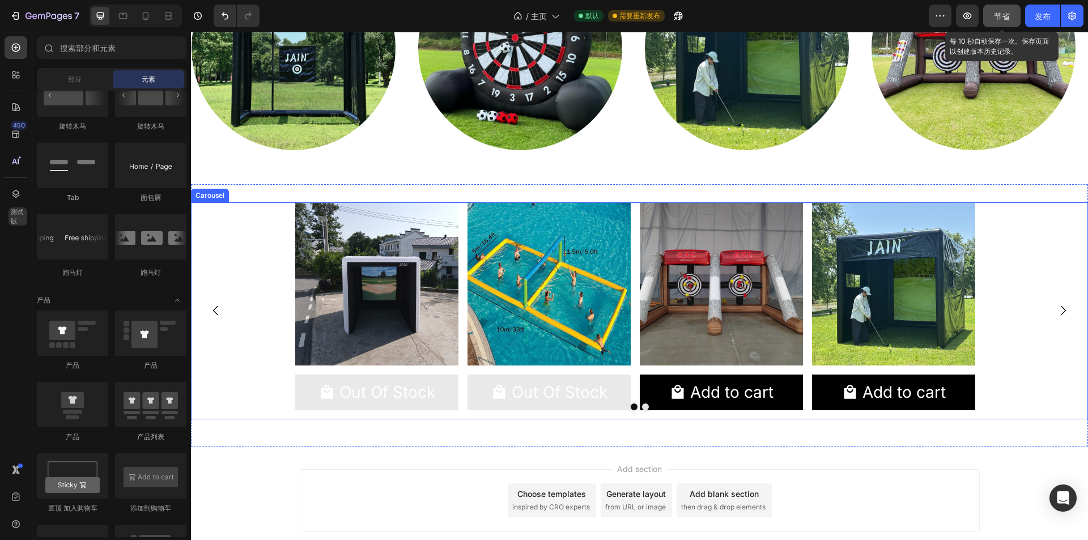
click at [1056, 312] on icon "Carousel Next Arrow" at bounding box center [1063, 311] width 14 height 14
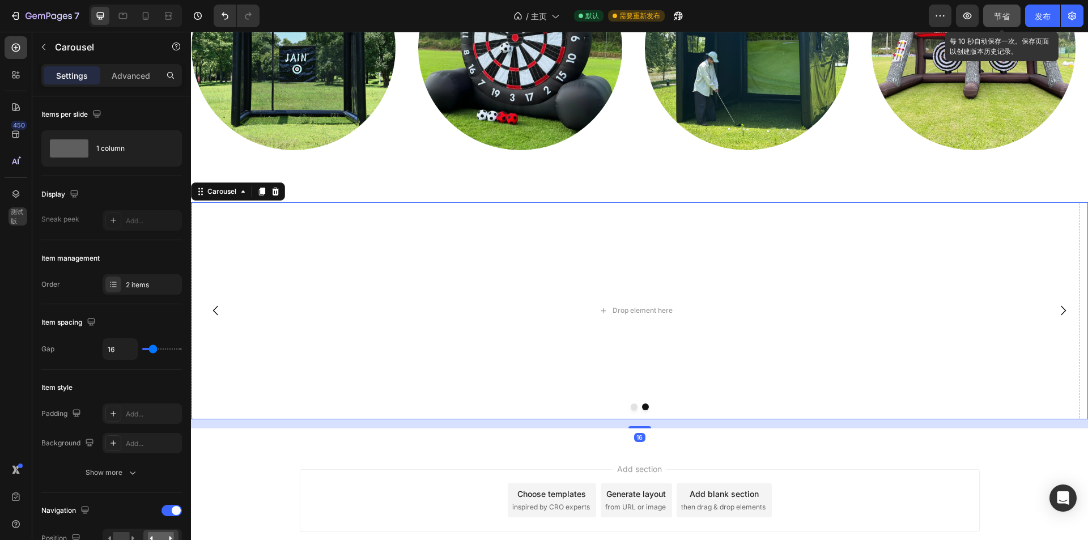
click at [1056, 305] on icon "Carousel Next Arrow" at bounding box center [1063, 311] width 14 height 14
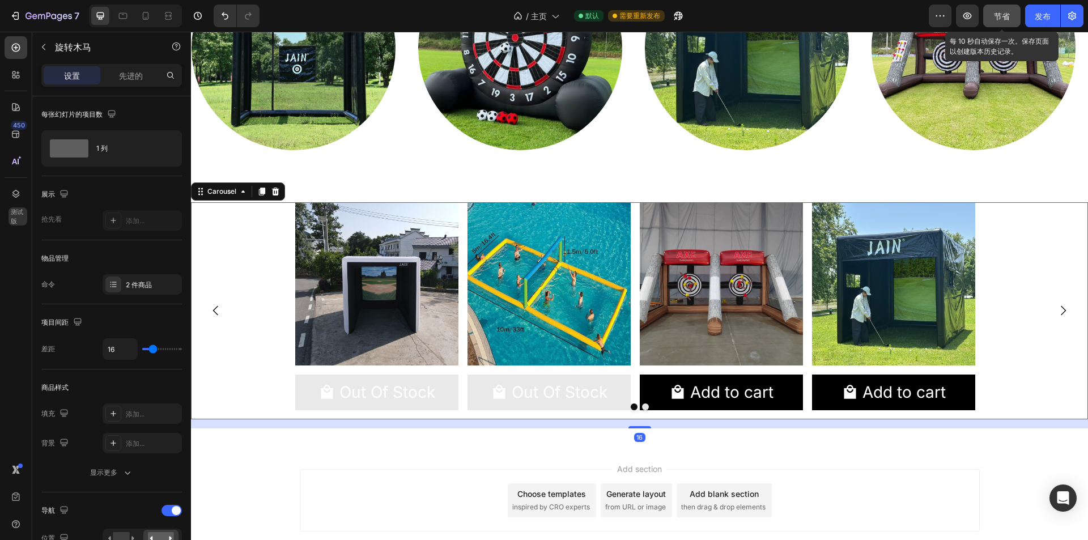
click at [214, 314] on icon "Carousel Back Arrow" at bounding box center [216, 311] width 14 height 14
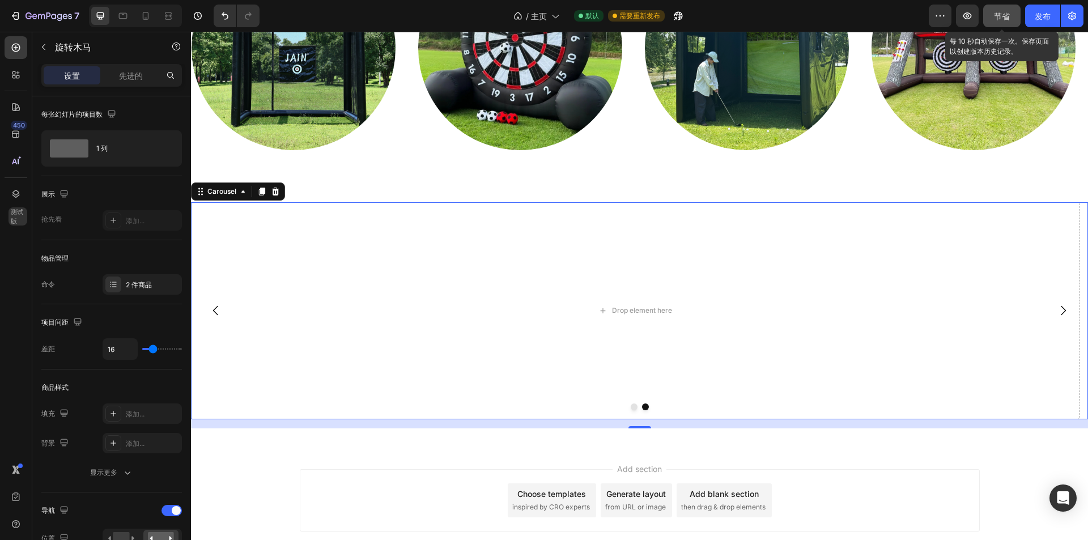
click at [214, 314] on icon "Carousel Back Arrow" at bounding box center [216, 311] width 14 height 14
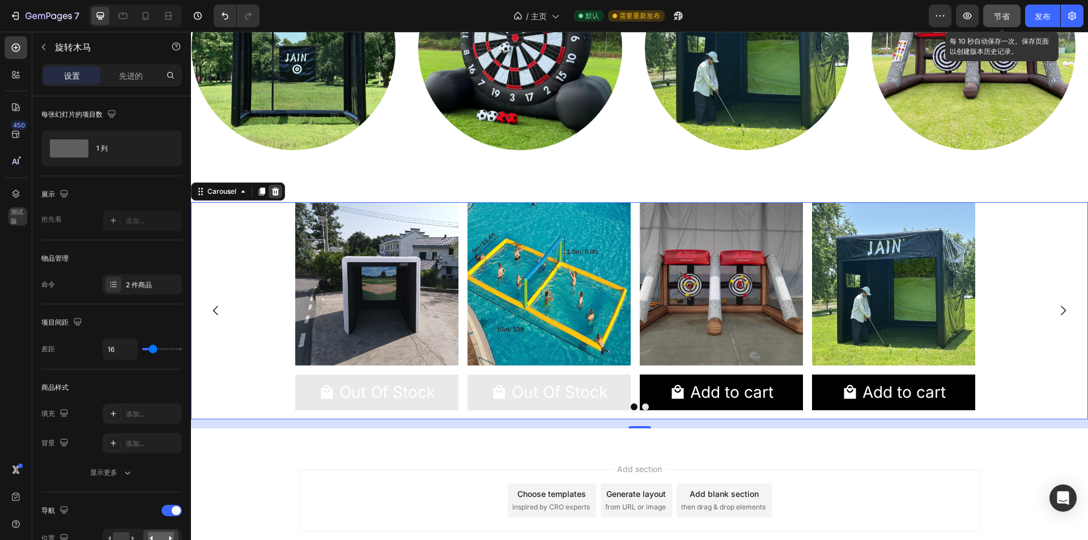
click at [277, 191] on icon at bounding box center [275, 191] width 7 height 8
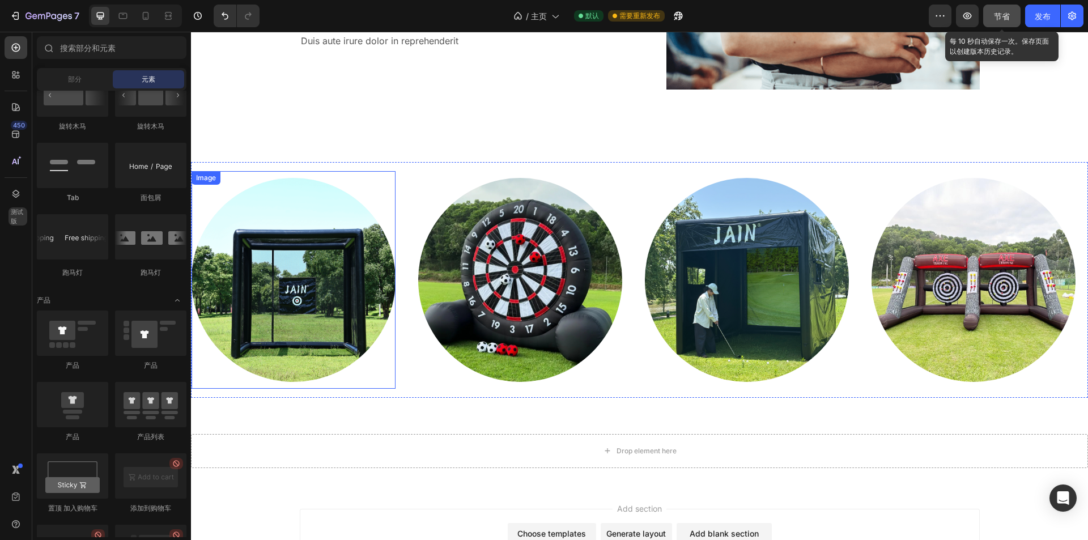
scroll to position [1887, 0]
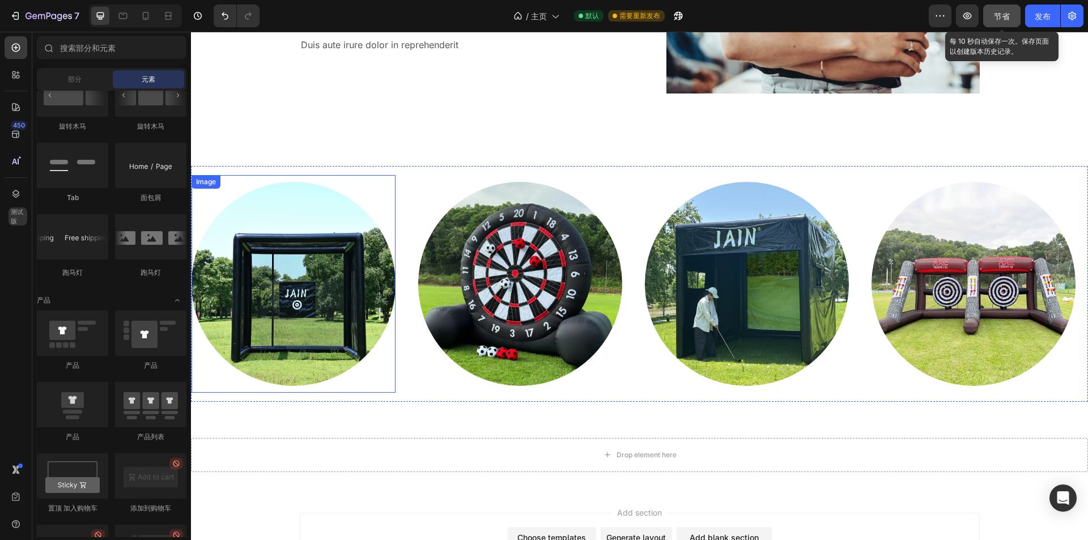
click at [355, 370] on div at bounding box center [294, 284] width 204 height 204
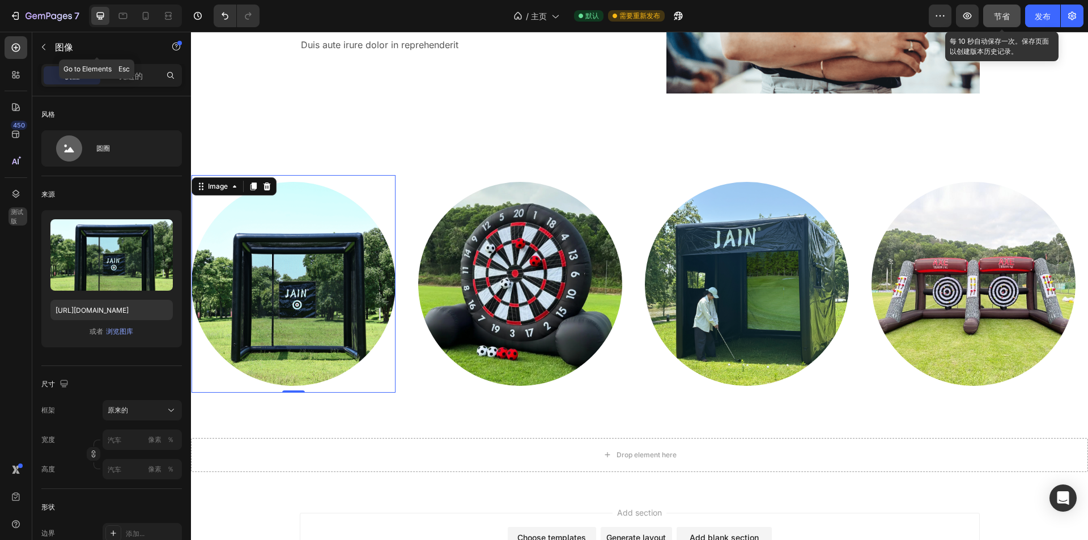
click at [49, 49] on button "button" at bounding box center [44, 47] width 18 height 18
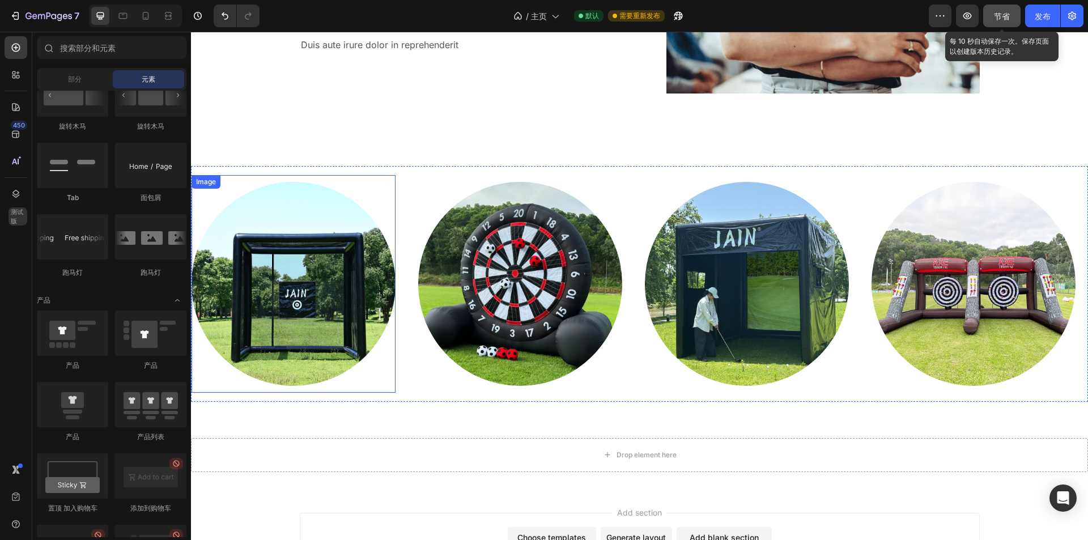
click at [238, 388] on div "Image" at bounding box center [294, 284] width 204 height 218
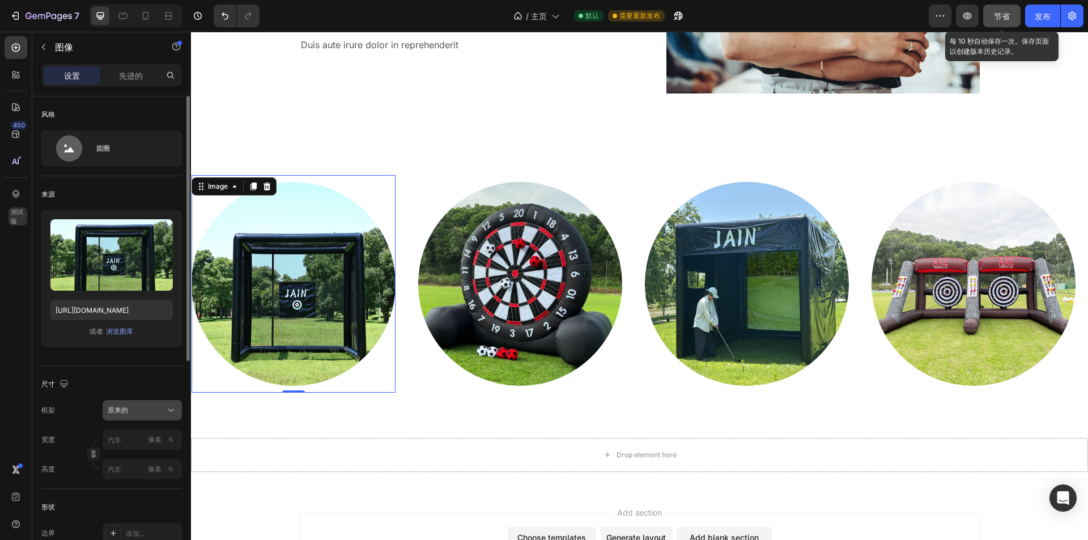
scroll to position [113, 0]
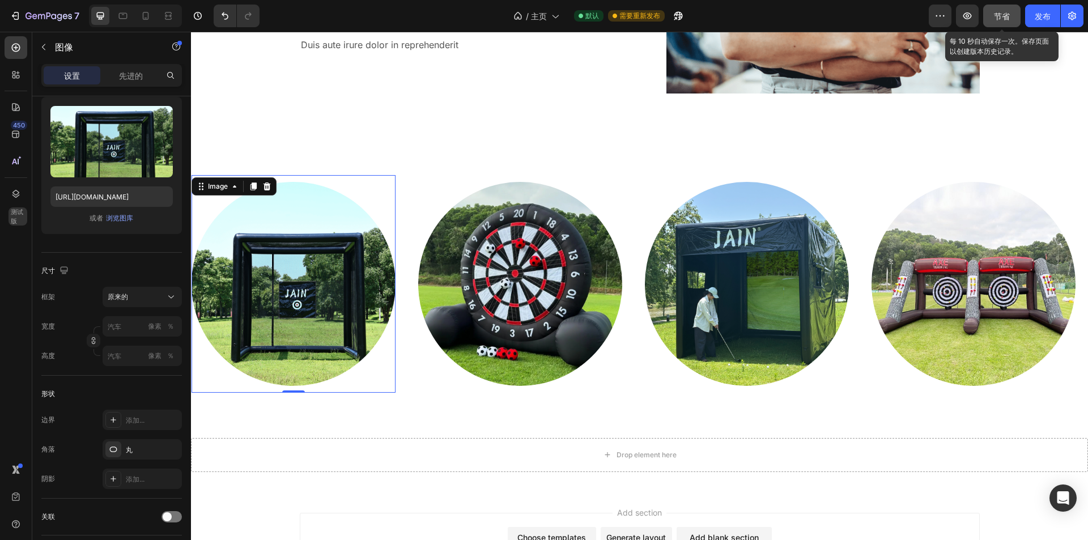
drag, startPoint x: 294, startPoint y: 404, endPoint x: 299, endPoint y: 410, distance: 8.1
click at [294, 404] on div "Image 0 Image Image Image Image Image 0 Image Image Image Image Marquee Section…" at bounding box center [639, 284] width 897 height 272
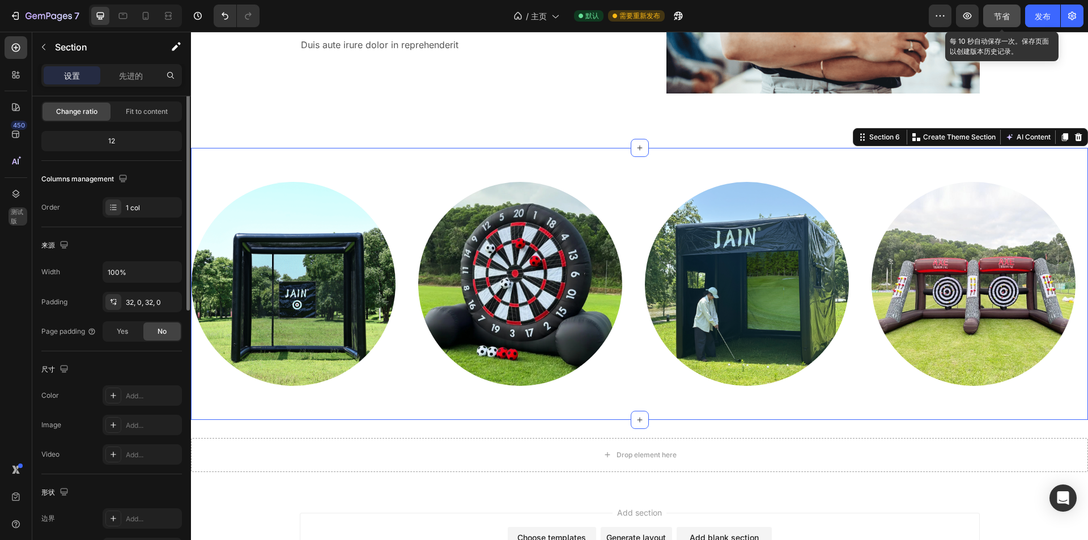
scroll to position [0, 0]
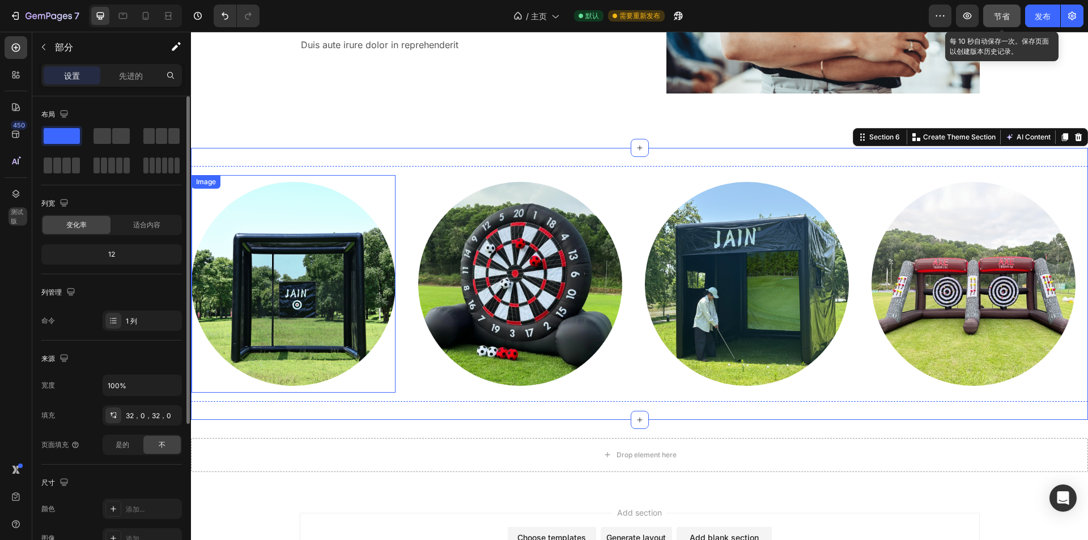
click at [333, 377] on img at bounding box center [294, 284] width 204 height 204
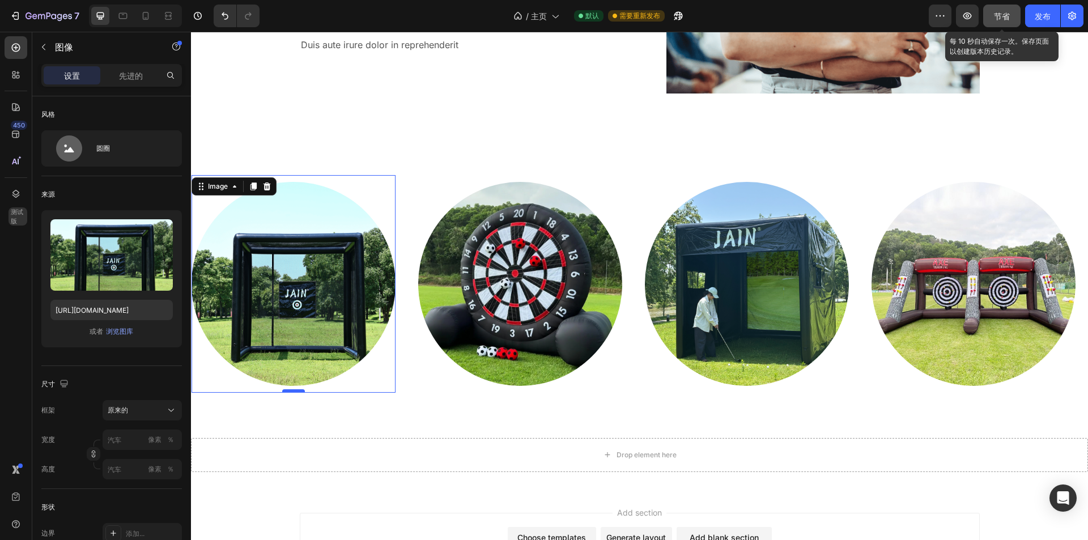
click at [302, 389] on div at bounding box center [293, 390] width 23 height 3
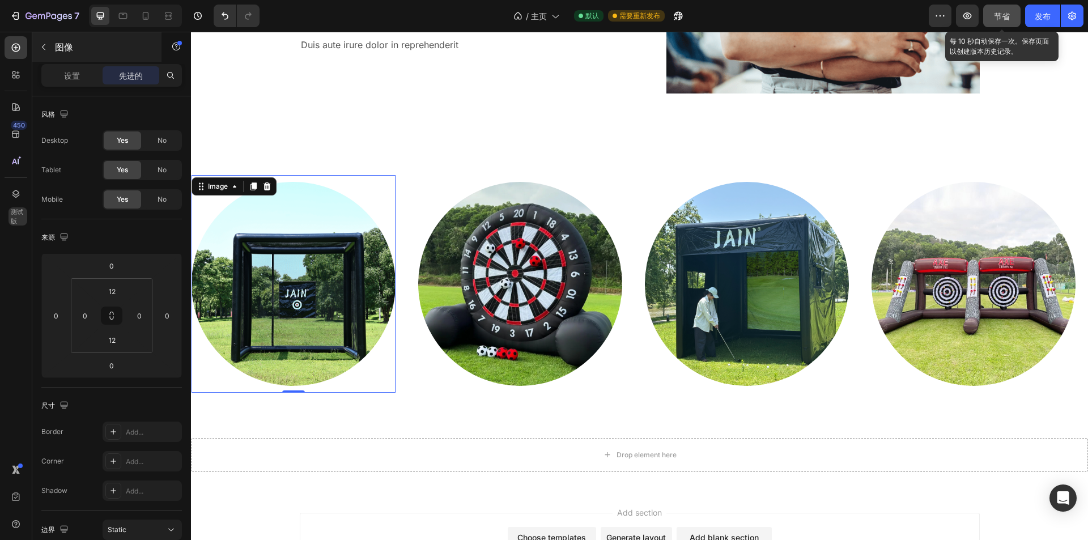
click at [52, 52] on button "button" at bounding box center [44, 47] width 18 height 18
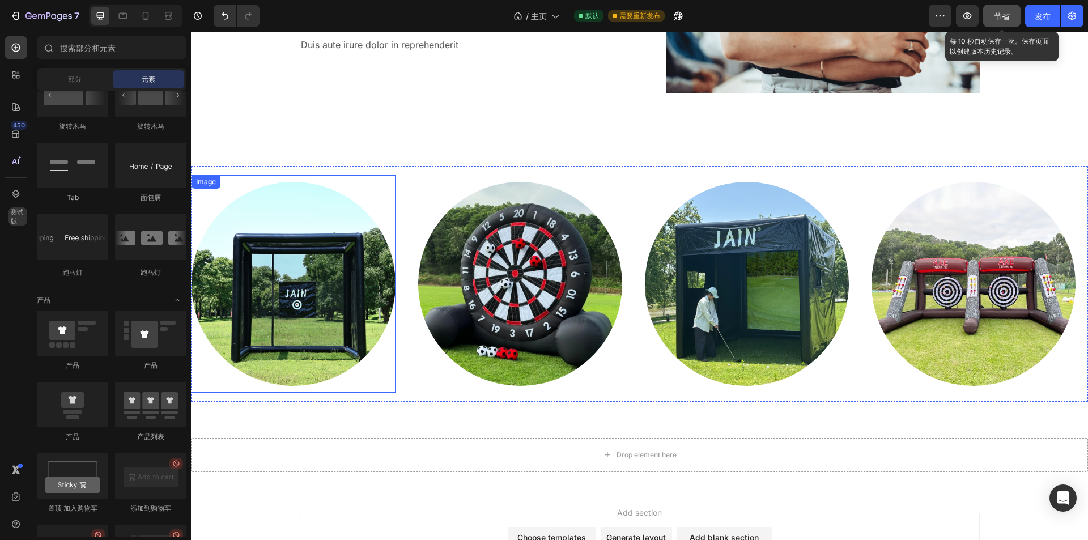
click at [371, 326] on img at bounding box center [294, 284] width 204 height 204
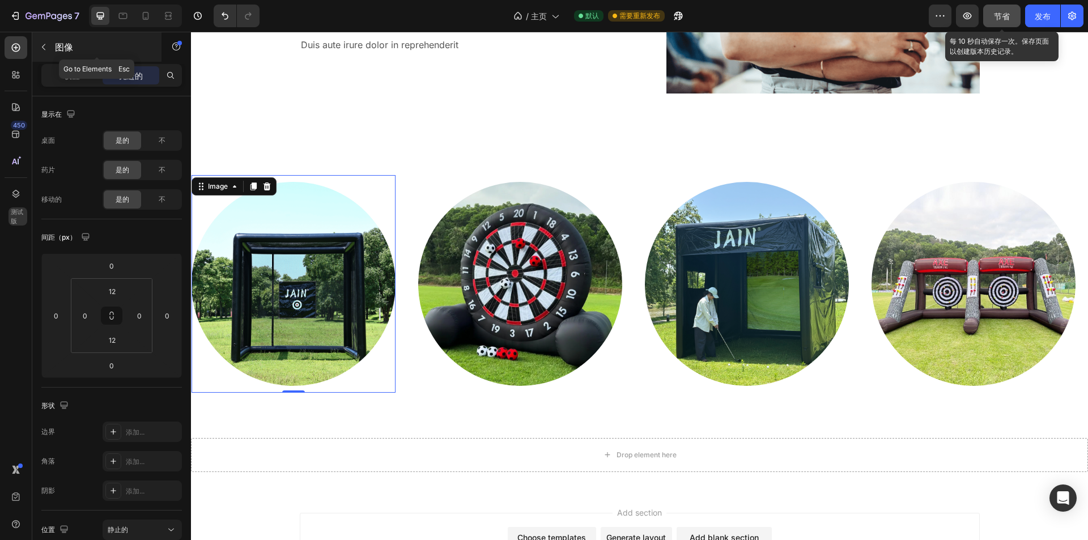
click at [53, 48] on div "图像" at bounding box center [96, 46] width 129 height 29
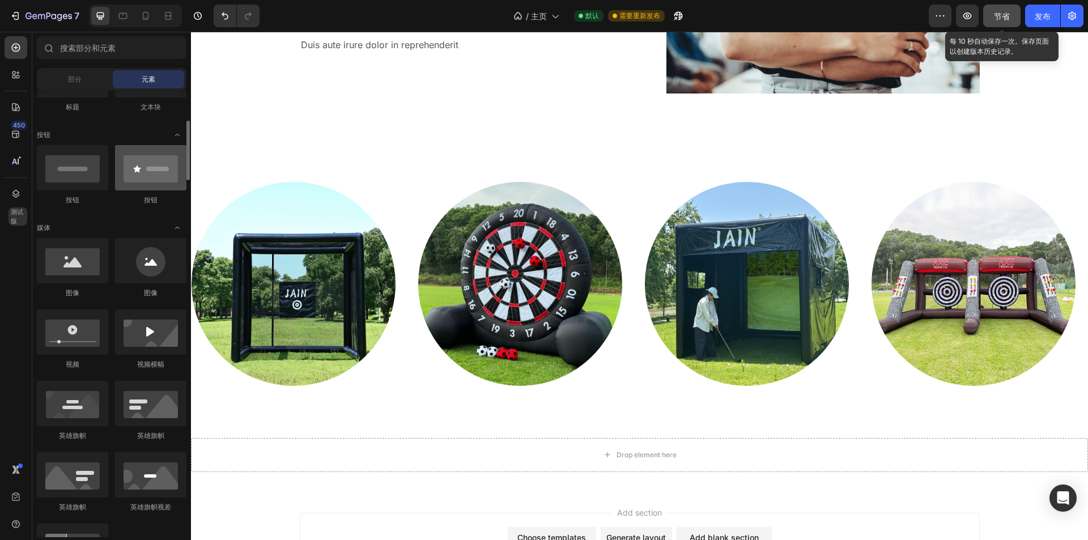
scroll to position [171, 0]
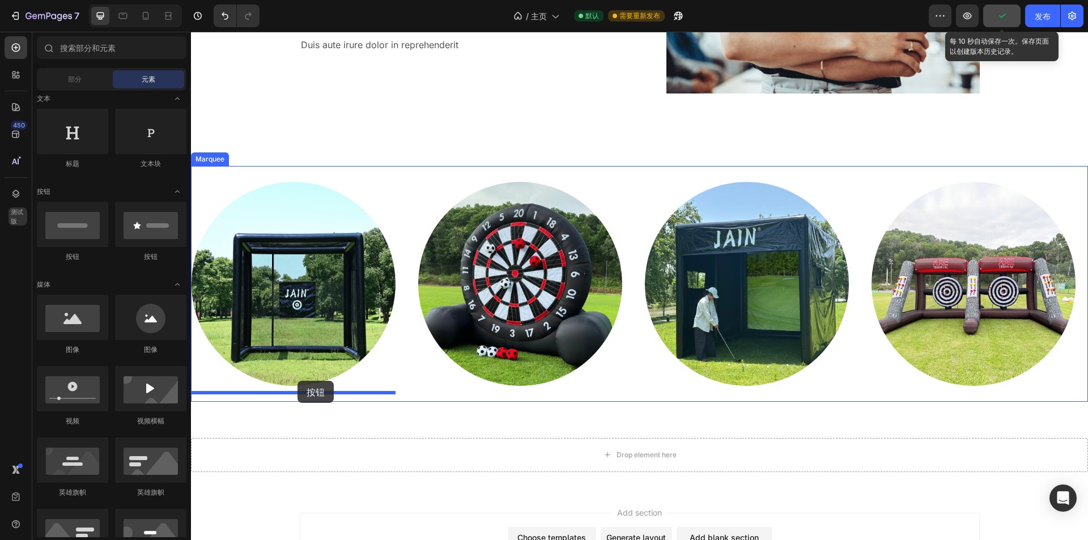
drag, startPoint x: 283, startPoint y: 261, endPoint x: 298, endPoint y: 381, distance: 121.1
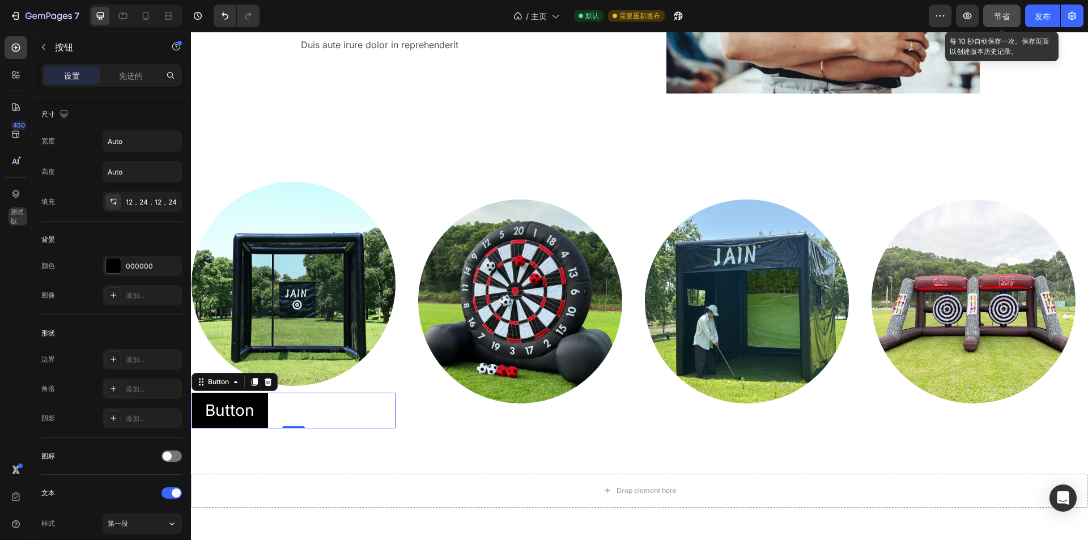
click at [377, 405] on div "Button Button 0" at bounding box center [294, 411] width 204 height 36
click at [372, 370] on div at bounding box center [294, 284] width 204 height 204
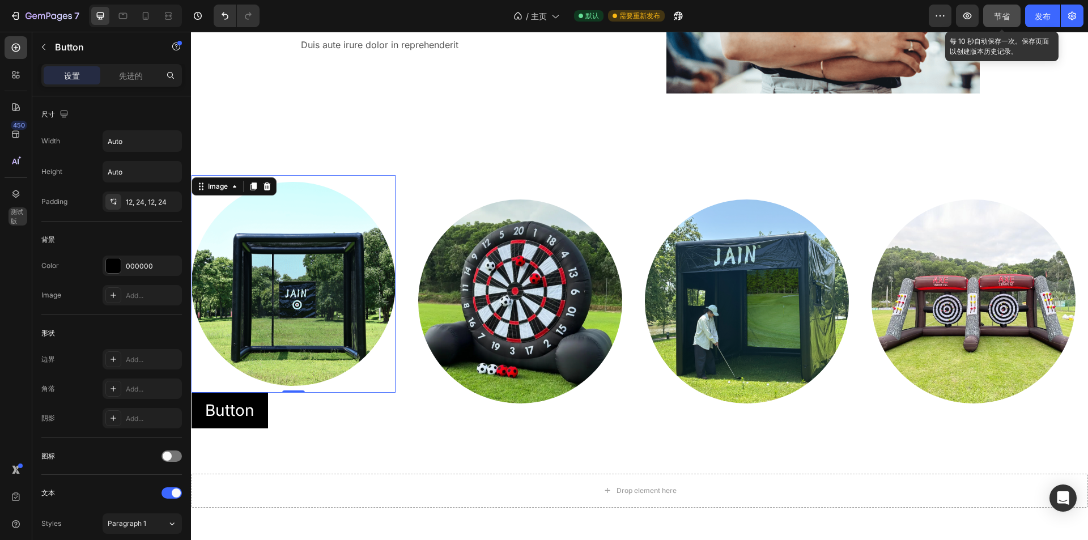
click at [370, 410] on div "Button Button" at bounding box center [294, 411] width 204 height 36
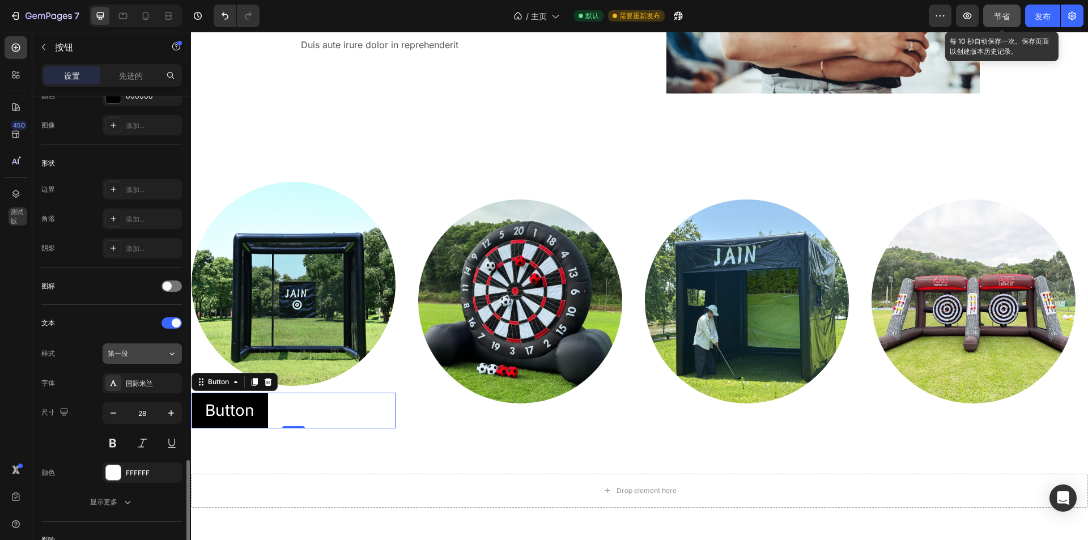
scroll to position [337, 0]
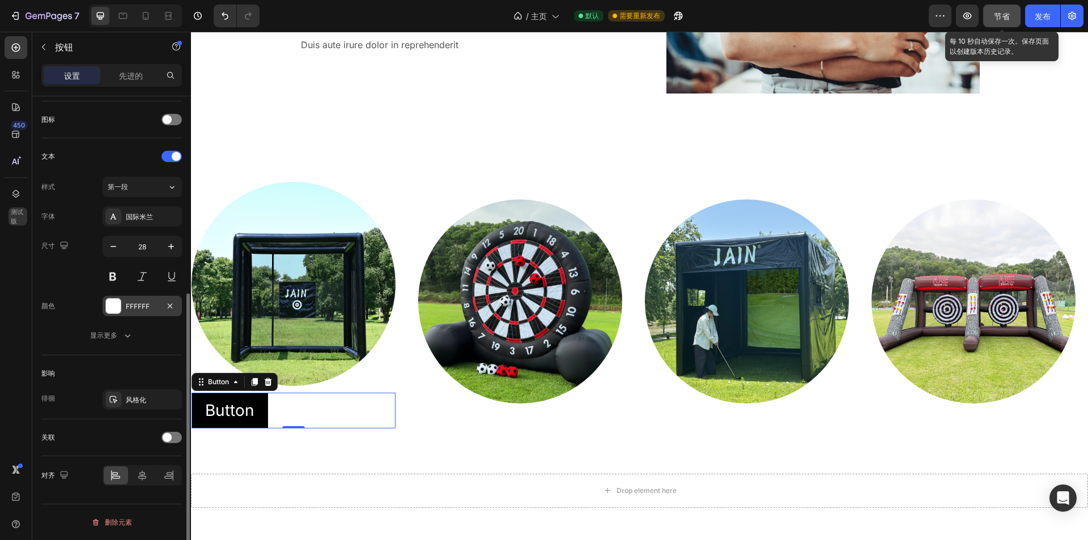
click at [127, 302] on font "FFFFFF" at bounding box center [138, 306] width 24 height 9
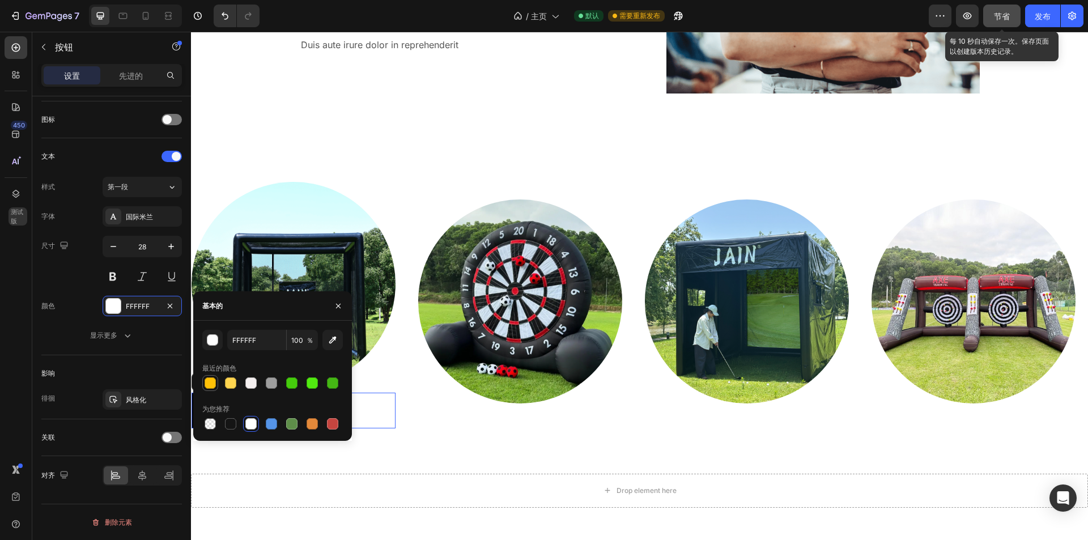
click at [207, 383] on div at bounding box center [210, 382] width 11 height 11
click at [392, 398] on div "Button Button 0" at bounding box center [294, 411] width 204 height 36
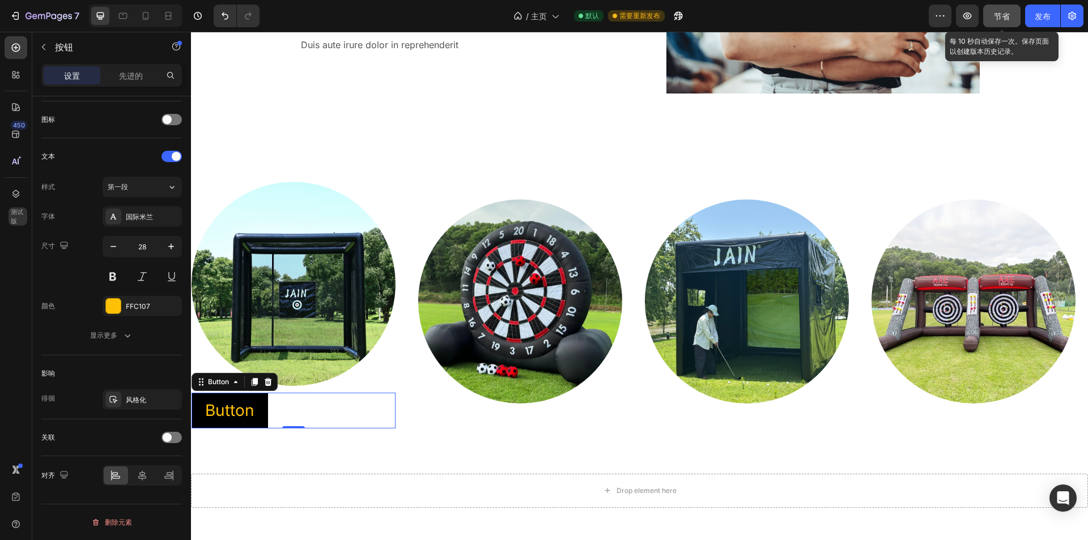
click at [273, 413] on div "Button Button 0" at bounding box center [294, 411] width 204 height 36
click at [254, 411] on p "Button" at bounding box center [229, 411] width 49 height 22
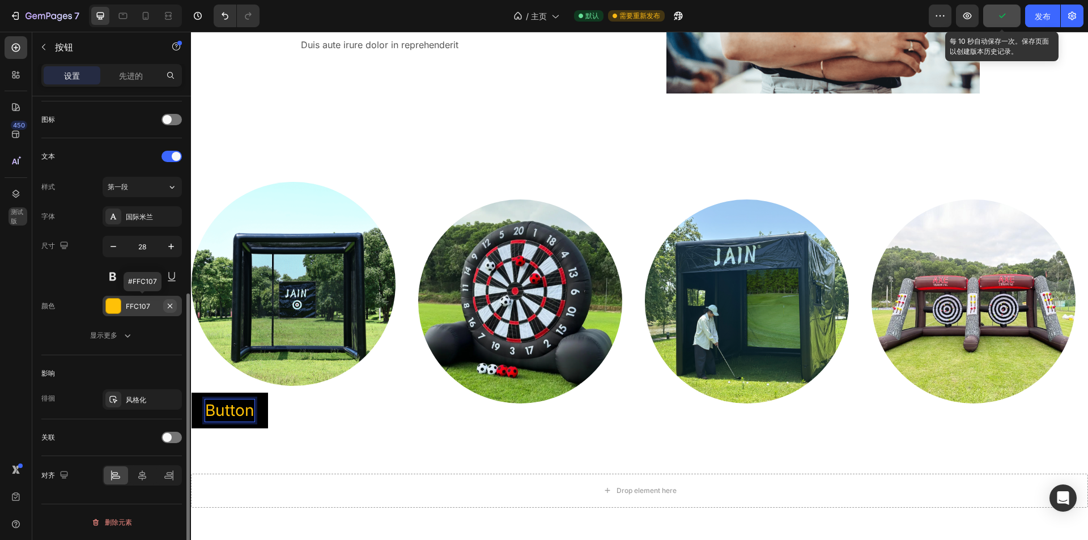
click at [175, 309] on button "button" at bounding box center [170, 306] width 14 height 14
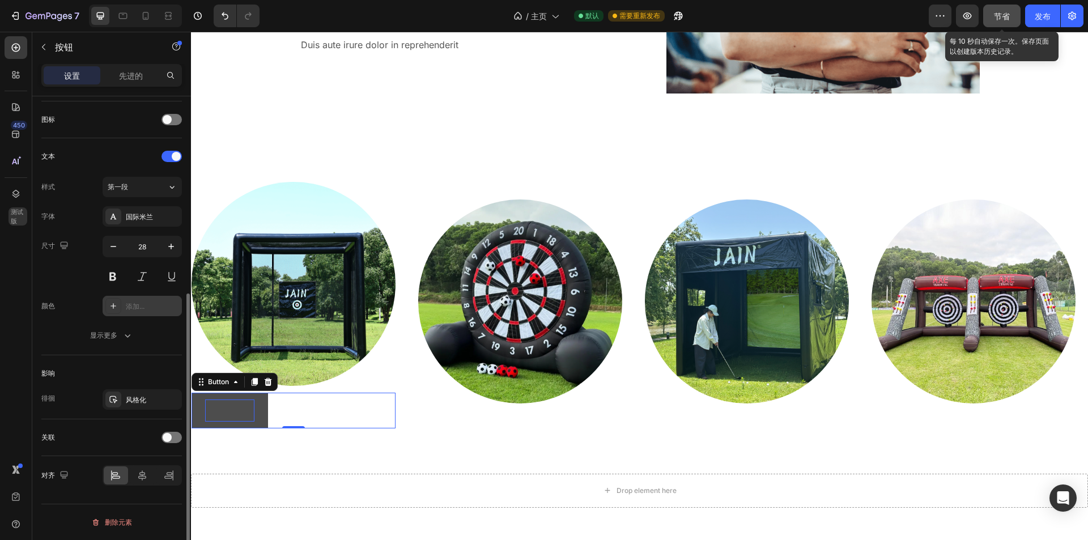
click at [245, 417] on p "Button" at bounding box center [229, 411] width 49 height 22
click at [259, 407] on button "Button" at bounding box center [230, 411] width 77 height 36
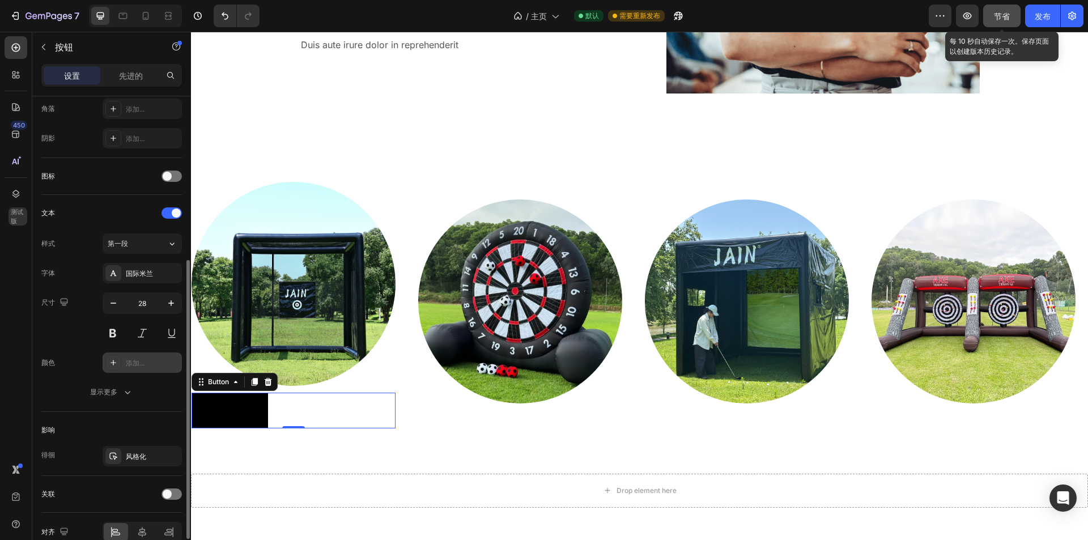
click at [137, 360] on font "添加..." at bounding box center [135, 363] width 19 height 9
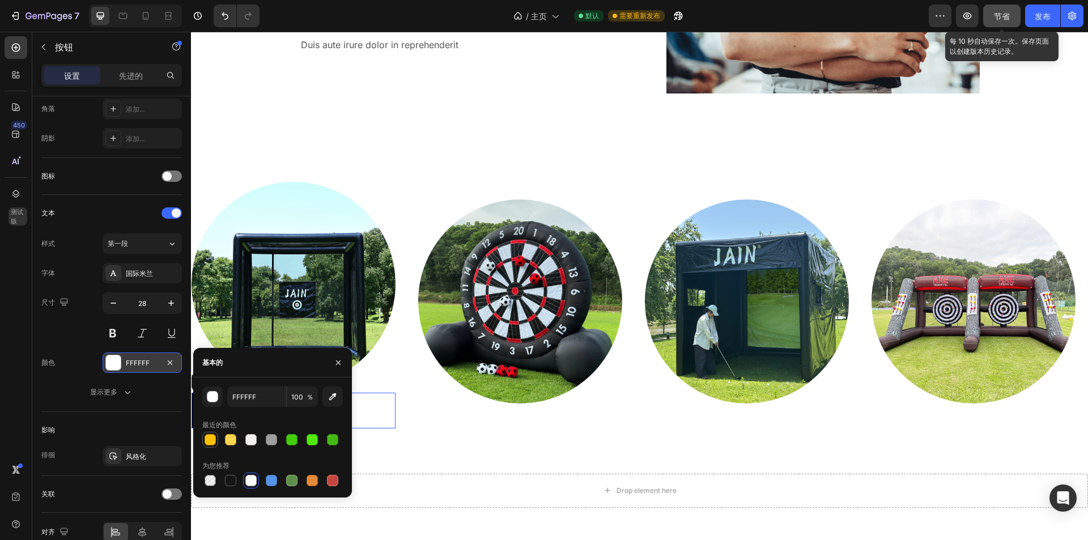
click at [213, 440] on div at bounding box center [210, 439] width 11 height 11
type input "FFC107"
click at [410, 400] on div "Image Button Button 0" at bounding box center [305, 301] width 227 height 253
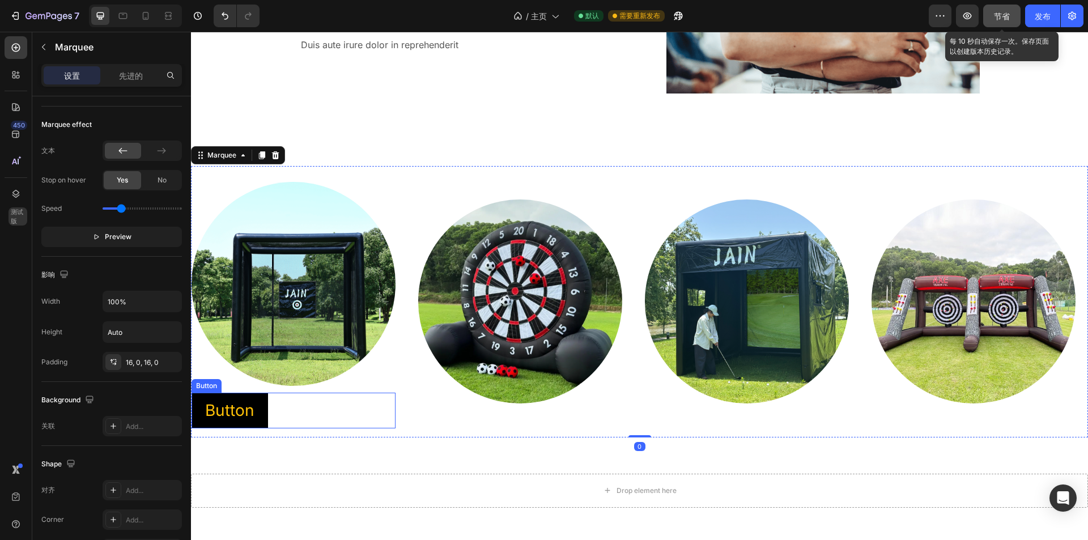
scroll to position [0, 0]
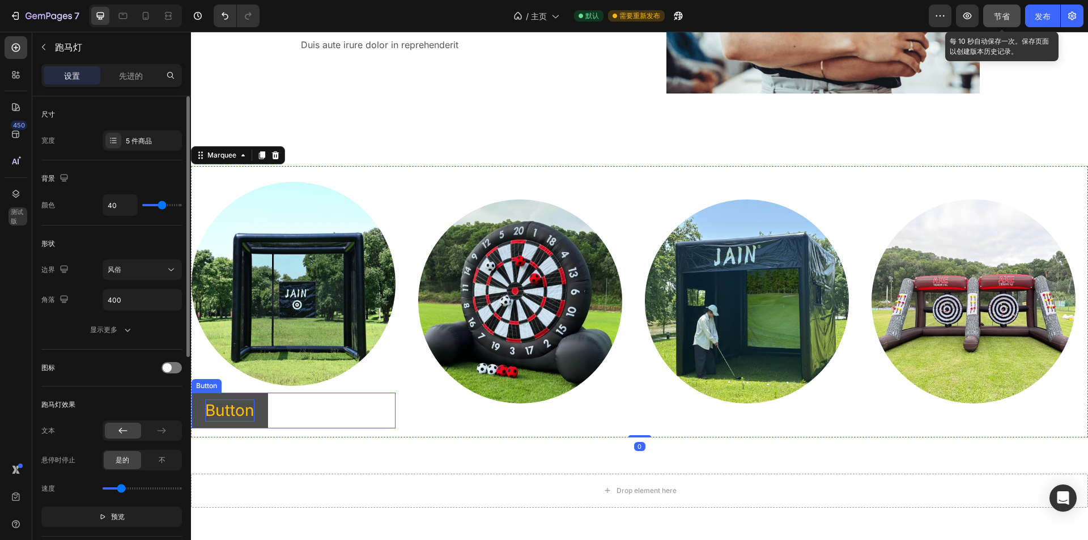
click at [251, 403] on p "Button" at bounding box center [229, 411] width 49 height 22
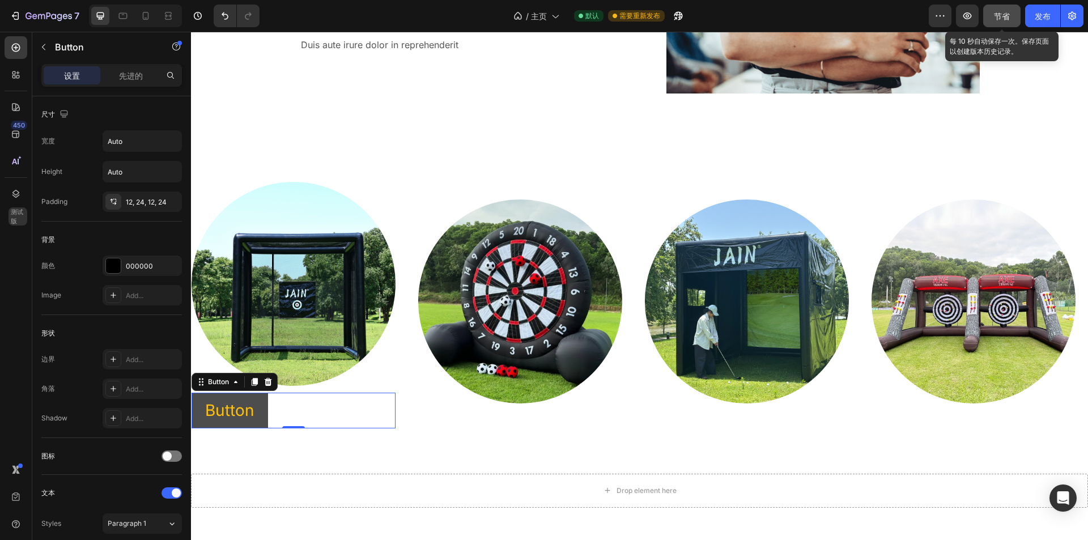
click at [260, 399] on button "Button" at bounding box center [230, 411] width 77 height 36
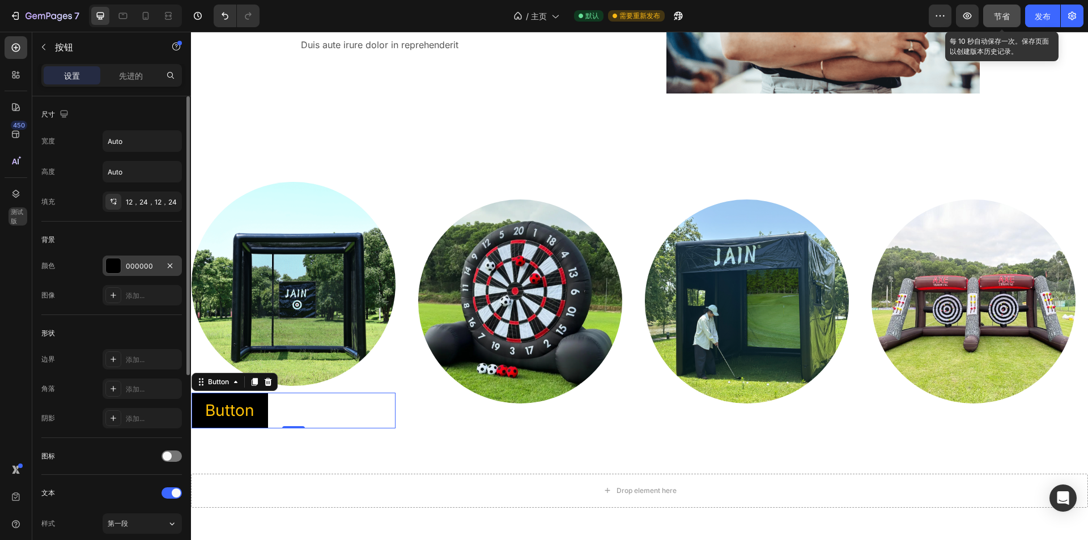
click at [126, 270] on div "000000" at bounding box center [142, 266] width 33 height 10
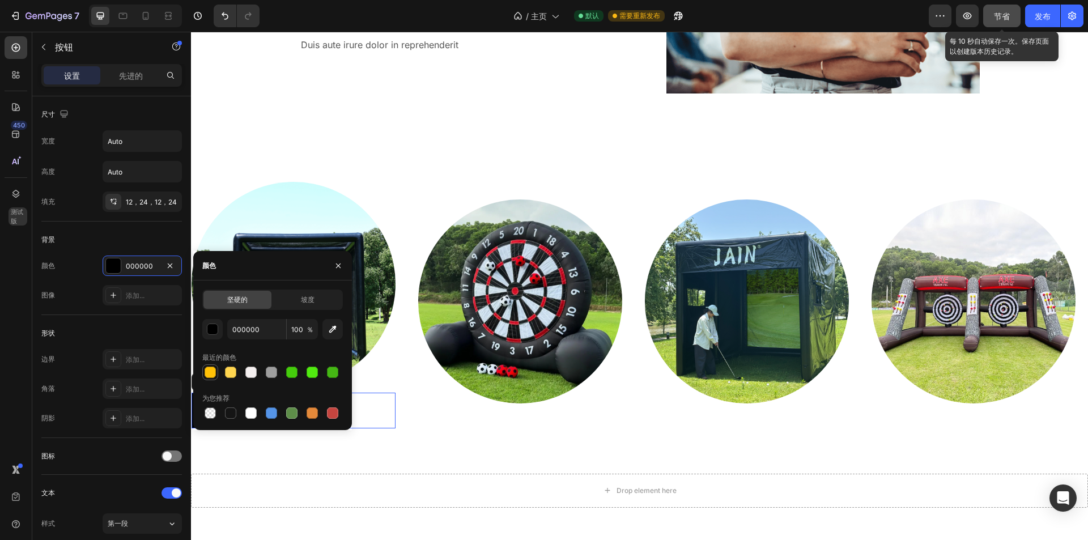
click at [217, 379] on div at bounding box center [210, 372] width 16 height 16
type input "FFC107"
click at [402, 404] on div "Image Button Button 0" at bounding box center [305, 301] width 227 height 253
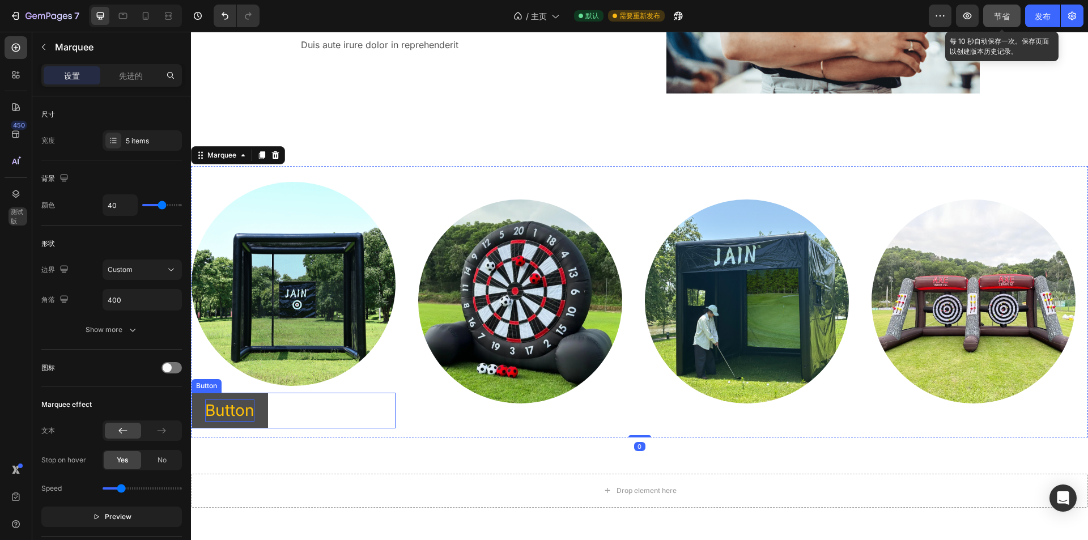
click at [238, 404] on p "Button" at bounding box center [229, 411] width 49 height 22
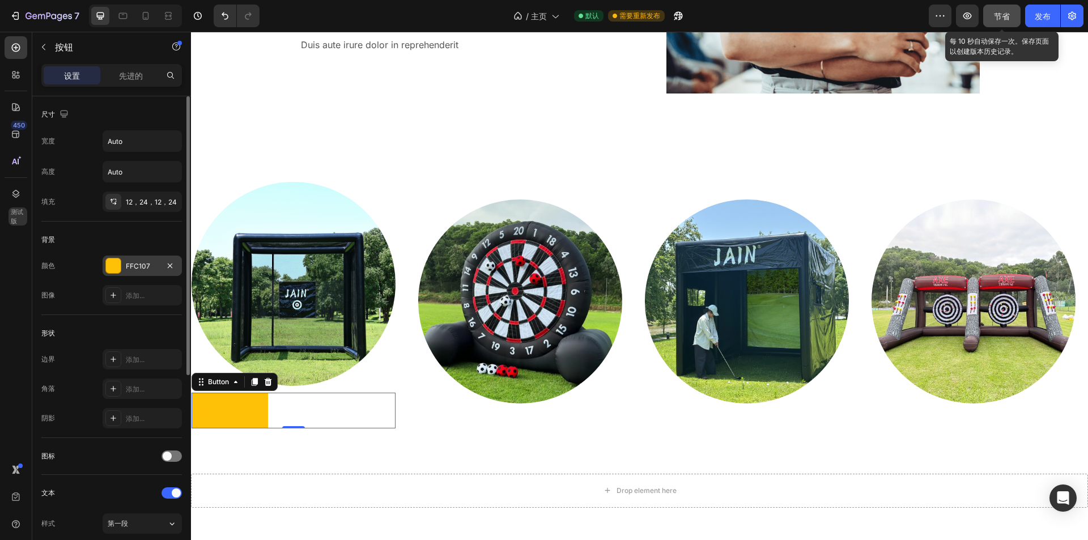
click at [143, 266] on font "FFC107" at bounding box center [138, 266] width 24 height 9
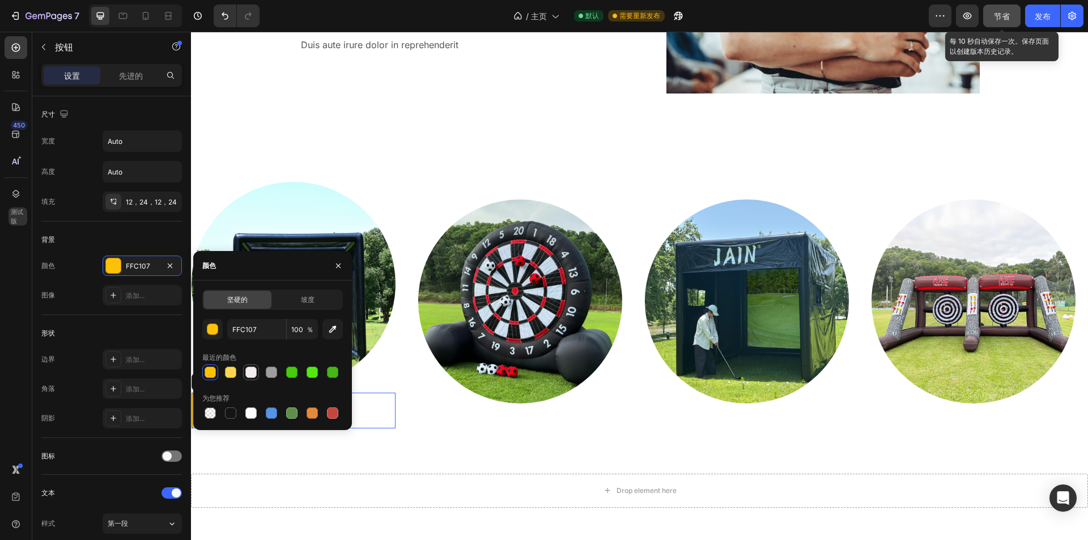
click at [248, 371] on div at bounding box center [250, 372] width 11 height 11
type input "F4EFEF"
click at [436, 392] on div at bounding box center [520, 302] width 204 height 204
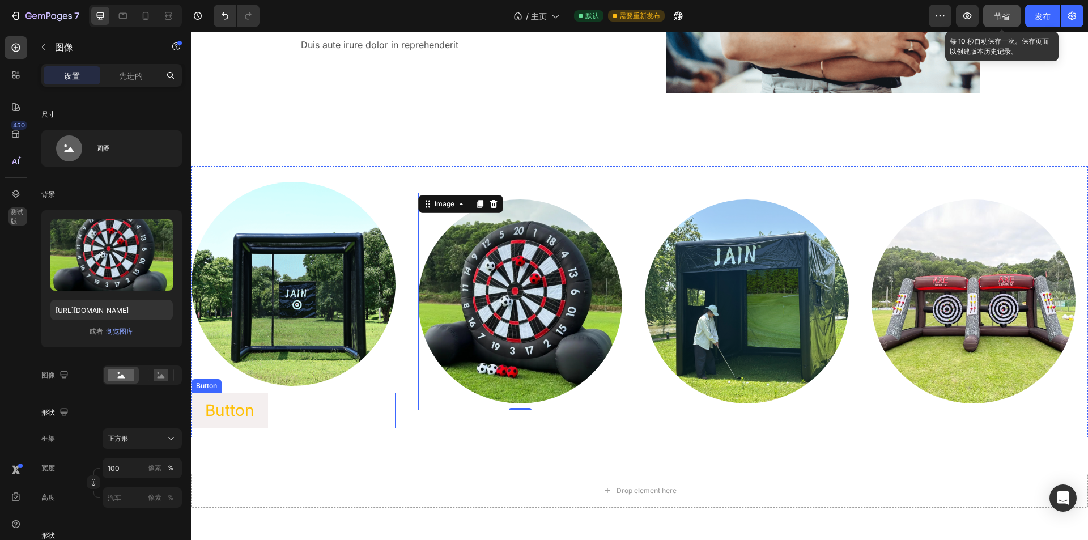
click at [248, 406] on p "Button" at bounding box center [229, 411] width 49 height 22
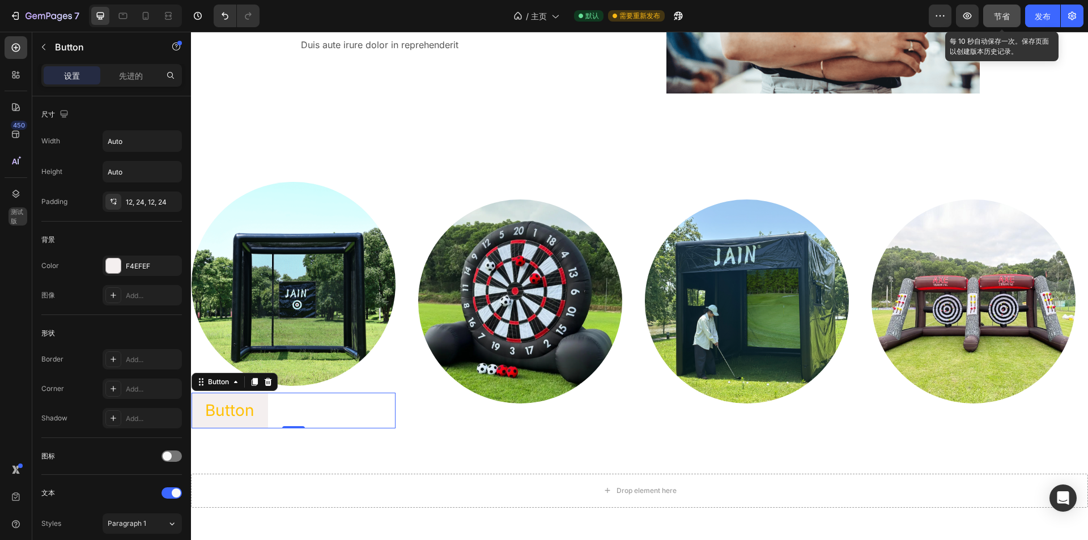
click at [470, 432] on div "Image Button Button 0 Image Image Image Image Image Button Button 0 Image Image…" at bounding box center [639, 301] width 897 height 271
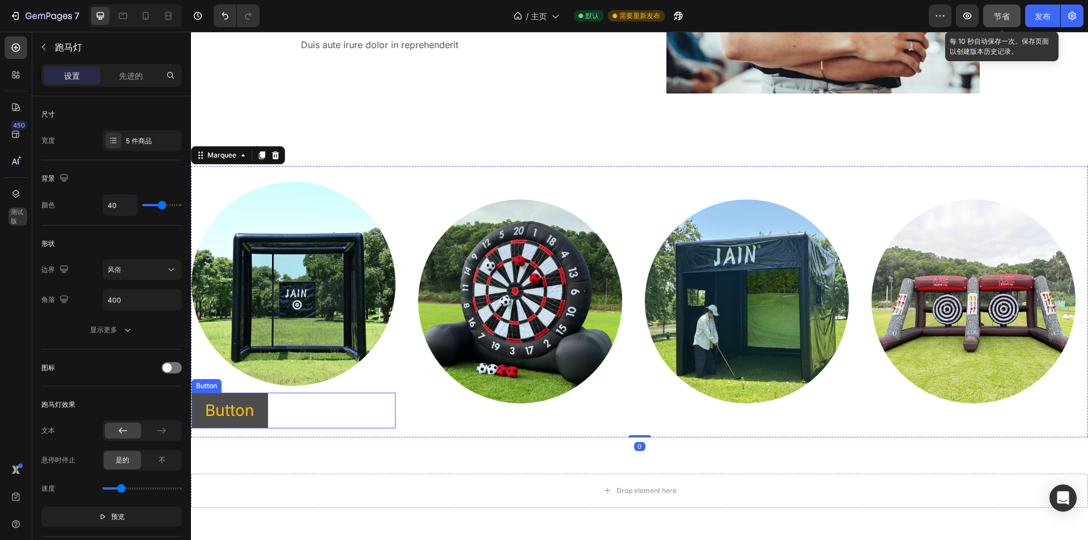
click at [256, 402] on button "Button" at bounding box center [230, 411] width 77 height 36
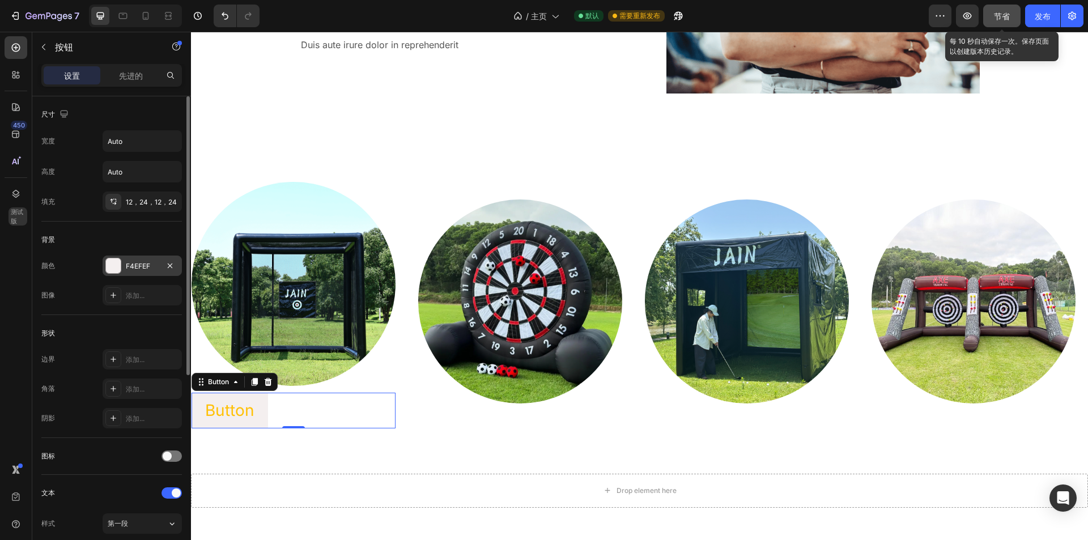
click at [144, 271] on div "F4EFEF" at bounding box center [142, 266] width 79 height 20
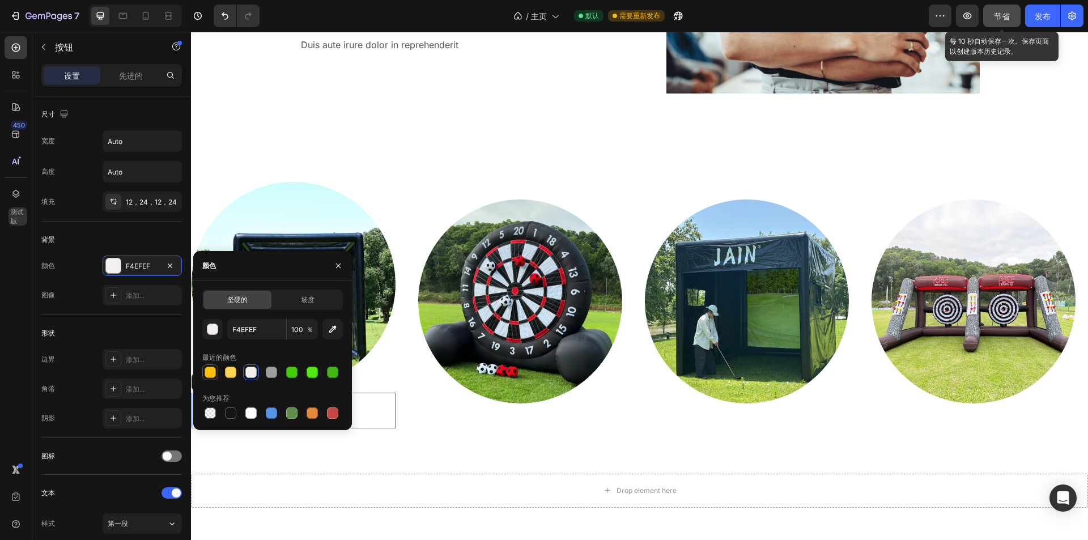
click at [207, 370] on div at bounding box center [210, 372] width 11 height 11
type input "FFC107"
click at [427, 411] on div "Image Button Button 0 Image Image Image Image" at bounding box center [759, 301] width 1134 height 253
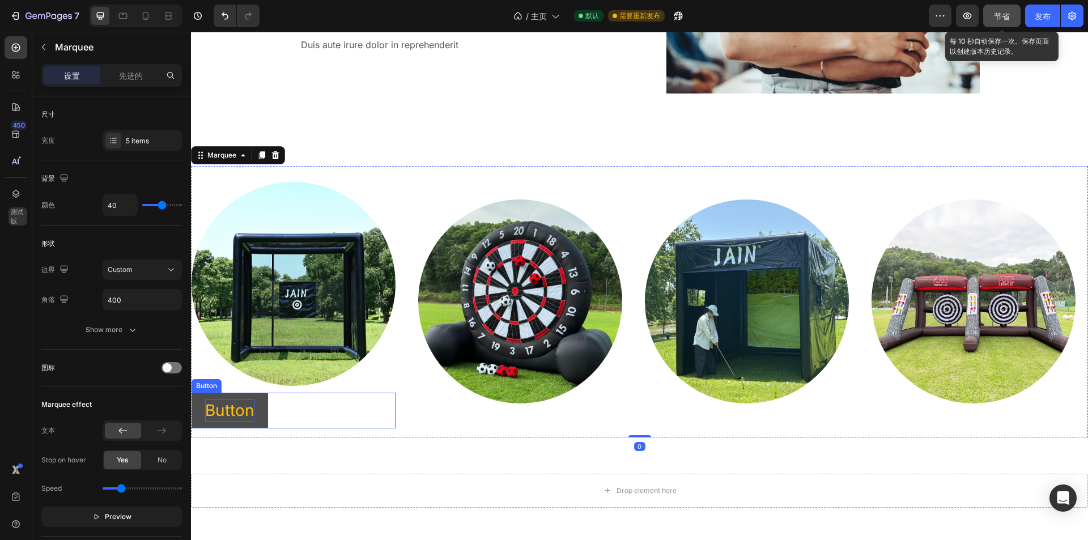
click at [235, 410] on p "Button" at bounding box center [229, 411] width 49 height 22
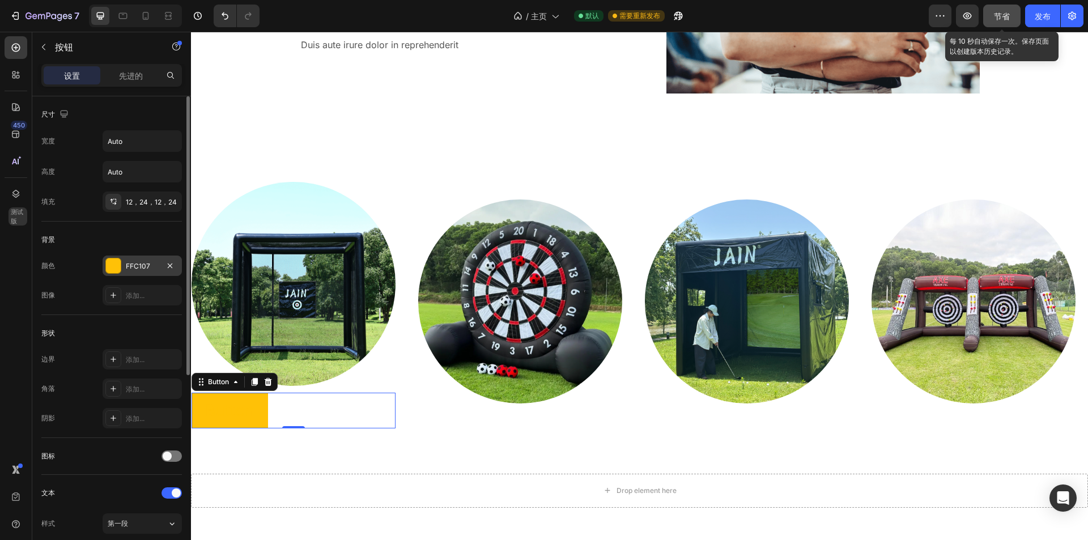
click at [146, 267] on font "FFC107" at bounding box center [138, 266] width 24 height 9
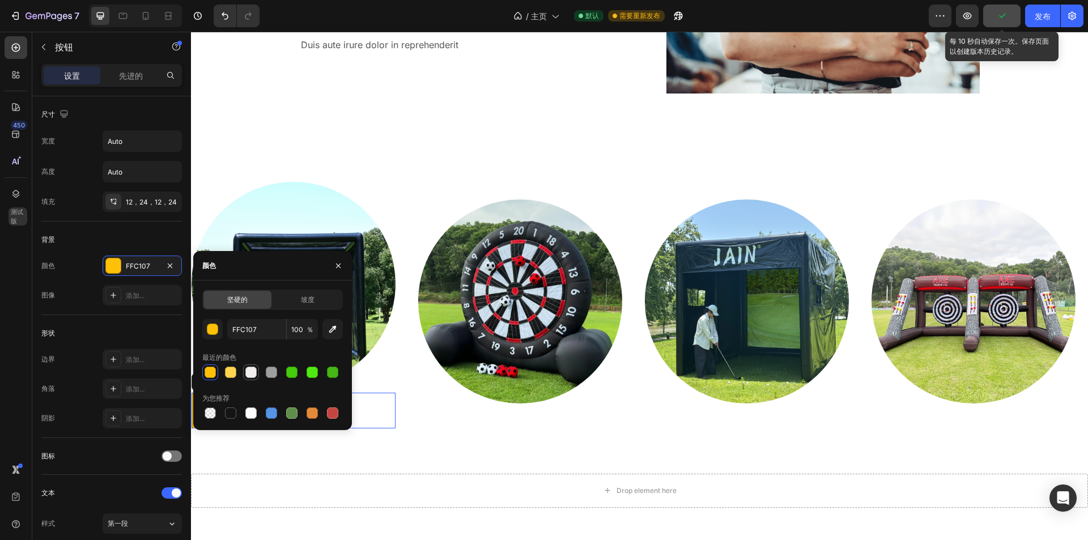
click at [249, 375] on div at bounding box center [250, 372] width 11 height 11
type input "F4EFEF"
click at [429, 396] on div at bounding box center [520, 302] width 204 height 204
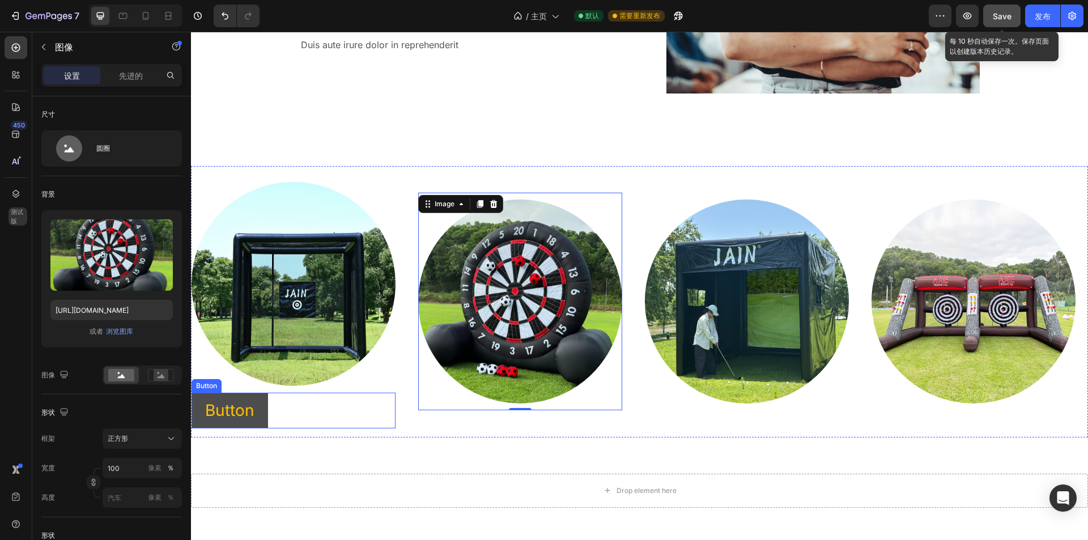
click at [260, 407] on button "Button" at bounding box center [230, 411] width 77 height 36
click at [448, 432] on div "Image Button Button Image 0 Image Image Image Image Button Button Image 0 Image…" at bounding box center [639, 301] width 897 height 271
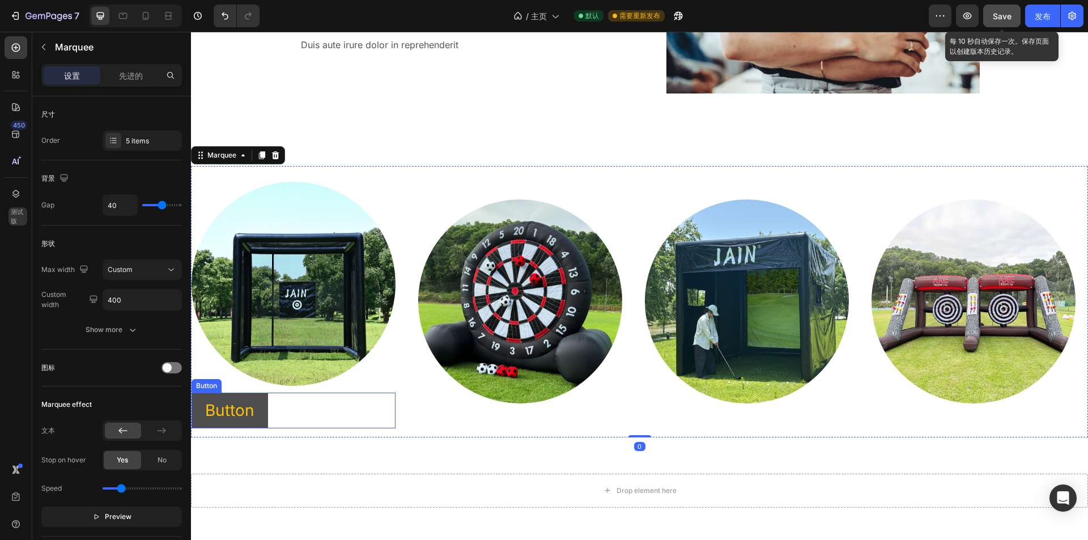
click at [249, 406] on p "Button" at bounding box center [229, 411] width 49 height 22
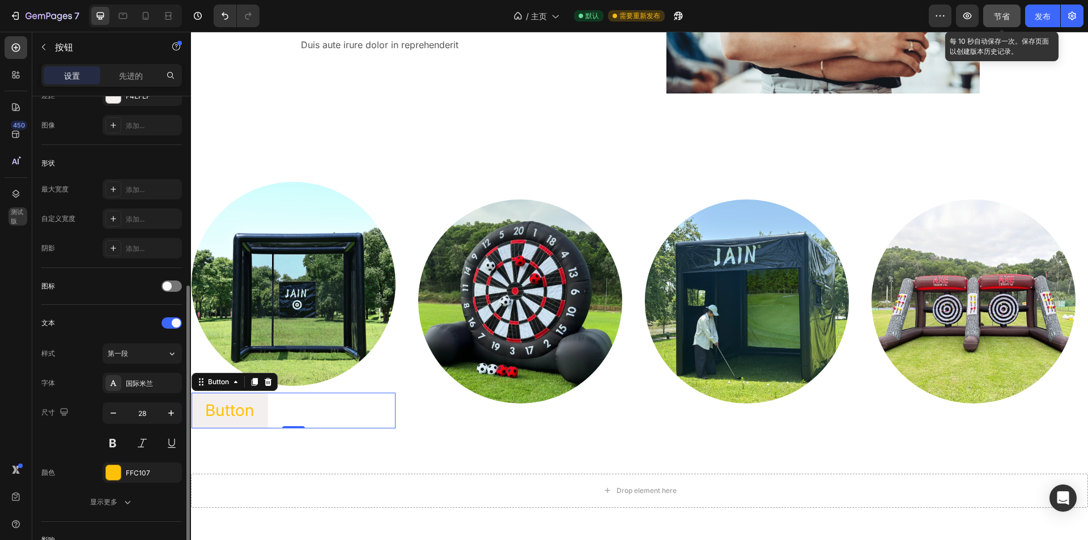
scroll to position [227, 0]
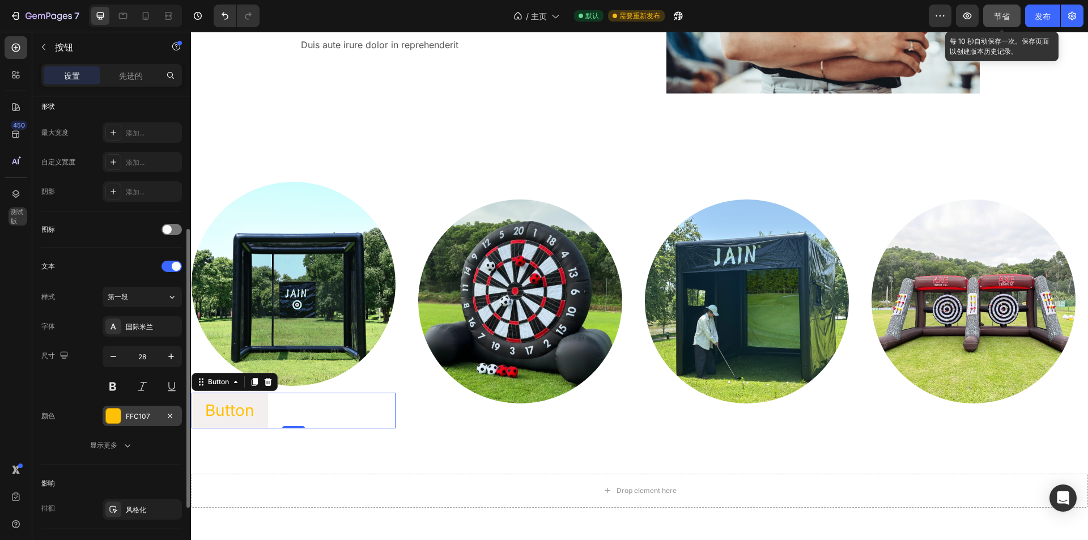
click at [120, 418] on div at bounding box center [113, 416] width 15 height 15
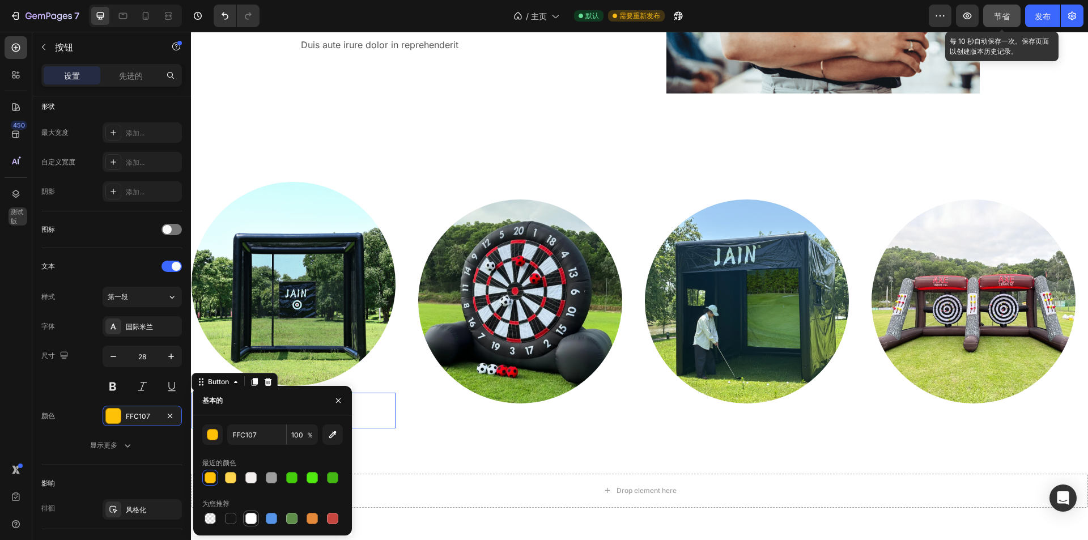
click at [249, 517] on div at bounding box center [250, 518] width 11 height 11
type input "FFFFFF"
click at [439, 444] on div "Image Button Button 0 Image Image Image Image Image Button Button 0 Image Image…" at bounding box center [639, 302] width 897 height 308
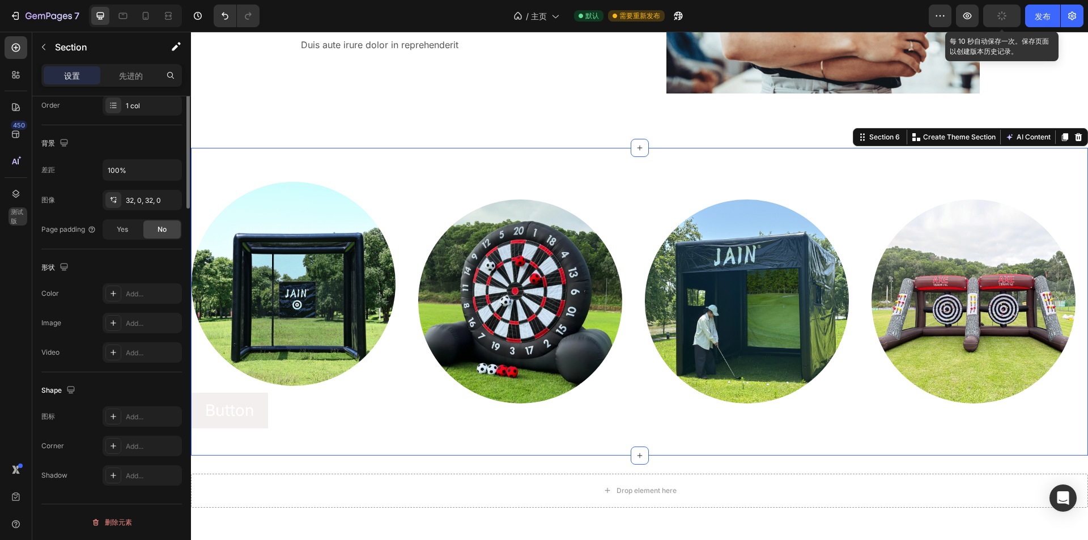
scroll to position [0, 0]
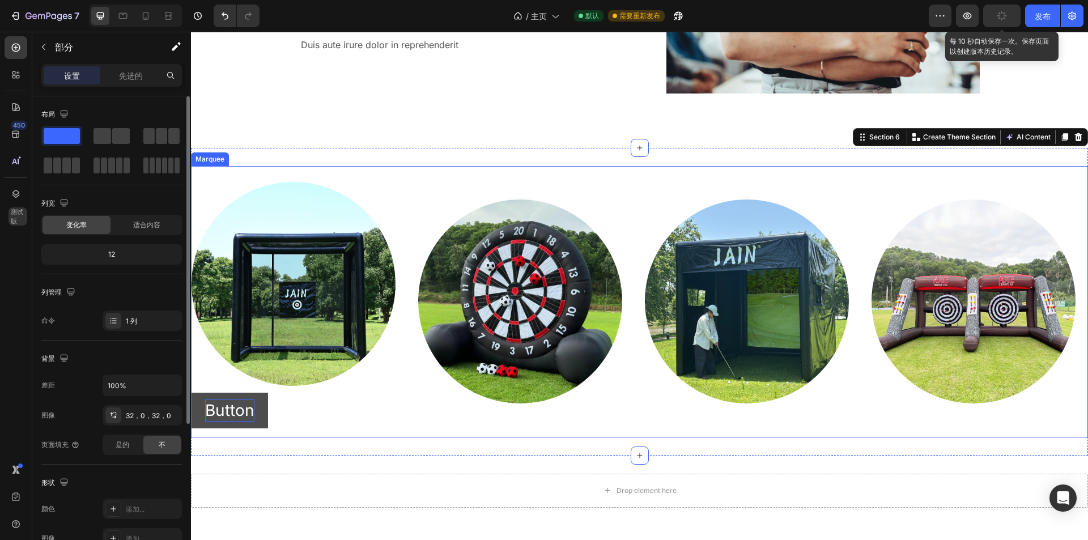
click at [249, 413] on p "Button" at bounding box center [229, 411] width 49 height 22
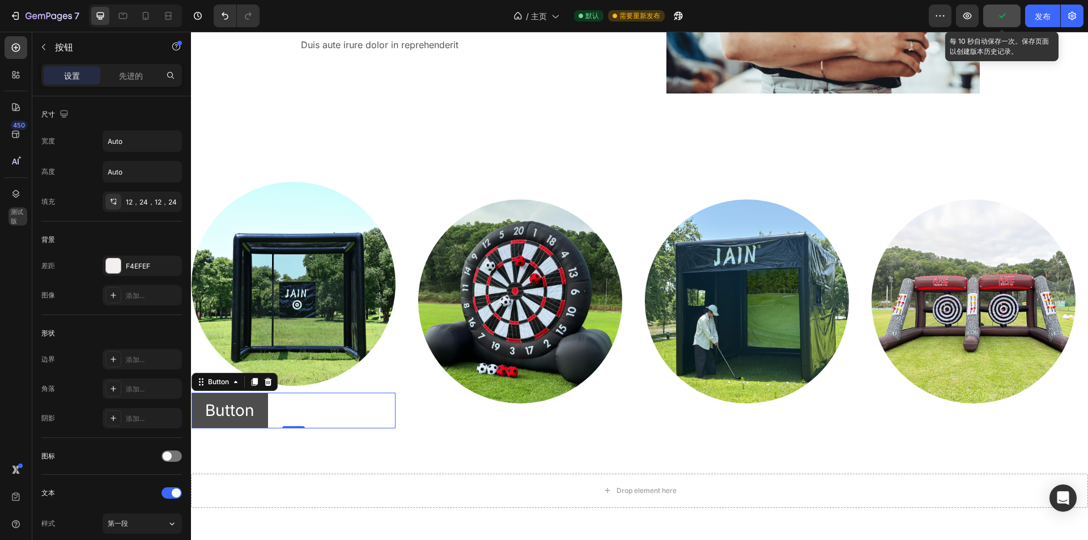
click at [264, 404] on button "Button" at bounding box center [230, 411] width 77 height 36
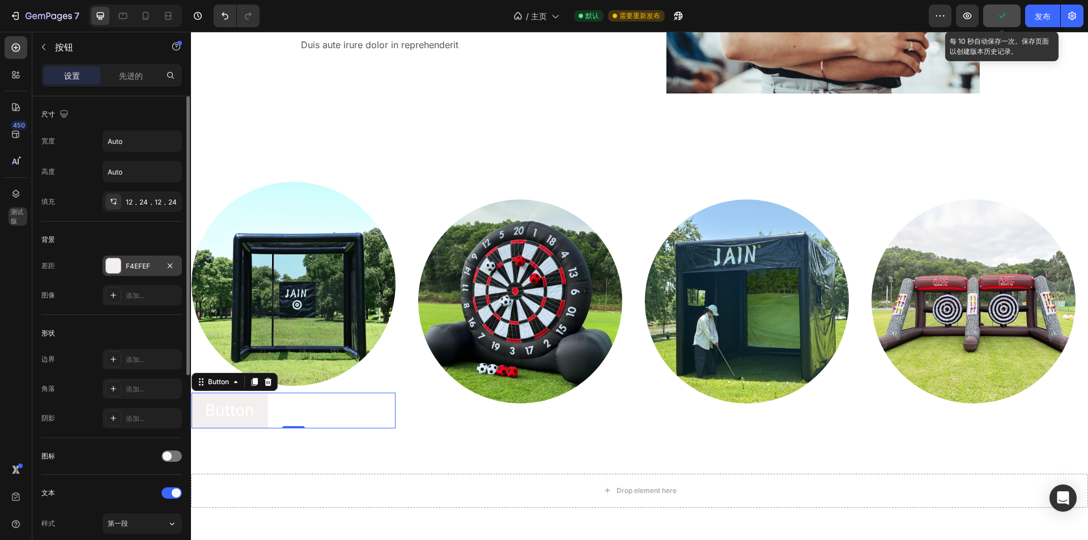
click at [143, 273] on div "F4EFEF" at bounding box center [142, 266] width 79 height 20
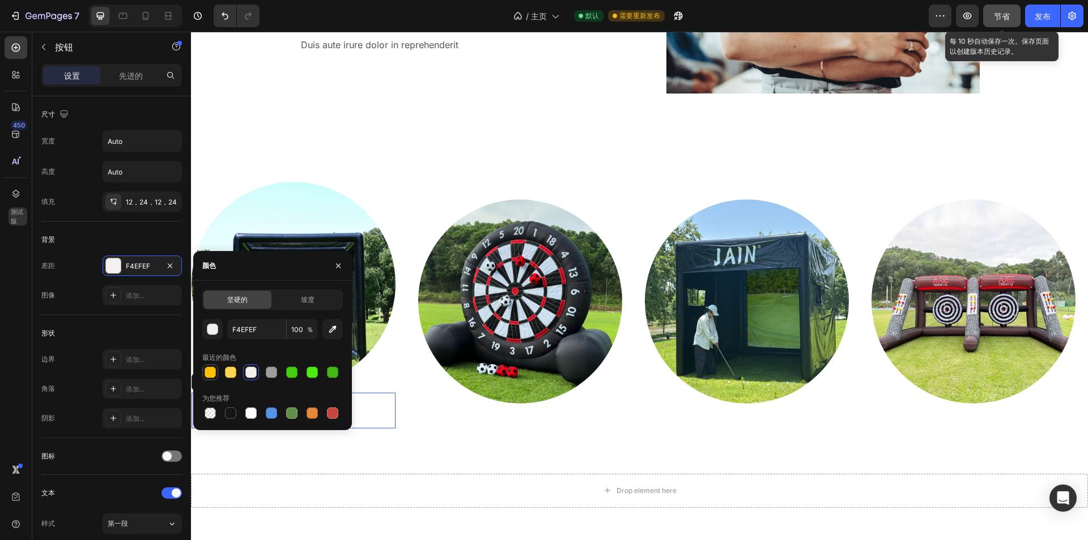
click at [211, 374] on div at bounding box center [210, 372] width 11 height 11
type input "FFC107"
click at [430, 411] on div "Image Button Button 0 Image Image Image Image" at bounding box center [759, 301] width 1134 height 253
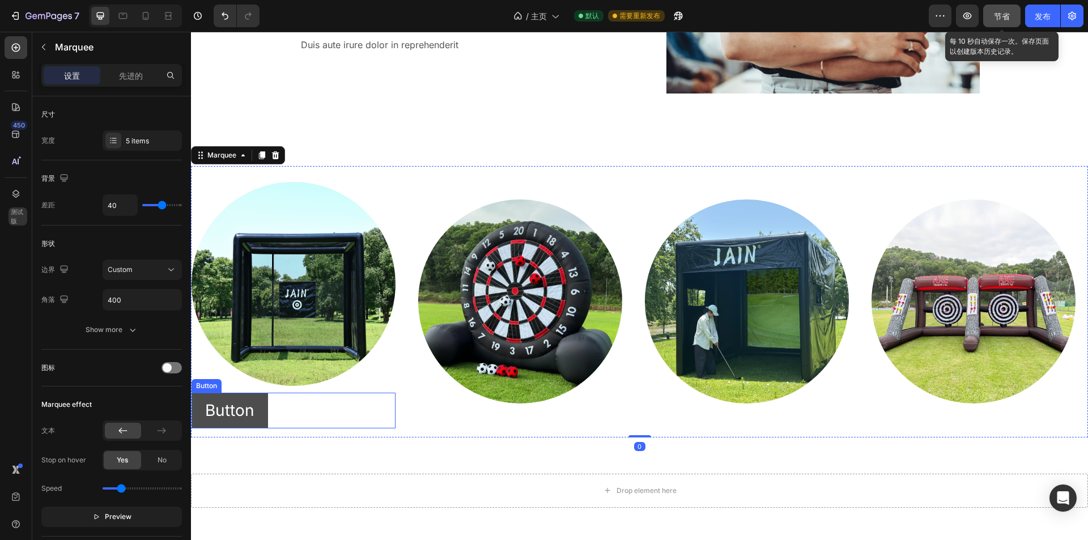
click at [256, 406] on button "Button" at bounding box center [230, 411] width 77 height 36
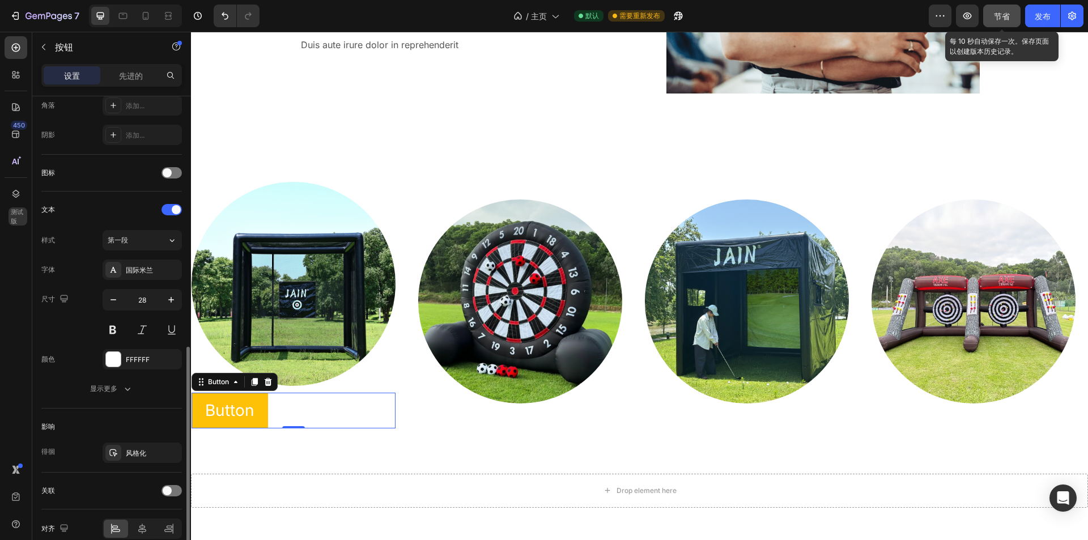
scroll to position [337, 0]
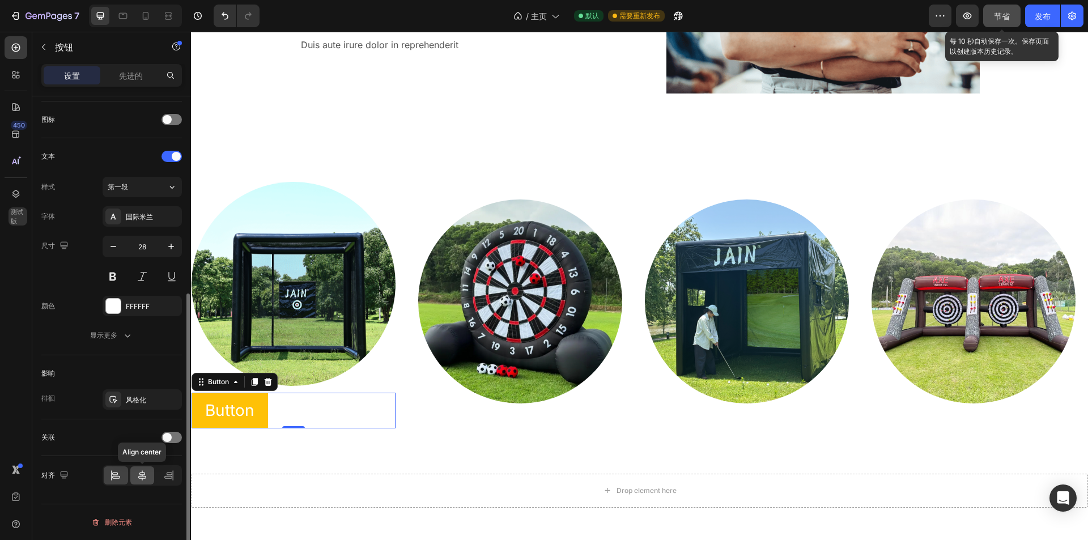
click at [147, 477] on icon at bounding box center [142, 475] width 11 height 11
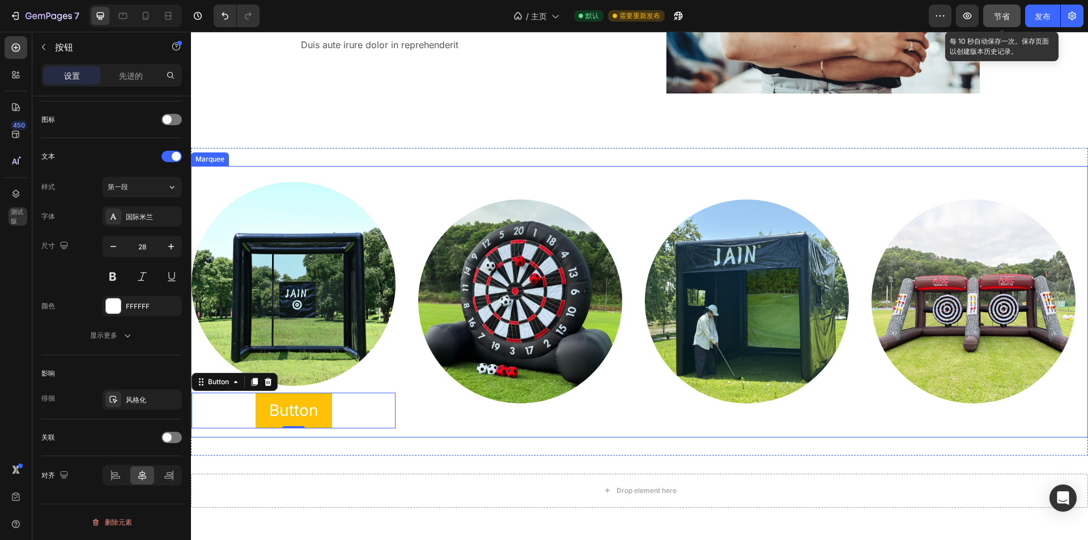
click at [452, 422] on div "Image Button Button 0 Image Image Image Image" at bounding box center [759, 301] width 1134 height 253
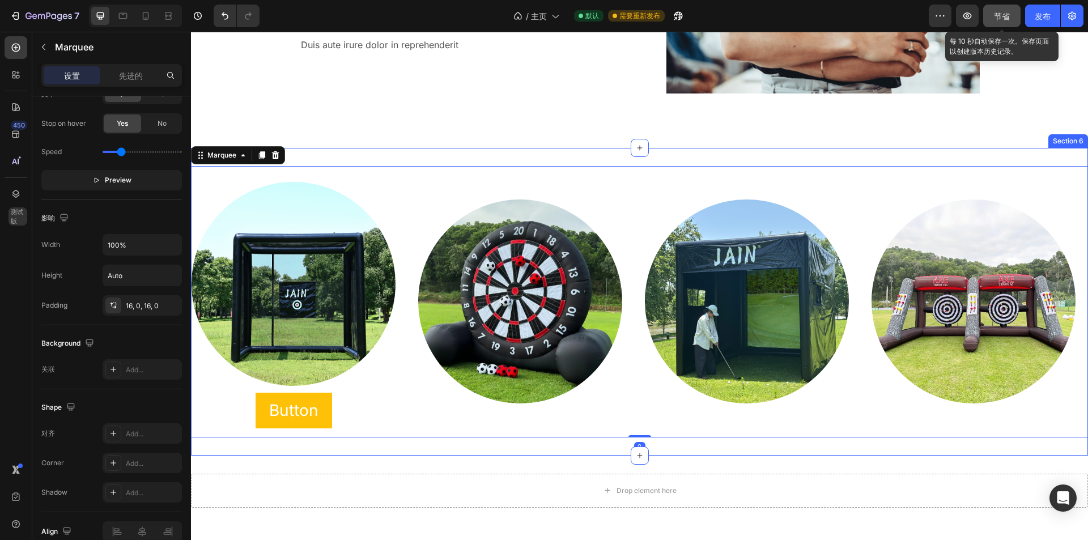
scroll to position [0, 0]
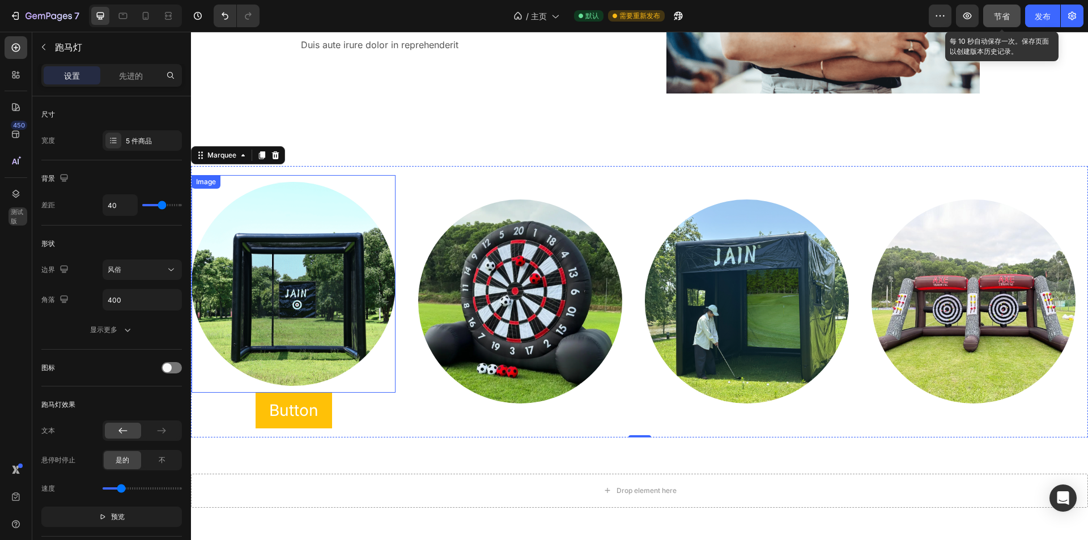
click at [341, 208] on img at bounding box center [294, 284] width 204 height 204
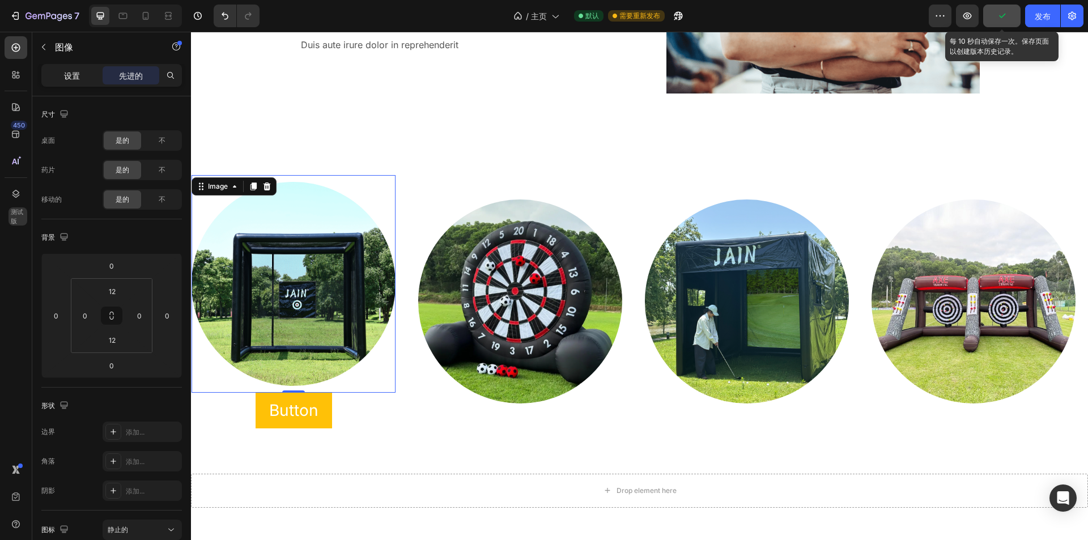
click at [84, 74] on div "设置" at bounding box center [72, 75] width 57 height 18
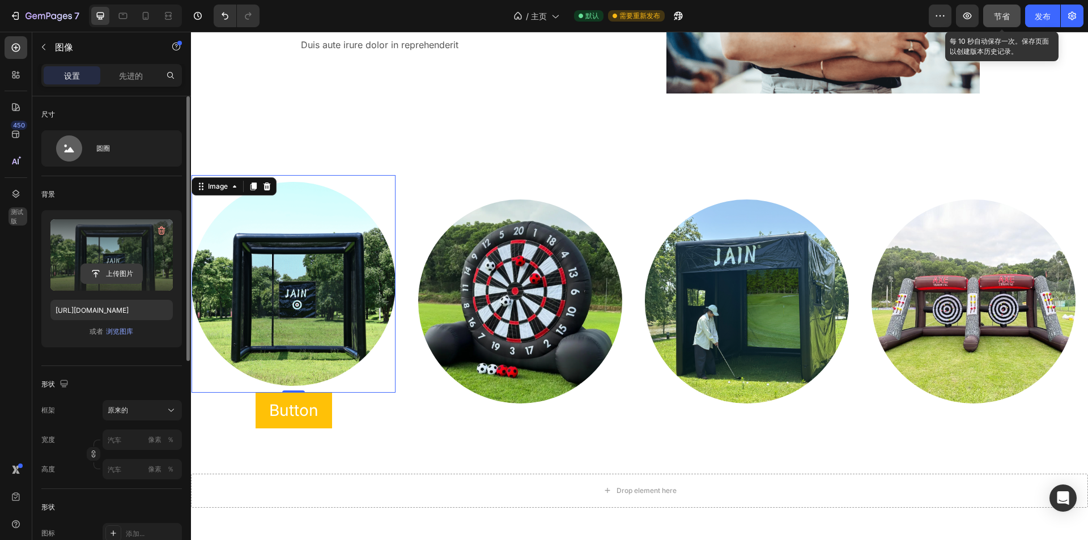
scroll to position [113, 0]
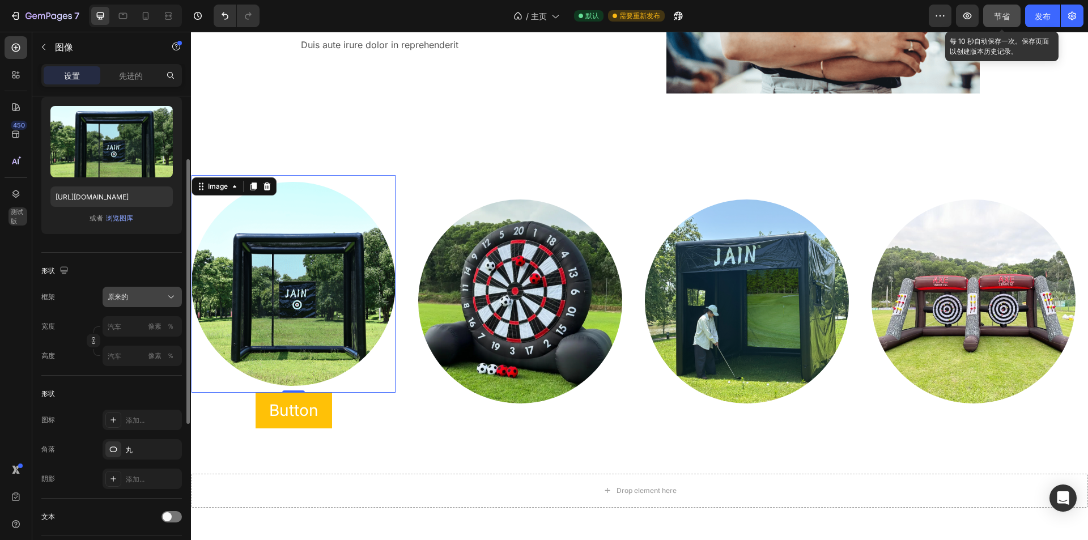
click at [155, 298] on div "原来的" at bounding box center [136, 297] width 56 height 10
click at [156, 298] on div "原来的" at bounding box center [136, 297] width 56 height 10
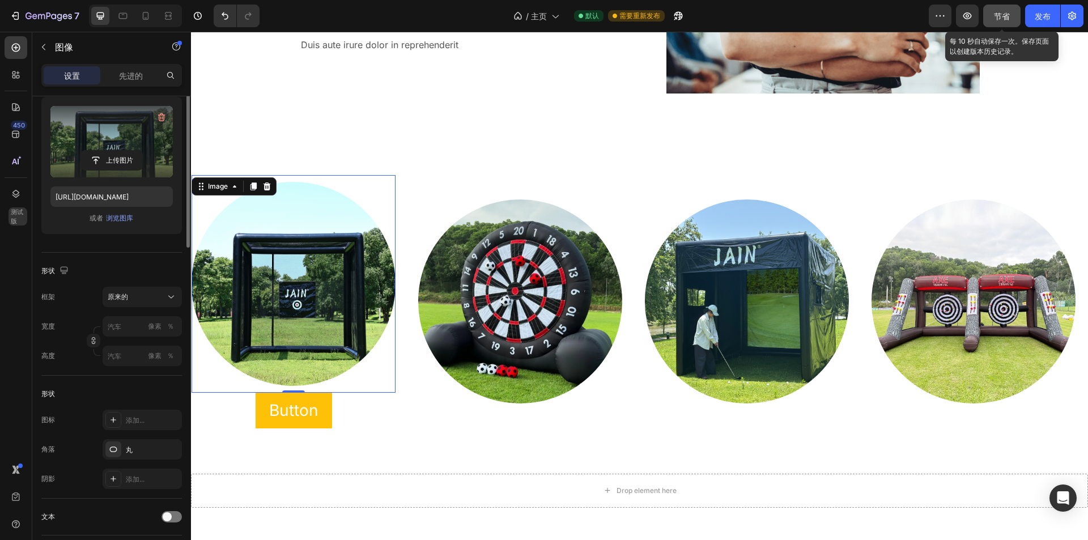
scroll to position [0, 0]
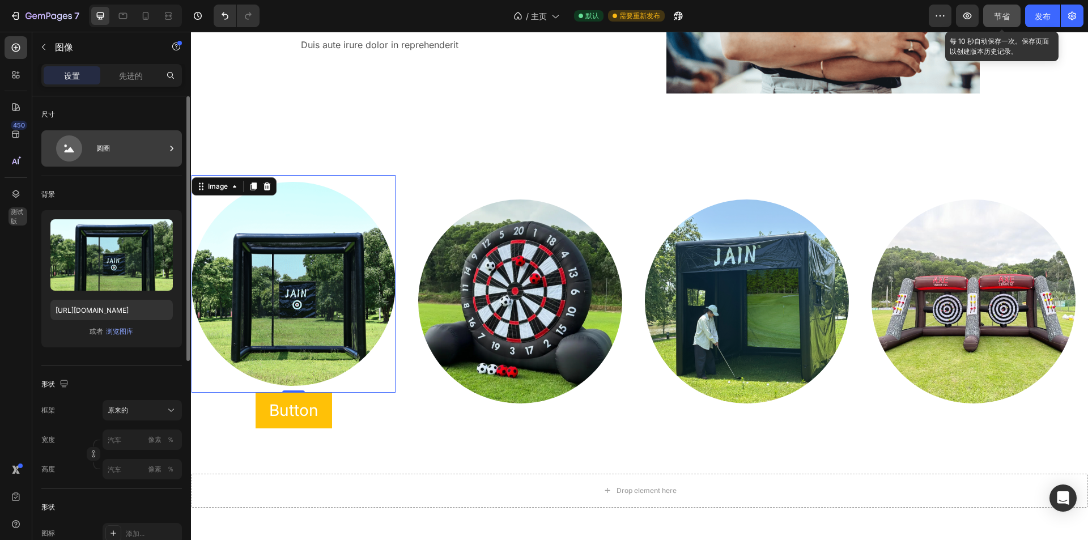
click at [136, 149] on div "圆圈" at bounding box center [130, 148] width 69 height 26
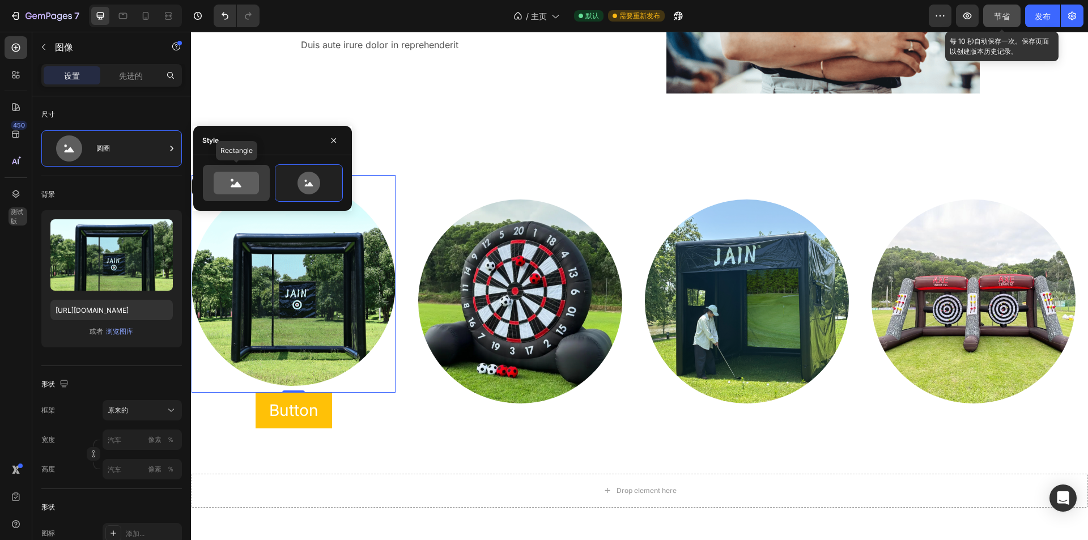
click at [218, 184] on icon at bounding box center [236, 183] width 45 height 23
type input "100"
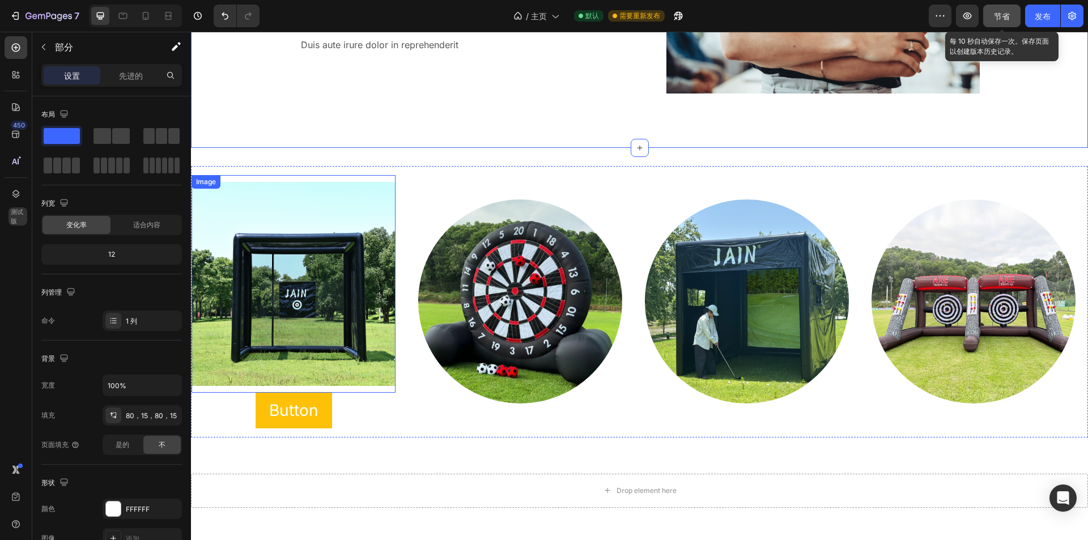
click at [297, 269] on img at bounding box center [294, 284] width 204 height 204
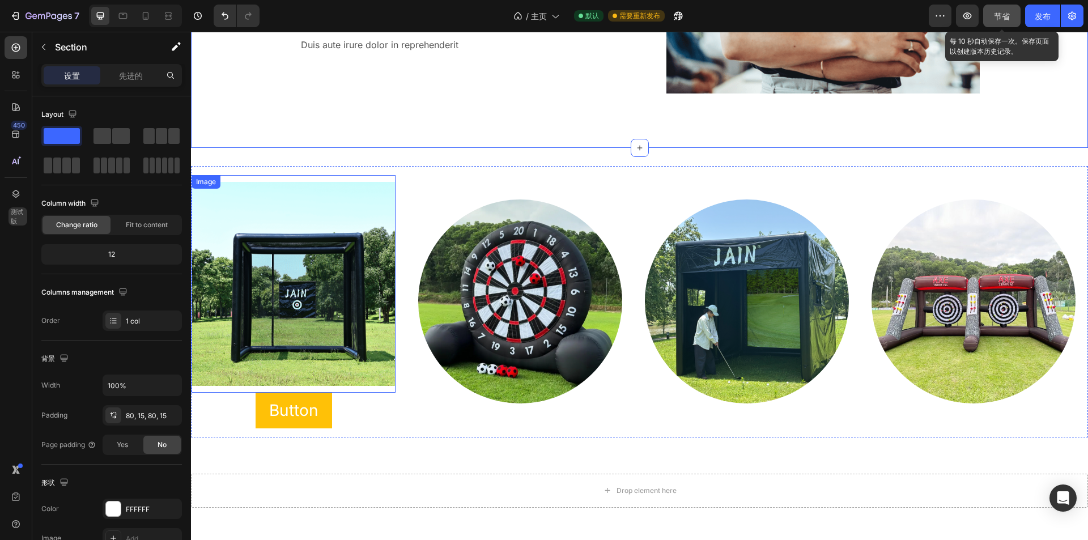
click at [353, 213] on img at bounding box center [294, 284] width 204 height 204
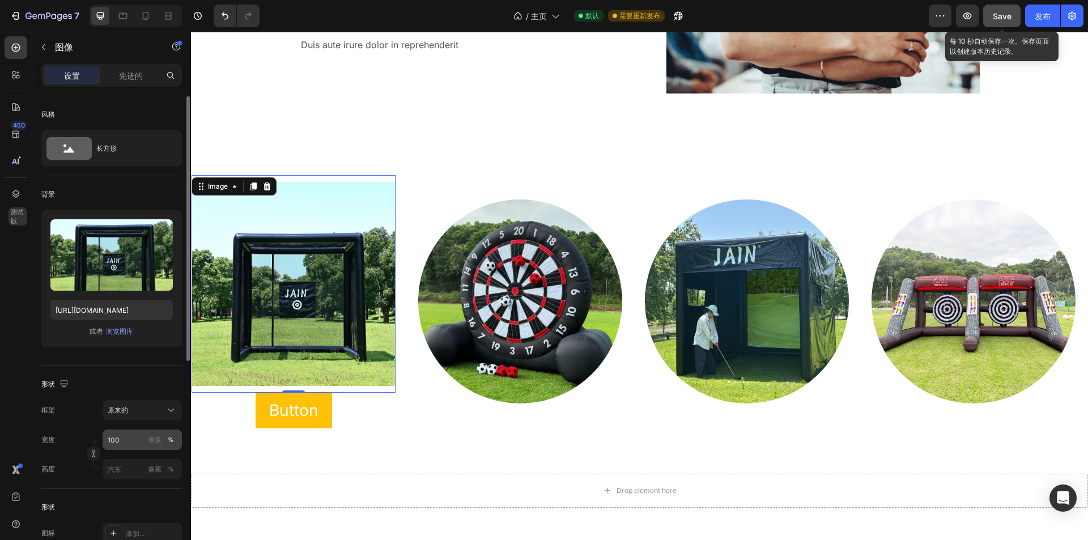
click at [169, 436] on font "％" at bounding box center [170, 439] width 7 height 9
click at [151, 439] on font "像素" at bounding box center [155, 439] width 14 height 9
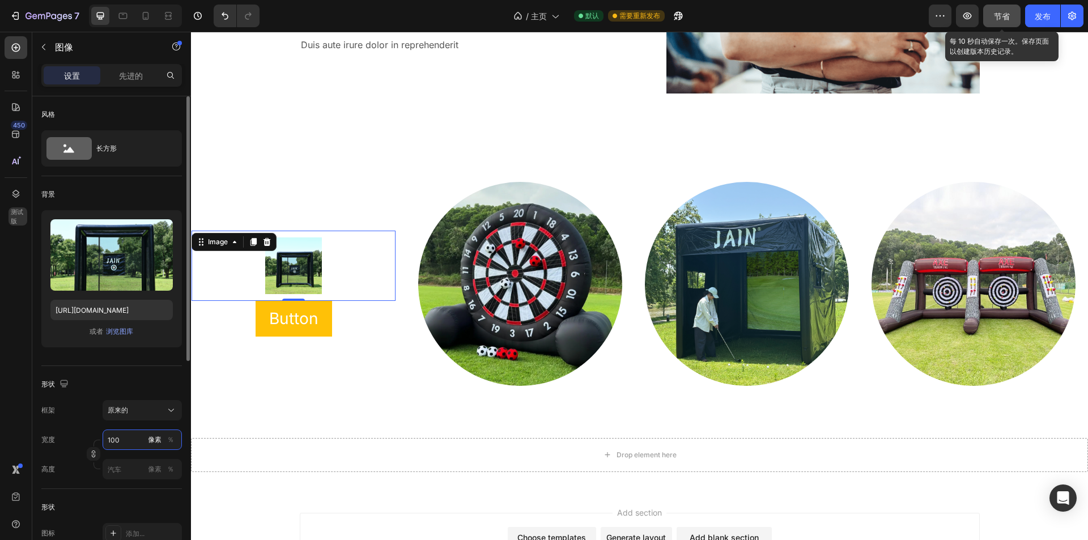
click at [179, 442] on input "100" at bounding box center [142, 440] width 79 height 20
click at [171, 441] on font "％" at bounding box center [170, 439] width 7 height 9
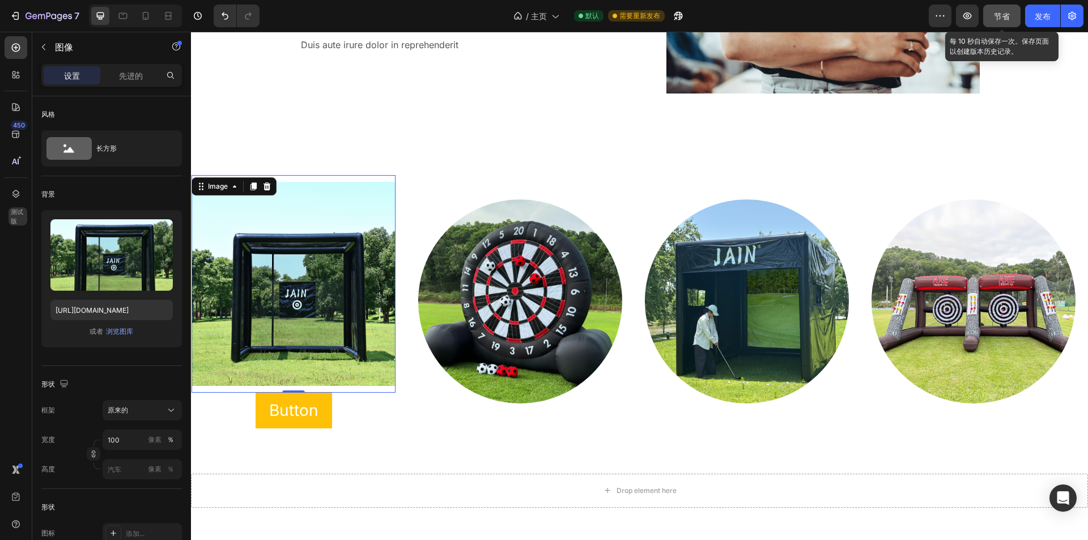
click at [342, 227] on img at bounding box center [294, 284] width 204 height 204
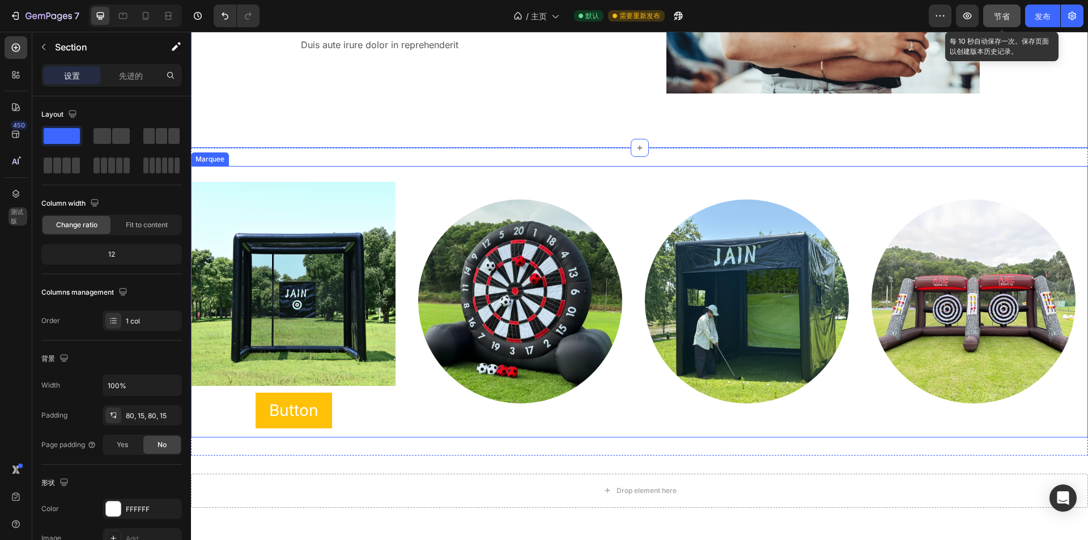
click at [497, 202] on img at bounding box center [520, 302] width 204 height 204
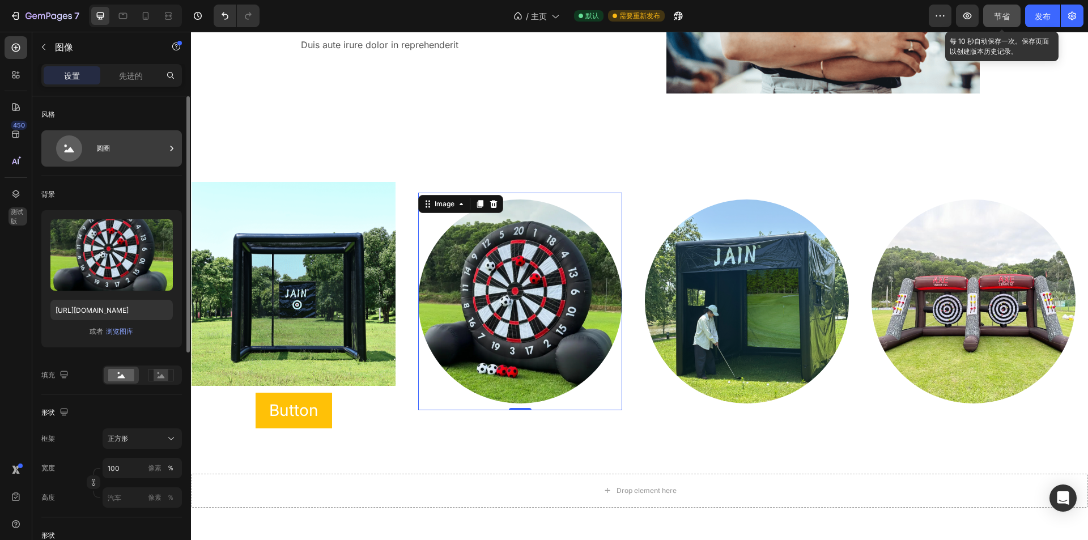
click at [128, 147] on div "圆圈" at bounding box center [130, 148] width 69 height 26
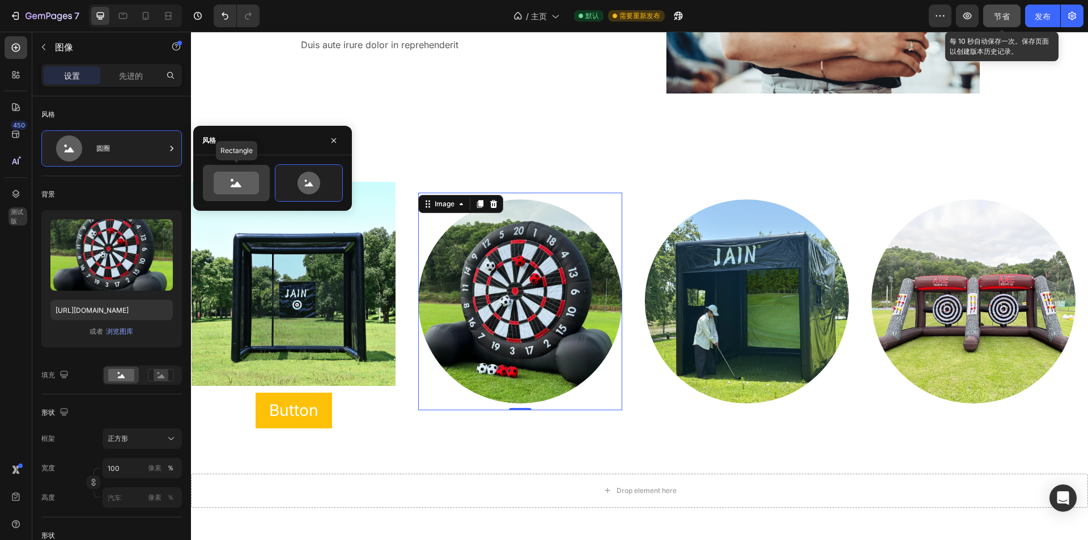
click at [225, 184] on icon at bounding box center [236, 183] width 45 height 23
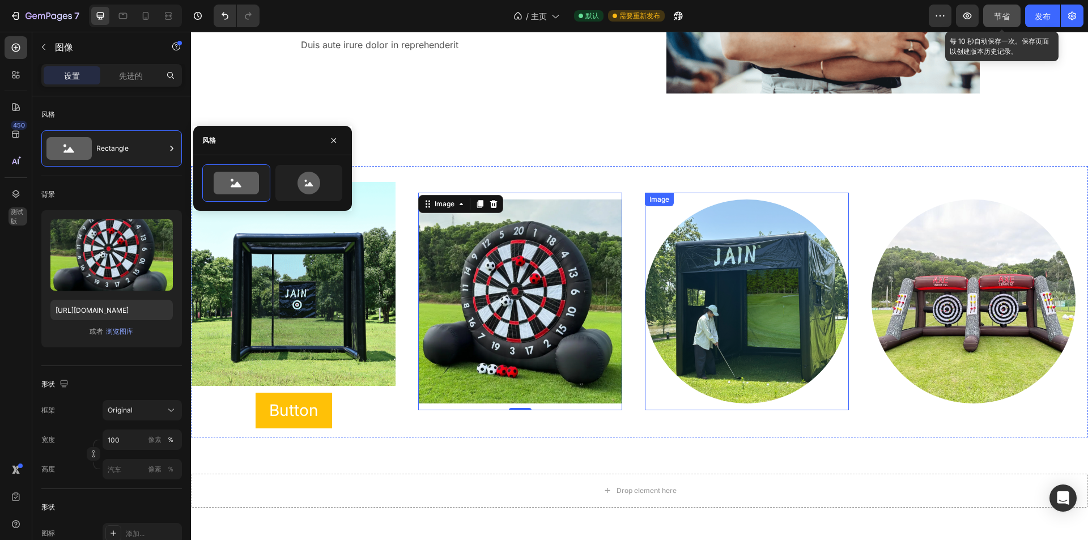
click at [712, 275] on img at bounding box center [747, 302] width 204 height 204
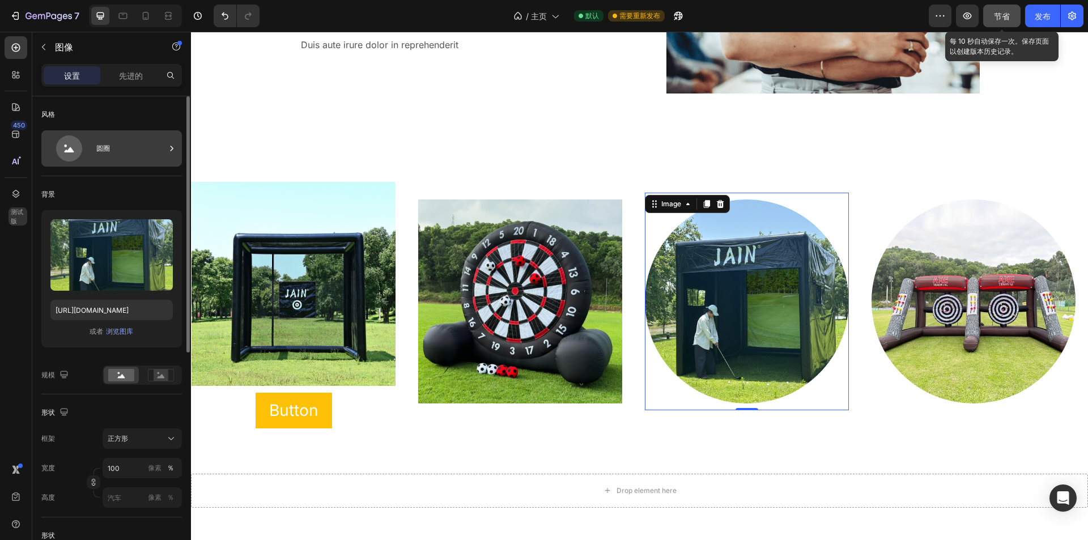
click at [128, 142] on div "圆圈" at bounding box center [130, 148] width 69 height 26
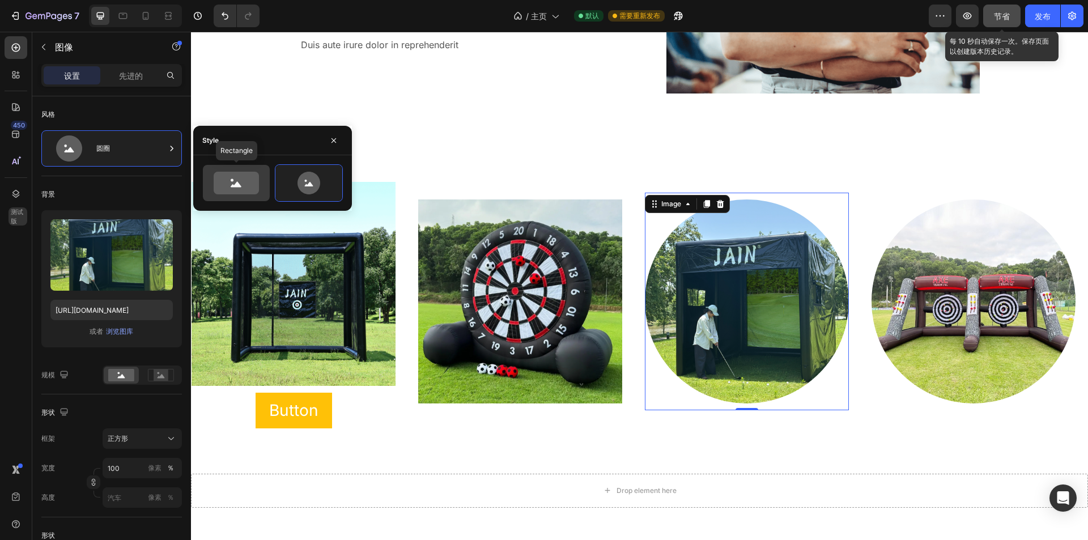
click at [238, 184] on icon at bounding box center [236, 185] width 11 height 6
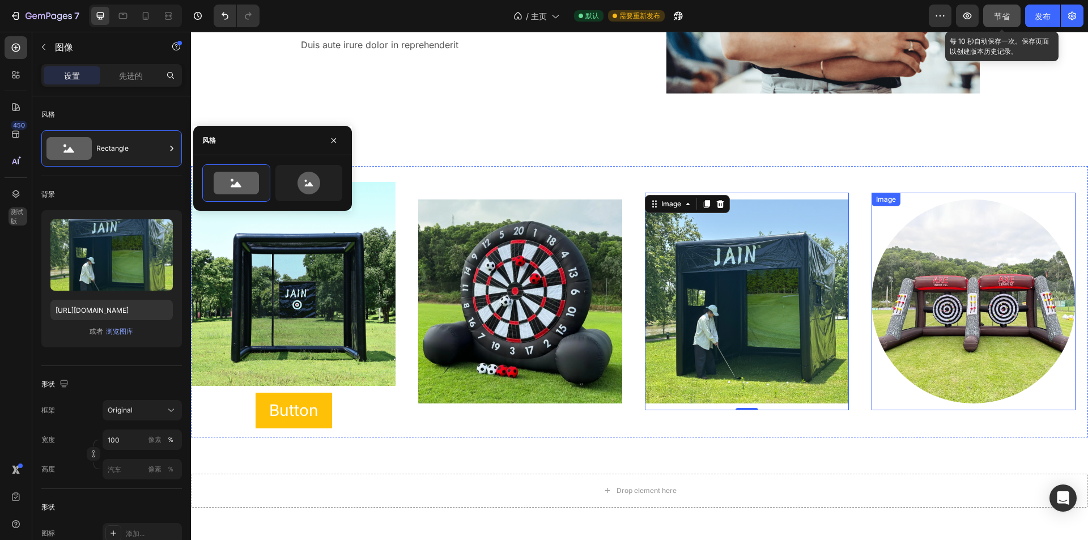
click at [937, 279] on img at bounding box center [974, 302] width 204 height 204
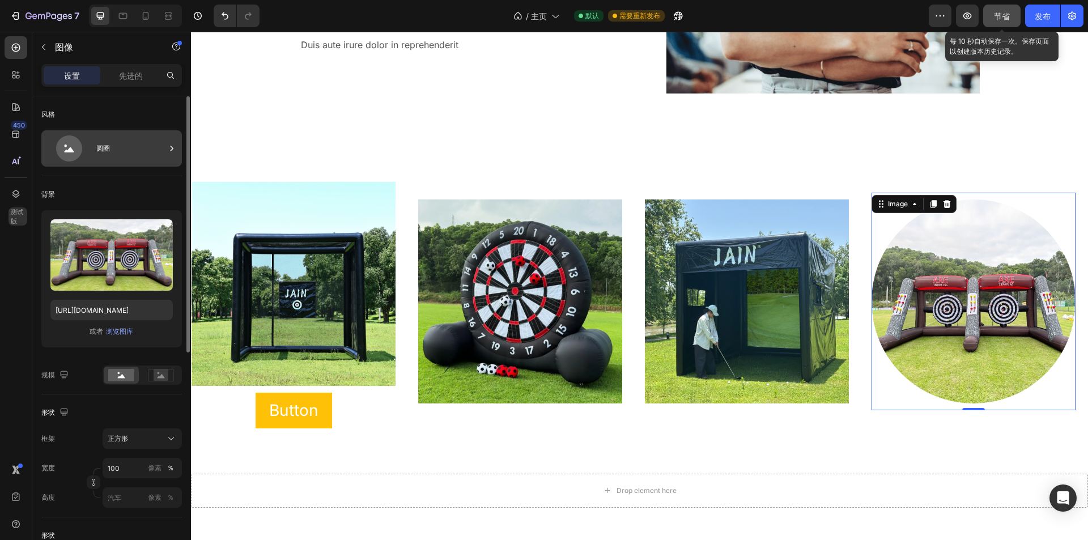
click at [105, 156] on div "圆圈" at bounding box center [130, 148] width 69 height 26
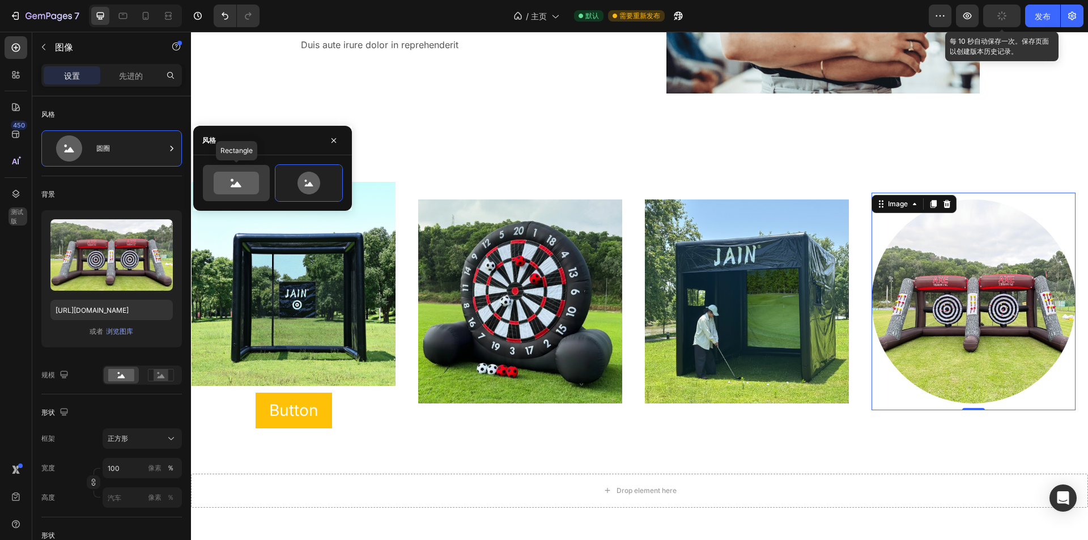
click at [236, 180] on icon at bounding box center [236, 183] width 45 height 23
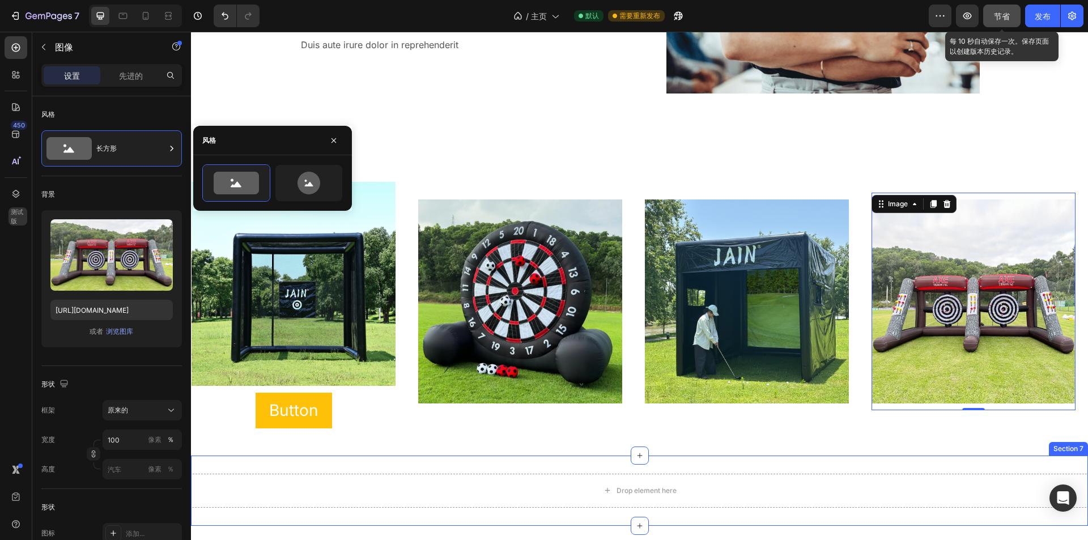
click at [780, 464] on div "Drop element here Section 7" at bounding box center [639, 491] width 897 height 70
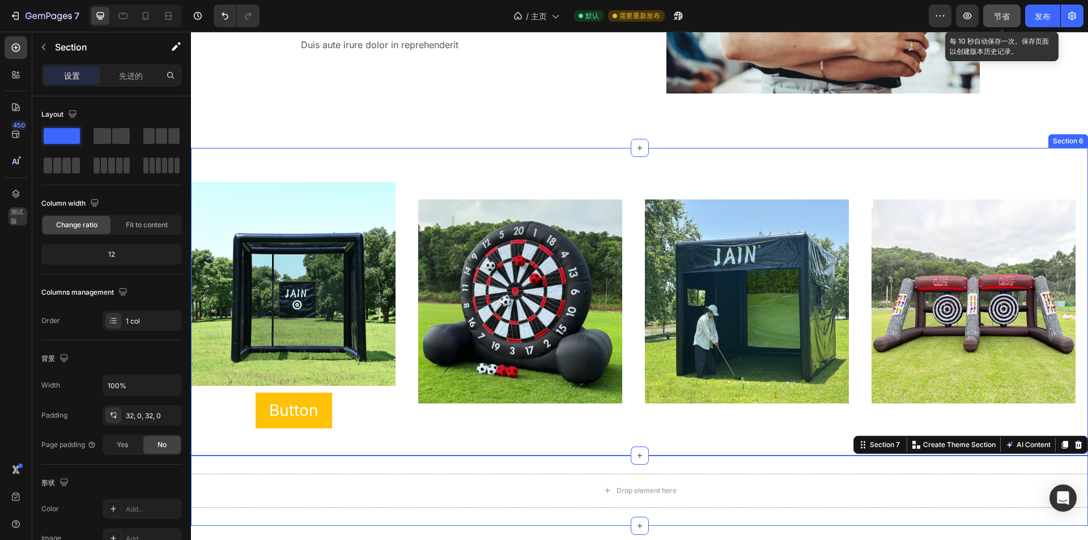
click at [783, 437] on div "Image Button Button Image Image Image Image Image Button Button Image Image Ima…" at bounding box center [639, 301] width 897 height 271
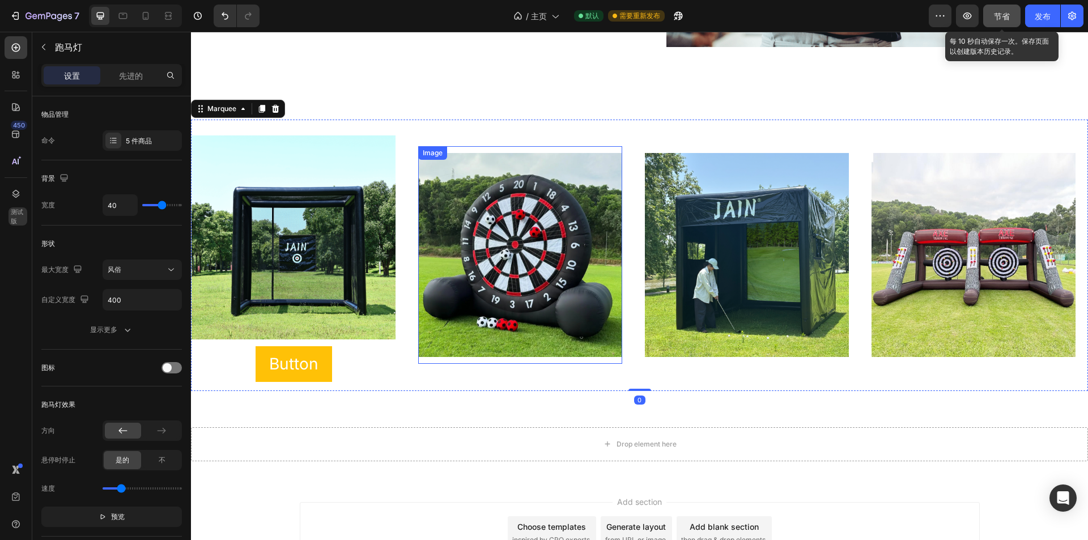
scroll to position [2001, 0]
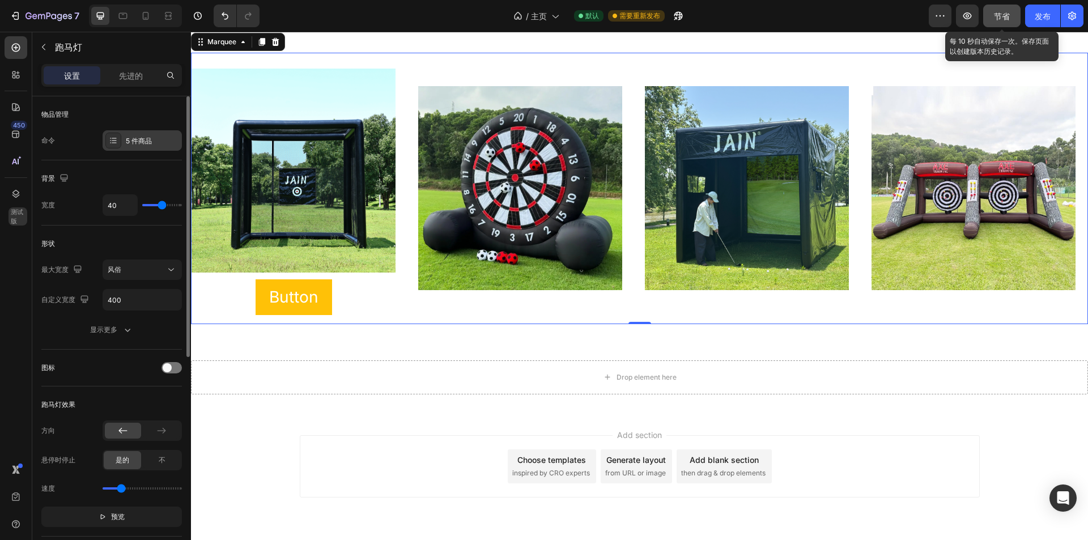
click at [146, 140] on font "5 件商品" at bounding box center [139, 141] width 26 height 9
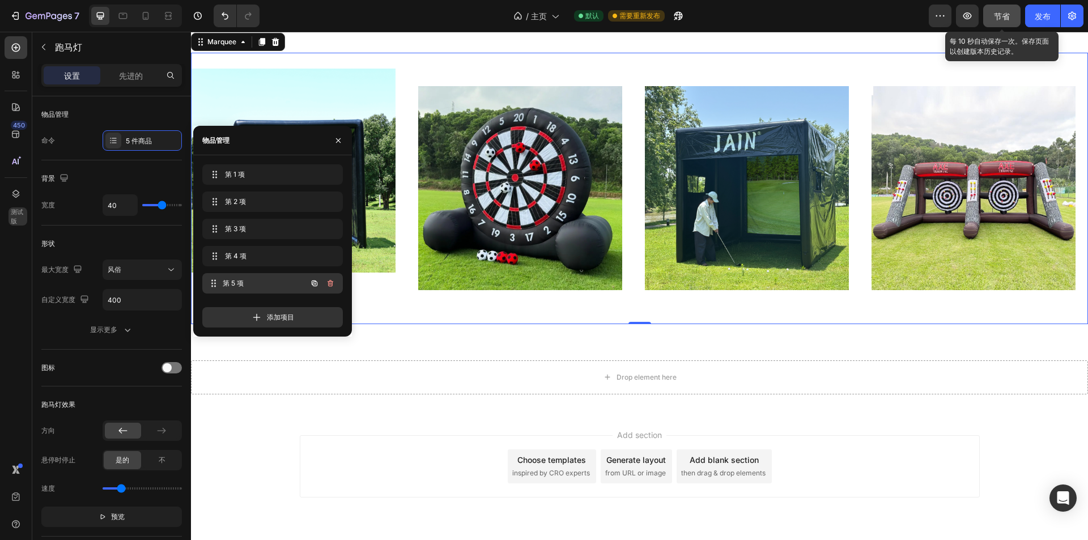
click at [262, 281] on span "第 5 项" at bounding box center [265, 283] width 84 height 10
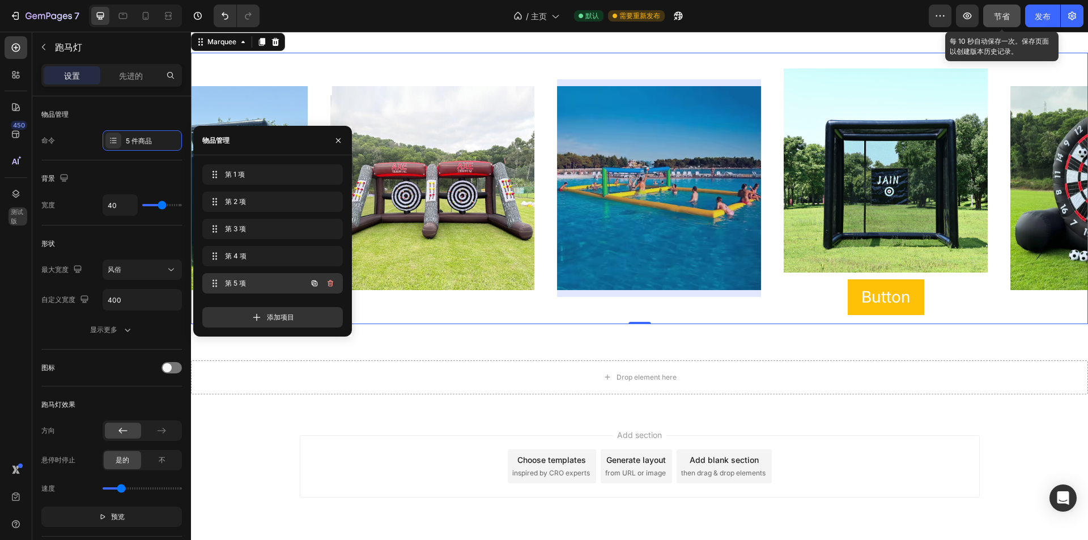
scroll to position [0, 565]
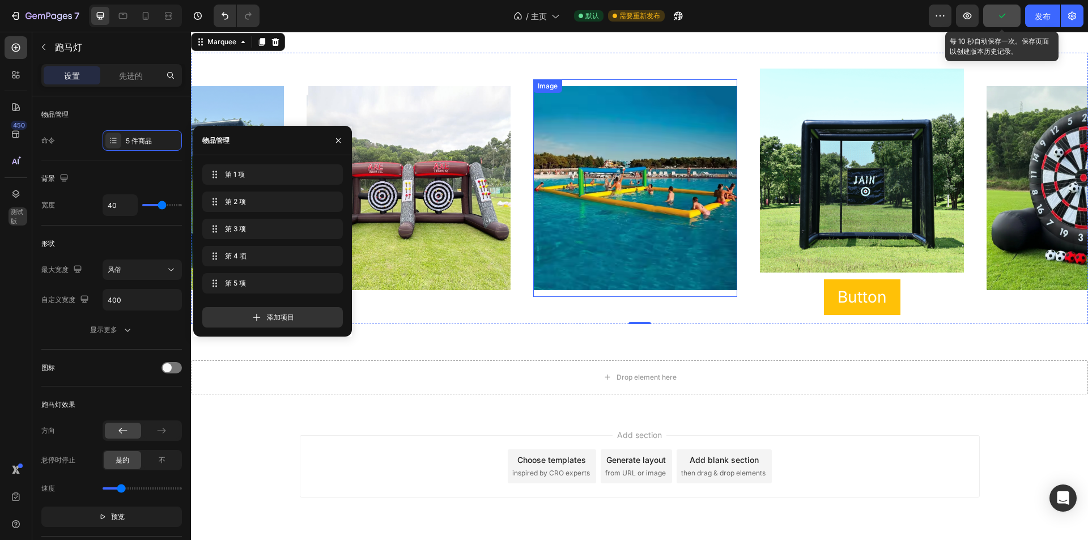
click at [656, 176] on img at bounding box center [635, 188] width 204 height 204
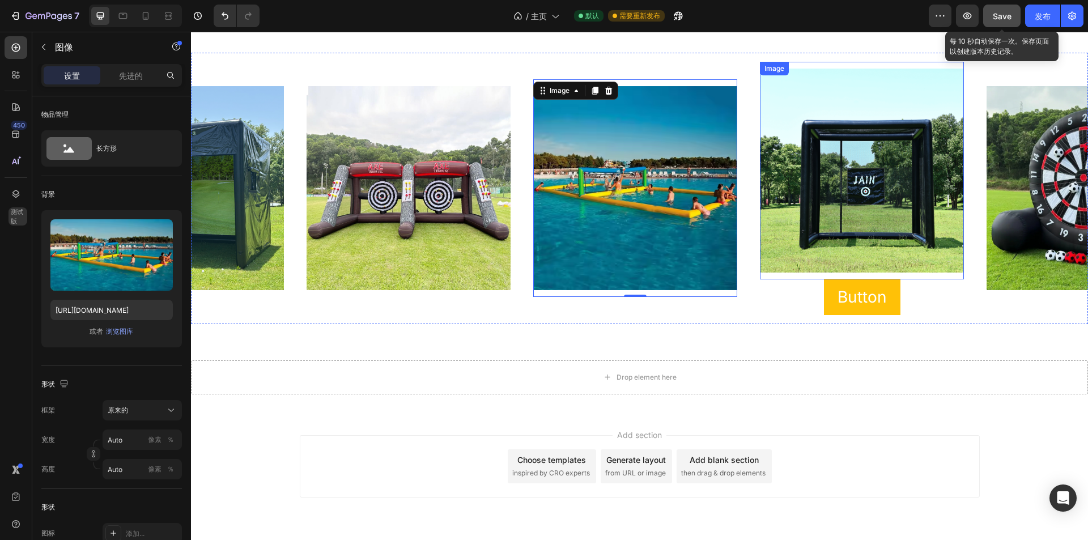
drag, startPoint x: 847, startPoint y: 196, endPoint x: 767, endPoint y: 190, distance: 80.2
click at [847, 196] on img at bounding box center [862, 171] width 204 height 204
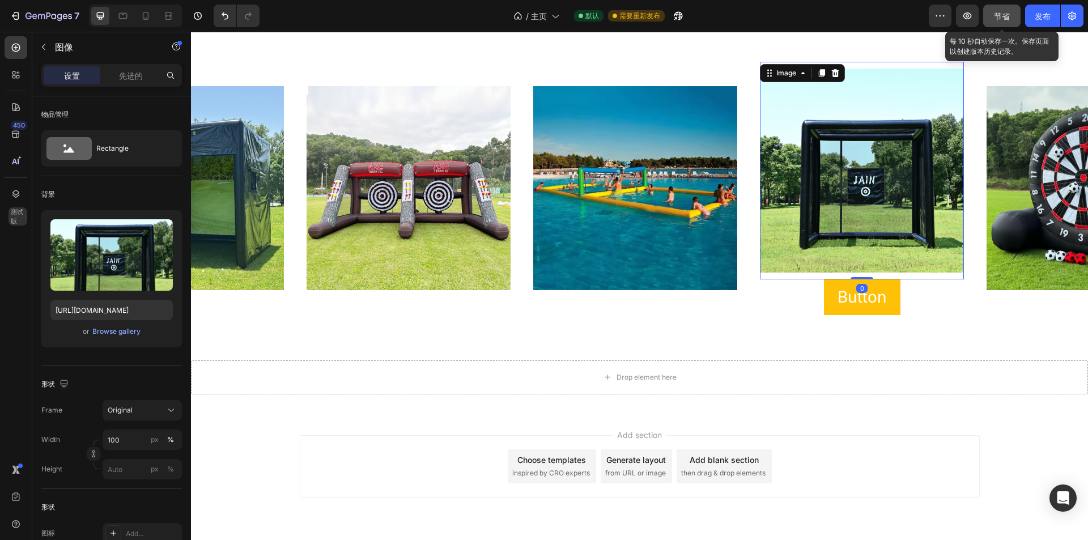
click at [630, 186] on img at bounding box center [635, 188] width 204 height 204
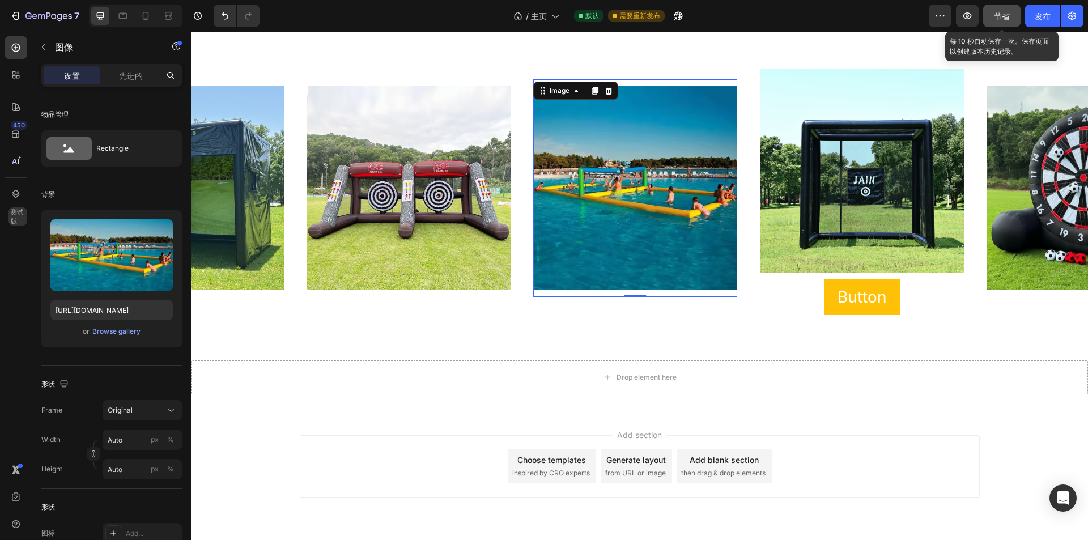
click at [485, 183] on img at bounding box center [409, 188] width 204 height 204
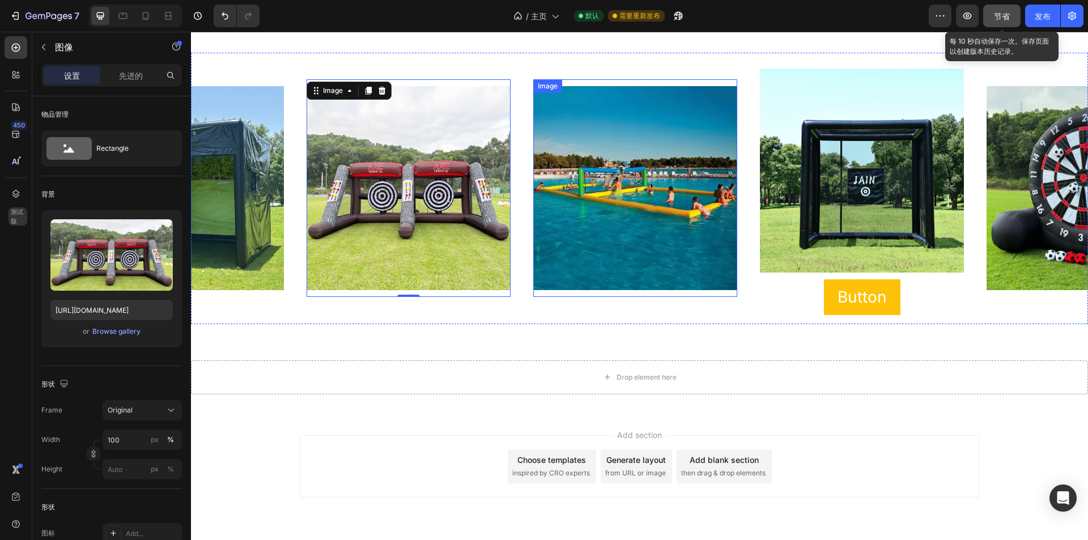
click at [690, 183] on img at bounding box center [635, 188] width 204 height 204
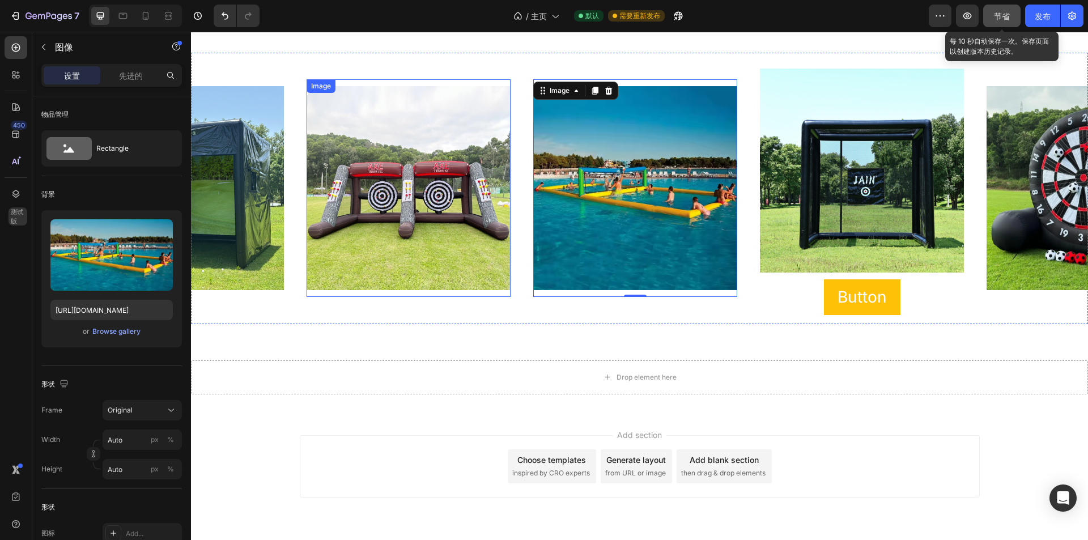
click at [385, 167] on img at bounding box center [409, 188] width 204 height 204
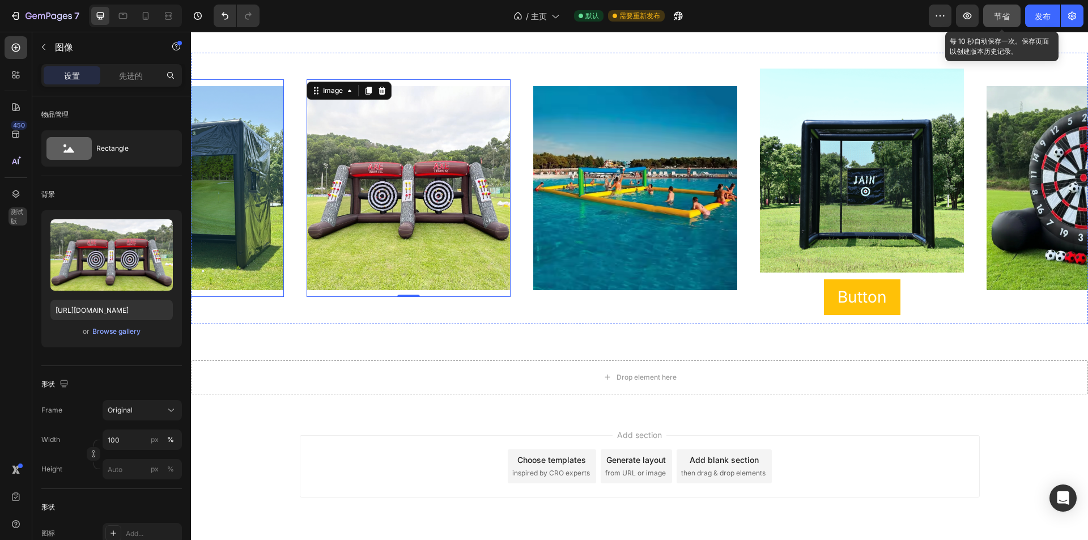
click at [273, 169] on img at bounding box center [182, 188] width 204 height 204
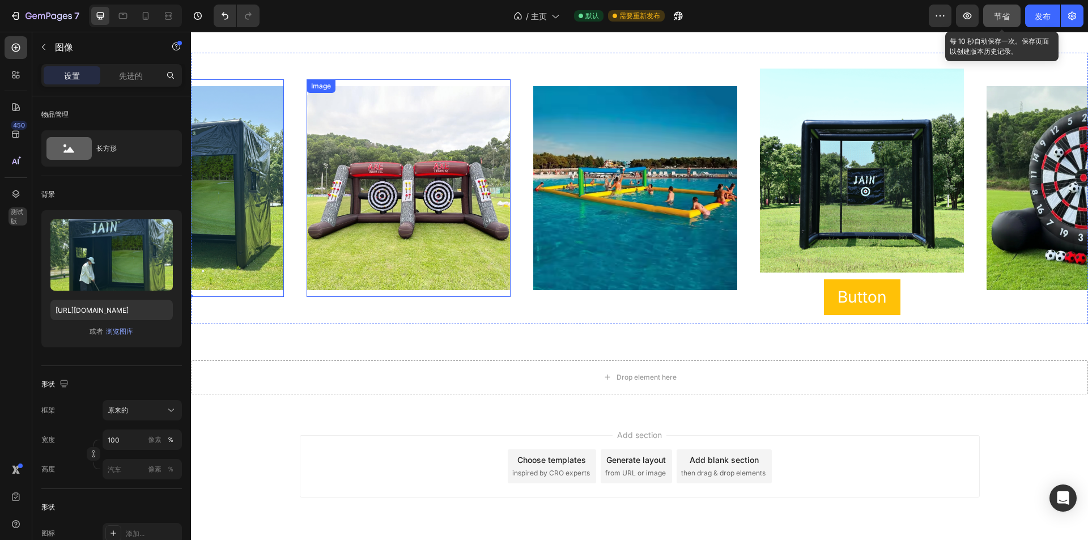
click at [223, 182] on img at bounding box center [182, 188] width 204 height 204
click at [825, 197] on img at bounding box center [862, 171] width 204 height 204
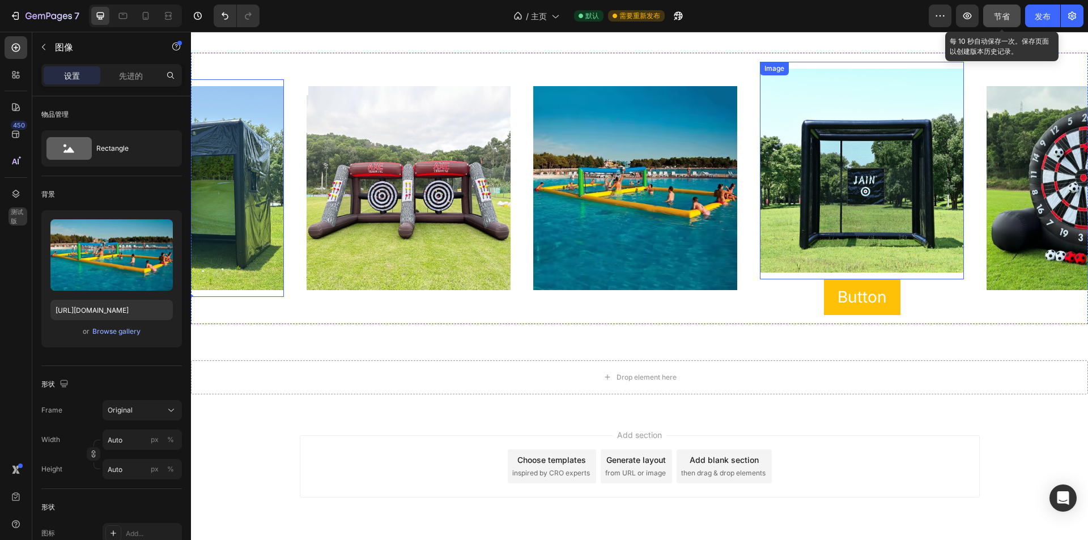
click at [634, 200] on img at bounding box center [635, 188] width 204 height 204
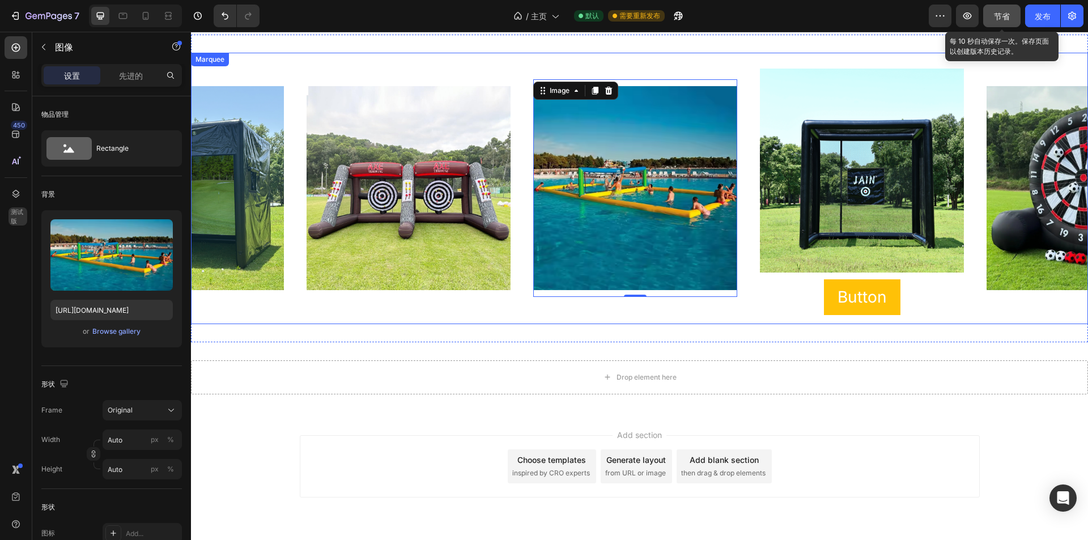
click at [665, 67] on div "Image Button Button Image Image Image Image 0" at bounding box center [193, 188] width 1134 height 253
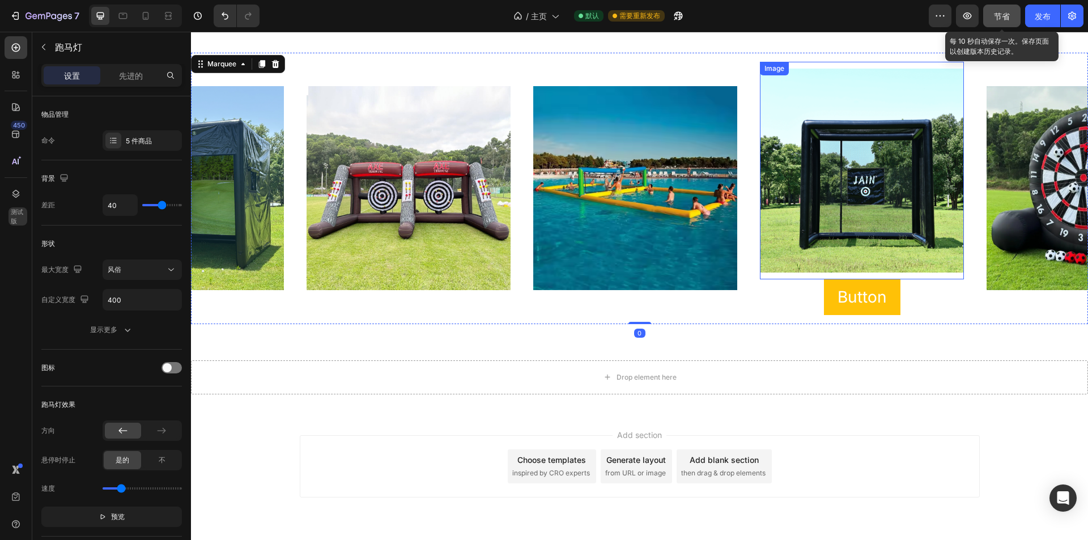
click at [797, 81] on div "Image" at bounding box center [862, 171] width 204 height 218
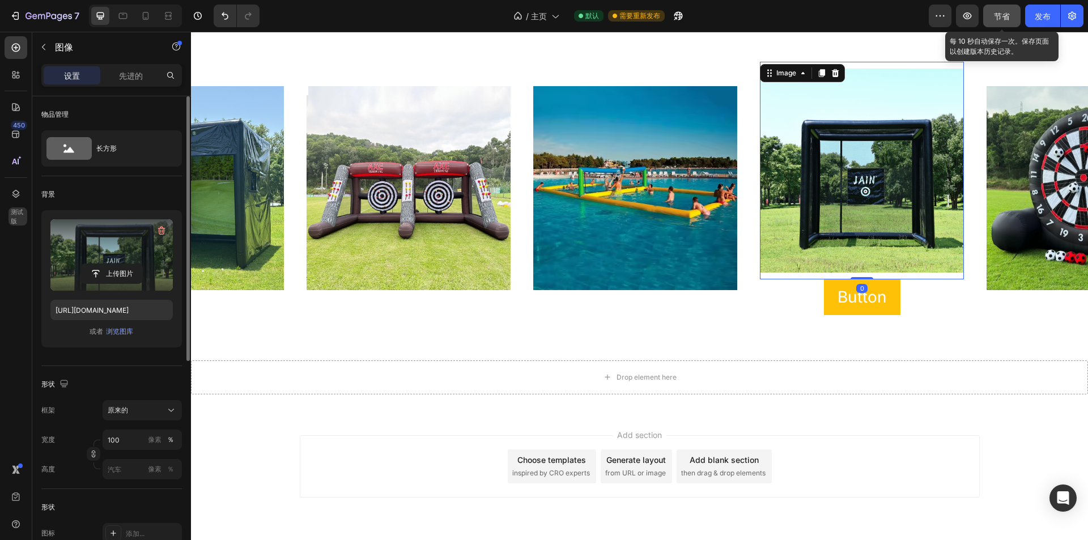
scroll to position [170, 0]
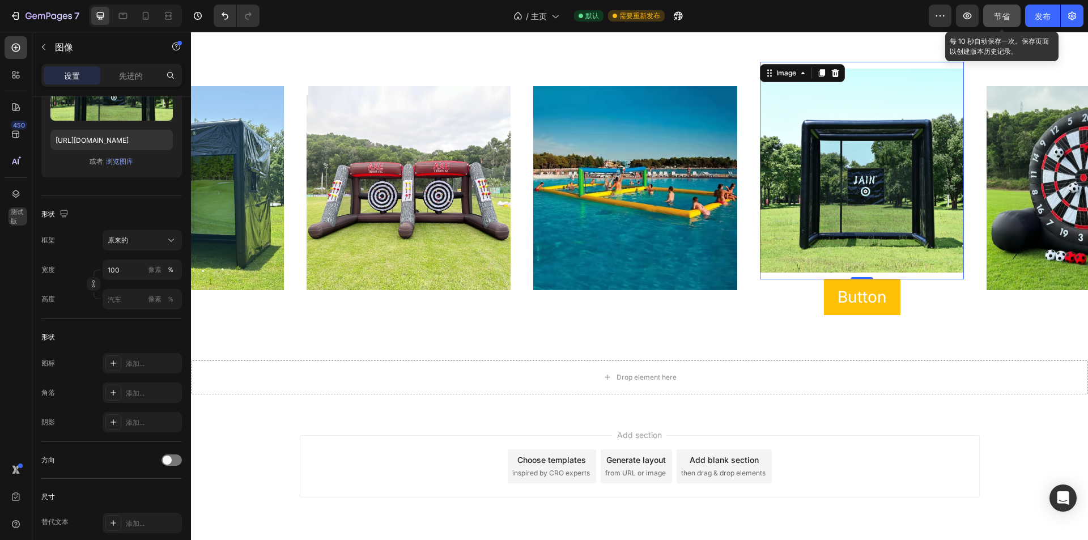
click at [995, 19] on font "节省" at bounding box center [1002, 16] width 16 height 10
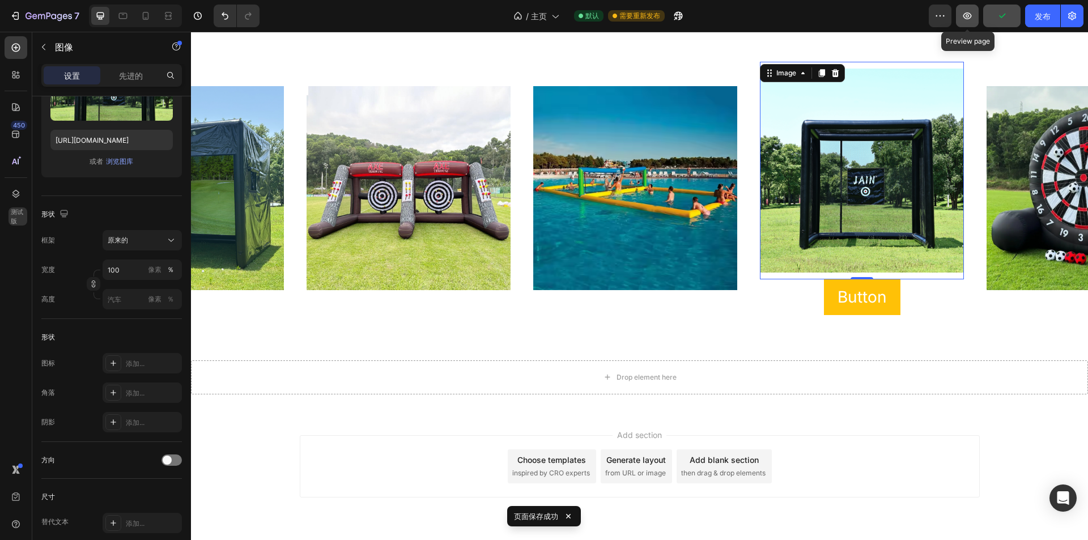
click at [968, 19] on icon "button" at bounding box center [968, 15] width 9 height 7
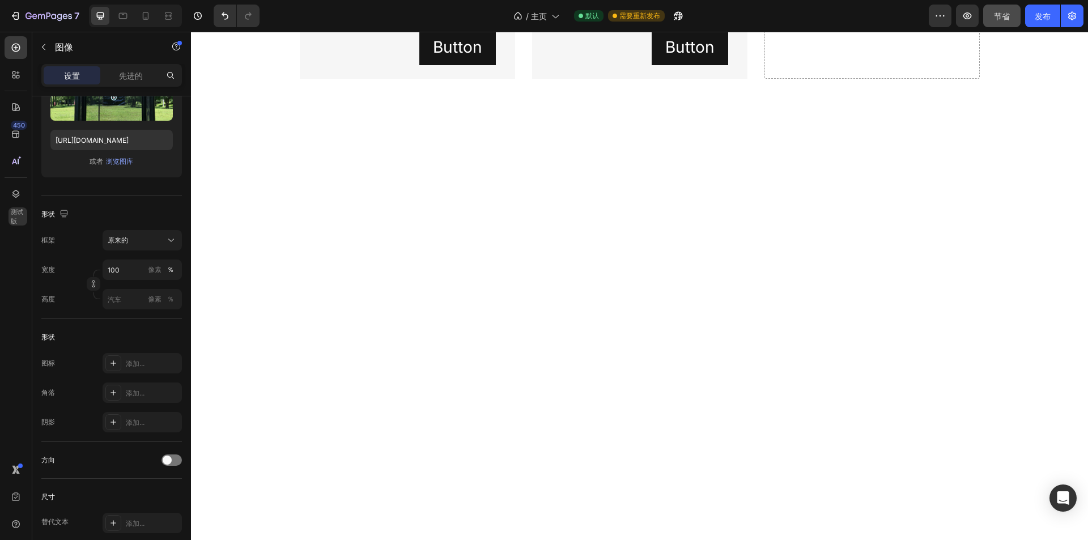
scroll to position [357, 0]
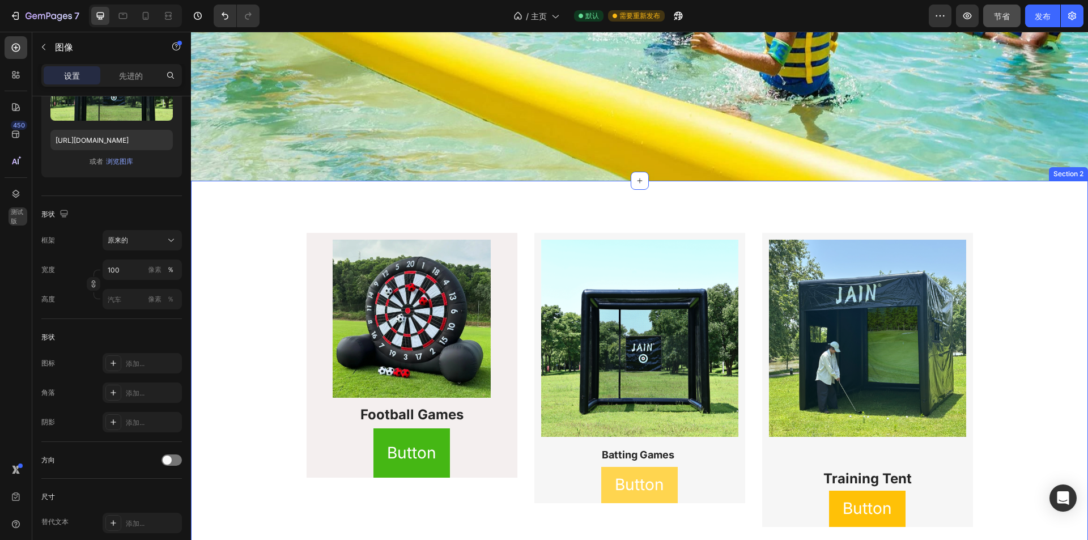
click at [520, 216] on div "Image Football Games​ ​ Heading Button Button Row Image Batting Games Heading B…" at bounding box center [639, 464] width 897 height 567
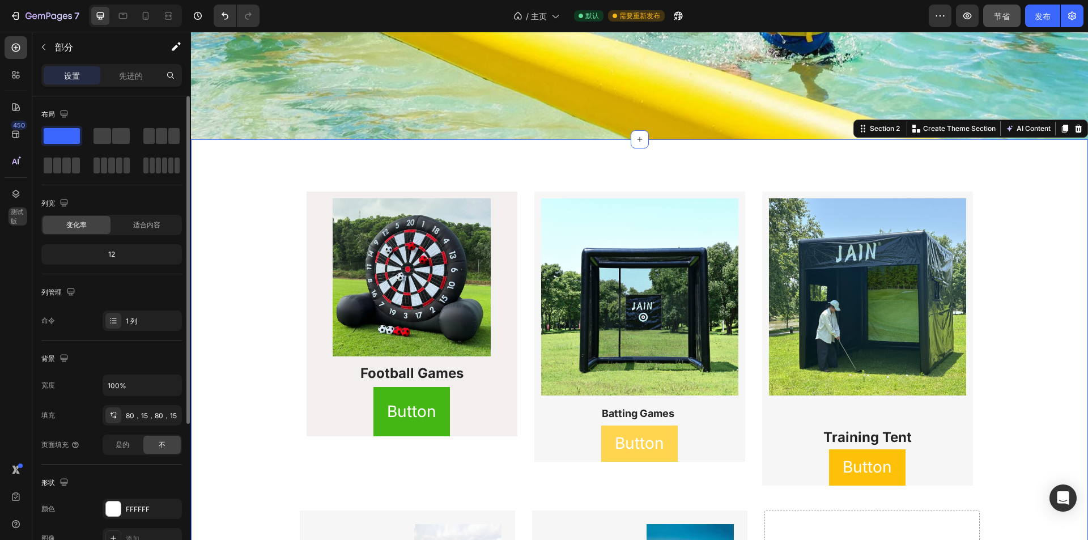
scroll to position [527, 0]
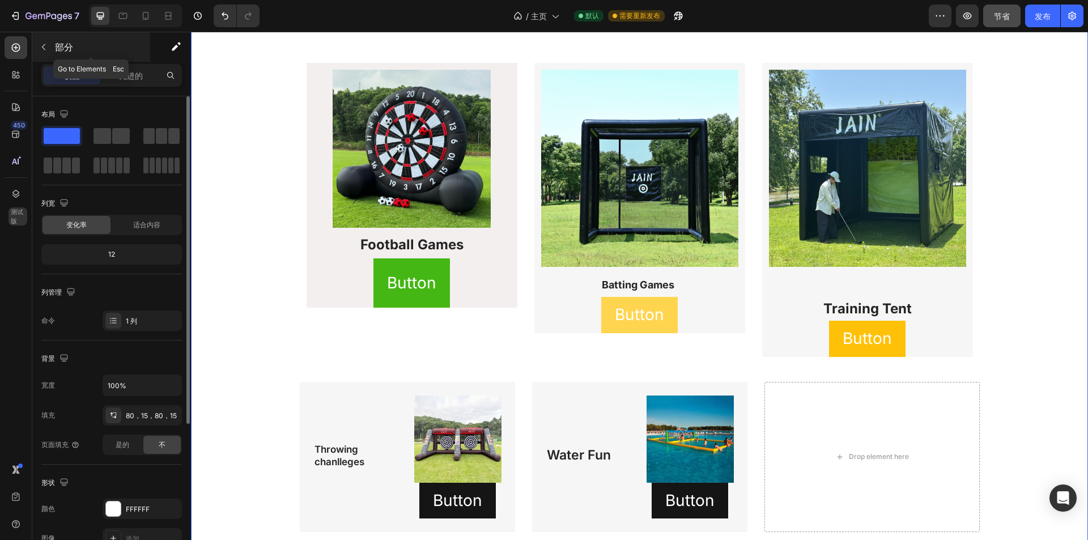
click at [52, 39] on div at bounding box center [44, 47] width 18 height 18
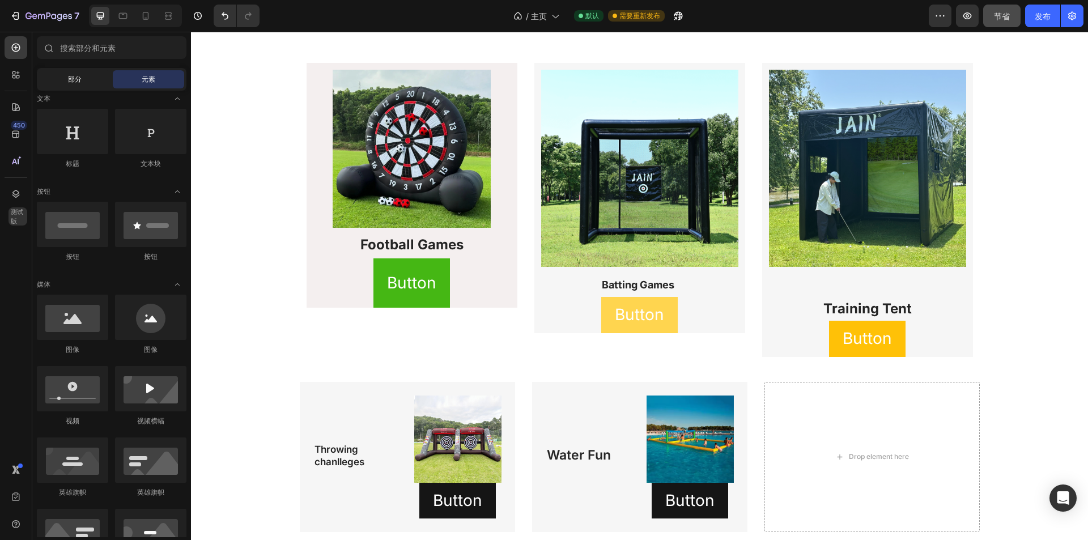
click at [79, 76] on font "部分" at bounding box center [75, 79] width 14 height 9
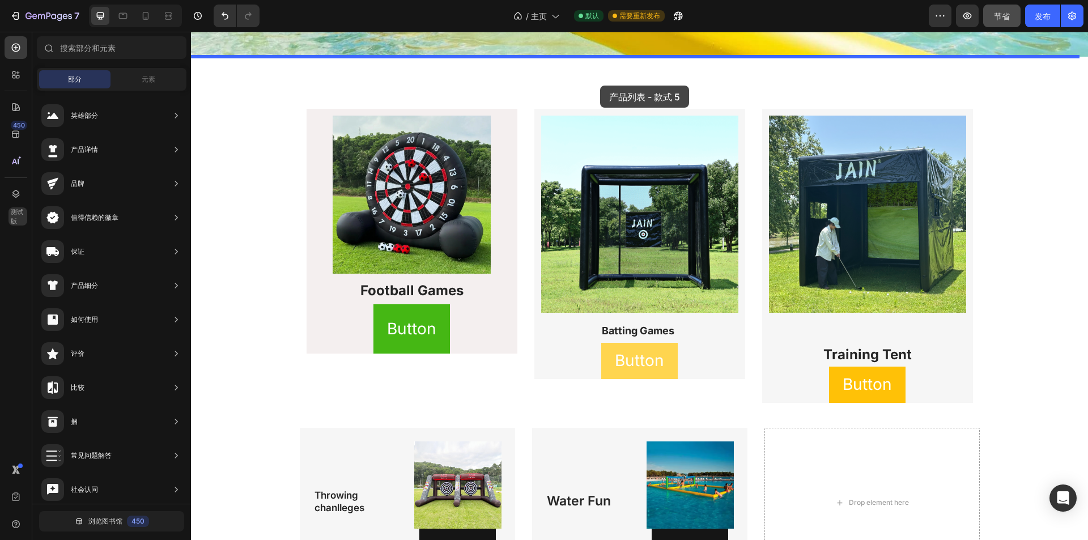
scroll to position [445, 0]
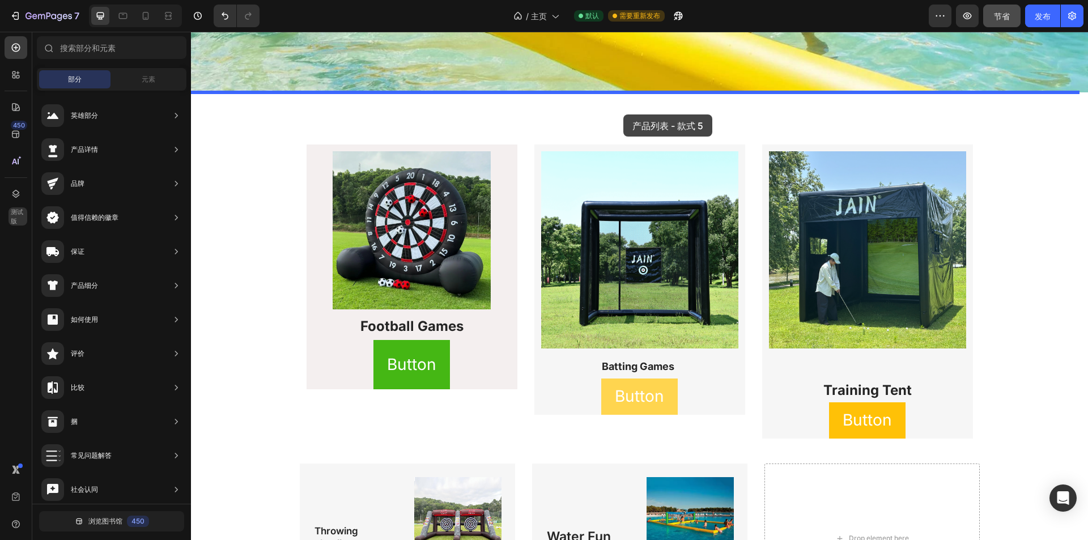
drag, startPoint x: 472, startPoint y: 202, endPoint x: 623, endPoint y: 114, distance: 175.2
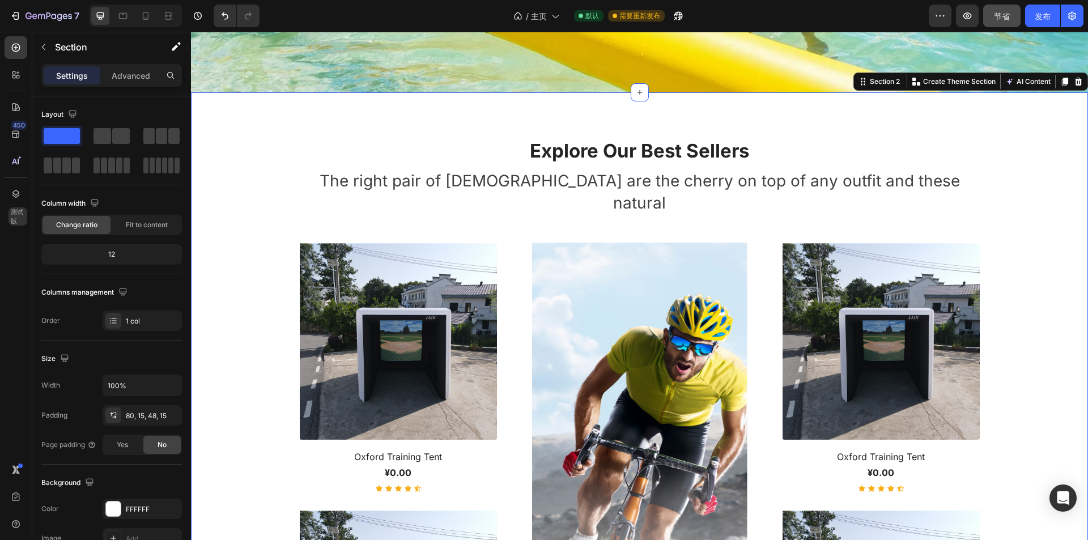
scroll to position [466, 0]
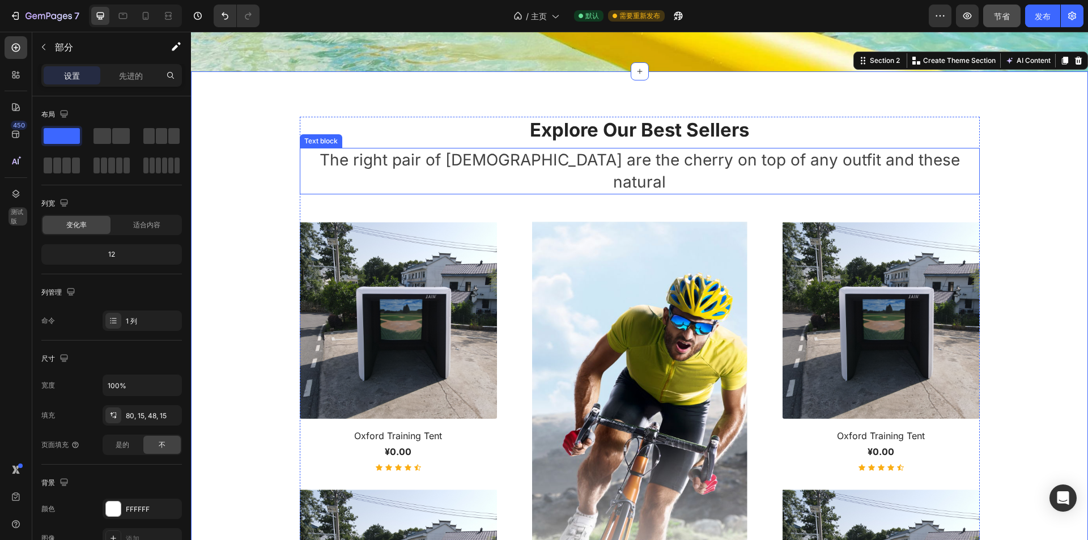
click at [426, 265] on img at bounding box center [398, 320] width 197 height 197
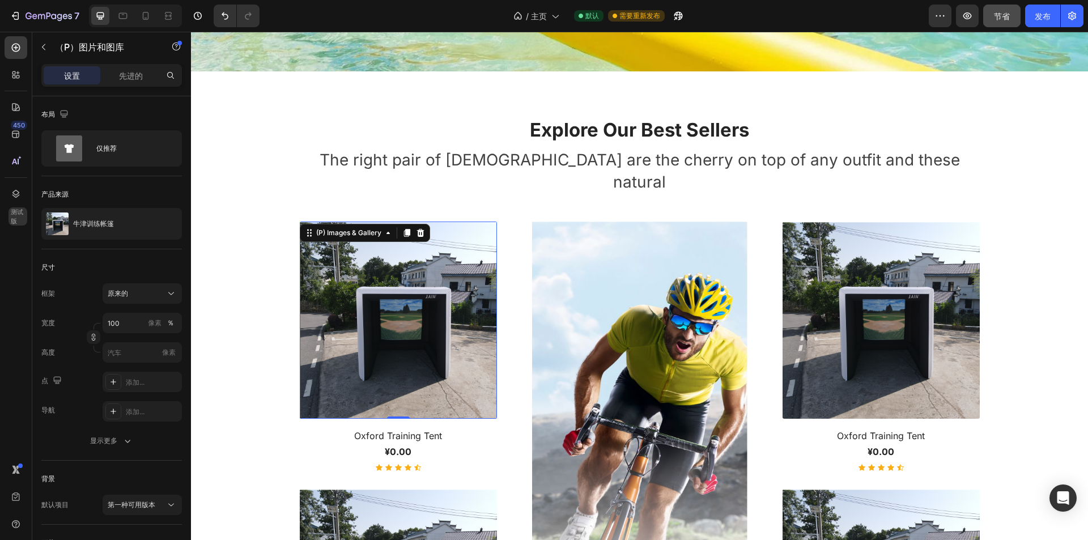
scroll to position [523, 0]
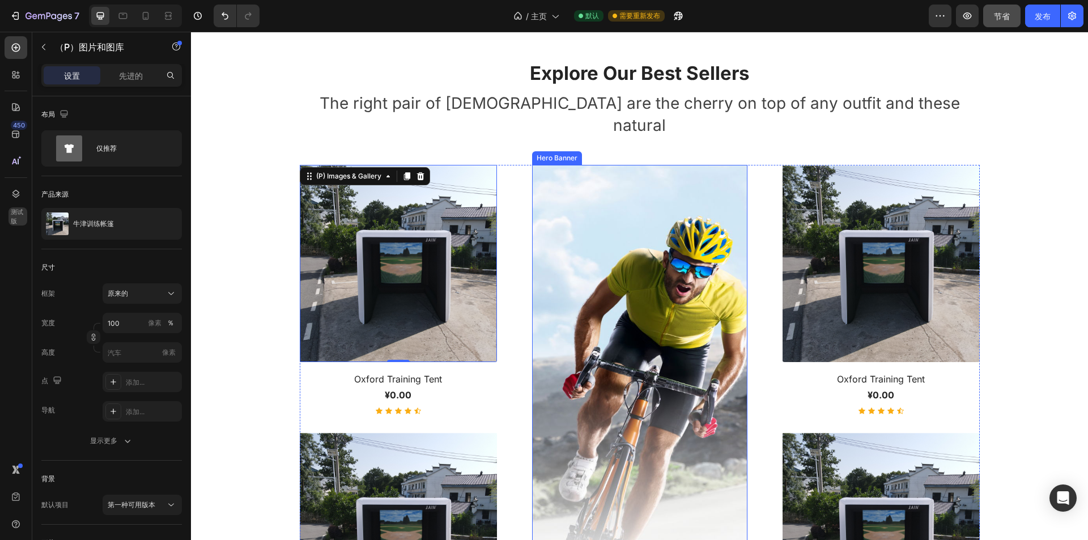
click at [665, 305] on div "Overlay" at bounding box center [639, 423] width 215 height 517
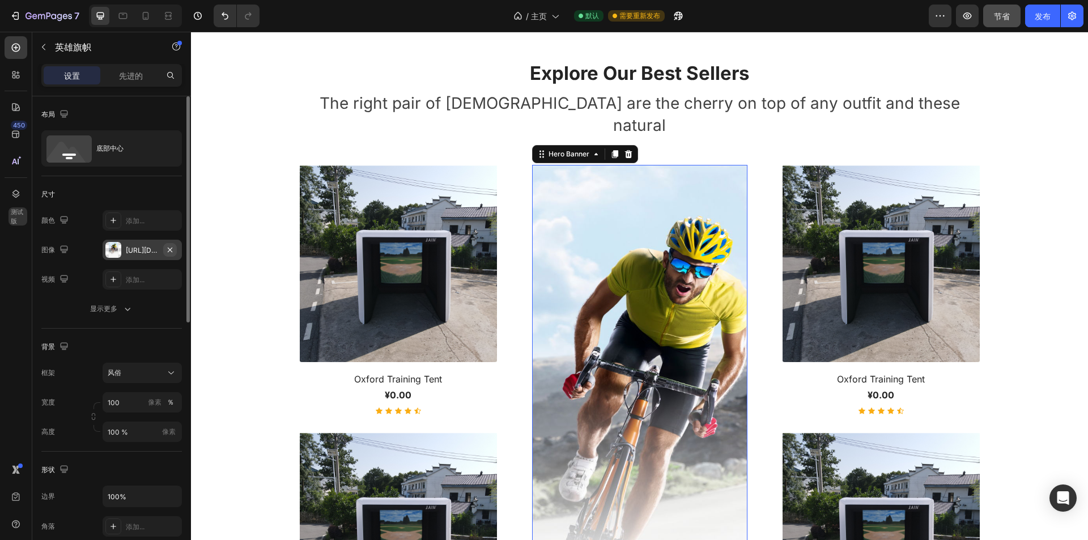
click at [173, 247] on icon "button" at bounding box center [170, 249] width 9 height 9
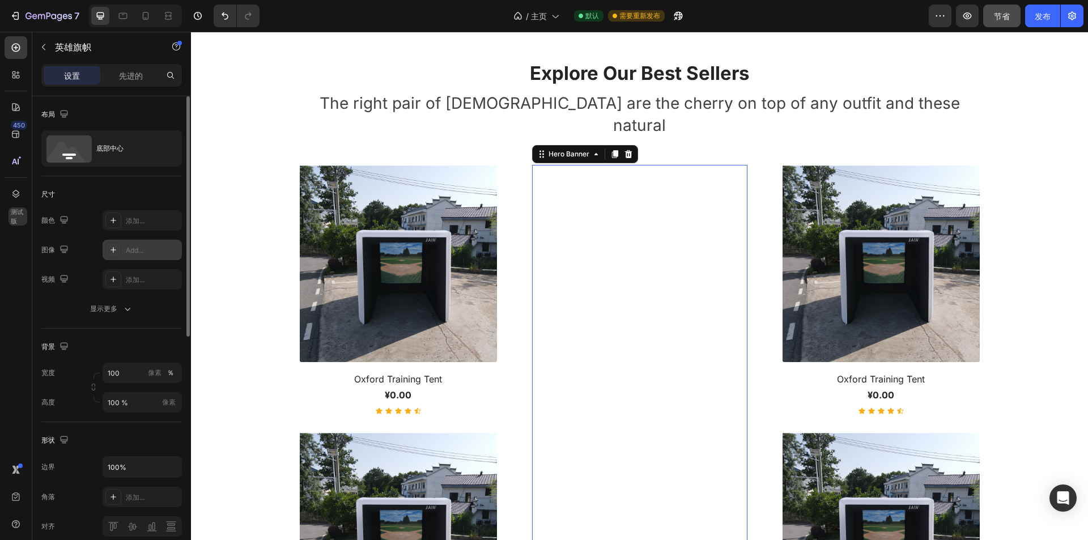
click at [145, 252] on div "Add..." at bounding box center [152, 250] width 53 height 10
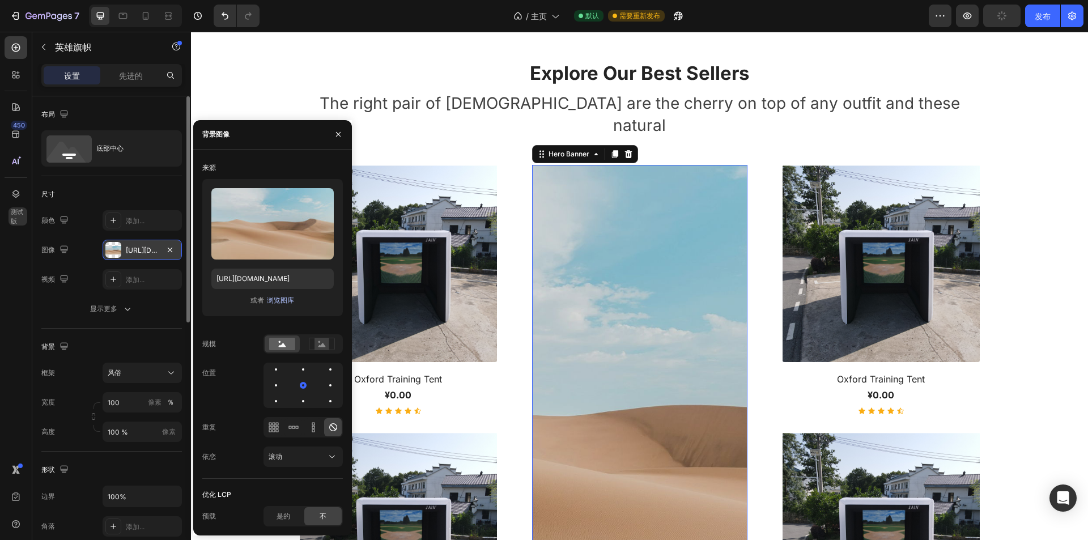
click at [273, 300] on font "浏览图库" at bounding box center [280, 300] width 27 height 9
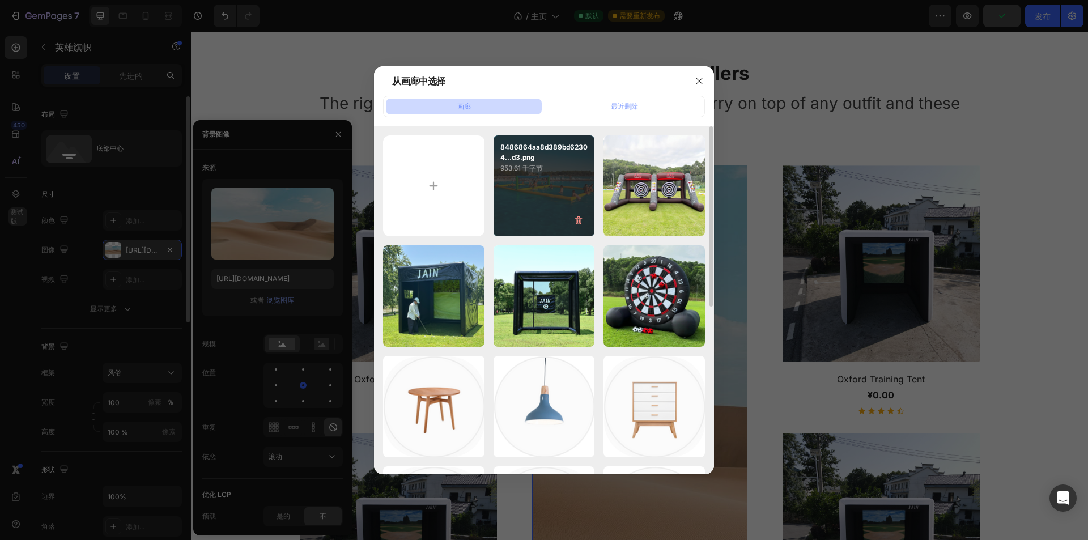
click at [575, 197] on div "8486864aa8d389bd62304...d3.png 953.61 千字节" at bounding box center [544, 185] width 101 height 101
type input "[URL][DOMAIN_NAME]"
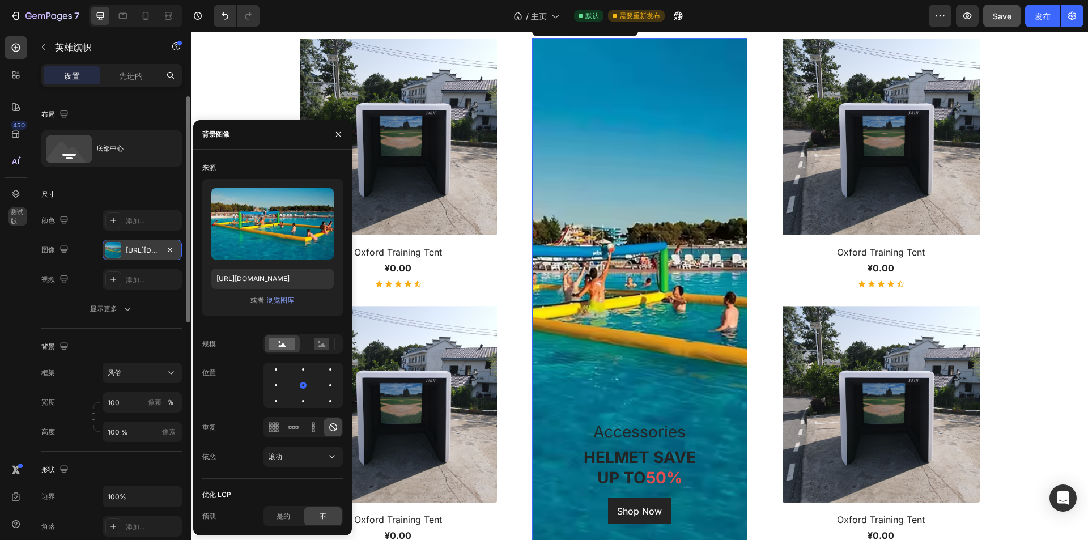
scroll to position [693, 0]
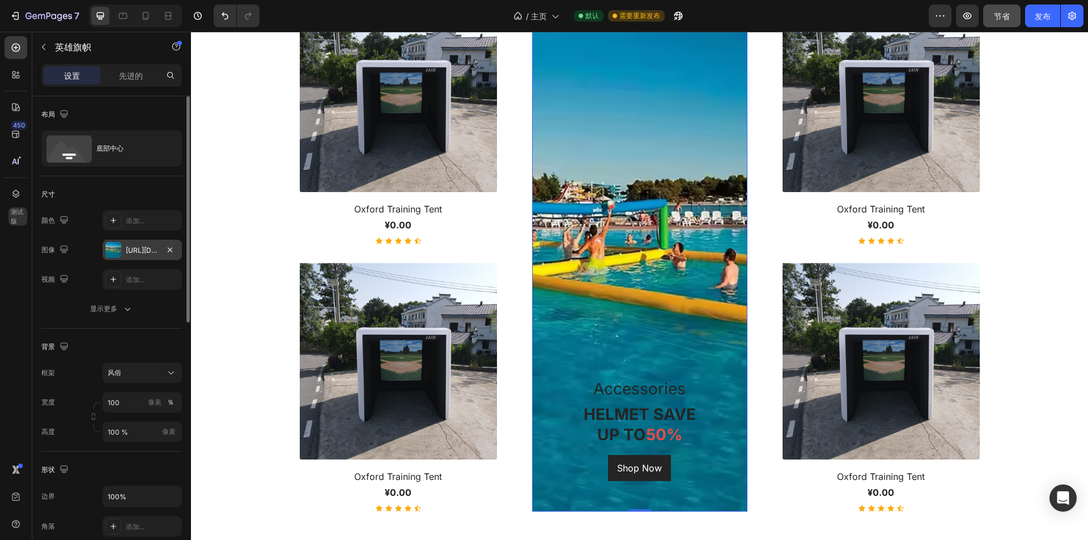
click at [684, 481] on div "Shop Now Button" at bounding box center [639, 479] width 215 height 66
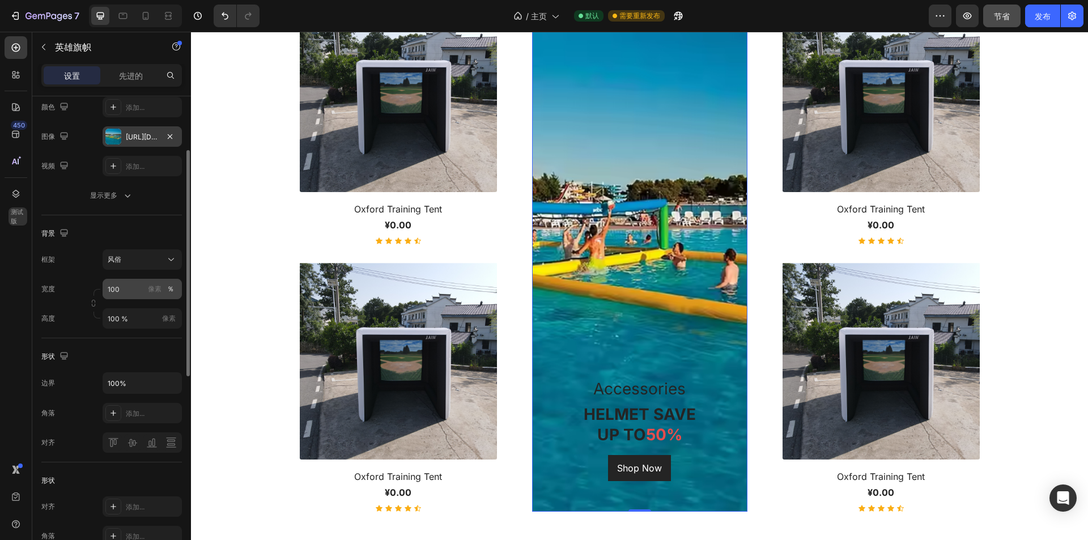
click at [172, 294] on font "％" at bounding box center [170, 289] width 7 height 10
click at [162, 290] on div "像素 ％" at bounding box center [162, 289] width 29 height 20
click at [155, 290] on font "像素" at bounding box center [155, 289] width 14 height 9
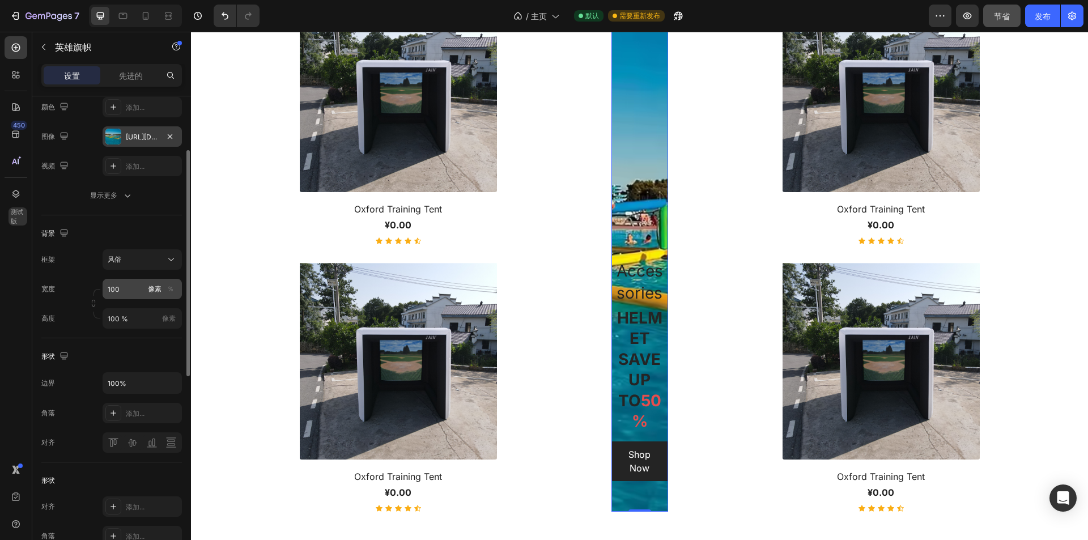
click at [156, 287] on font "像素" at bounding box center [155, 289] width 14 height 9
click at [129, 289] on input "100" at bounding box center [142, 289] width 79 height 20
click at [155, 287] on font "像素" at bounding box center [155, 289] width 14 height 9
click at [626, 234] on div "Overlay" at bounding box center [640, 253] width 57 height 517
click at [169, 288] on font "％" at bounding box center [170, 289] width 7 height 9
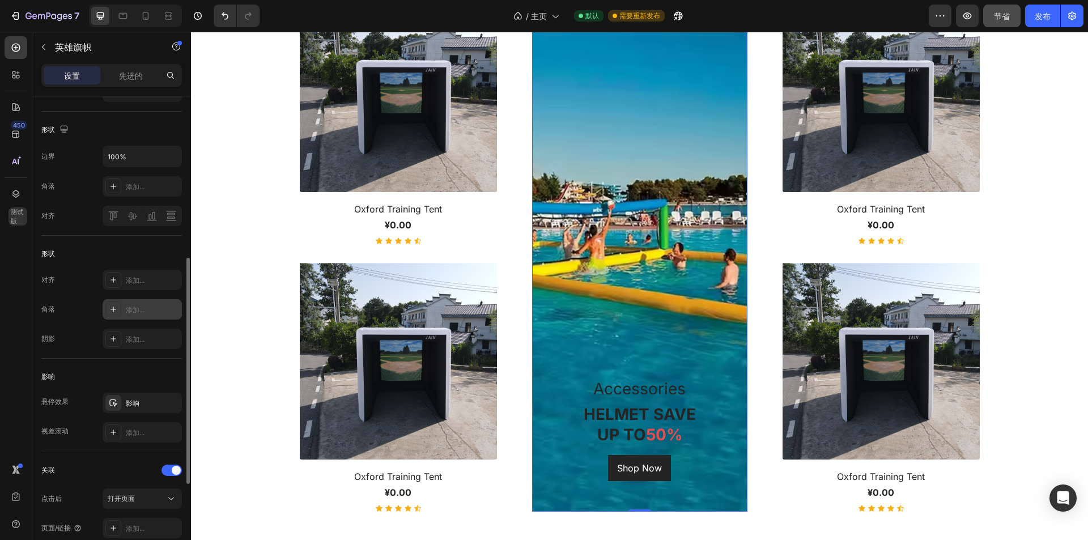
scroll to position [453, 0]
